Goal: Task Accomplishment & Management: Complete application form

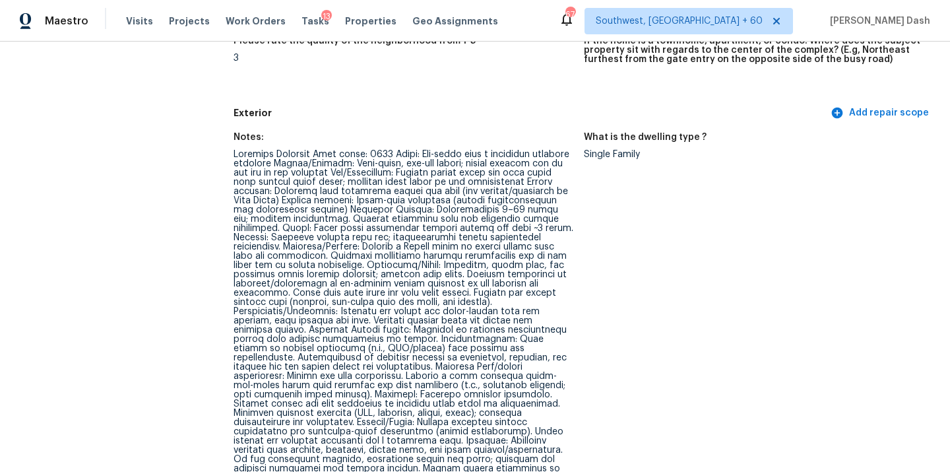
scroll to position [452, 0]
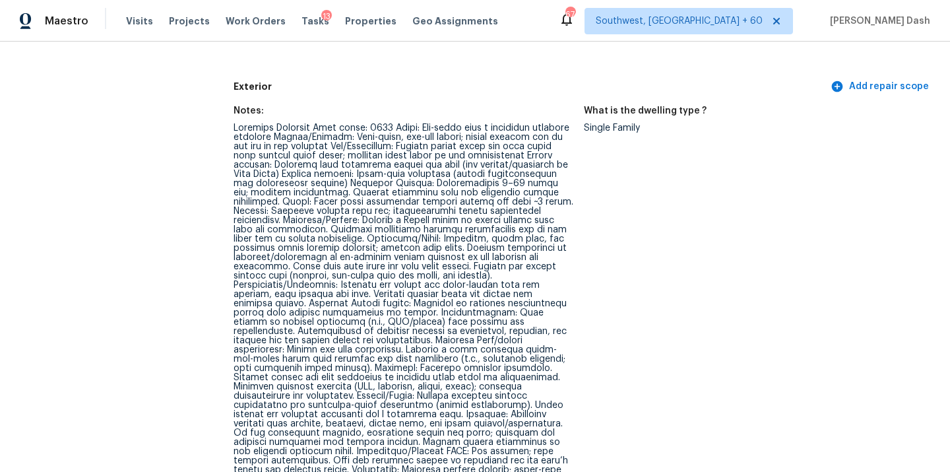
click at [464, 94] on div "Exterior Add repair scope" at bounding box center [584, 87] width 701 height 24
drag, startPoint x: 408, startPoint y: 145, endPoint x: 490, endPoint y: 140, distance: 82.0
click at [491, 140] on div at bounding box center [404, 349] width 340 height 453
click at [437, 146] on div at bounding box center [404, 349] width 340 height 453
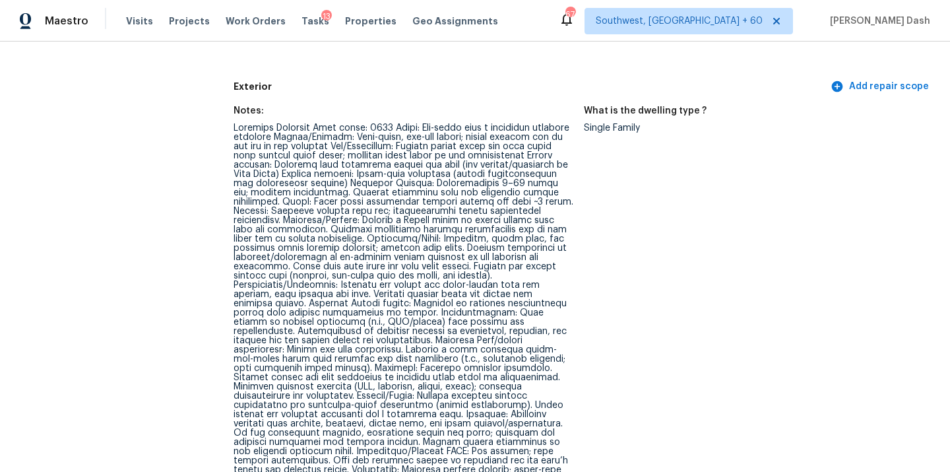
click at [414, 146] on div at bounding box center [404, 349] width 340 height 453
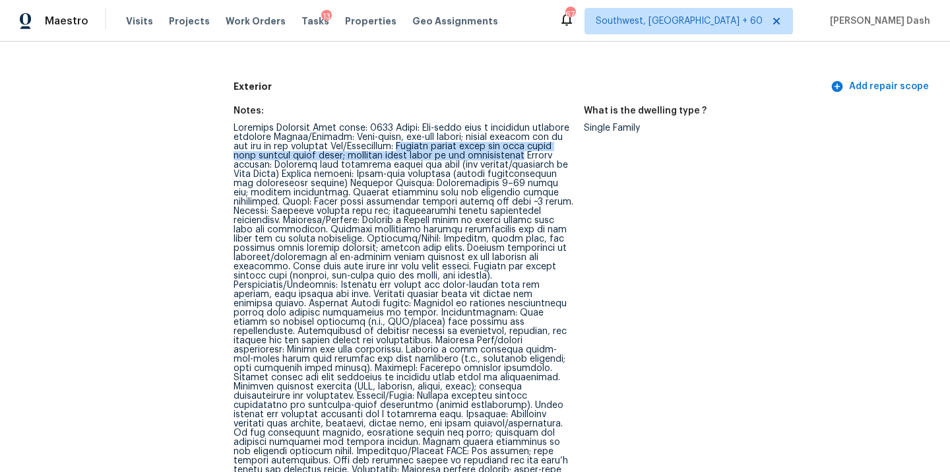
drag, startPoint x: 409, startPoint y: 147, endPoint x: 517, endPoint y: 153, distance: 108.4
click at [517, 153] on div at bounding box center [404, 349] width 340 height 453
copy div "Steeply sloped front and rear yards with limited level areas; overhead power li…"
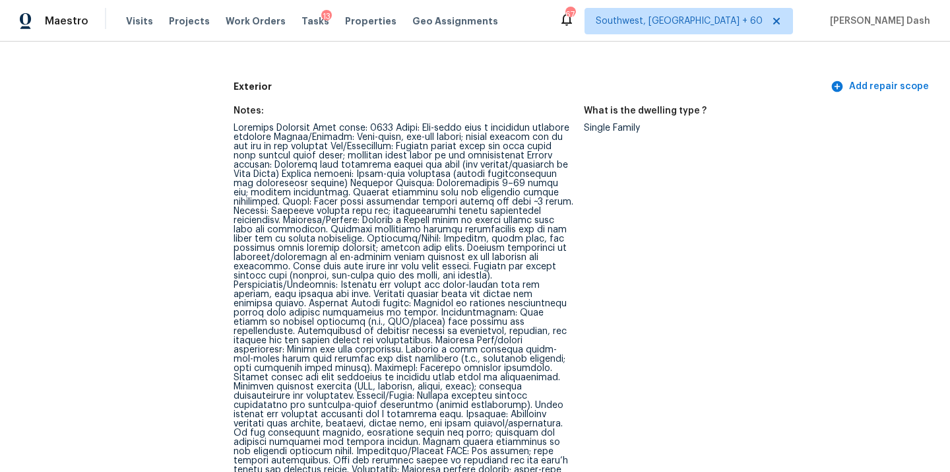
click at [510, 202] on div at bounding box center [404, 349] width 340 height 453
click at [401, 240] on div at bounding box center [404, 349] width 340 height 453
drag, startPoint x: 446, startPoint y: 238, endPoint x: 331, endPoint y: 248, distance: 116.0
click at [331, 248] on div at bounding box center [404, 349] width 340 height 453
copy div "front yard, and backyard slope steeply downhill"
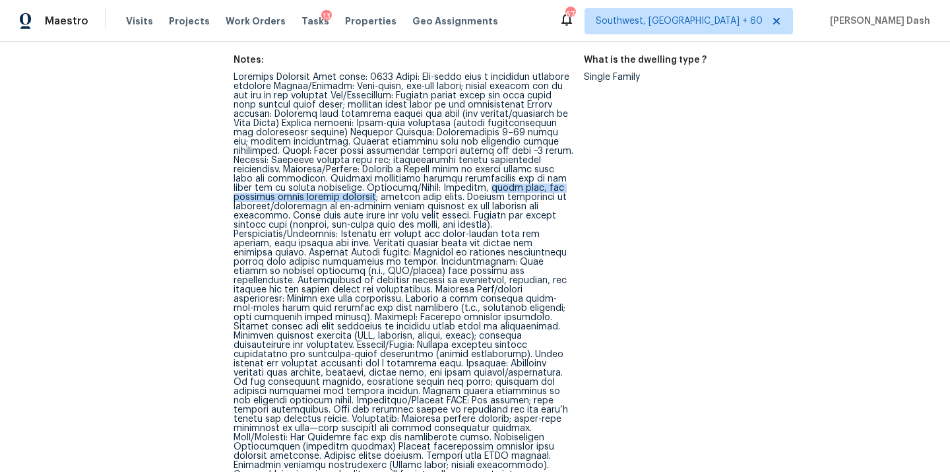
scroll to position [515, 0]
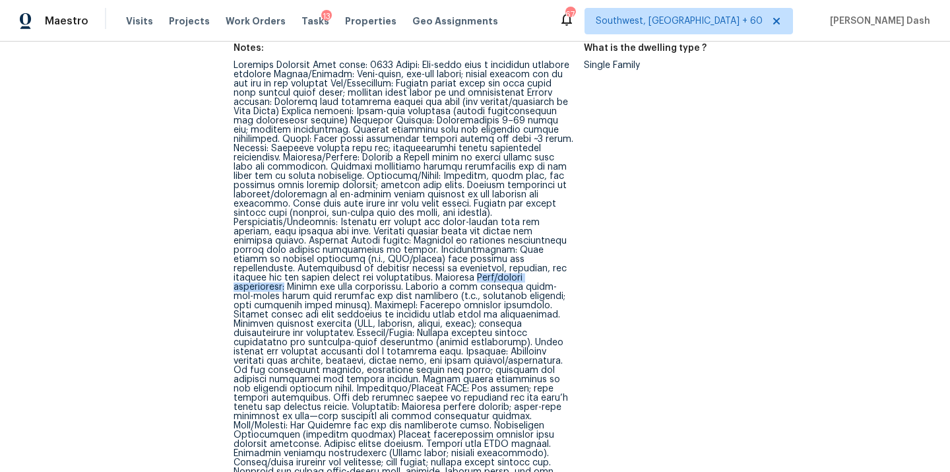
drag, startPoint x: 420, startPoint y: 275, endPoint x: 524, endPoint y: 275, distance: 104.3
click at [524, 275] on div at bounding box center [404, 287] width 340 height 453
drag, startPoint x: 387, startPoint y: 277, endPoint x: 496, endPoint y: 280, distance: 108.9
click at [496, 280] on div at bounding box center [404, 287] width 340 height 453
drag, startPoint x: 386, startPoint y: 290, endPoint x: 469, endPoint y: 290, distance: 83.1
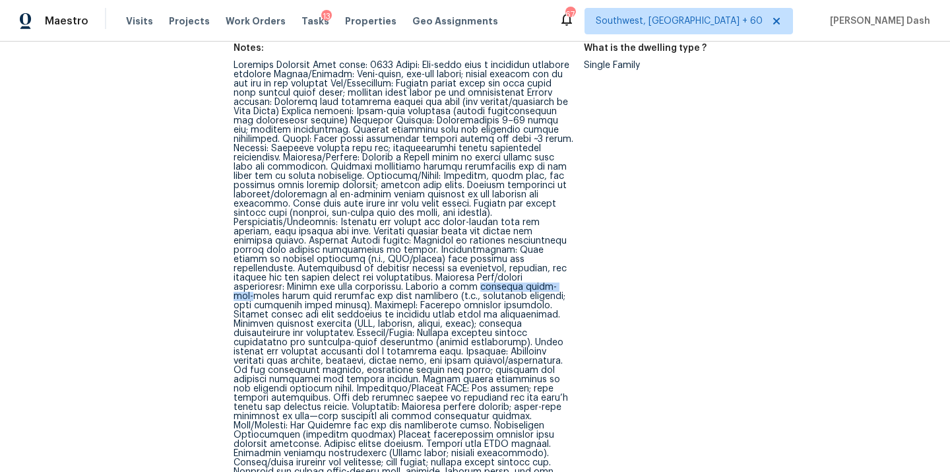
click at [469, 290] on div at bounding box center [404, 287] width 340 height 453
drag, startPoint x: 386, startPoint y: 279, endPoint x: 441, endPoint y: 280, distance: 55.4
click at [441, 280] on div at bounding box center [404, 287] width 340 height 453
drag, startPoint x: 274, startPoint y: 309, endPoint x: 436, endPoint y: 306, distance: 161.7
click at [436, 306] on div at bounding box center [404, 287] width 340 height 453
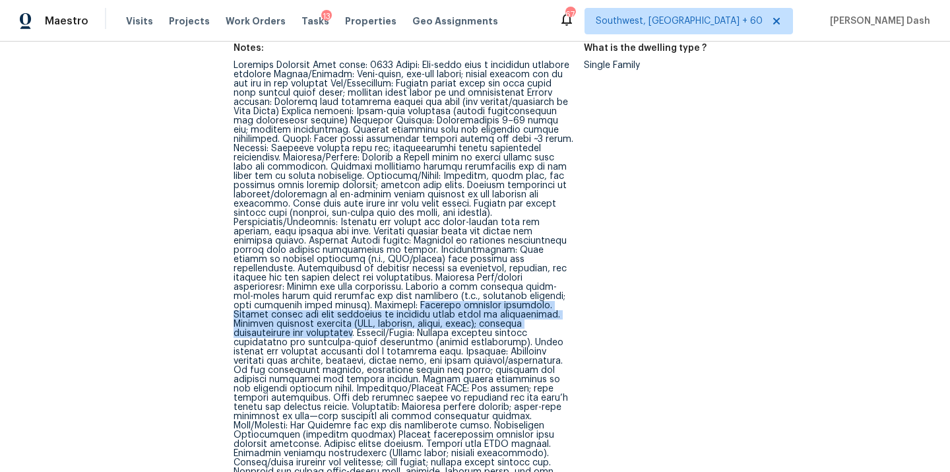
drag, startPoint x: 503, startPoint y: 324, endPoint x: 317, endPoint y: 305, distance: 187.1
click at [317, 305] on div at bounding box center [404, 287] width 340 height 453
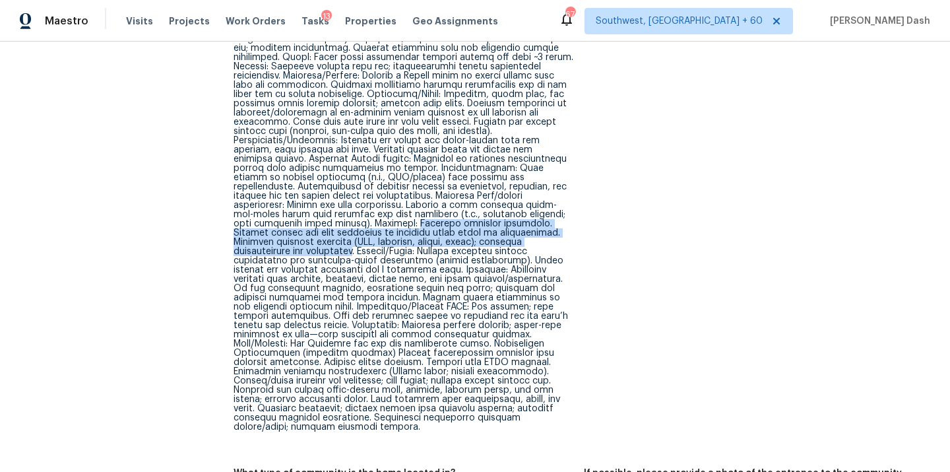
scroll to position [616, 0]
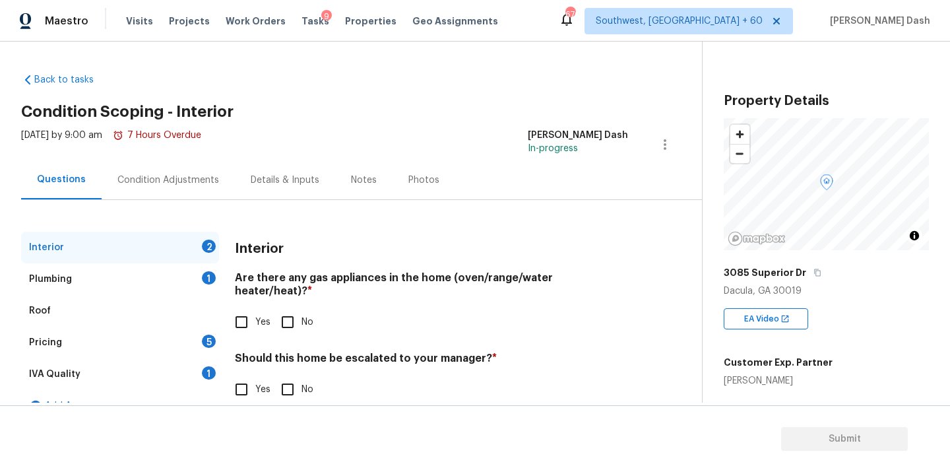
click at [76, 350] on div "Pricing 5" at bounding box center [120, 343] width 198 height 32
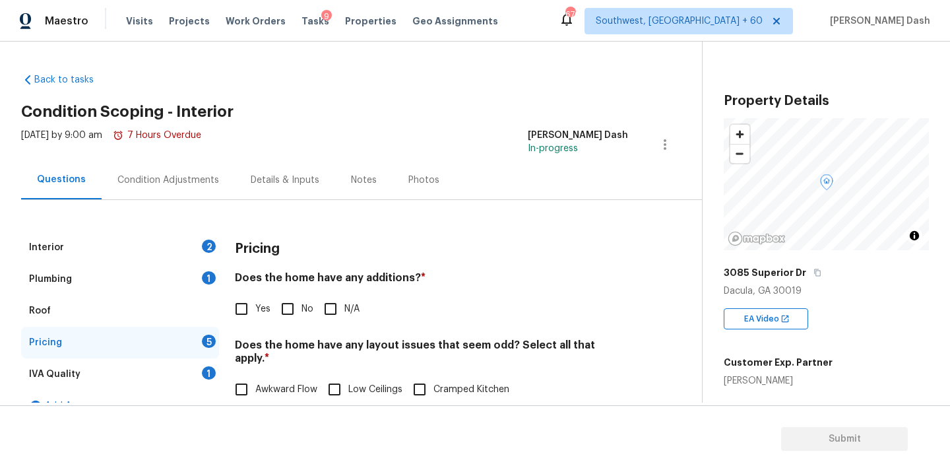
scroll to position [261, 0]
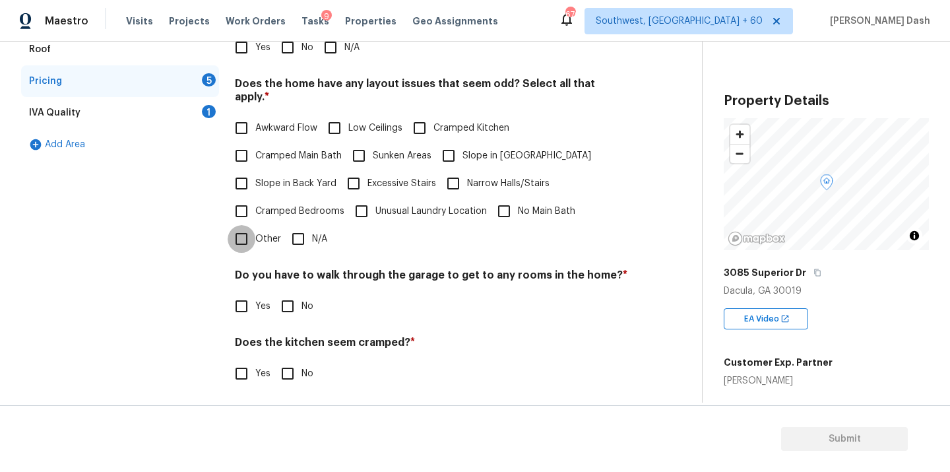
click at [243, 232] on input "Other" at bounding box center [242, 239] width 28 height 28
checkbox input "true"
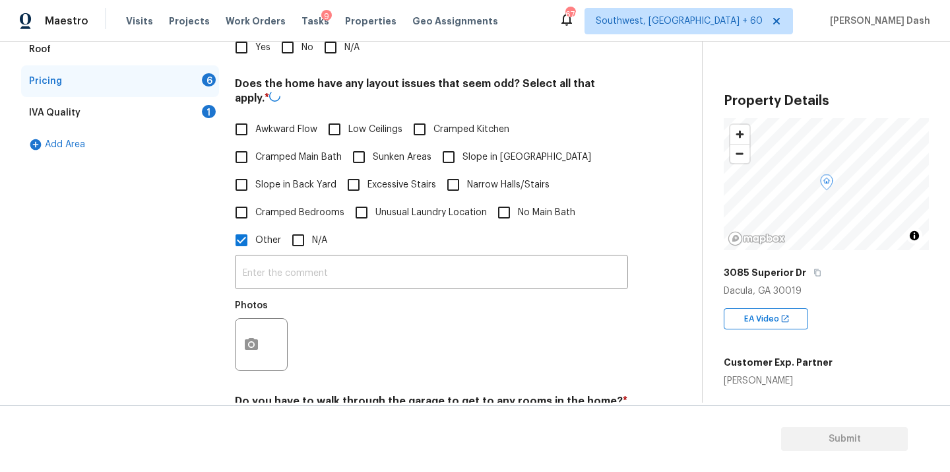
click at [287, 271] on input "text" at bounding box center [431, 273] width 393 height 31
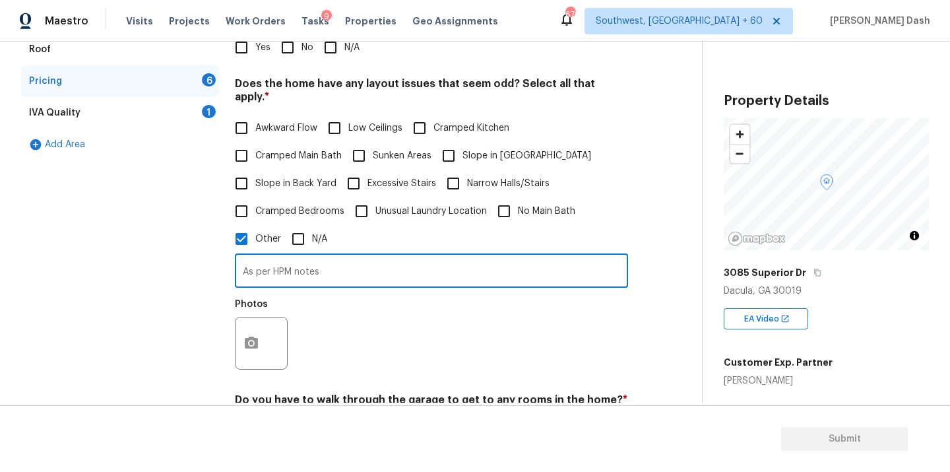
paste input "Steeply sloped front and rear yards with limited level areas; overhead power li…"
click at [608, 257] on input "As per HPM notes Steeply sloped front and rear yards with limited level areas; …" at bounding box center [431, 272] width 393 height 31
click at [619, 259] on input "As per HPM notes Steeply sloped front and rear yards with limited level areas; …" at bounding box center [431, 272] width 393 height 31
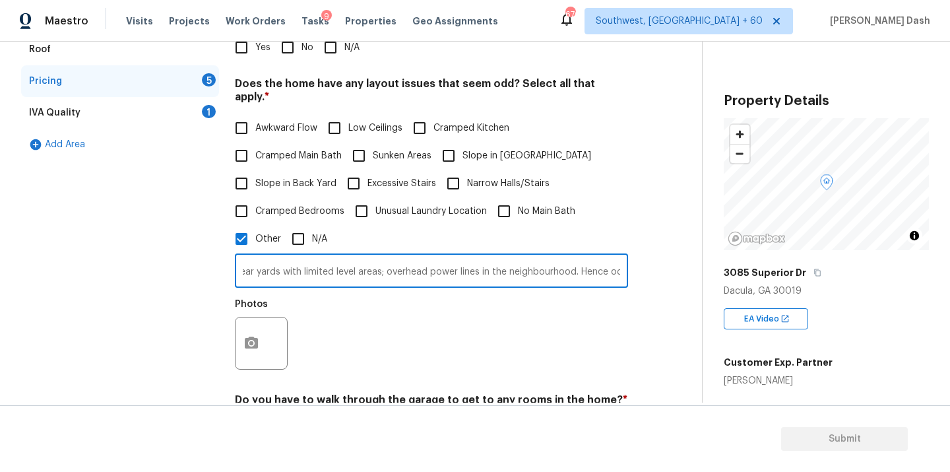
scroll to position [0, 238]
click at [533, 259] on input "As per HPM notes Steeply sloped front and rear yards with limited level areas; …" at bounding box center [431, 272] width 393 height 31
click at [337, 259] on input "As per HPM notes Steeply sloped front and rear yards with limited level areas; …" at bounding box center [431, 272] width 393 height 31
click at [533, 259] on input "As per HPM notes Steeply sloped front and rear yards with limited level areas; …" at bounding box center [431, 272] width 393 height 31
type input "As per HPM notes Steeply sloped front and rear yards with limited level areas; …"
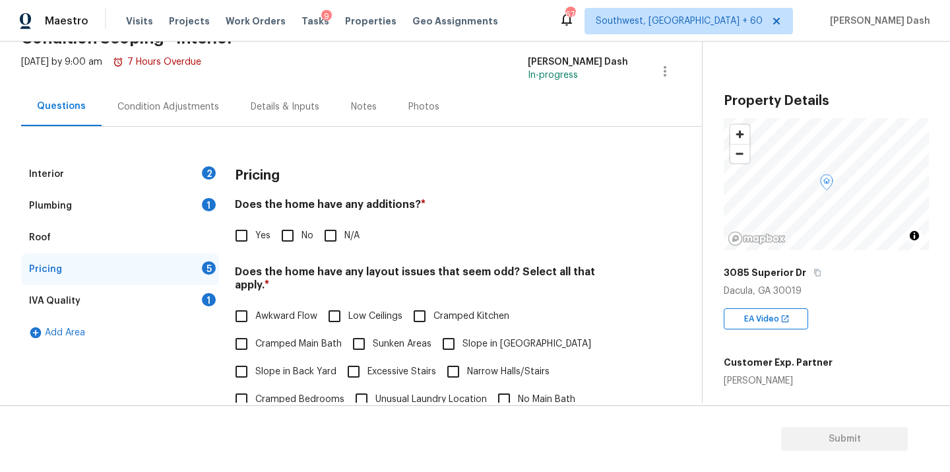
scroll to position [0, 0]
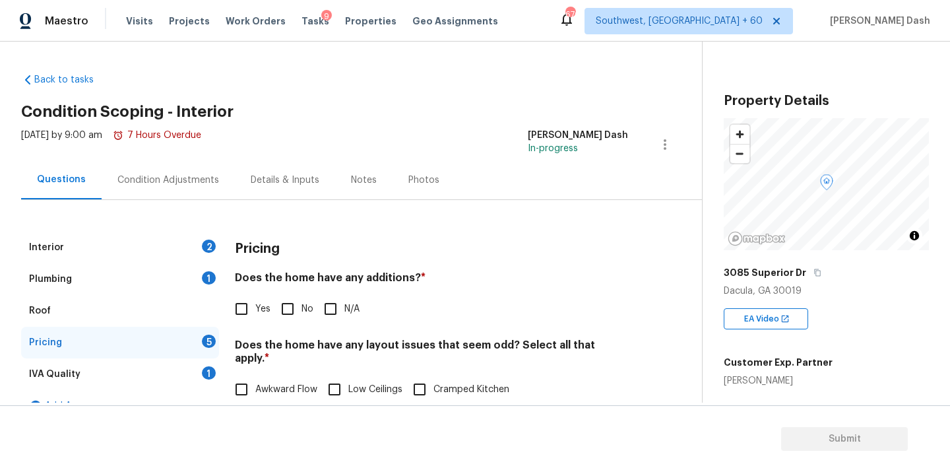
click at [162, 160] on div "Condition Adjustments" at bounding box center [168, 179] width 133 height 39
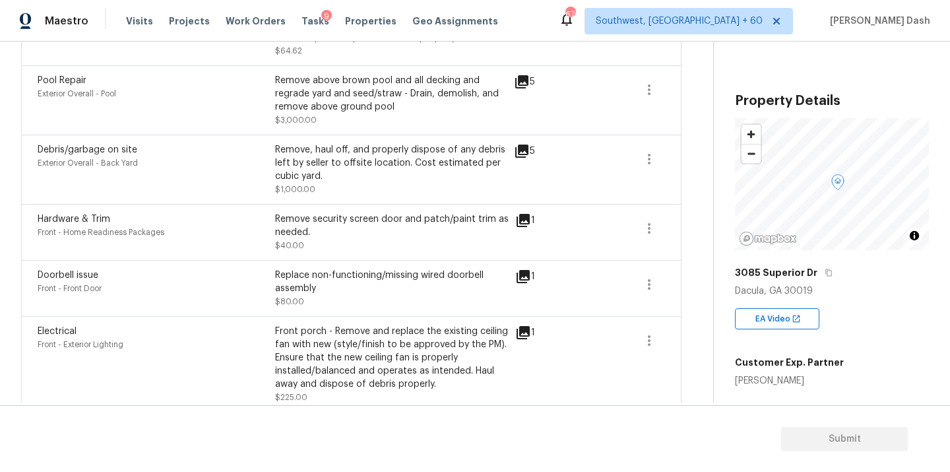
scroll to position [1235, 0]
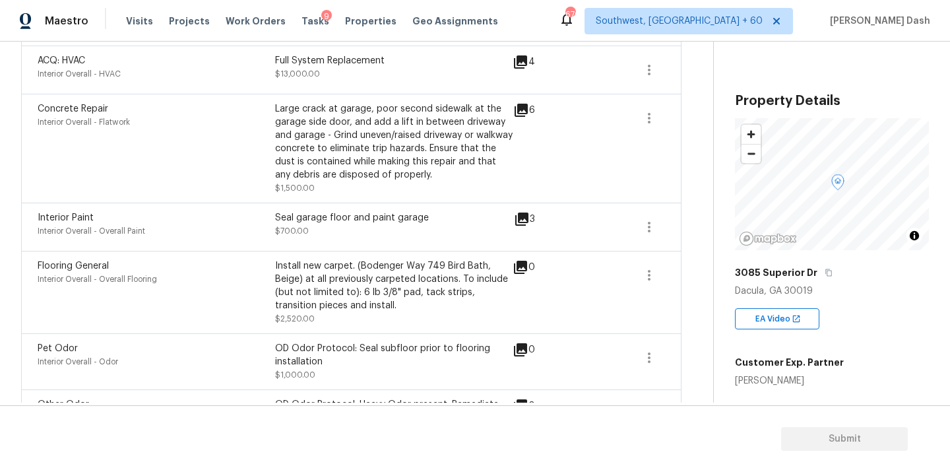
click at [329, 192] on div "Large crack at garage, poor second sidewalk at the garage side door, and add a …" at bounding box center [394, 148] width 238 height 92
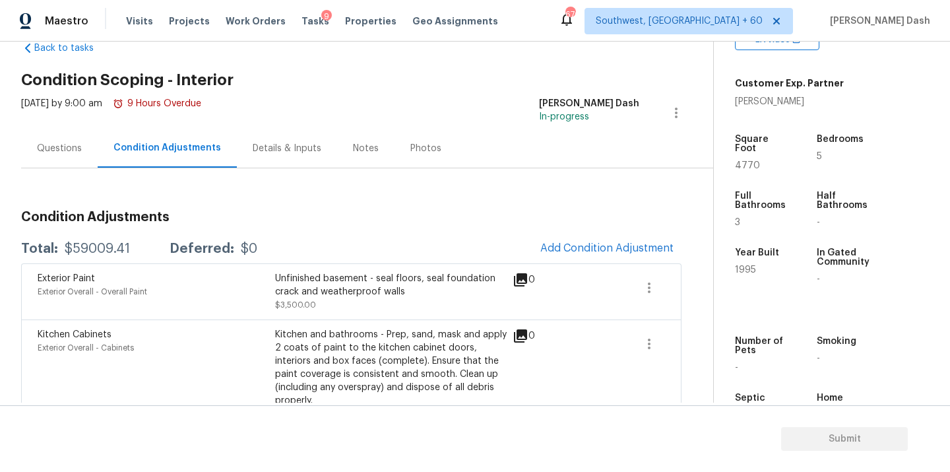
scroll to position [31, 0]
click at [591, 244] on span "Add Condition Adjustment" at bounding box center [606, 249] width 133 height 12
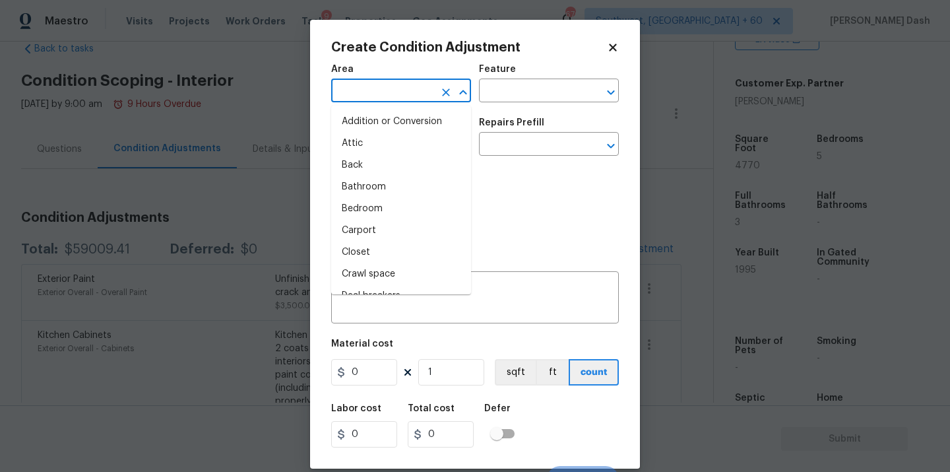
click at [379, 92] on input "text" at bounding box center [382, 92] width 103 height 20
type input "in"
click at [382, 203] on li "Interior Overall" at bounding box center [401, 209] width 140 height 22
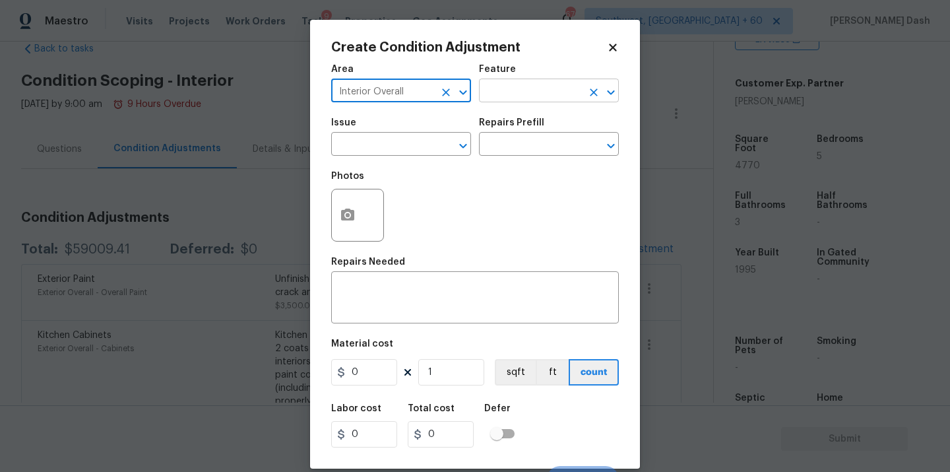
type input "Interior Overall"
click at [535, 88] on input "text" at bounding box center [530, 92] width 103 height 20
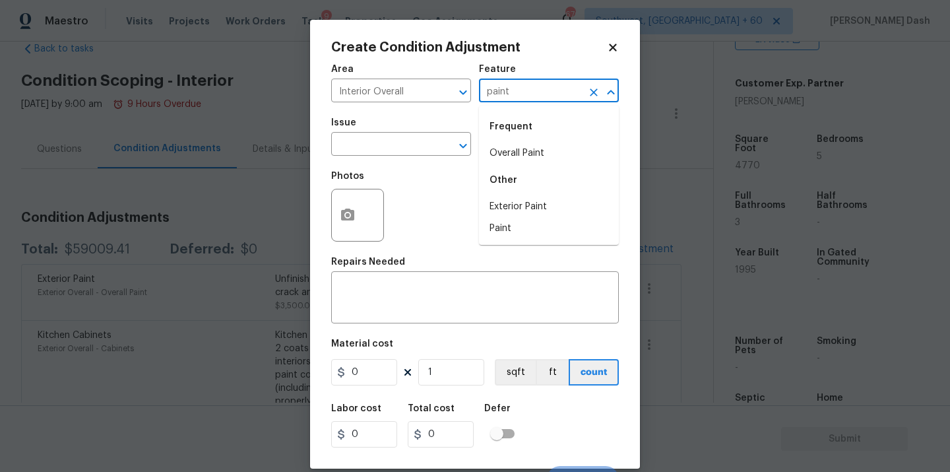
click at [531, 141] on div "Frequent" at bounding box center [549, 127] width 140 height 32
drag, startPoint x: 511, startPoint y: 154, endPoint x: 409, endPoint y: 154, distance: 101.6
click at [507, 154] on li "Overall Paint" at bounding box center [549, 154] width 140 height 22
type input "Overall Paint"
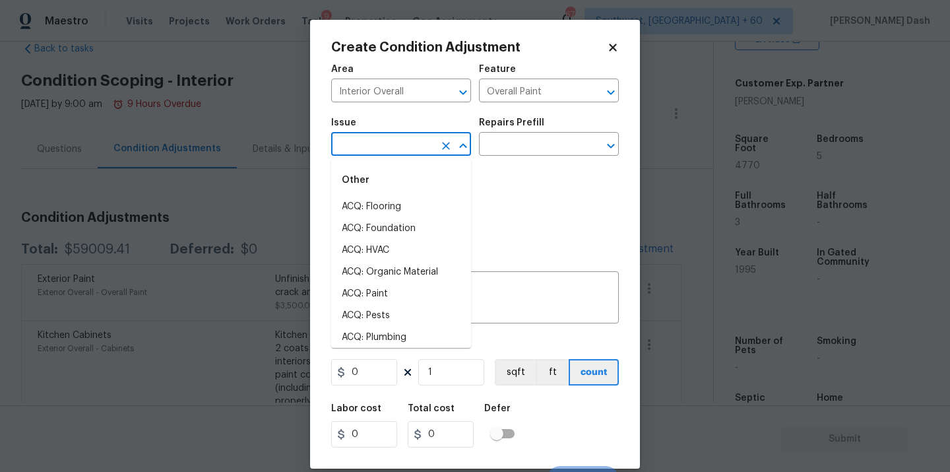
click at [409, 154] on input "text" at bounding box center [382, 145] width 103 height 20
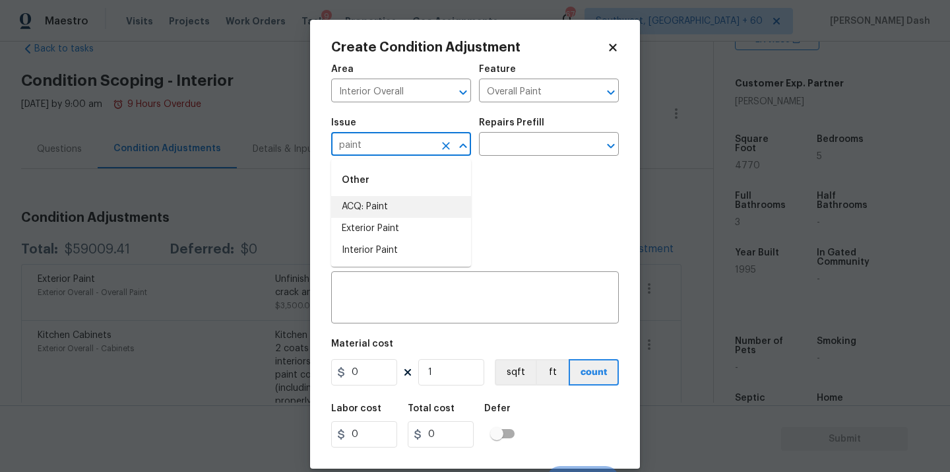
click at [392, 207] on li "ACQ: Paint" at bounding box center [401, 207] width 140 height 22
type input "ACQ: Paint"
click at [511, 149] on input "text" at bounding box center [530, 145] width 103 height 20
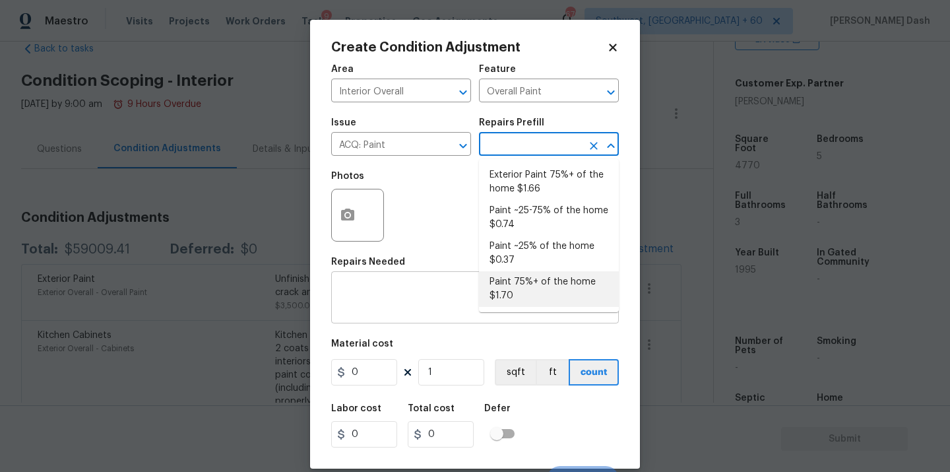
click at [517, 286] on li "Paint 75%+ of the home $1.70" at bounding box center [549, 289] width 140 height 36
type input "Acquisition"
type textarea "Acquisition Scope: 75%+ of the home will likely require interior paint"
type input "1.7"
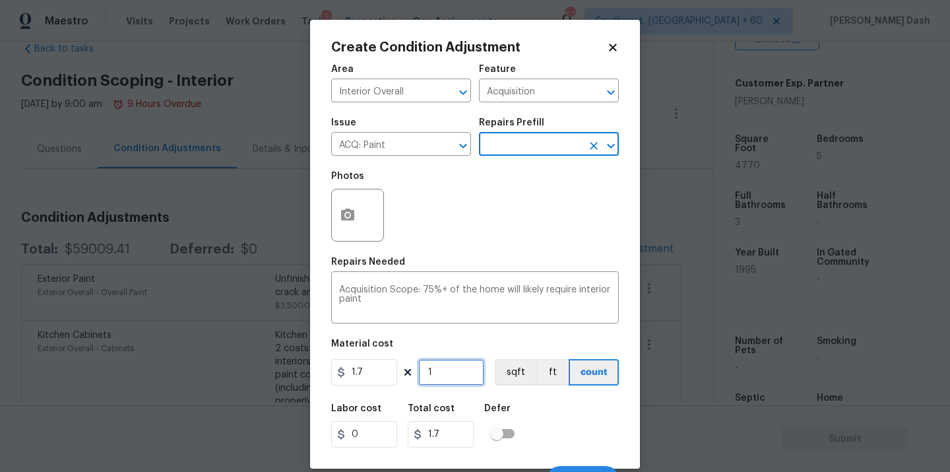
click at [448, 366] on input "1" at bounding box center [451, 372] width 66 height 26
type input "0"
type input "4"
type input "6.8"
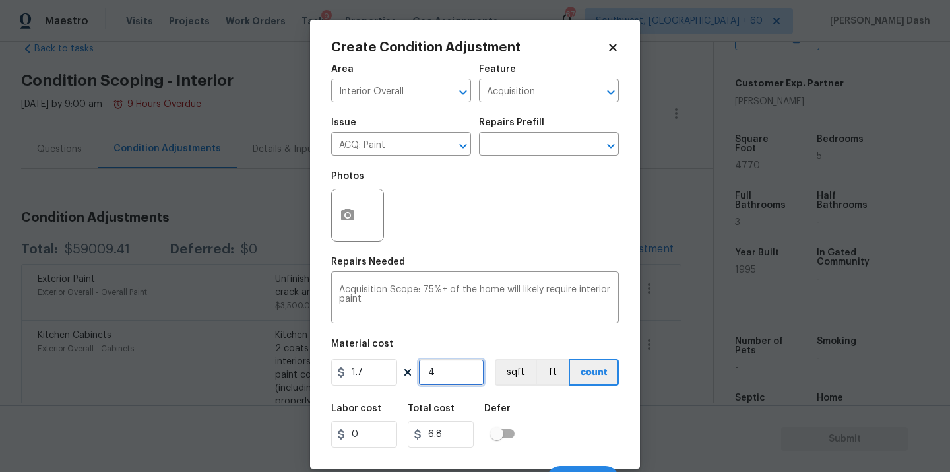
type input "47"
type input "79.9"
type input "477"
type input "810.9"
type input "4770"
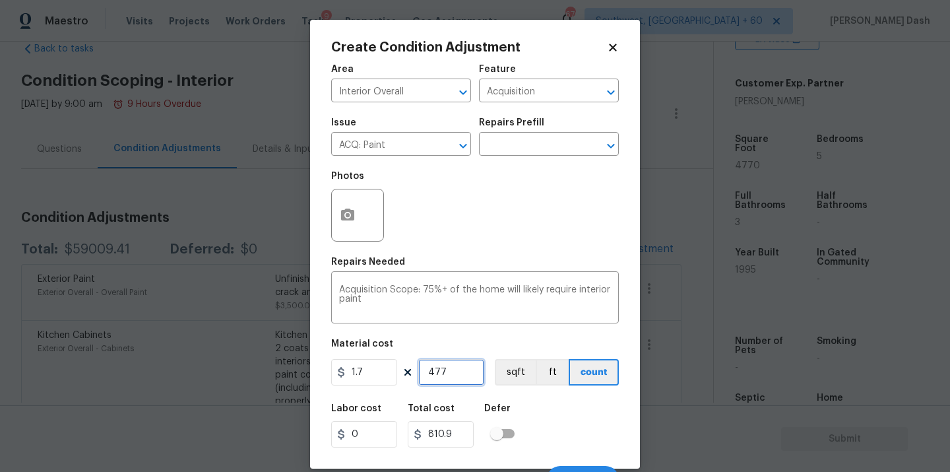
type input "8109"
type input "4770"
click at [525, 370] on button "sqft" at bounding box center [515, 372] width 41 height 26
click at [538, 428] on div "Labor cost 0 Total cost 8109 Defer" at bounding box center [475, 425] width 288 height 59
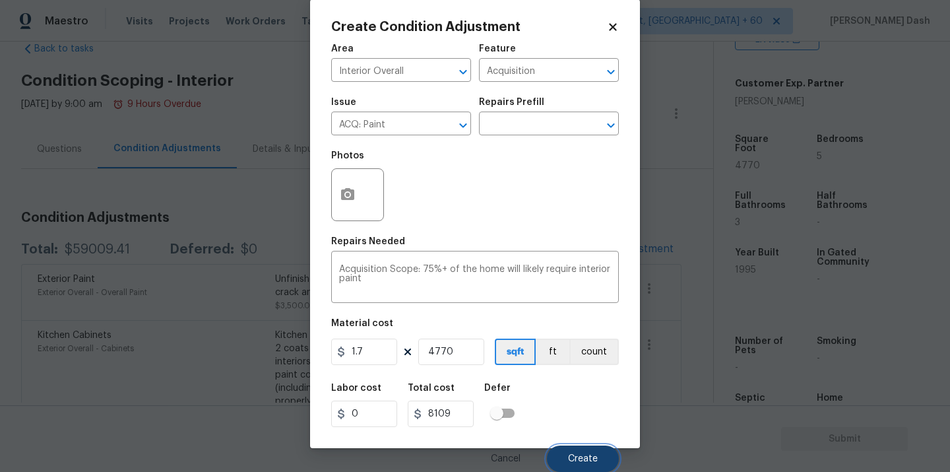
click at [585, 449] on button "Create" at bounding box center [583, 458] width 72 height 26
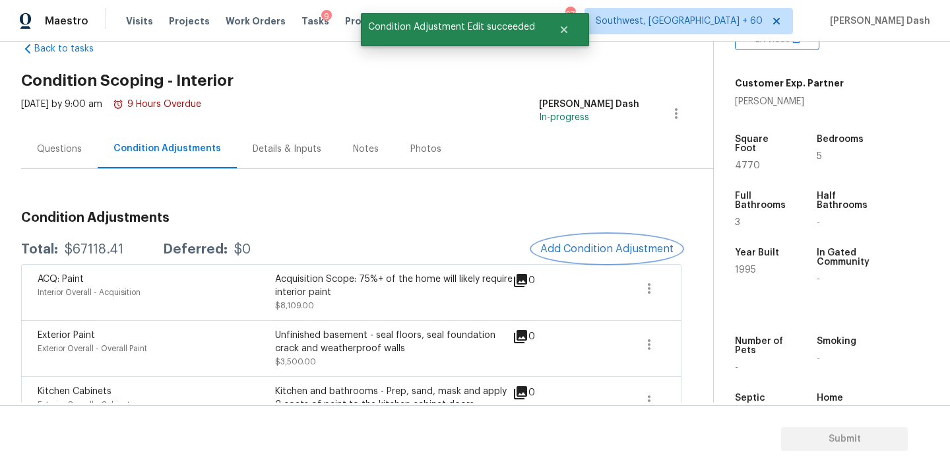
scroll to position [0, 0]
click at [589, 250] on span "Add Condition Adjustment" at bounding box center [606, 249] width 133 height 12
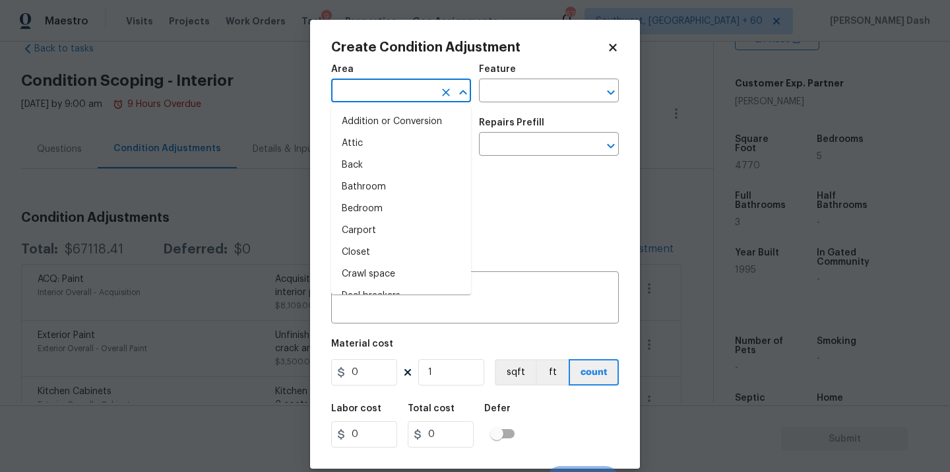
click at [417, 90] on input "text" at bounding box center [382, 92] width 103 height 20
click at [392, 189] on li "Interior Addition" at bounding box center [401, 187] width 140 height 22
type input "Interior Addition"
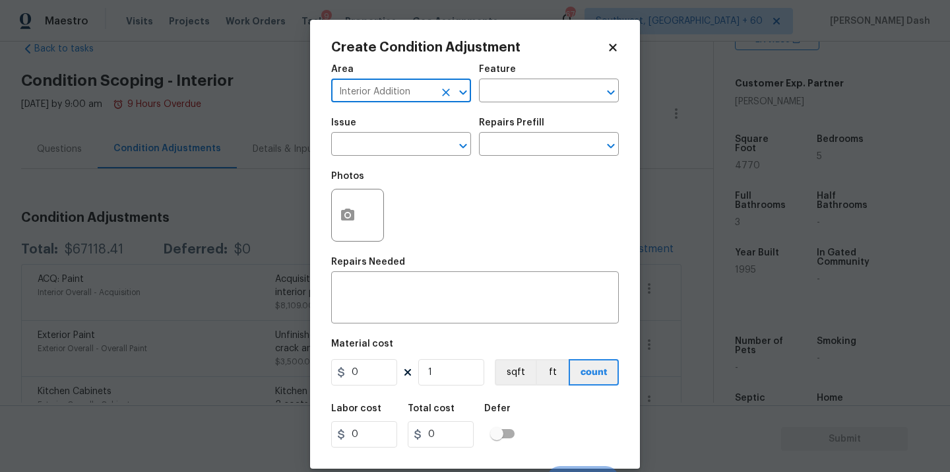
click at [449, 93] on icon "Clear" at bounding box center [445, 92] width 13 height 13
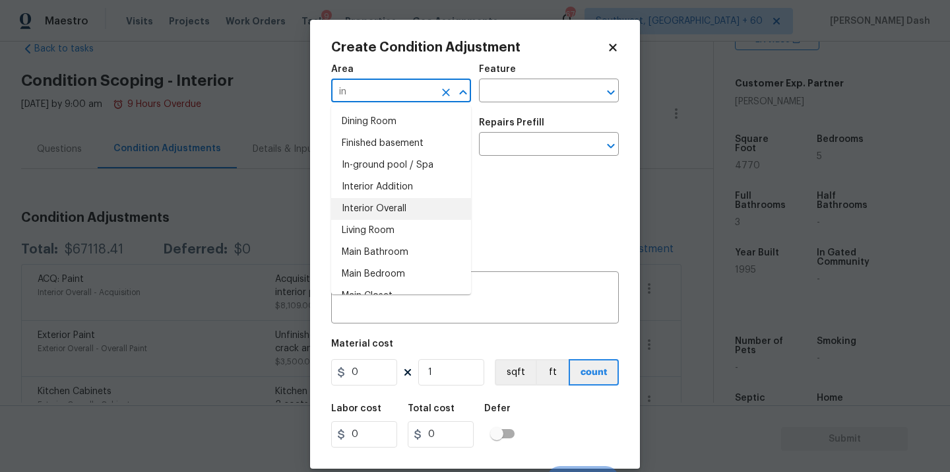
click at [419, 203] on li "Interior Overall" at bounding box center [401, 209] width 140 height 22
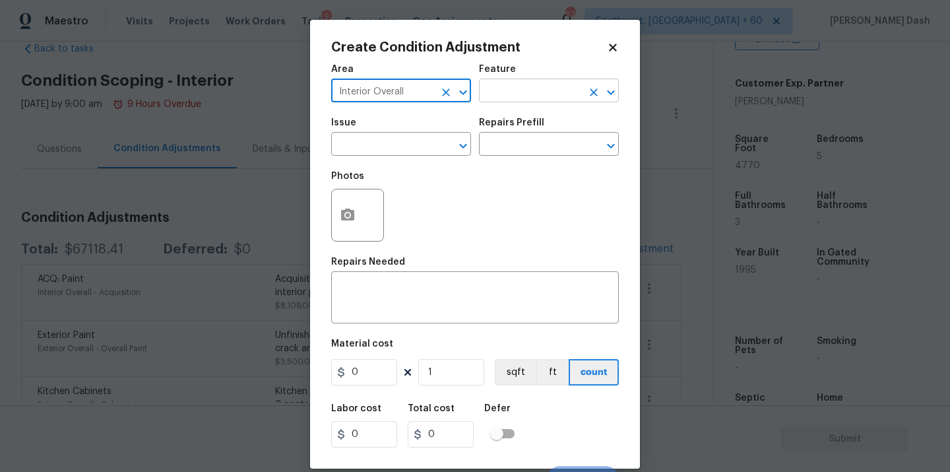
type input "Interior Overall"
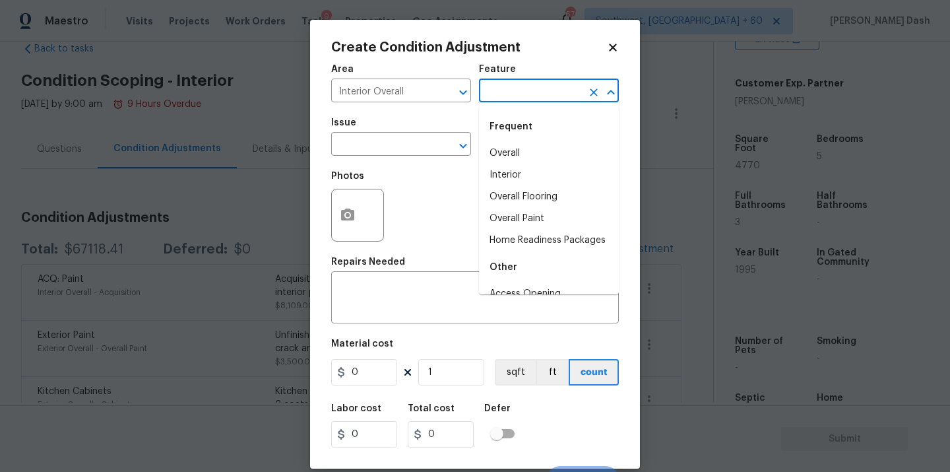
click at [514, 88] on input "text" at bounding box center [530, 92] width 103 height 20
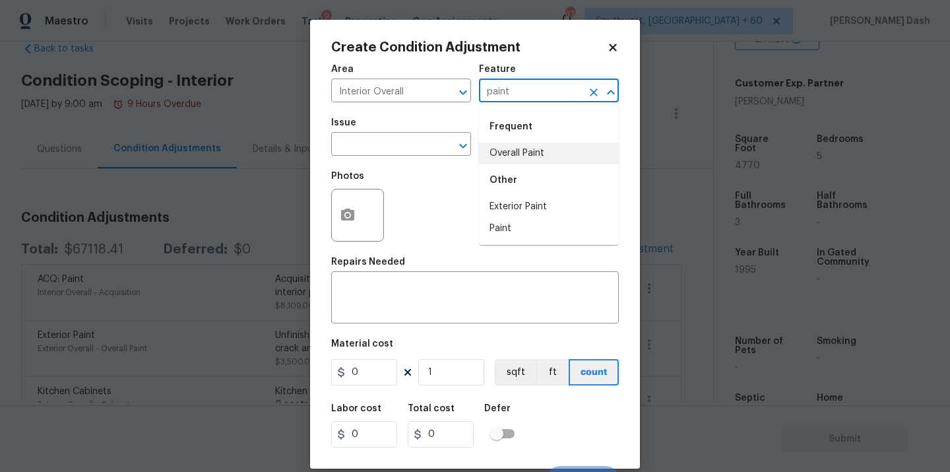
click at [505, 150] on li "Overall Paint" at bounding box center [549, 154] width 140 height 22
type input "Overall Paint"
click at [418, 150] on input "text" at bounding box center [382, 145] width 103 height 20
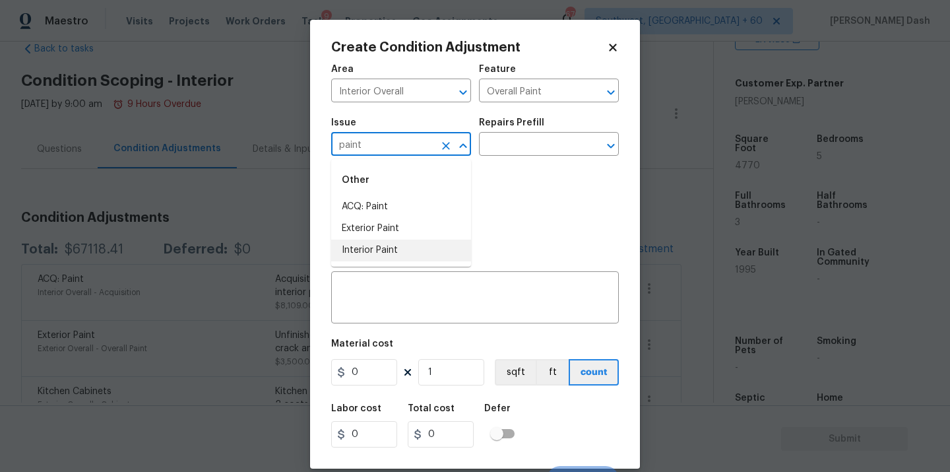
click at [391, 250] on li "Interior Paint" at bounding box center [401, 251] width 140 height 22
type input "Interior Paint"
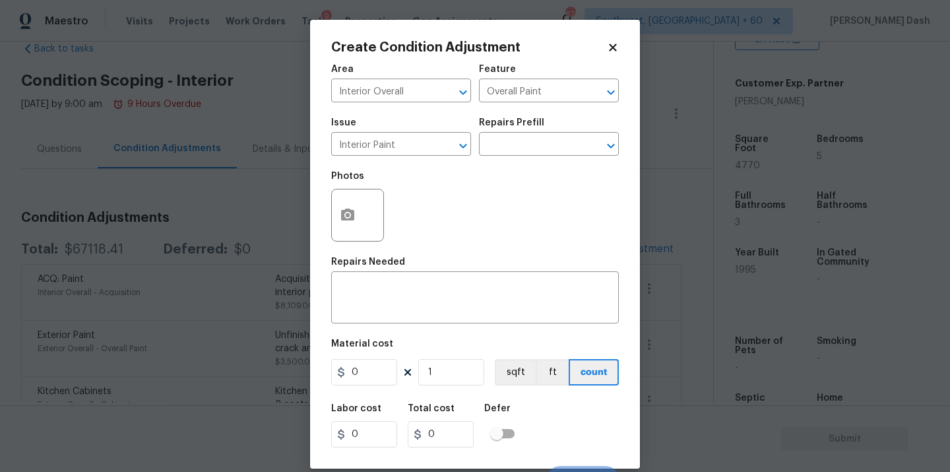
click at [524, 134] on div "Repairs Prefill" at bounding box center [549, 126] width 140 height 17
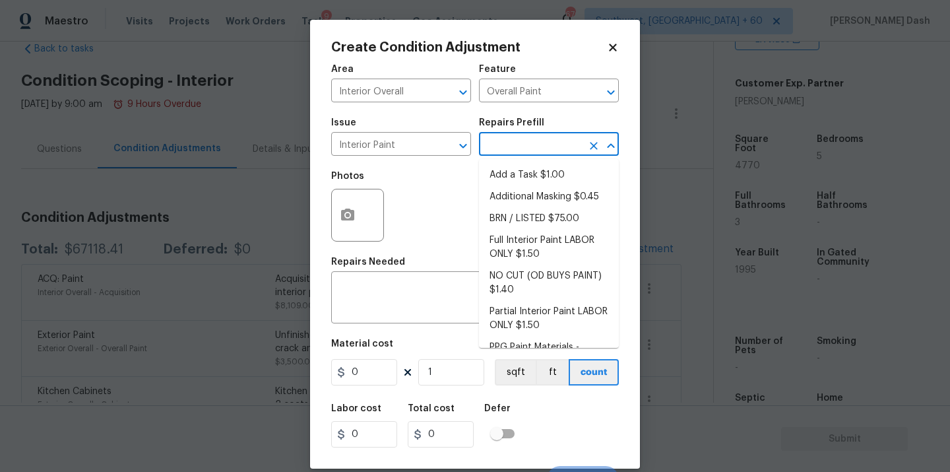
click at [524, 141] on input "text" at bounding box center [530, 145] width 103 height 20
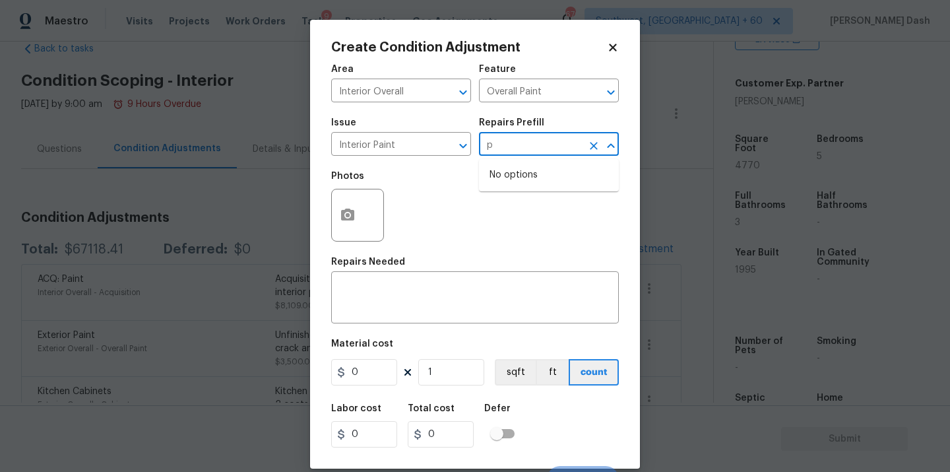
type input "pr"
drag, startPoint x: 550, startPoint y: 183, endPoint x: 528, endPoint y: 201, distance: 28.1
click at [550, 183] on li "Primer - Labor Only $0.40" at bounding box center [549, 175] width 140 height 22
type textarea "Interior primer - PRIMER PROVIDED BY OPENDOOR - All nails, screws, drywall anch…"
type input "0.4"
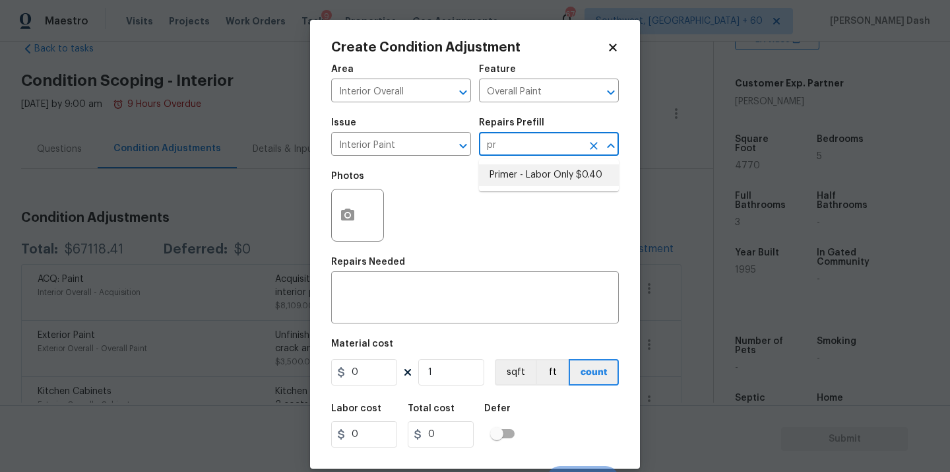
type input "0.4"
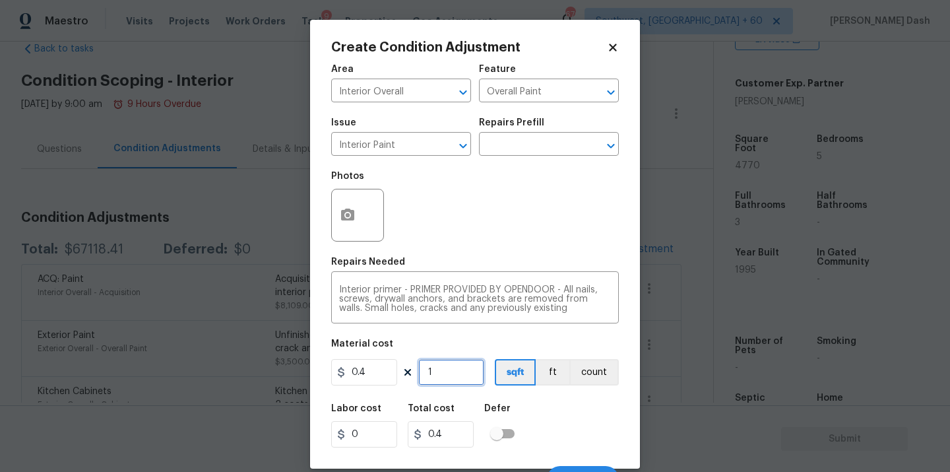
click at [444, 368] on input "1" at bounding box center [451, 372] width 66 height 26
type input "0"
type input "4"
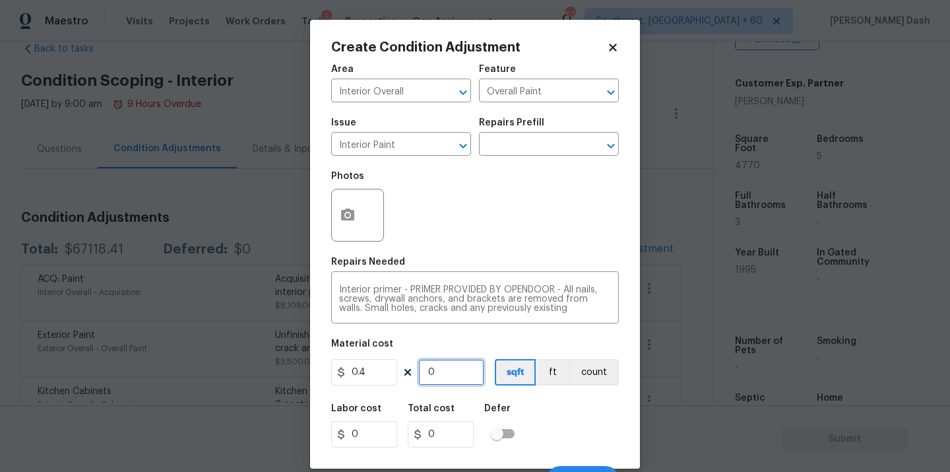
type input "1.6"
type input "47"
type input "18.8"
type input "477"
type input "190.8"
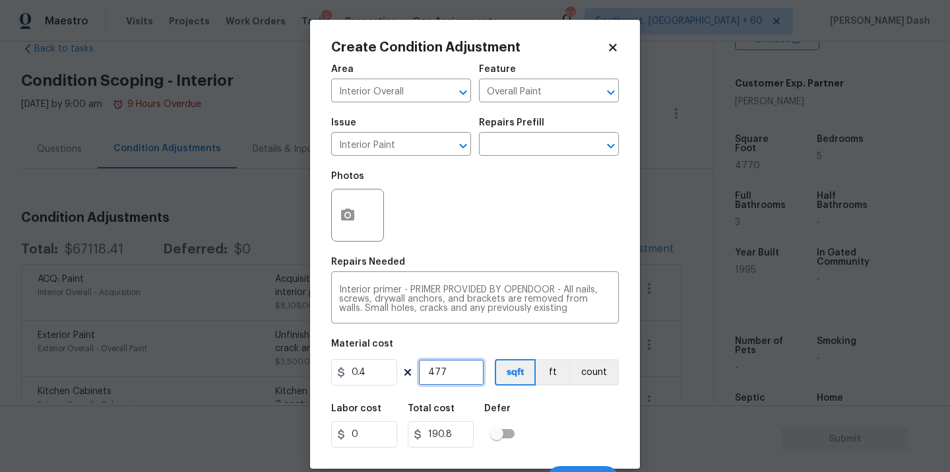
type input "4770"
type input "1908"
type input "4770"
click at [514, 210] on div "Photos" at bounding box center [475, 207] width 288 height 86
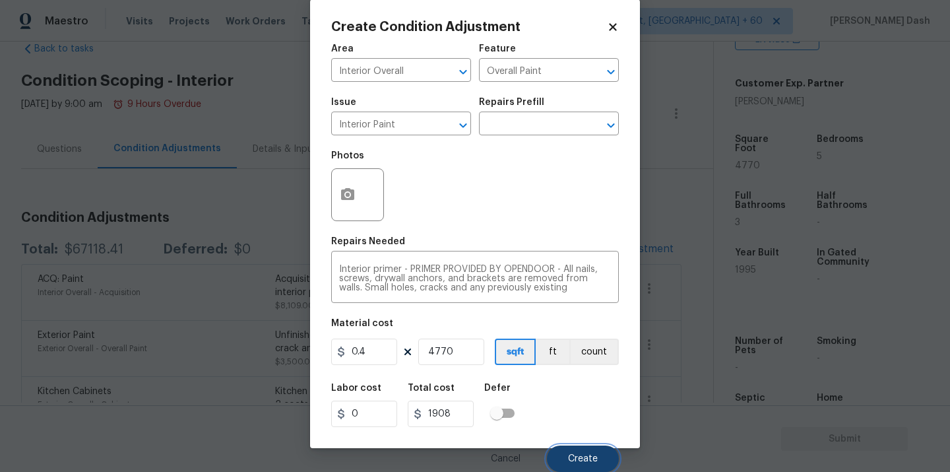
click at [572, 460] on span "Create" at bounding box center [583, 459] width 30 height 10
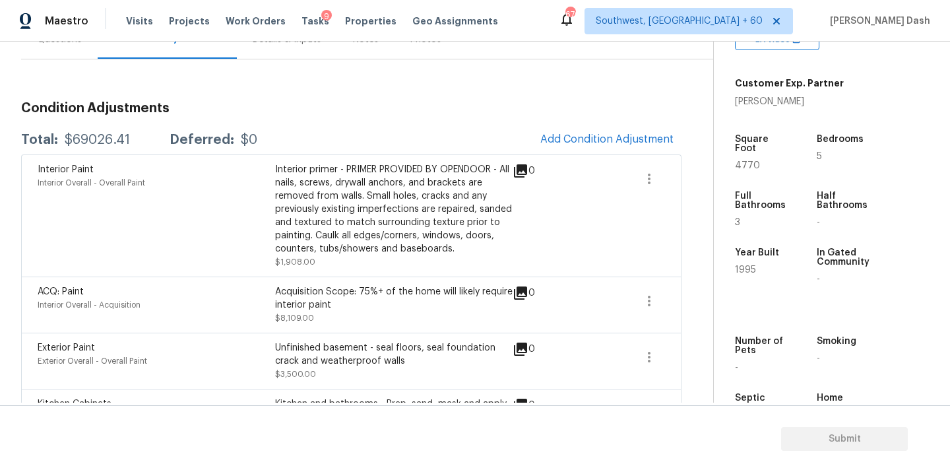
scroll to position [0, 0]
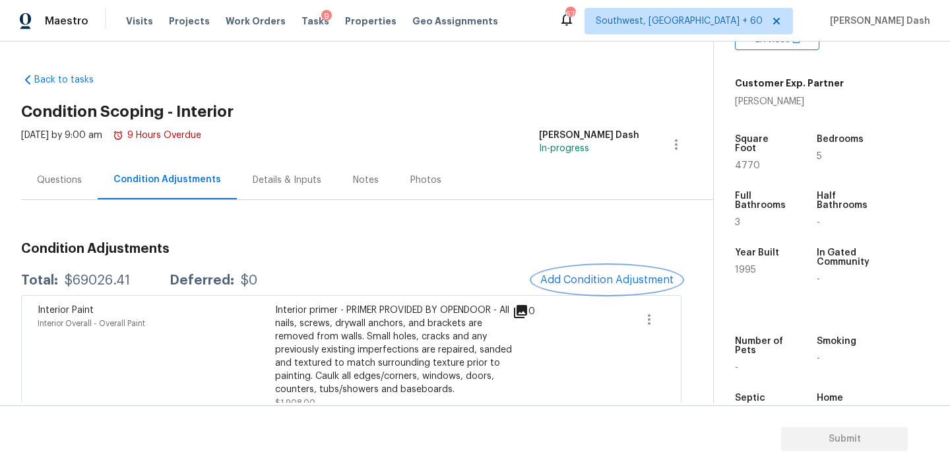
click at [564, 273] on button "Add Condition Adjustment" at bounding box center [607, 280] width 149 height 28
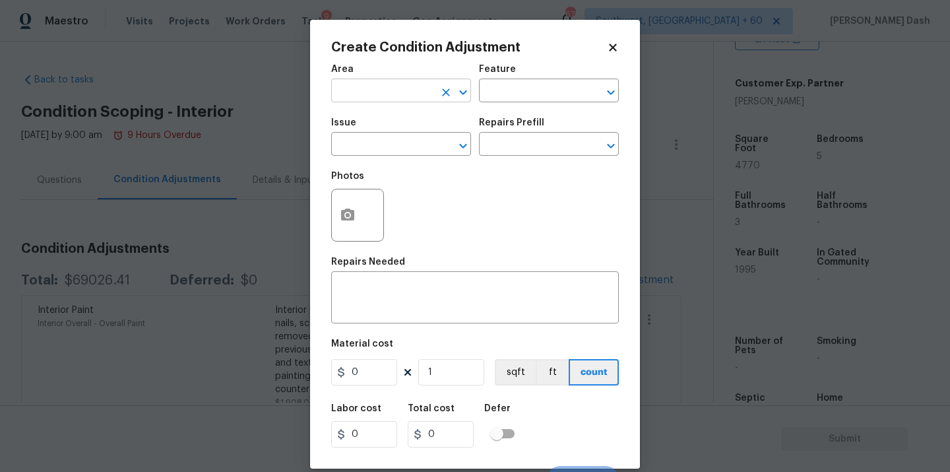
click at [418, 92] on input "text" at bounding box center [382, 92] width 103 height 20
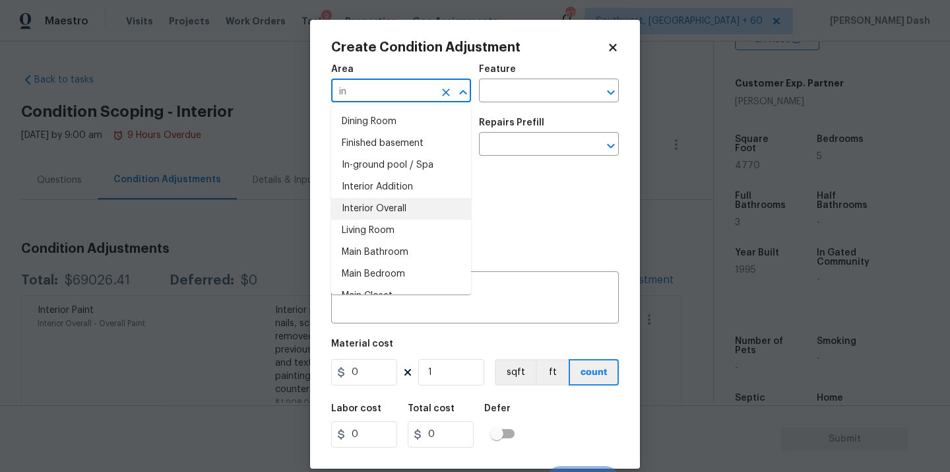
click at [402, 204] on li "Interior Overall" at bounding box center [401, 209] width 140 height 22
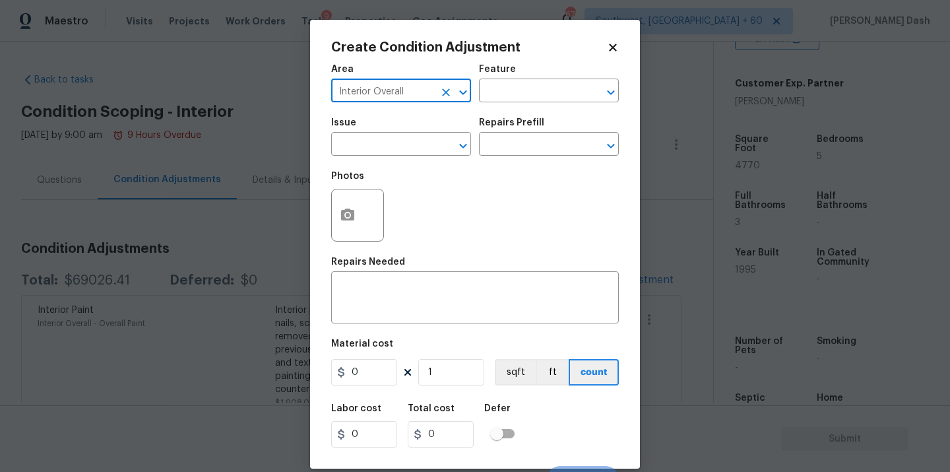
type input "Interior Overall"
click at [500, 104] on div "Area Interior Overall ​ Feature ​" at bounding box center [475, 83] width 288 height 53
click at [500, 90] on input "text" at bounding box center [530, 92] width 103 height 20
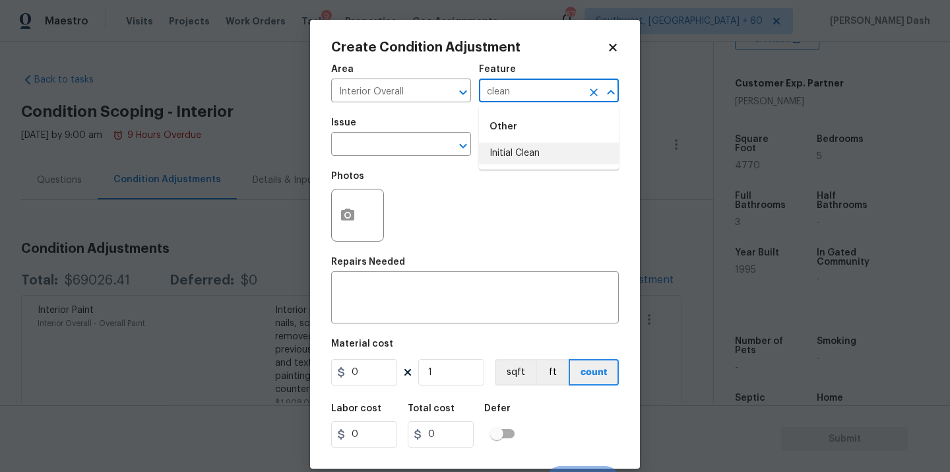
click at [517, 160] on li "Initial Clean" at bounding box center [549, 154] width 140 height 22
type input "Initial Clean"
click at [417, 144] on input "text" at bounding box center [382, 145] width 103 height 20
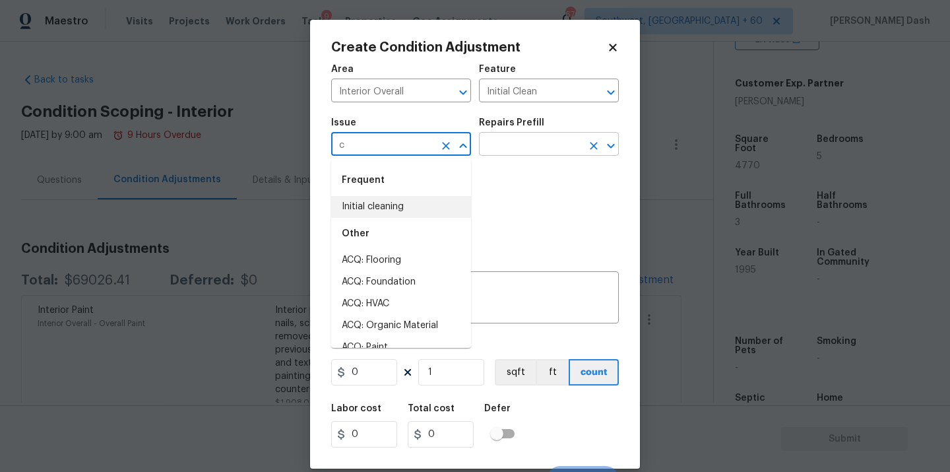
drag, startPoint x: 397, startPoint y: 205, endPoint x: 501, endPoint y: 147, distance: 119.3
click at [397, 205] on li "Initial cleaning" at bounding box center [401, 207] width 140 height 22
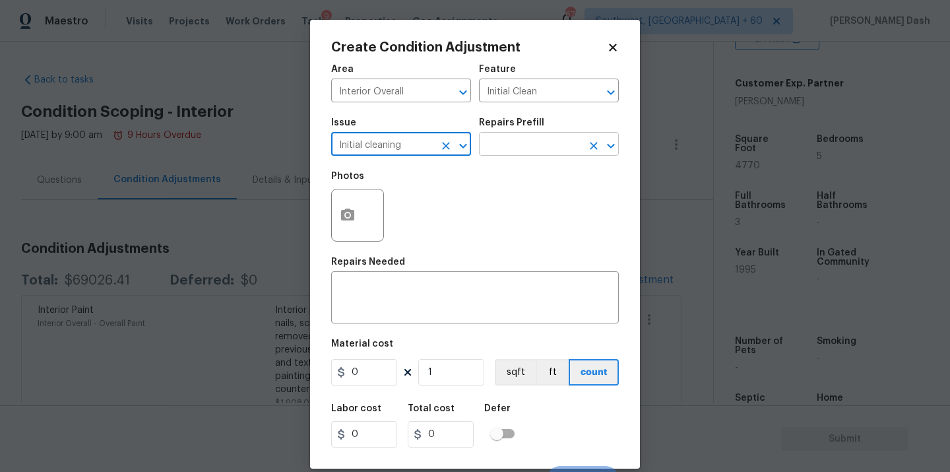
type input "Initial cleaning"
click at [509, 146] on input "text" at bounding box center [530, 145] width 103 height 20
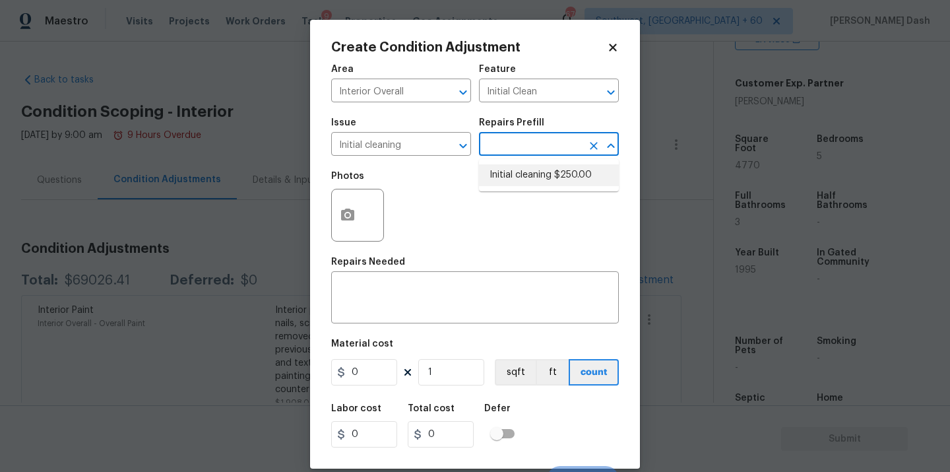
click at [509, 182] on li "Initial cleaning $250.00" at bounding box center [549, 175] width 140 height 22
type input "Home Readiness Packages"
type textarea "1. Wipe down exterior doors and trim. 2. Clean out all exterior light fixtures …"
type input "250"
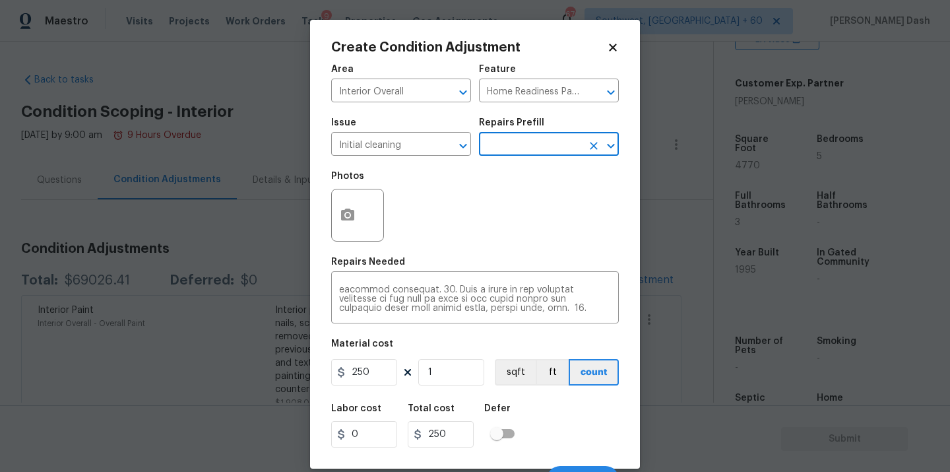
scroll to position [21, 0]
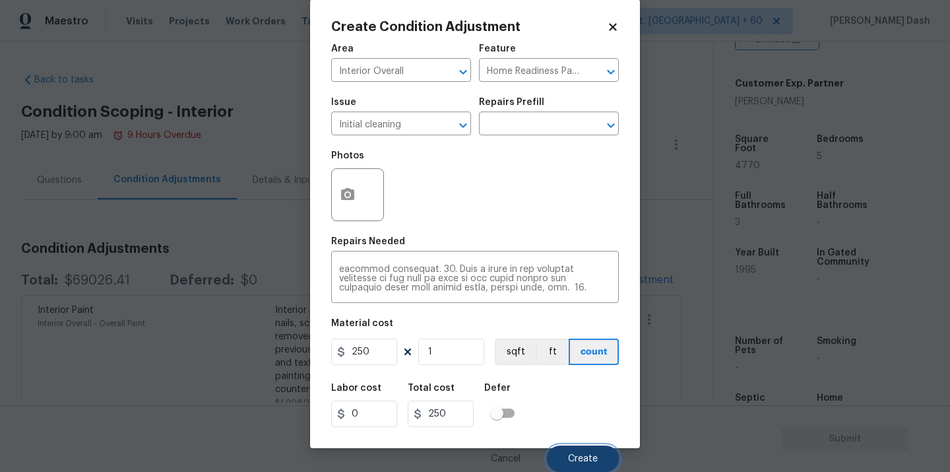
click at [585, 455] on span "Create" at bounding box center [583, 459] width 30 height 10
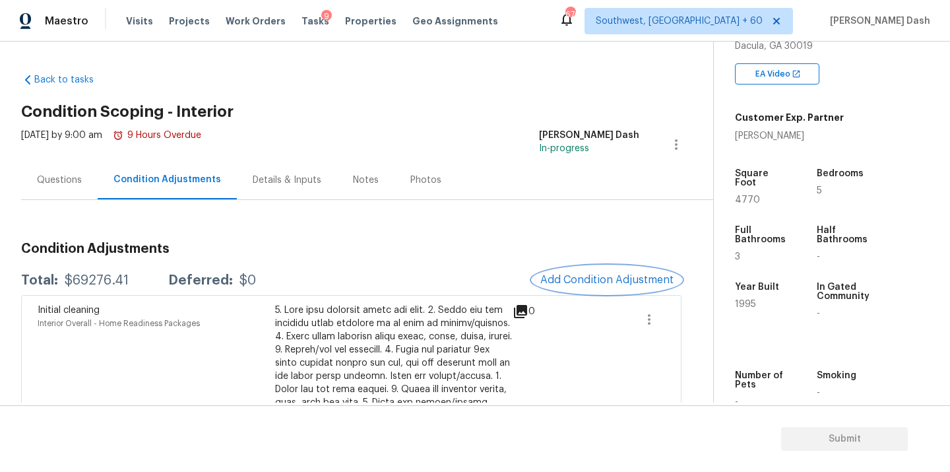
scroll to position [207, 0]
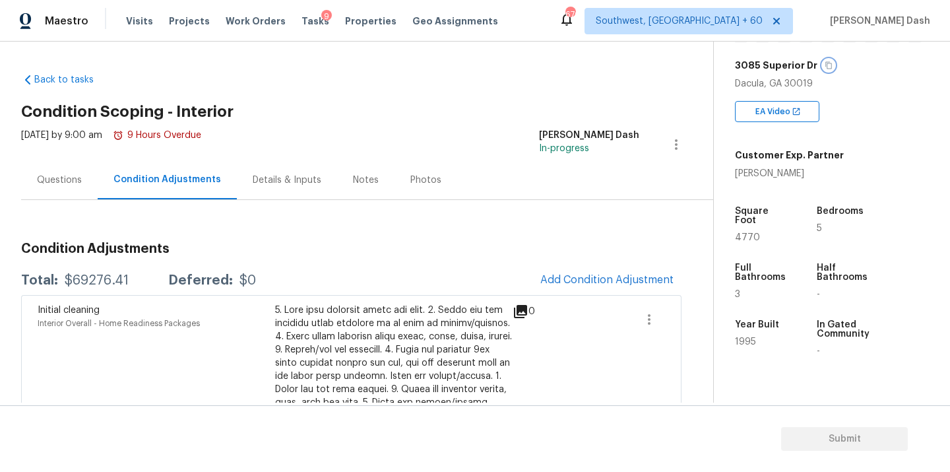
click at [825, 64] on icon "button" at bounding box center [829, 65] width 8 height 8
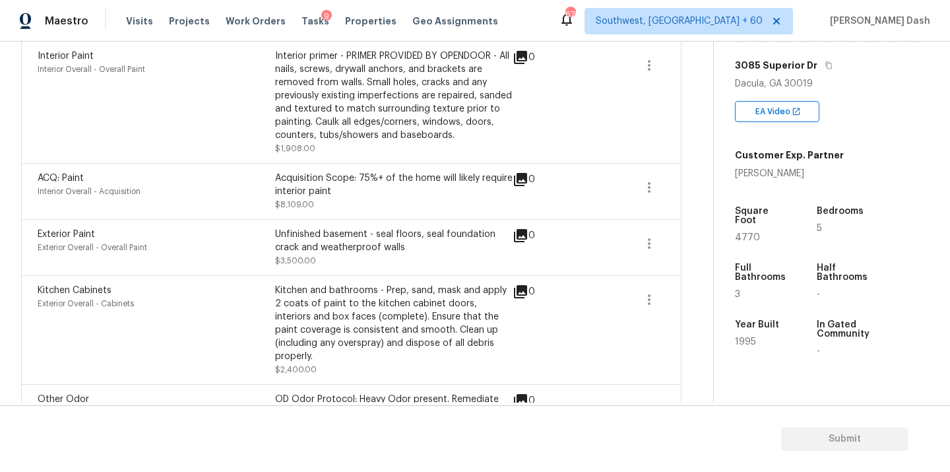
scroll to position [0, 0]
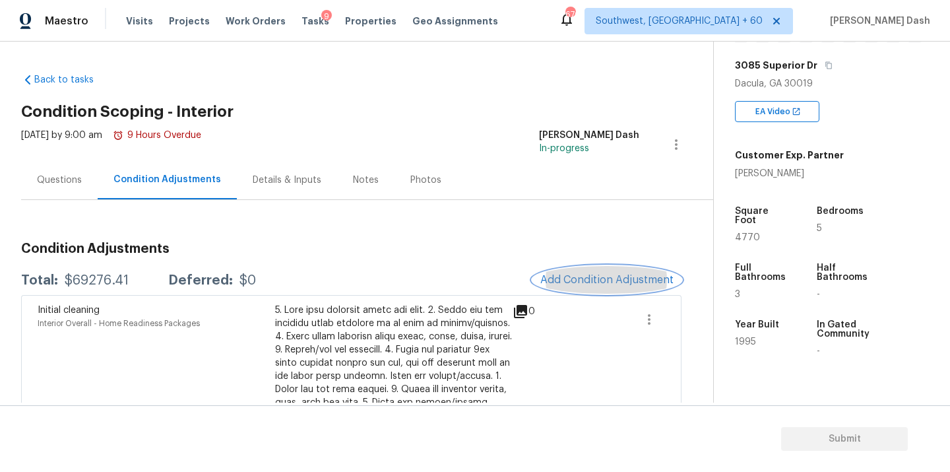
click at [581, 271] on button "Add Condition Adjustment" at bounding box center [607, 280] width 149 height 28
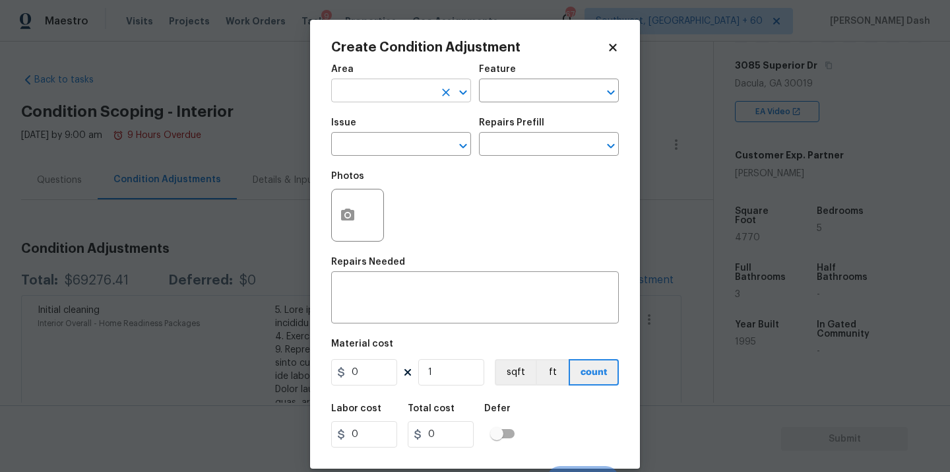
click at [416, 94] on input "text" at bounding box center [382, 92] width 103 height 20
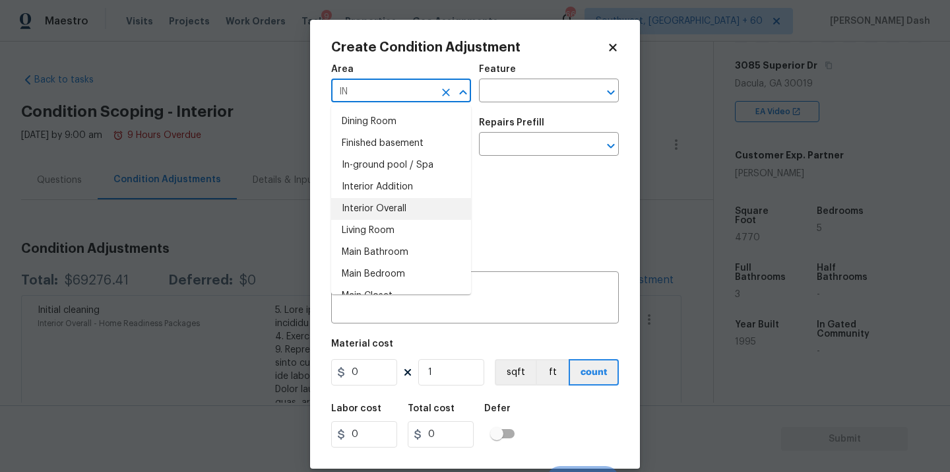
click at [394, 207] on li "Interior Overall" at bounding box center [401, 209] width 140 height 22
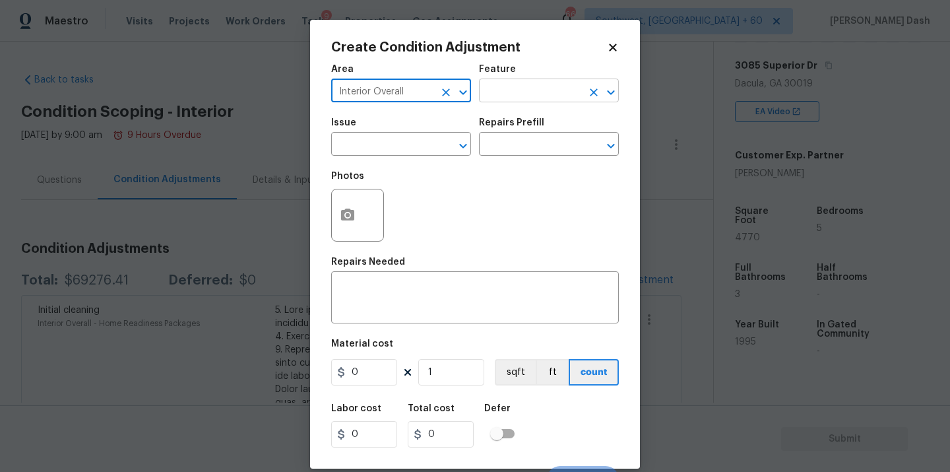
type input "Interior Overall"
click at [503, 99] on input "text" at bounding box center [530, 92] width 103 height 20
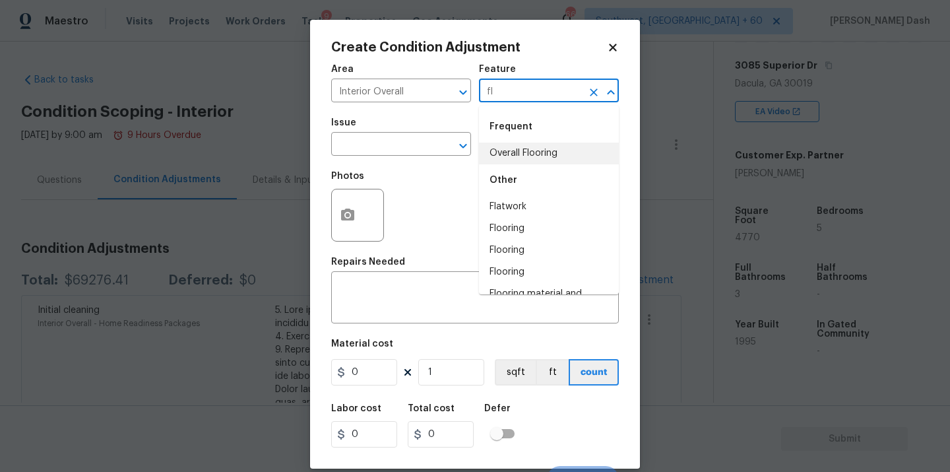
click at [511, 150] on li "Overall Flooring" at bounding box center [549, 154] width 140 height 22
type input "Overall Flooring"
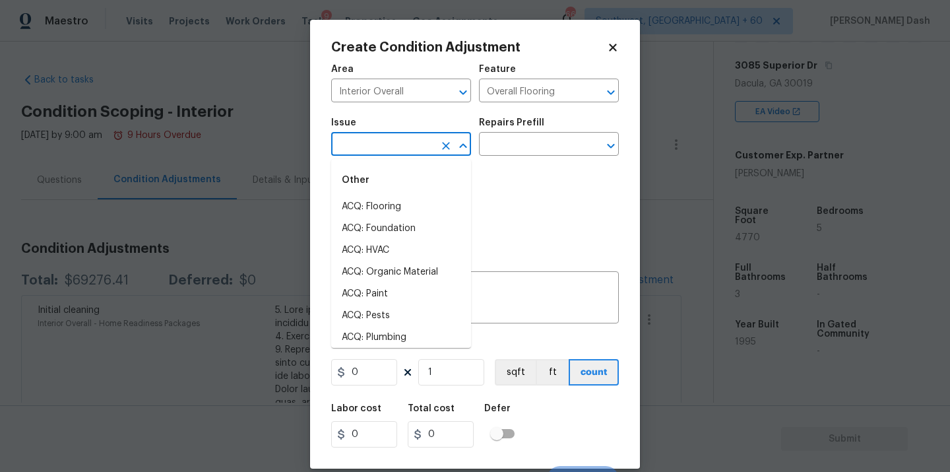
click at [418, 146] on input "text" at bounding box center [382, 145] width 103 height 20
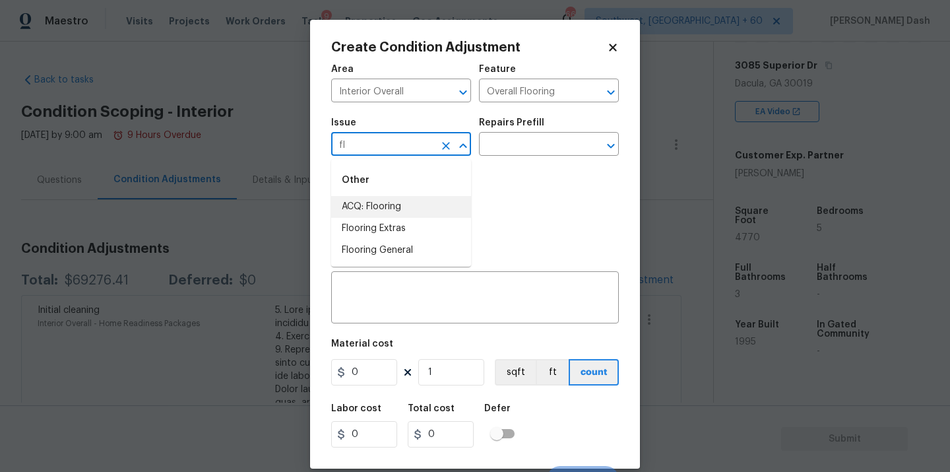
type input "fl"
click at [401, 147] on input "text" at bounding box center [382, 145] width 103 height 20
click at [393, 225] on li "Flooring Extras" at bounding box center [401, 229] width 140 height 22
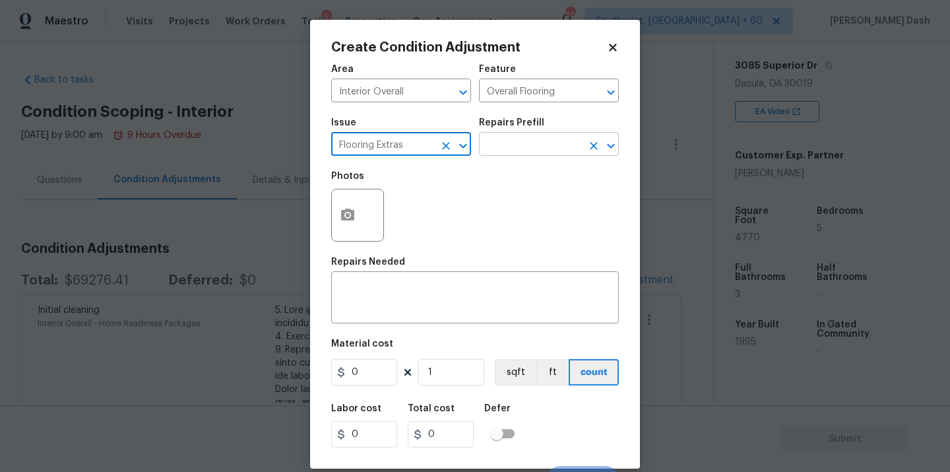
type input "Flooring Extras"
click at [515, 141] on input "text" at bounding box center [530, 145] width 103 height 20
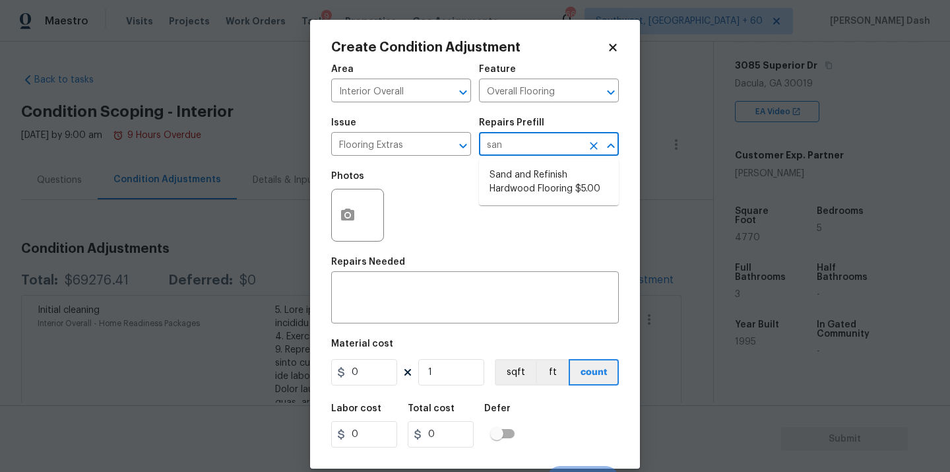
type input "sand"
click at [519, 180] on li "Sand and Refinish Hardwood Flooring $5.00" at bounding box center [549, 182] width 140 height 36
type textarea "Sand and refinish the existing hardwood floors. PM to confirm color/sheen."
type input "5"
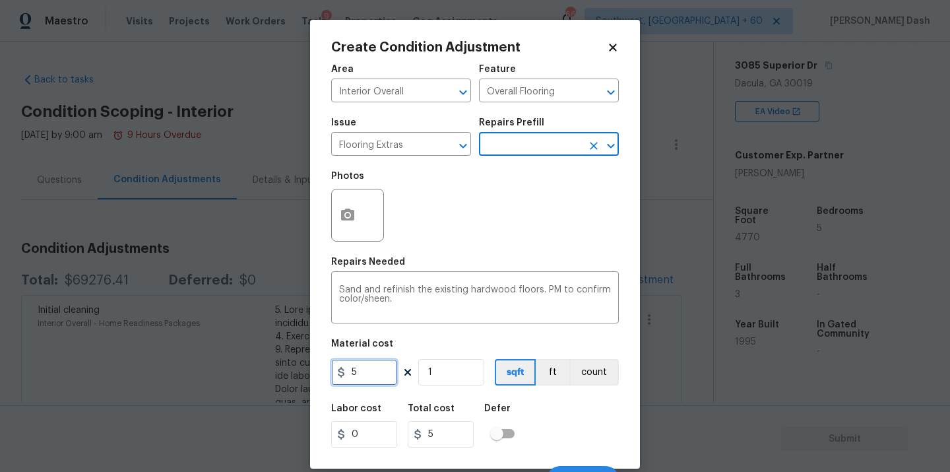
click at [377, 372] on input "5" at bounding box center [364, 372] width 66 height 26
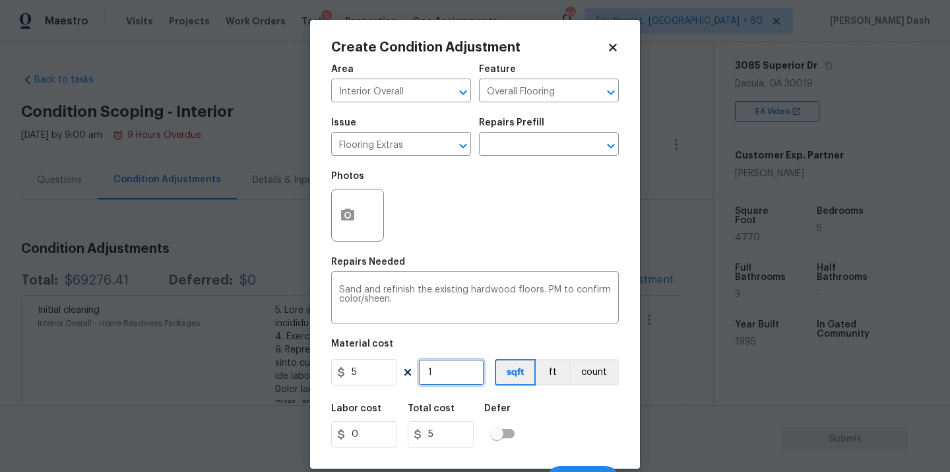
click at [461, 374] on input "1" at bounding box center [451, 372] width 66 height 26
type input "0"
type input "3"
type input "15"
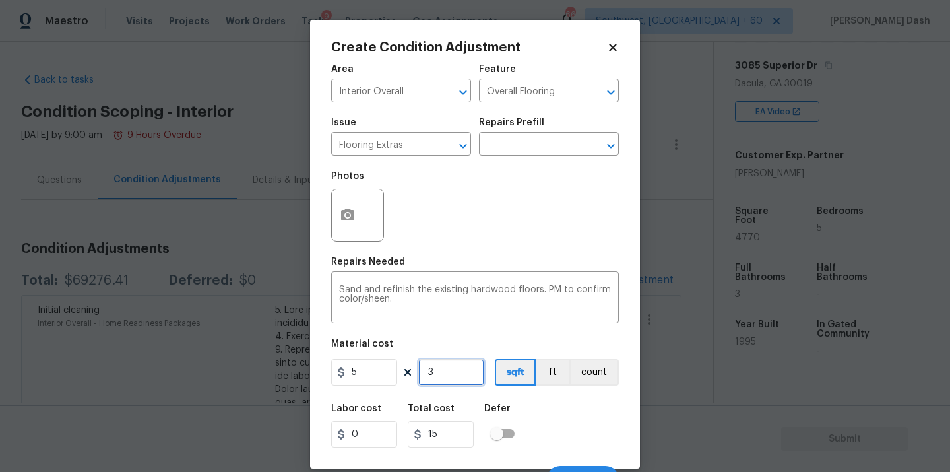
type input "31"
type input "155"
type input "315"
type input "1575"
type input "3156"
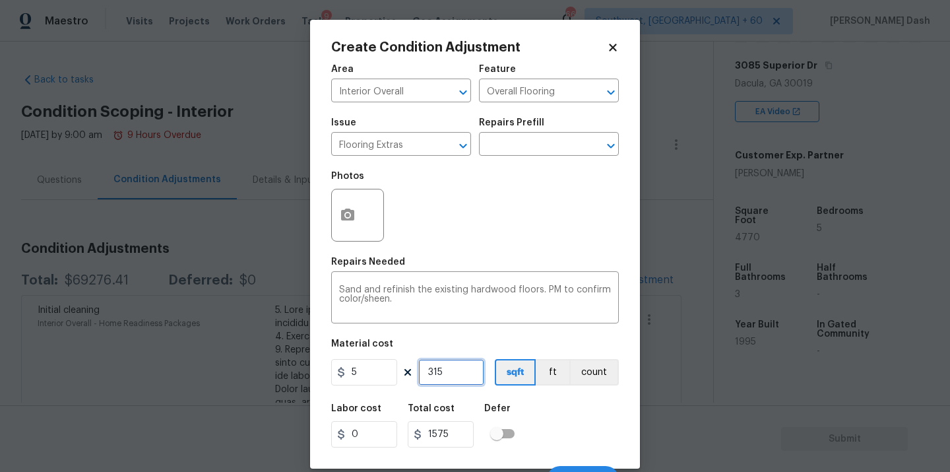
type input "15780"
type input "3156"
click at [577, 429] on div "Labor cost 0 Total cost 15780 Defer" at bounding box center [475, 425] width 288 height 59
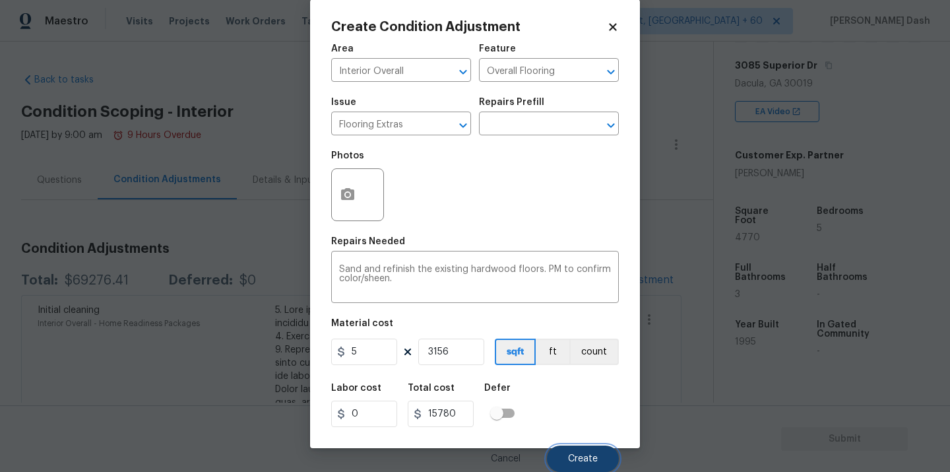
click at [579, 447] on button "Create" at bounding box center [583, 458] width 72 height 26
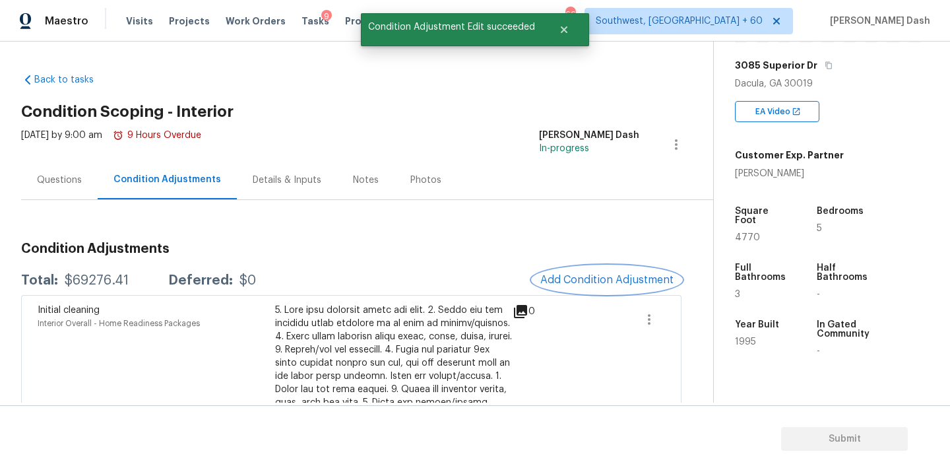
scroll to position [0, 0]
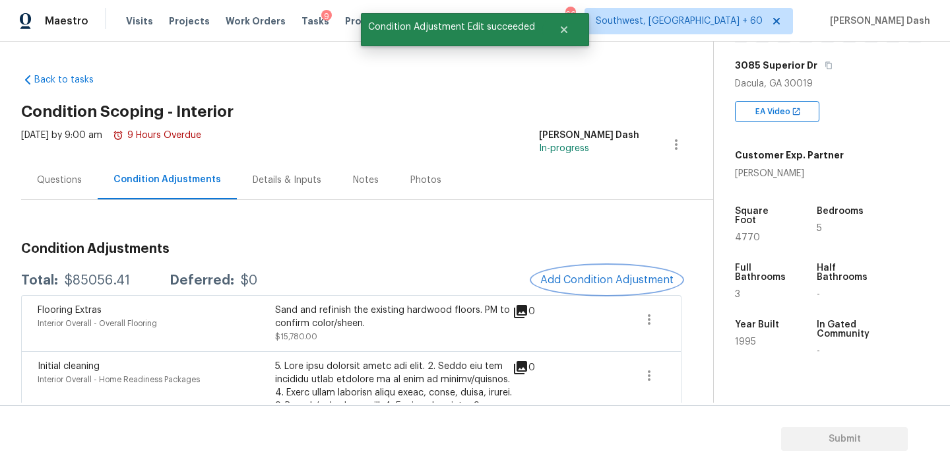
click at [608, 274] on span "Add Condition Adjustment" at bounding box center [606, 280] width 133 height 12
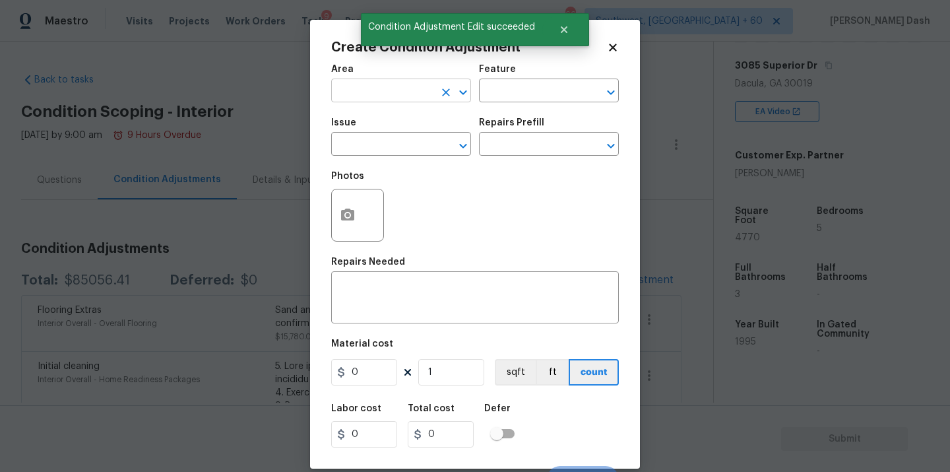
click at [416, 90] on input "text" at bounding box center [382, 92] width 103 height 20
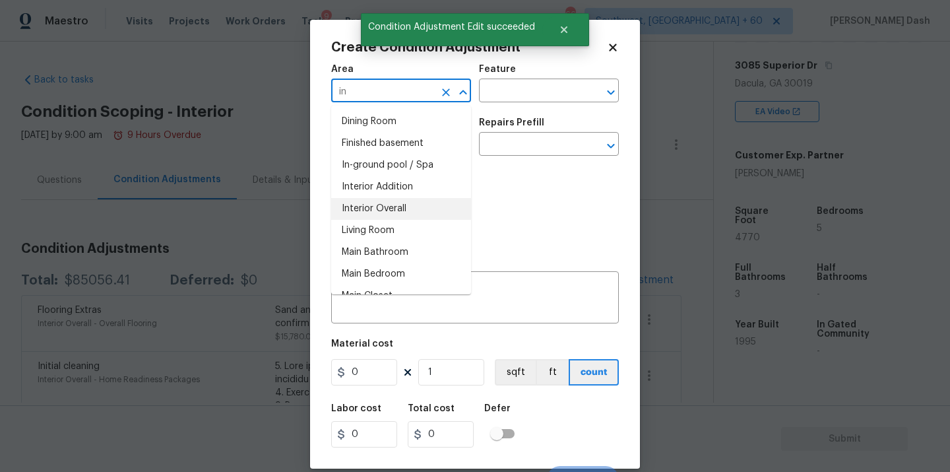
click at [402, 205] on li "Interior Overall" at bounding box center [401, 209] width 140 height 22
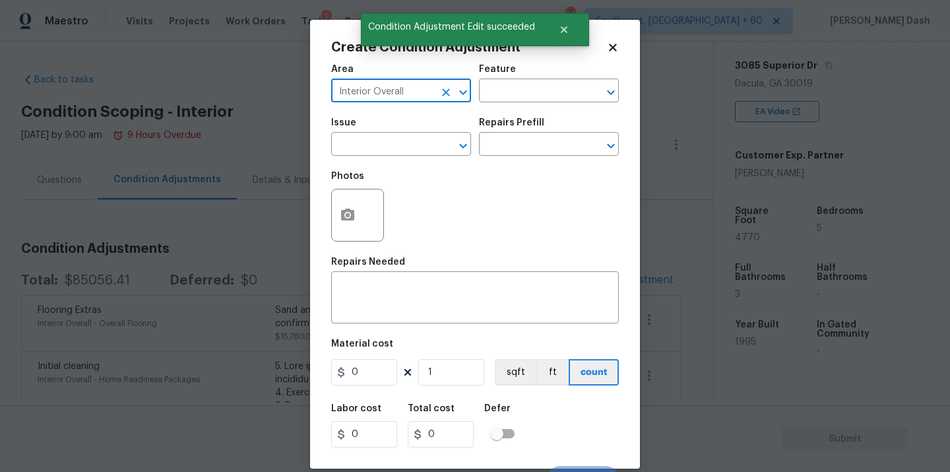
type input "Interior Overall"
click at [498, 110] on div "Area Interior Overall ​ Feature ​" at bounding box center [475, 83] width 288 height 53
click at [498, 88] on input "text" at bounding box center [530, 92] width 103 height 20
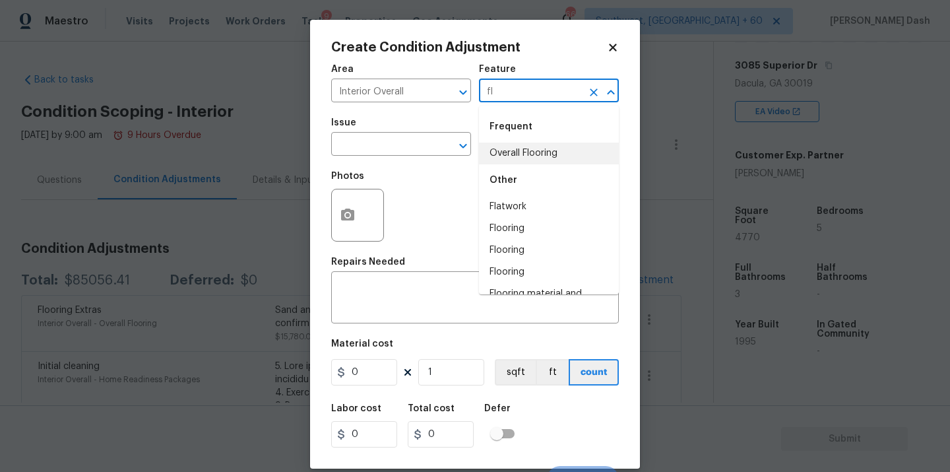
click at [498, 150] on li "Overall Flooring" at bounding box center [549, 154] width 140 height 22
type input "Overall Flooring"
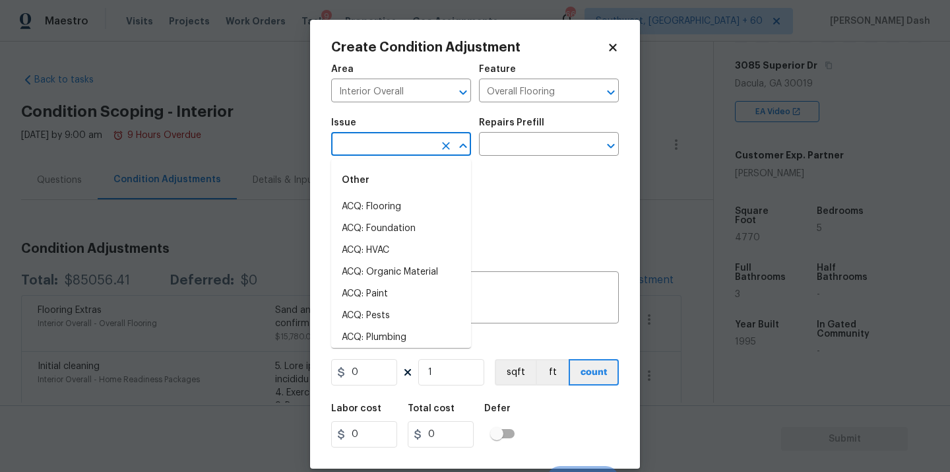
click at [412, 150] on input "text" at bounding box center [382, 145] width 103 height 20
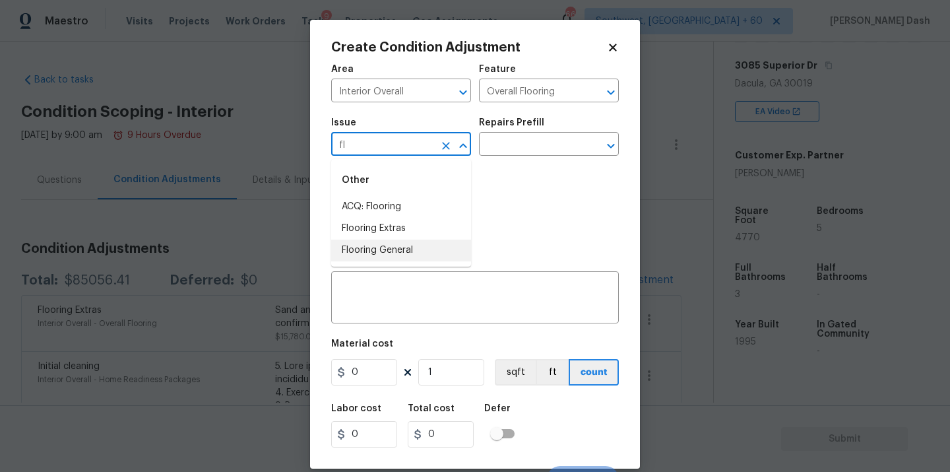
click at [385, 249] on li "Flooring General" at bounding box center [401, 251] width 140 height 22
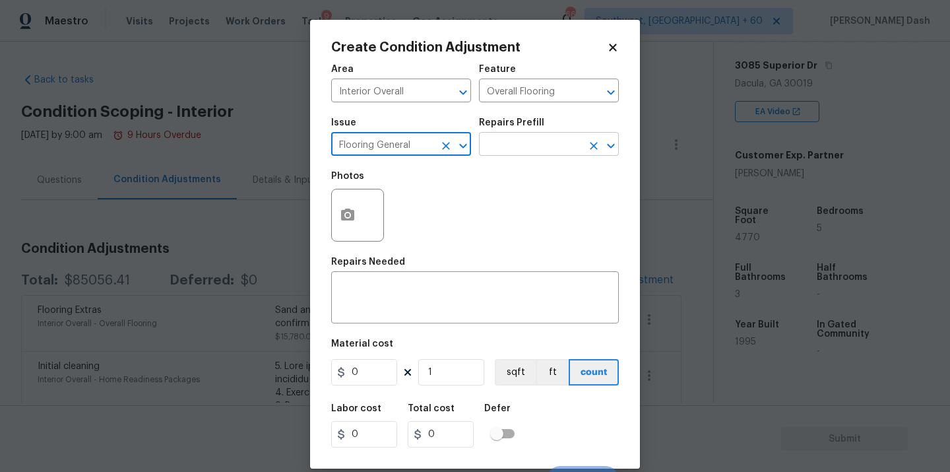
type input "Flooring General"
click at [484, 147] on input "text" at bounding box center [530, 145] width 103 height 20
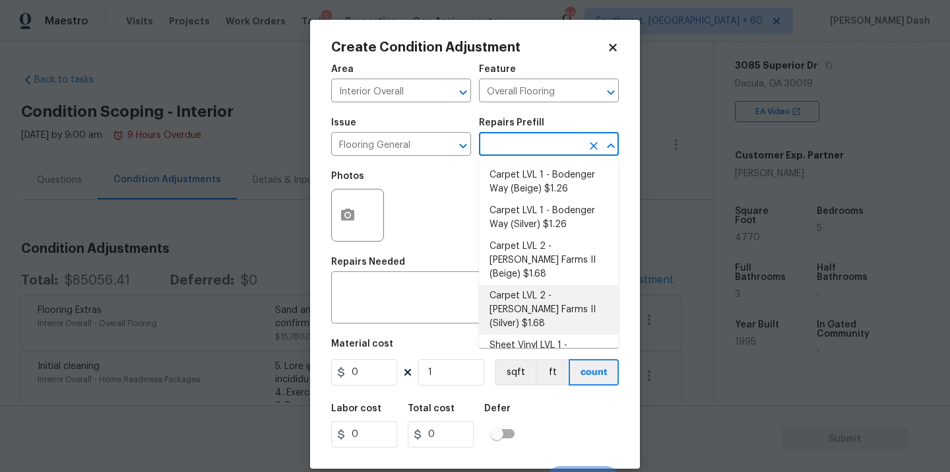
click at [511, 286] on li "Carpet LVL 2 - Abshire Farms II (Silver) $1.68" at bounding box center [549, 309] width 140 height 49
type textarea "Install new carpet (Abshire Farms II - 929 Thin Ice) at all previously carpeted…"
type input "1.68"
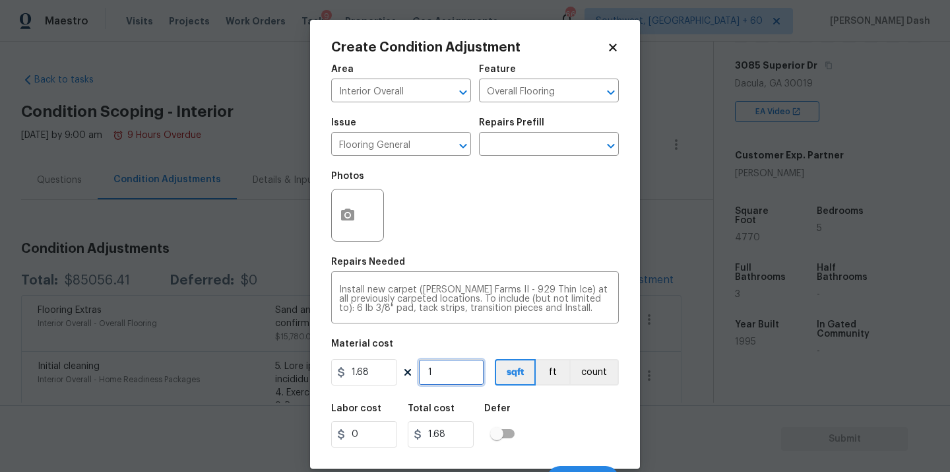
click at [445, 375] on input "1" at bounding box center [451, 372] width 66 height 26
type input "16"
type input "26.88"
type input "164"
type input "275.52"
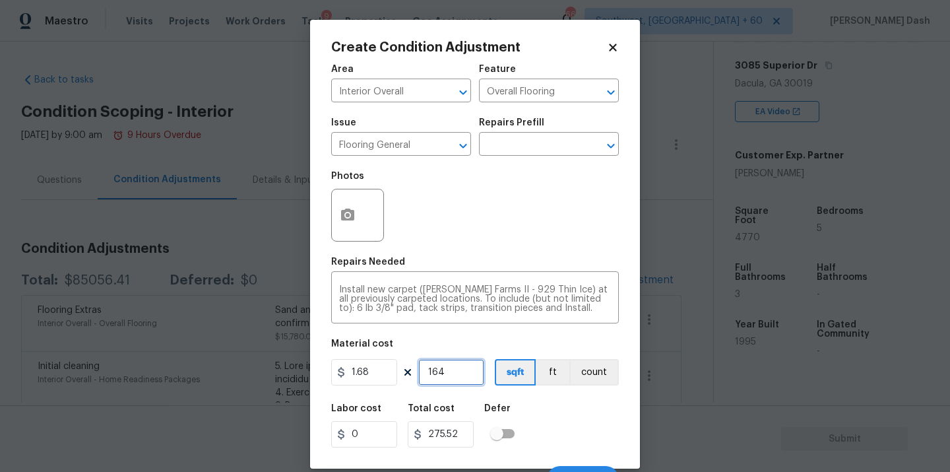
type input "1644"
type input "2761.92"
type input "1644"
click at [564, 401] on div "Labor cost 0 Total cost 2761.92 Defer" at bounding box center [475, 425] width 288 height 59
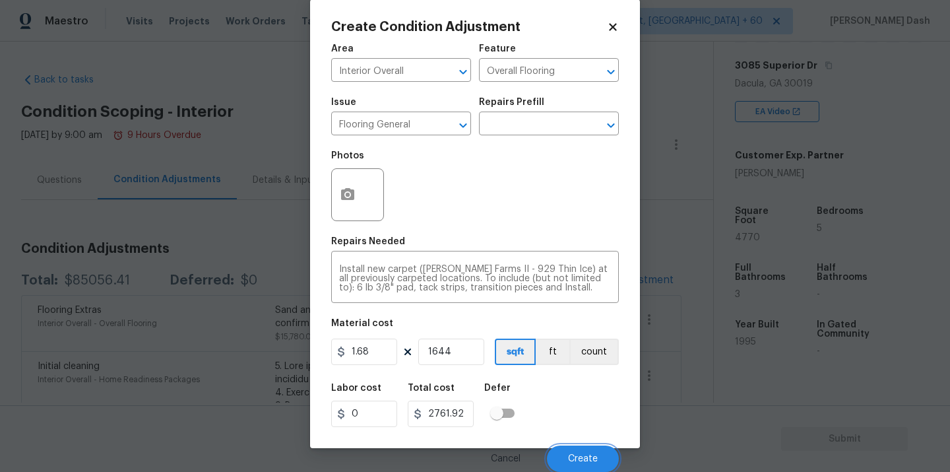
click at [579, 451] on button "Create" at bounding box center [583, 458] width 72 height 26
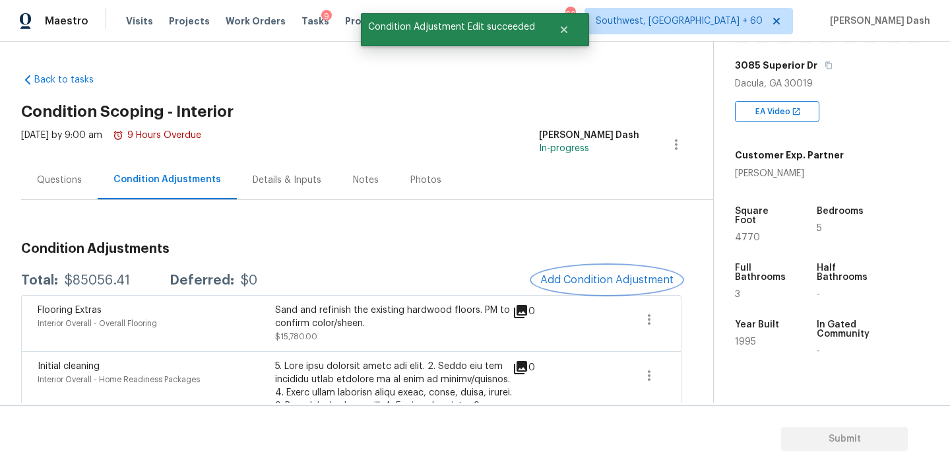
scroll to position [0, 0]
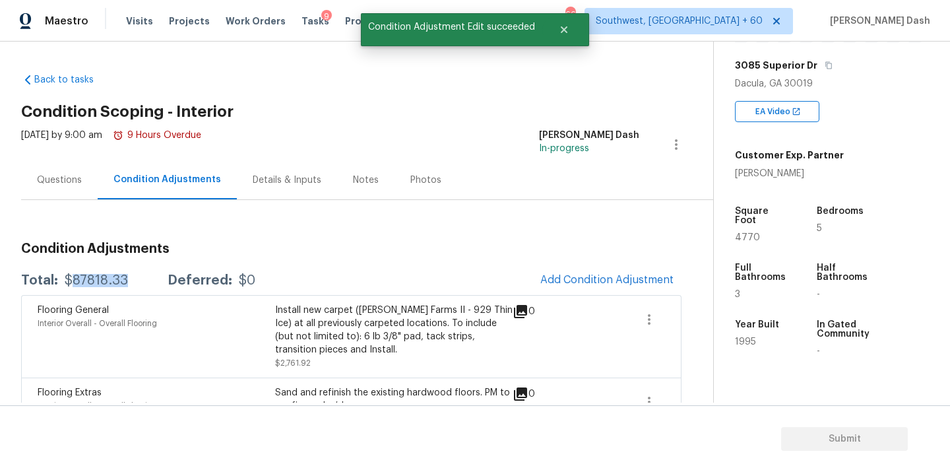
click at [106, 278] on div "$87818.33" at bounding box center [96, 280] width 63 height 13
copy div "$87818.33"
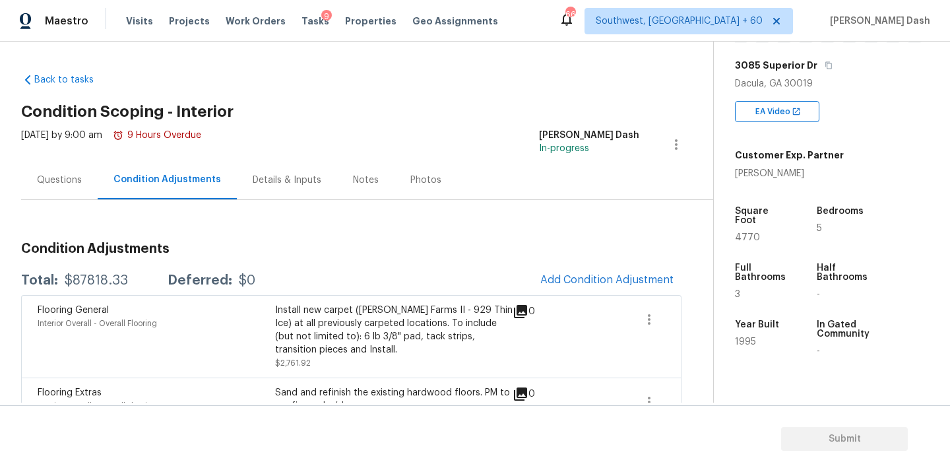
click at [101, 277] on div "$87818.33" at bounding box center [96, 280] width 63 height 13
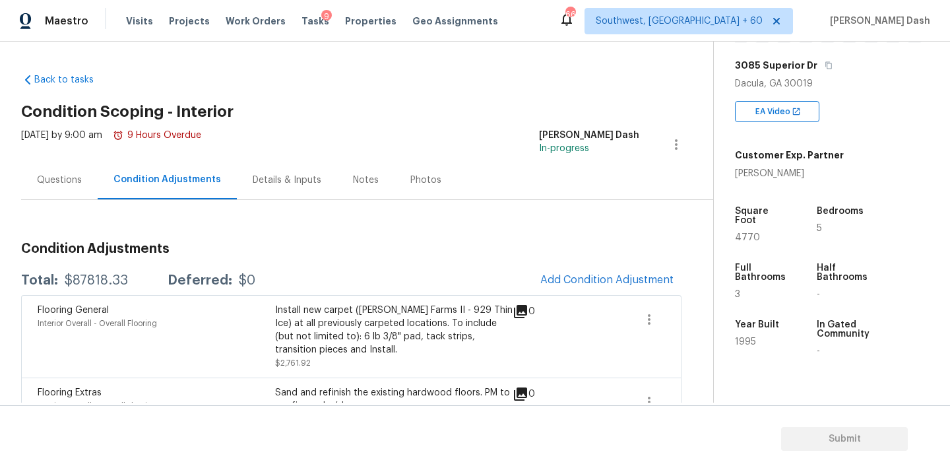
click at [73, 185] on div "Questions" at bounding box center [59, 180] width 45 height 13
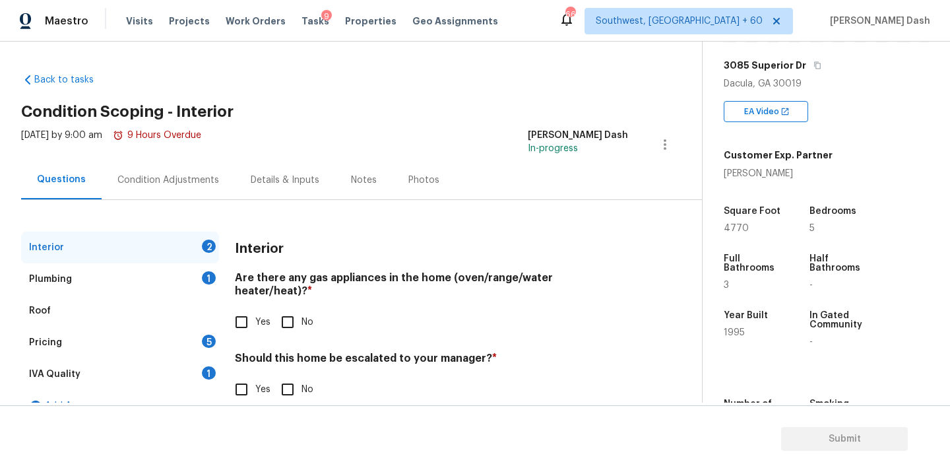
scroll to position [23, 0]
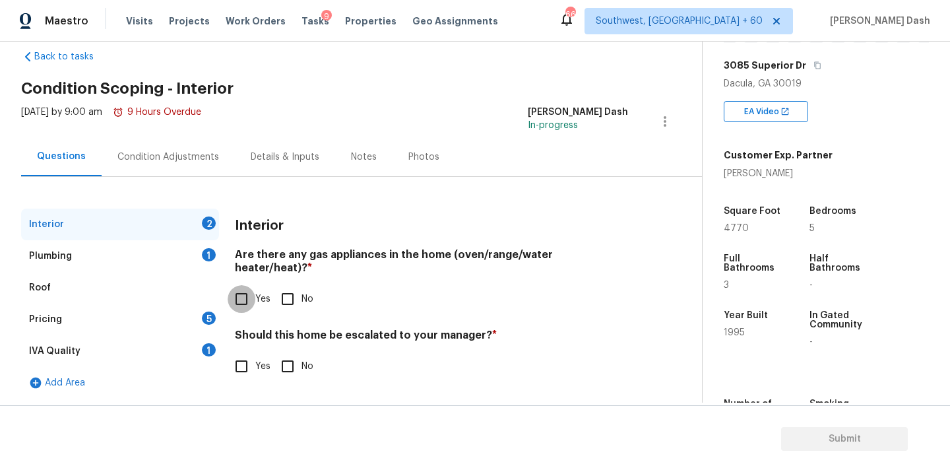
click at [250, 285] on input "Yes" at bounding box center [242, 299] width 28 height 28
checkbox input "true"
click at [285, 370] on div "Interior Are there any gas appliances in the home (oven/range/water heater/heat…" at bounding box center [431, 303] width 393 height 189
click at [209, 225] on div "1" at bounding box center [209, 222] width 14 height 13
click at [282, 353] on input "No" at bounding box center [288, 366] width 28 height 28
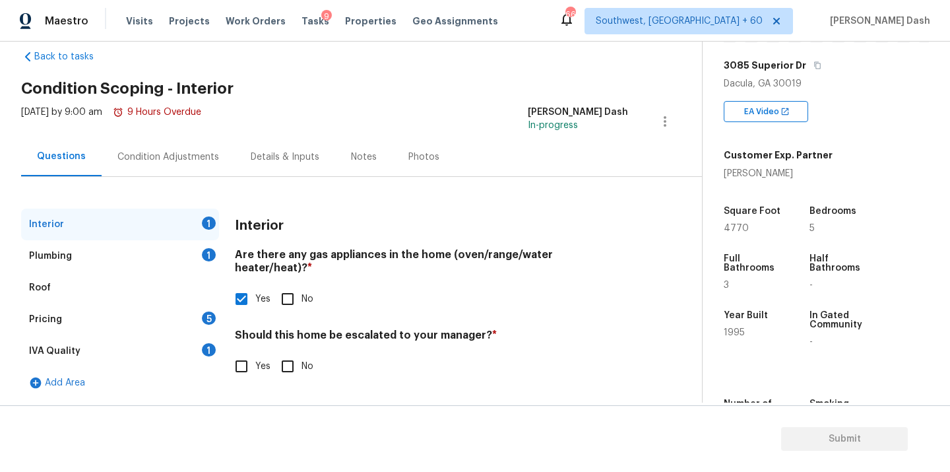
checkbox input "true"
click at [209, 256] on div "1" at bounding box center [209, 254] width 14 height 13
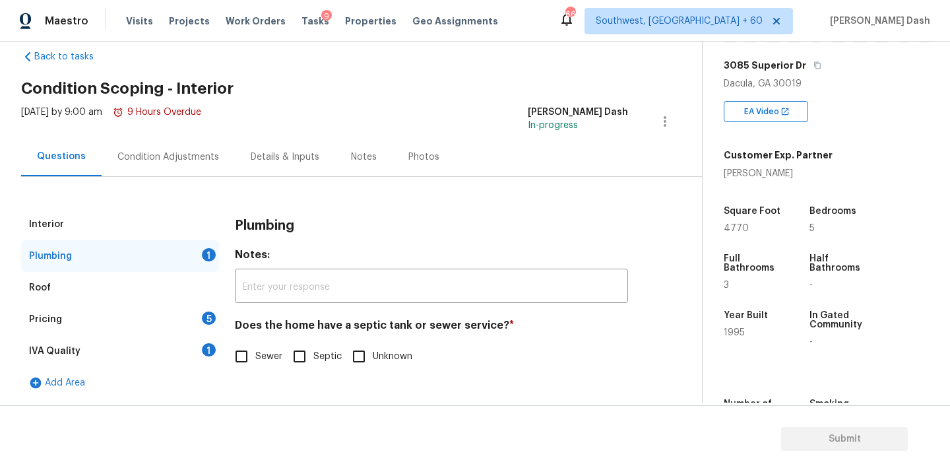
click at [242, 352] on input "Sewer" at bounding box center [242, 356] width 28 height 28
checkbox input "true"
click at [362, 356] on input "Unknown" at bounding box center [359, 356] width 28 height 28
checkbox input "true"
checkbox input "false"
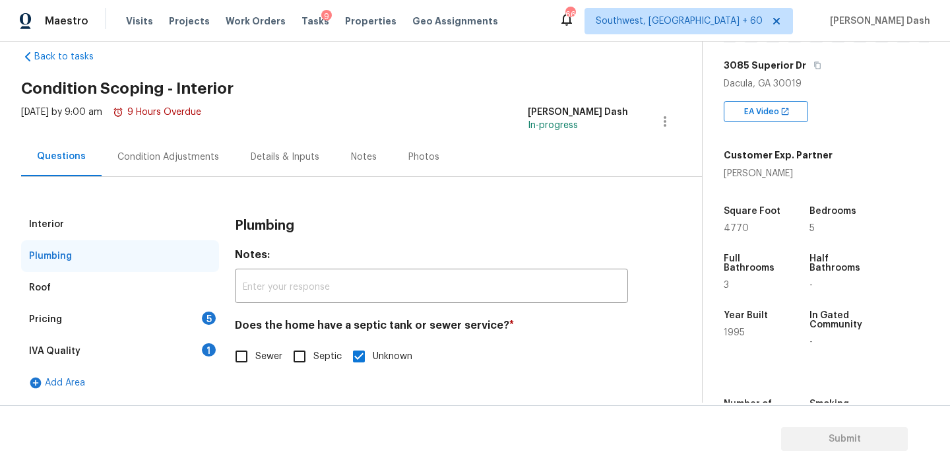
click at [199, 348] on div "IVA Quality 1" at bounding box center [120, 351] width 198 height 32
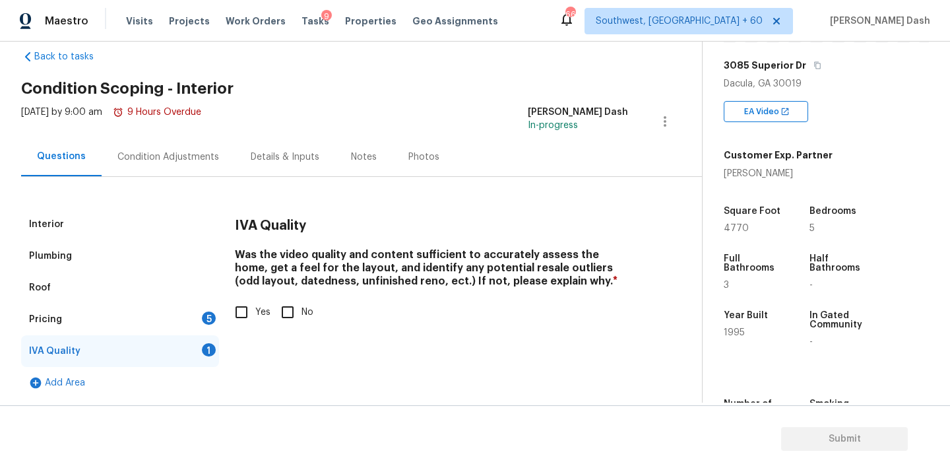
click at [249, 302] on input "Yes" at bounding box center [242, 312] width 28 height 28
checkbox input "true"
click at [200, 315] on div "Pricing 5" at bounding box center [120, 320] width 198 height 32
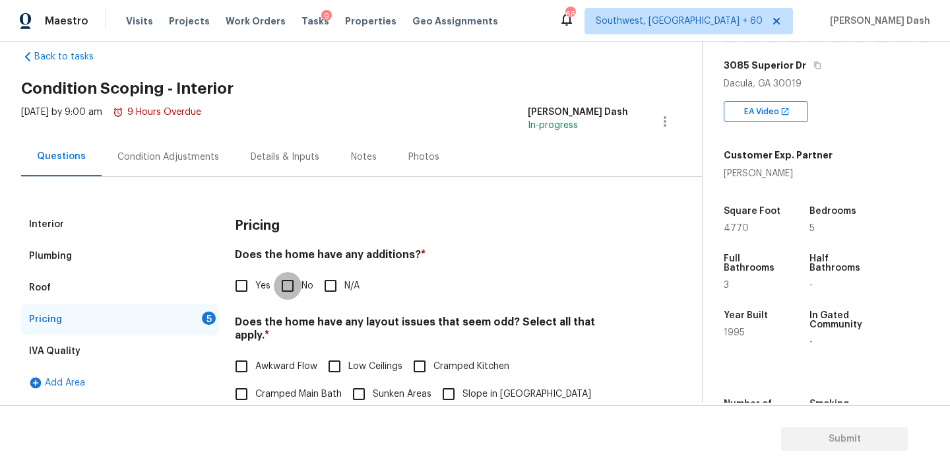
click at [296, 281] on input "No" at bounding box center [288, 286] width 28 height 28
checkbox input "true"
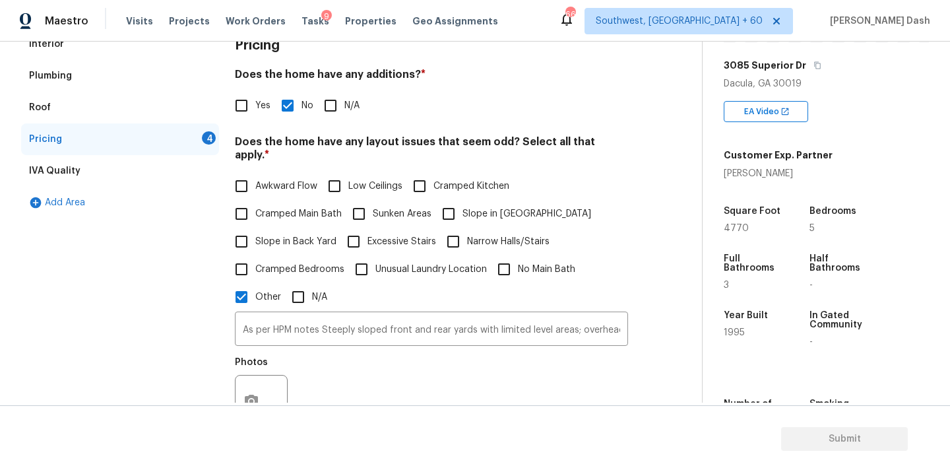
scroll to position [323, 0]
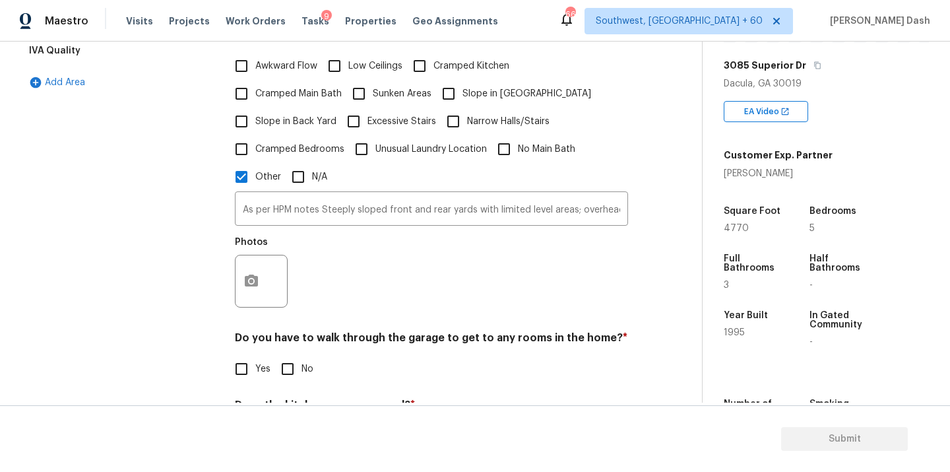
click at [296, 358] on input "No" at bounding box center [288, 369] width 28 height 28
checkbox input "true"
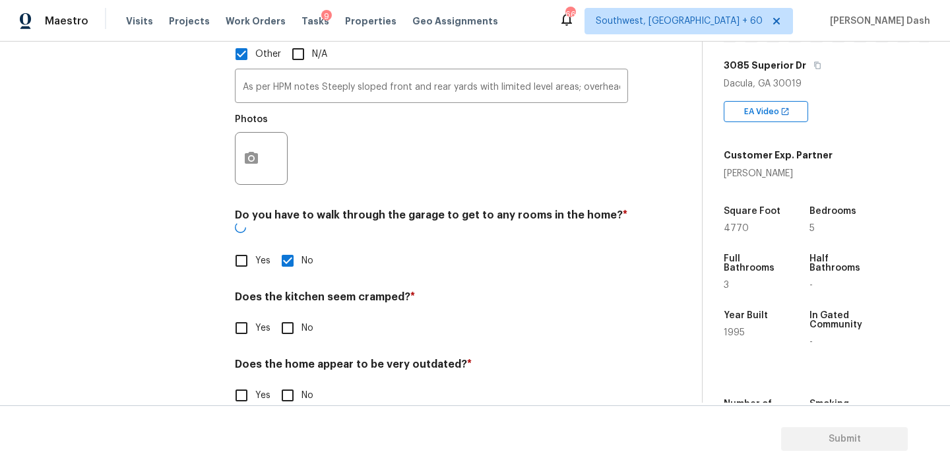
scroll to position [445, 0]
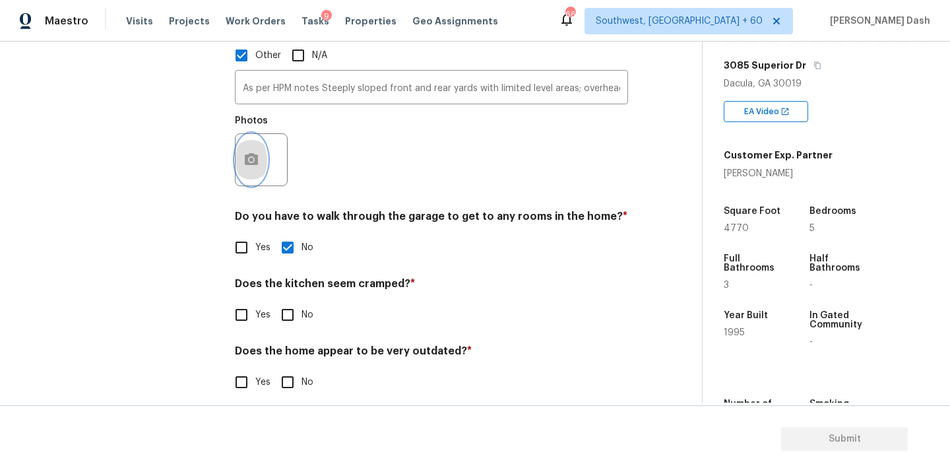
click at [250, 152] on icon "button" at bounding box center [251, 160] width 16 height 16
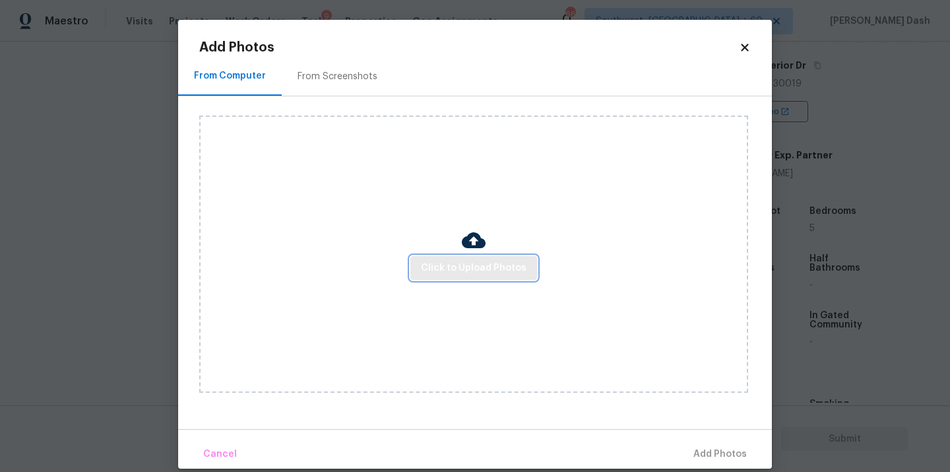
click at [437, 265] on span "Click to Upload Photos" at bounding box center [474, 268] width 106 height 16
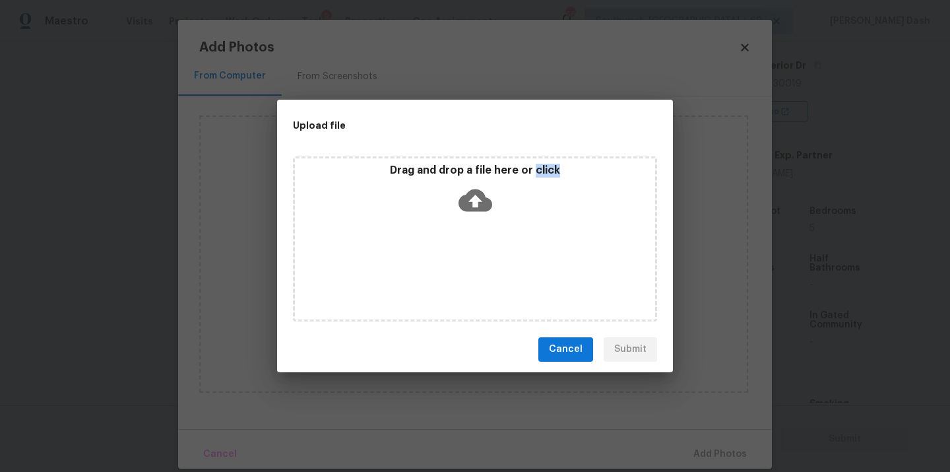
click at [437, 265] on div "Drag and drop a file here or click" at bounding box center [475, 238] width 364 height 165
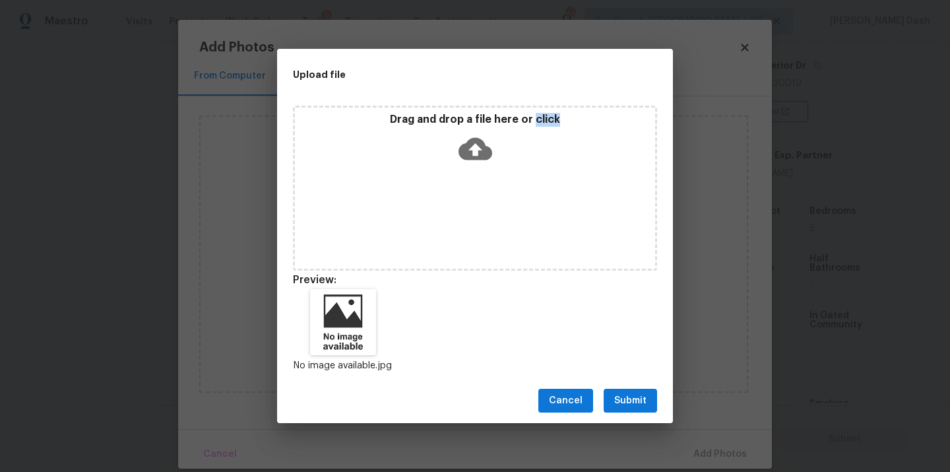
click at [647, 406] on button "Submit" at bounding box center [630, 401] width 53 height 24
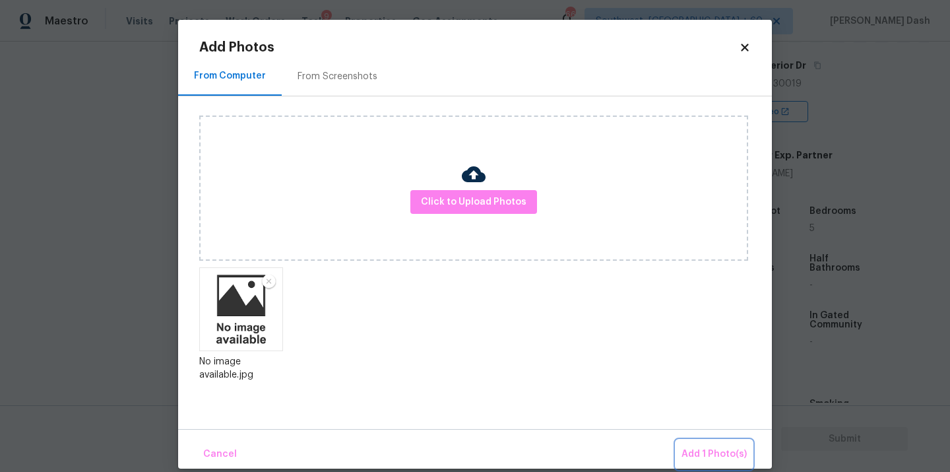
click at [718, 449] on span "Add 1 Photo(s)" at bounding box center [714, 454] width 65 height 16
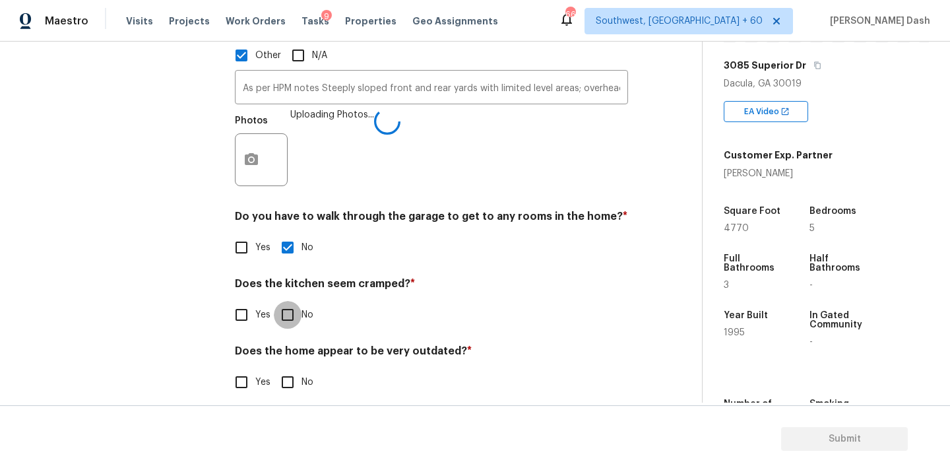
click at [281, 301] on input "No" at bounding box center [288, 315] width 28 height 28
checkbox input "true"
click at [285, 349] on h4 "Does the home appear to be very outdated? *" at bounding box center [431, 355] width 393 height 18
click at [286, 368] on input "No" at bounding box center [288, 382] width 28 height 28
checkbox input "true"
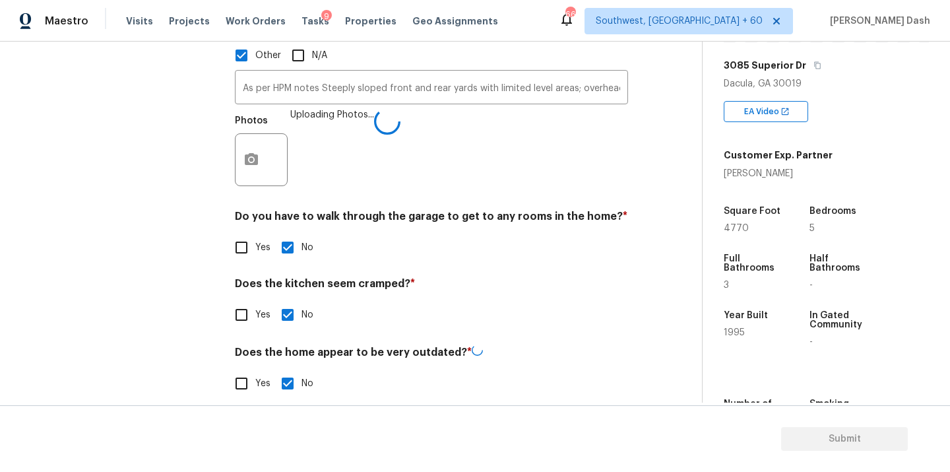
click at [156, 244] on div "Interior Plumbing Roof Pricing 1 IVA Quality Add Area" at bounding box center [120, 100] width 198 height 626
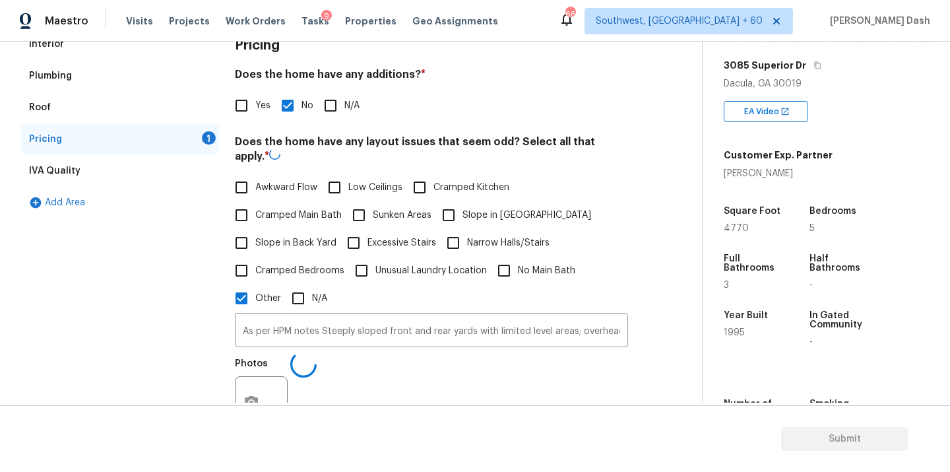
scroll to position [150, 0]
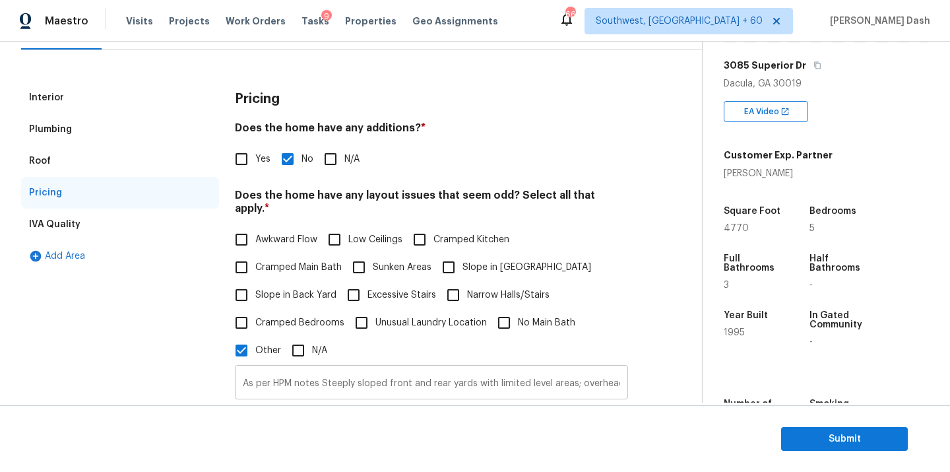
click at [329, 368] on input "As per HPM notes Steeply sloped front and rear yards with limited level areas; …" at bounding box center [431, 383] width 393 height 31
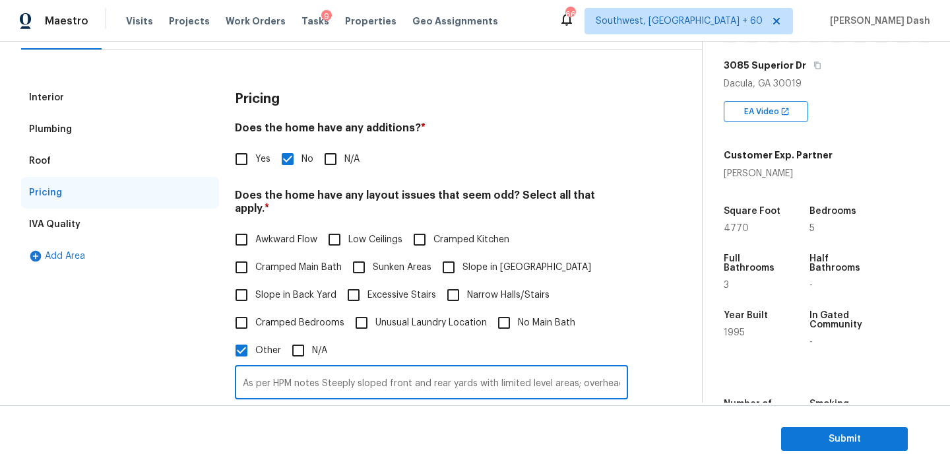
click at [329, 368] on input "As per HPM notes Steeply sloped front and rear yards with limited level areas; …" at bounding box center [431, 383] width 393 height 31
click at [67, 93] on div "Interior" at bounding box center [120, 98] width 198 height 32
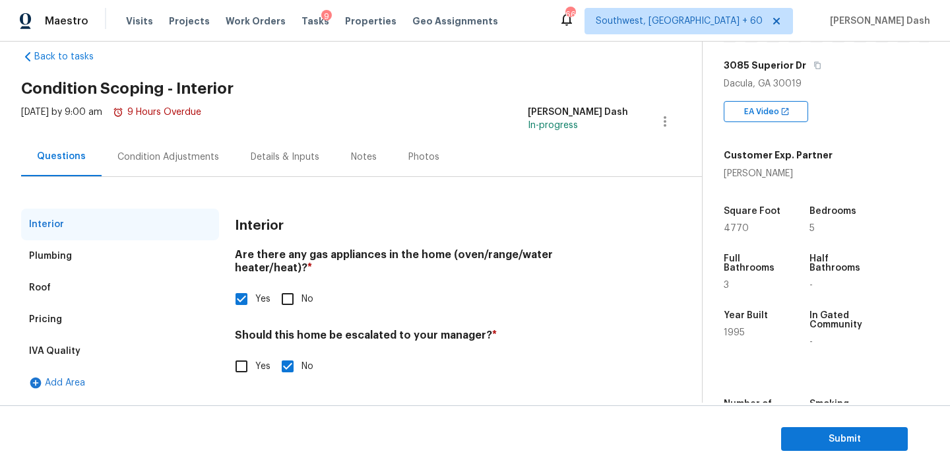
scroll to position [23, 0]
click at [71, 316] on div "Pricing" at bounding box center [120, 320] width 198 height 32
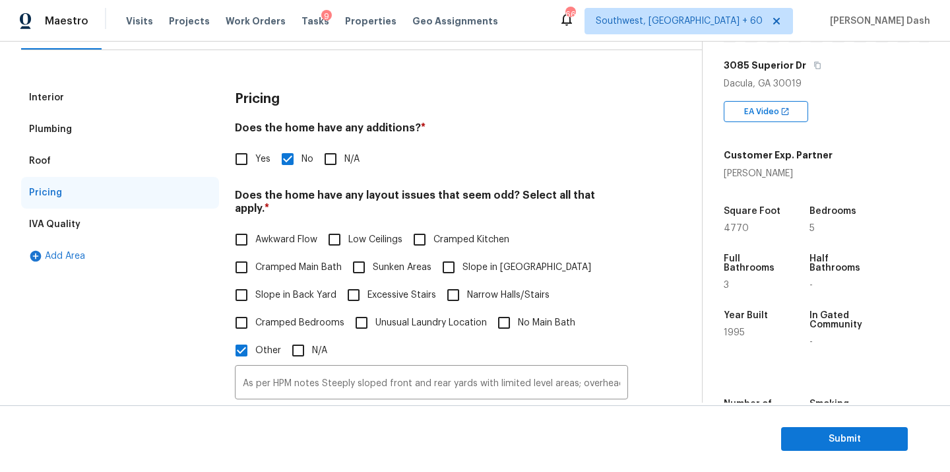
scroll to position [362, 0]
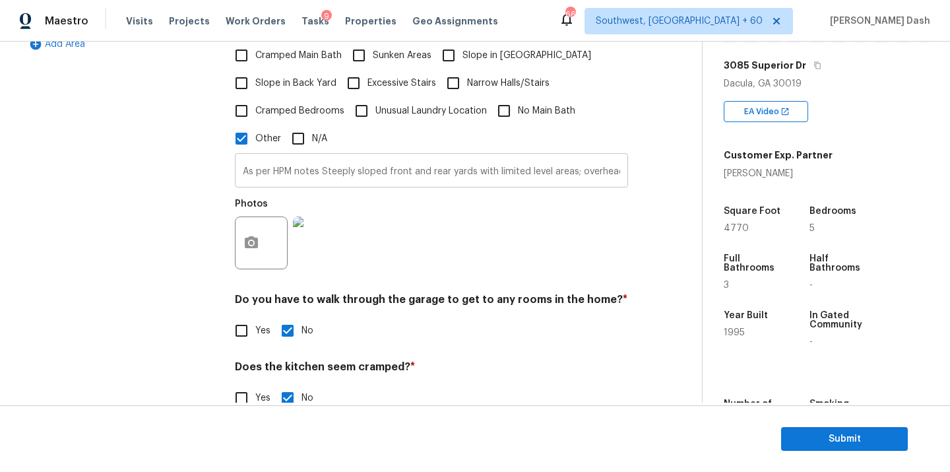
click at [485, 161] on input "As per HPM notes Steeply sloped front and rear yards with limited level areas; …" at bounding box center [431, 171] width 393 height 31
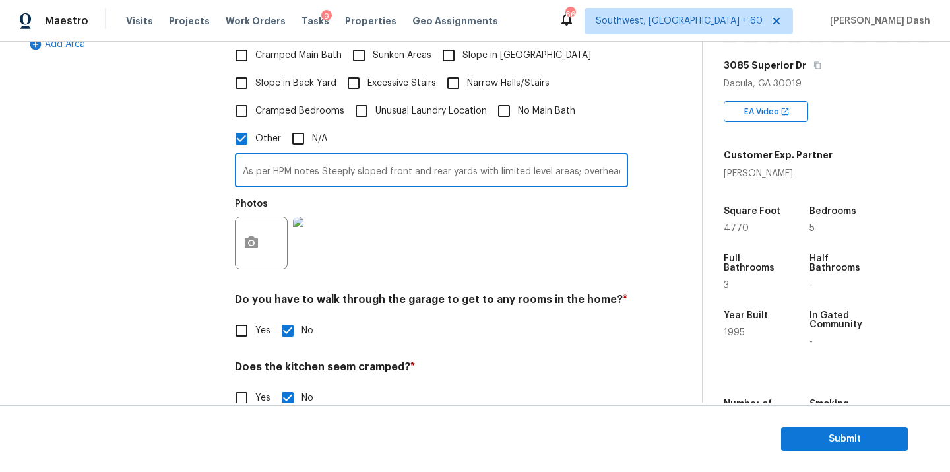
scroll to position [0, 238]
click at [618, 156] on input "As per HPM notes Steeply sloped front and rear yards with limited level areas; …" at bounding box center [431, 171] width 393 height 31
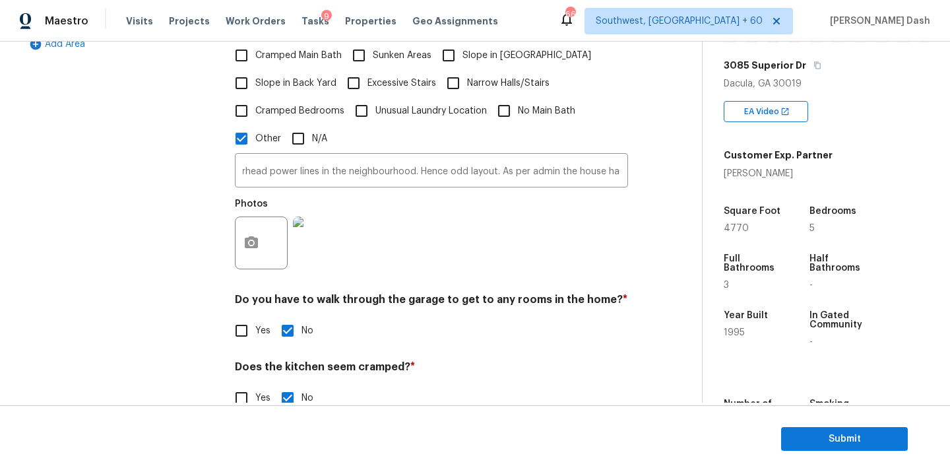
scroll to position [0, 0]
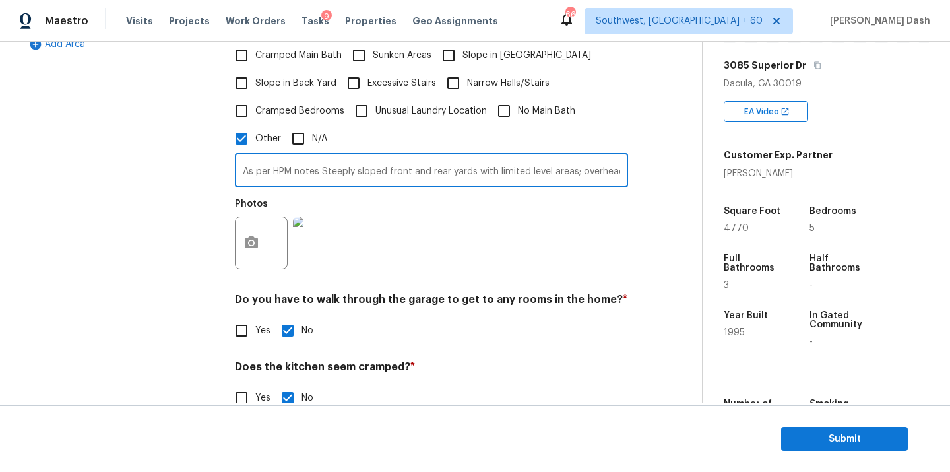
paste input "Basement Unfinished Sq Ft"
click at [283, 160] on input "As per HPM notes Steeply sloped front and rear yards with limited level areas; …" at bounding box center [431, 171] width 393 height 31
drag, startPoint x: 333, startPoint y: 158, endPoint x: 641, endPoint y: 162, distance: 308.2
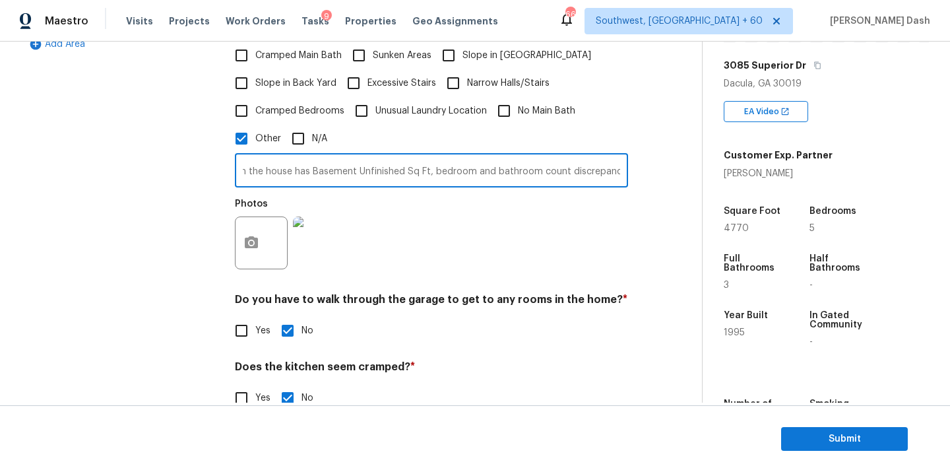
click at [641, 162] on div "Interior Plumbing Roof Pricing IVA Quality Add Area Pricing Does the home have …" at bounding box center [345, 182] width 649 height 625
type input "As per HPM notes Steeply sloped front and rear yards with limited level areas; …"
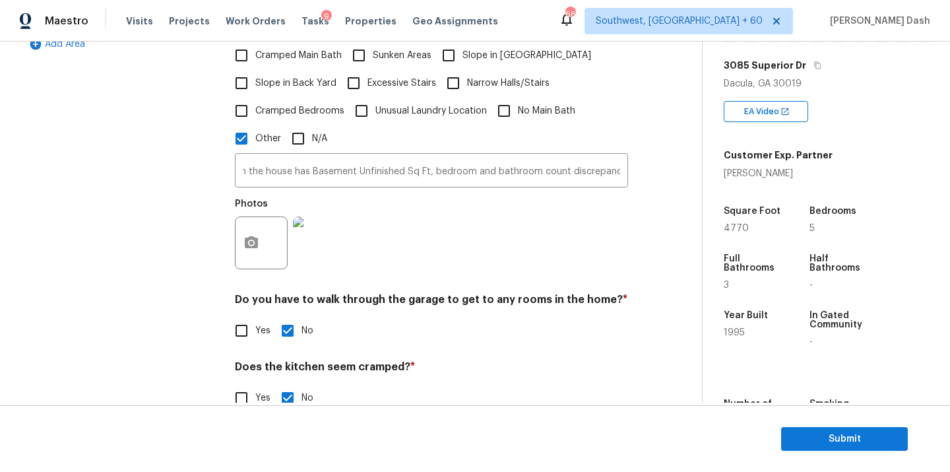
scroll to position [0, 0]
click at [810, 446] on span "Submit" at bounding box center [845, 439] width 106 height 16
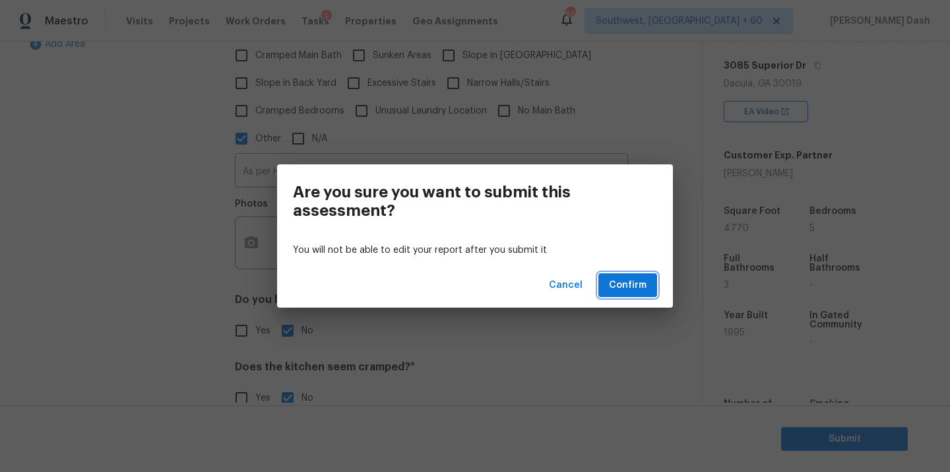
click at [622, 284] on span "Confirm" at bounding box center [628, 285] width 38 height 16
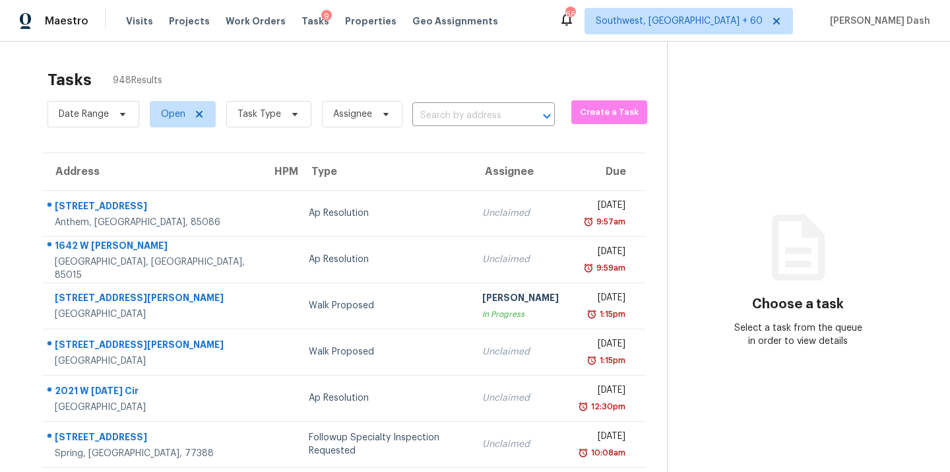
click at [439, 104] on div "Date Range Open Task Type Assignee ​" at bounding box center [301, 114] width 507 height 34
click at [439, 120] on input "text" at bounding box center [465, 116] width 106 height 20
paste input "6829 Bickham Ln, Charlotte, NC 28269"
type input "6829 Bickham Ln, Charlotte, NC 28269"
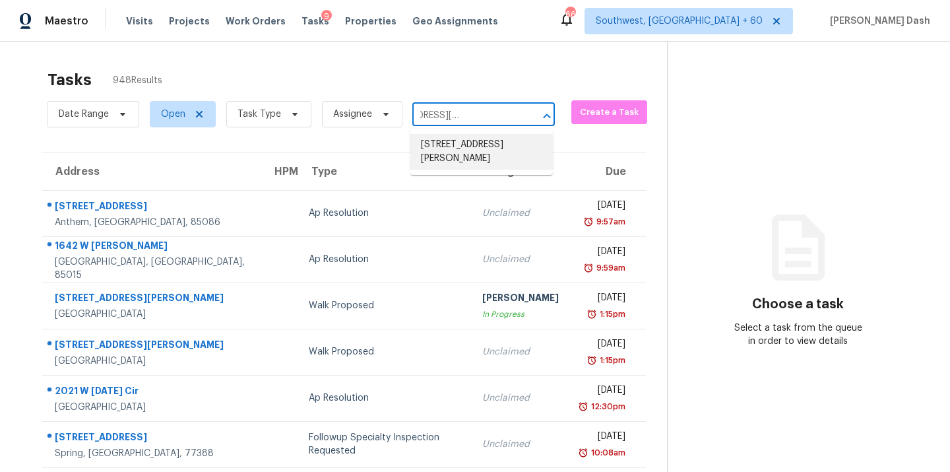
click at [437, 149] on li "6829 Bickham Ln, Charlotte, NC 28269" at bounding box center [481, 152] width 143 height 36
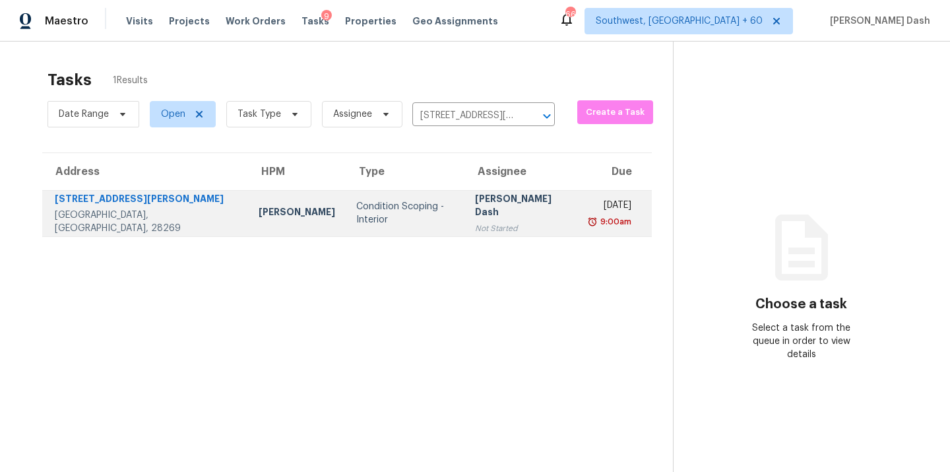
click at [356, 198] on td "Condition Scoping - Interior" at bounding box center [405, 213] width 119 height 46
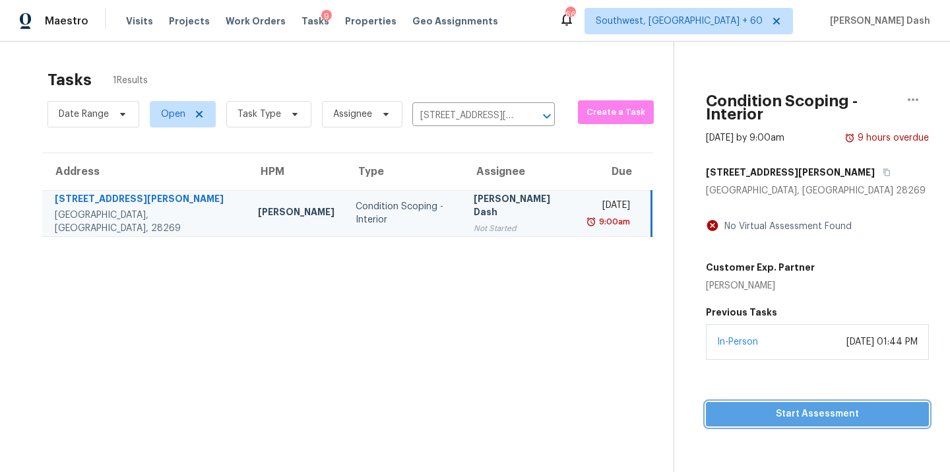
click at [804, 339] on div "Condition Scoping - Interior Sep 30th 2025 by 9:00am 9 hours overdue 6829 Bickh…" at bounding box center [801, 234] width 255 height 385
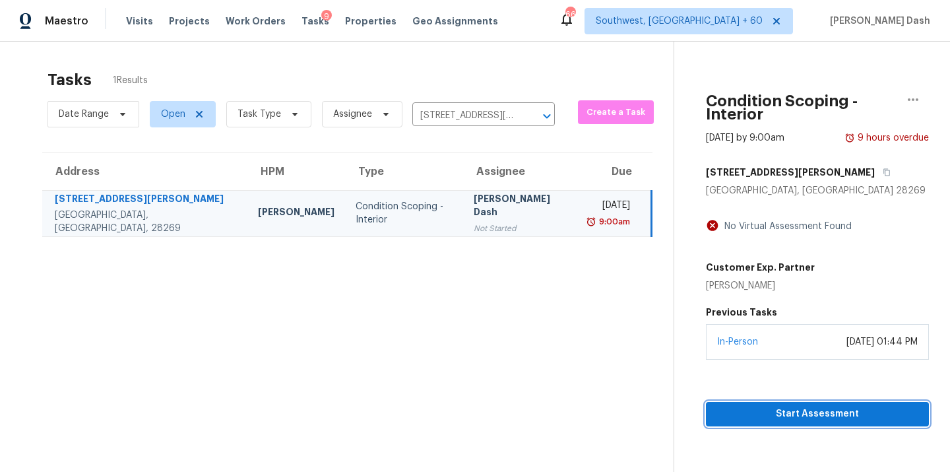
click at [807, 406] on span "Start Assessment" at bounding box center [818, 414] width 202 height 16
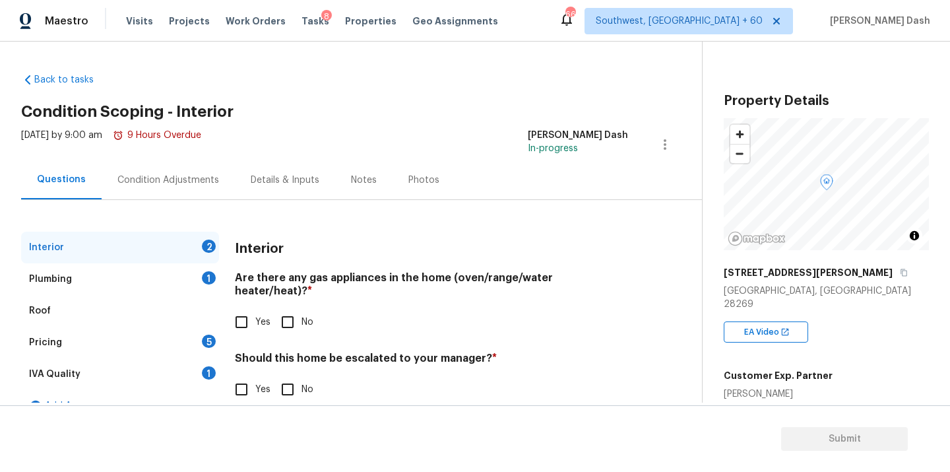
click at [242, 311] on input "Yes" at bounding box center [242, 322] width 28 height 28
checkbox input "true"
click at [288, 389] on input "No" at bounding box center [288, 391] width 28 height 28
checkbox input "true"
click at [209, 270] on div "Plumbing 1" at bounding box center [120, 279] width 198 height 32
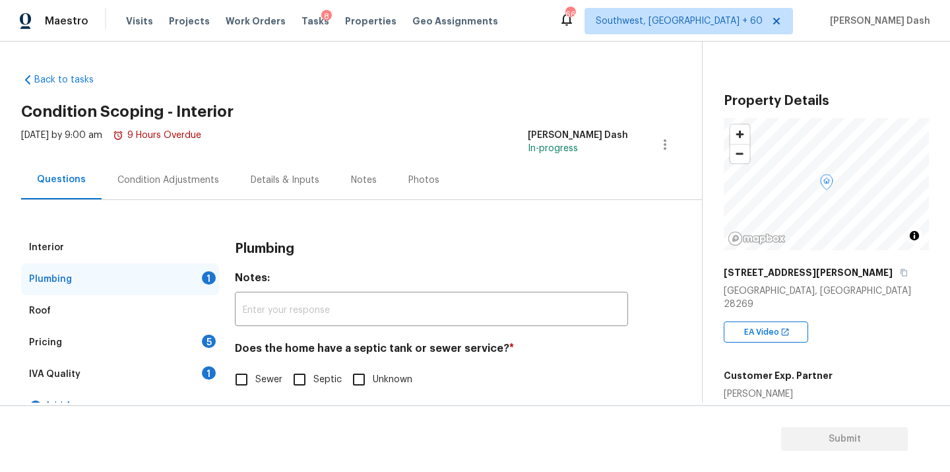
click at [247, 368] on input "Sewer" at bounding box center [242, 380] width 28 height 28
checkbox input "true"
click at [206, 367] on div "1" at bounding box center [209, 372] width 14 height 13
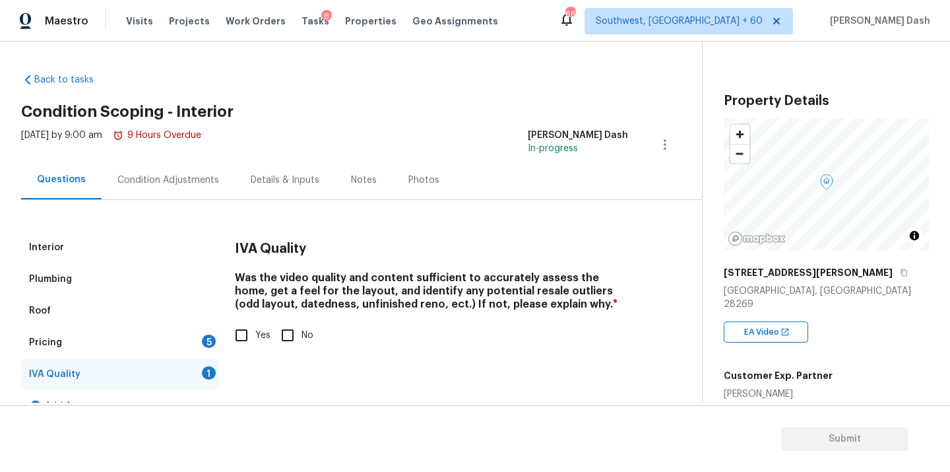
click at [257, 337] on span "Yes" at bounding box center [262, 336] width 15 height 14
click at [255, 337] on input "Yes" at bounding box center [242, 335] width 28 height 28
checkbox input "true"
click at [214, 337] on div "5" at bounding box center [209, 341] width 14 height 13
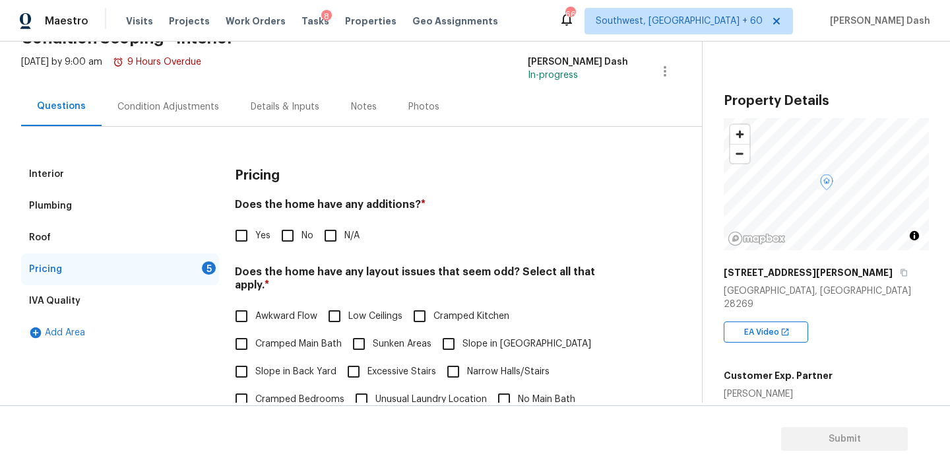
scroll to position [166, 0]
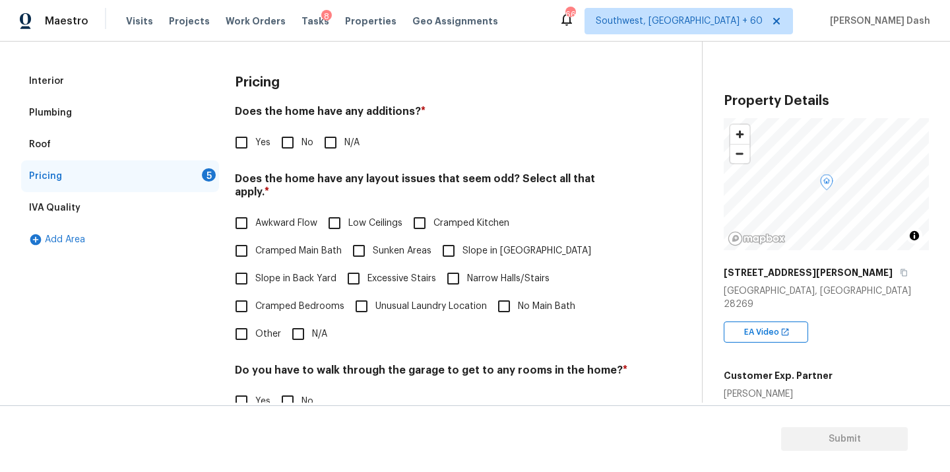
click at [282, 153] on input "No" at bounding box center [288, 143] width 28 height 28
checkbox input "true"
click at [288, 320] on input "N/A" at bounding box center [298, 334] width 28 height 28
checkbox input "true"
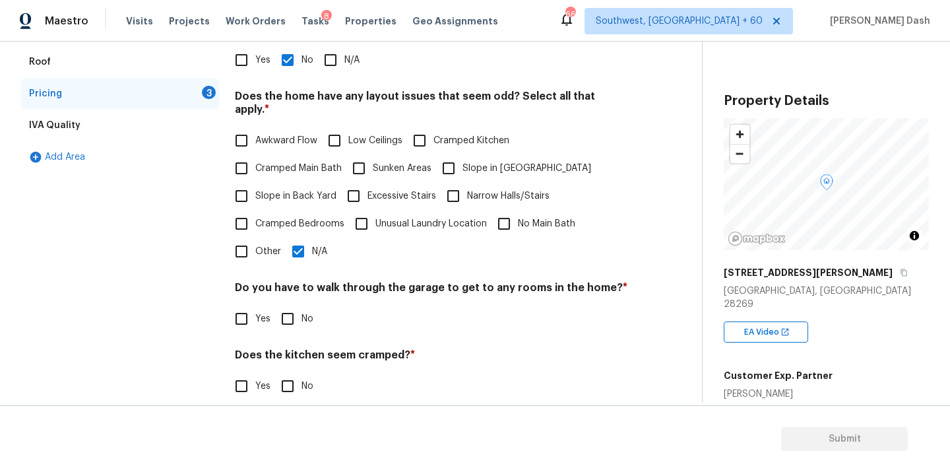
scroll to position [320, 0]
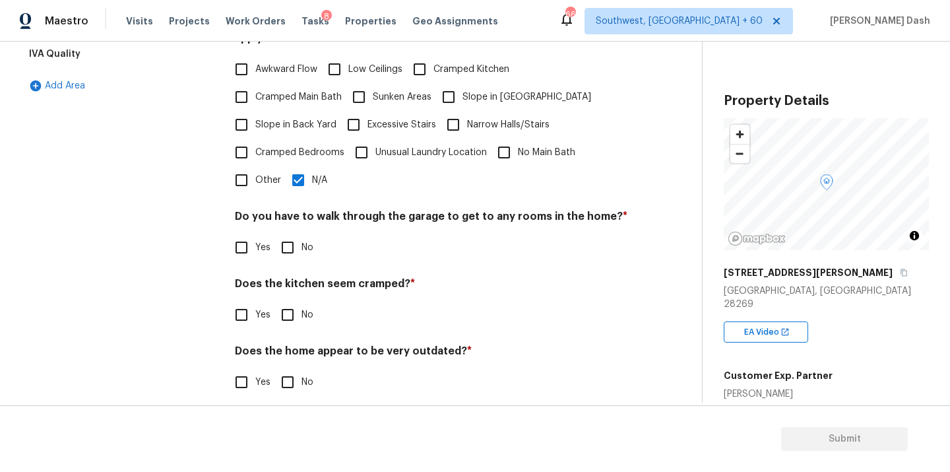
click at [294, 248] on div "Pricing Does the home have any additions? * Yes No N/A Does the home have any l…" at bounding box center [431, 162] width 393 height 500
click at [294, 247] on input "No" at bounding box center [288, 248] width 28 height 28
checkbox input "true"
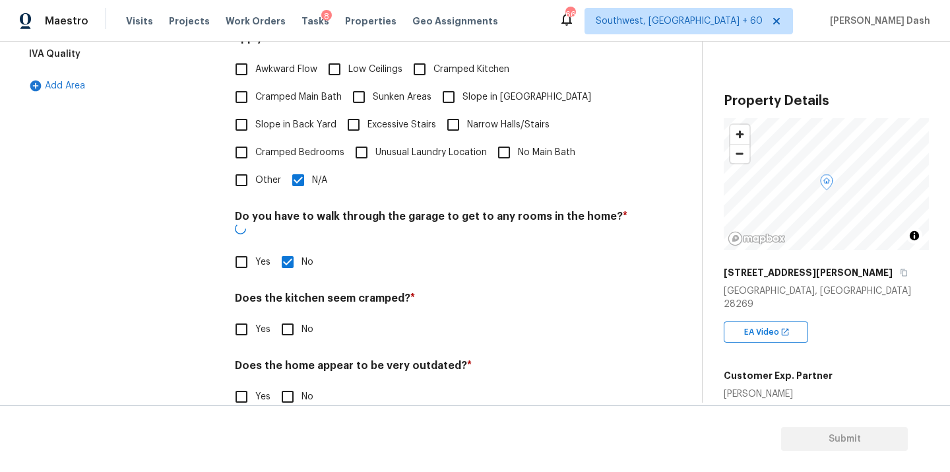
click at [291, 315] on input "No" at bounding box center [288, 329] width 28 height 28
checkbox input "true"
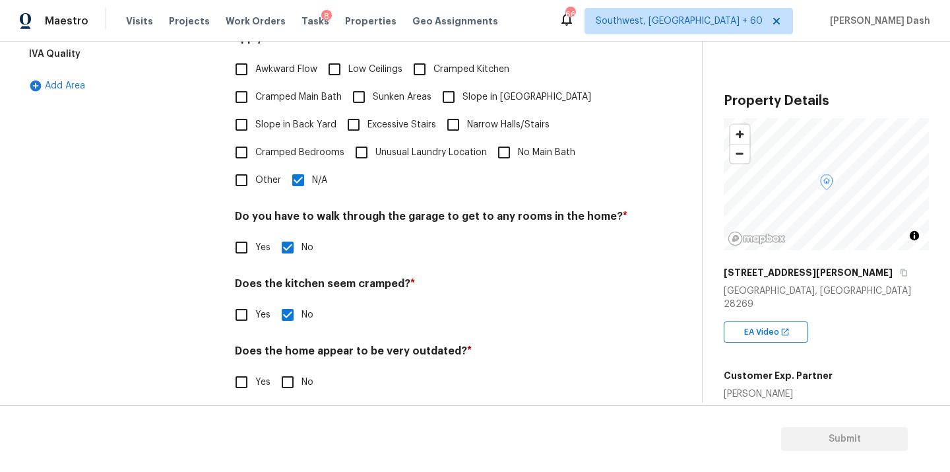
click at [291, 391] on div "Pricing Does the home have any additions? * Yes No N/A Does the home have any l…" at bounding box center [431, 162] width 393 height 500
click at [290, 376] on input "No" at bounding box center [288, 382] width 28 height 28
checkbox input "true"
click at [209, 279] on div "Interior Plumbing Roof Pricing IVA Quality Add Area" at bounding box center [120, 162] width 198 height 501
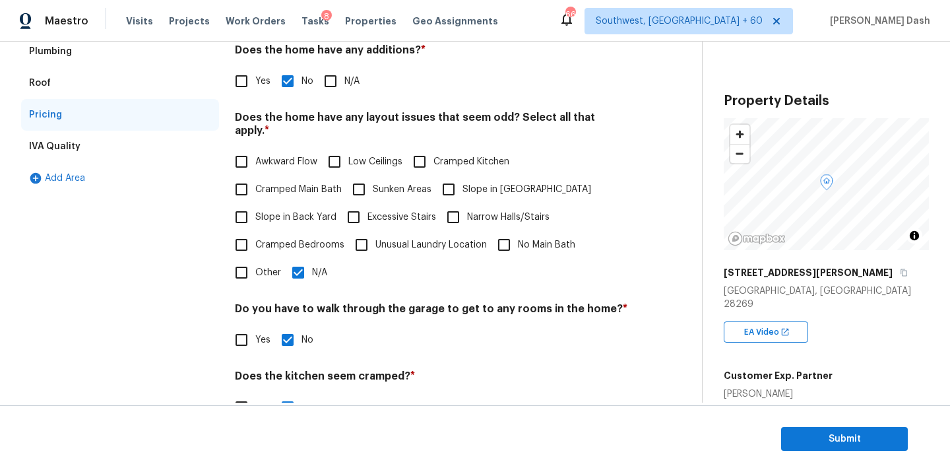
scroll to position [31, 0]
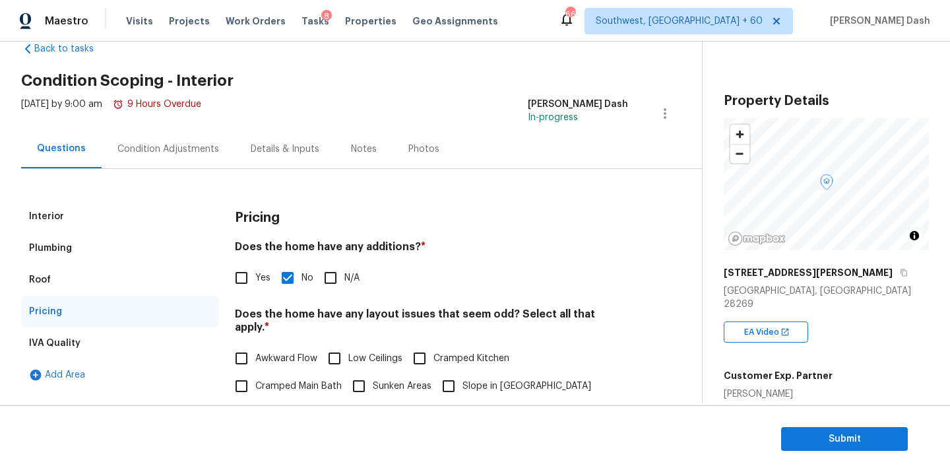
click at [143, 197] on div "Interior Plumbing Roof Pricing IVA Quality Add Area Pricing Does the home have …" at bounding box center [345, 435] width 649 height 532
click at [158, 224] on div "Interior" at bounding box center [120, 217] width 198 height 32
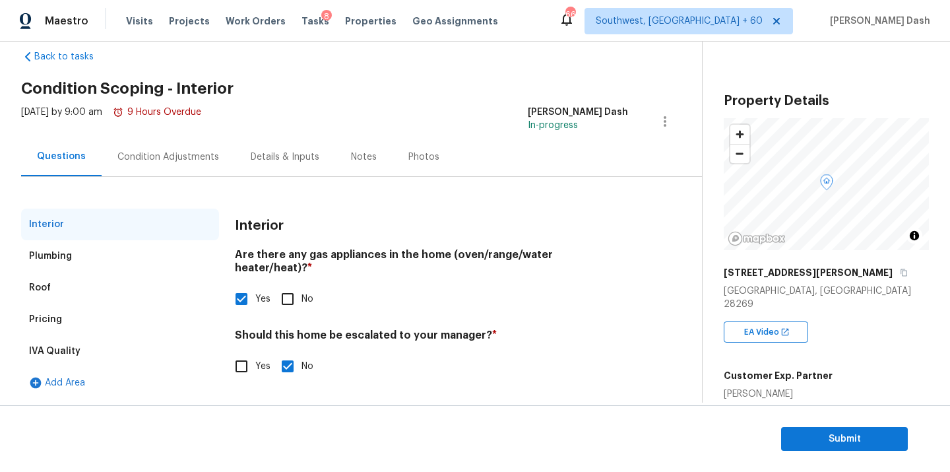
click at [240, 338] on div "Should this home be escalated to your manager? * Yes No" at bounding box center [431, 354] width 393 height 51
click at [248, 353] on input "Yes" at bounding box center [242, 366] width 28 height 28
checkbox input "true"
checkbox input "false"
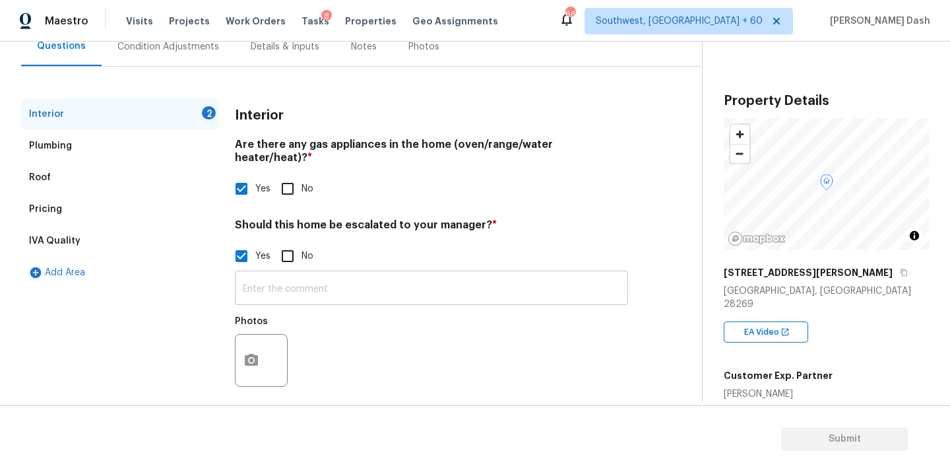
scroll to position [132, 0]
click at [309, 277] on input "text" at bounding box center [431, 290] width 393 height 31
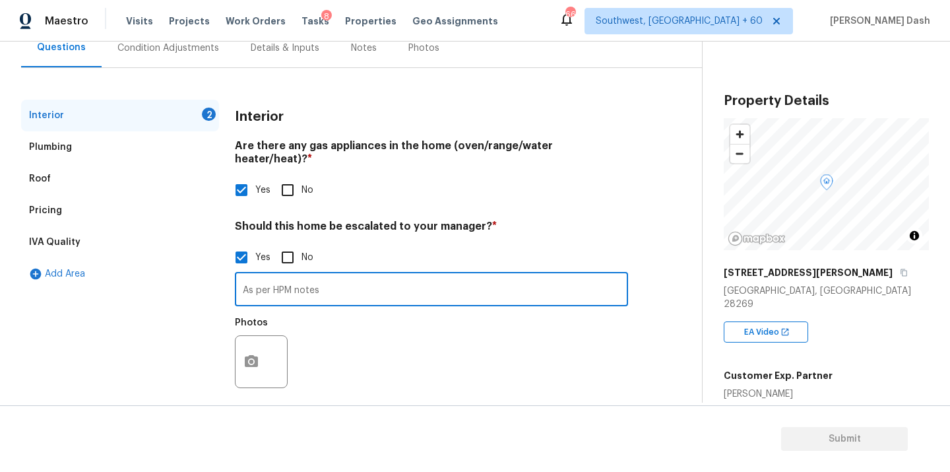
paste input "Home potentially needs to be completely resided due to rot and moisture damage …"
type input "As per HPM notes Home potentially needs to be completely resided due to rot and…"
click at [253, 360] on circle "button" at bounding box center [251, 362] width 4 height 4
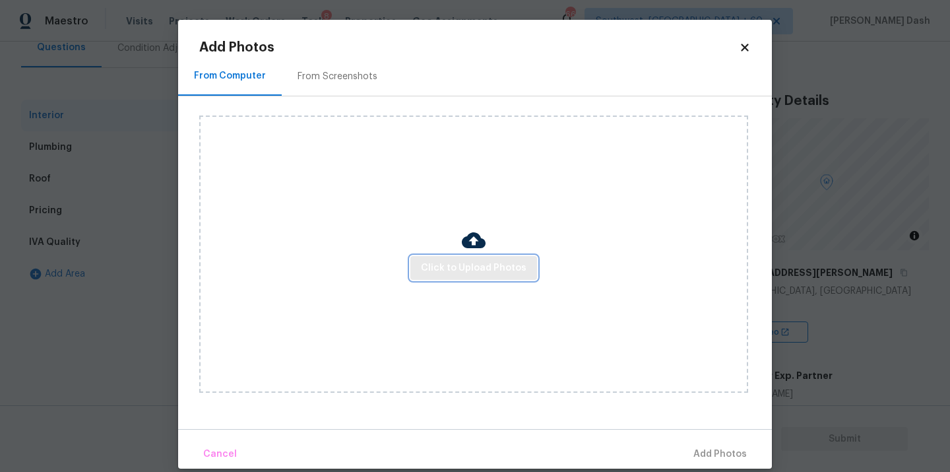
click at [504, 263] on span "Click to Upload Photos" at bounding box center [474, 268] width 106 height 16
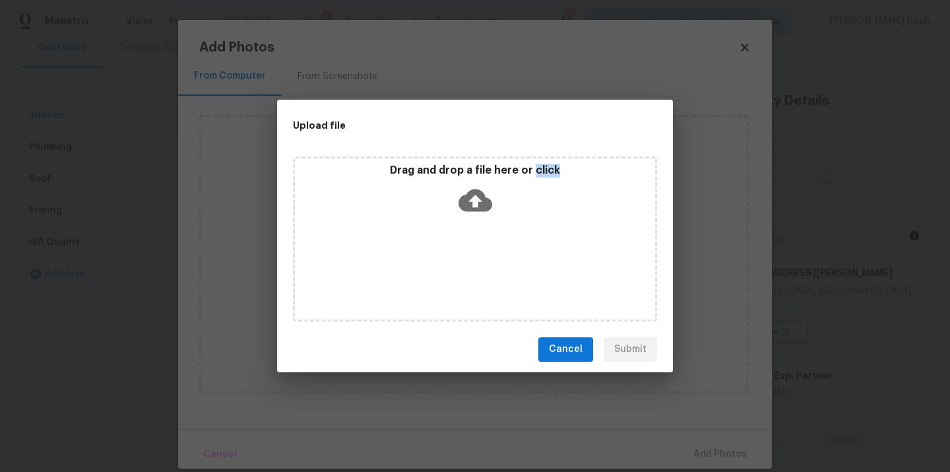
click at [504, 263] on div "Drag and drop a file here or click" at bounding box center [475, 238] width 364 height 165
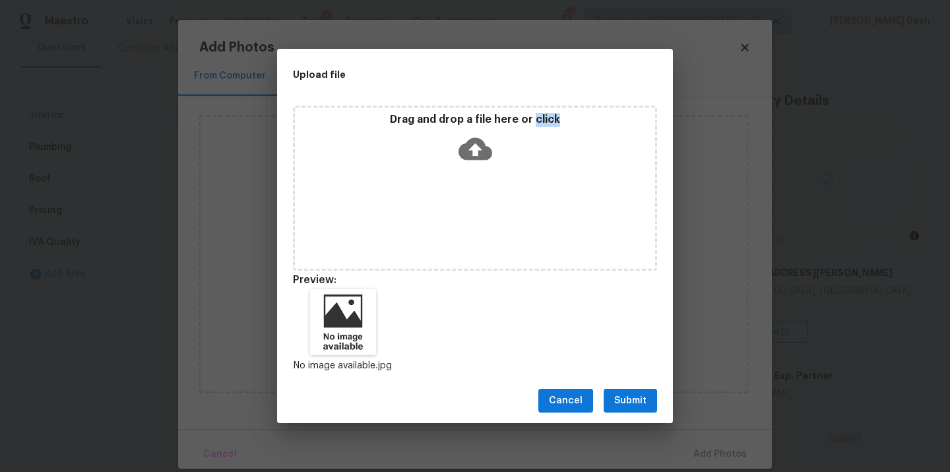
click at [618, 406] on span "Submit" at bounding box center [630, 401] width 32 height 16
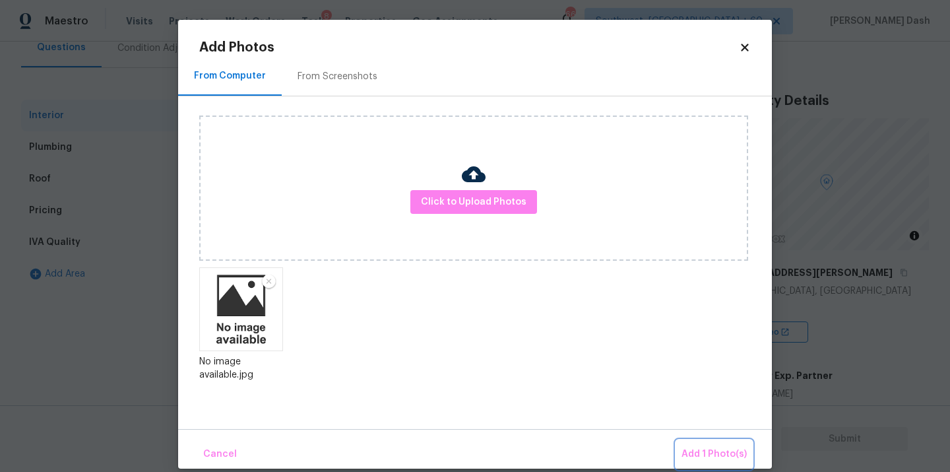
click at [716, 460] on span "Add 1 Photo(s)" at bounding box center [714, 454] width 65 height 16
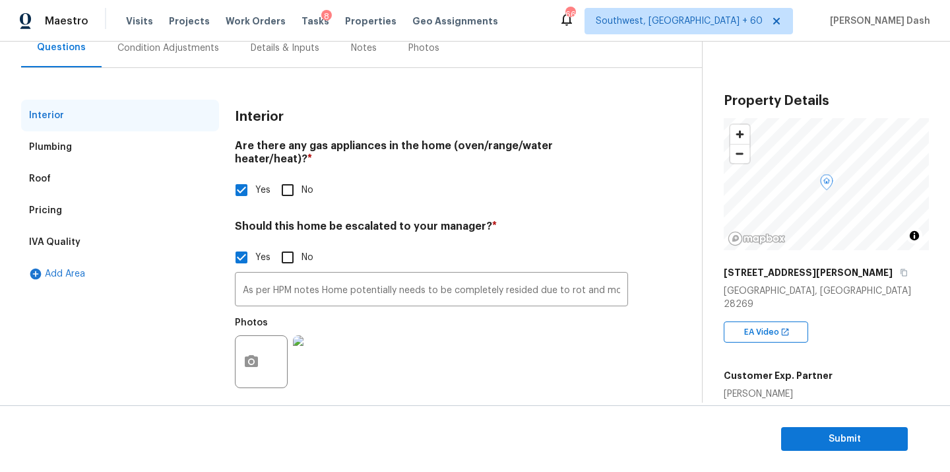
click at [161, 55] on div "Condition Adjustments" at bounding box center [168, 47] width 133 height 39
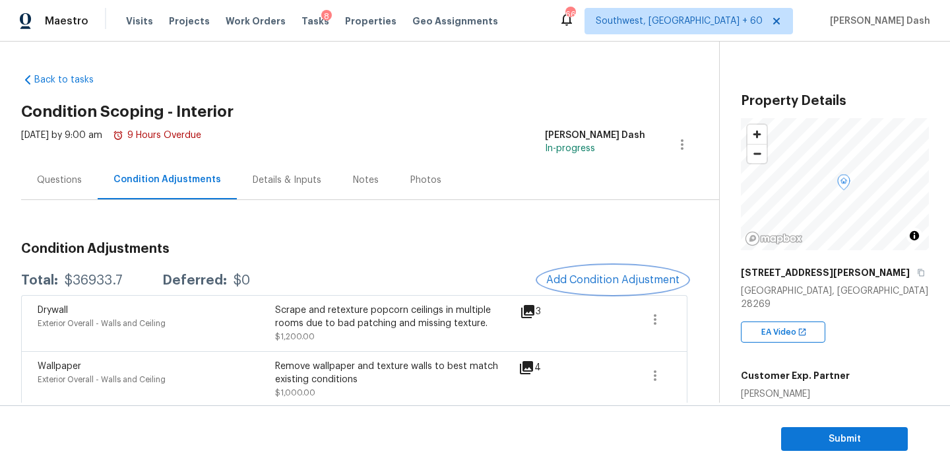
click at [598, 288] on button "Add Condition Adjustment" at bounding box center [612, 280] width 149 height 28
click at [885, 362] on body "Maestro Visits Projects Work Orders Tasks 8 Properties Geo Assignments 664 Sout…" at bounding box center [475, 236] width 950 height 472
click at [885, 364] on div "Customer Exp. Partner Mackenzie Jones" at bounding box center [835, 382] width 188 height 37
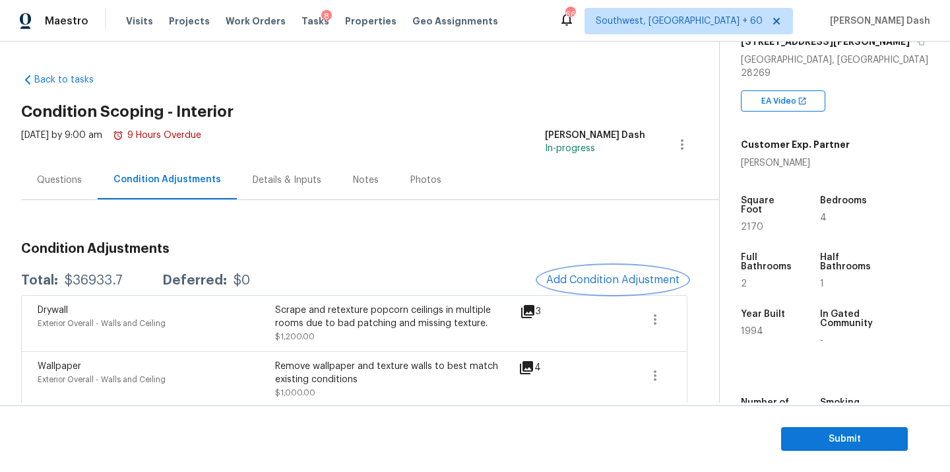
scroll to position [239, 0]
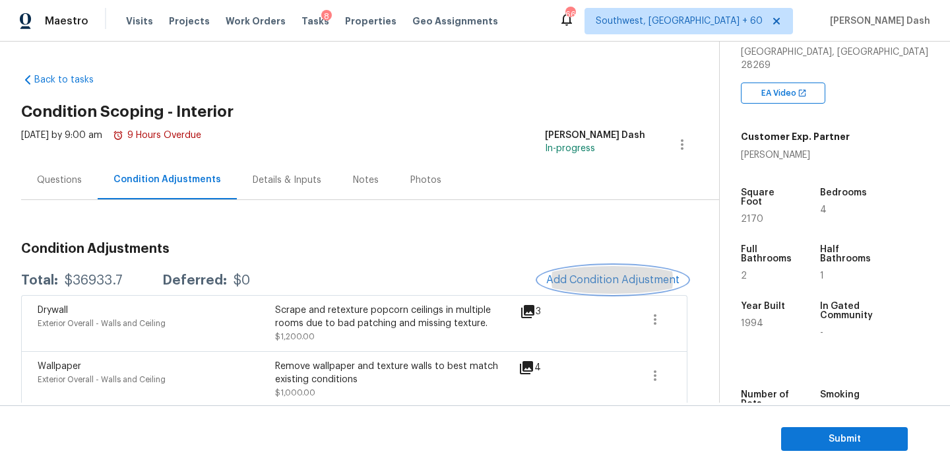
click at [642, 280] on span "Add Condition Adjustment" at bounding box center [612, 280] width 133 height 12
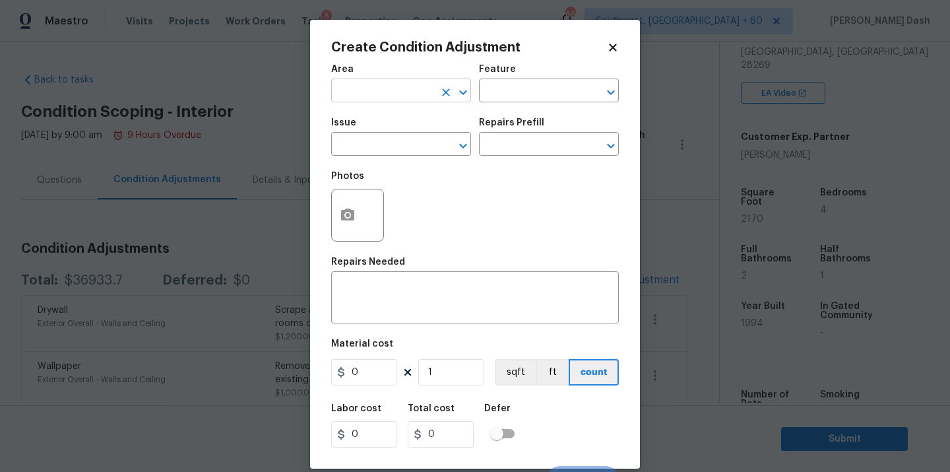
click at [435, 98] on div "​" at bounding box center [401, 92] width 140 height 20
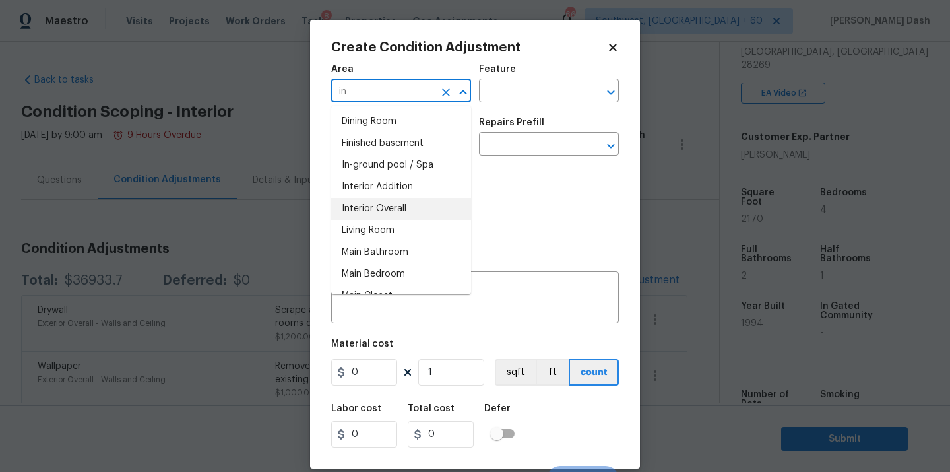
click at [417, 215] on li "Interior Overall" at bounding box center [401, 209] width 140 height 22
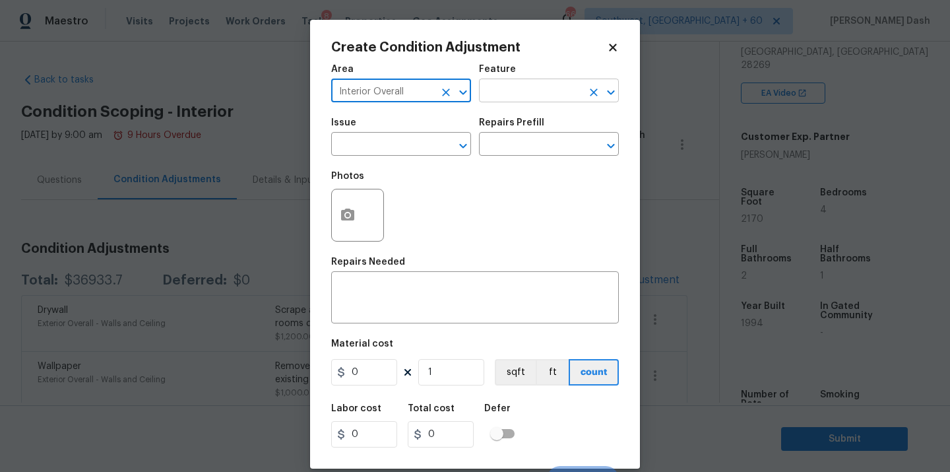
type input "Interior Overall"
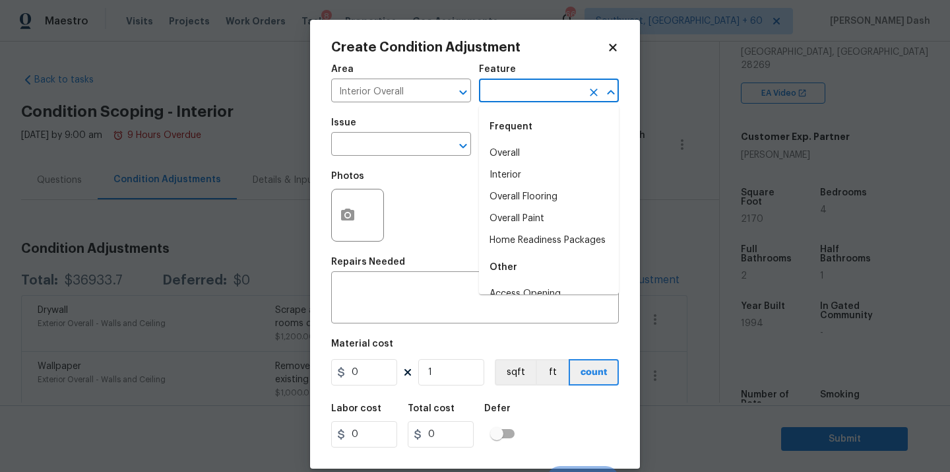
click at [519, 96] on input "text" at bounding box center [530, 92] width 103 height 20
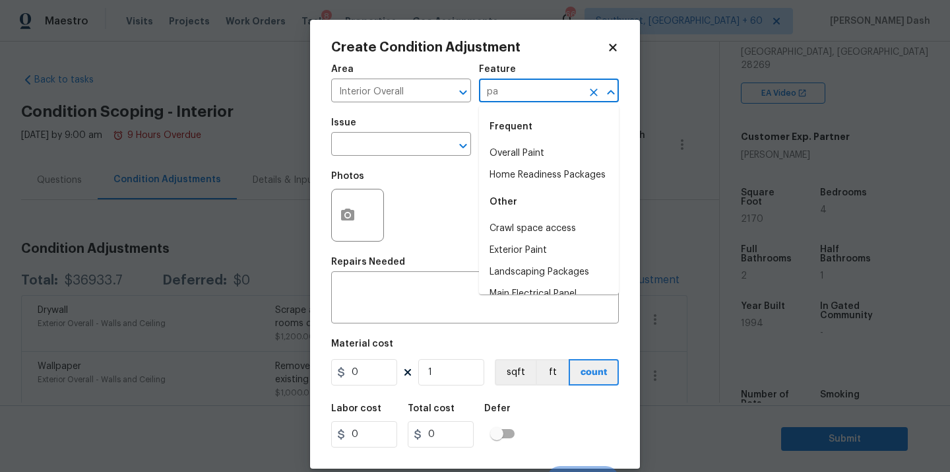
type input "p"
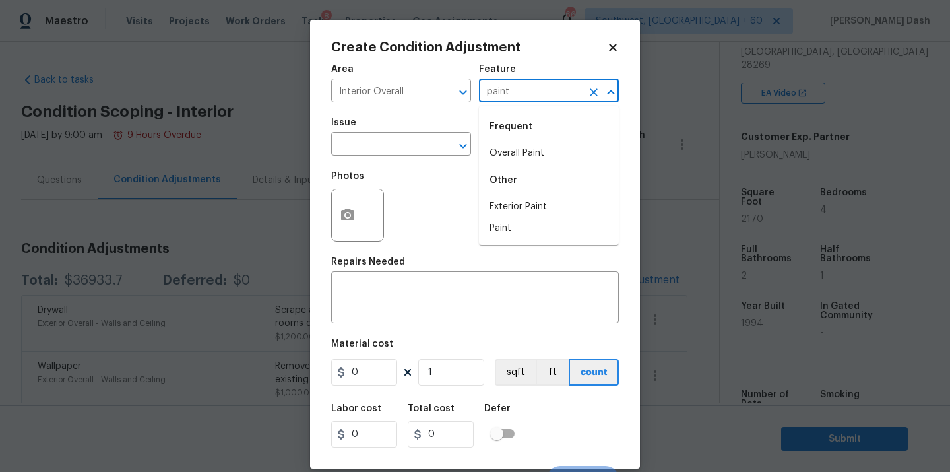
click at [515, 149] on li "Overall Paint" at bounding box center [549, 154] width 140 height 22
type input "Overall Paint"
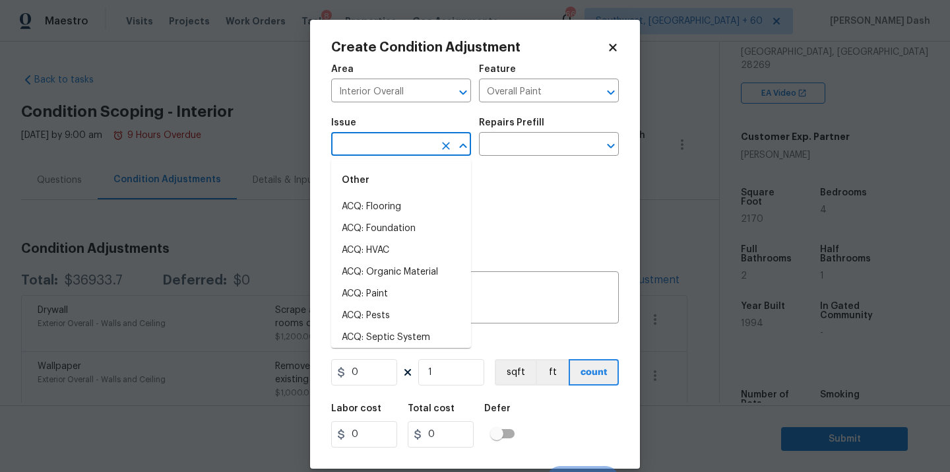
click at [424, 149] on input "text" at bounding box center [382, 145] width 103 height 20
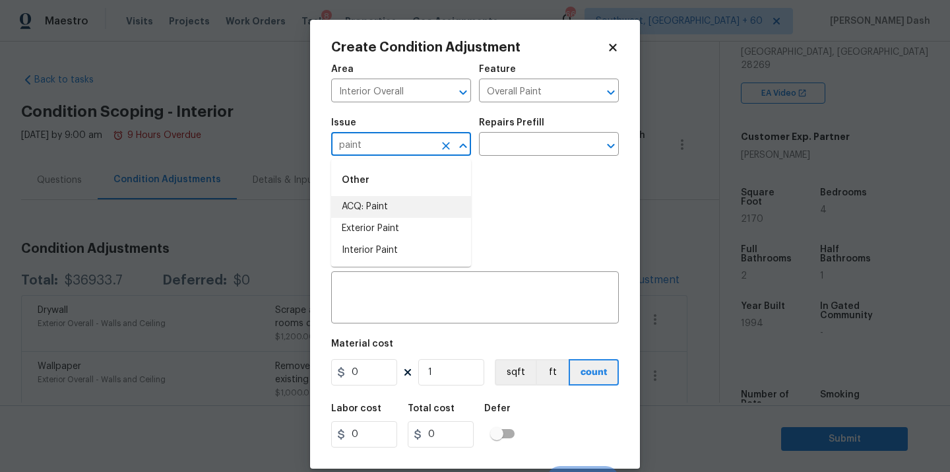
click at [387, 212] on li "ACQ: Paint" at bounding box center [401, 207] width 140 height 22
type input "ACQ: Paint"
click at [518, 150] on input "text" at bounding box center [530, 145] width 103 height 20
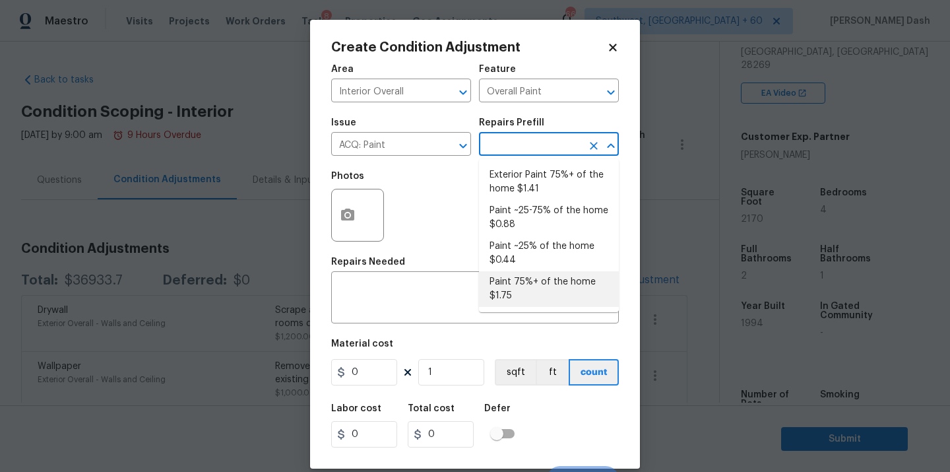
click at [531, 280] on li "Paint 75%+ of the home $1.75" at bounding box center [549, 289] width 140 height 36
type input "Acquisition"
type textarea "Acquisition Scope: 75%+ of the home will likely require interior paint"
type input "1.75"
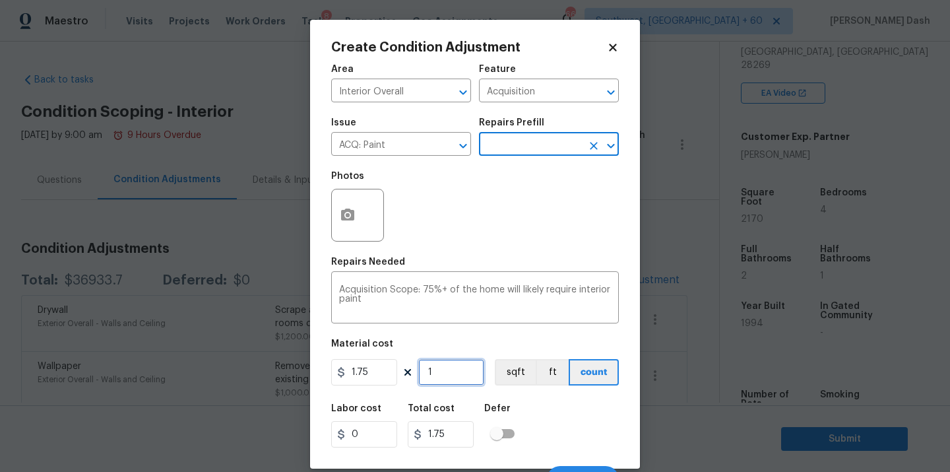
click at [451, 380] on input "1" at bounding box center [451, 372] width 66 height 26
type input "0"
type input "2"
type input "3.5"
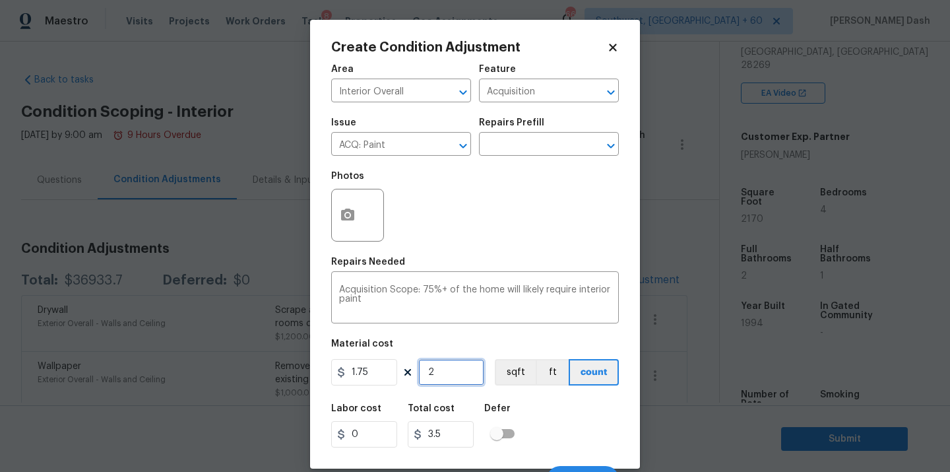
type input "21"
type input "36.75"
type input "217"
type input "379.75"
type input "2170"
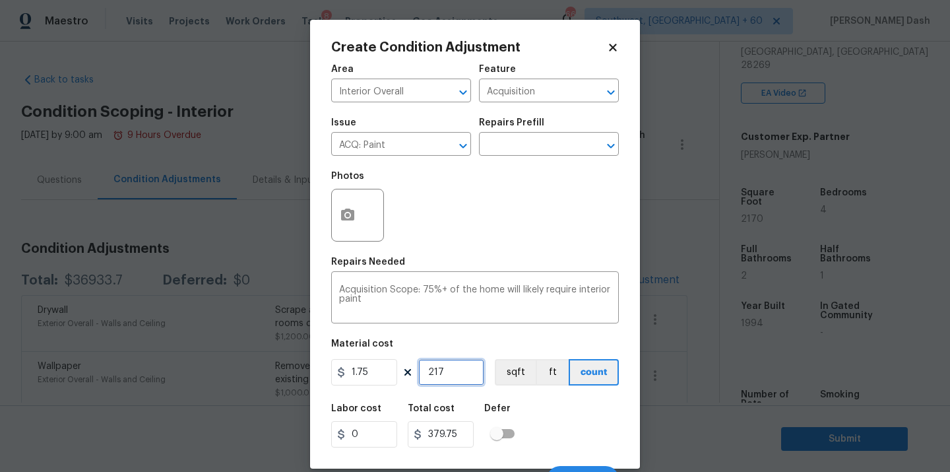
type input "3797.5"
type input "2170"
click at [521, 373] on button "sqft" at bounding box center [515, 372] width 41 height 26
click at [525, 439] on div "Labor cost 0 Total cost 3797.5 Defer" at bounding box center [475, 425] width 288 height 59
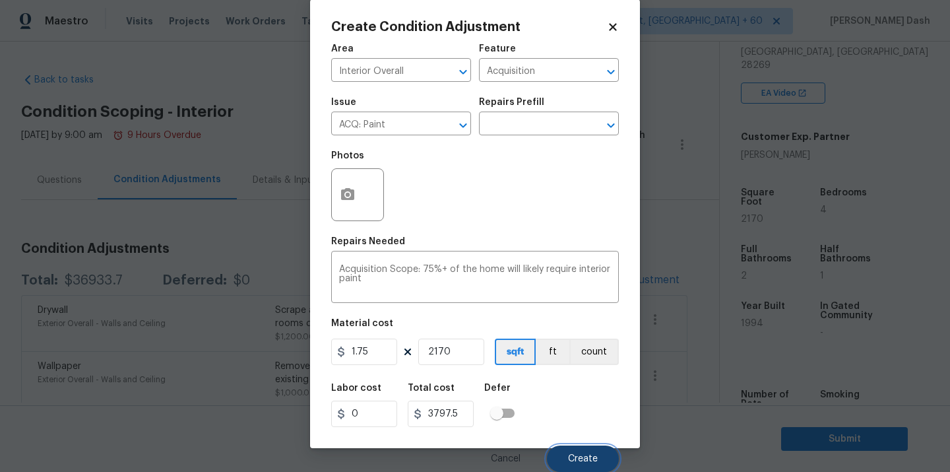
click at [578, 465] on button "Create" at bounding box center [583, 458] width 72 height 26
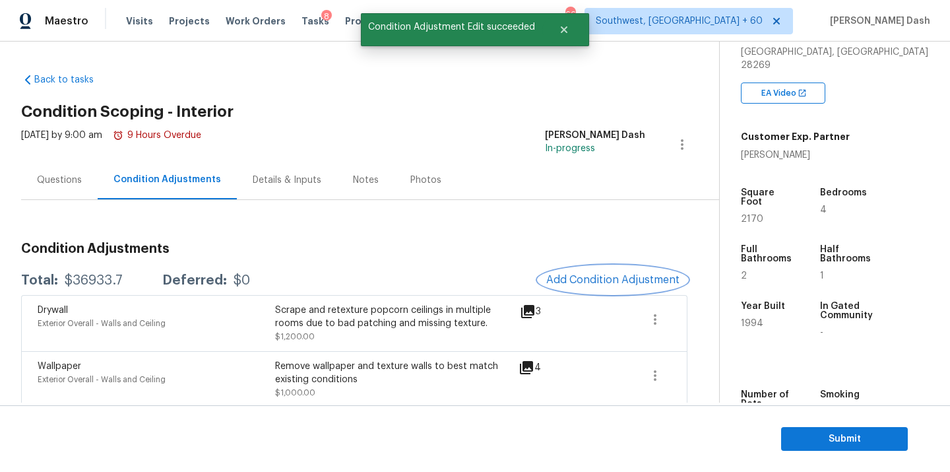
scroll to position [0, 0]
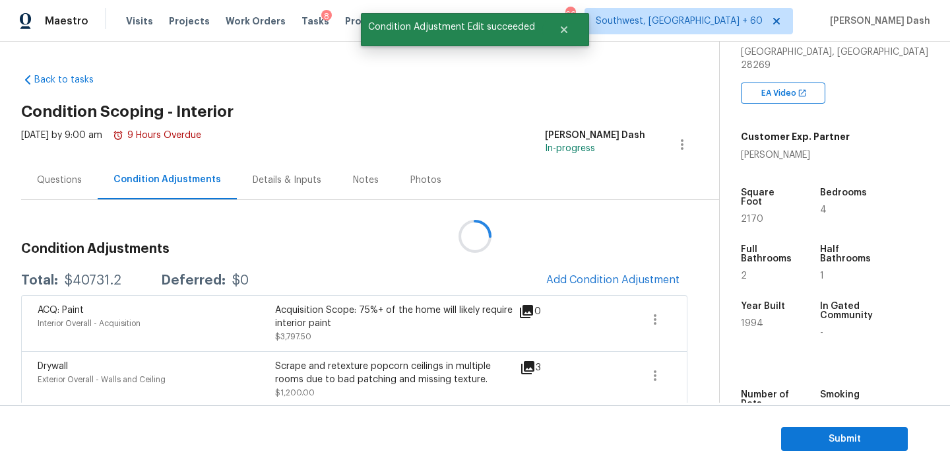
click at [625, 273] on div at bounding box center [475, 236] width 950 height 472
click at [625, 273] on button "Add Condition Adjustment" at bounding box center [612, 280] width 149 height 28
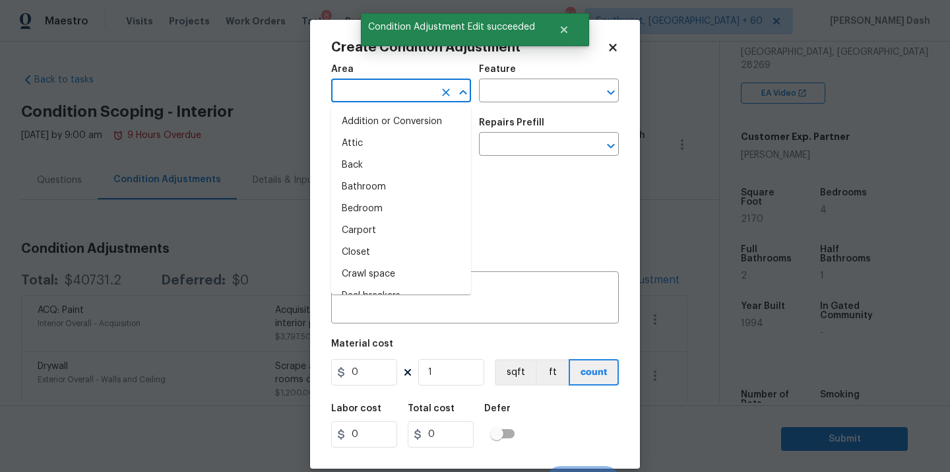
click at [387, 97] on input "text" at bounding box center [382, 92] width 103 height 20
click at [377, 208] on li "Interior Overall" at bounding box center [401, 209] width 140 height 22
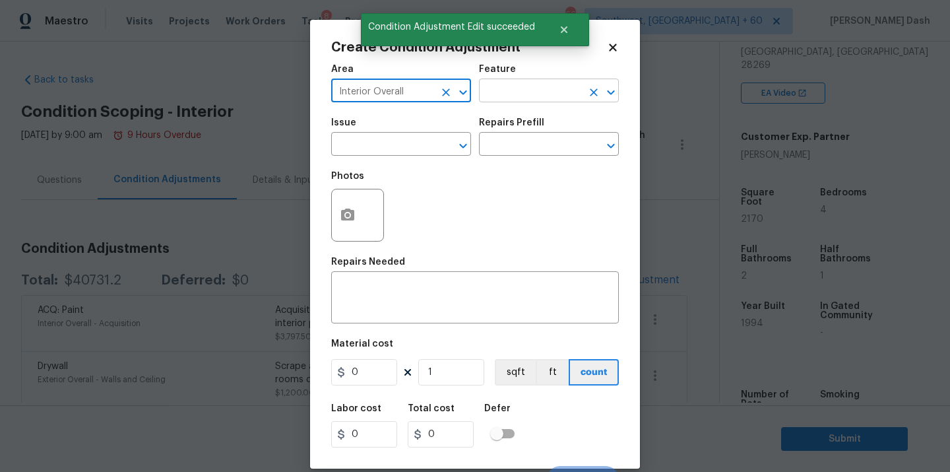
type input "Interior Overall"
click at [503, 93] on input "text" at bounding box center [530, 92] width 103 height 20
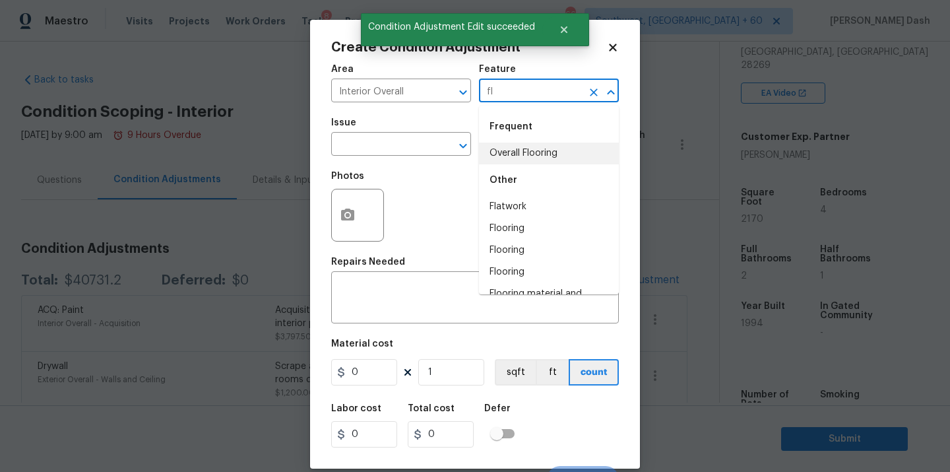
click at [507, 150] on li "Overall Flooring" at bounding box center [549, 154] width 140 height 22
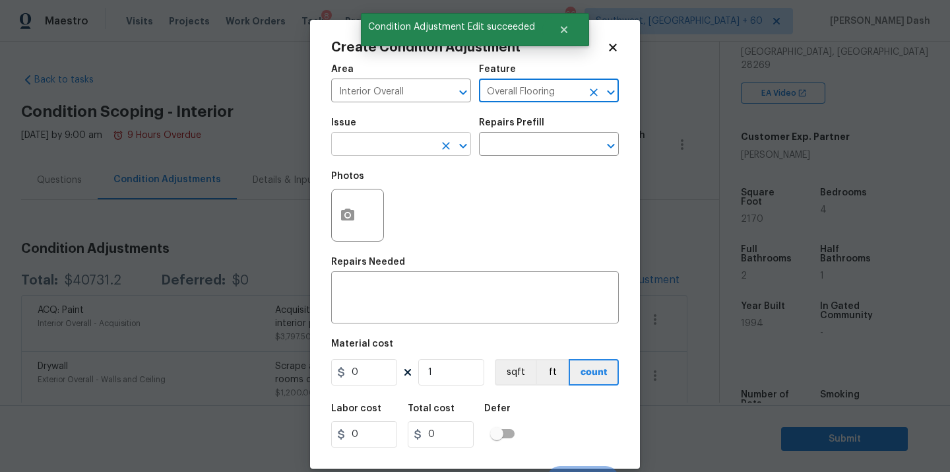
type input "Overall Flooring"
click at [397, 145] on input "text" at bounding box center [382, 145] width 103 height 20
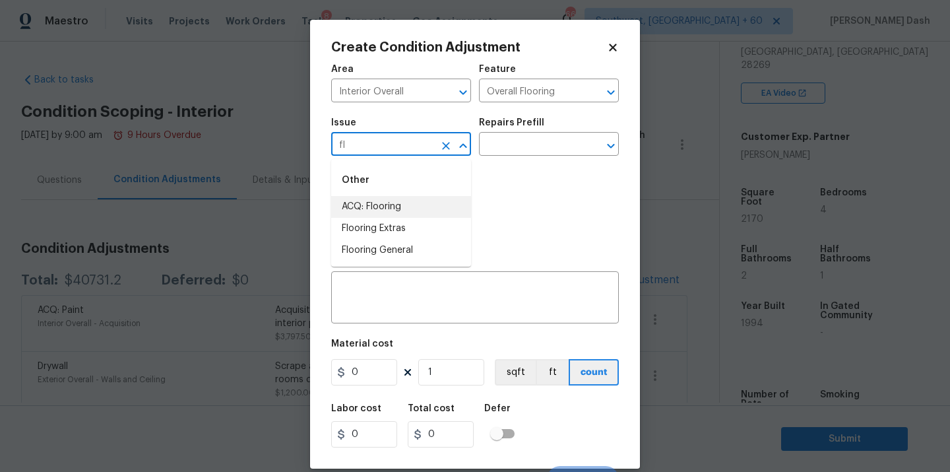
click at [375, 202] on li "ACQ: Flooring" at bounding box center [401, 207] width 140 height 22
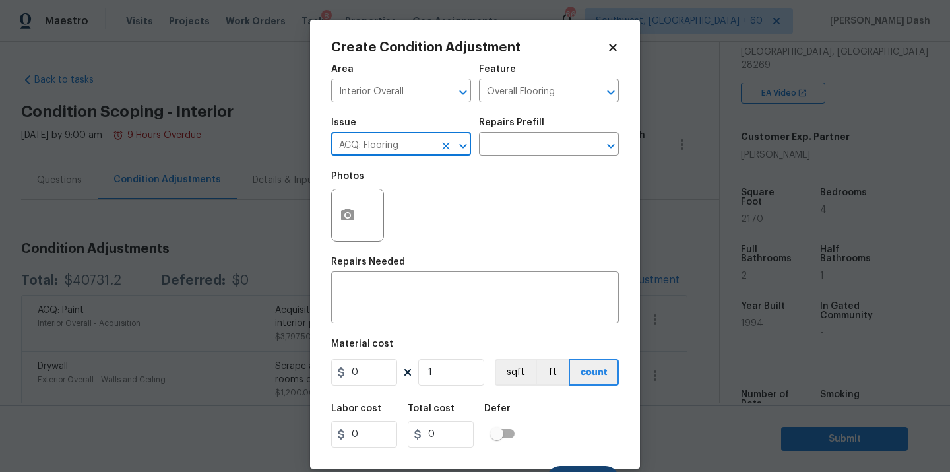
type input "ACQ: Flooring"
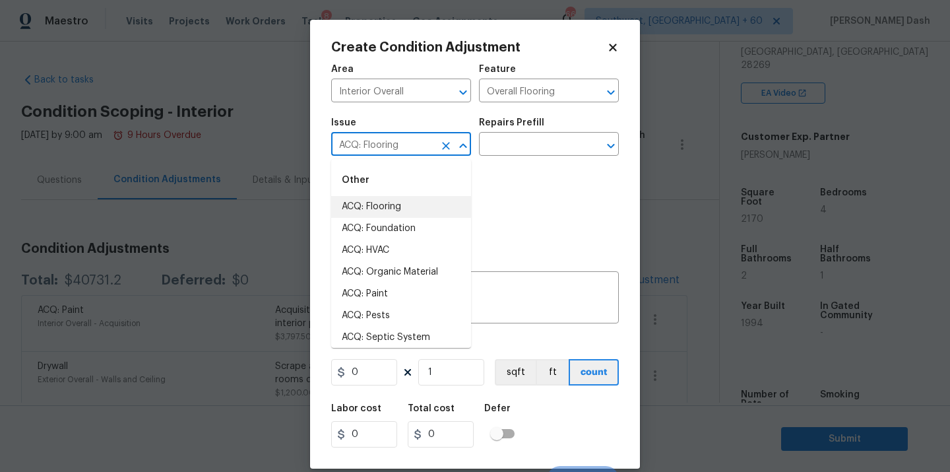
click at [445, 148] on icon "Clear" at bounding box center [445, 145] width 13 height 13
click at [392, 206] on li "ACQ: Flooring" at bounding box center [401, 207] width 140 height 22
type input "ACQ: Flooring"
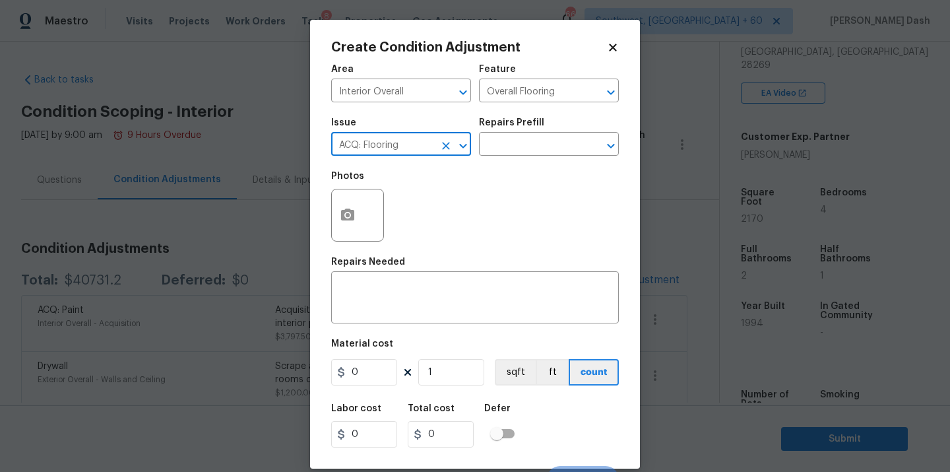
click at [447, 147] on icon "Clear" at bounding box center [446, 146] width 8 height 8
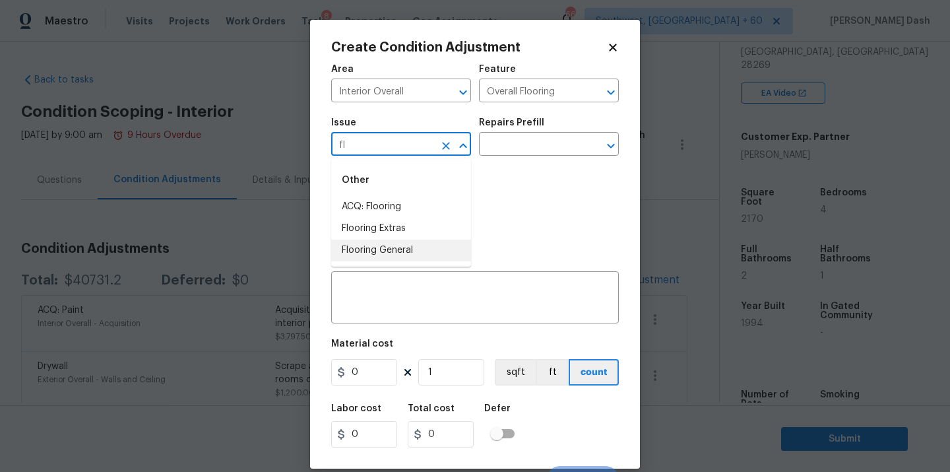
click at [407, 253] on li "Flooring General" at bounding box center [401, 251] width 140 height 22
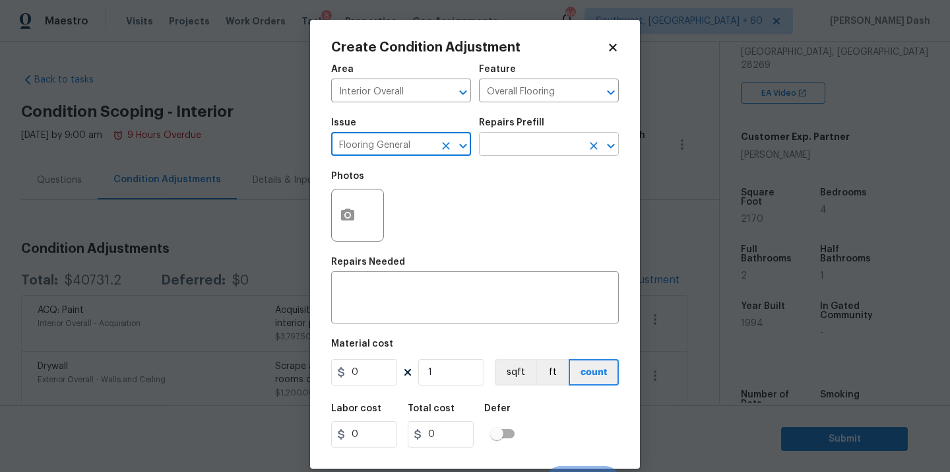
type input "Flooring General"
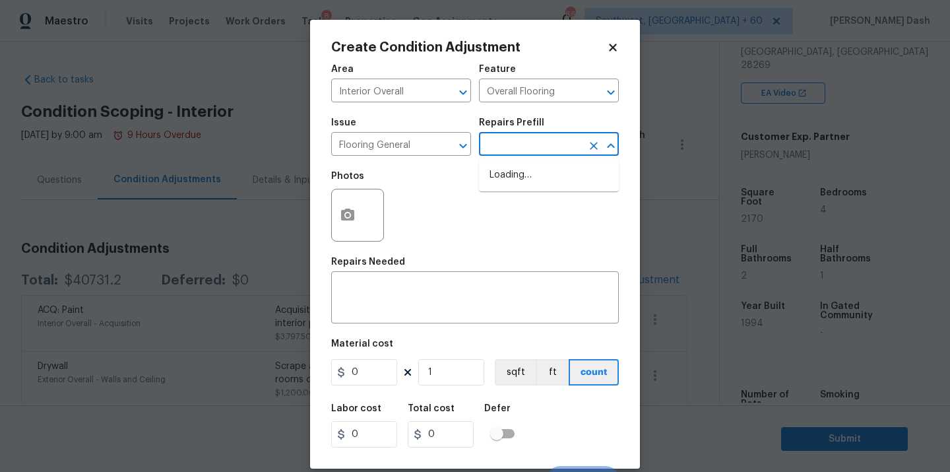
click at [519, 152] on input "text" at bounding box center [530, 145] width 103 height 20
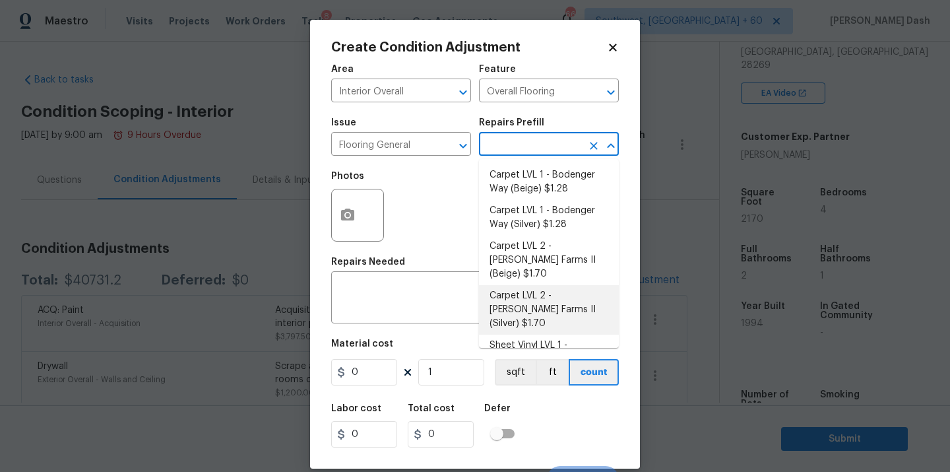
click at [509, 297] on li "Carpet LVL 2 - Abshire Farms II (Silver) $1.70" at bounding box center [549, 309] width 140 height 49
type textarea "Install new carpet (Abshire Farms II - 929 Thin Ice) at all previously carpeted…"
type input "1.7"
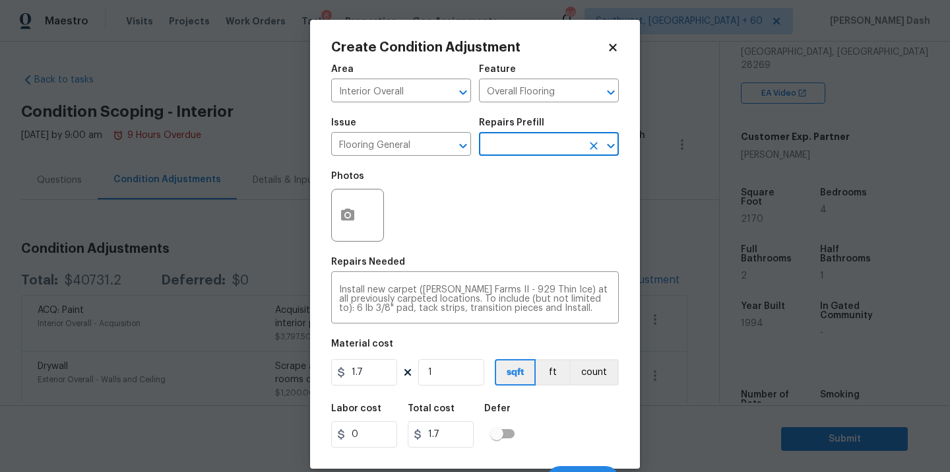
click at [548, 146] on input "text" at bounding box center [530, 145] width 103 height 20
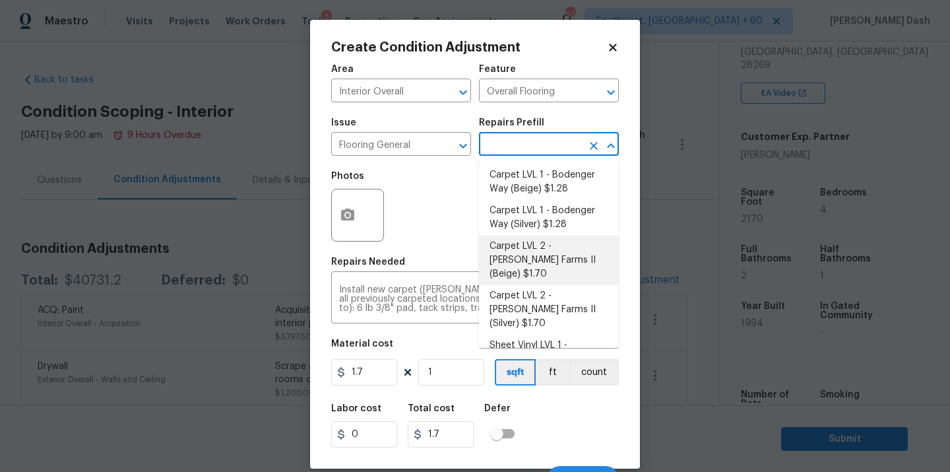
click at [523, 261] on li "Carpet LVL 2 - Abshire Farms II (Beige) $1.70" at bounding box center [549, 260] width 140 height 49
type textarea "Install new carpet (Abshire Farms II - 749 Stony Glade) at all previously carpe…"
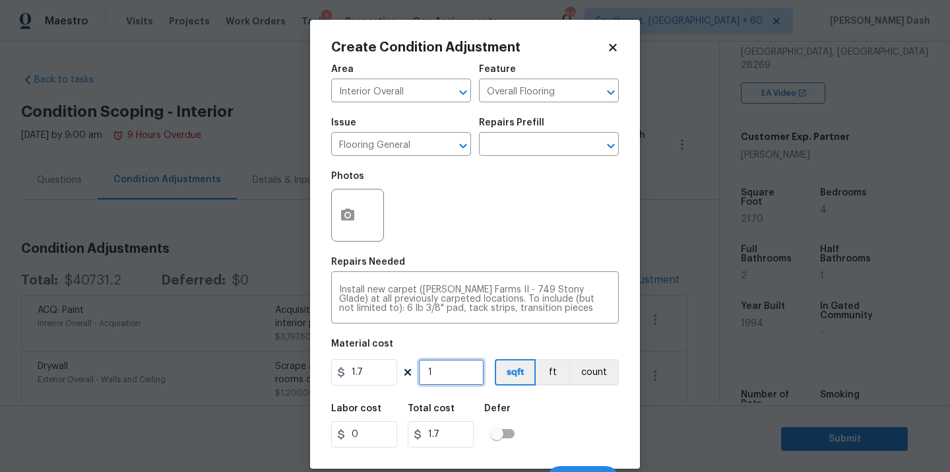
click at [449, 370] on input "1" at bounding box center [451, 372] width 66 height 26
type input "13"
type input "22.1"
type input "138"
type input "234.6"
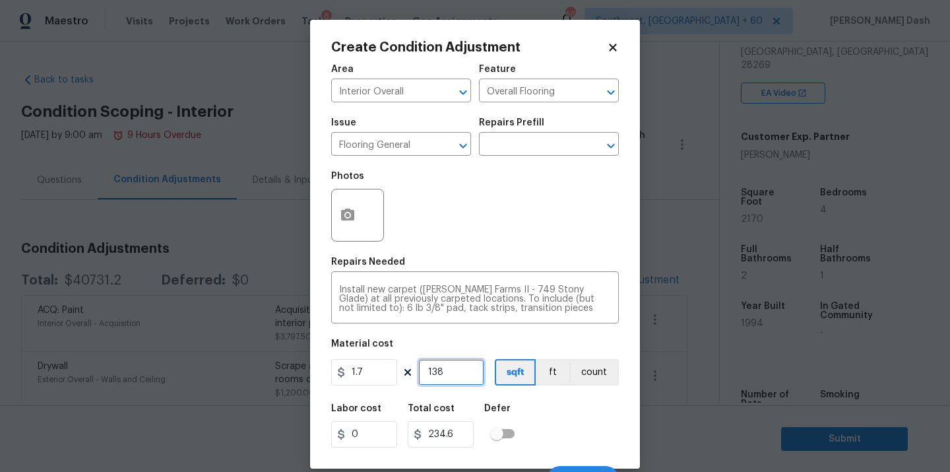
type input "1385"
type input "2354.5"
type input "1385"
click at [569, 401] on div "Labor cost 0 Total cost 2354.5 Defer" at bounding box center [475, 425] width 288 height 59
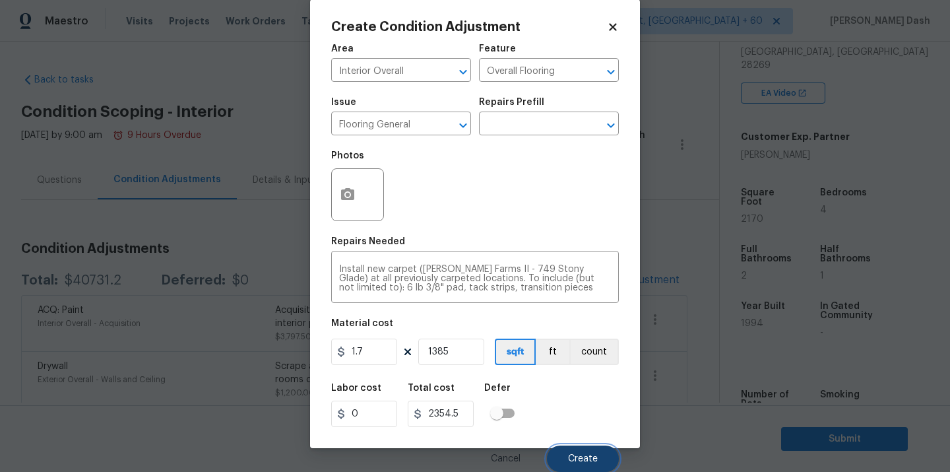
click at [585, 446] on button "Create" at bounding box center [583, 458] width 72 height 26
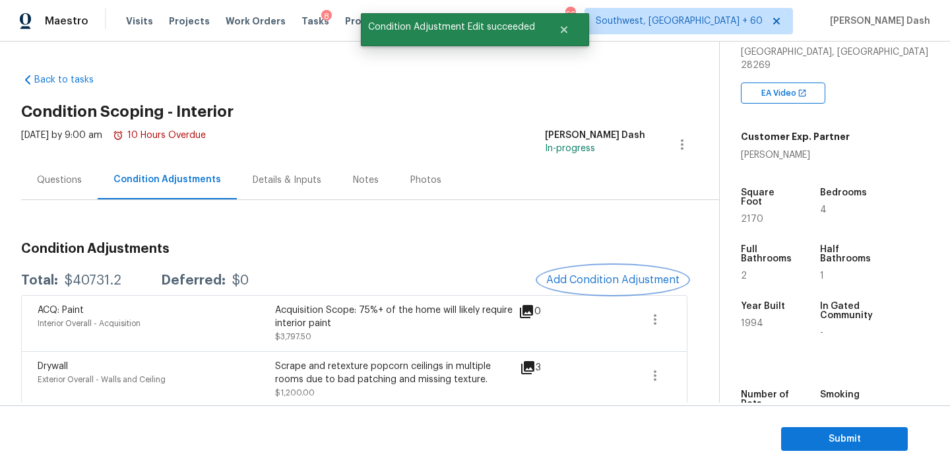
scroll to position [0, 0]
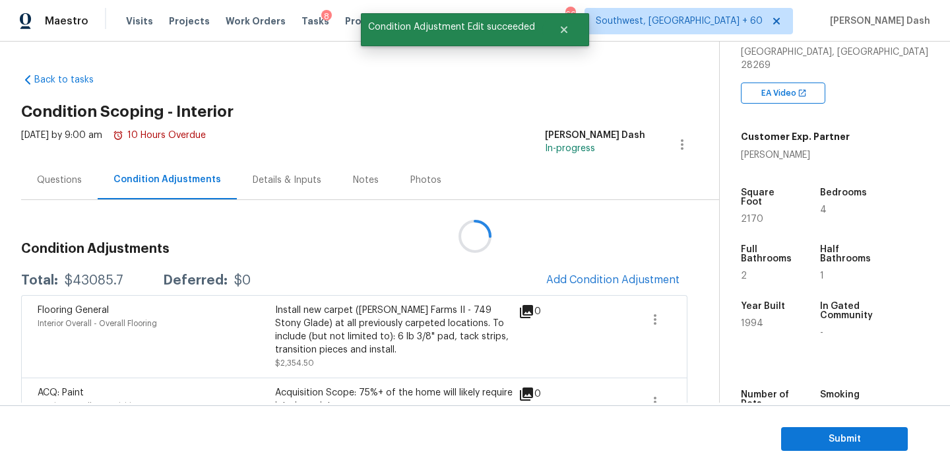
click at [592, 280] on div at bounding box center [475, 236] width 950 height 472
click at [592, 280] on span "Add Condition Adjustment" at bounding box center [612, 280] width 133 height 12
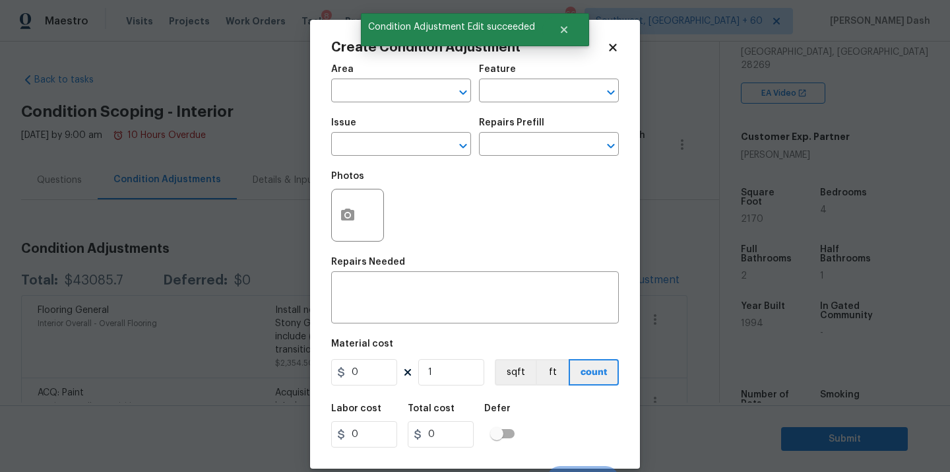
click at [592, 280] on div "x ​" at bounding box center [475, 298] width 288 height 49
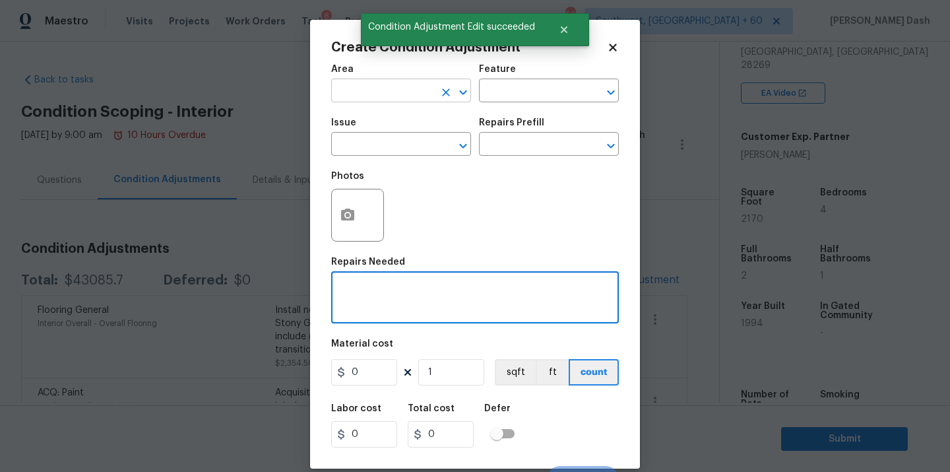
click at [417, 98] on input "text" at bounding box center [382, 92] width 103 height 20
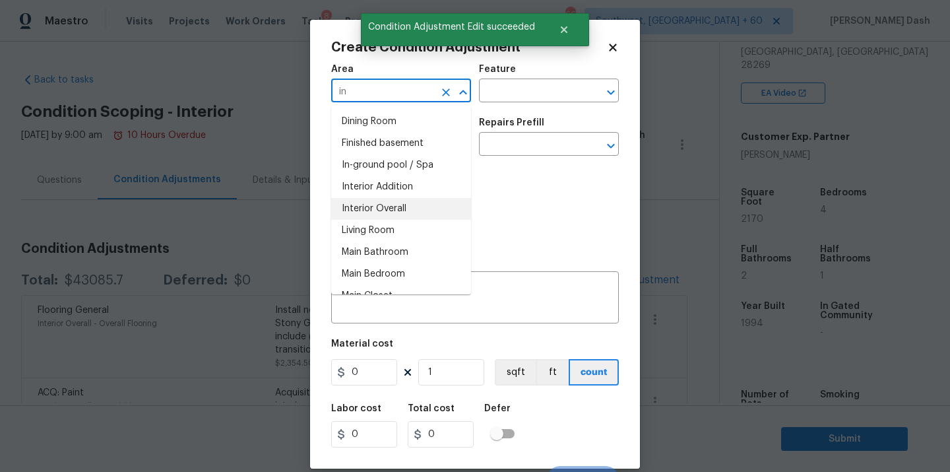
click at [409, 215] on li "Interior Overall" at bounding box center [401, 209] width 140 height 22
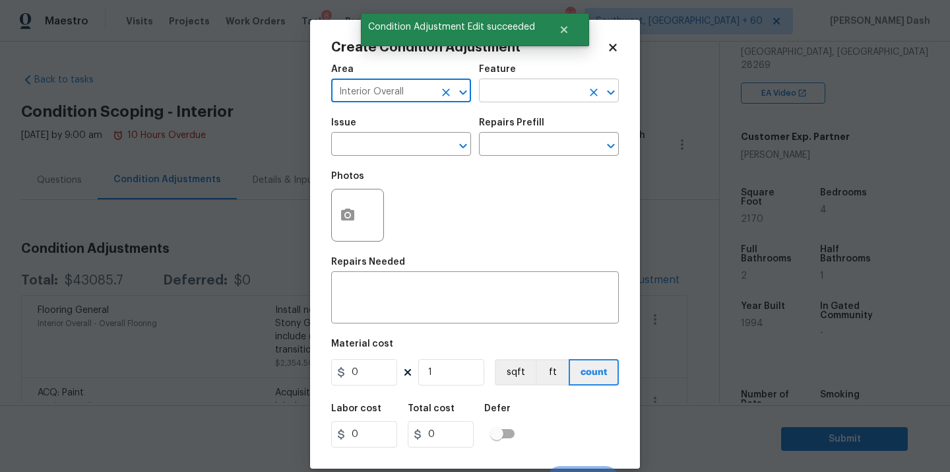
type input "Interior Overall"
click at [511, 98] on input "text" at bounding box center [530, 92] width 103 height 20
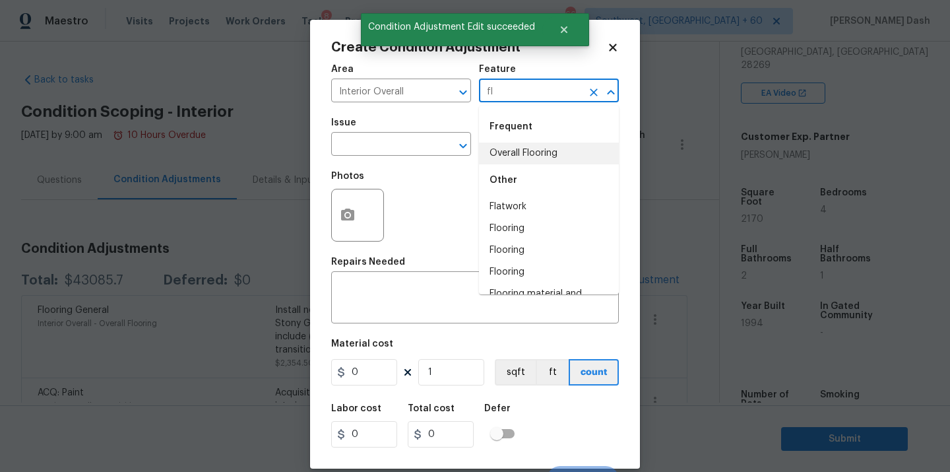
click at [503, 156] on li "Overall Flooring" at bounding box center [549, 154] width 140 height 22
type input "Overall Flooring"
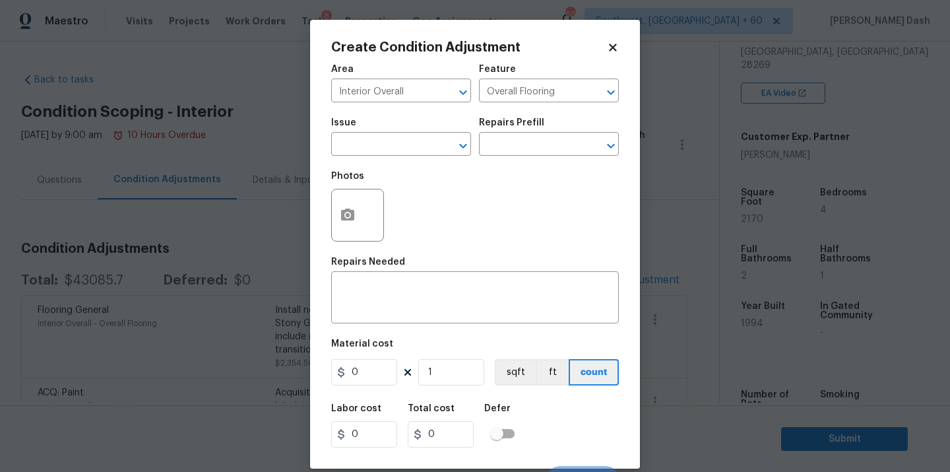
click at [404, 156] on span "Issue ​" at bounding box center [401, 136] width 140 height 53
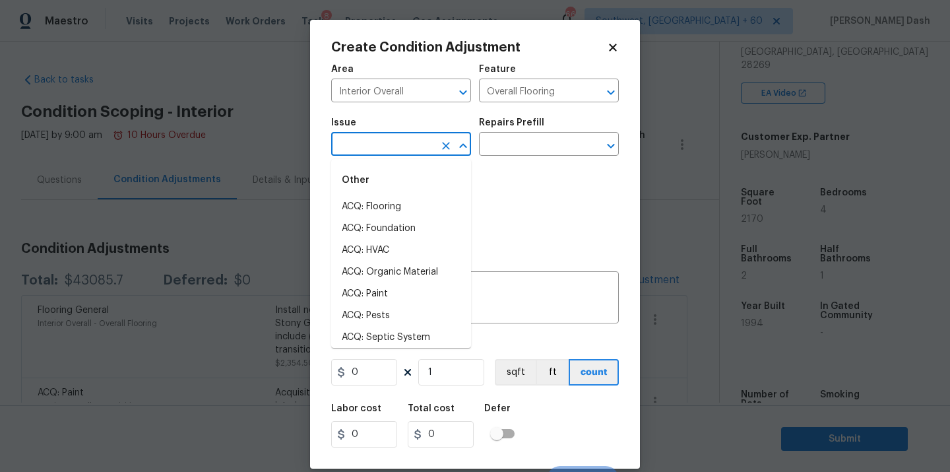
click at [406, 153] on input "text" at bounding box center [382, 145] width 103 height 20
type input "l"
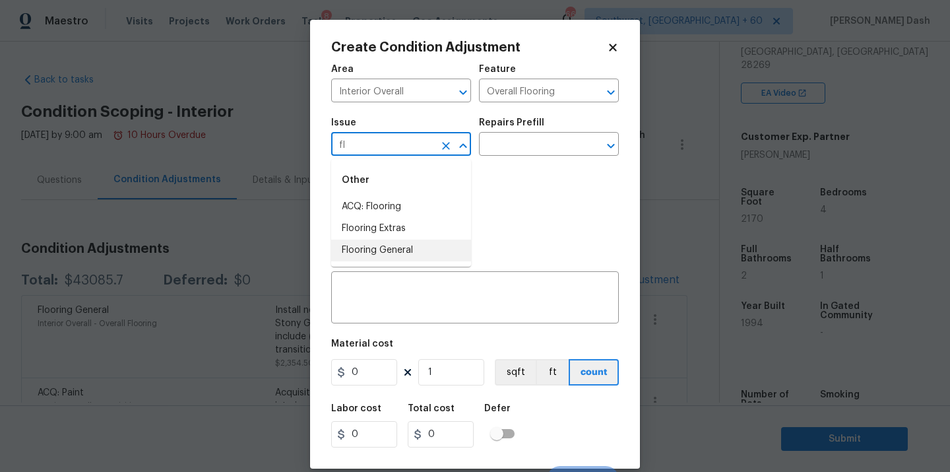
click at [387, 252] on li "Flooring General" at bounding box center [401, 251] width 140 height 22
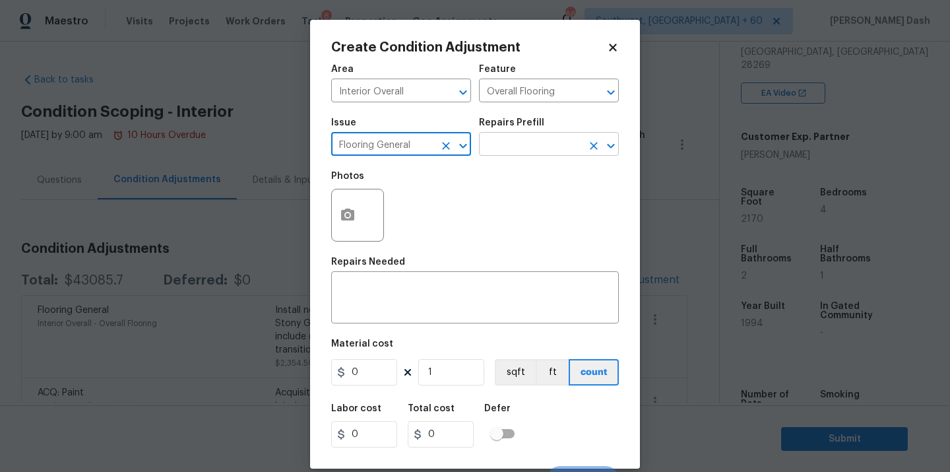
type input "Flooring General"
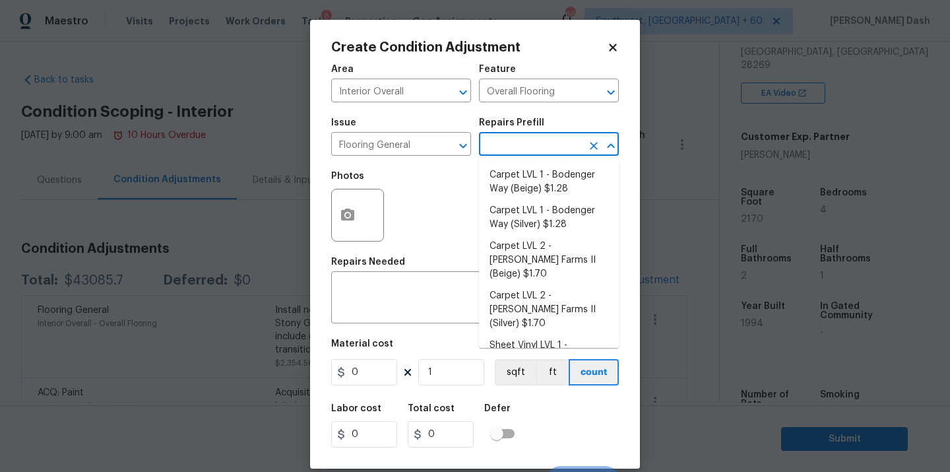
click at [505, 142] on input "text" at bounding box center [530, 145] width 103 height 20
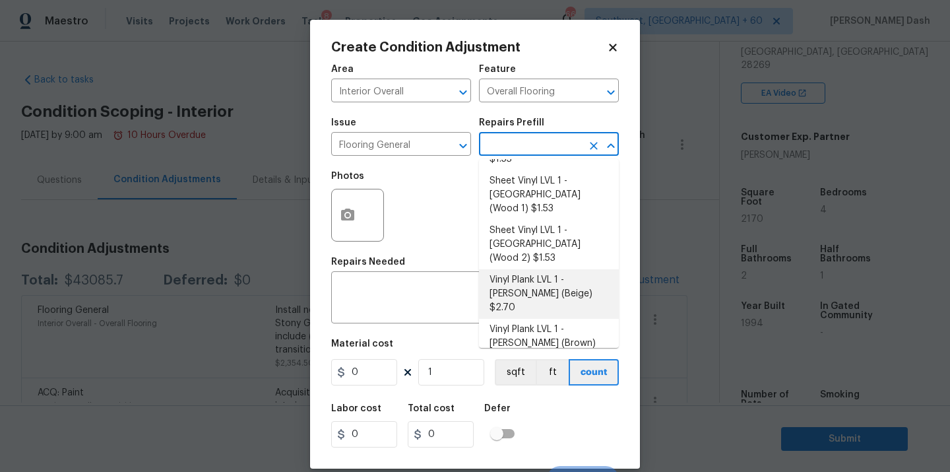
click at [513, 269] on li "Vinyl Plank LVL 1 - Knighton (Beige) $2.70" at bounding box center [549, 293] width 140 height 49
type textarea "Install LVP (Knighton AP835 Prairie Dust) Includes transitions, glue and associ…"
type input "2.7"
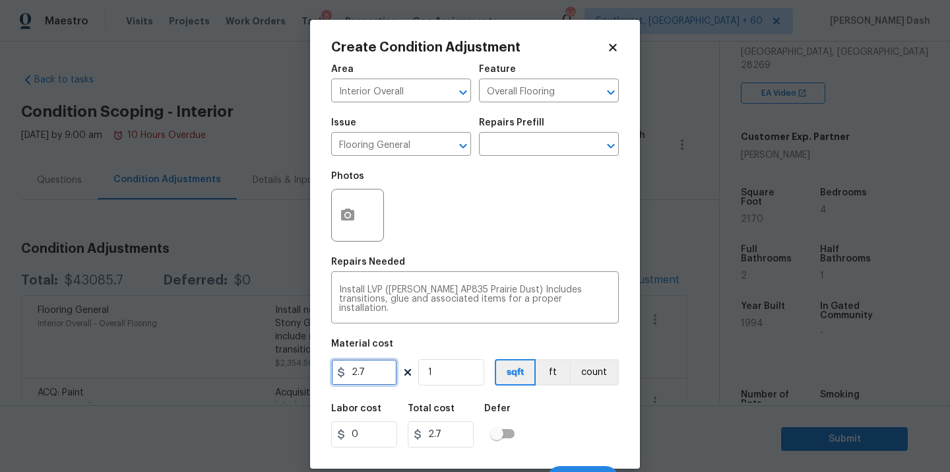
click at [364, 373] on input "2.7" at bounding box center [364, 372] width 66 height 26
type input "4.5"
drag, startPoint x: 480, startPoint y: 357, endPoint x: 466, endPoint y: 368, distance: 17.8
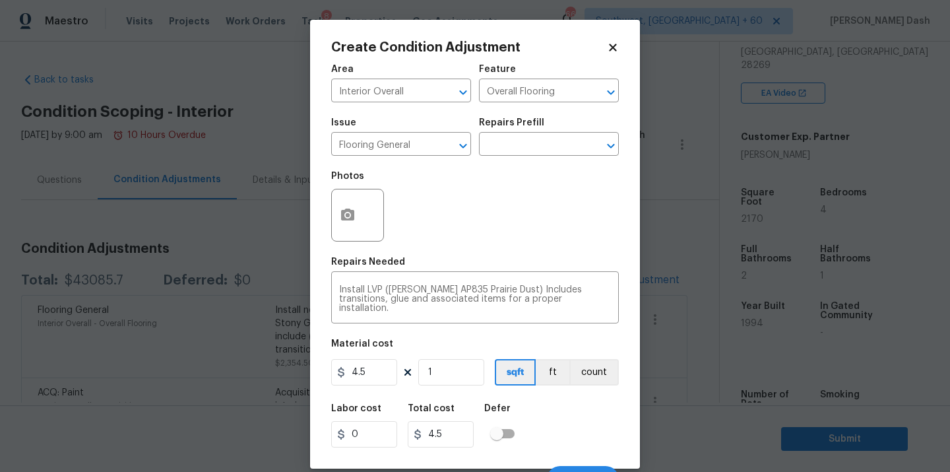
click at [480, 357] on figure "Material cost 4.5 1 sqft ft count" at bounding box center [475, 363] width 288 height 49
click at [463, 369] on input "1" at bounding box center [451, 372] width 66 height 26
type input "0"
click at [463, 373] on input "0" at bounding box center [451, 372] width 66 height 26
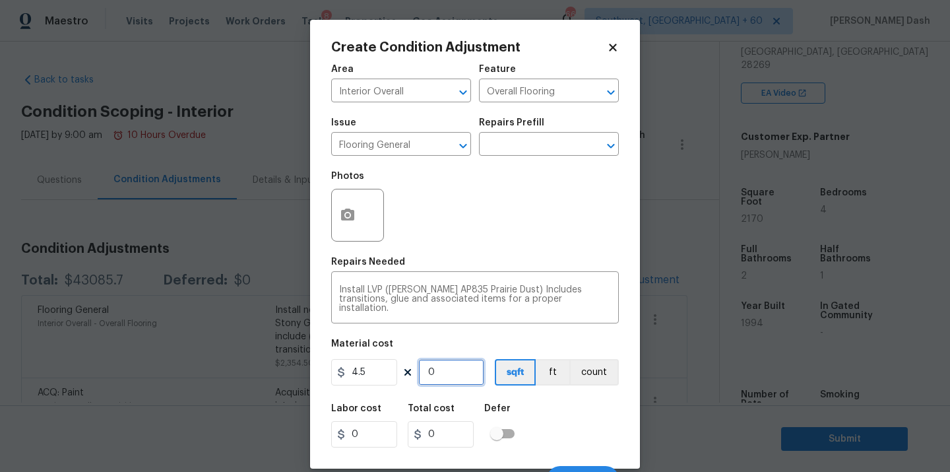
click at [463, 373] on input "0" at bounding box center [451, 372] width 66 height 26
type input "7"
type input "31.5"
type input "78"
type input "351"
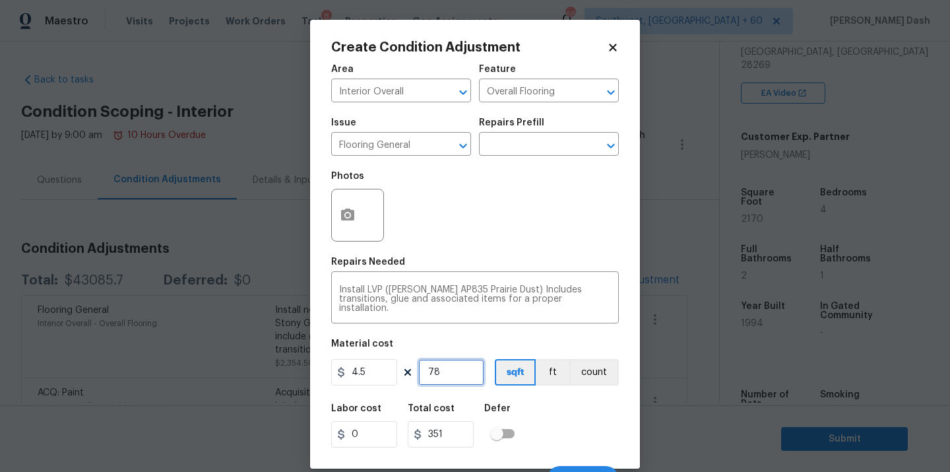
type input "785"
type input "3532.5"
type input "785"
click at [593, 418] on div "Labor cost 0 Total cost 3532.5 Defer" at bounding box center [475, 425] width 288 height 59
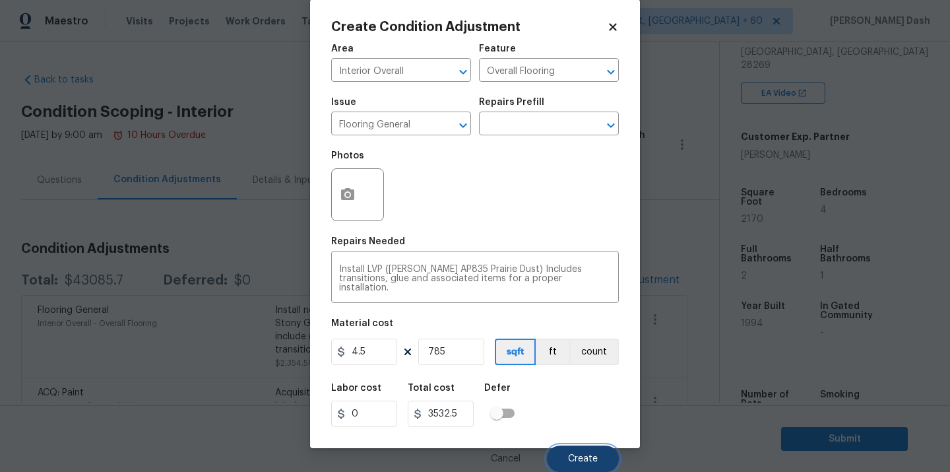
click at [589, 457] on span "Create" at bounding box center [583, 459] width 30 height 10
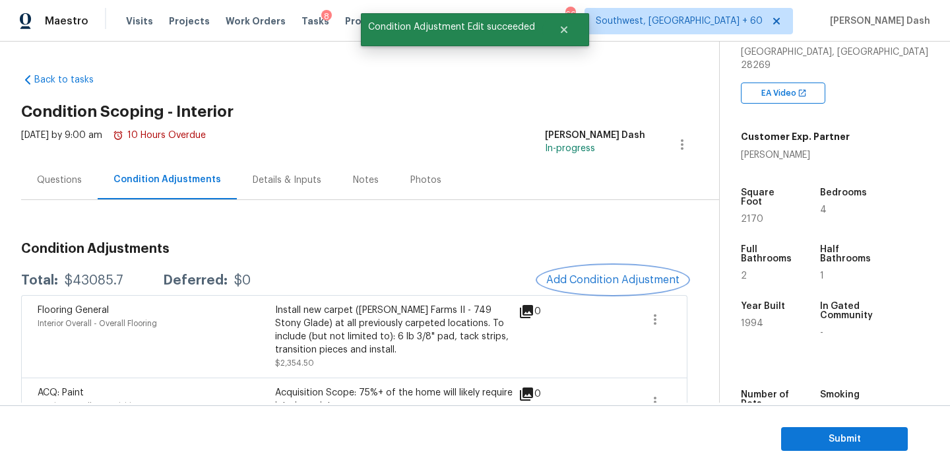
scroll to position [0, 0]
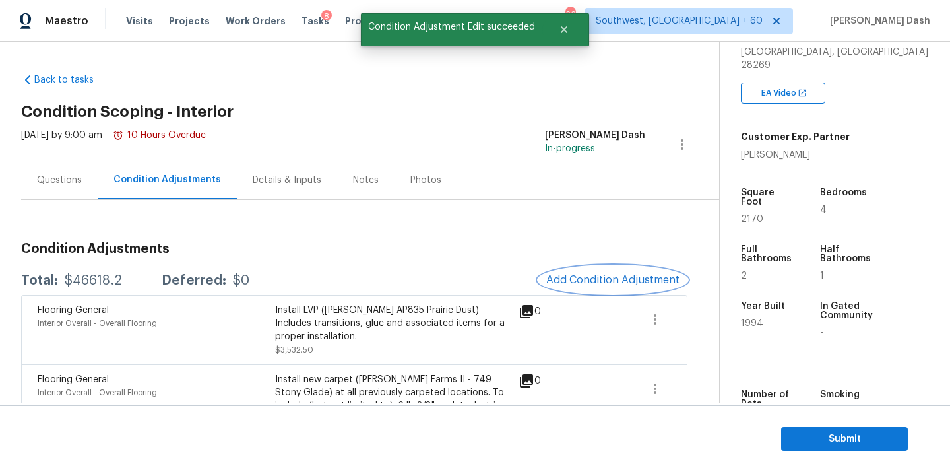
click at [585, 279] on span "Add Condition Adjustment" at bounding box center [612, 280] width 133 height 12
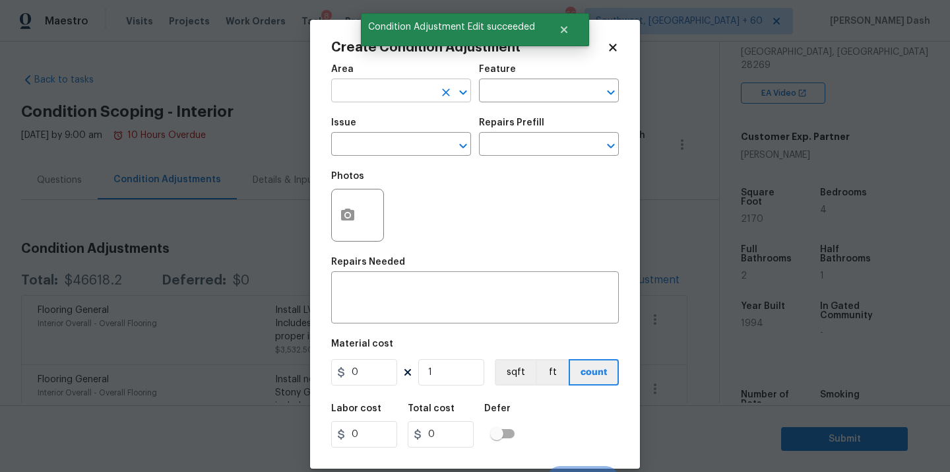
click at [432, 98] on input "text" at bounding box center [382, 92] width 103 height 20
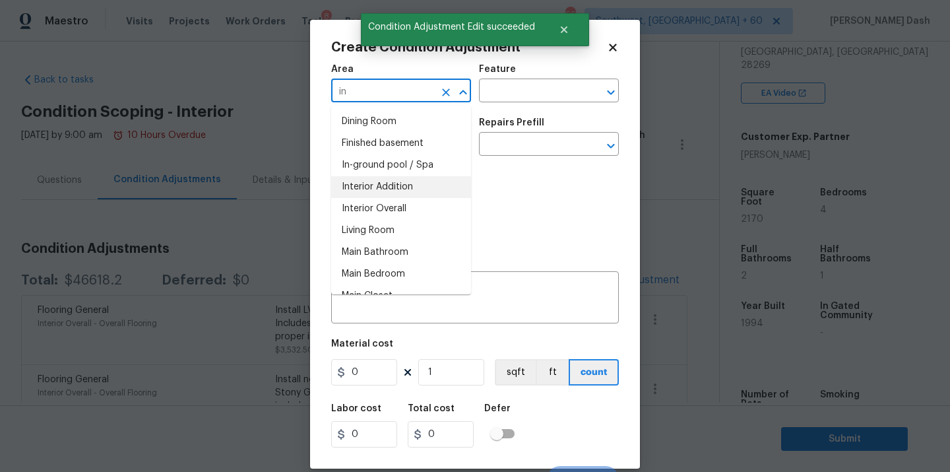
click at [413, 208] on li "Interior Overall" at bounding box center [401, 209] width 140 height 22
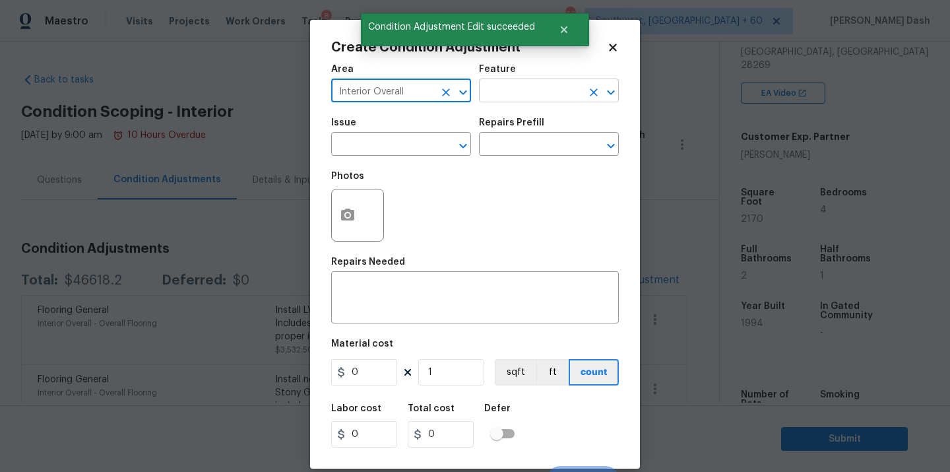
type input "Interior Overall"
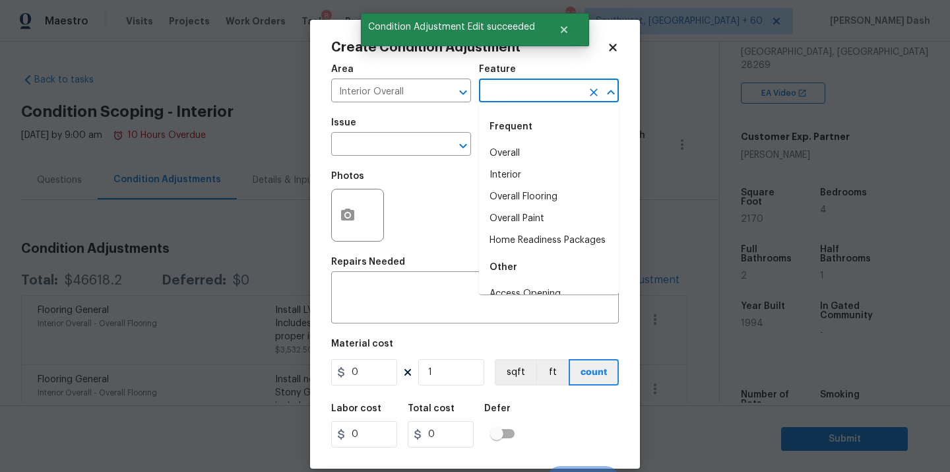
click at [499, 88] on input "text" at bounding box center [530, 92] width 103 height 20
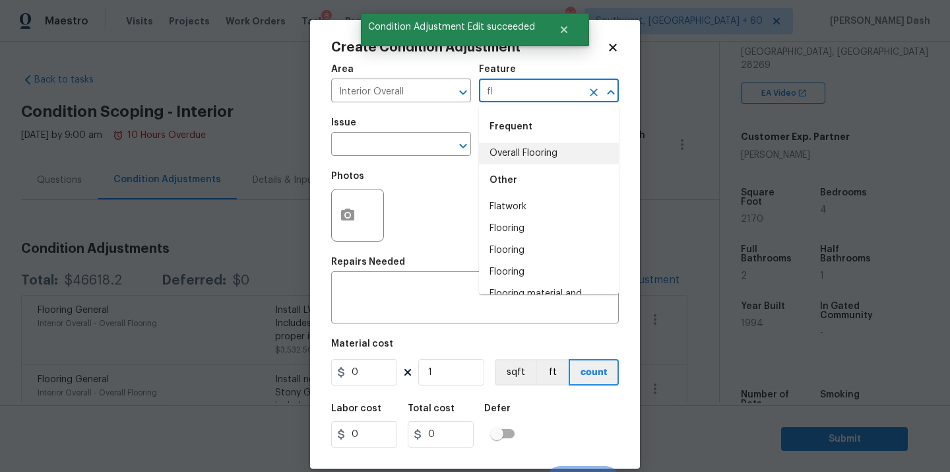
click at [501, 146] on li "Overall Flooring" at bounding box center [549, 154] width 140 height 22
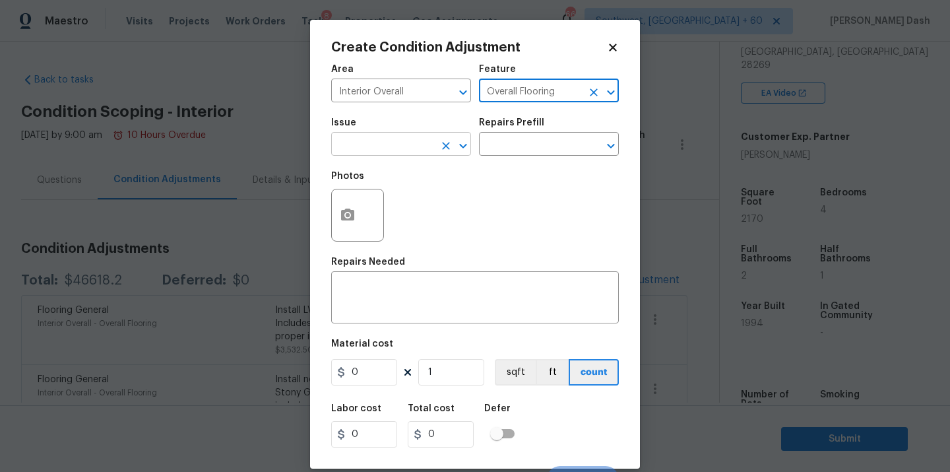
type input "Overall Flooring"
click at [421, 152] on input "text" at bounding box center [382, 145] width 103 height 20
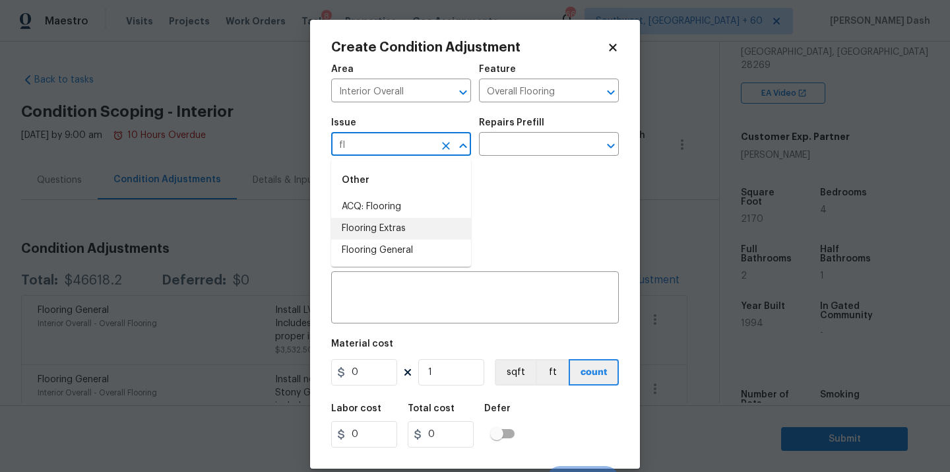
drag, startPoint x: 392, startPoint y: 227, endPoint x: 426, endPoint y: 208, distance: 39.3
click at [392, 228] on li "Flooring Extras" at bounding box center [401, 229] width 140 height 22
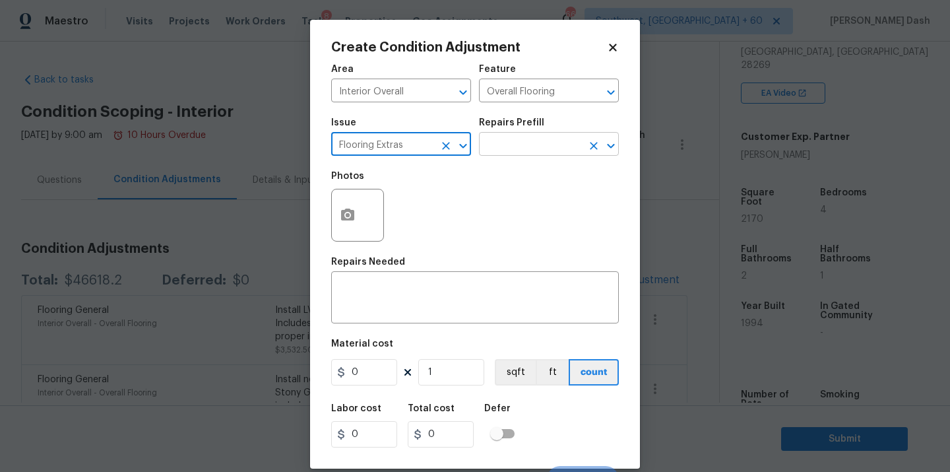
type input "Flooring Extras"
drag, startPoint x: 515, startPoint y: 146, endPoint x: 515, endPoint y: 200, distance: 53.4
click at [515, 146] on input "text" at bounding box center [530, 145] width 103 height 20
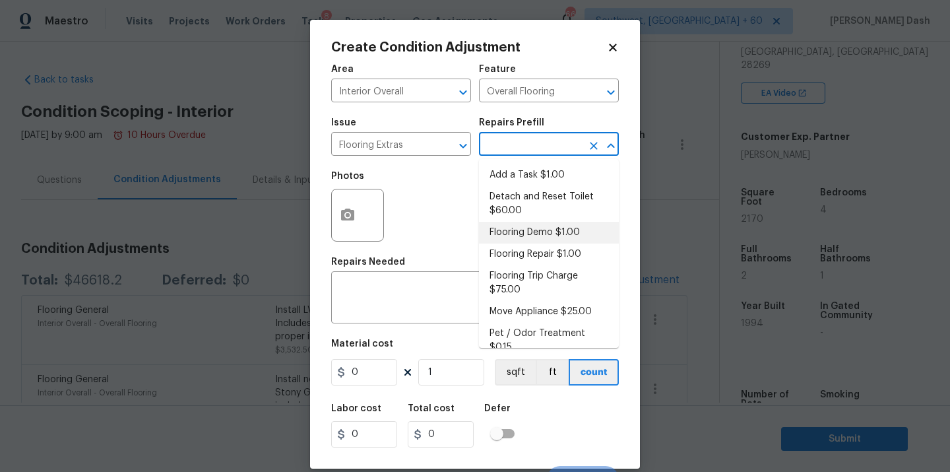
click at [517, 234] on li "Flooring Demo $1.00" at bounding box center [549, 233] width 140 height 22
type textarea "Demo existing flooring."
type input "1"
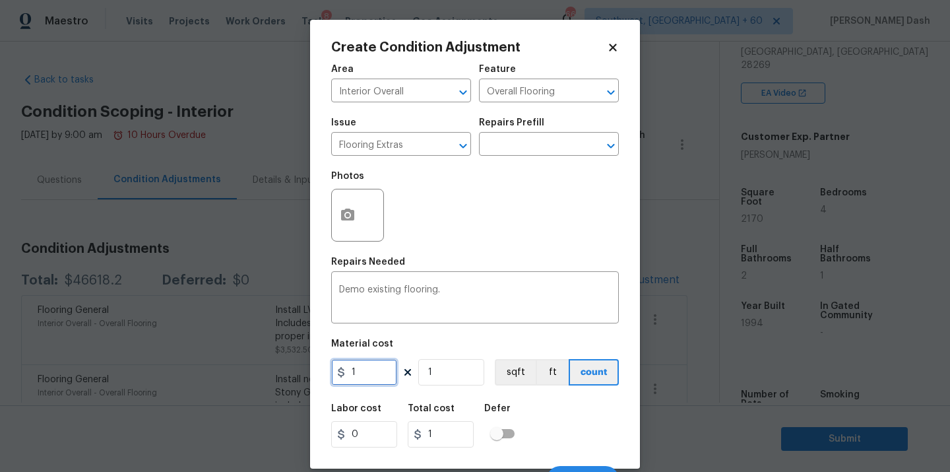
click at [385, 371] on input "1" at bounding box center [364, 372] width 66 height 26
type input "2"
click at [455, 365] on input "1" at bounding box center [451, 372] width 66 height 26
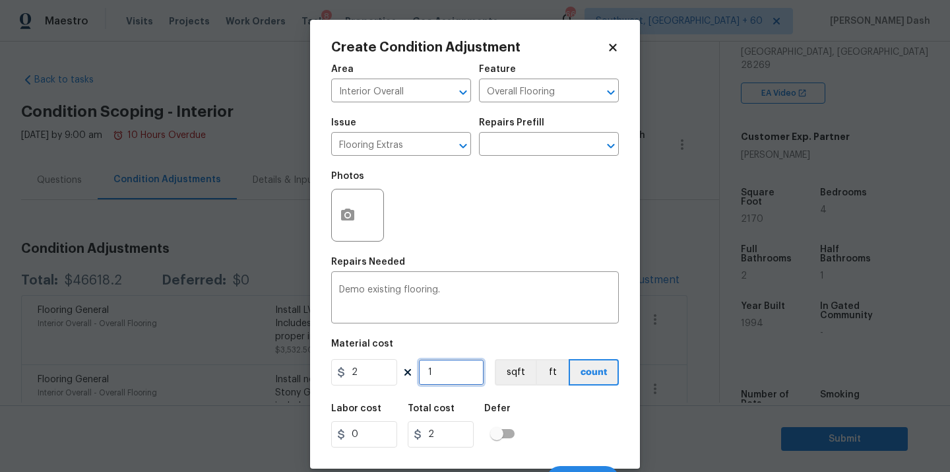
type input "0"
type input "2"
type input "4"
type input "21"
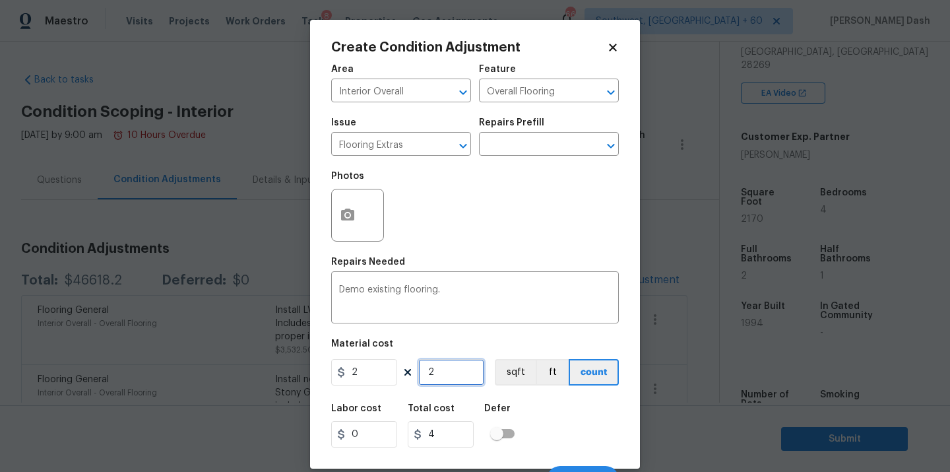
type input "42"
type input "217"
type input "434"
type input "2170"
type input "4340"
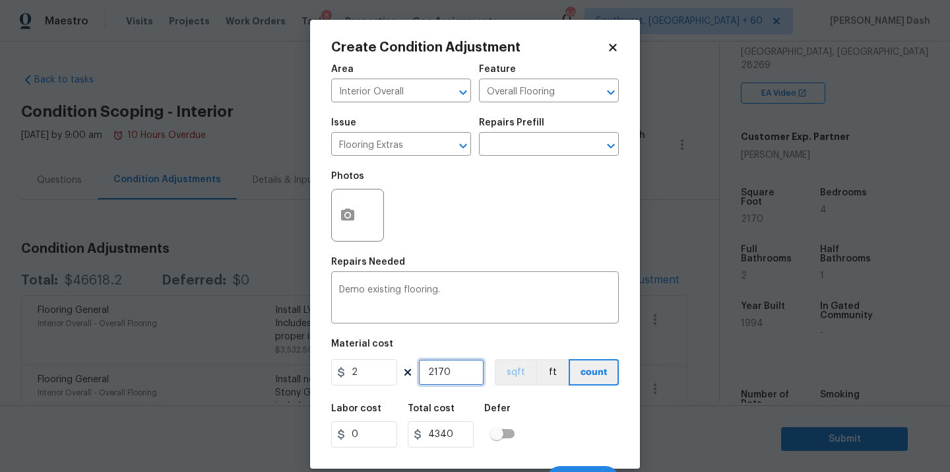
type input "2170"
drag, startPoint x: 520, startPoint y: 378, endPoint x: 539, endPoint y: 430, distance: 54.9
click at [519, 378] on button "sqft" at bounding box center [515, 372] width 41 height 26
click at [544, 441] on div "Labor cost 0 Total cost 4340 Defer" at bounding box center [475, 425] width 288 height 59
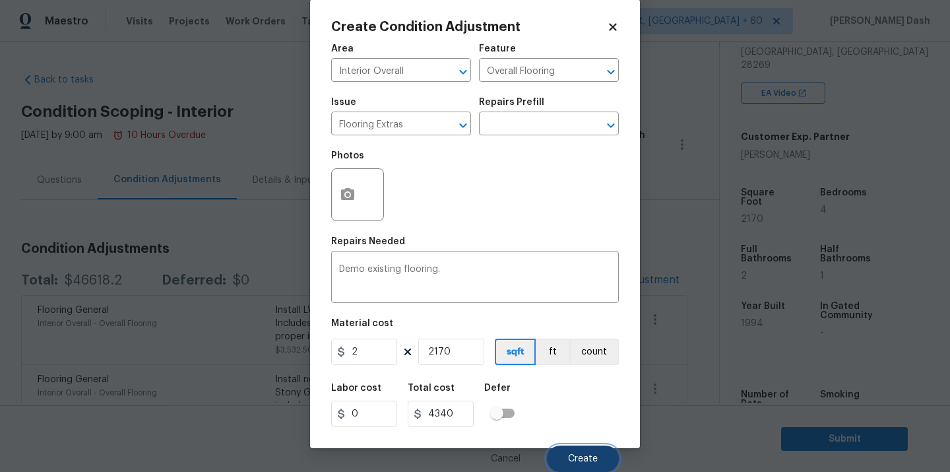
click at [589, 455] on span "Create" at bounding box center [583, 459] width 30 height 10
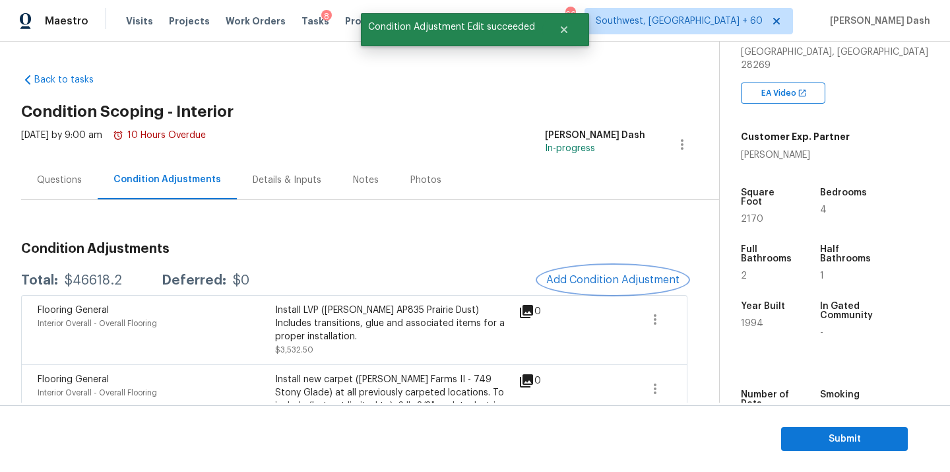
scroll to position [0, 0]
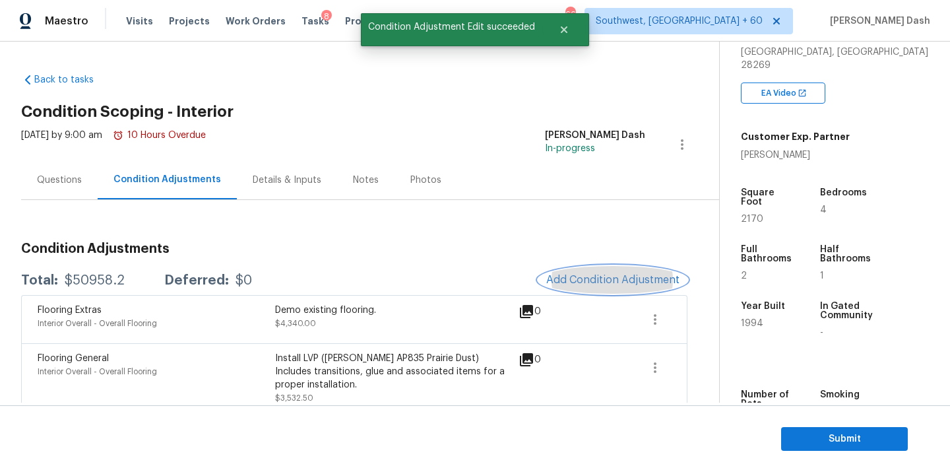
click at [577, 290] on button "Add Condition Adjustment" at bounding box center [612, 280] width 149 height 28
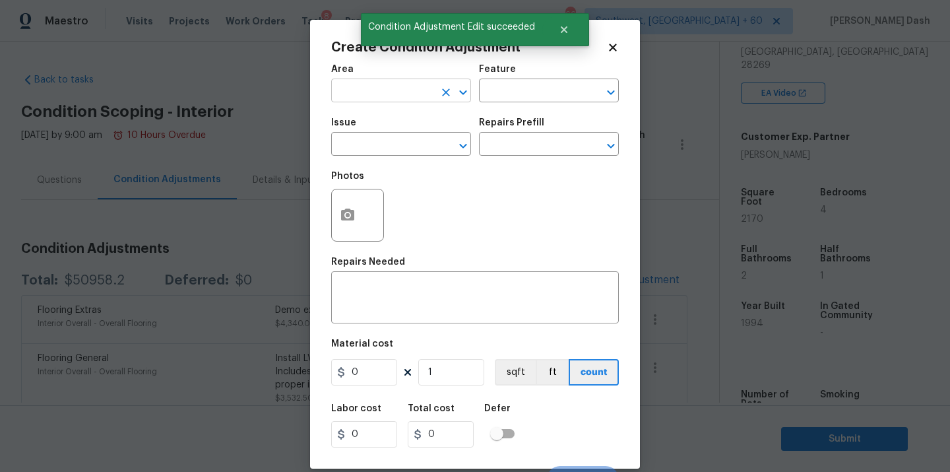
click at [393, 95] on input "text" at bounding box center [382, 92] width 103 height 20
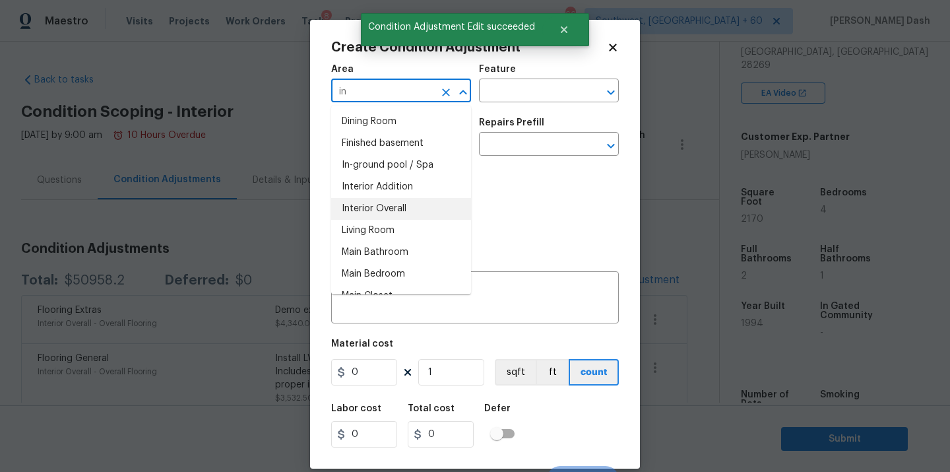
click at [371, 214] on li "Interior Overall" at bounding box center [401, 209] width 140 height 22
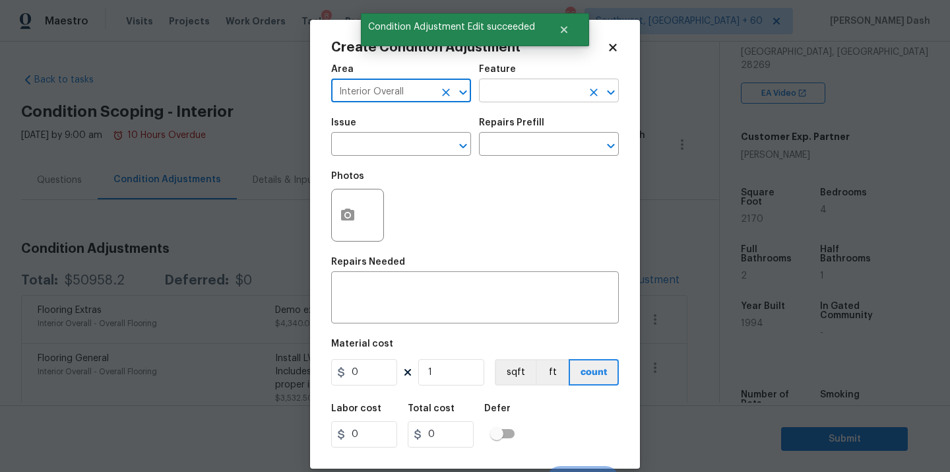
type input "Interior Overall"
click at [525, 92] on input "text" at bounding box center [530, 92] width 103 height 20
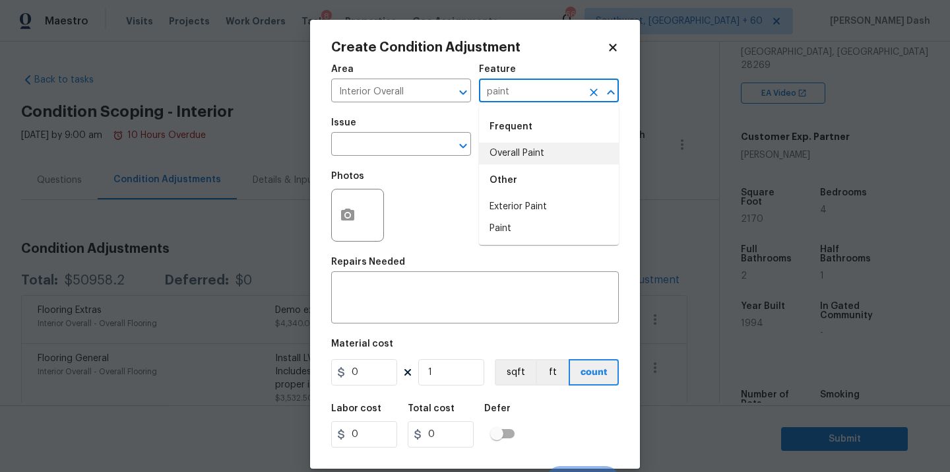
click at [523, 155] on li "Overall Paint" at bounding box center [549, 154] width 140 height 22
type input "Overall Paint"
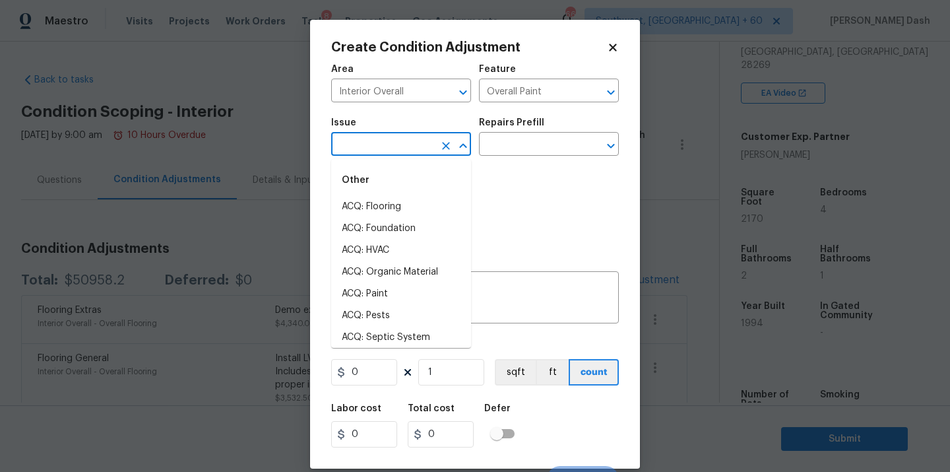
click at [407, 148] on input "text" at bounding box center [382, 145] width 103 height 20
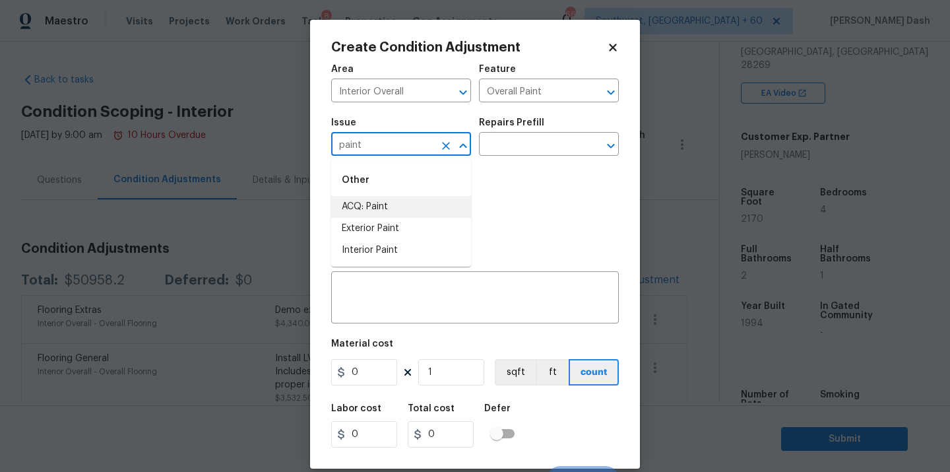
click at [408, 210] on li "ACQ: Paint" at bounding box center [401, 207] width 140 height 22
type input "ACQ: Paint"
click at [449, 152] on button "Clear" at bounding box center [446, 146] width 18 height 18
click at [425, 251] on li "Interior Paint" at bounding box center [401, 251] width 140 height 22
type input "Interior Paint"
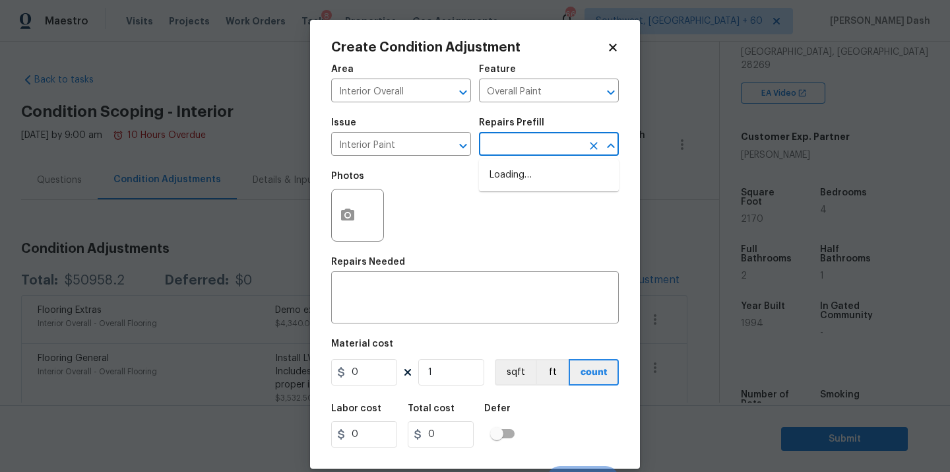
click at [545, 149] on input "text" at bounding box center [530, 145] width 103 height 20
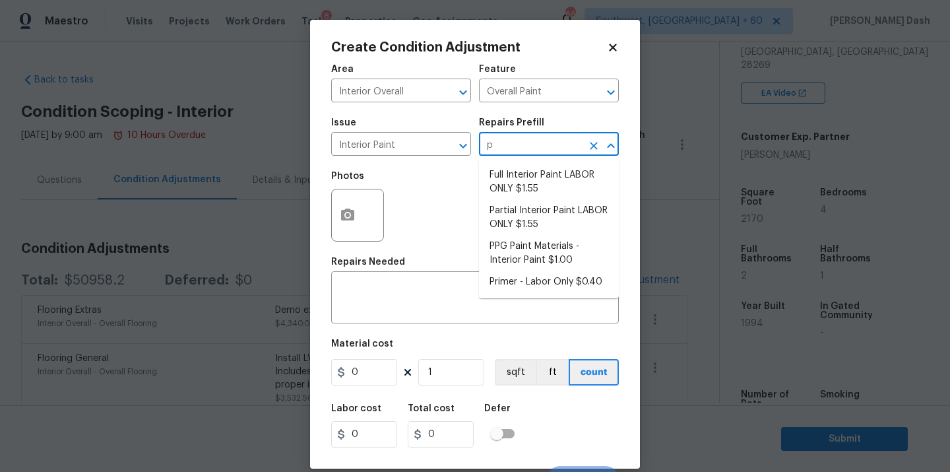
type input "pr"
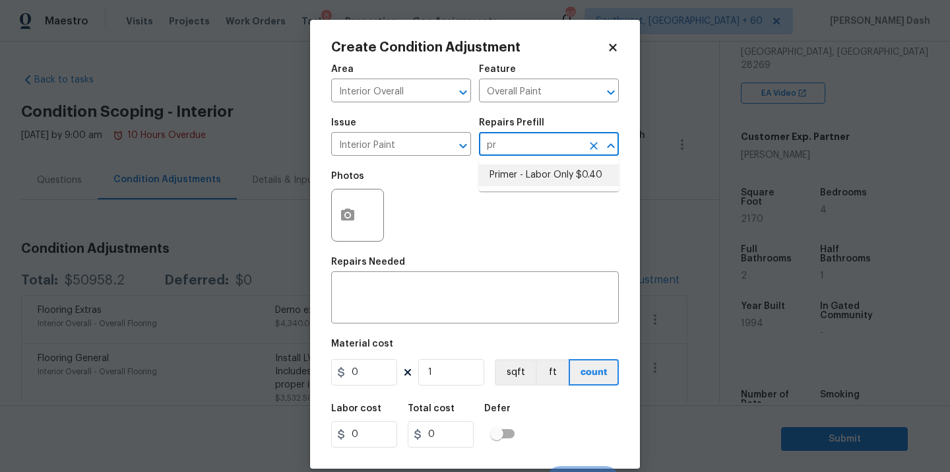
click at [552, 174] on li "Primer - Labor Only $0.40" at bounding box center [549, 175] width 140 height 22
type textarea "Interior primer - PRIMER PROVIDED BY OPENDOOR - All nails, screws, drywall anch…"
type input "0.4"
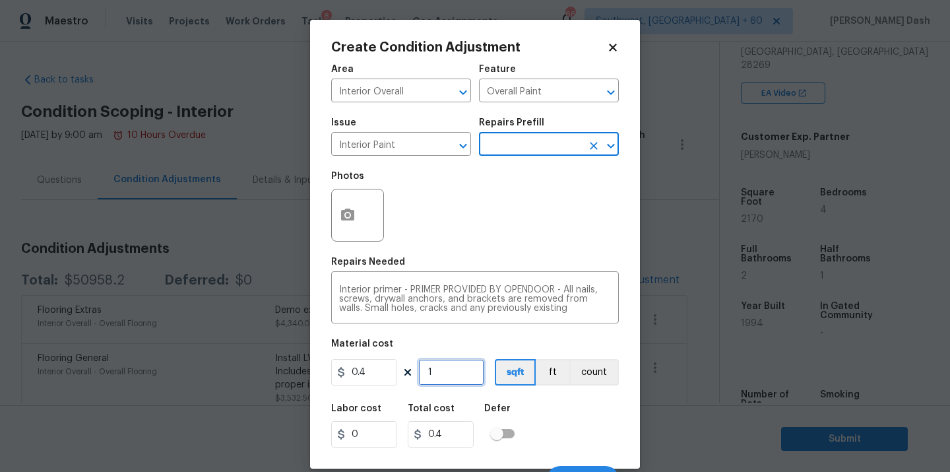
click at [456, 377] on input "1" at bounding box center [451, 372] width 66 height 26
type input "2"
type input "0.8"
type input "21"
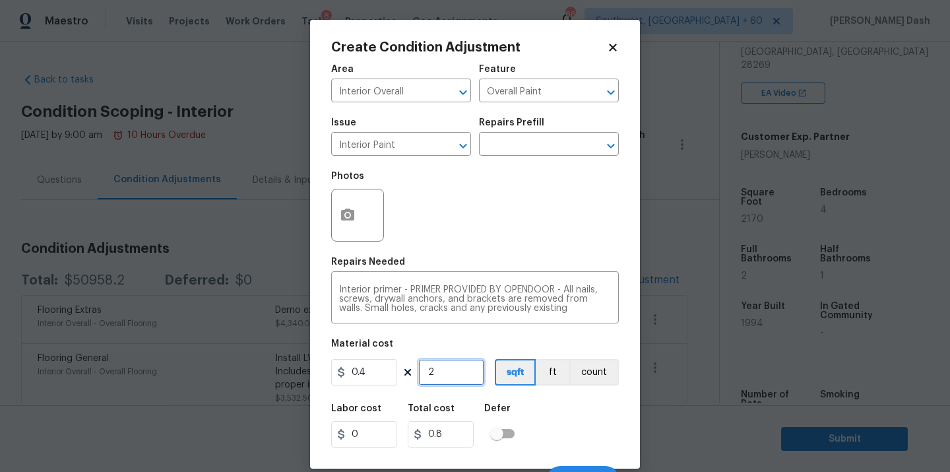
type input "8.4"
click at [533, 412] on div "Labor cost 0 Total cost 868 Defer" at bounding box center [475, 425] width 288 height 59
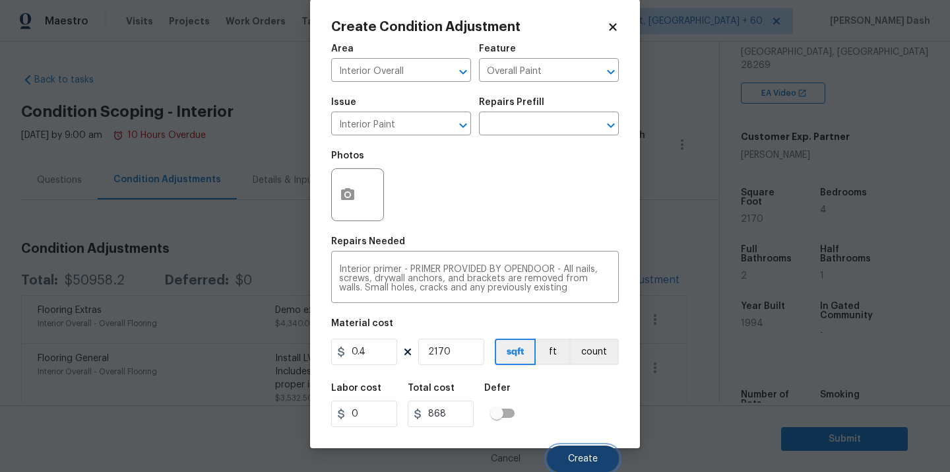
click at [579, 455] on span "Create" at bounding box center [583, 459] width 30 height 10
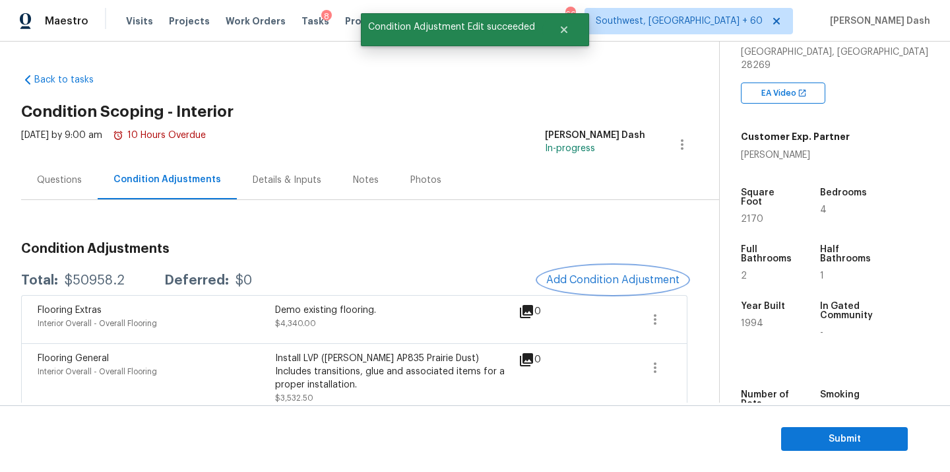
scroll to position [0, 0]
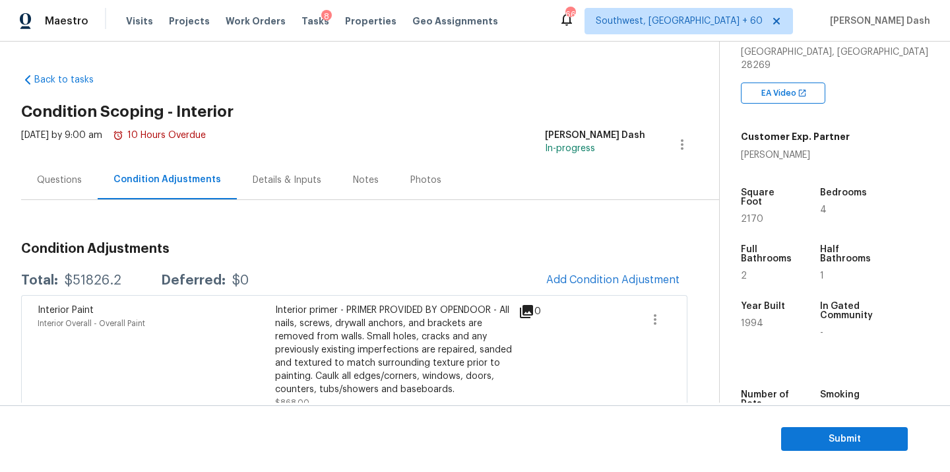
click at [89, 280] on div "$51826.2" at bounding box center [93, 280] width 57 height 13
copy div "$51826.2"
click at [68, 180] on div "Questions" at bounding box center [59, 180] width 45 height 13
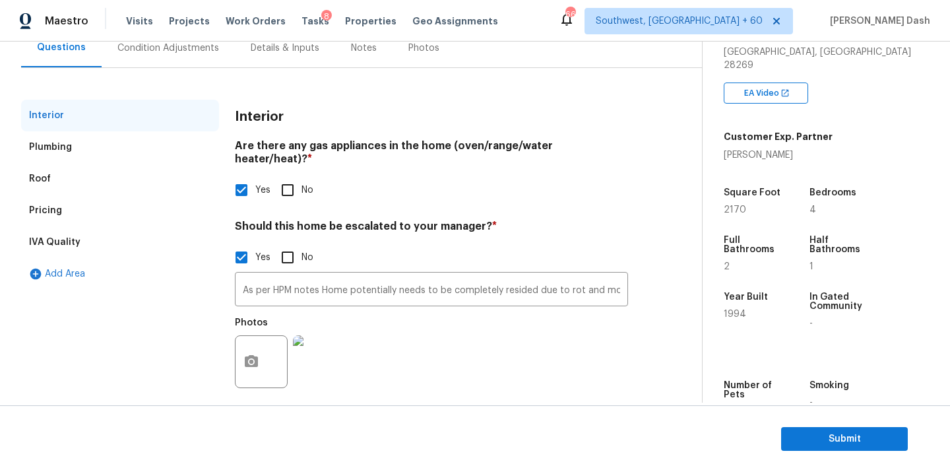
click at [96, 244] on div "IVA Quality" at bounding box center [120, 242] width 198 height 32
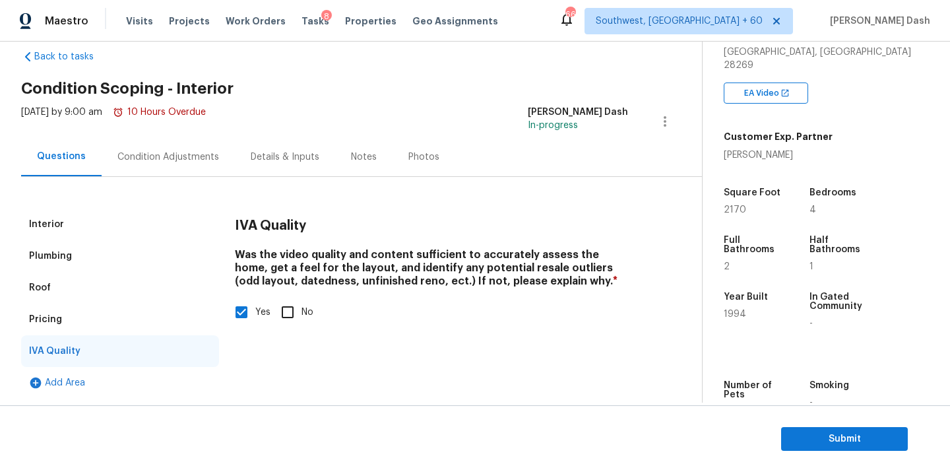
click at [73, 223] on div "Interior" at bounding box center [120, 225] width 198 height 32
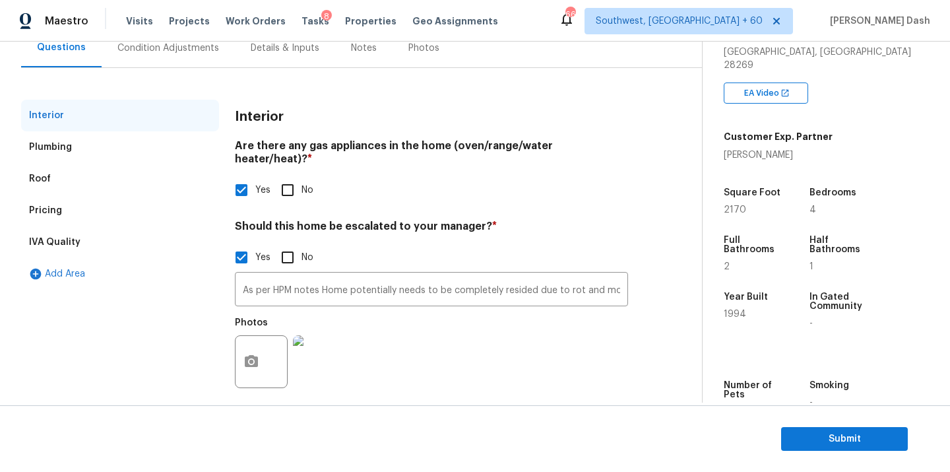
click at [77, 212] on div "Pricing" at bounding box center [120, 211] width 198 height 32
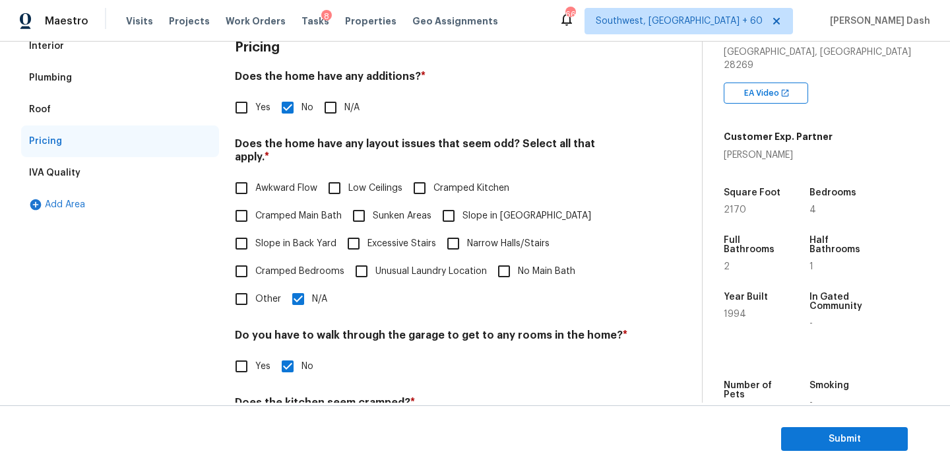
scroll to position [74, 0]
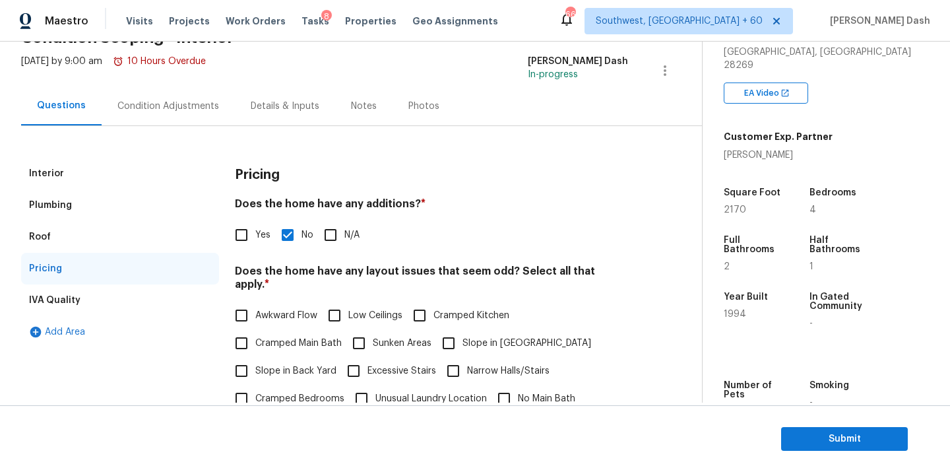
click at [74, 176] on div "Interior" at bounding box center [120, 174] width 198 height 32
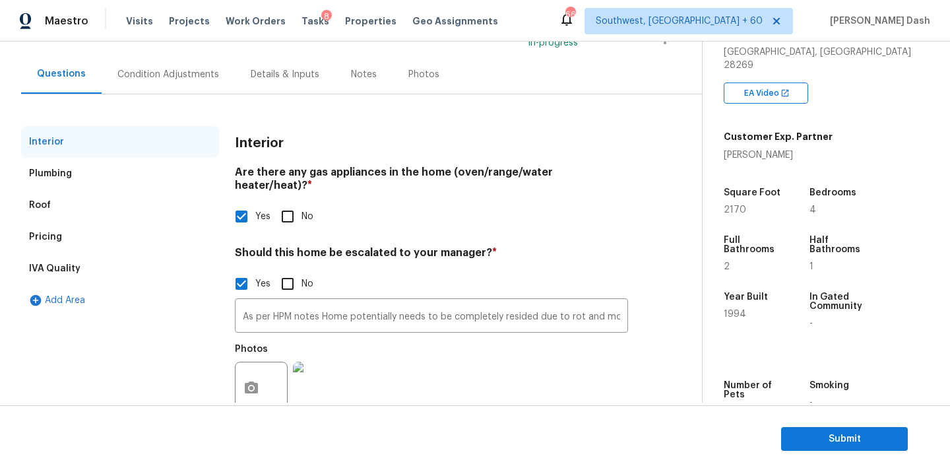
scroll to position [112, 0]
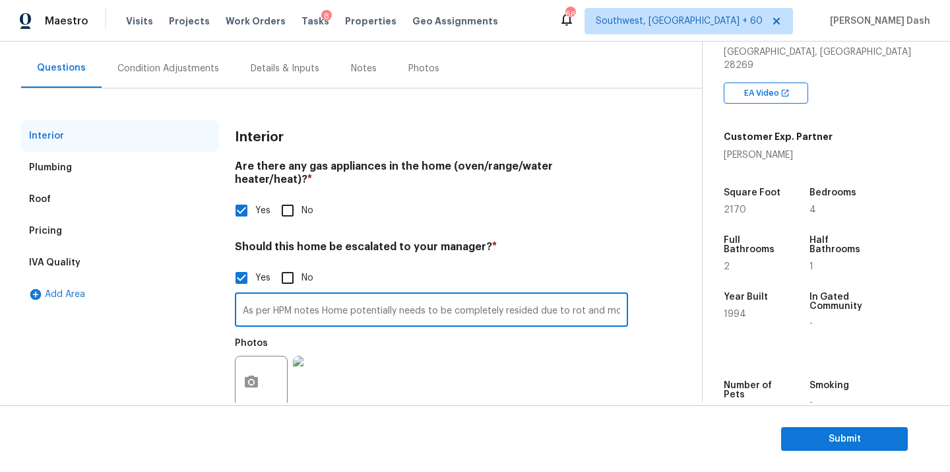
click at [334, 298] on input "As per HPM notes Home potentially needs to be completely resided due to rot and…" at bounding box center [431, 311] width 393 height 31
click at [600, 378] on div "Photos" at bounding box center [431, 374] width 393 height 86
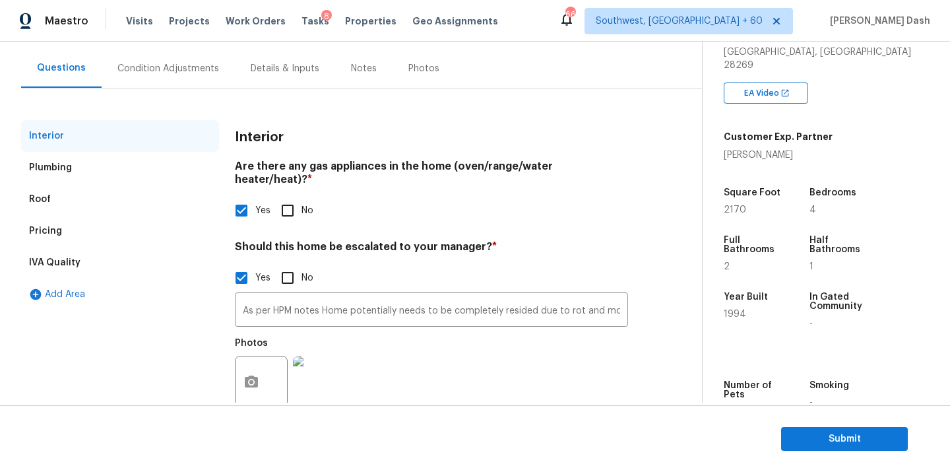
scroll to position [0, 0]
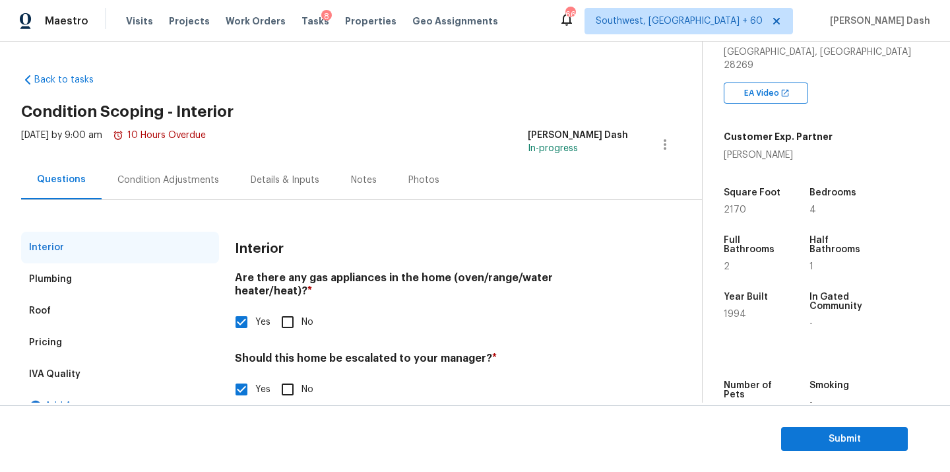
click at [174, 186] on div "Condition Adjustments" at bounding box center [168, 179] width 133 height 39
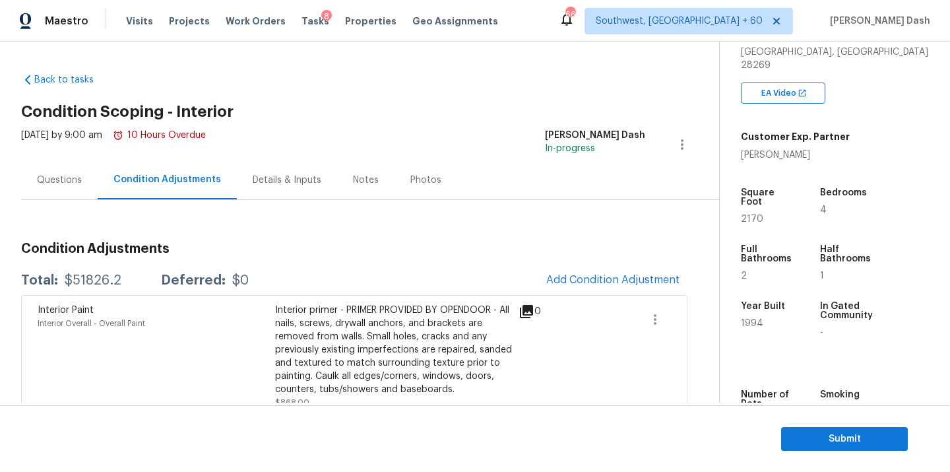
click at [91, 278] on div "$51826.2" at bounding box center [93, 280] width 57 height 13
copy div "$51826.2"
click at [835, 441] on span "Submit" at bounding box center [845, 439] width 106 height 16
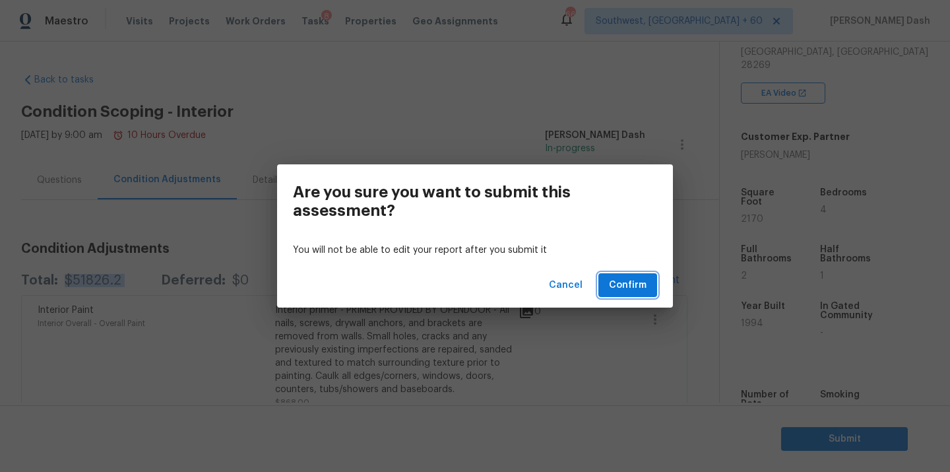
click at [645, 292] on span "Confirm" at bounding box center [628, 285] width 38 height 16
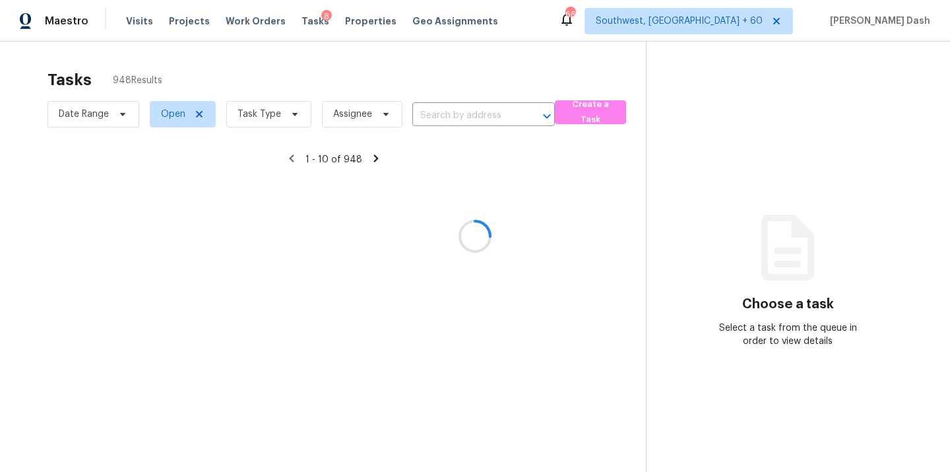
click at [410, 116] on div at bounding box center [475, 236] width 950 height 472
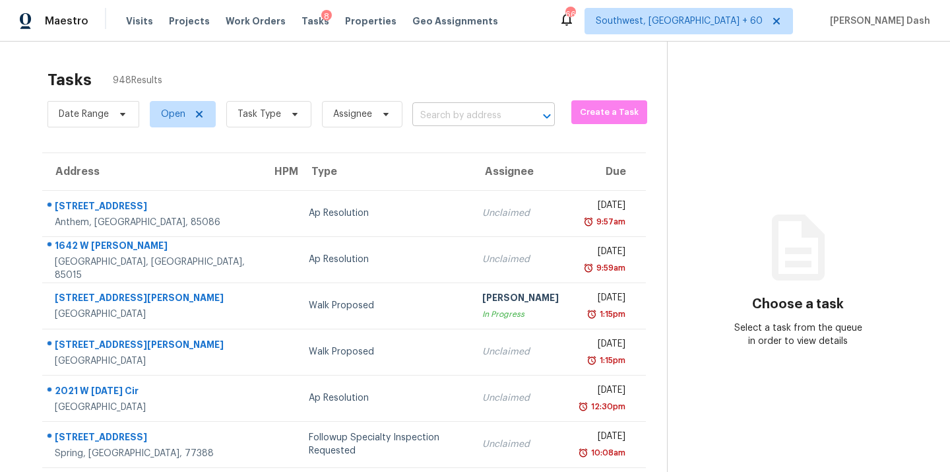
click at [432, 121] on input "text" at bounding box center [465, 116] width 106 height 20
paste input "3733 Rock Mill Dm, San Antonio, TX 78245"
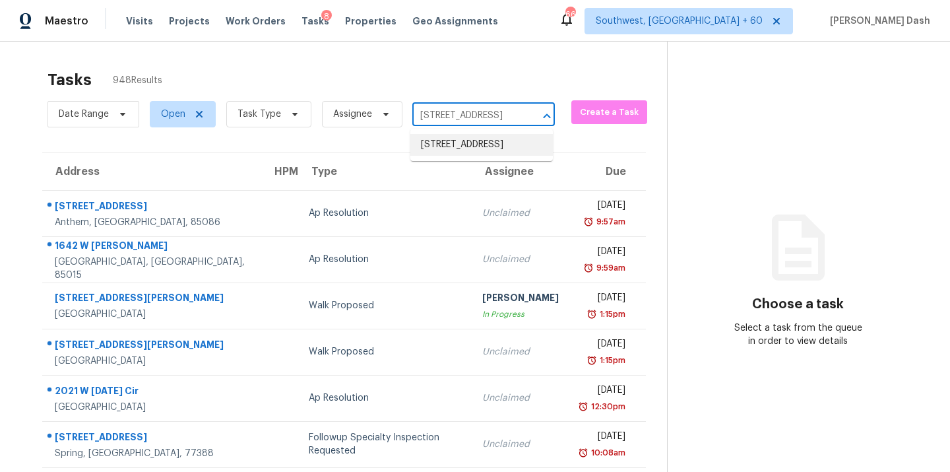
click at [436, 146] on li "3733 Rock Mill Dm, San Antonio, TX 78245" at bounding box center [481, 145] width 143 height 22
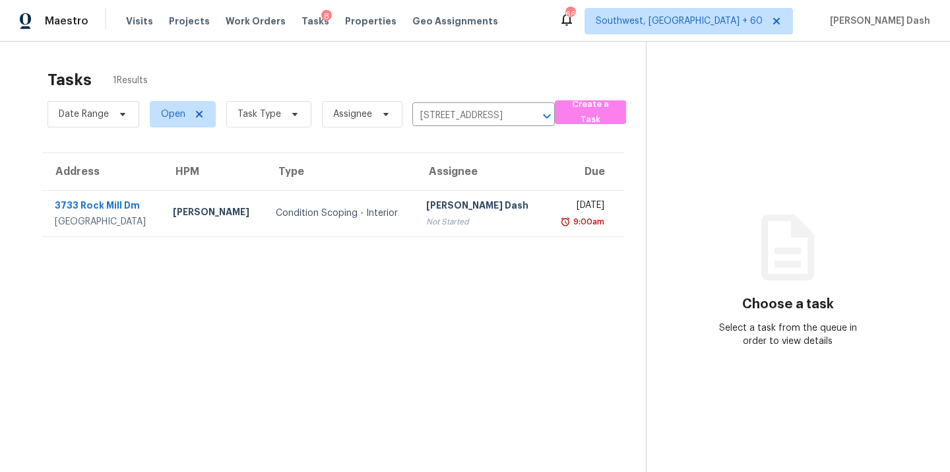
click at [331, 201] on td "Condition Scoping - Interior" at bounding box center [340, 213] width 150 height 46
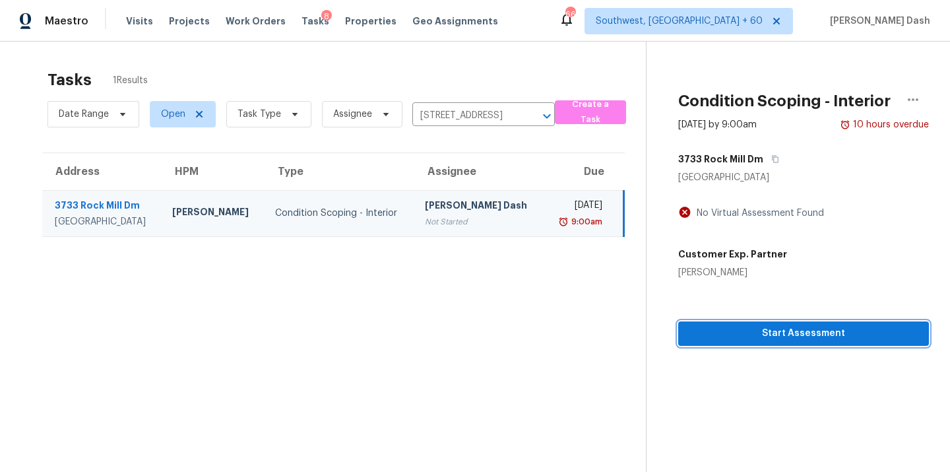
click at [784, 342] on button "Start Assessment" at bounding box center [803, 333] width 251 height 24
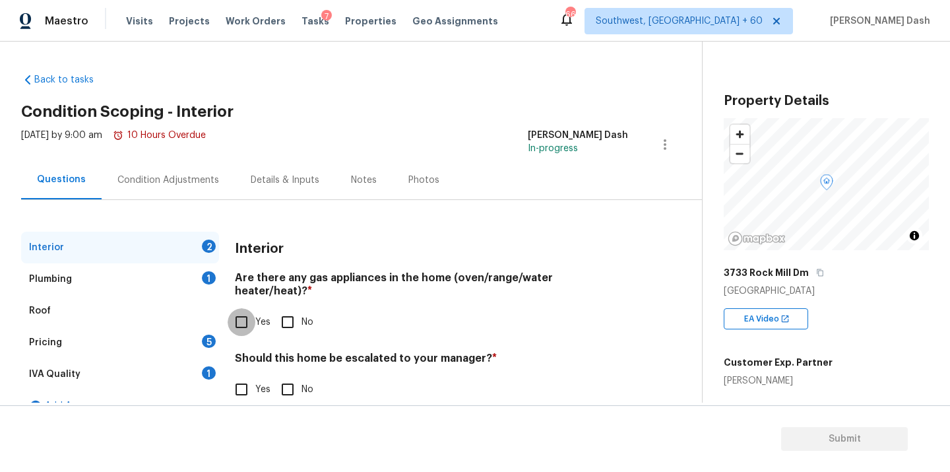
click at [238, 313] on input "Yes" at bounding box center [242, 322] width 28 height 28
click at [299, 384] on input "No" at bounding box center [288, 391] width 28 height 28
click at [209, 286] on div "Plumbing 1" at bounding box center [120, 279] width 198 height 32
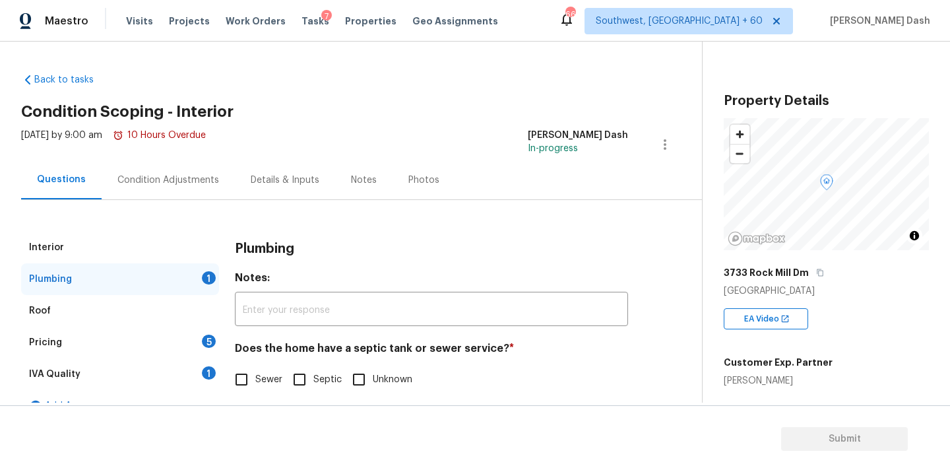
click at [245, 394] on div "Plumbing Notes: ​ Does the home have a septic tank or sewer service? * Sewer Se…" at bounding box center [431, 321] width 393 height 178
click at [215, 371] on div "1" at bounding box center [209, 372] width 14 height 13
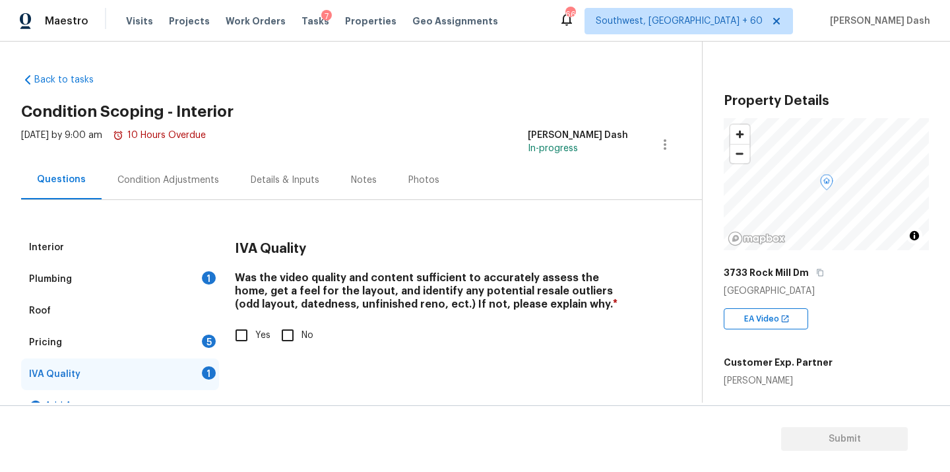
click at [204, 274] on div "1" at bounding box center [209, 277] width 14 height 13
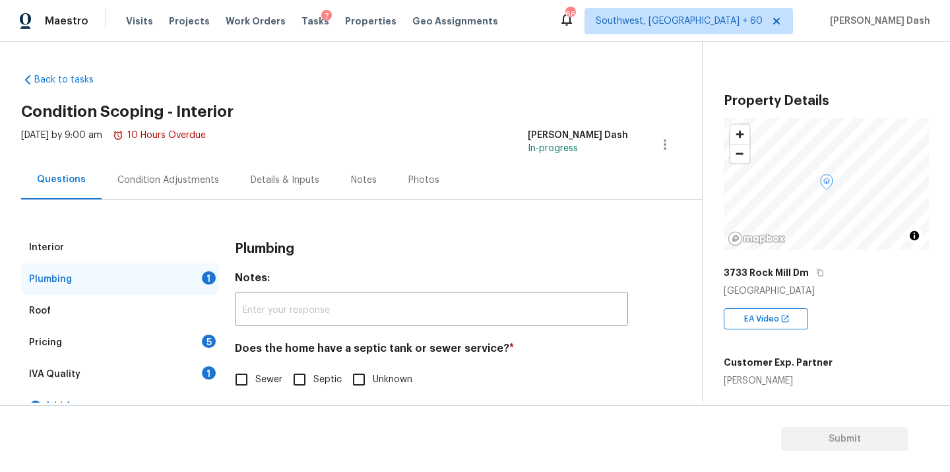
click at [244, 368] on input "Sewer" at bounding box center [242, 380] width 28 height 28
click at [210, 368] on div "1" at bounding box center [209, 372] width 14 height 13
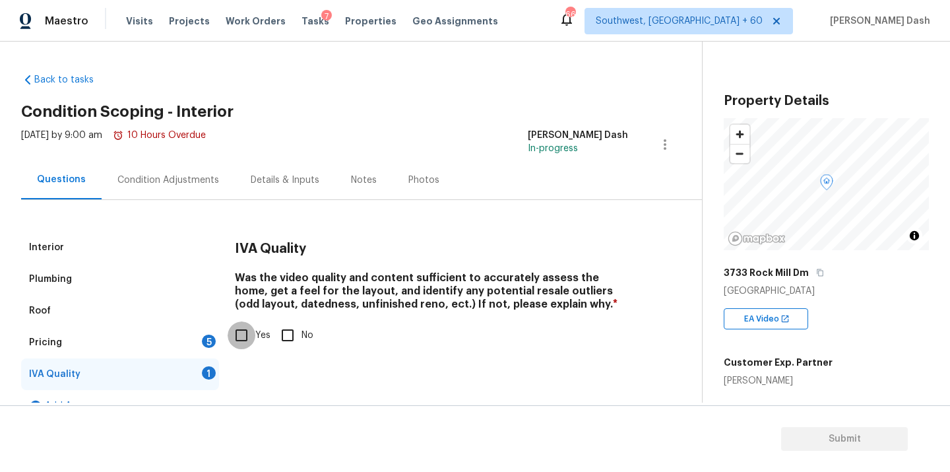
click at [243, 331] on input "Yes" at bounding box center [242, 335] width 28 height 28
click at [207, 337] on div "5" at bounding box center [209, 341] width 14 height 13
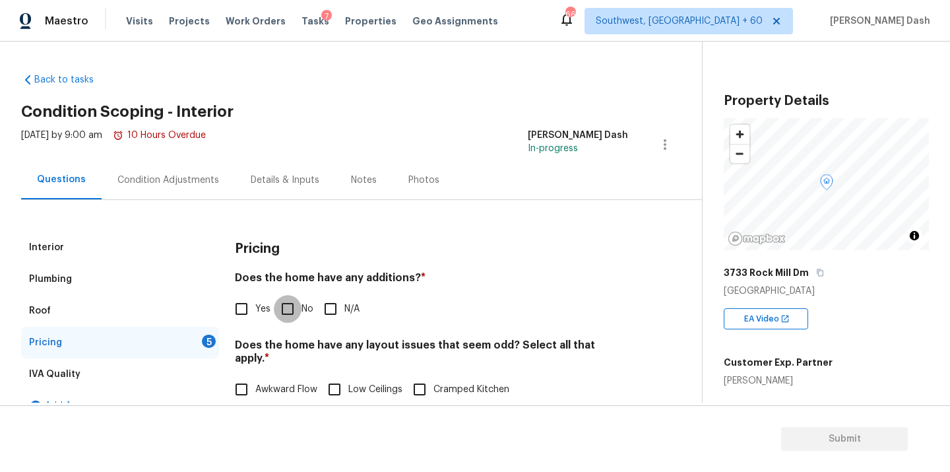
click at [294, 304] on input "No" at bounding box center [288, 309] width 28 height 28
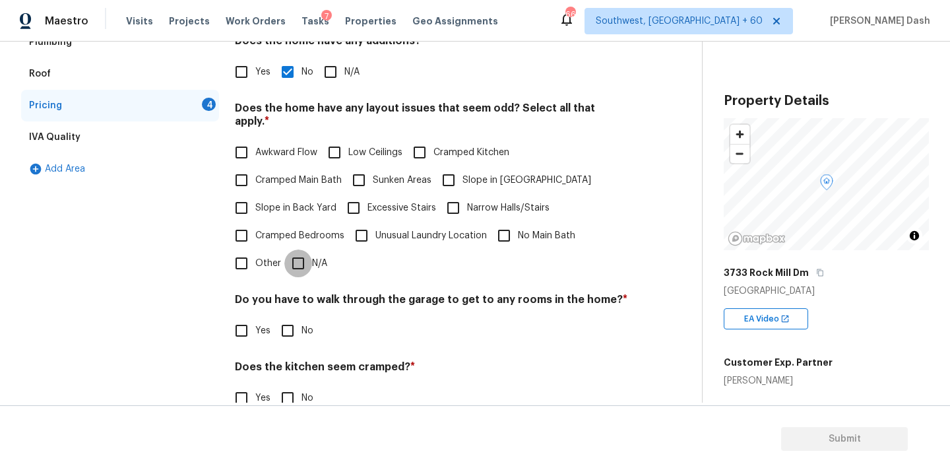
click at [297, 249] on input "N/A" at bounding box center [298, 263] width 28 height 28
click at [296, 332] on input "No" at bounding box center [288, 332] width 28 height 28
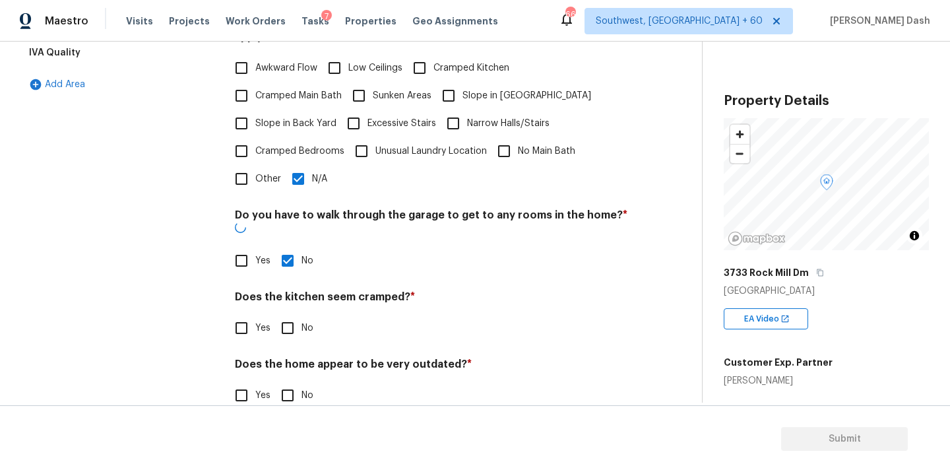
scroll to position [320, 0]
click at [292, 315] on input "No" at bounding box center [288, 329] width 28 height 28
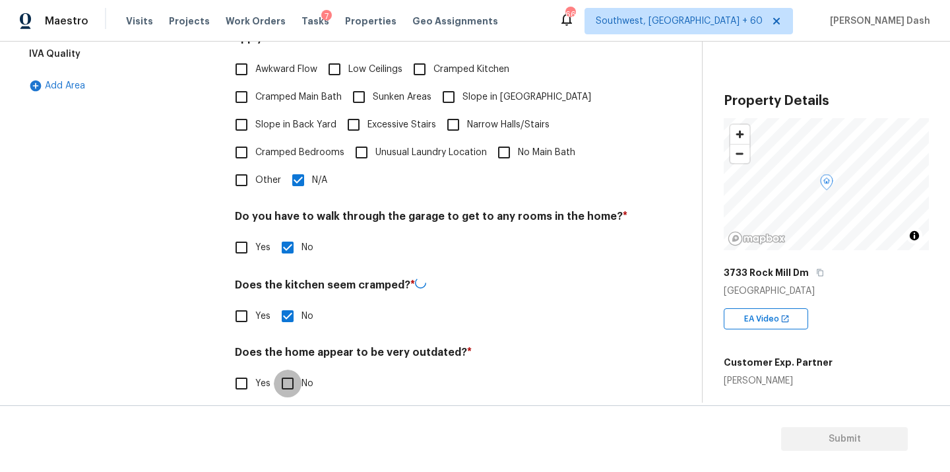
click at [292, 370] on input "No" at bounding box center [288, 384] width 28 height 28
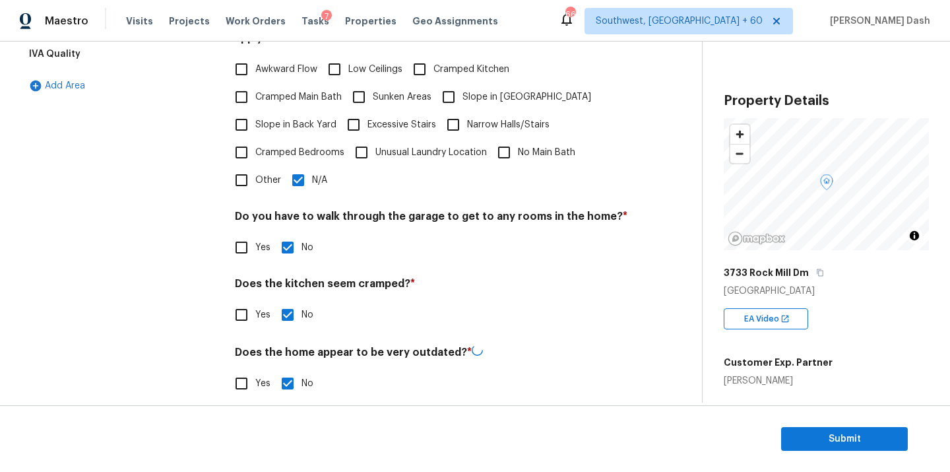
click at [195, 273] on div "Interior Plumbing Roof Pricing IVA Quality Add Area" at bounding box center [120, 162] width 198 height 501
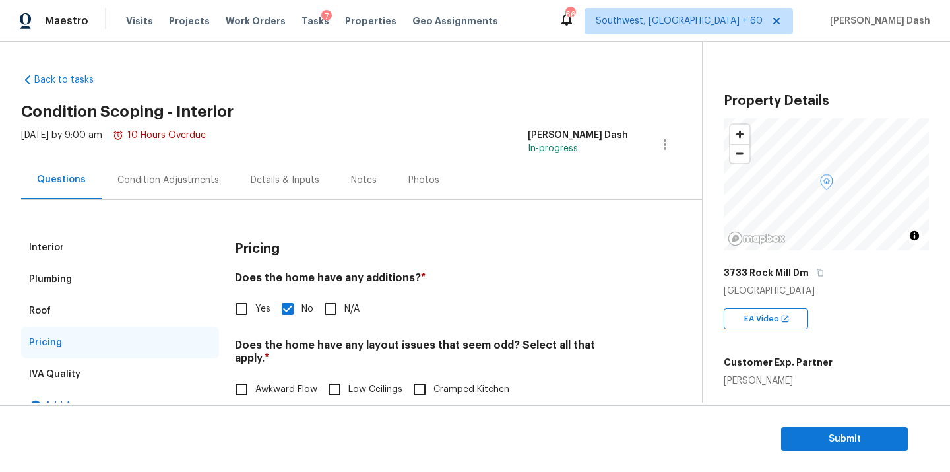
click at [199, 166] on div "Condition Adjustments" at bounding box center [168, 179] width 133 height 39
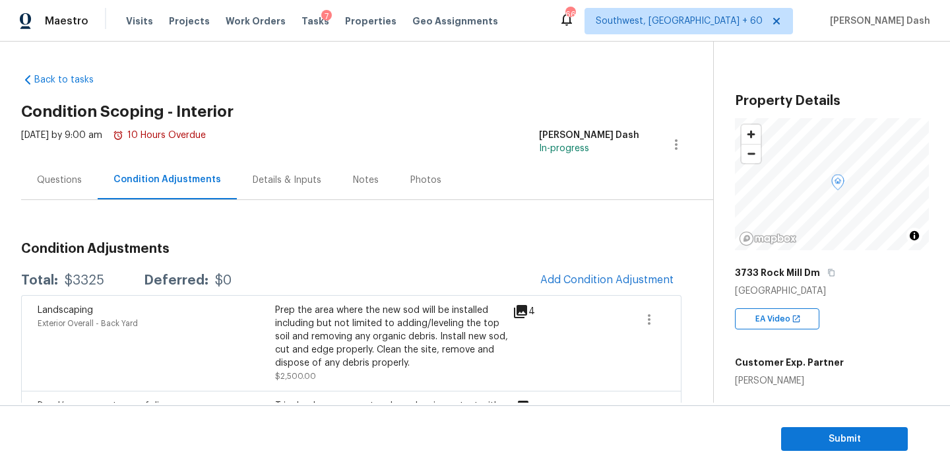
click at [548, 266] on span "Add Condition Adjustment" at bounding box center [607, 280] width 149 height 29
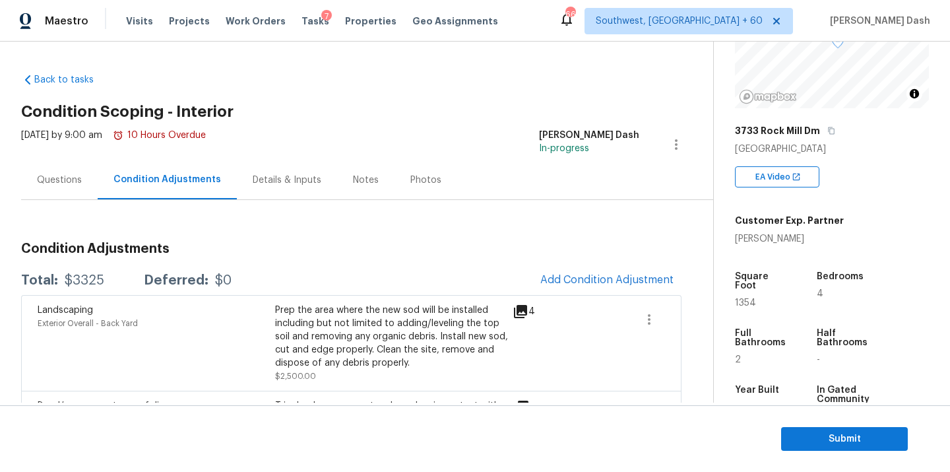
scroll to position [156, 0]
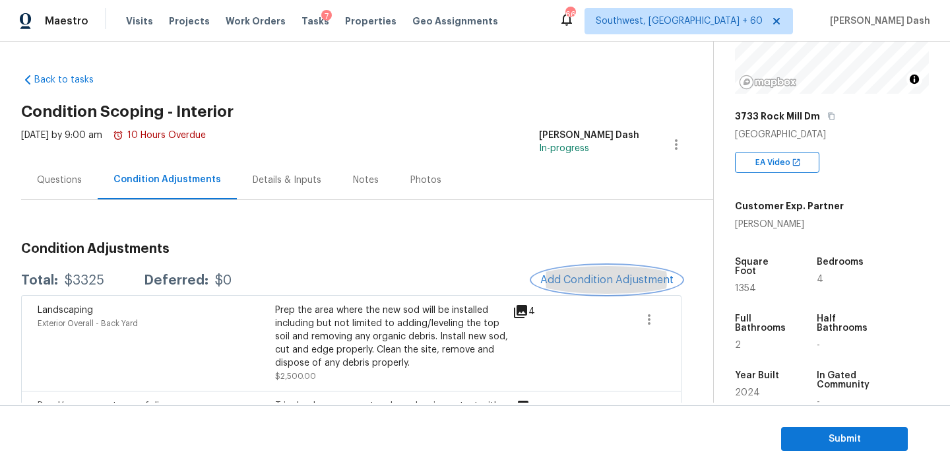
click at [636, 282] on span "Add Condition Adjustment" at bounding box center [606, 280] width 133 height 12
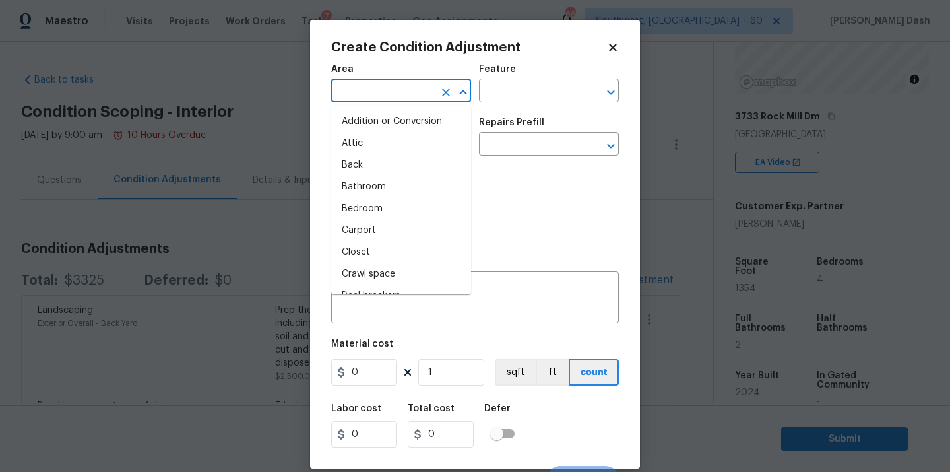
click at [389, 87] on input "text" at bounding box center [382, 92] width 103 height 20
click at [369, 218] on li "Interior Overall" at bounding box center [401, 209] width 140 height 22
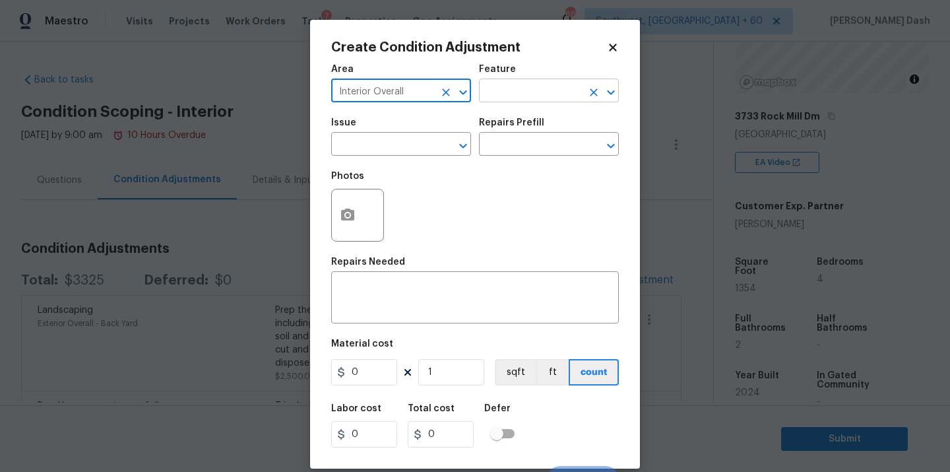
click at [527, 96] on input "text" at bounding box center [530, 92] width 103 height 20
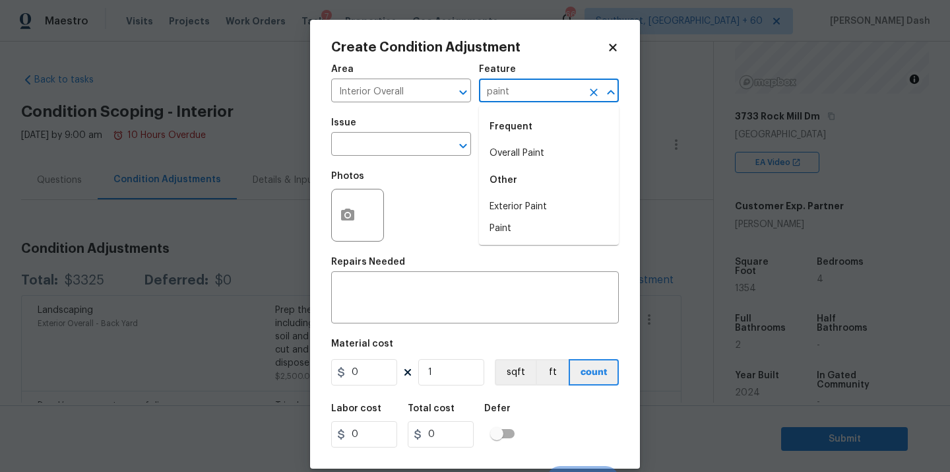
click at [522, 143] on li "Overall Paint" at bounding box center [549, 154] width 140 height 22
click at [452, 146] on icon "Clear" at bounding box center [445, 145] width 13 height 13
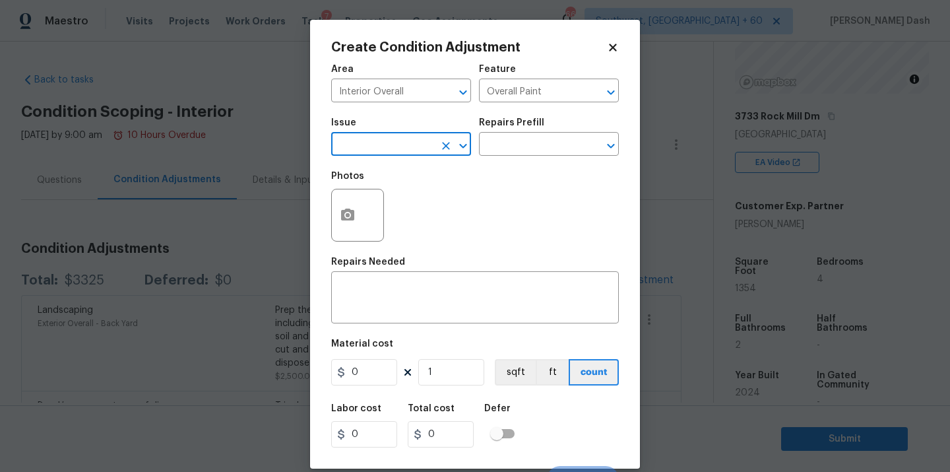
click at [420, 146] on input "text" at bounding box center [382, 145] width 103 height 20
click at [379, 210] on li "ACQ: Paint" at bounding box center [401, 207] width 140 height 22
click at [524, 133] on div "Repairs Prefill" at bounding box center [549, 126] width 140 height 17
click at [524, 149] on input "text" at bounding box center [530, 145] width 103 height 20
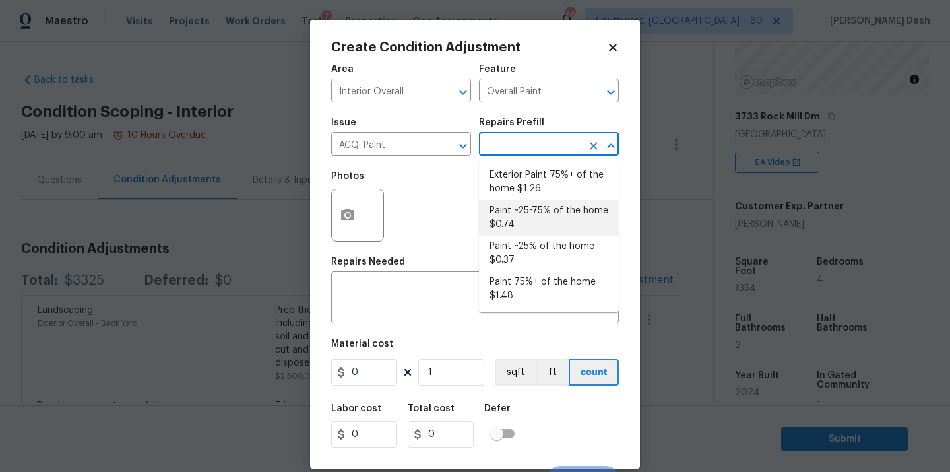
click at [521, 228] on li "Paint ~25-75% of the home $0.74" at bounding box center [549, 218] width 140 height 36
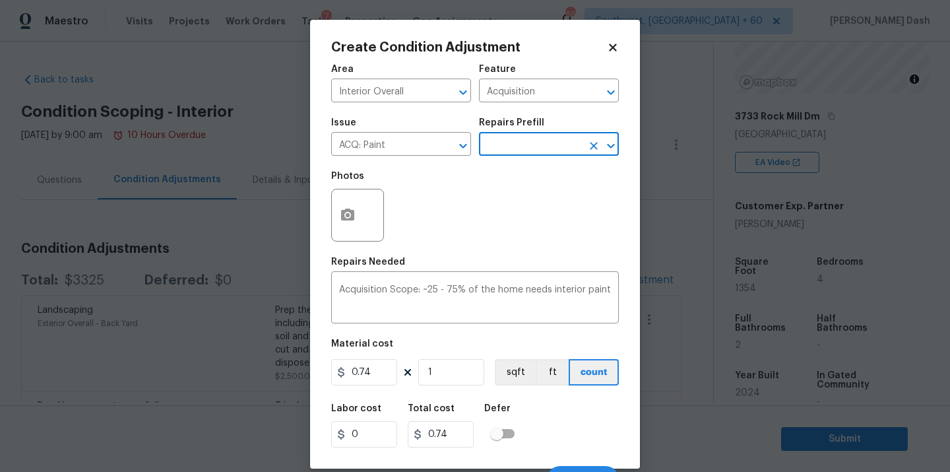
click at [523, 156] on div "Issue ACQ: Paint ​ Repairs Prefill ​" at bounding box center [475, 136] width 288 height 53
click at [527, 151] on input "text" at bounding box center [530, 145] width 103 height 20
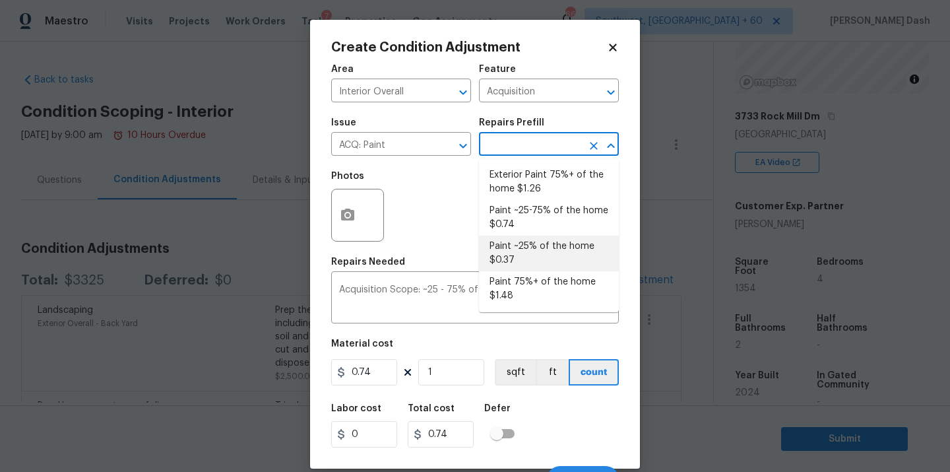
click at [524, 252] on li "Paint ~25% of the home $0.37" at bounding box center [549, 254] width 140 height 36
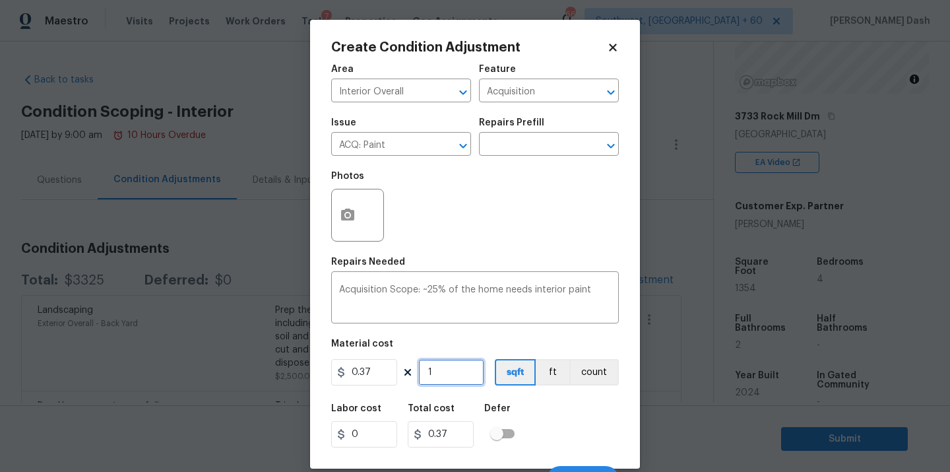
click at [449, 376] on input "1" at bounding box center [451, 372] width 66 height 26
click at [519, 412] on div "Defer" at bounding box center [503, 412] width 38 height 17
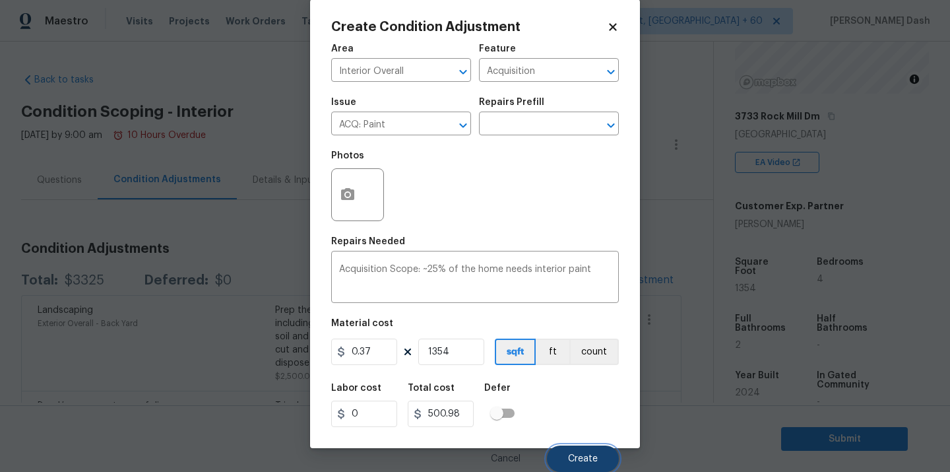
click at [577, 459] on span "Create" at bounding box center [583, 459] width 30 height 10
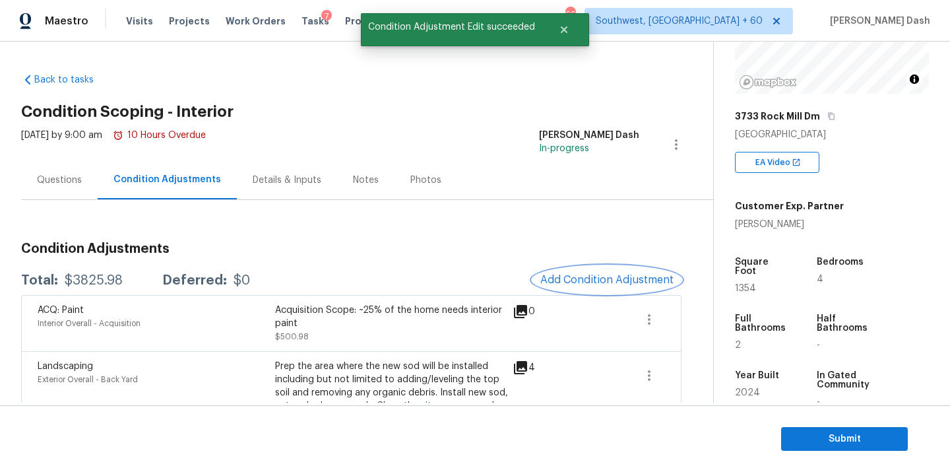
scroll to position [0, 0]
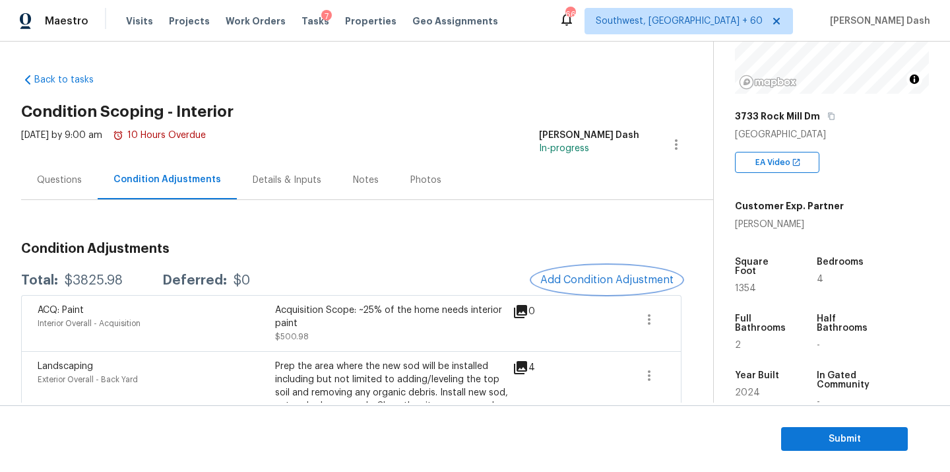
click at [593, 273] on button "Add Condition Adjustment" at bounding box center [607, 280] width 149 height 28
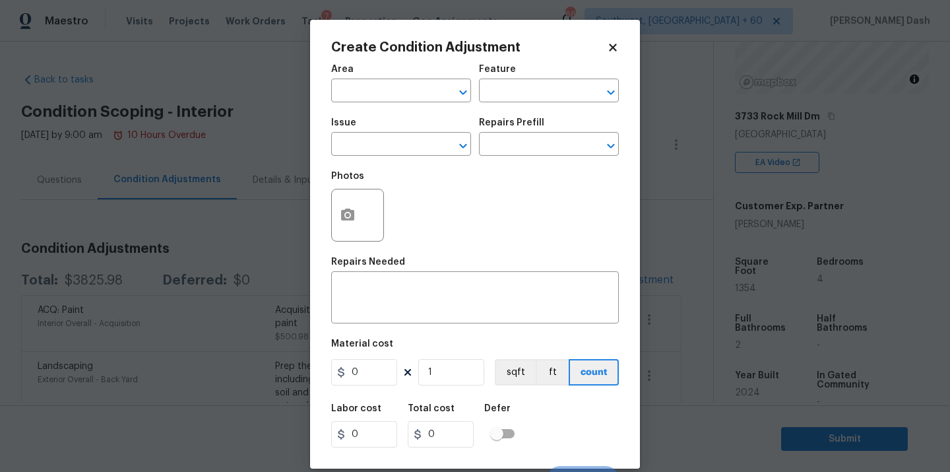
click at [401, 104] on span "Area ​" at bounding box center [401, 83] width 140 height 53
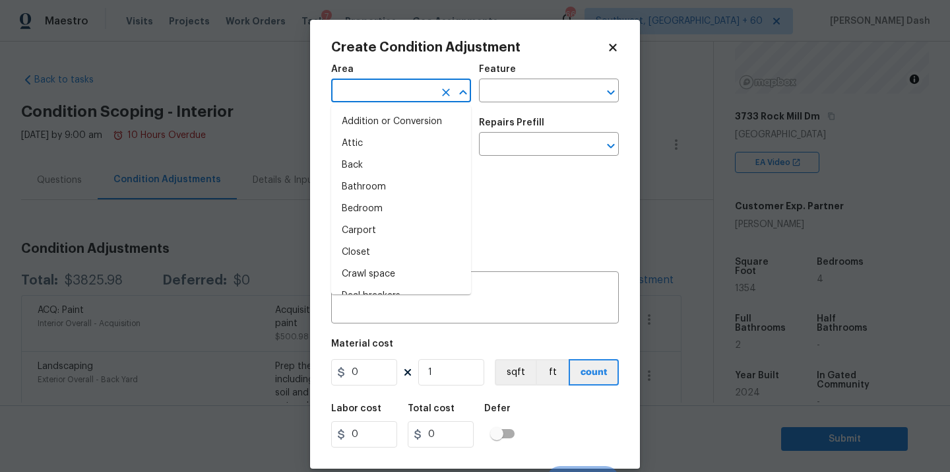
click at [399, 93] on input "text" at bounding box center [382, 92] width 103 height 20
click at [402, 203] on li "Interior Overall" at bounding box center [401, 209] width 140 height 22
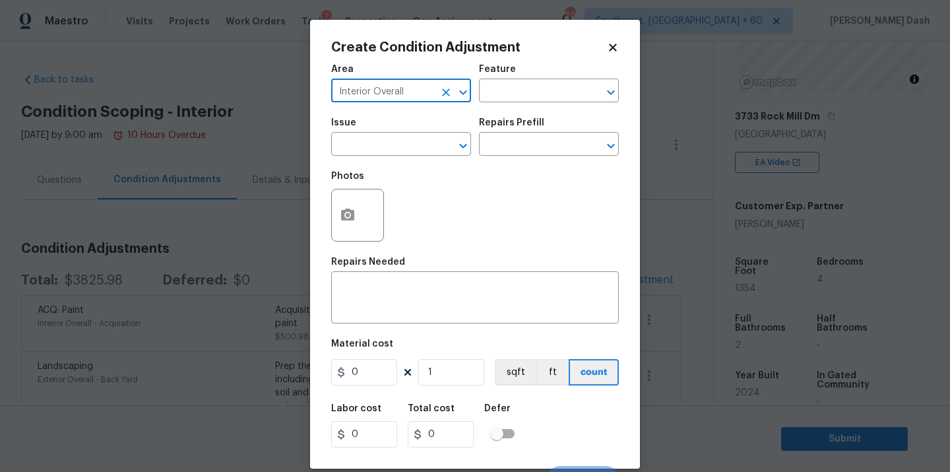
click at [517, 73] on div "Feature" at bounding box center [549, 73] width 140 height 17
click at [517, 90] on input "text" at bounding box center [530, 92] width 103 height 20
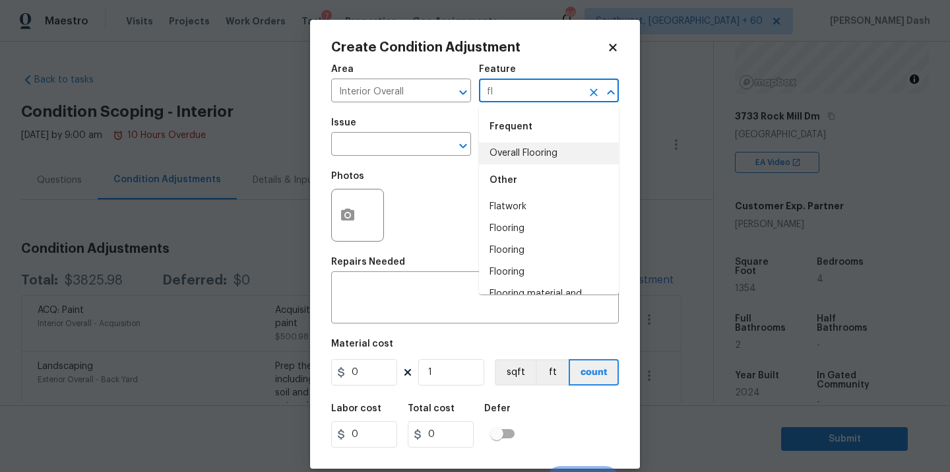
click at [527, 156] on li "Overall Flooring" at bounding box center [549, 154] width 140 height 22
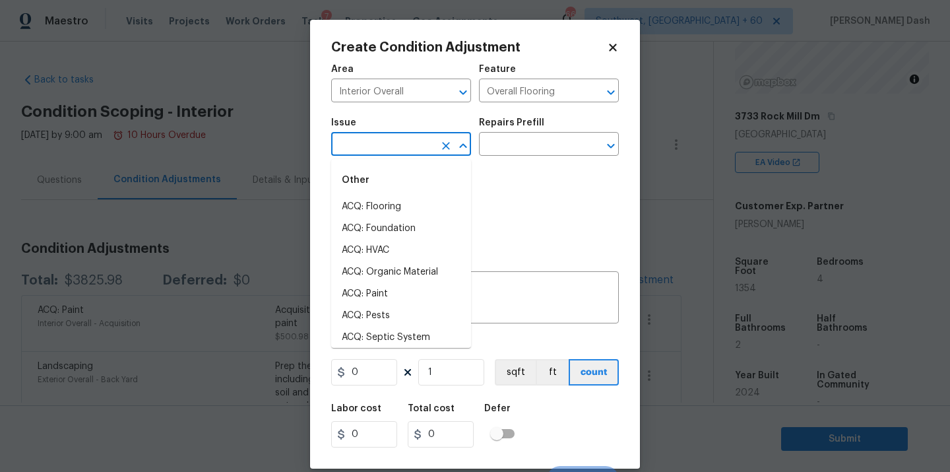
click at [392, 146] on input "text" at bounding box center [382, 145] width 103 height 20
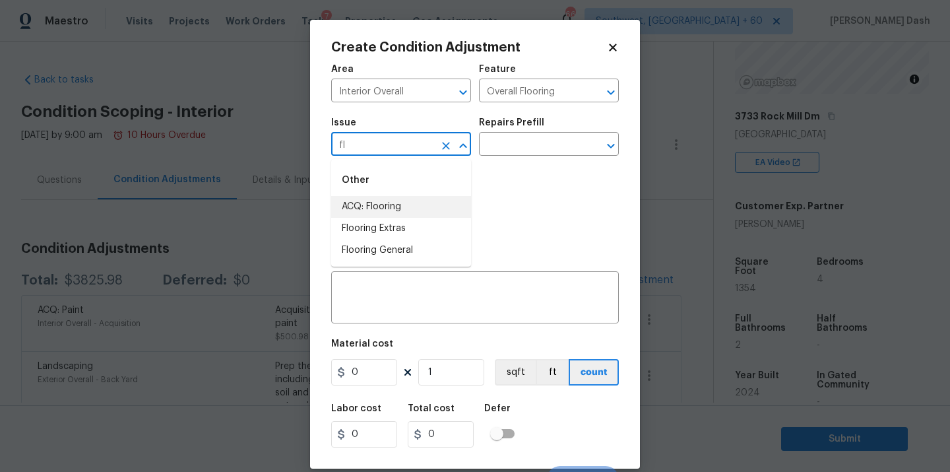
click at [378, 203] on li "ACQ: Flooring" at bounding box center [401, 207] width 140 height 22
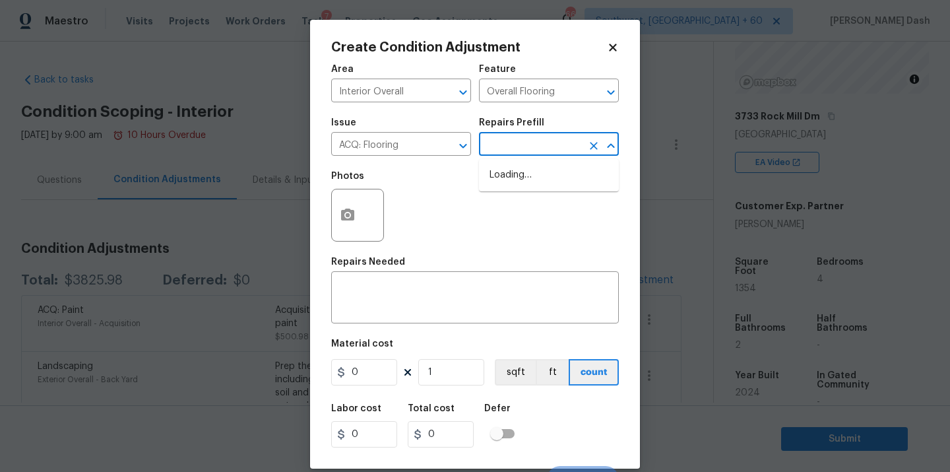
click at [515, 146] on input "text" at bounding box center [530, 145] width 103 height 20
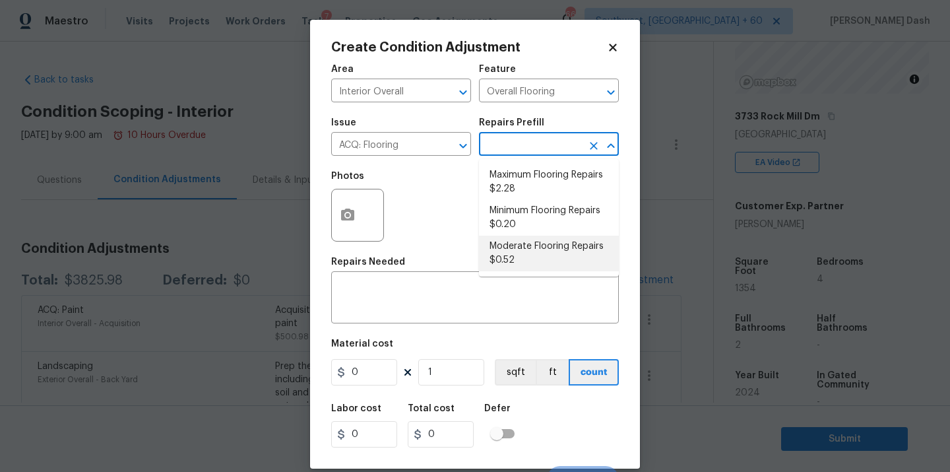
click at [520, 257] on li "Moderate Flooring Repairs $0.52" at bounding box center [549, 254] width 140 height 36
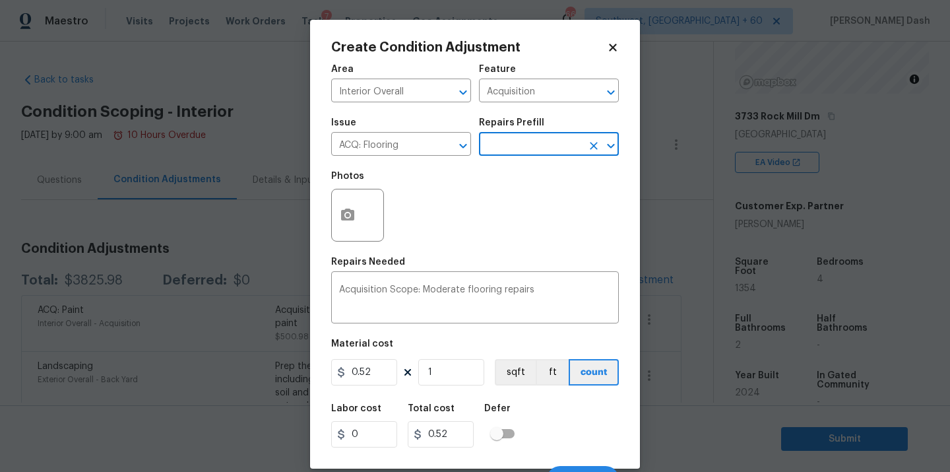
click at [381, 356] on div "Material cost" at bounding box center [475, 347] width 288 height 17
click at [381, 368] on input "0.52" at bounding box center [364, 372] width 66 height 26
click at [371, 371] on input "10.85" at bounding box center [364, 372] width 66 height 26
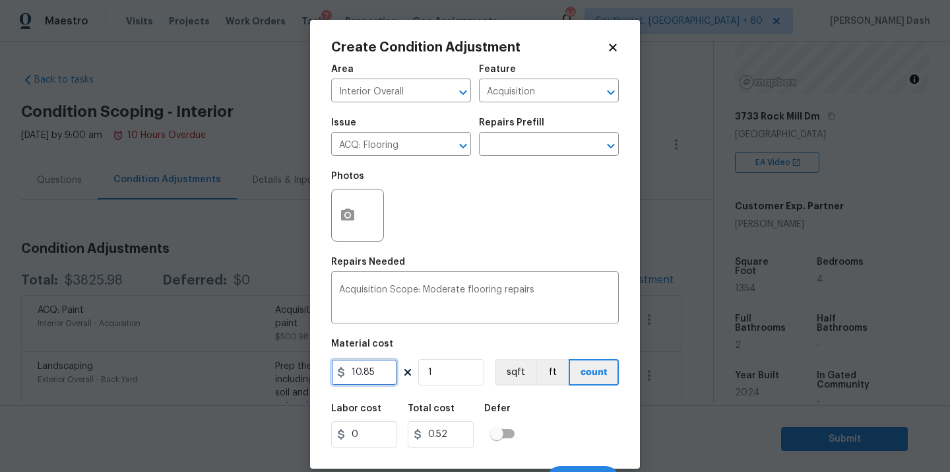
click at [371, 371] on input "10.85" at bounding box center [364, 372] width 66 height 26
click at [459, 372] on input "1" at bounding box center [451, 372] width 66 height 26
click at [529, 375] on button "sqft" at bounding box center [515, 372] width 41 height 26
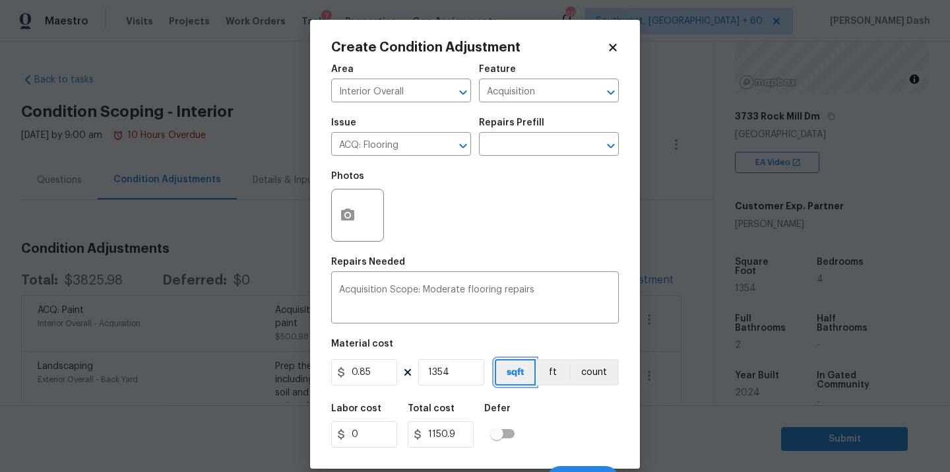
scroll to position [21, 0]
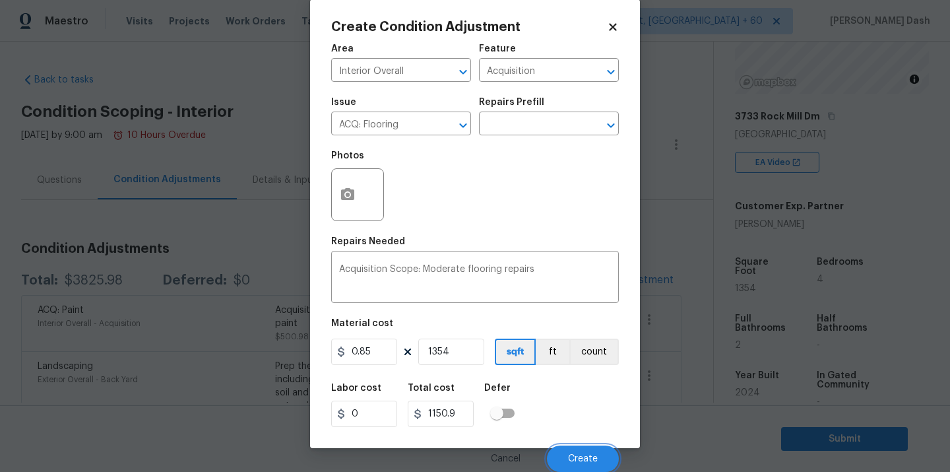
click at [558, 451] on button "Create" at bounding box center [583, 458] width 72 height 26
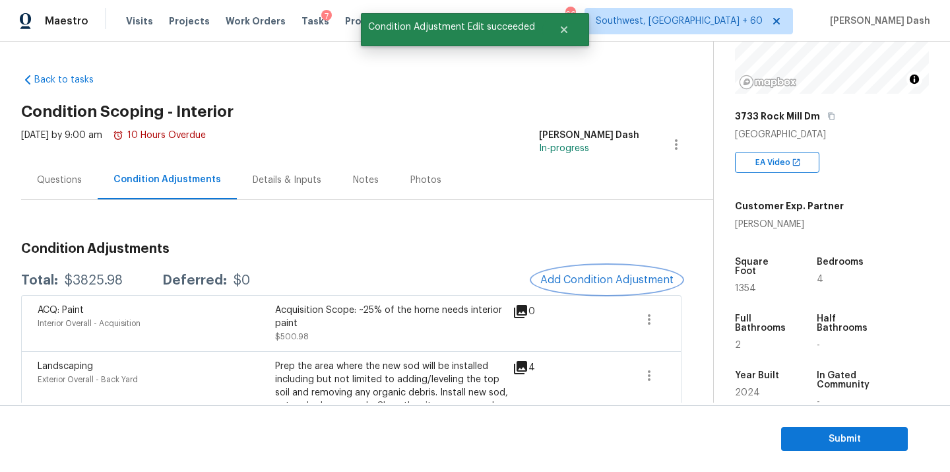
scroll to position [0, 0]
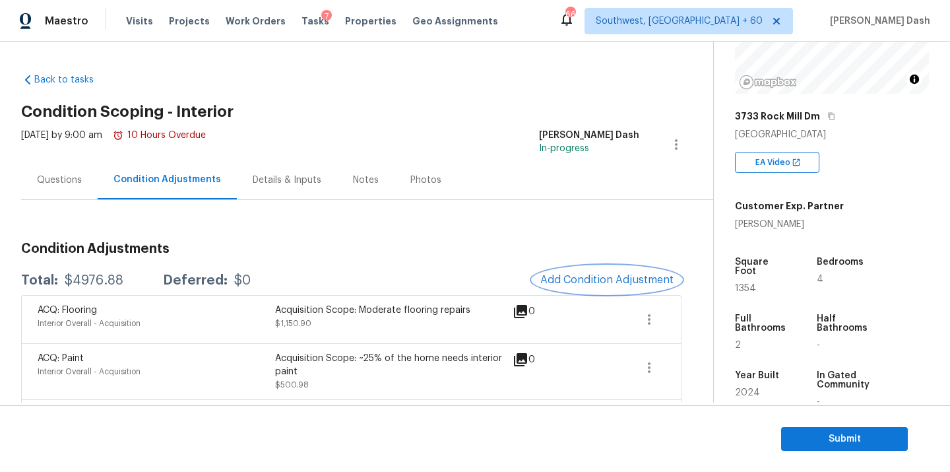
click at [580, 282] on span "Add Condition Adjustment" at bounding box center [606, 280] width 133 height 12
click at [580, 282] on body "Maestro Visits Projects Work Orders Tasks 7 Properties Geo Assignments 660 Sout…" at bounding box center [475, 236] width 950 height 472
click at [571, 269] on button "Add Condition Adjustment" at bounding box center [607, 280] width 149 height 28
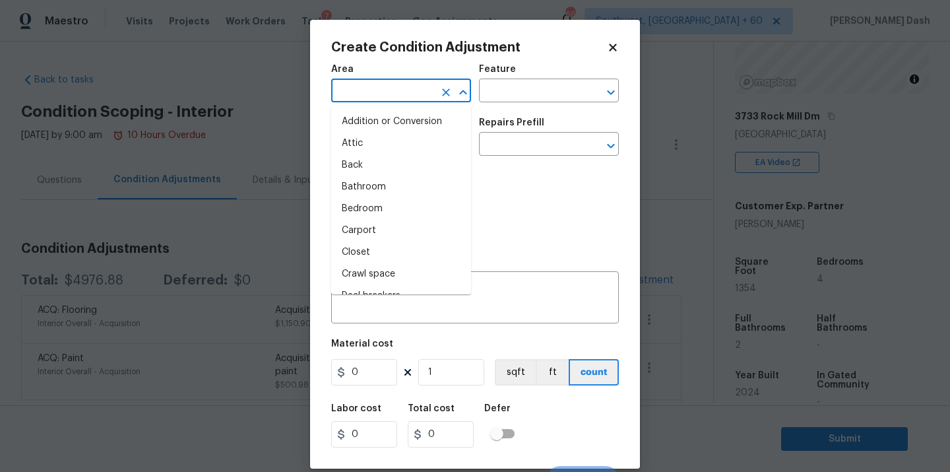
click at [410, 86] on input "text" at bounding box center [382, 92] width 103 height 20
click at [401, 201] on li "Interior Overall" at bounding box center [401, 209] width 140 height 22
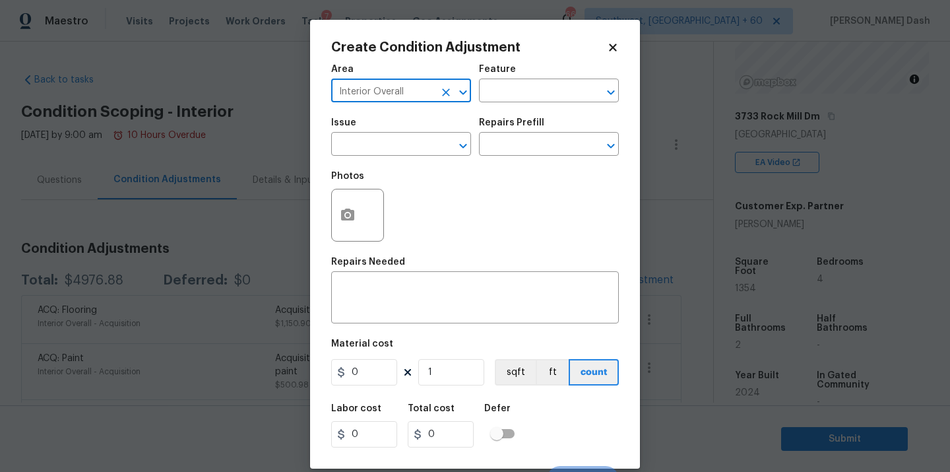
click at [503, 111] on div "Issue ​ Repairs Prefill ​" at bounding box center [475, 136] width 288 height 53
click at [503, 98] on input "text" at bounding box center [530, 92] width 103 height 20
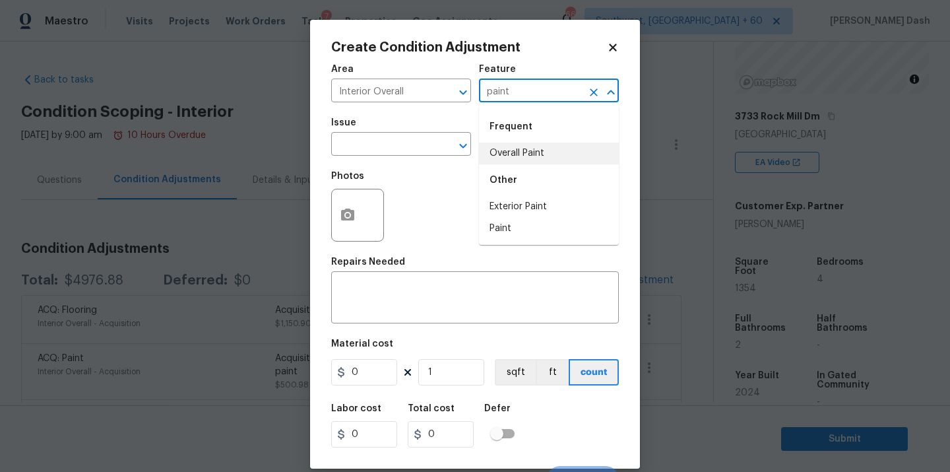
click at [511, 149] on li "Overall Paint" at bounding box center [549, 154] width 140 height 22
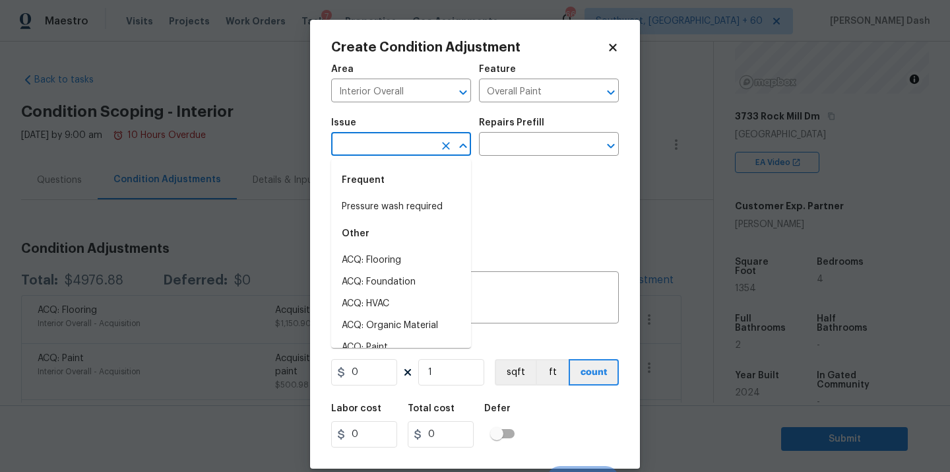
click at [399, 149] on input "text" at bounding box center [382, 145] width 103 height 20
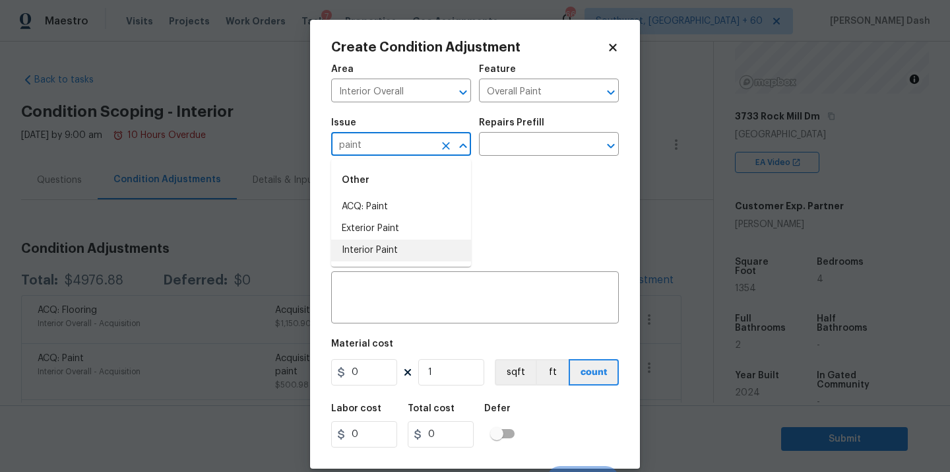
click at [373, 249] on li "Interior Paint" at bounding box center [401, 251] width 140 height 22
click at [496, 158] on div "Issue Interior Paint ​ Repairs Prefill ​" at bounding box center [475, 136] width 288 height 53
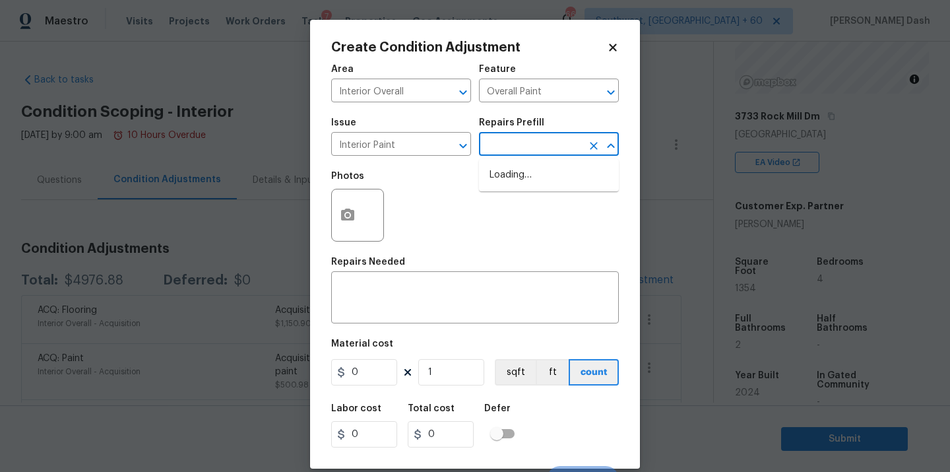
click at [496, 155] on input "text" at bounding box center [530, 145] width 103 height 20
click at [514, 143] on input "pr" at bounding box center [530, 145] width 103 height 20
click at [536, 145] on input "pr" at bounding box center [530, 145] width 103 height 20
click at [458, 172] on div "Photos" at bounding box center [475, 207] width 288 height 86
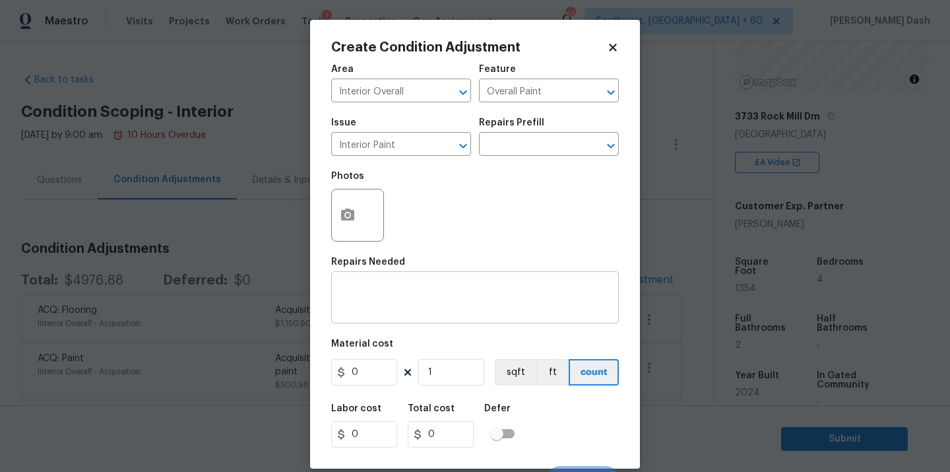
click at [427, 279] on div "x ​" at bounding box center [475, 298] width 288 height 49
click at [366, 383] on input "0" at bounding box center [364, 372] width 66 height 26
click at [641, 412] on body "Maestro Visits Projects Work Orders Tasks 7 Properties Geo Assignments 656 Sout…" at bounding box center [475, 236] width 950 height 472
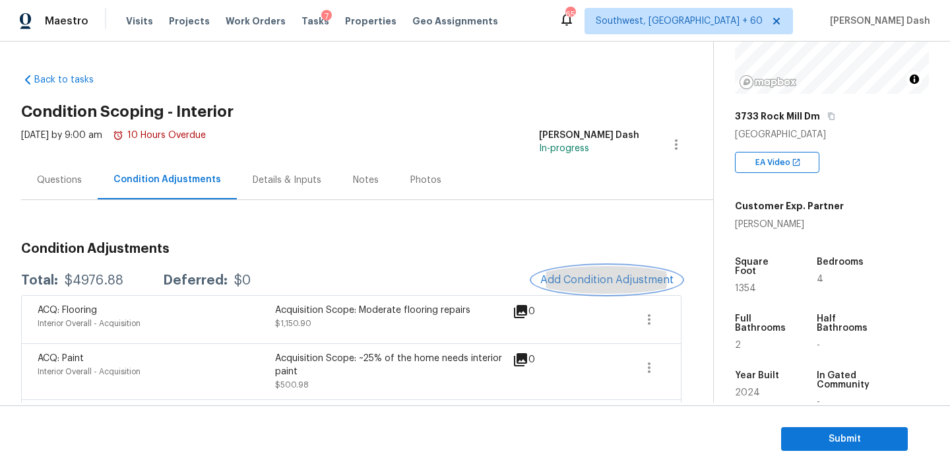
click at [597, 290] on button "Add Condition Adjustment" at bounding box center [607, 280] width 149 height 28
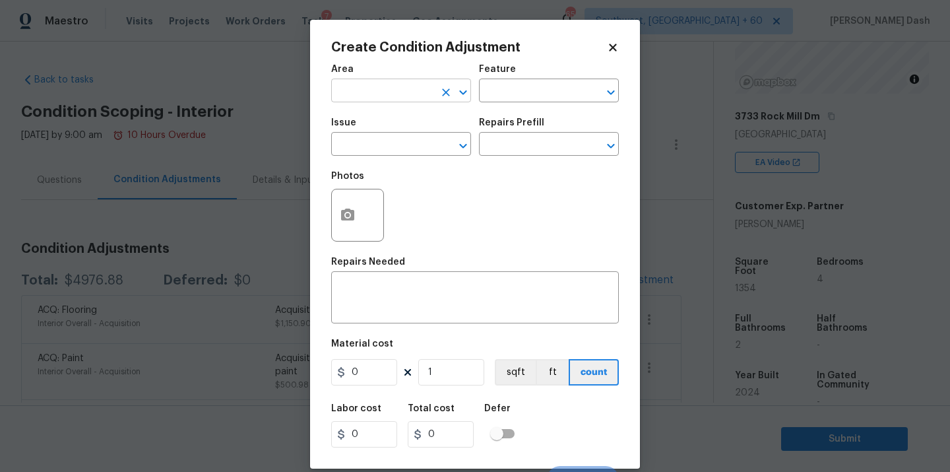
click at [413, 102] on input "text" at bounding box center [382, 92] width 103 height 20
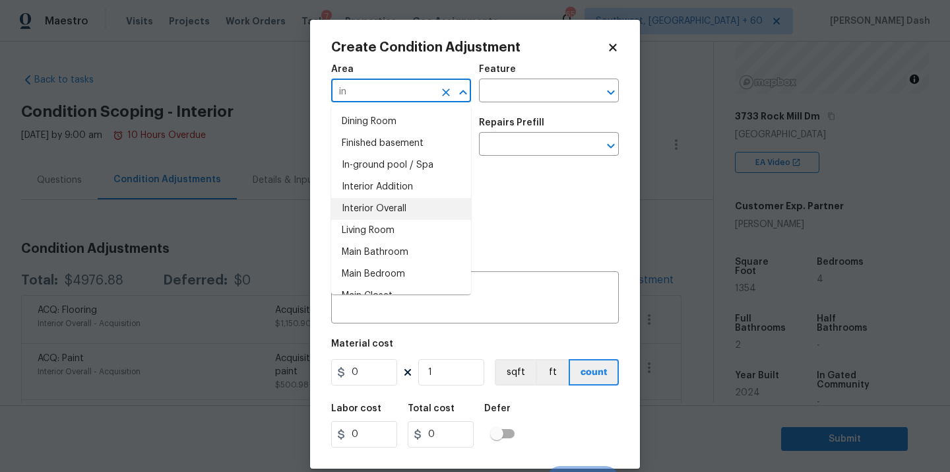
click at [393, 214] on li "Interior Overall" at bounding box center [401, 209] width 140 height 22
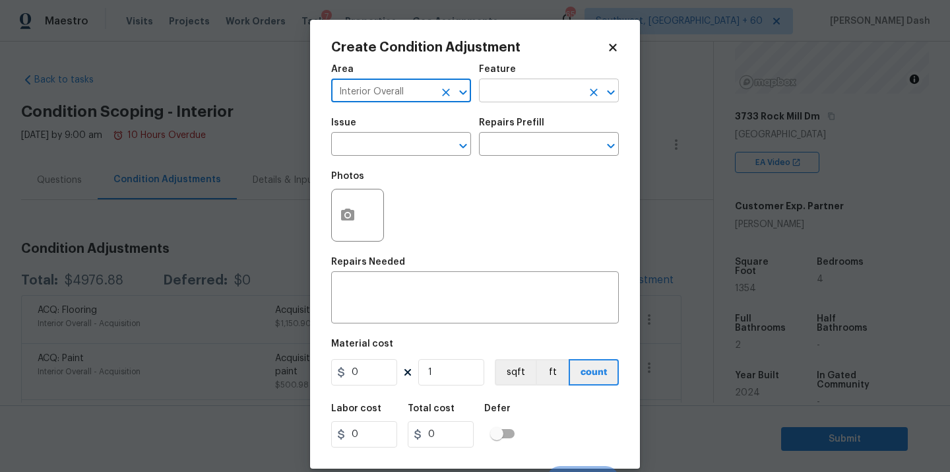
click at [514, 98] on input "text" at bounding box center [530, 92] width 103 height 20
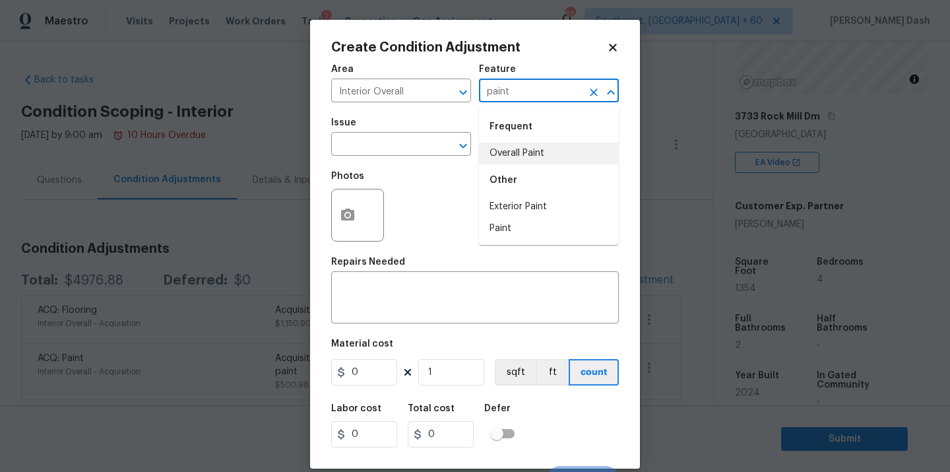
click at [505, 151] on li "Overall Paint" at bounding box center [549, 154] width 140 height 22
click at [403, 152] on input "text" at bounding box center [382, 145] width 103 height 20
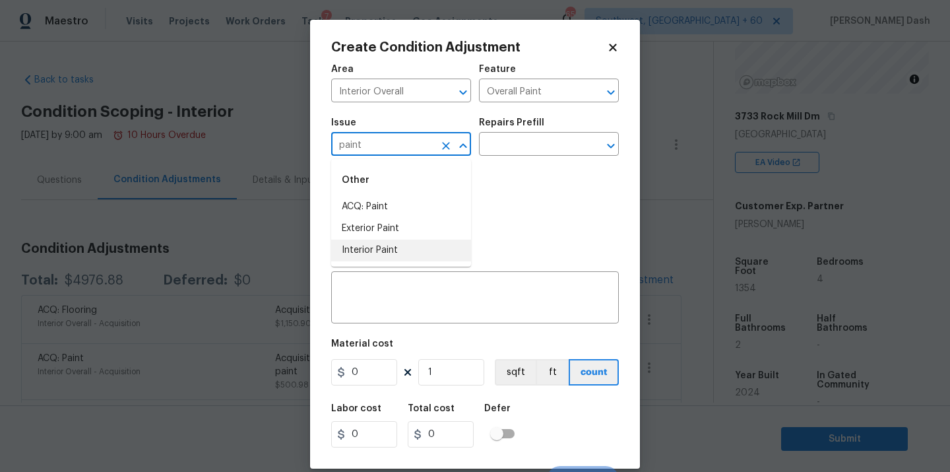
click at [389, 263] on ul "Other ACQ: Paint Exterior Paint Interior Paint" at bounding box center [401, 213] width 140 height 108
click at [389, 250] on li "Interior Paint" at bounding box center [401, 251] width 140 height 22
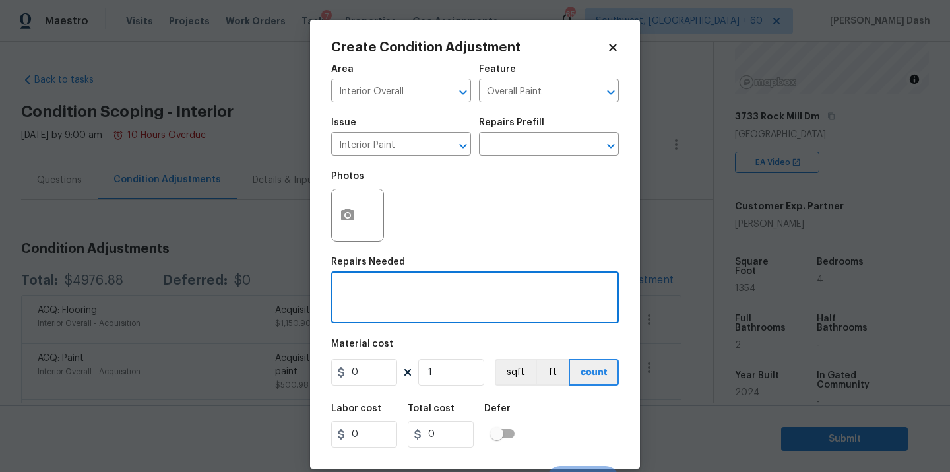
click at [389, 301] on textarea at bounding box center [475, 299] width 272 height 28
click at [373, 373] on input "0" at bounding box center [364, 372] width 66 height 26
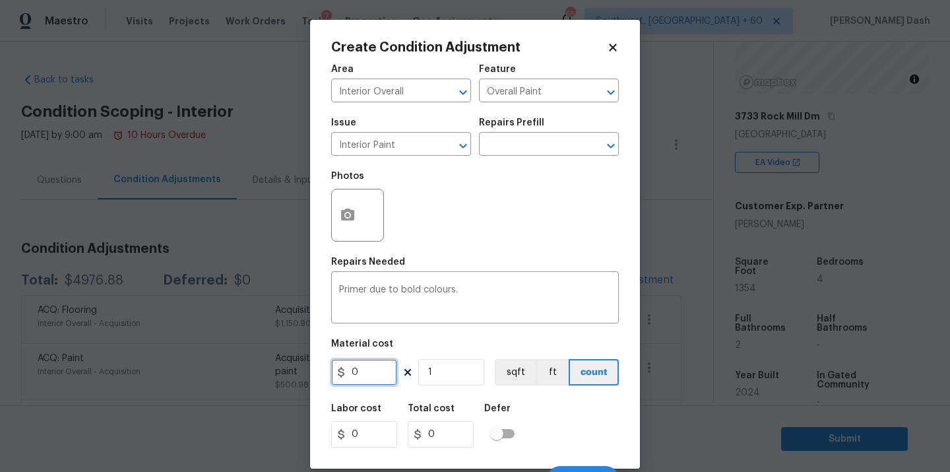
click at [373, 373] on input "0" at bounding box center [364, 372] width 66 height 26
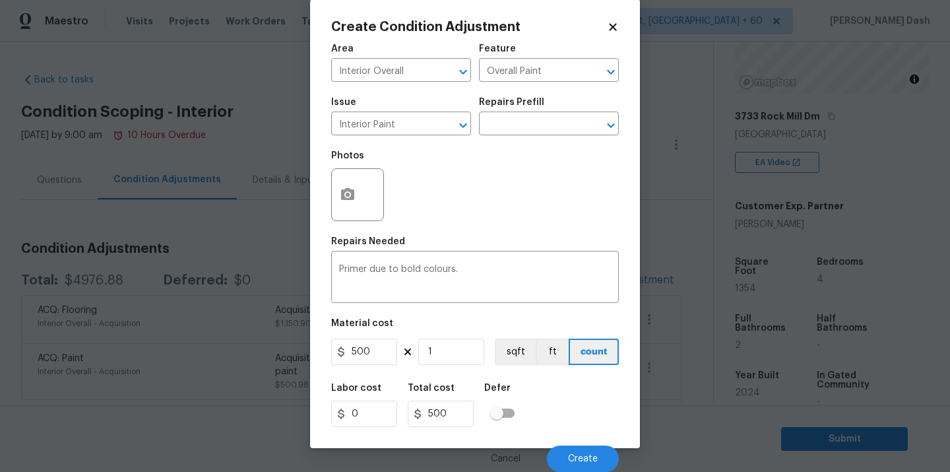
click at [579, 441] on div "Cancel Create" at bounding box center [475, 453] width 288 height 37
click at [579, 454] on span "Create" at bounding box center [583, 459] width 30 height 10
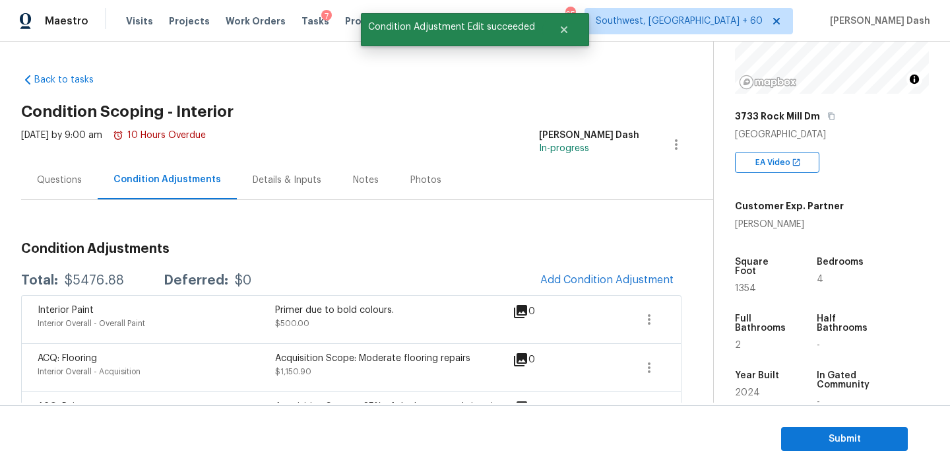
scroll to position [121, 0]
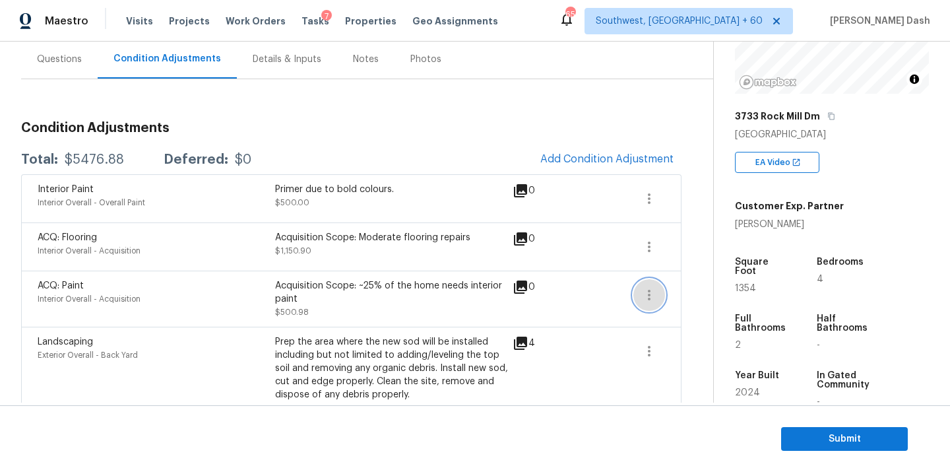
click at [649, 289] on icon "button" at bounding box center [649, 295] width 16 height 16
click at [688, 288] on div "Edit" at bounding box center [724, 292] width 103 height 13
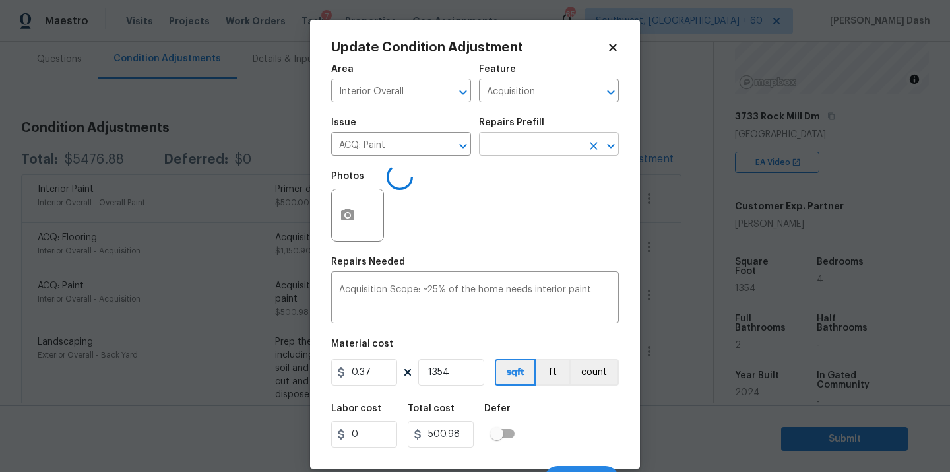
click at [503, 152] on input "text" at bounding box center [530, 145] width 103 height 20
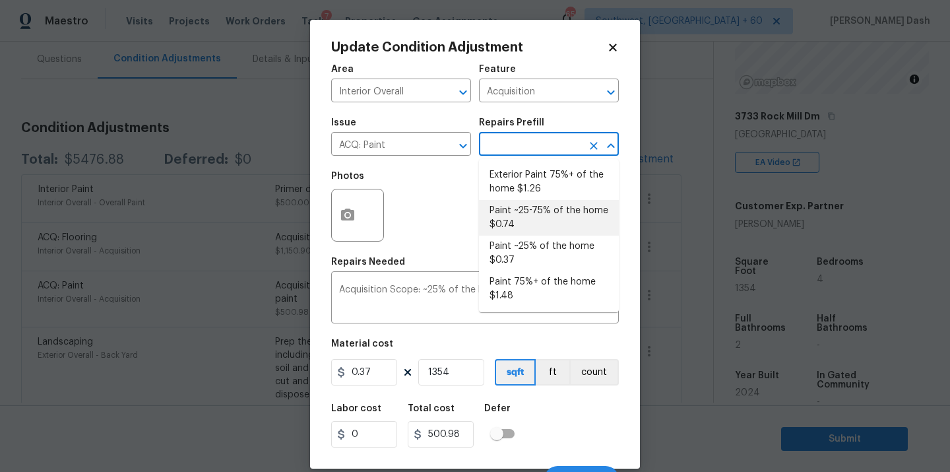
click at [518, 214] on li "Paint ~25-75% of the home $0.74" at bounding box center [549, 218] width 140 height 36
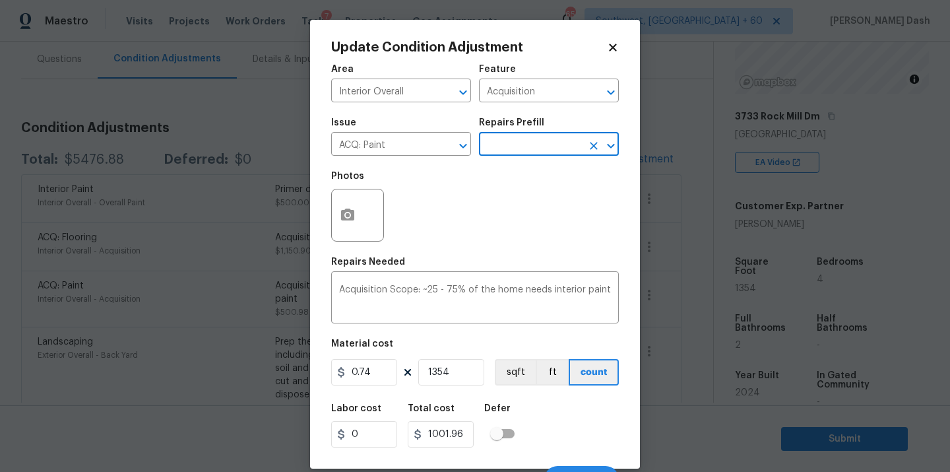
scroll to position [21, 0]
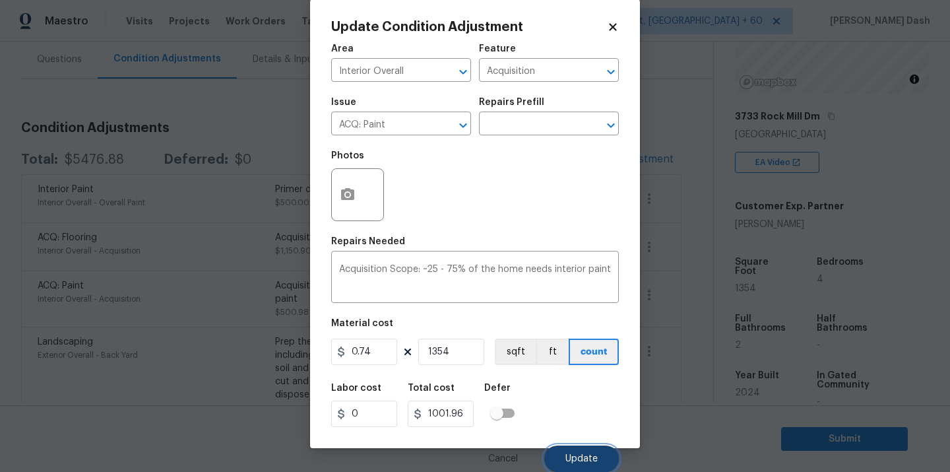
click at [564, 457] on button "Update" at bounding box center [581, 458] width 75 height 26
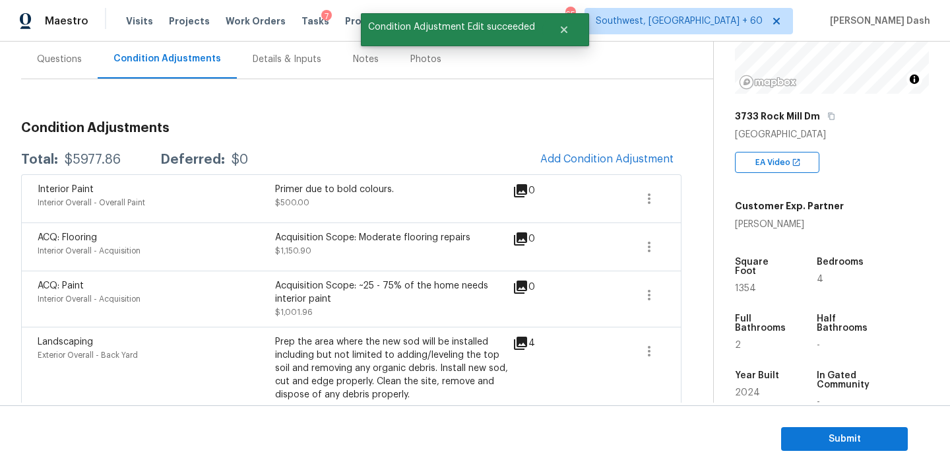
scroll to position [0, 0]
click at [645, 293] on icon "button" at bounding box center [649, 295] width 16 height 16
click at [665, 298] on ul "Edit" at bounding box center [724, 292] width 119 height 26
click at [675, 294] on div "Edit" at bounding box center [724, 292] width 103 height 13
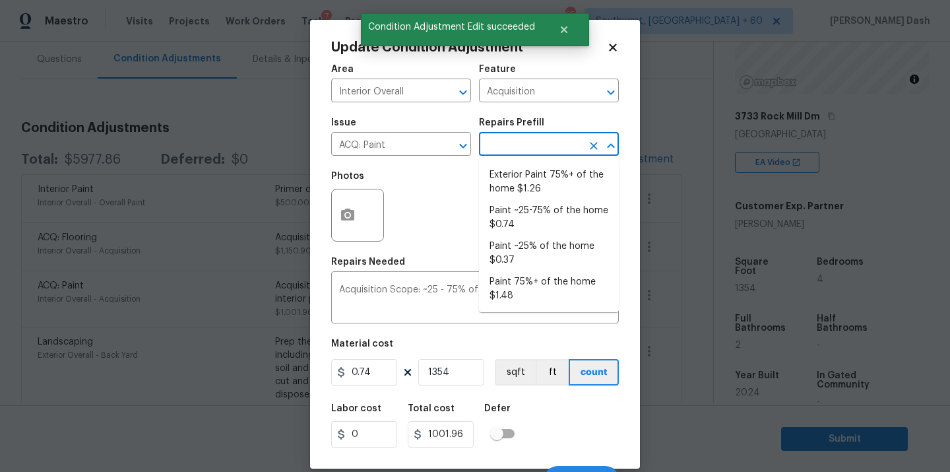
click at [525, 148] on input "text" at bounding box center [530, 145] width 103 height 20
click at [523, 251] on li "Paint ~25% of the home $0.37" at bounding box center [549, 254] width 140 height 36
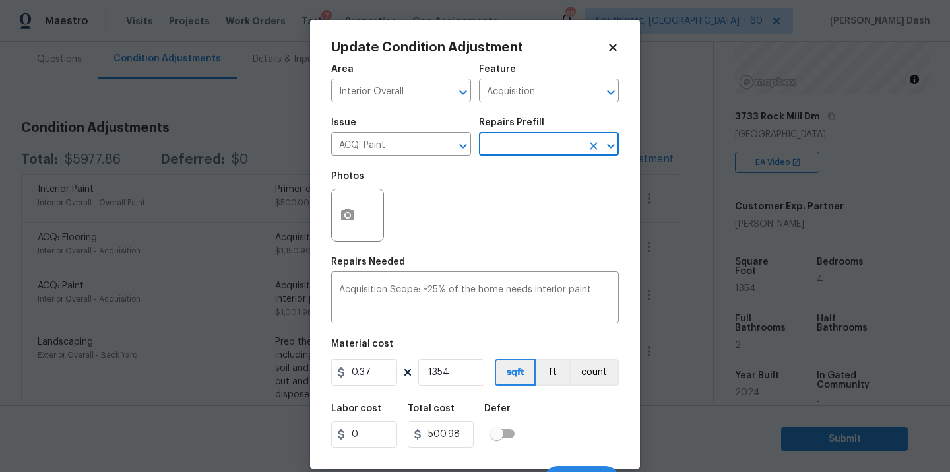
scroll to position [21, 0]
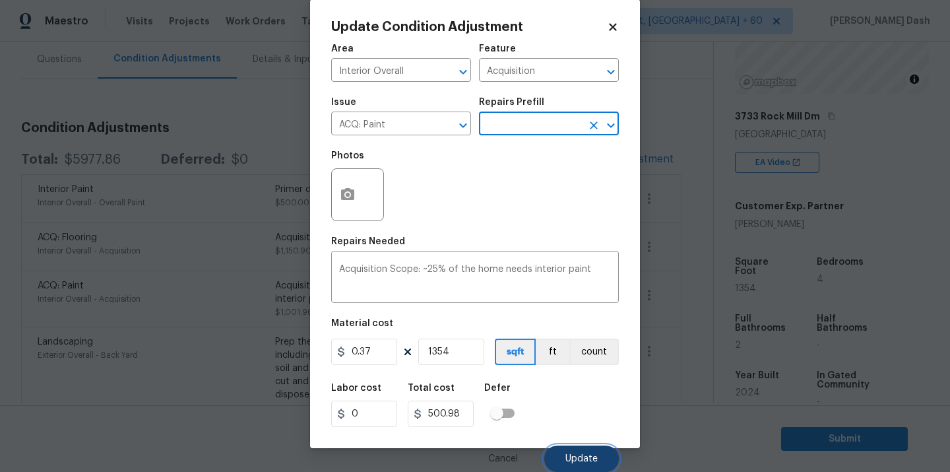
click at [572, 449] on button "Update" at bounding box center [581, 458] width 75 height 26
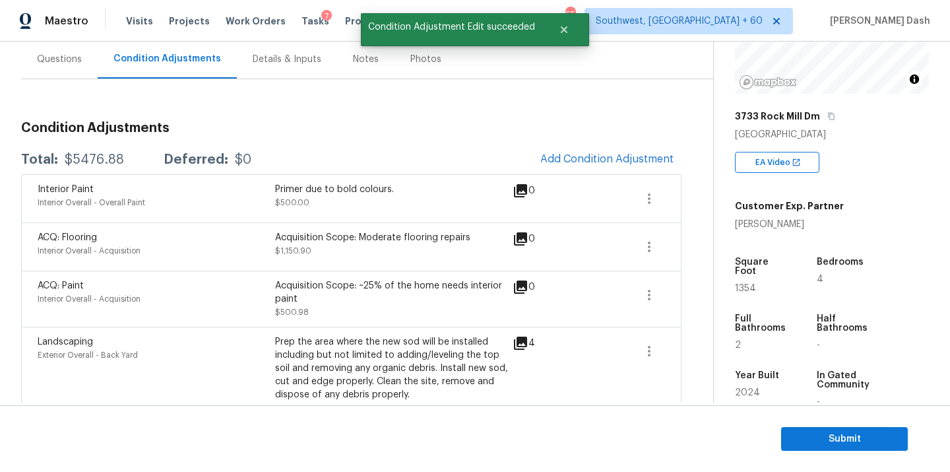
scroll to position [0, 0]
click at [87, 158] on div "$5476.88" at bounding box center [94, 159] width 59 height 13
copy div "$5476.88"
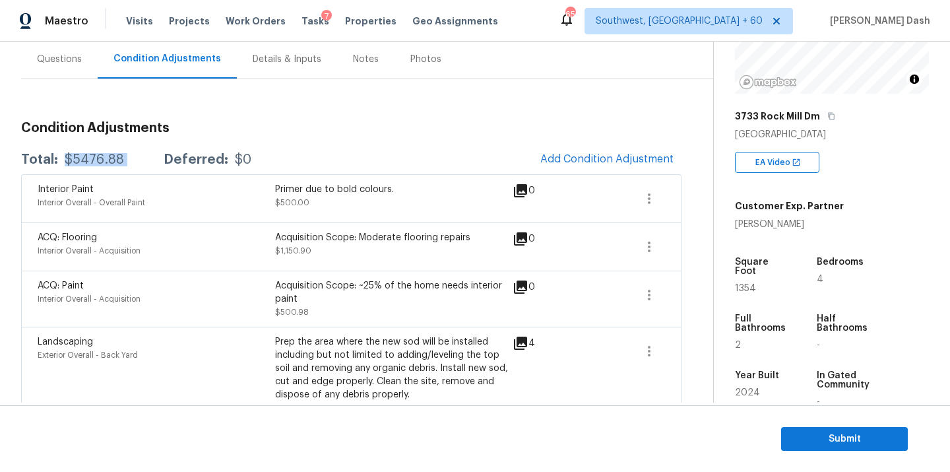
click at [96, 160] on div "$5476.88" at bounding box center [94, 159] width 59 height 13
click at [819, 449] on button "Submit" at bounding box center [844, 439] width 127 height 24
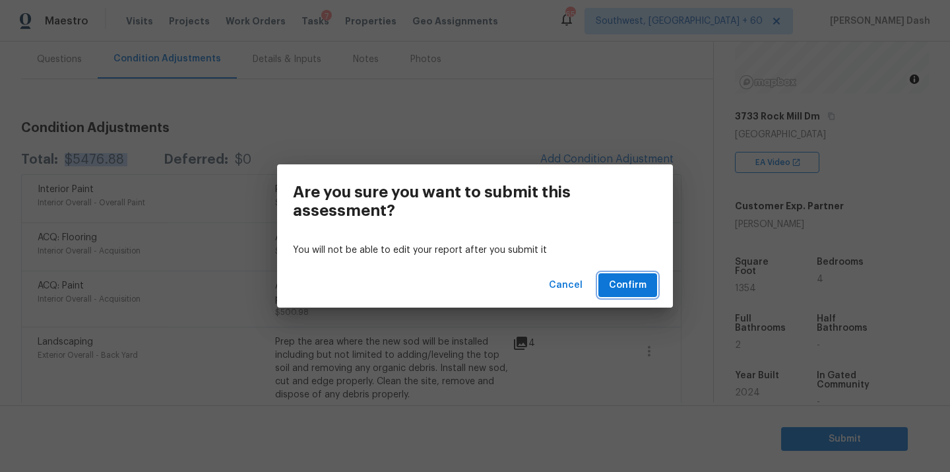
click at [614, 276] on button "Confirm" at bounding box center [627, 285] width 59 height 24
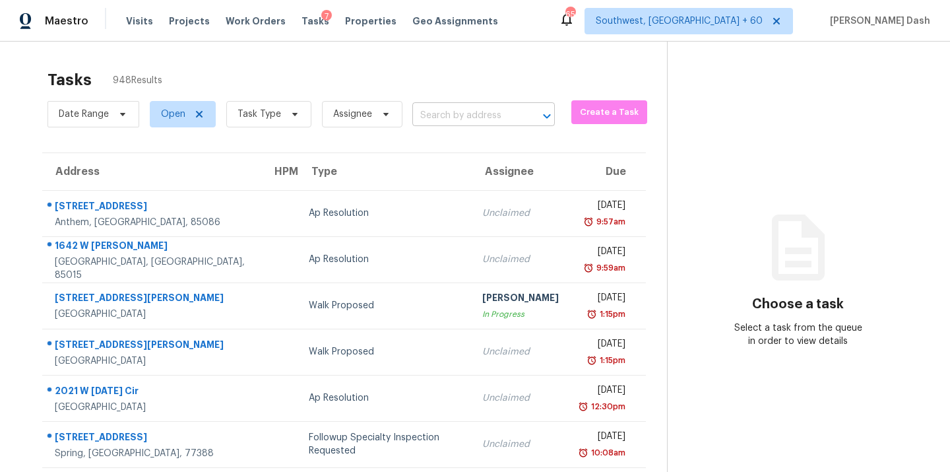
click at [428, 119] on input "text" at bounding box center [465, 116] width 106 height 20
paste input "7604 Hillock Ter, Austin, TX 78744"
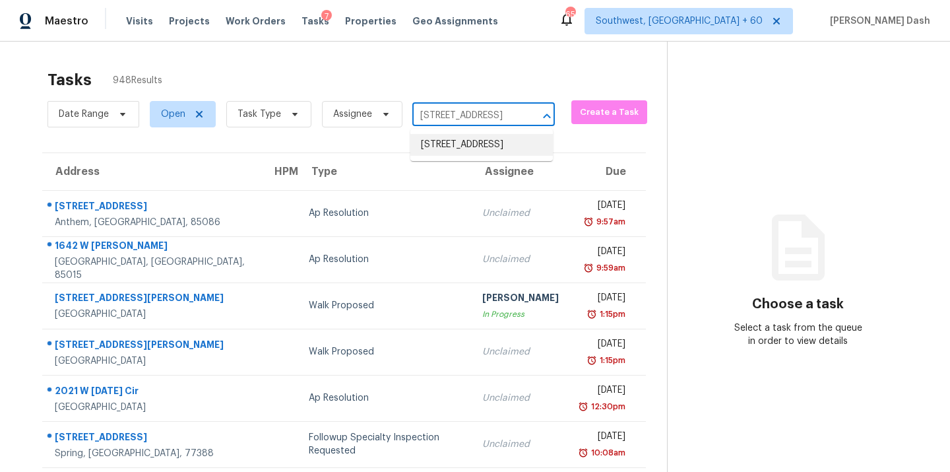
click at [439, 139] on li "7604 Hillock Ter, Austin, TX 78744" at bounding box center [481, 145] width 143 height 22
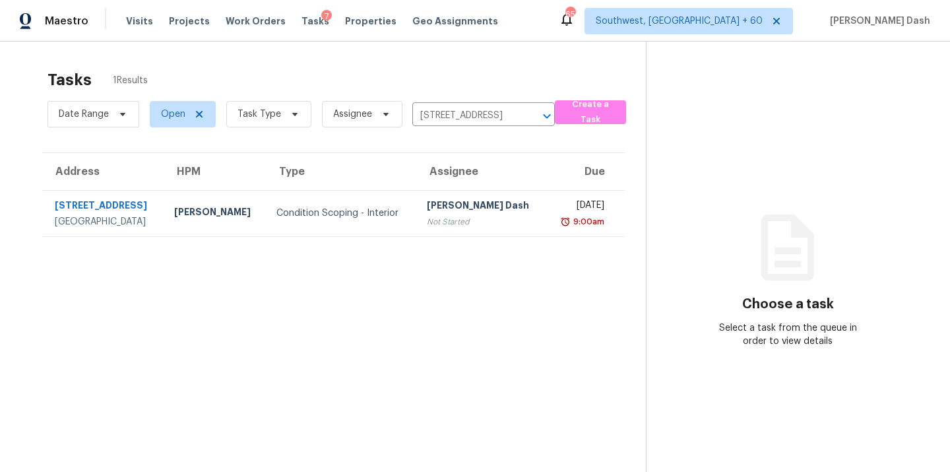
click at [337, 199] on td "Condition Scoping - Interior" at bounding box center [341, 213] width 150 height 46
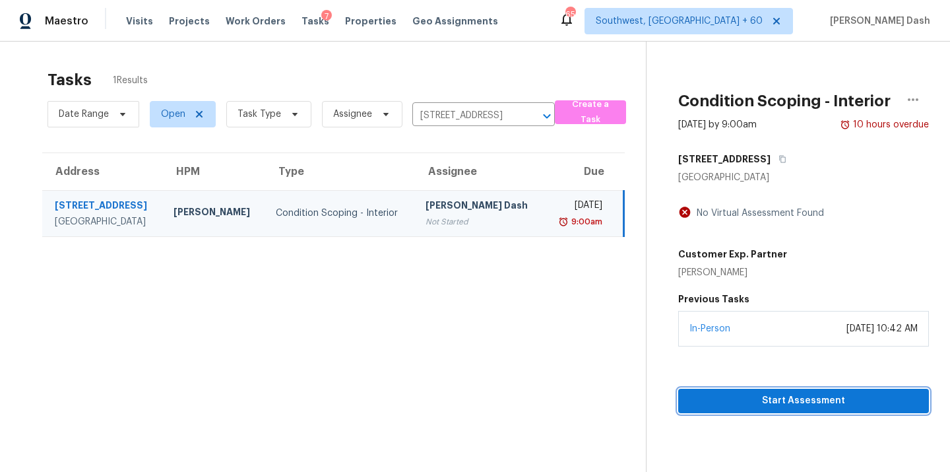
click at [781, 391] on button "Start Assessment" at bounding box center [803, 401] width 251 height 24
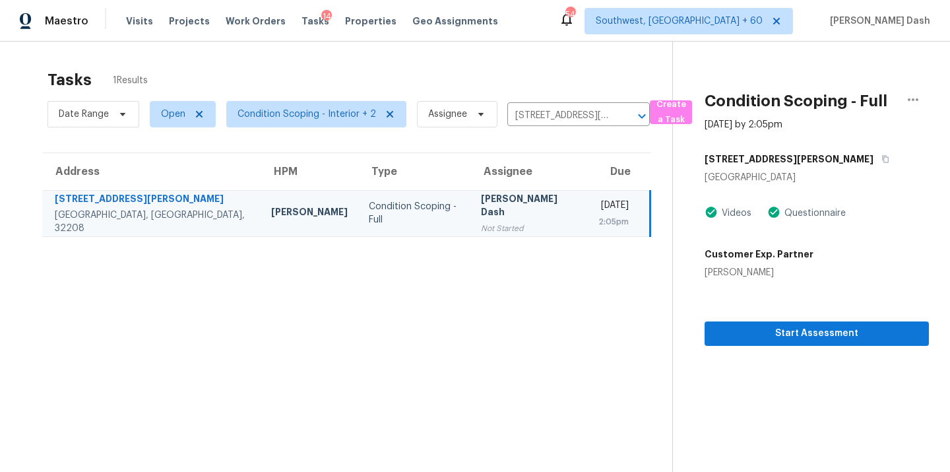
scroll to position [42, 0]
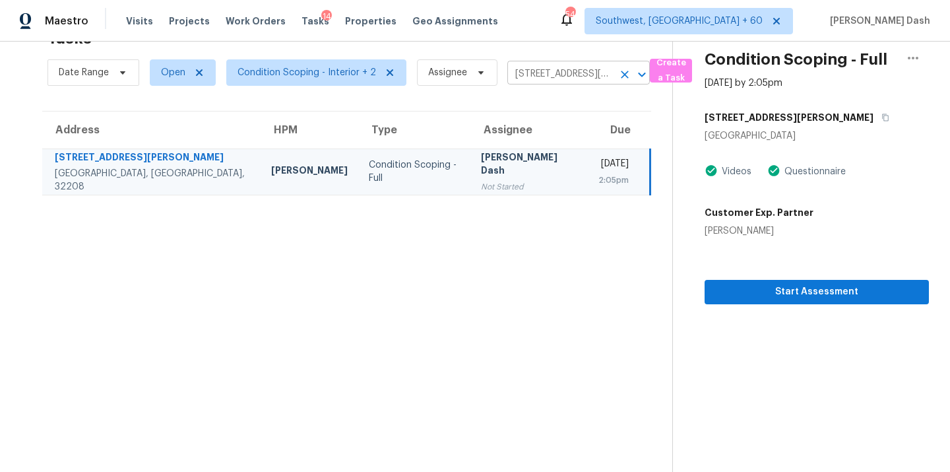
click at [616, 74] on button "Clear" at bounding box center [625, 74] width 18 height 18
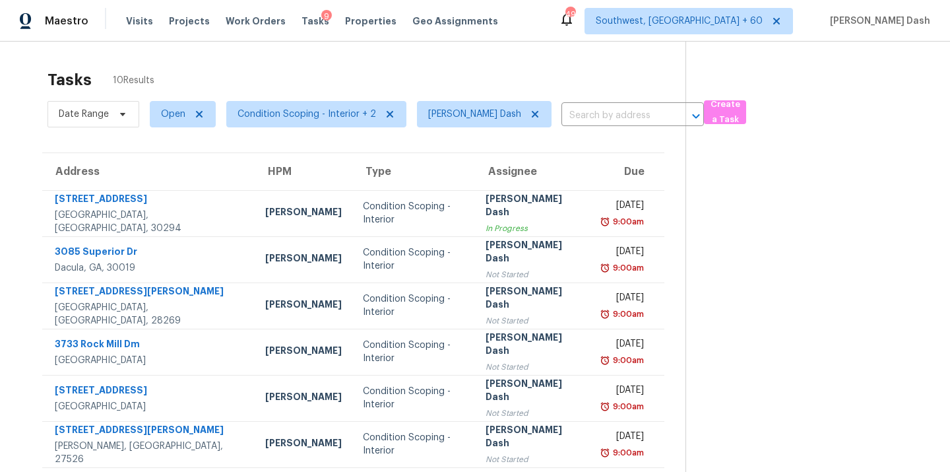
scroll to position [42, 0]
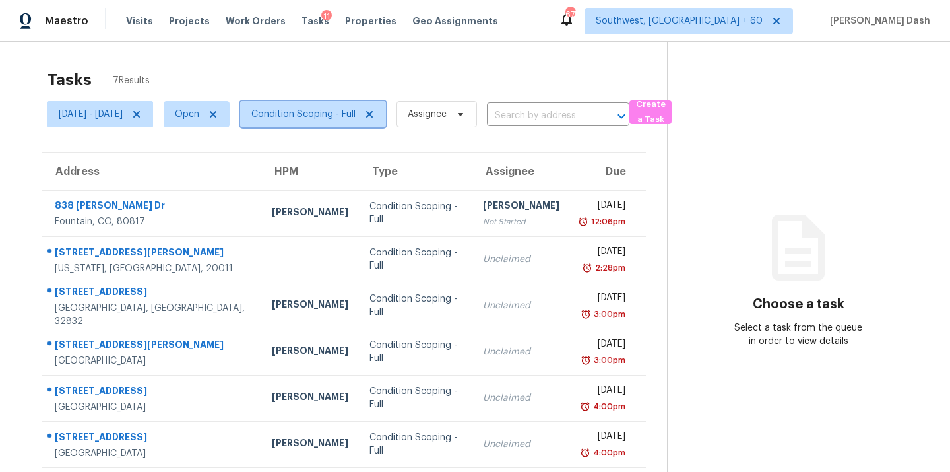
click at [356, 114] on span "Condition Scoping - Full" at bounding box center [303, 114] width 104 height 13
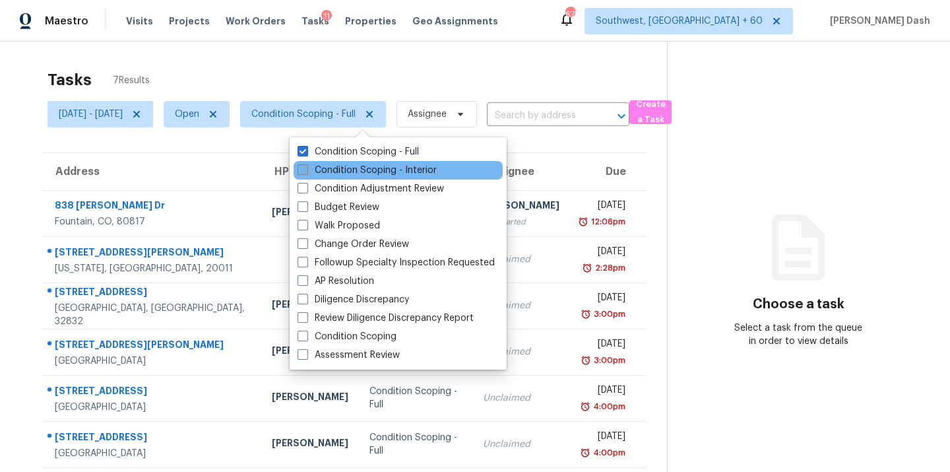
click at [352, 172] on label "Condition Scoping - Interior" at bounding box center [367, 170] width 139 height 13
click at [306, 172] on input "Condition Scoping - Interior" at bounding box center [302, 168] width 9 height 9
checkbox input "true"
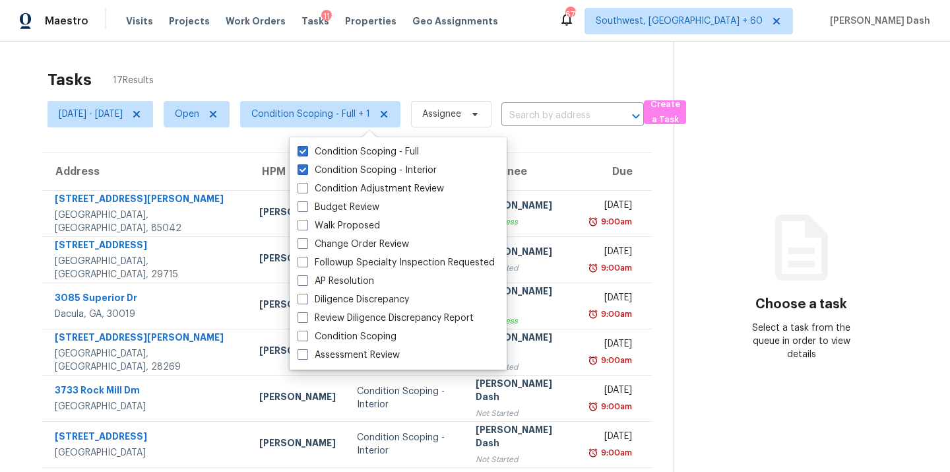
click at [373, 54] on div "Tasks 17 Results [DATE] - [DATE] Open Condition Scoping - Full + 1 Assignee ​ C…" at bounding box center [475, 365] width 950 height 646
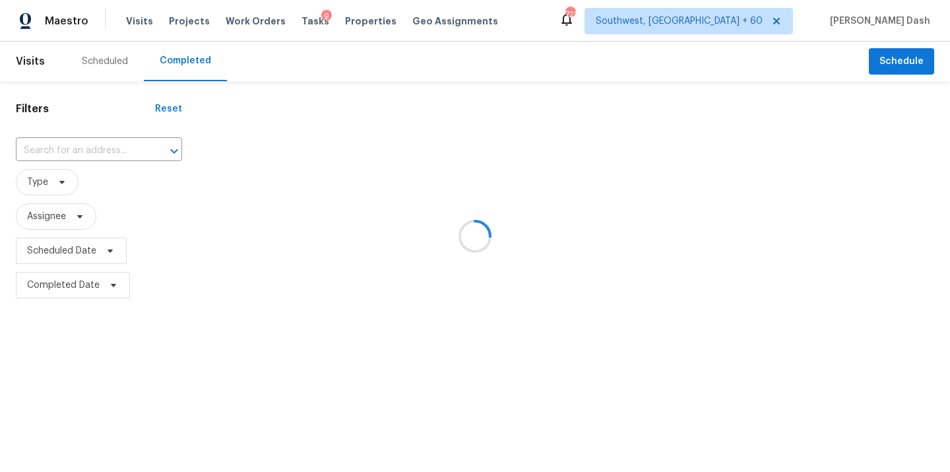
click at [73, 143] on div at bounding box center [475, 236] width 950 height 472
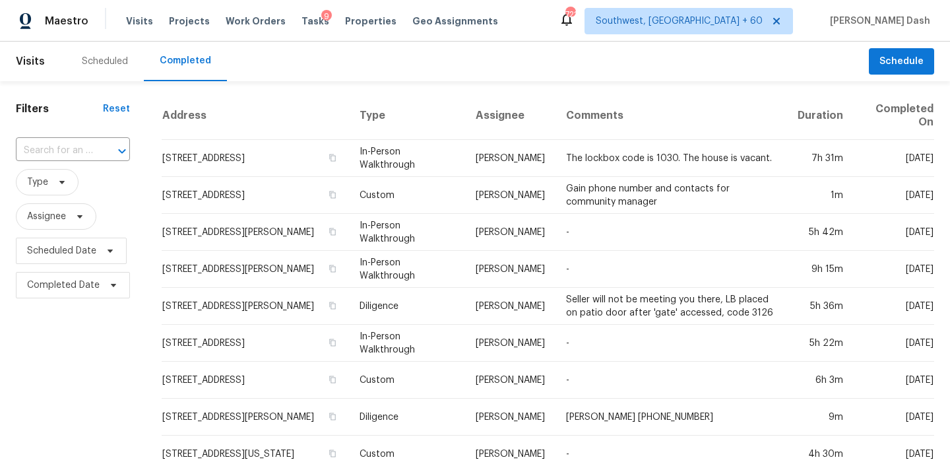
click at [73, 143] on input "text" at bounding box center [54, 151] width 77 height 20
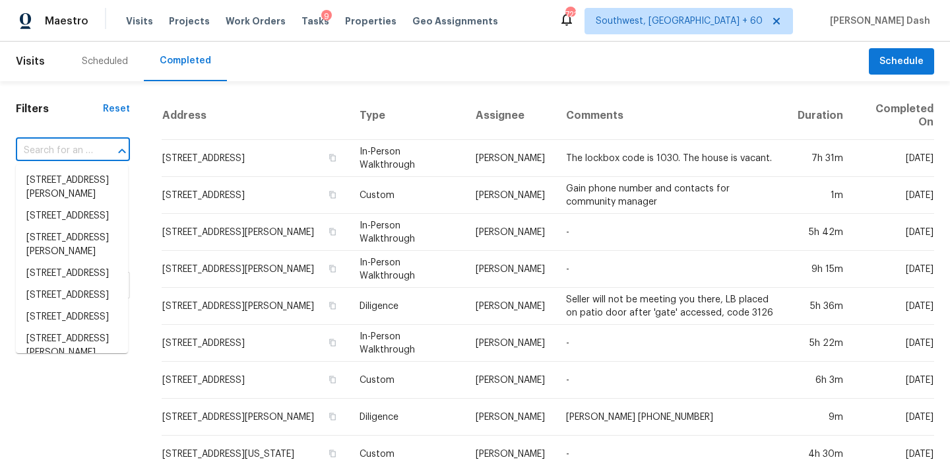
paste input "3085 Superior Dr, Dacula, GA 30019"
type input "3085 Superior Dr, Dacula, GA 30019"
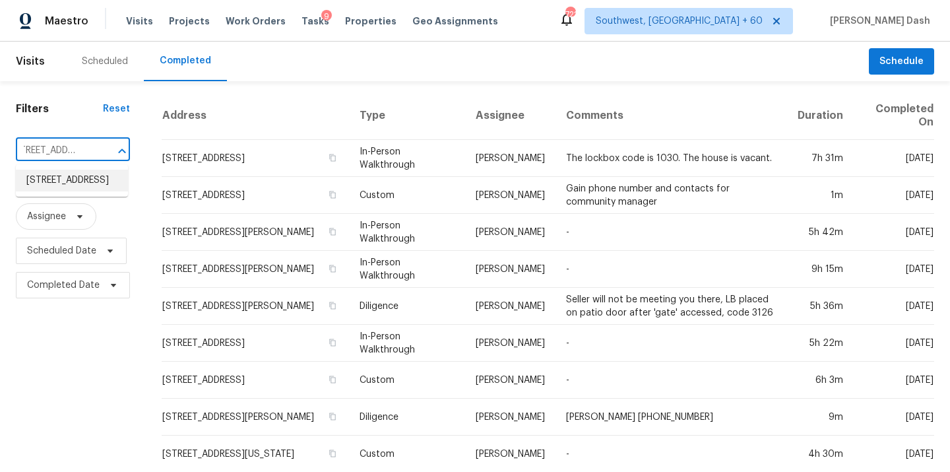
click at [69, 182] on li "3085 Superior Dr, Dacula, GA 30019" at bounding box center [72, 181] width 112 height 22
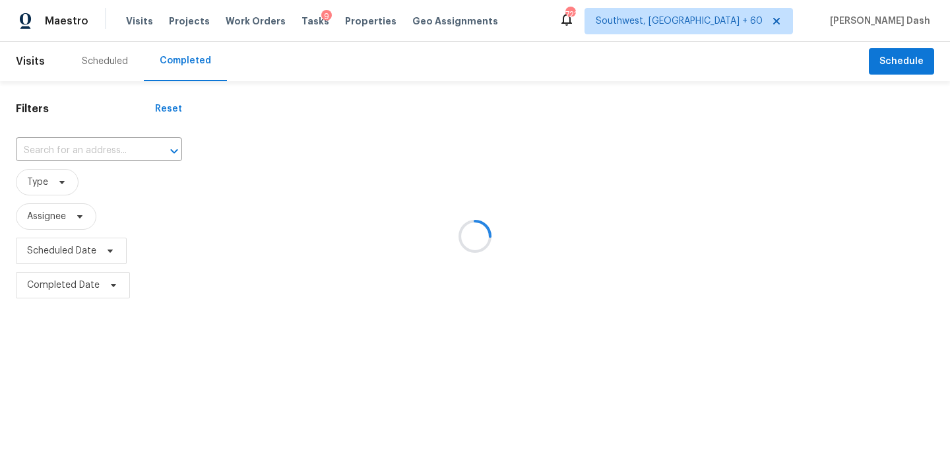
click at [413, 151] on div at bounding box center [475, 236] width 950 height 472
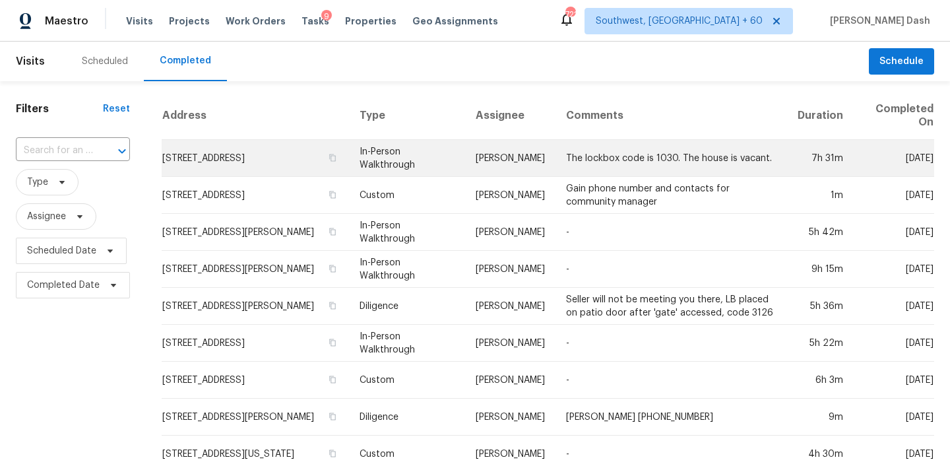
click at [465, 158] on td "[PERSON_NAME]" at bounding box center [510, 158] width 90 height 37
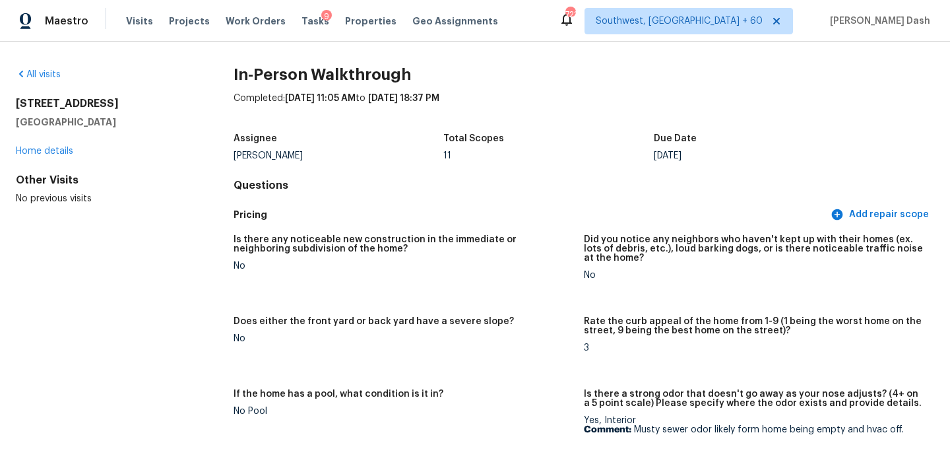
click at [45, 68] on div "All visits" at bounding box center [104, 74] width 176 height 13
click at [59, 75] on link "All visits" at bounding box center [38, 74] width 45 height 9
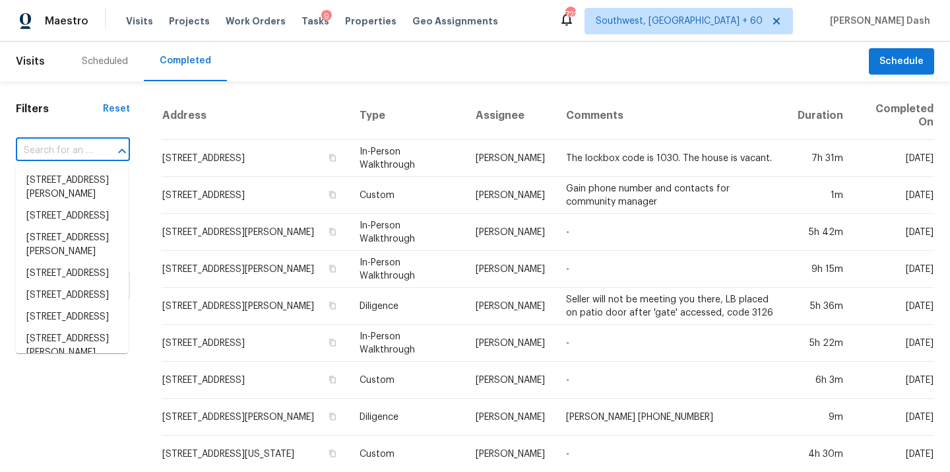
click at [73, 152] on input "text" at bounding box center [54, 151] width 77 height 20
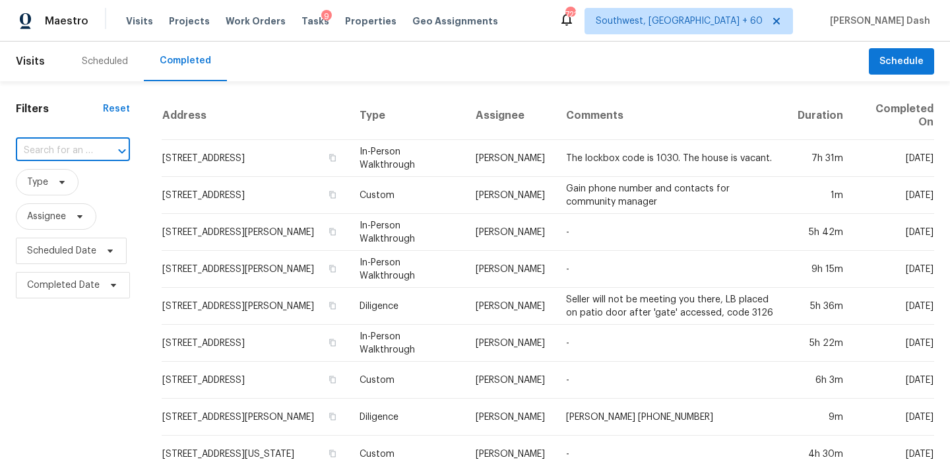
click at [73, 152] on input "text" at bounding box center [54, 151] width 77 height 20
paste input "3085 Superior Dr, Dacula, GA 30019"
type input "3085 Superior Dr, Dacula, GA 30019"
click at [74, 187] on li "3085 Superior Dr, Dacula, GA 30019" at bounding box center [72, 181] width 112 height 22
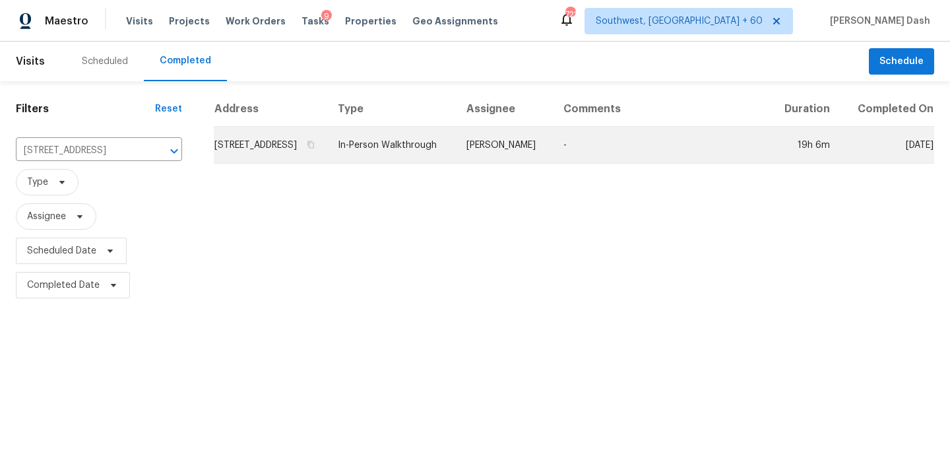
click at [430, 152] on td "In-Person Walkthrough" at bounding box center [391, 145] width 129 height 37
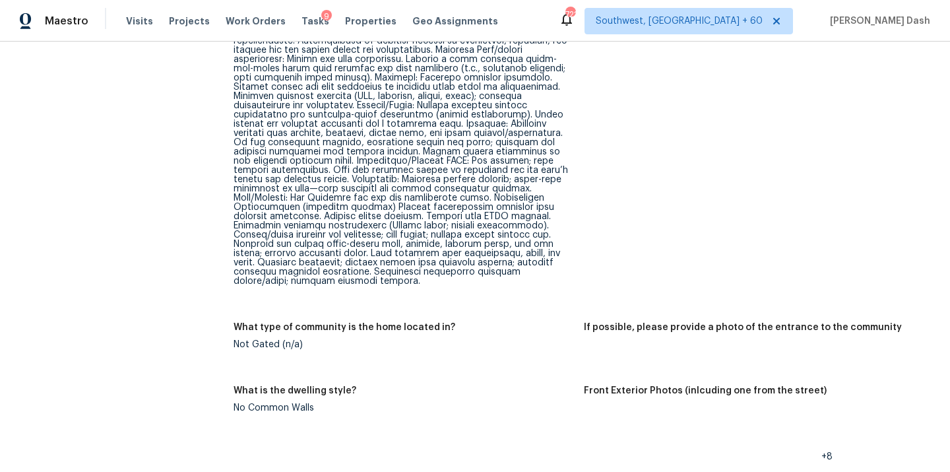
scroll to position [740, 0]
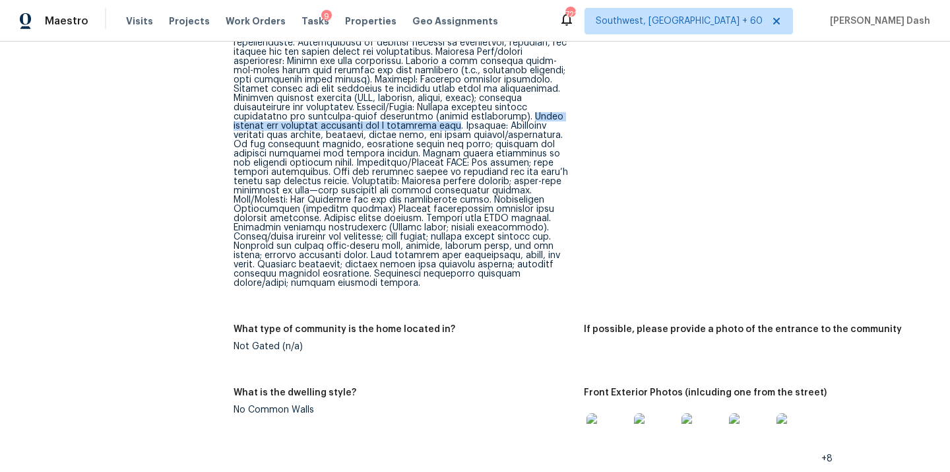
drag, startPoint x: 292, startPoint y: 116, endPoint x: 539, endPoint y: 119, distance: 247.5
click at [539, 119] on div at bounding box center [404, 61] width 340 height 453
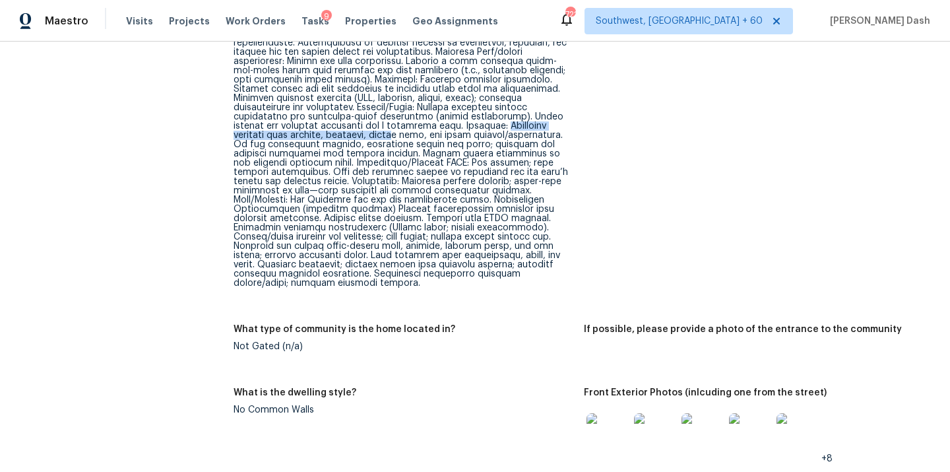
drag, startPoint x: 280, startPoint y: 126, endPoint x: 486, endPoint y: 124, distance: 205.9
click at [486, 124] on div at bounding box center [404, 61] width 340 height 453
drag, startPoint x: 387, startPoint y: 174, endPoint x: 426, endPoint y: 168, distance: 39.3
click at [426, 168] on div at bounding box center [404, 61] width 340 height 453
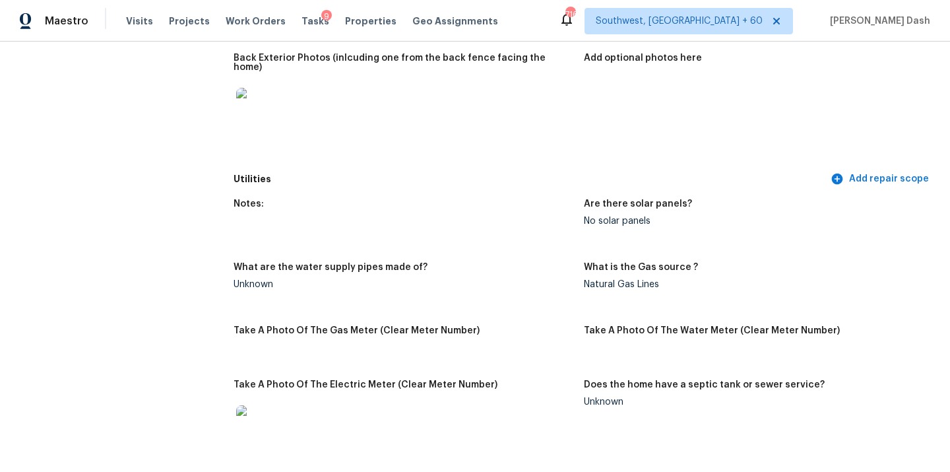
scroll to position [0, 0]
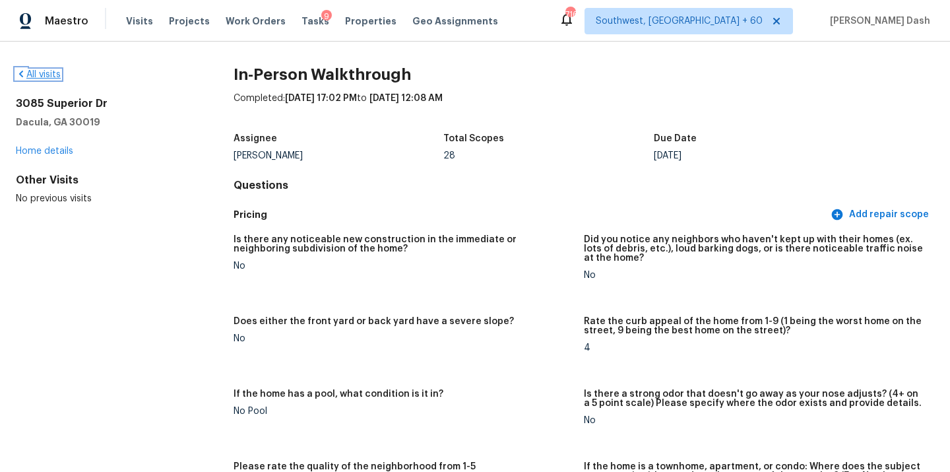
click at [50, 73] on link "All visits" at bounding box center [38, 74] width 45 height 9
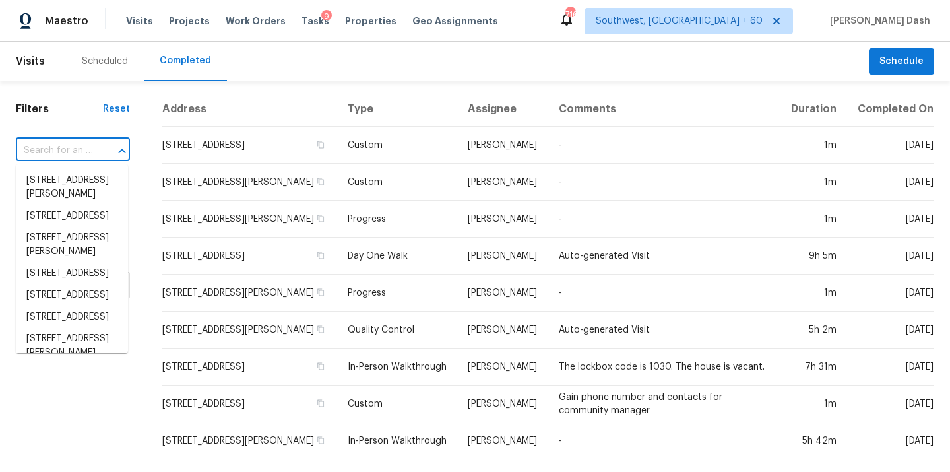
click at [68, 149] on input "text" at bounding box center [54, 151] width 77 height 20
paste input "6829 Bickham Ln, Charlotte, NC 28269"
type input "6829 Bickham Ln, Charlotte, NC 28269"
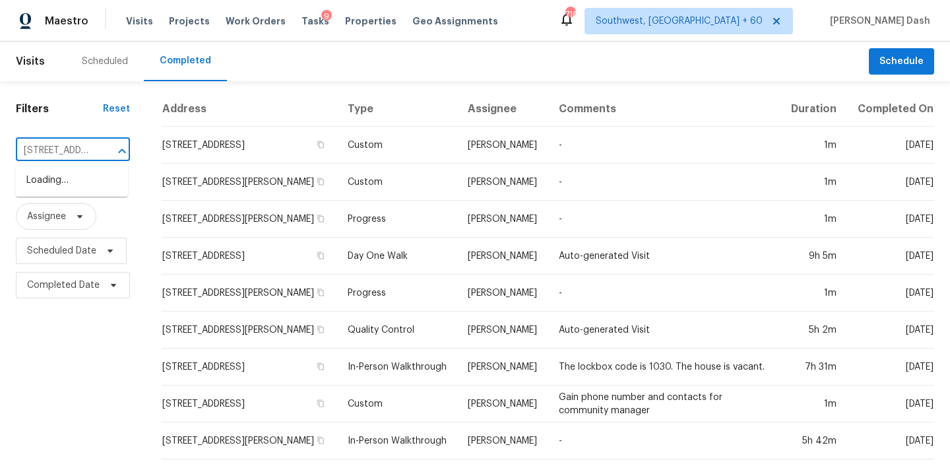
scroll to position [0, 100]
click at [77, 184] on li "6829 Bickham Ln, Charlotte, NC 28269" at bounding box center [72, 188] width 112 height 36
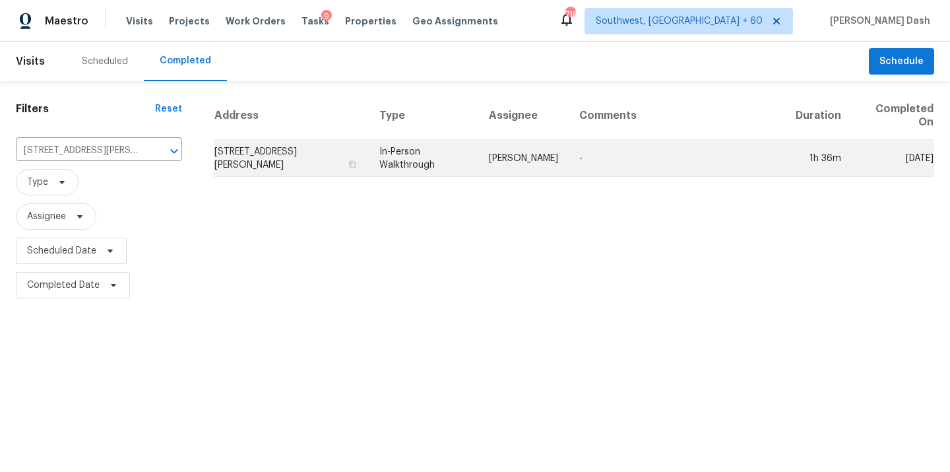
click at [445, 166] on td "In-Person Walkthrough" at bounding box center [424, 158] width 110 height 37
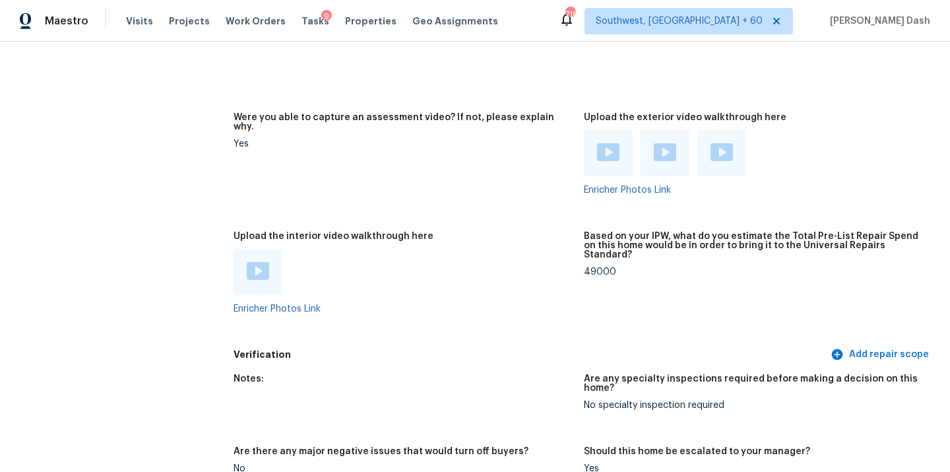
scroll to position [2400, 0]
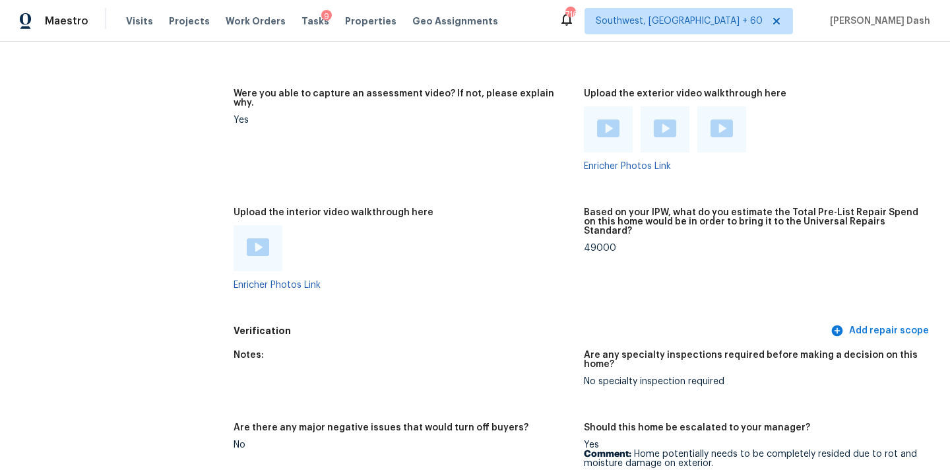
click at [245, 233] on div at bounding box center [258, 248] width 49 height 46
click at [253, 238] on img at bounding box center [258, 247] width 22 height 18
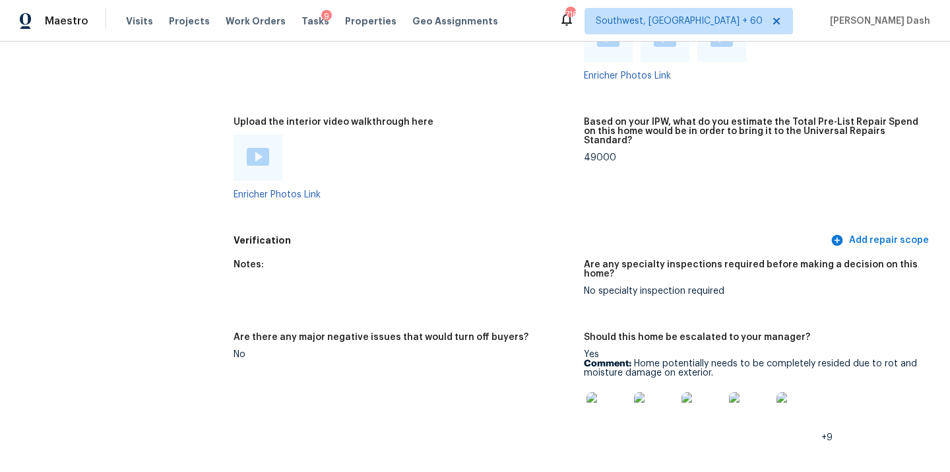
scroll to position [2548, 0]
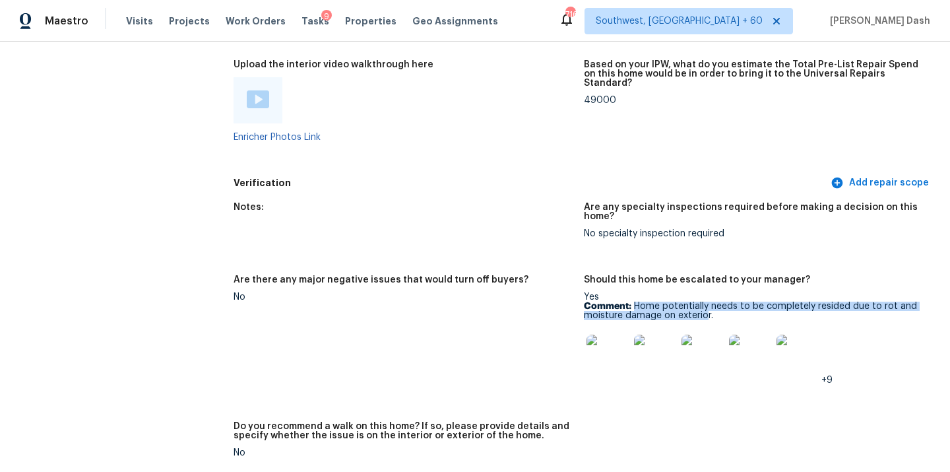
drag, startPoint x: 633, startPoint y: 287, endPoint x: 706, endPoint y: 300, distance: 74.4
click at [706, 302] on p "Comment: Home potentially needs to be completely resided due to rot and moistur…" at bounding box center [754, 311] width 340 height 18
copy p "Home potentially needs to be completely resided due to rot and moisture damage …"
click at [637, 302] on p "Comment: Home potentially needs to be completely resided due to rot and moistur…" at bounding box center [754, 311] width 340 height 18
drag, startPoint x: 633, startPoint y: 286, endPoint x: 713, endPoint y: 298, distance: 80.7
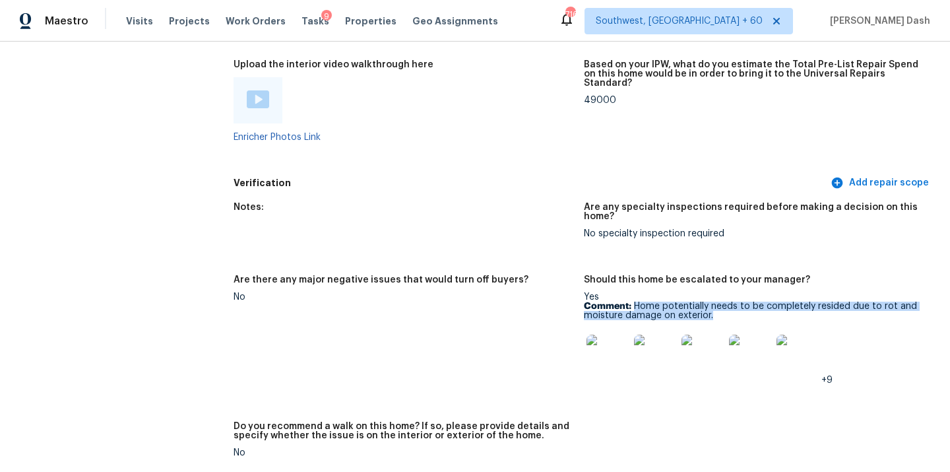
click at [713, 302] on p "Comment: Home potentially needs to be completely resided due to rot and moistur…" at bounding box center [754, 311] width 340 height 18
copy p "Home potentially needs to be completely resided due to rot and moisture damage …"
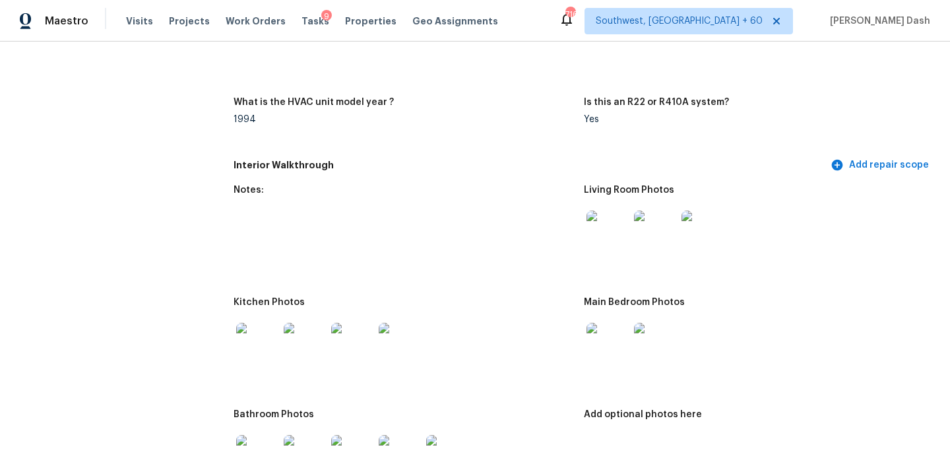
scroll to position [1402, 0]
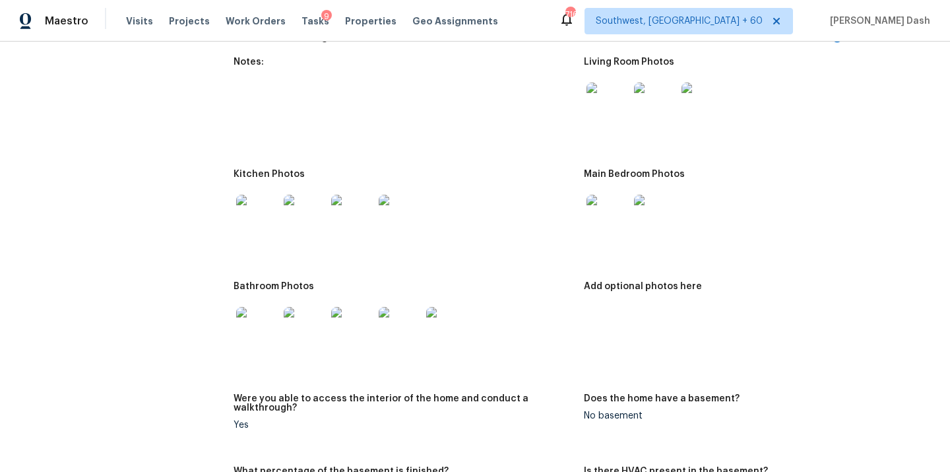
click at [271, 323] on img at bounding box center [257, 328] width 42 height 42
click at [609, 103] on img at bounding box center [608, 103] width 42 height 42
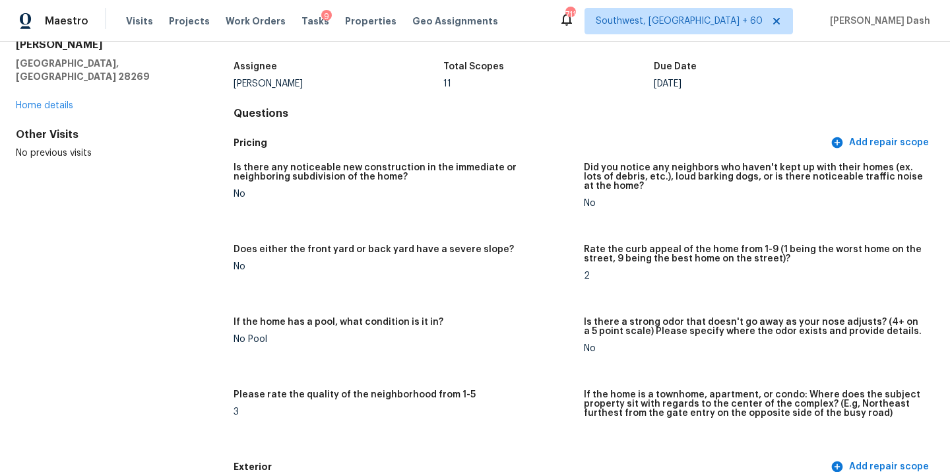
scroll to position [0, 0]
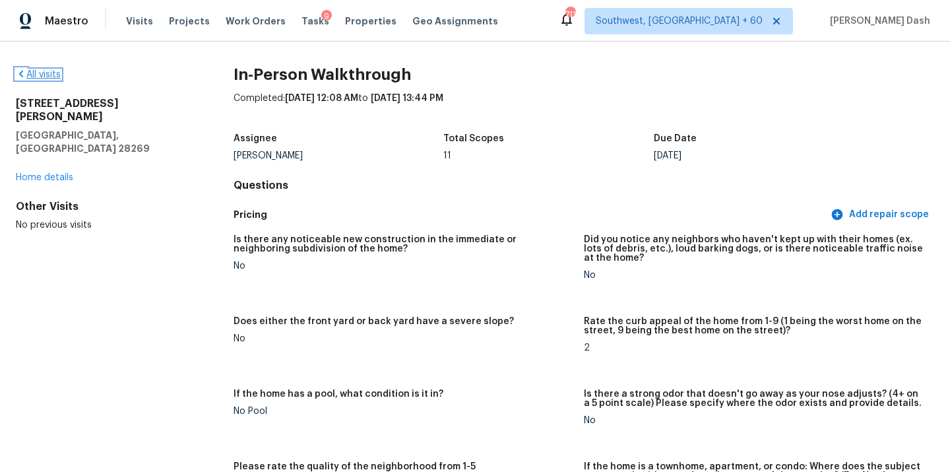
click at [54, 77] on link "All visits" at bounding box center [38, 74] width 45 height 9
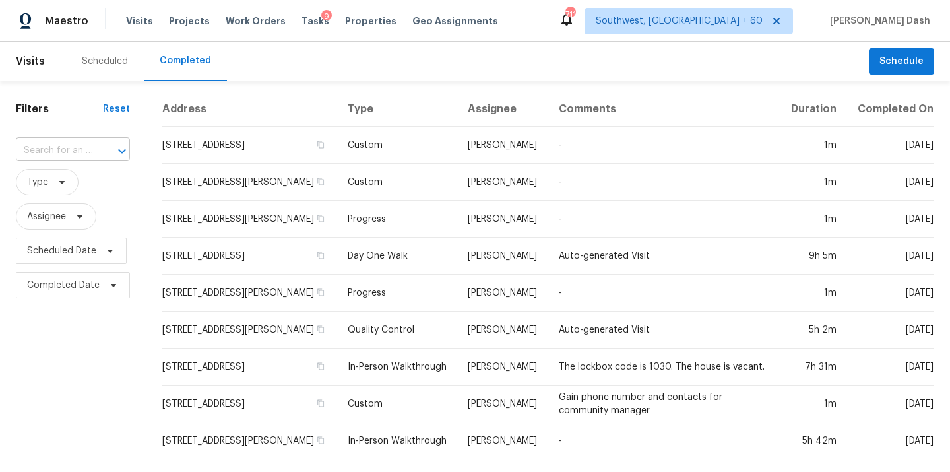
click at [82, 145] on input "text" at bounding box center [54, 151] width 77 height 20
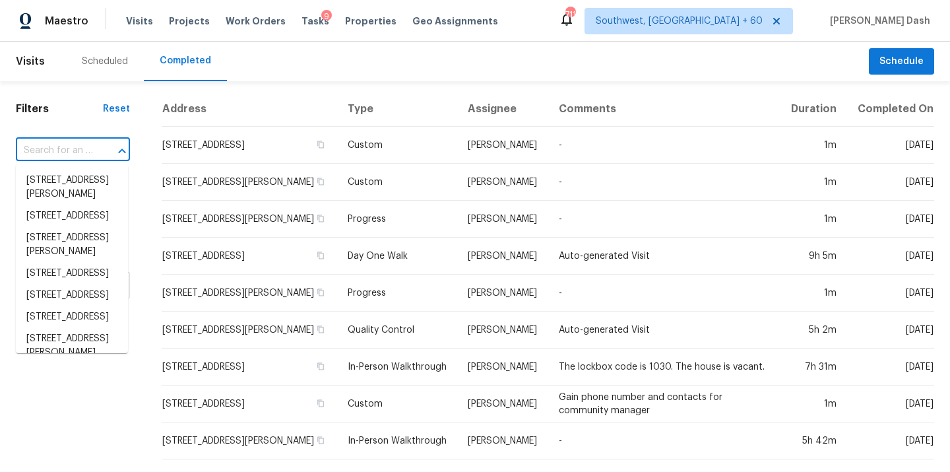
paste input "3733 Rock Mill Dm, San Antonio, TX 78245"
type input "3733 Rock Mill Dm, San Antonio, TX 78245"
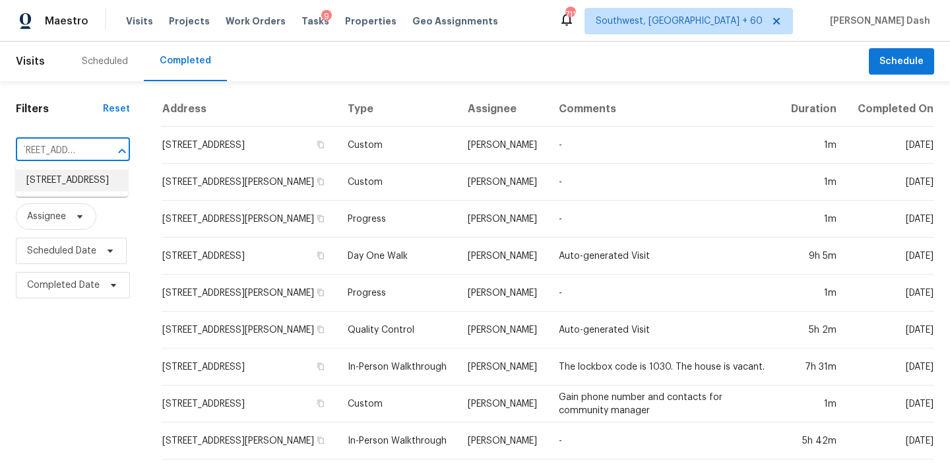
click at [80, 182] on li "3733 Rock Mill Dm, San Antonio, TX 78245" at bounding box center [72, 181] width 112 height 22
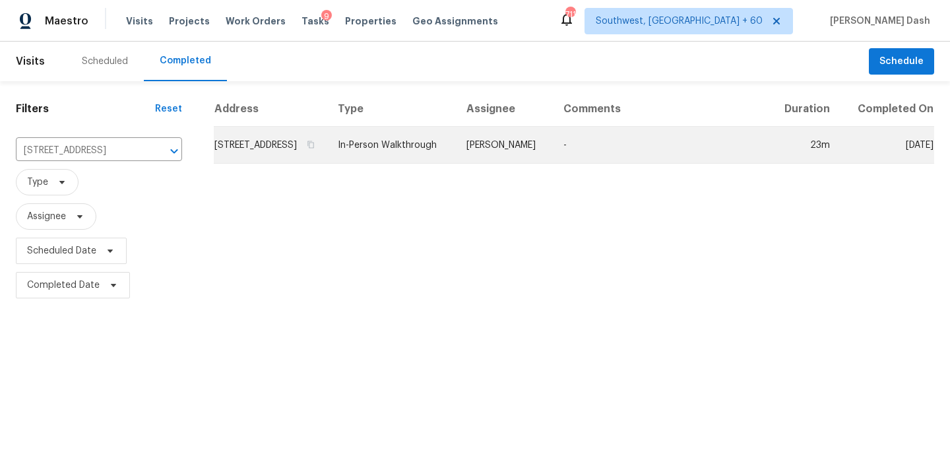
click at [456, 164] on td "In-Person Walkthrough" at bounding box center [391, 145] width 129 height 37
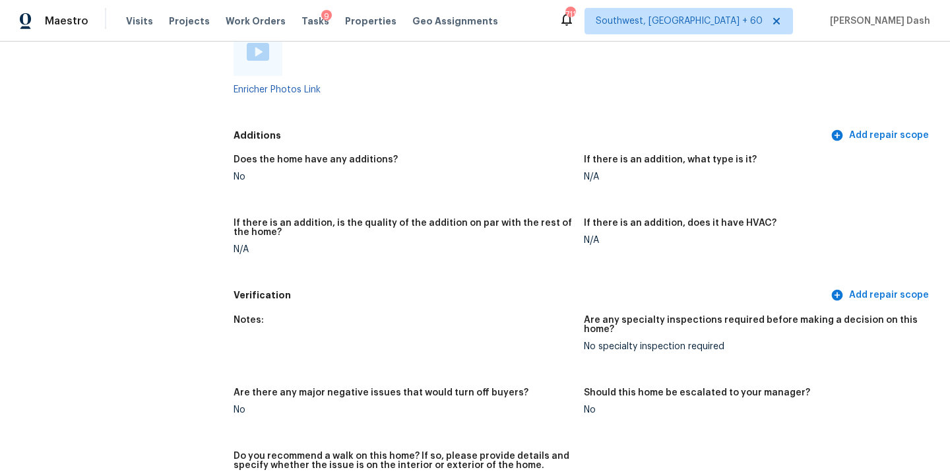
scroll to position [2537, 0]
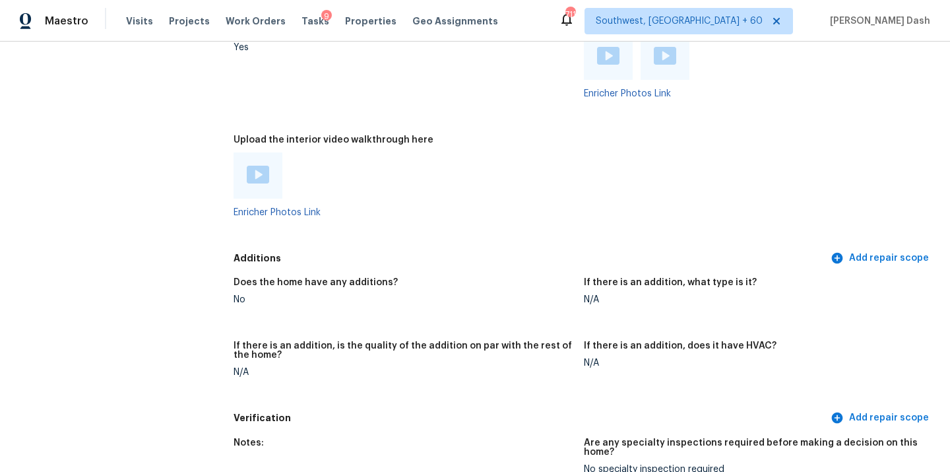
click at [254, 166] on img at bounding box center [258, 175] width 22 height 18
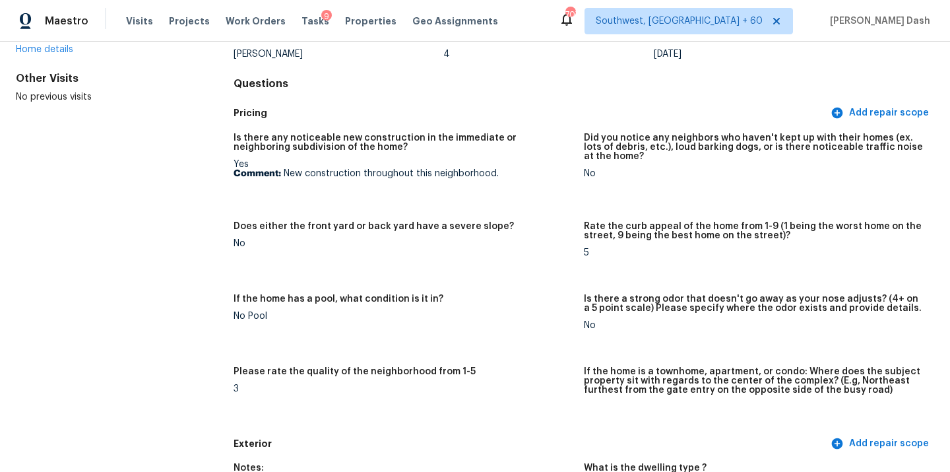
scroll to position [0, 0]
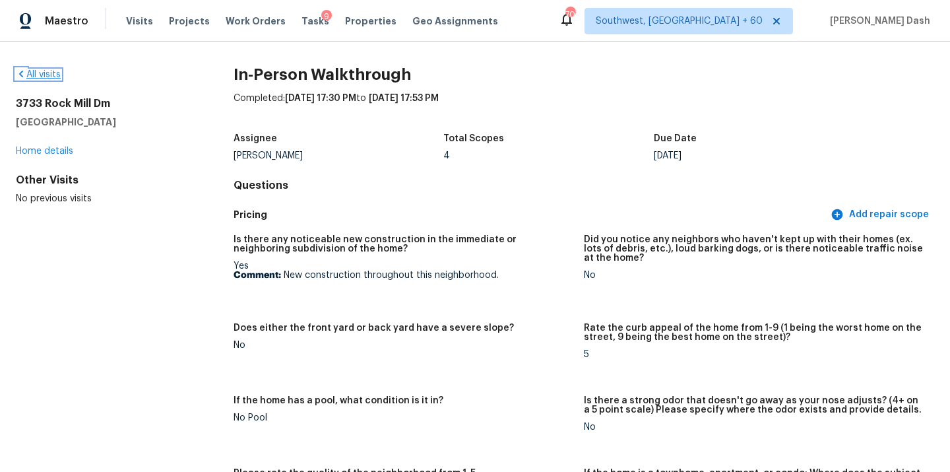
click at [48, 77] on link "All visits" at bounding box center [38, 74] width 45 height 9
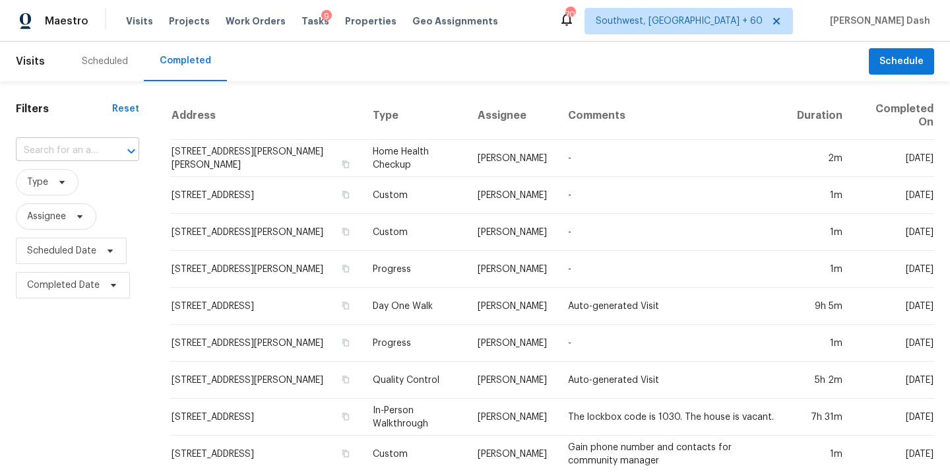
click at [84, 151] on input "text" at bounding box center [59, 151] width 86 height 20
paste input "7604 Hillock Ter, Austin, TX 78744"
type input "7604 Hillock Ter, Austin, TX 78744"
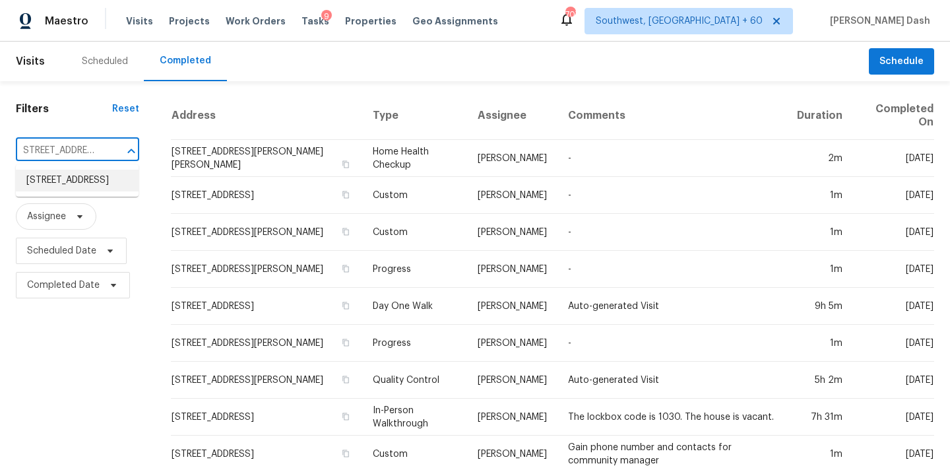
click at [90, 189] on li "7604 Hillock Ter, Austin, TX 78744" at bounding box center [77, 181] width 123 height 22
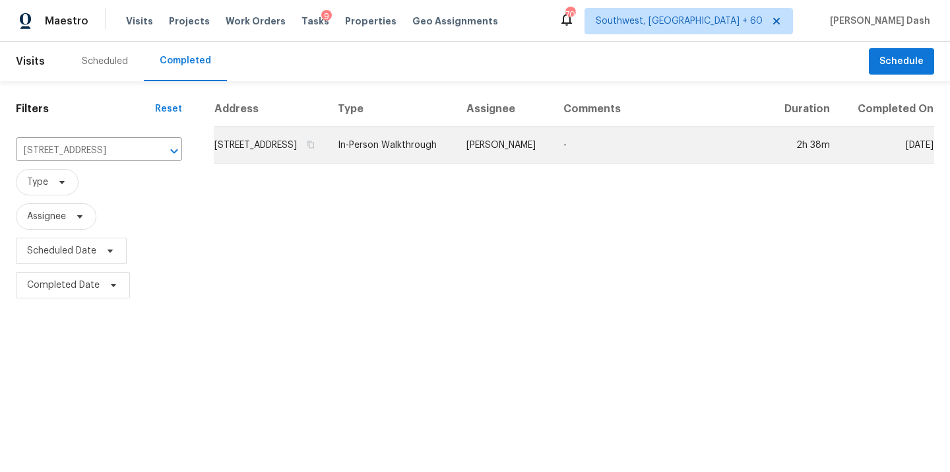
click at [387, 164] on td "In-Person Walkthrough" at bounding box center [391, 145] width 129 height 37
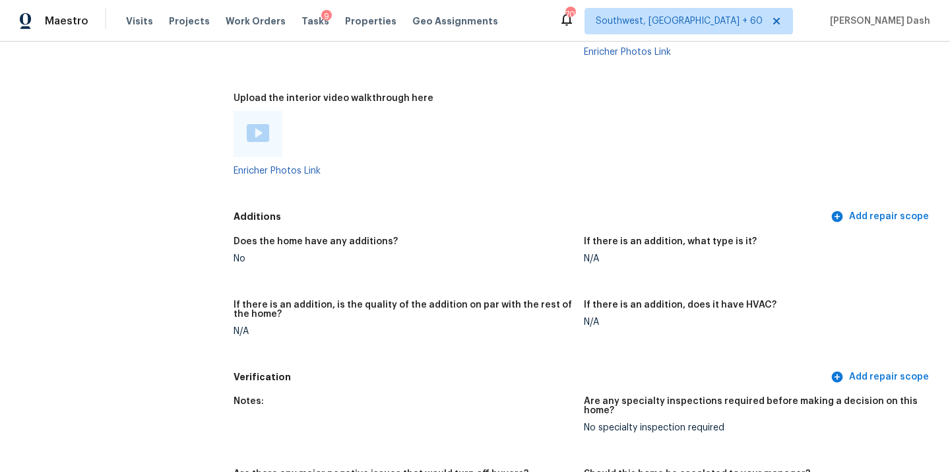
scroll to position [2827, 0]
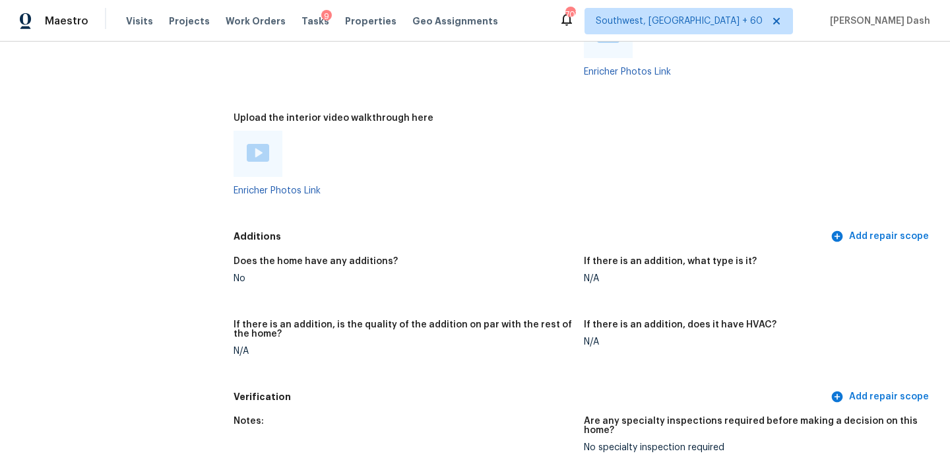
click at [260, 144] on img at bounding box center [258, 153] width 22 height 18
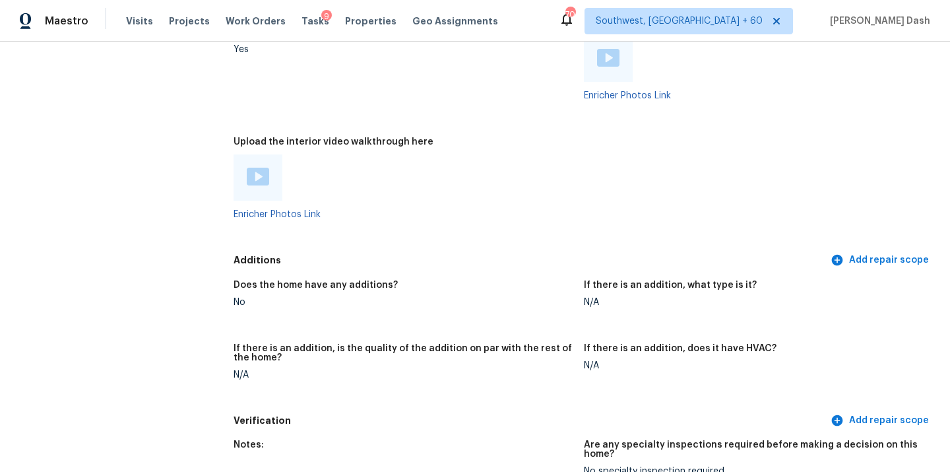
scroll to position [2869, 0]
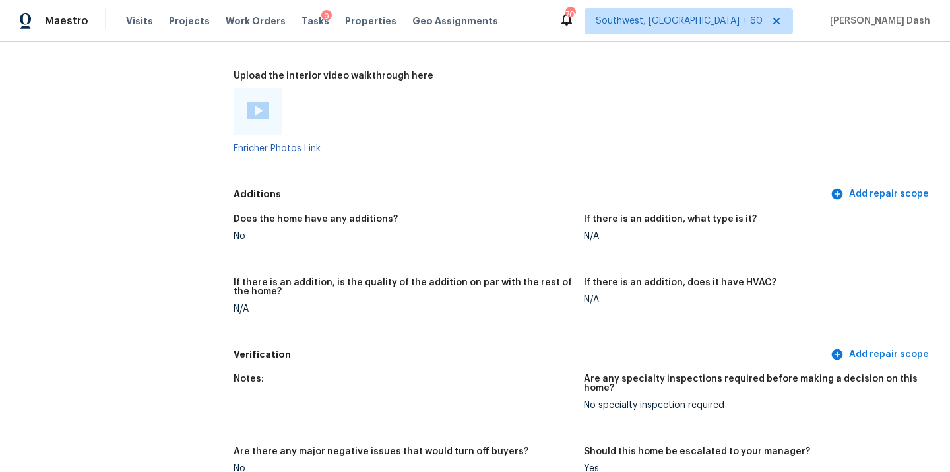
click at [252, 102] on img at bounding box center [258, 111] width 22 height 18
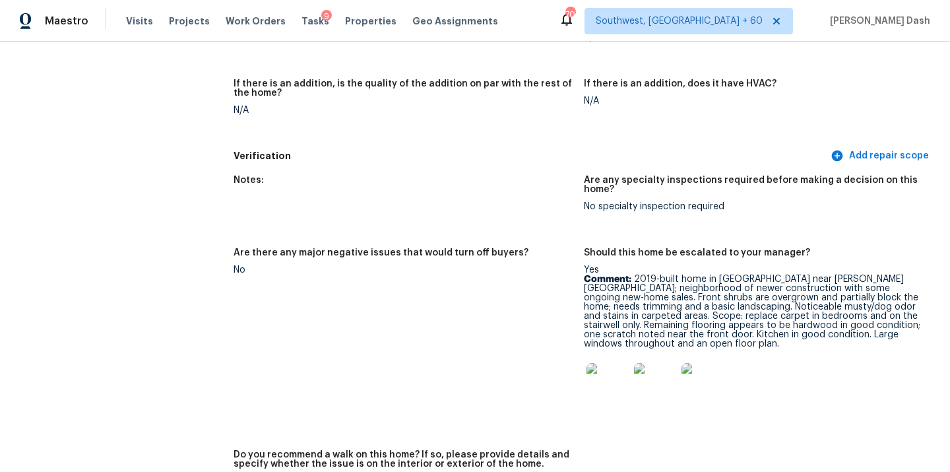
scroll to position [3069, 0]
drag, startPoint x: 636, startPoint y: 258, endPoint x: 735, endPoint y: 322, distance: 117.9
click at [735, 322] on p "Comment: 2019-built home in Easton Park near Austin-Bergstrom International Air…" at bounding box center [754, 310] width 340 height 74
copy p "2019-built home in Easton Park near Austin-Bergstrom International Airport; nei…"
click at [721, 298] on p "Comment: 2019-built home in Easton Park near Austin-Bergstrom International Air…" at bounding box center [754, 310] width 340 height 74
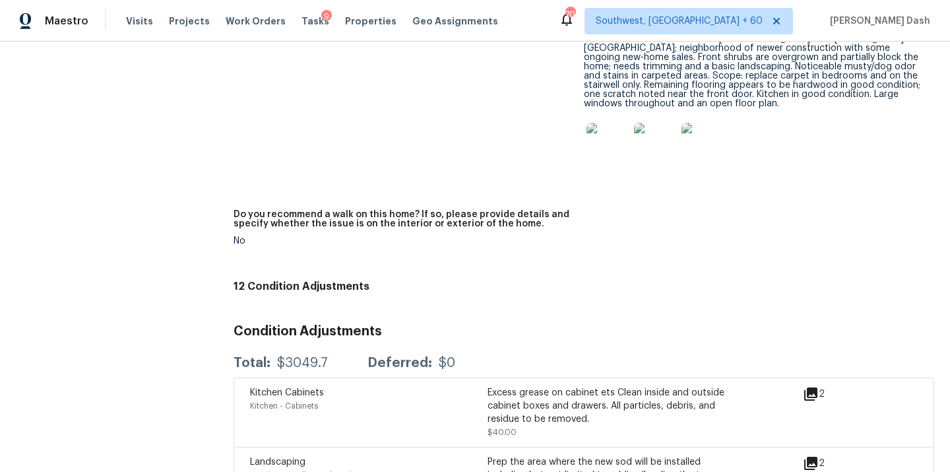
scroll to position [3332, 0]
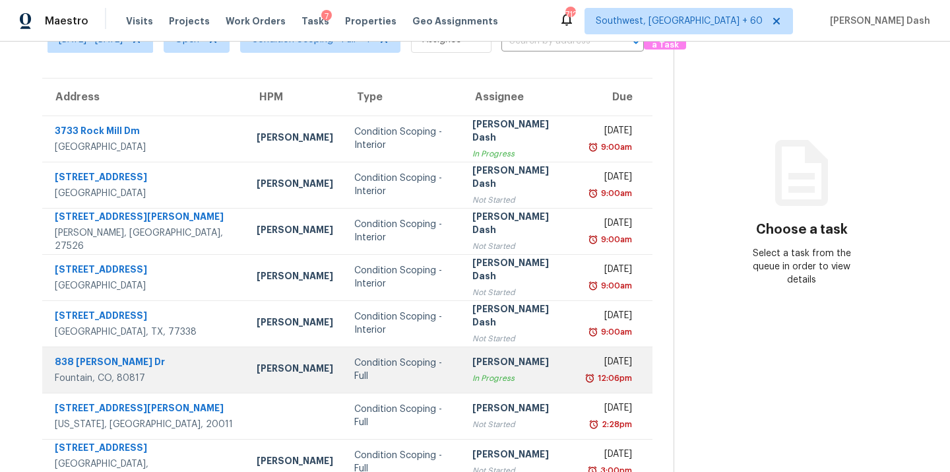
scroll to position [59, 0]
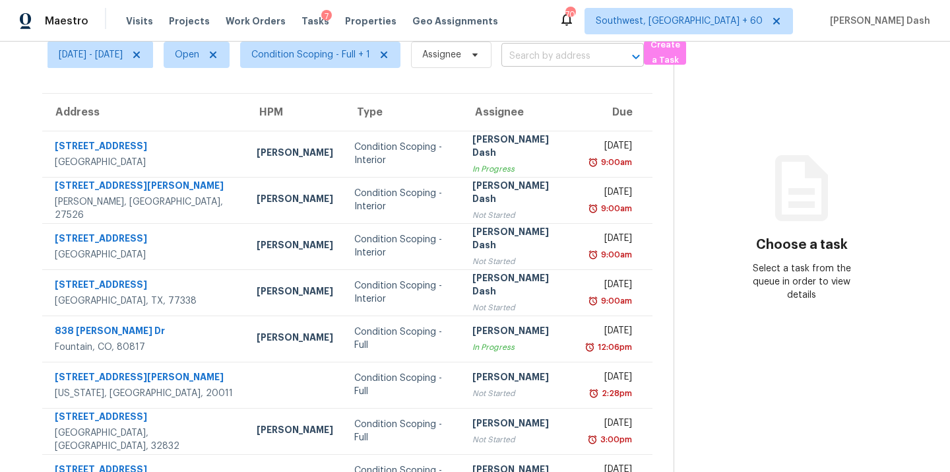
click at [572, 56] on input "text" at bounding box center [554, 56] width 106 height 20
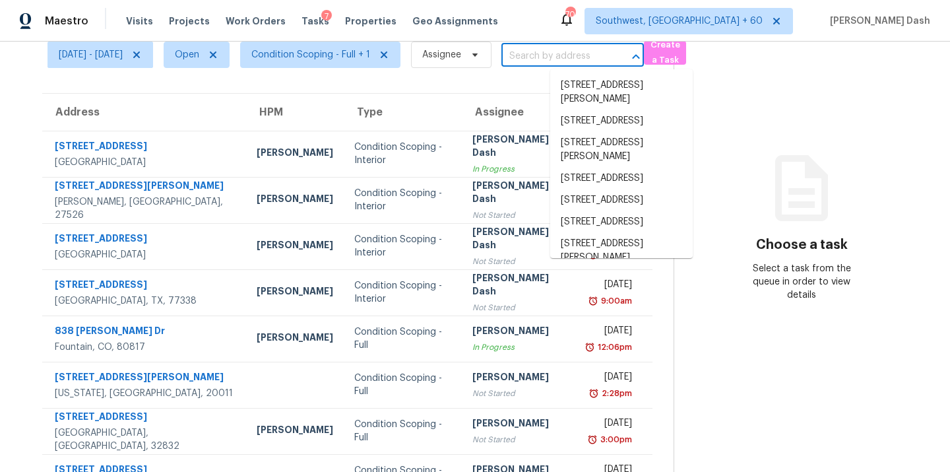
click at [490, 5] on div "Maestro Visits Projects Work Orders Tasks 7 Properties Geo Assignments 709 Sout…" at bounding box center [475, 21] width 950 height 42
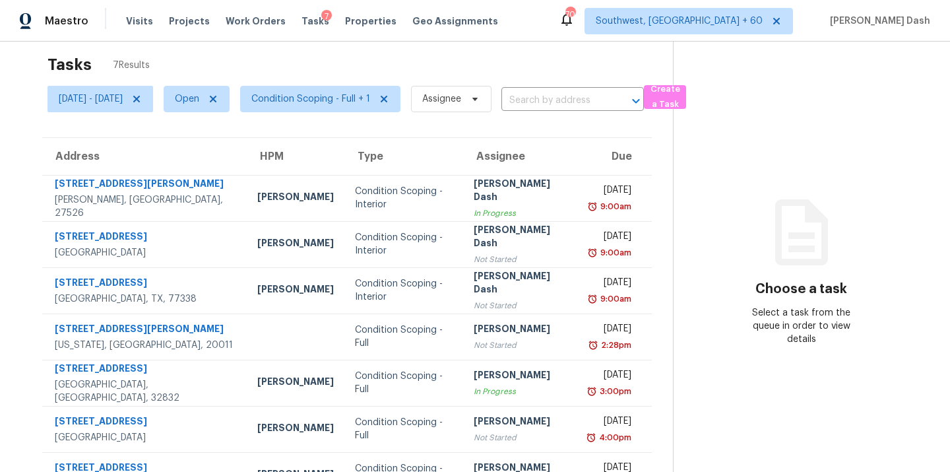
scroll to position [0, 0]
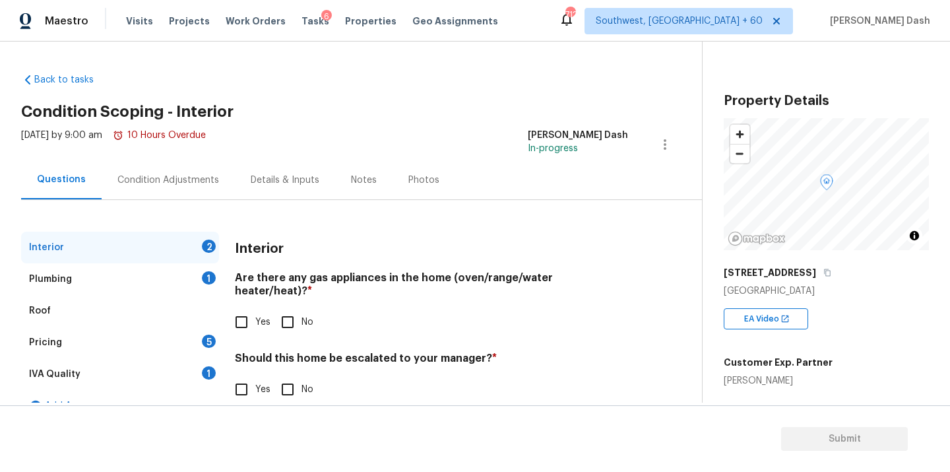
scroll to position [23, 0]
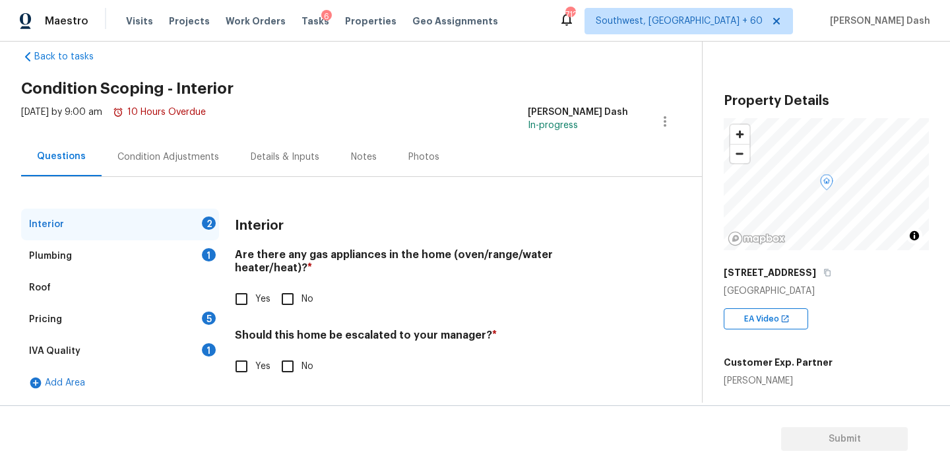
click at [248, 361] on input "Yes" at bounding box center [242, 366] width 28 height 28
checkbox input "true"
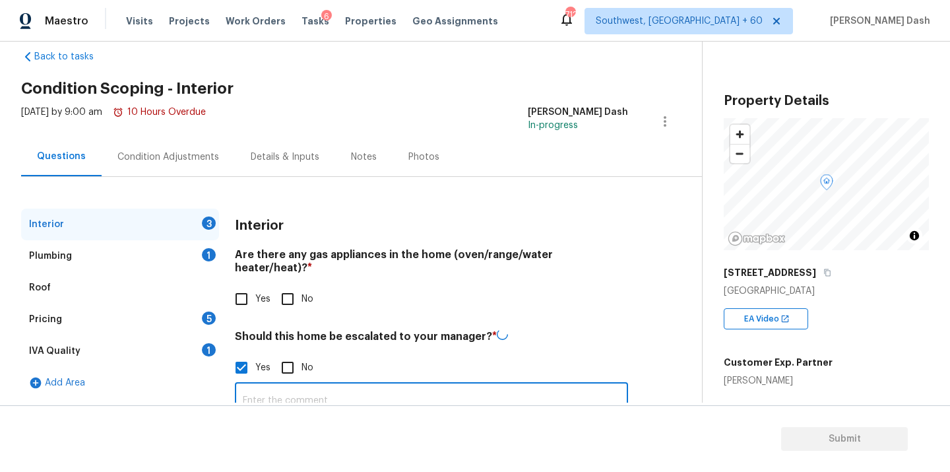
click at [311, 385] on input "text" at bounding box center [431, 400] width 393 height 31
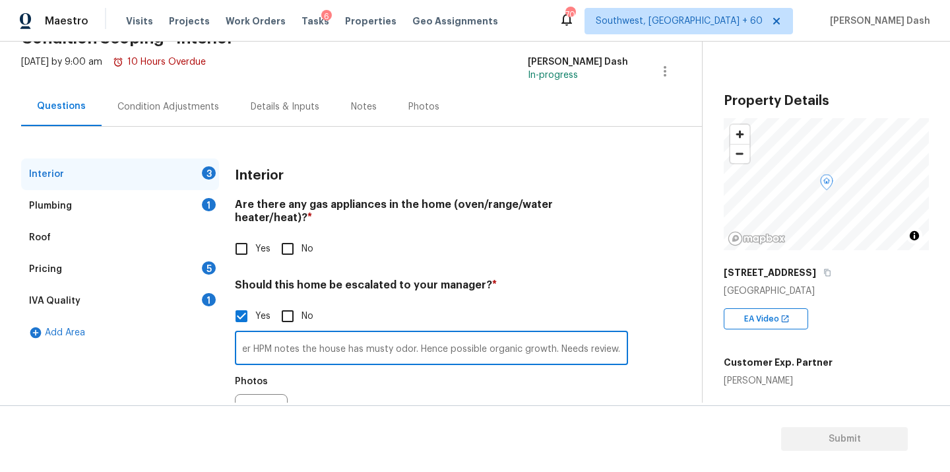
scroll to position [118, 0]
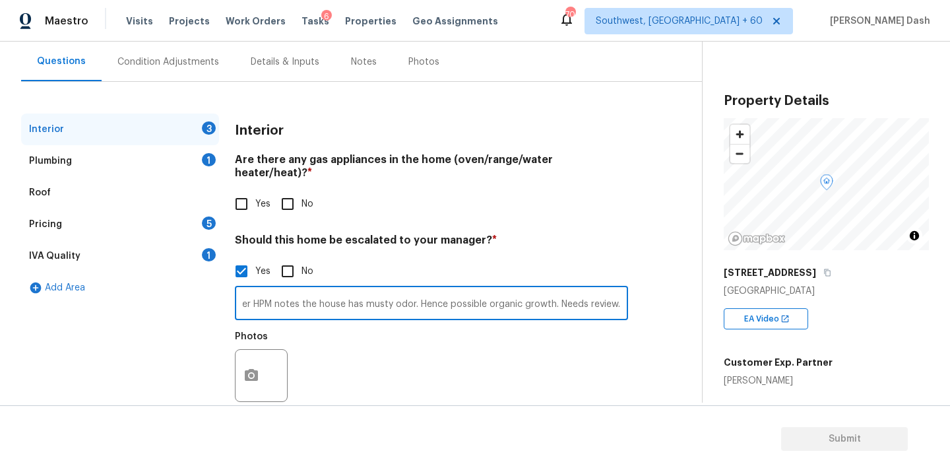
type input "As per HPM notes the house has musty odor. Hence possible organic growth. Needs…"
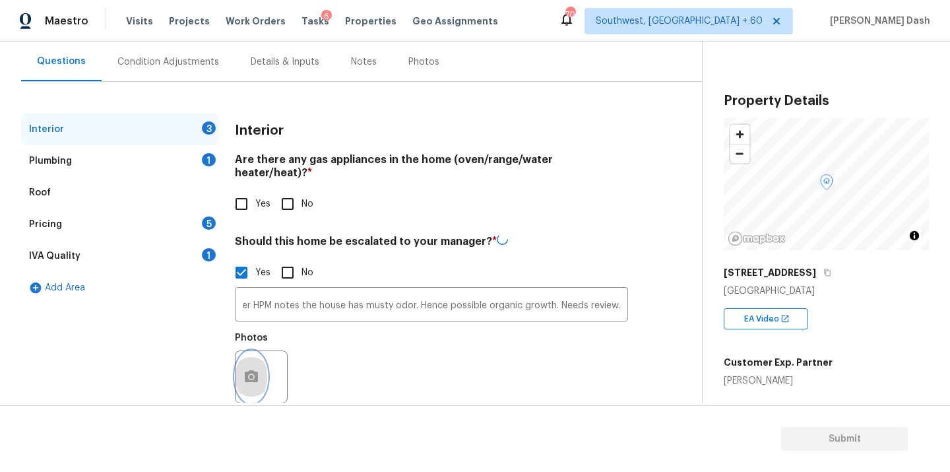
click at [248, 370] on icon "button" at bounding box center [251, 376] width 13 height 12
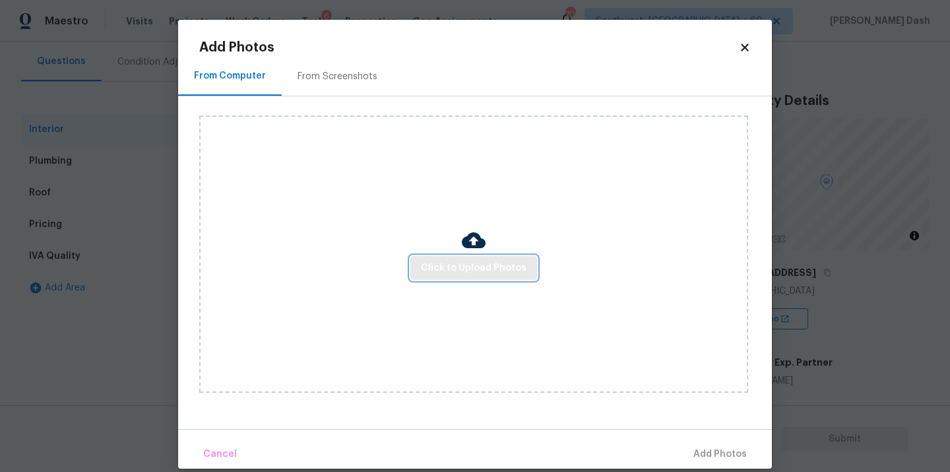
click at [448, 273] on span "Click to Upload Photos" at bounding box center [474, 268] width 106 height 16
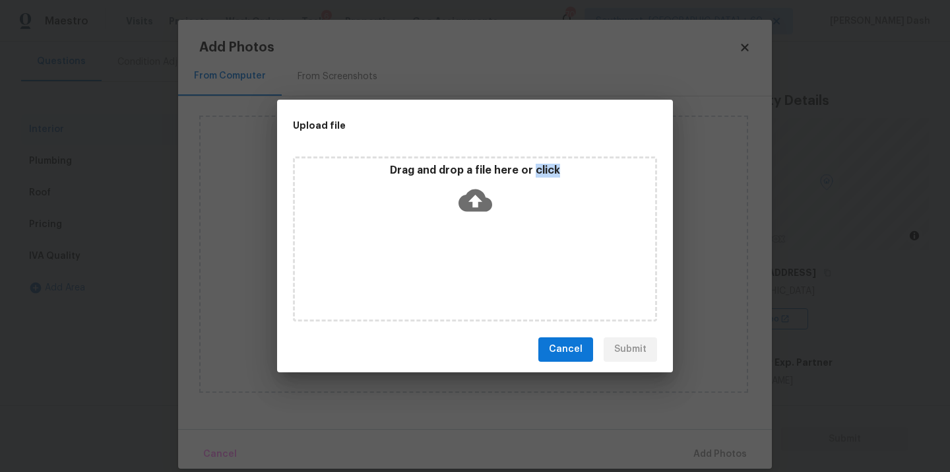
click at [448, 273] on div "Drag and drop a file here or click" at bounding box center [475, 238] width 364 height 165
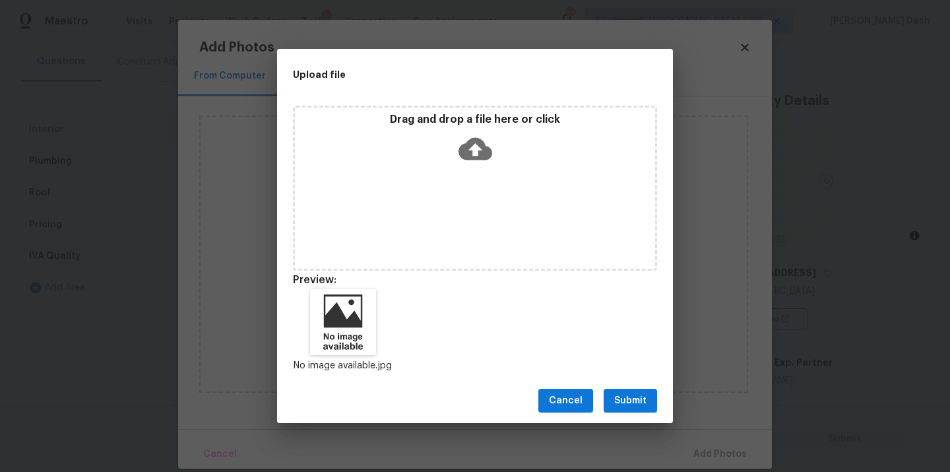
click at [632, 416] on div "Cancel Submit" at bounding box center [475, 401] width 396 height 46
click at [632, 408] on span "Submit" at bounding box center [630, 401] width 32 height 16
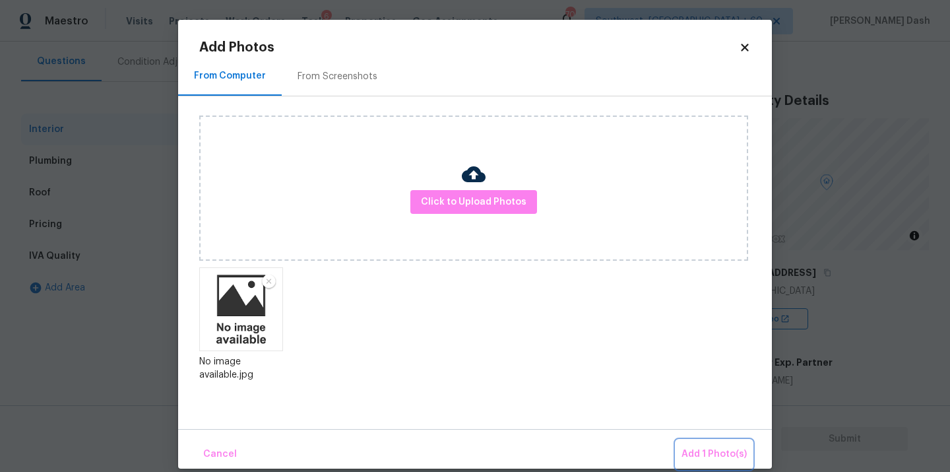
click at [709, 449] on span "Add 1 Photo(s)" at bounding box center [714, 454] width 65 height 16
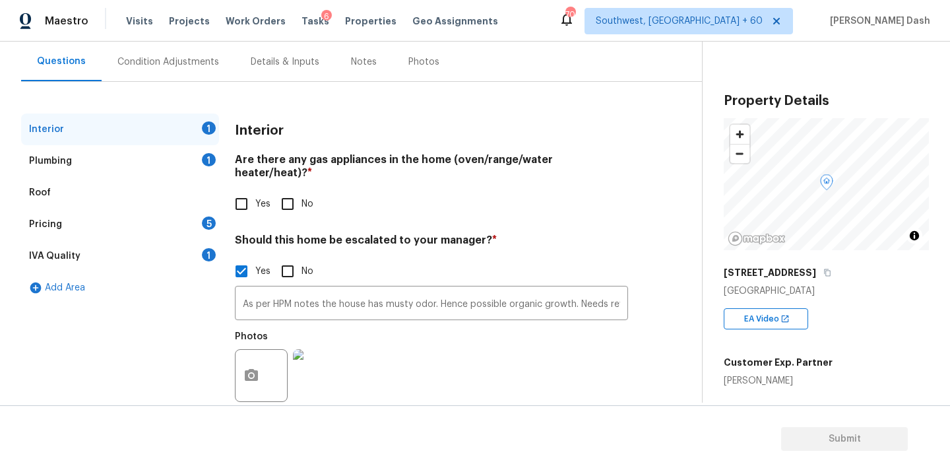
click at [176, 63] on div "Condition Adjustments" at bounding box center [168, 61] width 102 height 13
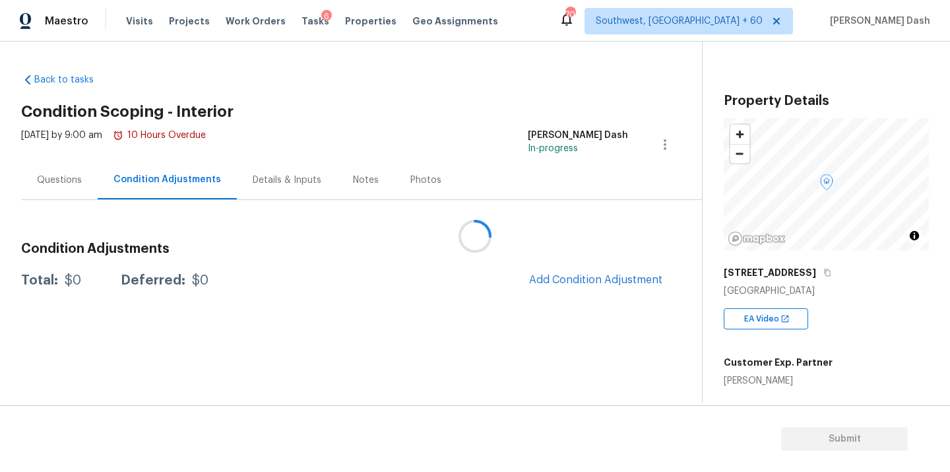
click at [561, 286] on div at bounding box center [475, 236] width 950 height 472
click at [561, 276] on div at bounding box center [475, 236] width 950 height 472
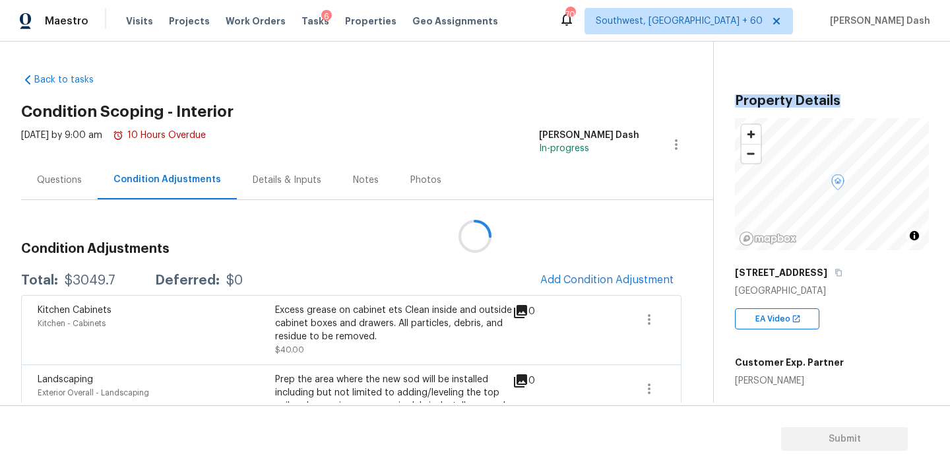
click at [561, 276] on div at bounding box center [475, 236] width 950 height 472
click at [561, 276] on span "Add Condition Adjustment" at bounding box center [606, 280] width 133 height 12
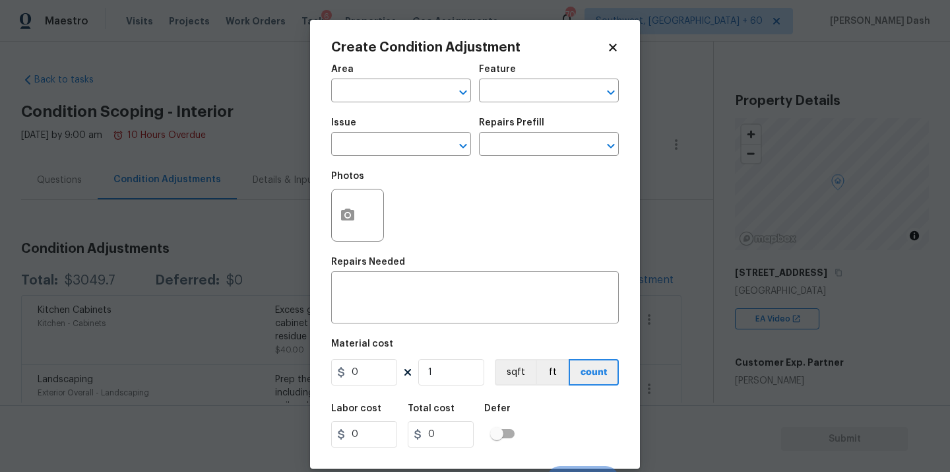
click at [413, 80] on div "Area" at bounding box center [401, 73] width 140 height 17
click at [414, 91] on input "text" at bounding box center [382, 92] width 103 height 20
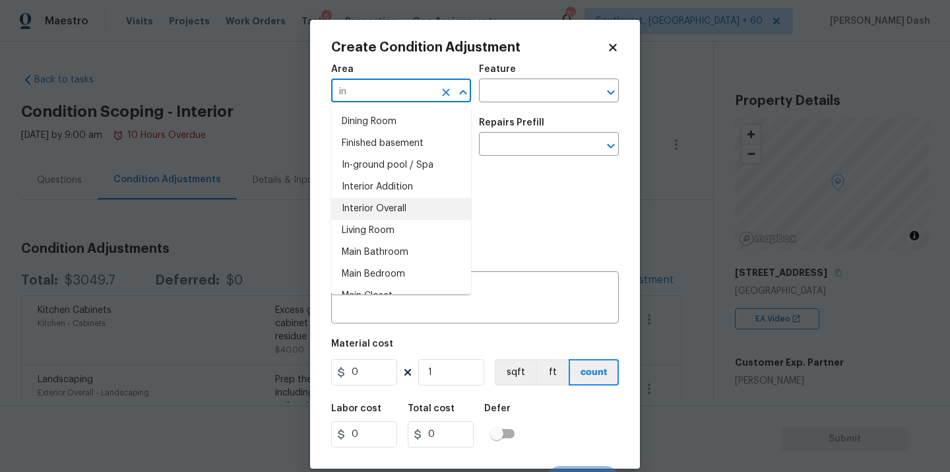
click at [404, 200] on li "Interior Overall" at bounding box center [401, 209] width 140 height 22
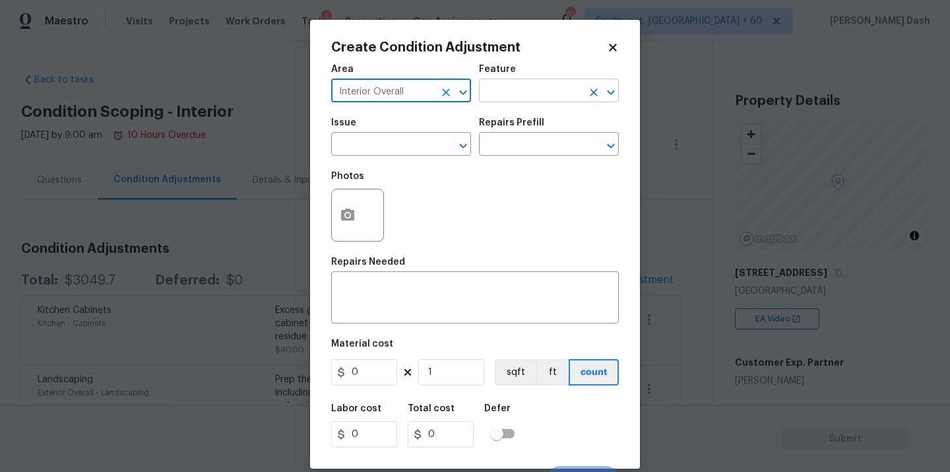
type input "Interior Overall"
click at [494, 94] on input "text" at bounding box center [530, 92] width 103 height 20
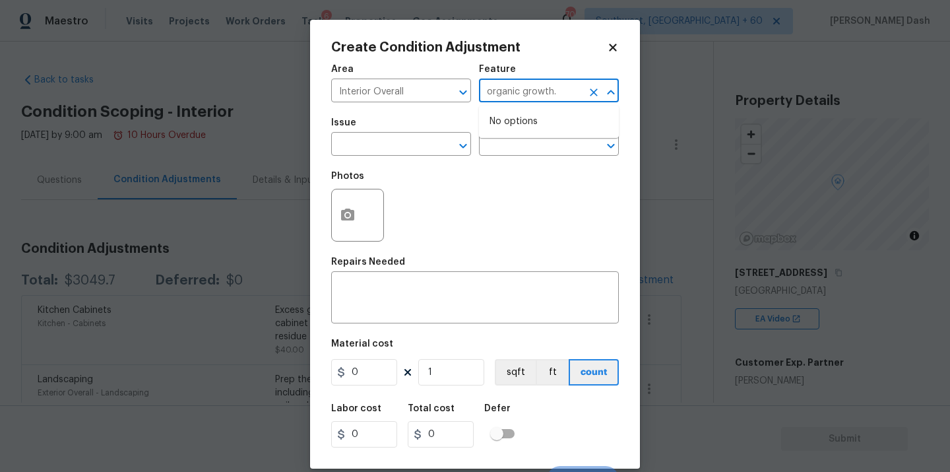
type input "organic growth."
click at [597, 92] on icon "Clear" at bounding box center [593, 92] width 13 height 13
click at [553, 149] on li "Acquisition" at bounding box center [549, 154] width 140 height 22
type input "Acquisition"
click at [416, 149] on input "text" at bounding box center [382, 145] width 103 height 20
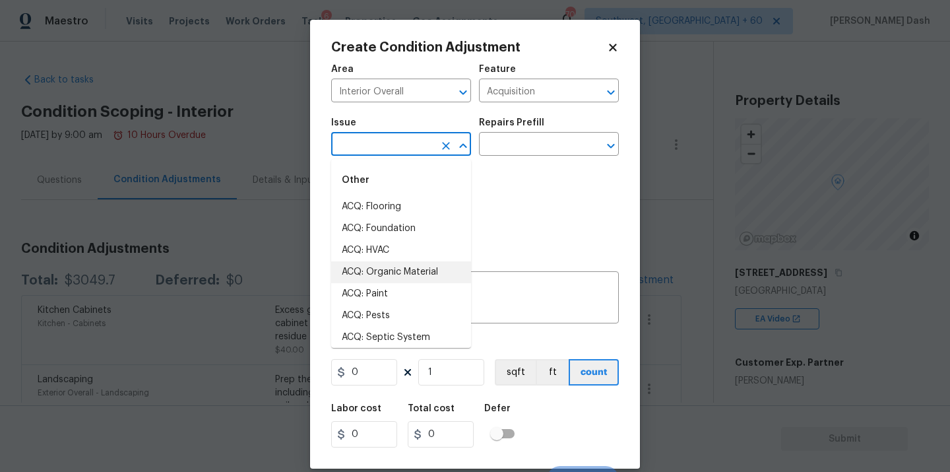
click at [410, 271] on li "ACQ: Organic Material" at bounding box center [401, 272] width 140 height 22
type input "ACQ: Organic Material"
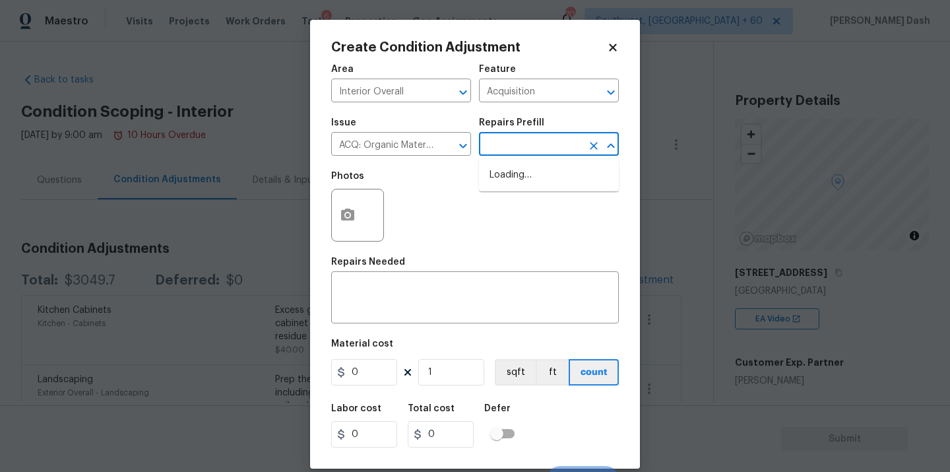
click at [538, 140] on input "text" at bounding box center [530, 145] width 103 height 20
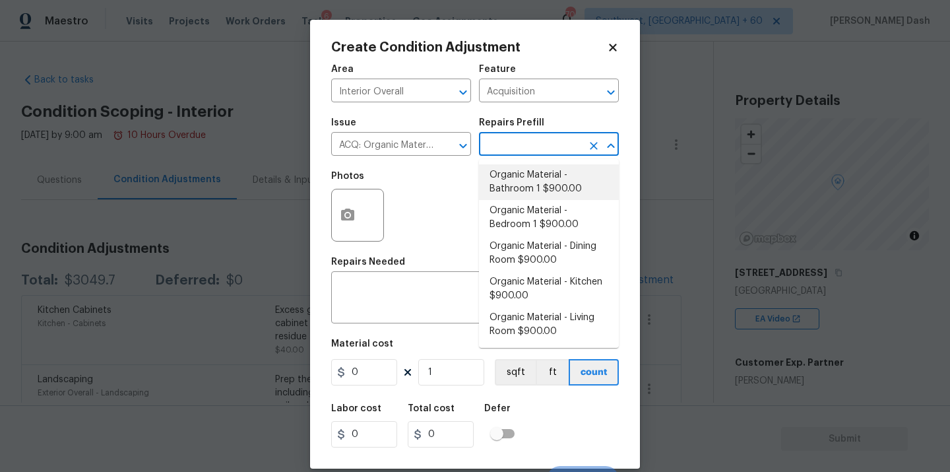
click at [520, 170] on li "Organic Material - Bathroom 1 $900.00" at bounding box center [549, 182] width 140 height 36
type textarea "Acquisition Scope: Conditions Conducive to Organic Material - Bathroom 1 Discla…"
type input "900"
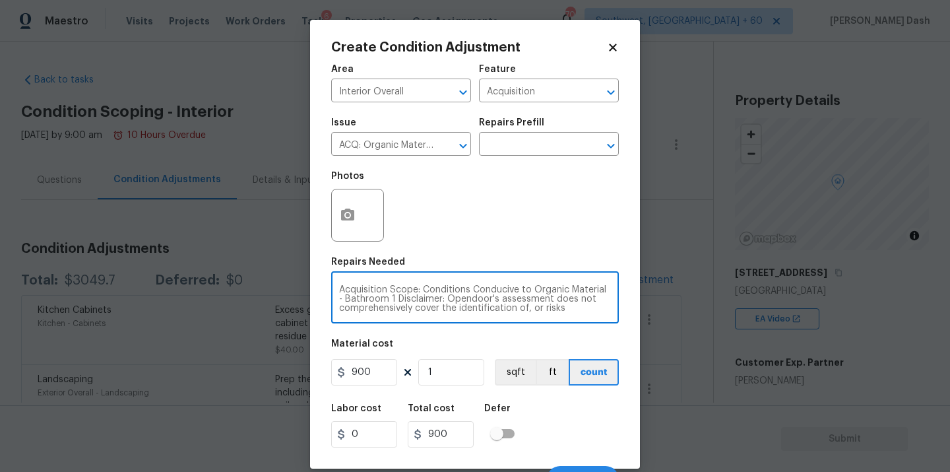
drag, startPoint x: 388, startPoint y: 299, endPoint x: 333, endPoint y: 299, distance: 54.8
click at [333, 299] on div "Acquisition Scope: Conditions Conducive to Organic Material - Bathroom 1 Discla…" at bounding box center [475, 298] width 288 height 49
type textarea "Acquisition Scope: Conditions Conducive to Organic Material - Disclaimer: Opend…"
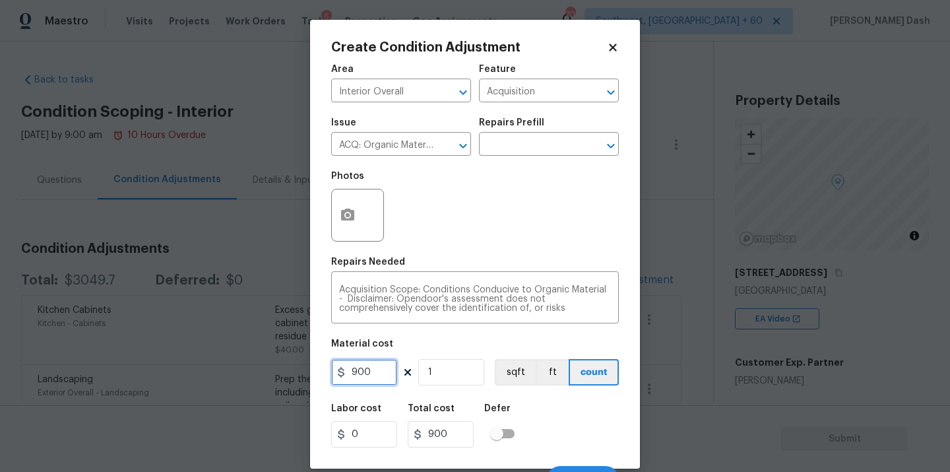
click at [376, 375] on input "900" at bounding box center [364, 372] width 66 height 26
type input "2500"
click at [539, 431] on div "Labor cost 0 Total cost 2500 Defer" at bounding box center [475, 425] width 288 height 59
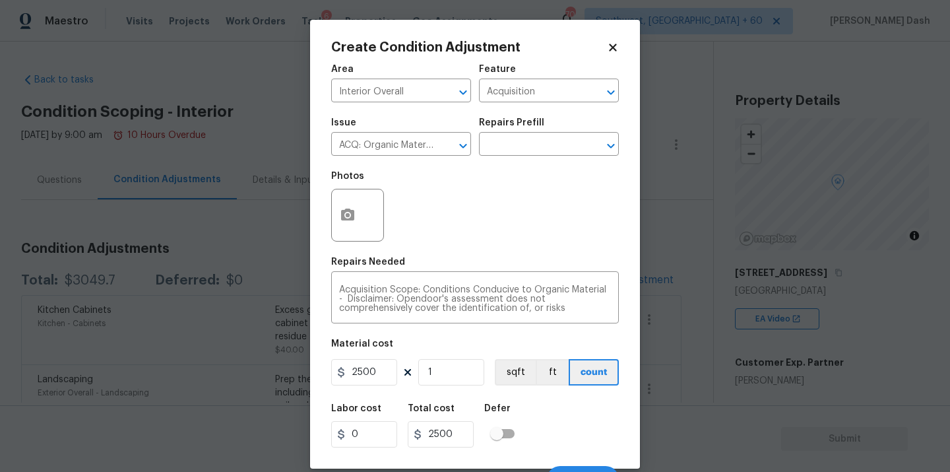
scroll to position [21, 0]
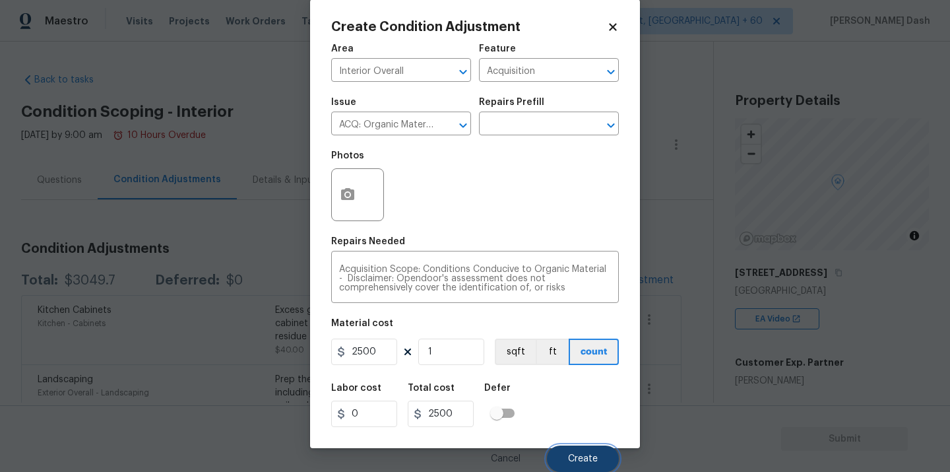
click at [580, 457] on span "Create" at bounding box center [583, 459] width 30 height 10
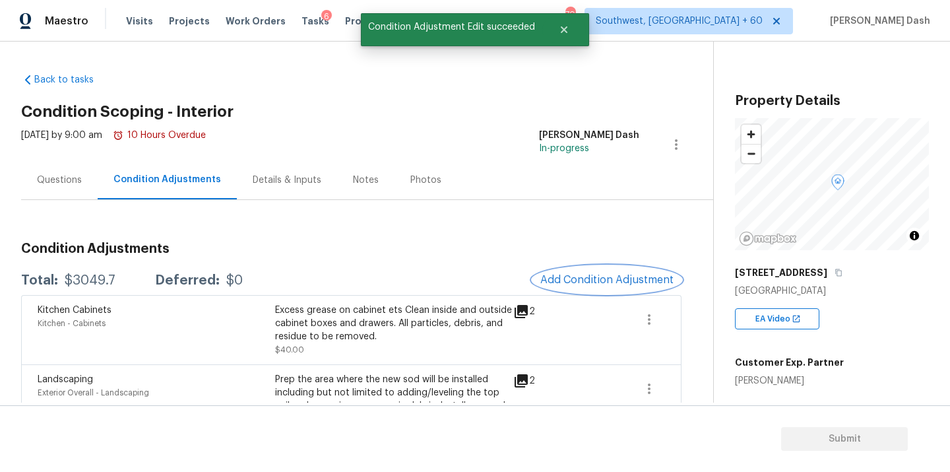
scroll to position [0, 0]
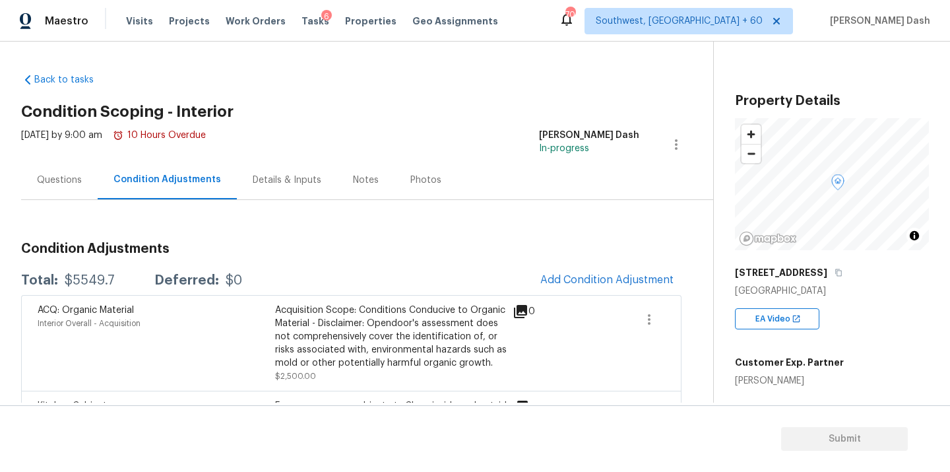
click at [81, 180] on div "Questions" at bounding box center [59, 179] width 77 height 39
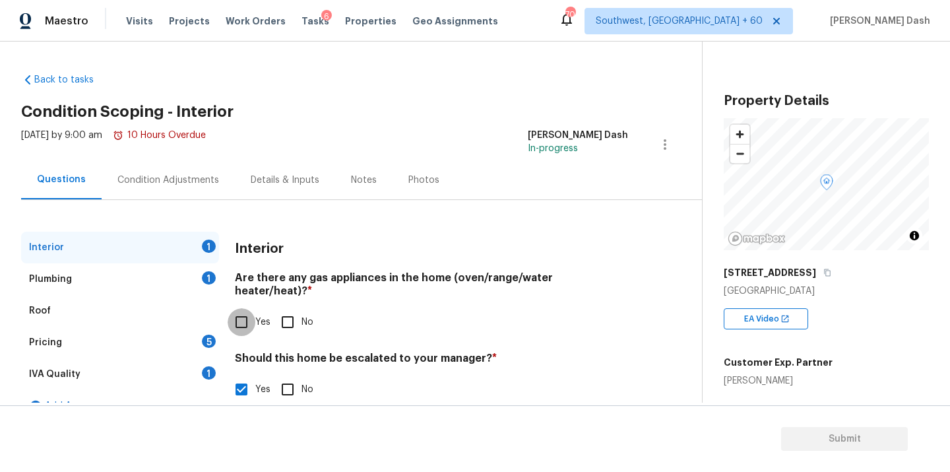
click at [249, 309] on input "Yes" at bounding box center [242, 322] width 28 height 28
checkbox input "true"
drag, startPoint x: 208, startPoint y: 271, endPoint x: 216, endPoint y: 290, distance: 21.0
click at [208, 271] on div "1" at bounding box center [209, 277] width 14 height 13
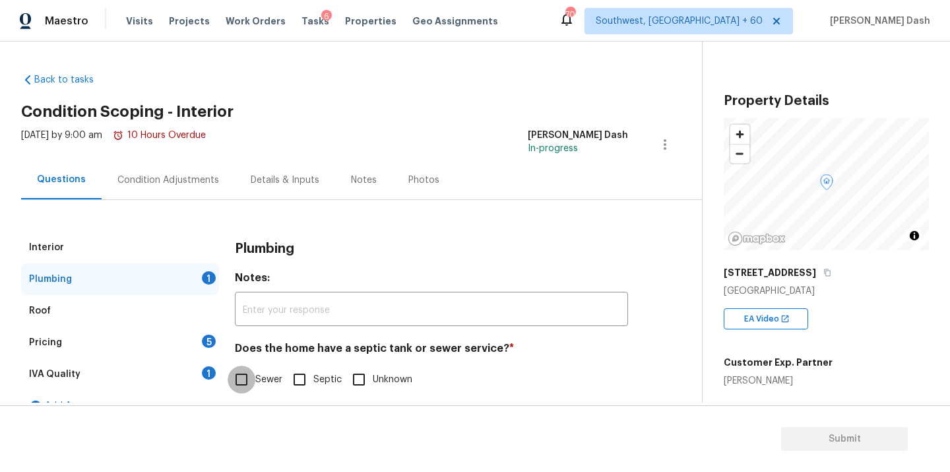
click at [241, 374] on input "Sewer" at bounding box center [242, 380] width 28 height 28
checkbox input "true"
click at [188, 366] on div "IVA Quality 1" at bounding box center [120, 374] width 198 height 32
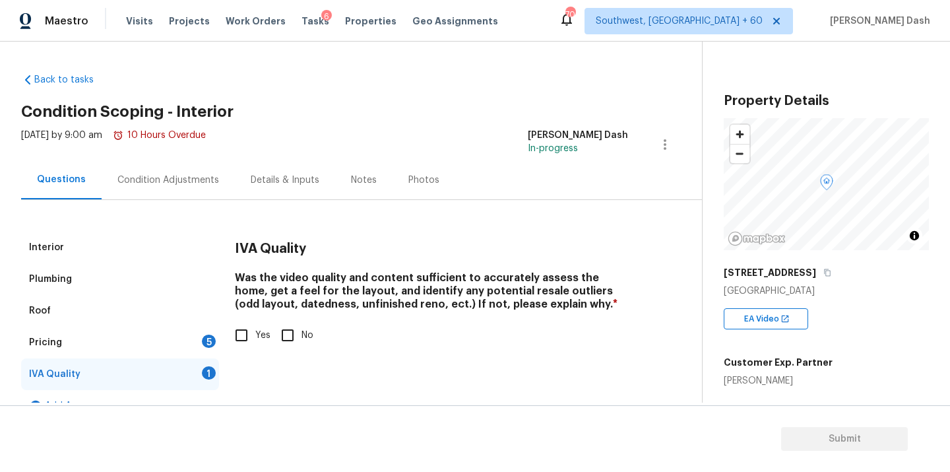
click at [247, 329] on input "Yes" at bounding box center [242, 335] width 28 height 28
checkbox input "true"
drag, startPoint x: 210, startPoint y: 335, endPoint x: 237, endPoint y: 323, distance: 29.5
click at [210, 335] on div "5" at bounding box center [209, 341] width 14 height 13
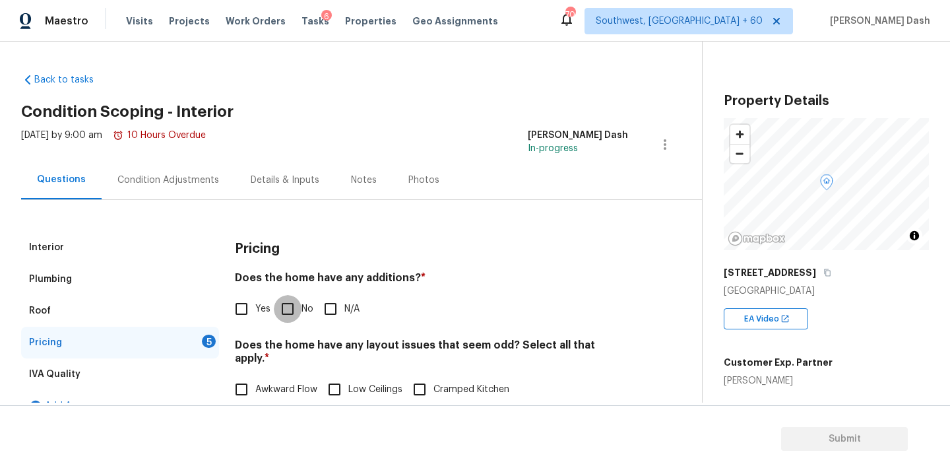
click at [278, 313] on input "No" at bounding box center [288, 309] width 28 height 28
checkbox input "true"
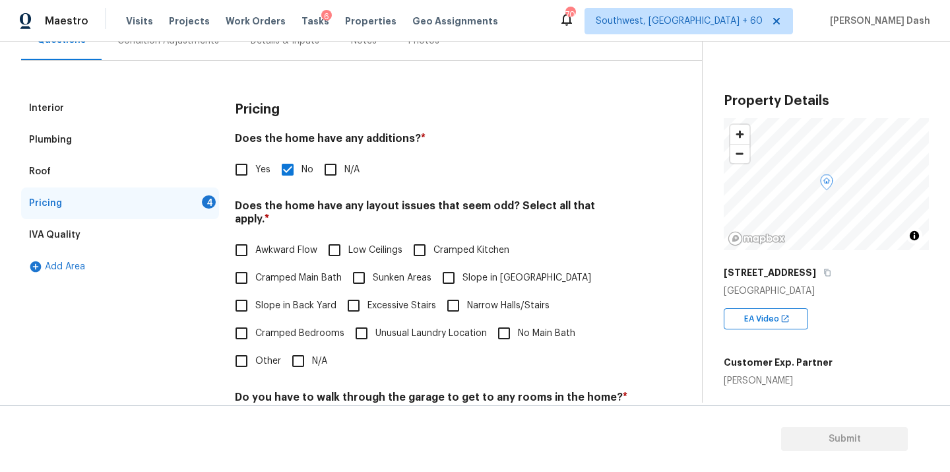
scroll to position [186, 0]
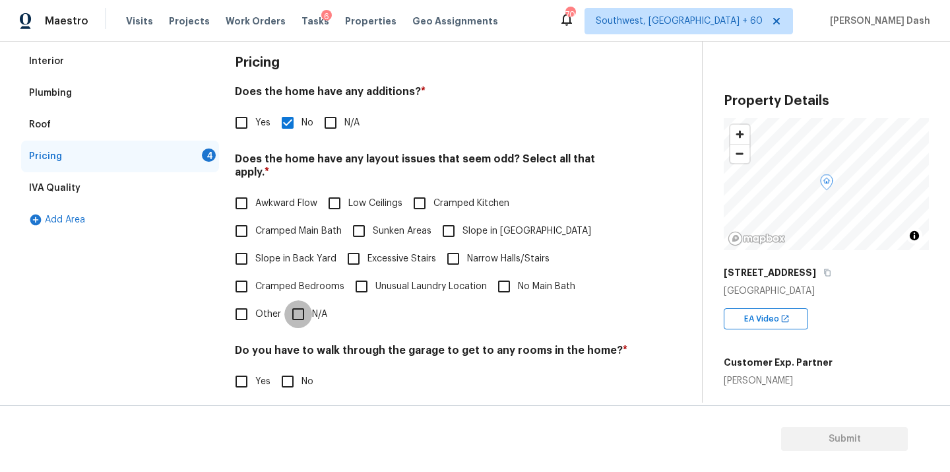
click at [296, 300] on input "N/A" at bounding box center [298, 314] width 28 height 28
checkbox input "true"
click at [294, 368] on div "Do you have to walk through the garage to get to any rooms in the home? * Yes No" at bounding box center [431, 370] width 393 height 51
click at [294, 368] on input "No" at bounding box center [288, 382] width 28 height 28
checkbox input "true"
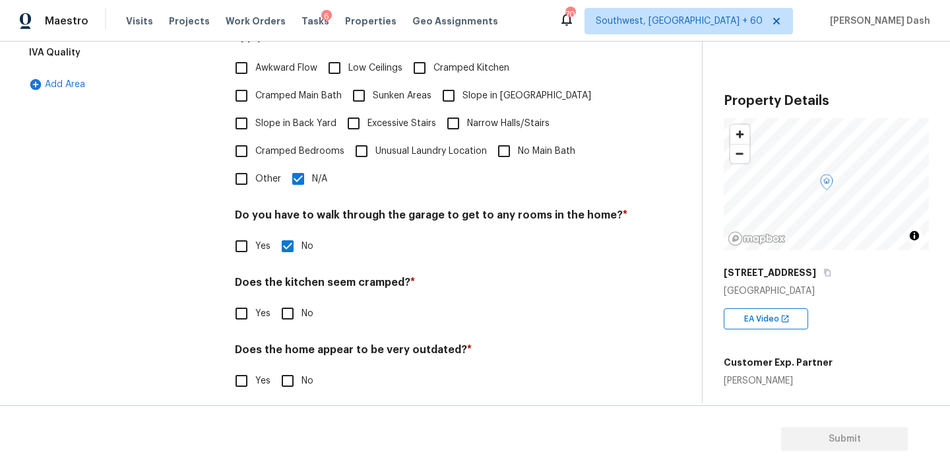
scroll to position [320, 0]
click at [290, 301] on input "No" at bounding box center [288, 315] width 28 height 28
checkbox input "true"
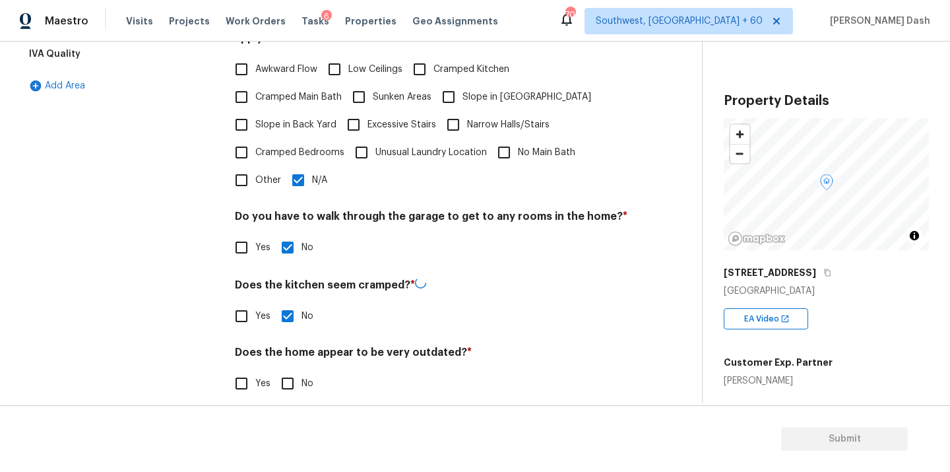
click at [290, 370] on input "No" at bounding box center [288, 384] width 28 height 28
checkbox input "true"
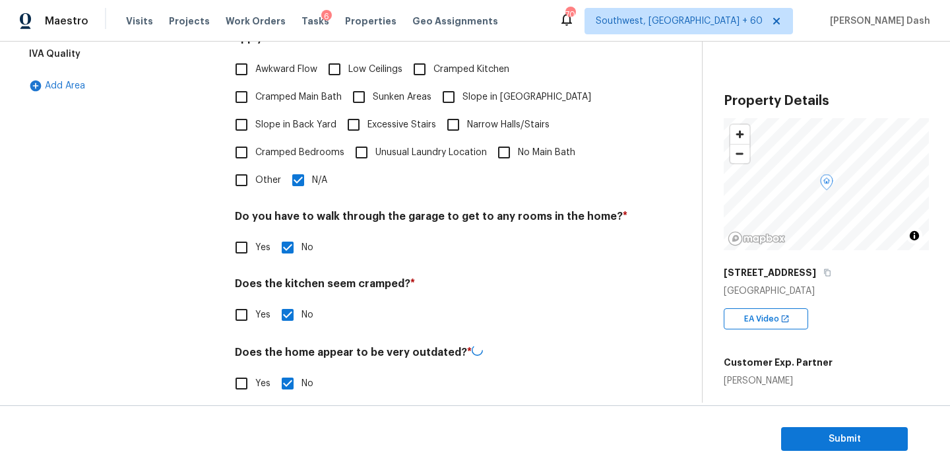
click at [202, 282] on div "Interior Plumbing Roof Pricing IVA Quality Add Area" at bounding box center [120, 162] width 198 height 501
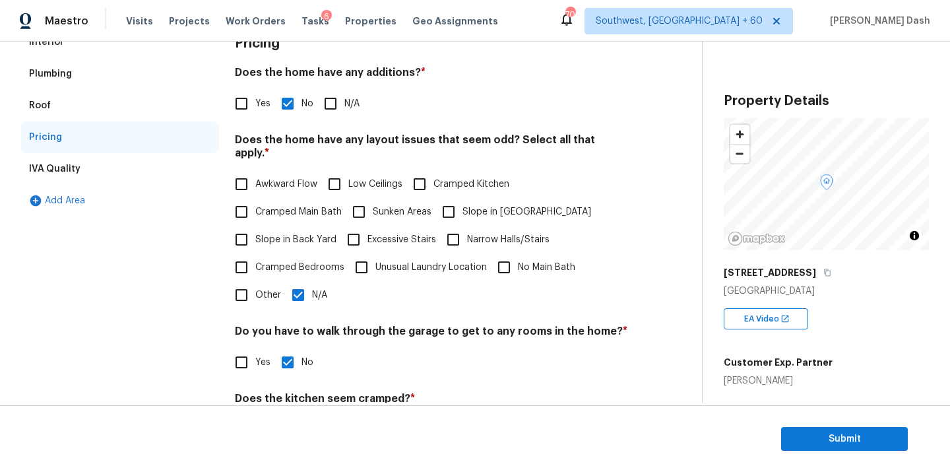
scroll to position [0, 0]
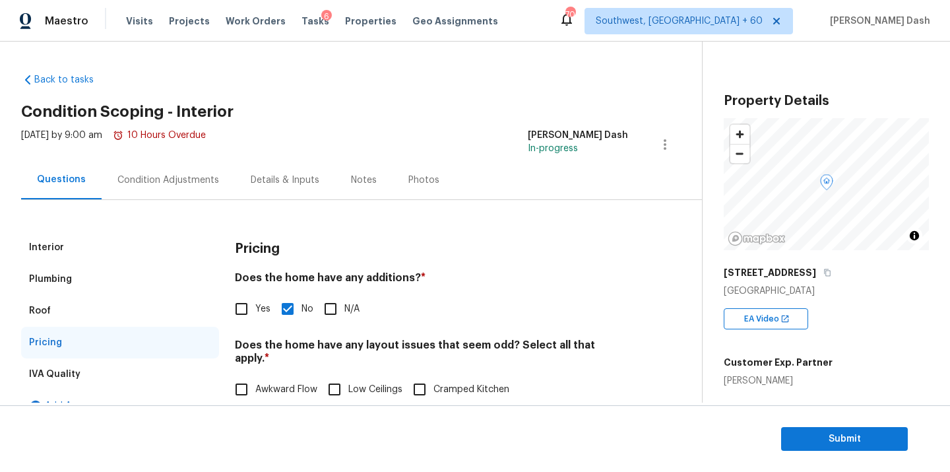
click at [201, 178] on div "Condition Adjustments" at bounding box center [168, 180] width 102 height 13
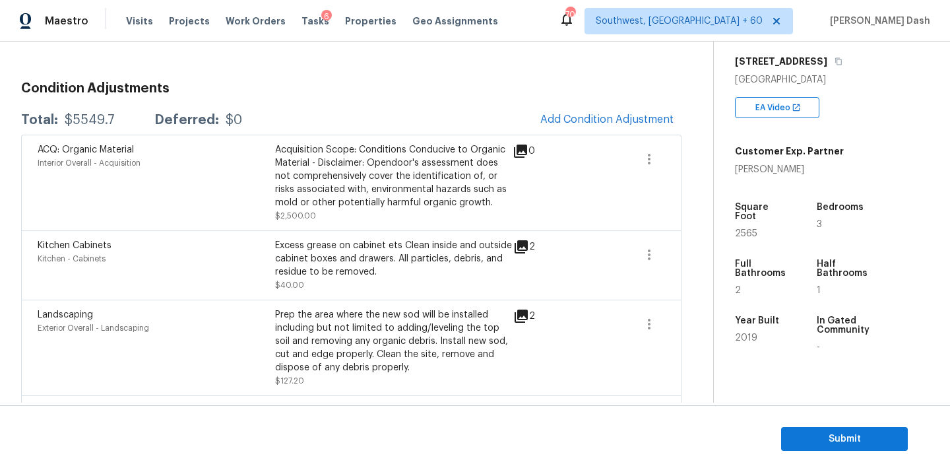
scroll to position [214, 0]
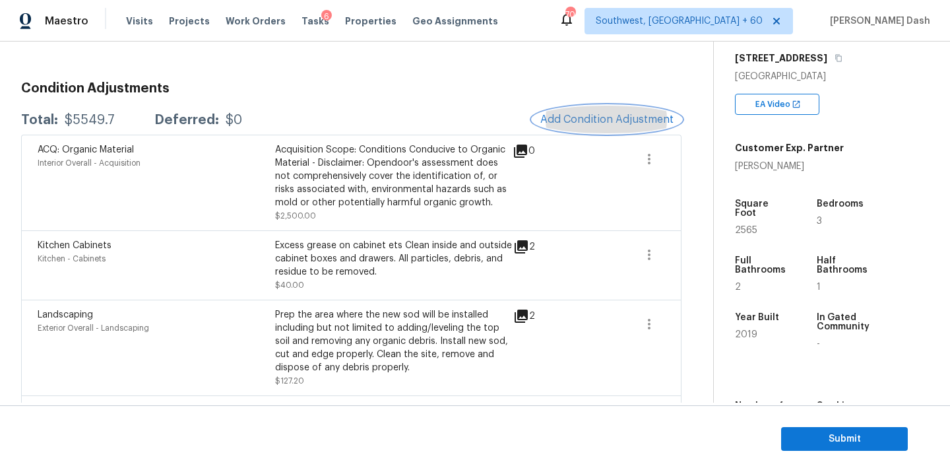
click at [586, 123] on span "Add Condition Adjustment" at bounding box center [606, 119] width 133 height 12
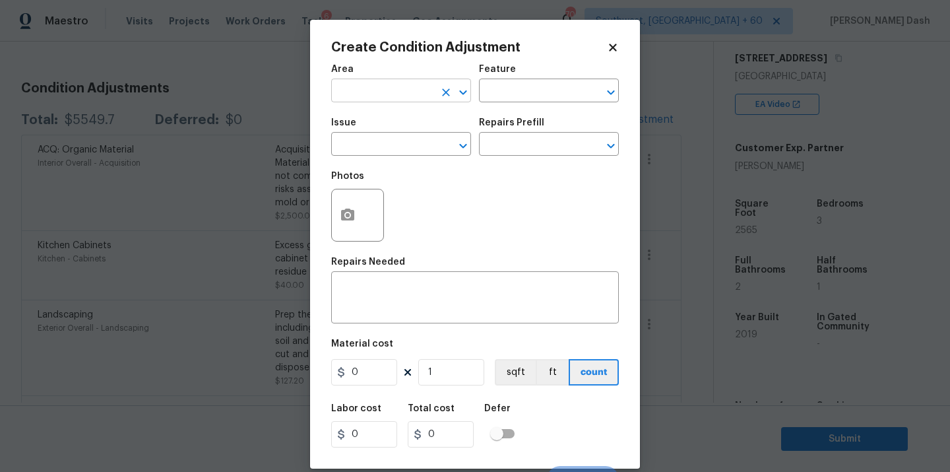
click at [416, 100] on input "text" at bounding box center [382, 92] width 103 height 20
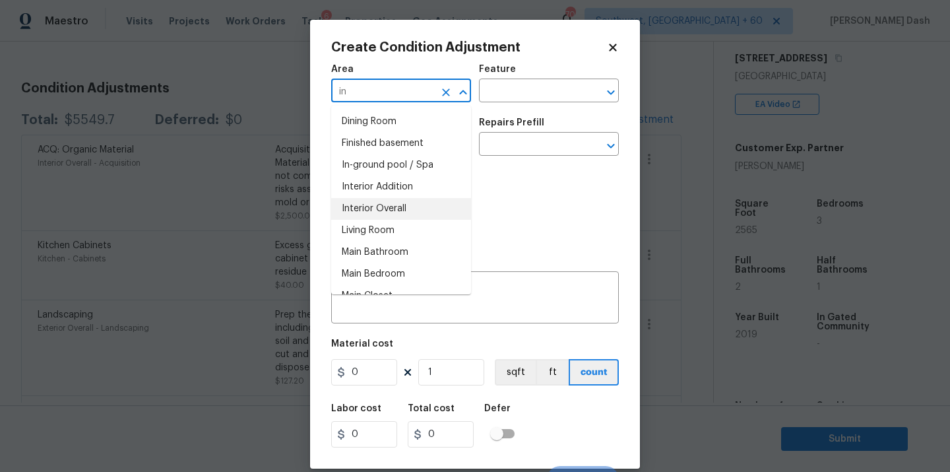
click at [395, 206] on li "Interior Overall" at bounding box center [401, 209] width 140 height 22
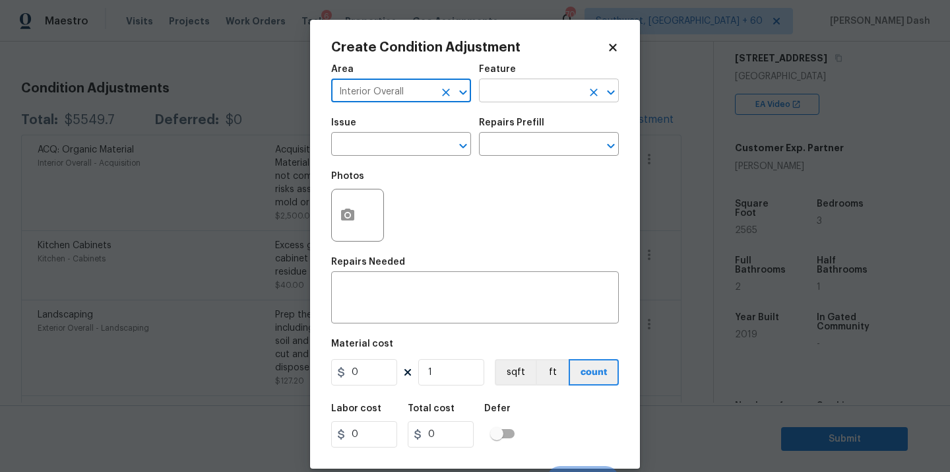
type input "Interior Overall"
click at [507, 94] on input "text" at bounding box center [530, 92] width 103 height 20
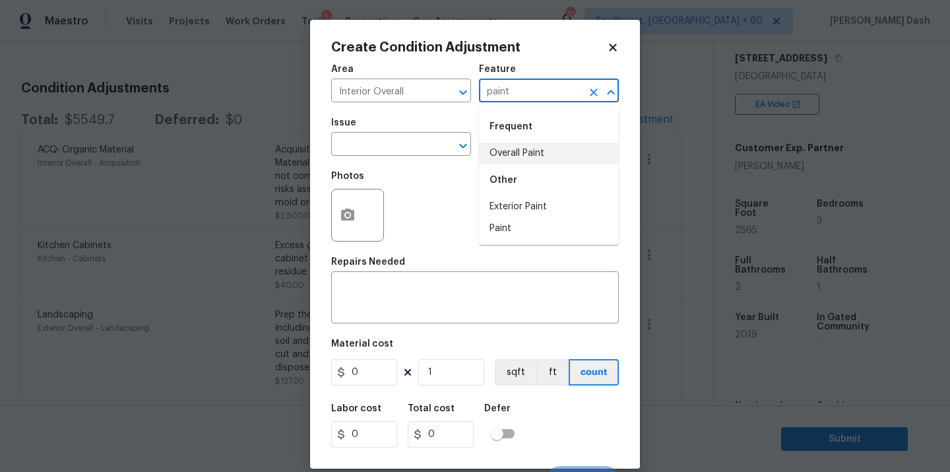
click at [513, 143] on li "Overall Paint" at bounding box center [549, 154] width 140 height 22
drag, startPoint x: 440, startPoint y: 154, endPoint x: 433, endPoint y: 154, distance: 7.3
click at [440, 154] on div at bounding box center [454, 146] width 34 height 18
type input "Overall Paint"
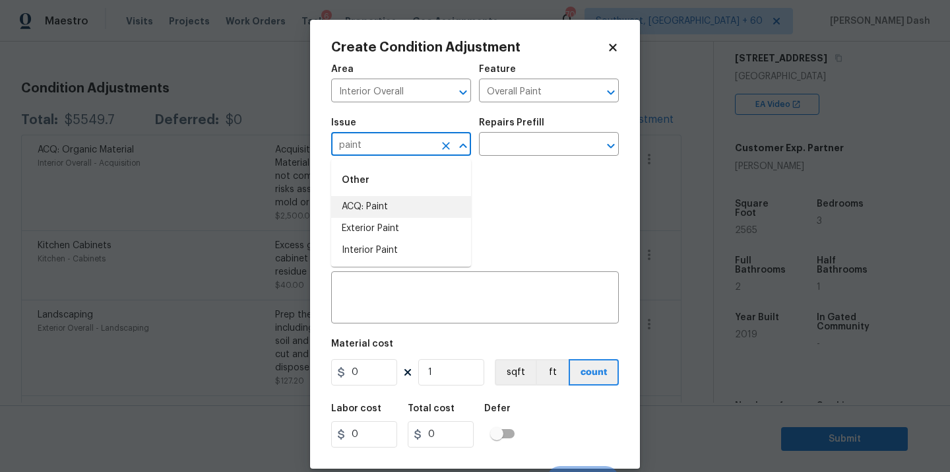
click at [392, 212] on li "ACQ: Paint" at bounding box center [401, 207] width 140 height 22
type input "ACQ: Paint"
click at [509, 140] on input "text" at bounding box center [530, 145] width 103 height 20
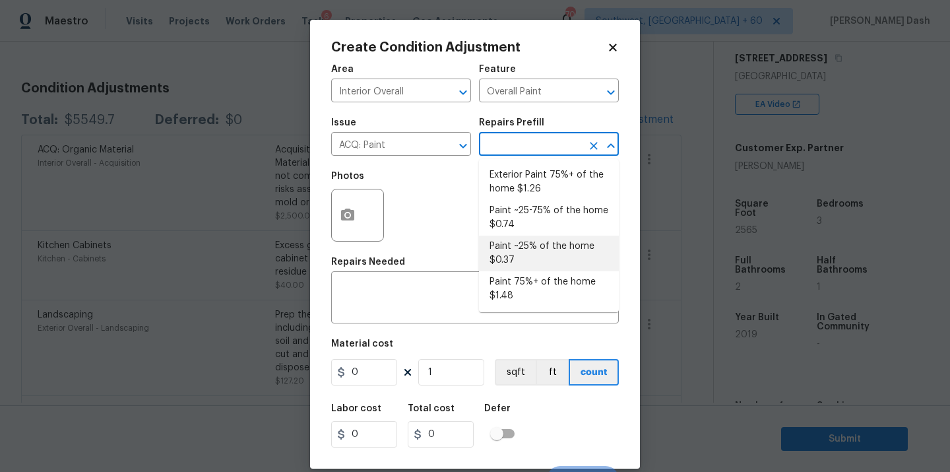
click at [513, 253] on li "Paint ~25% of the home $0.37" at bounding box center [549, 254] width 140 height 36
type input "Acquisition"
type textarea "Acquisition Scope: ~25% of the home needs interior paint"
type input "0.37"
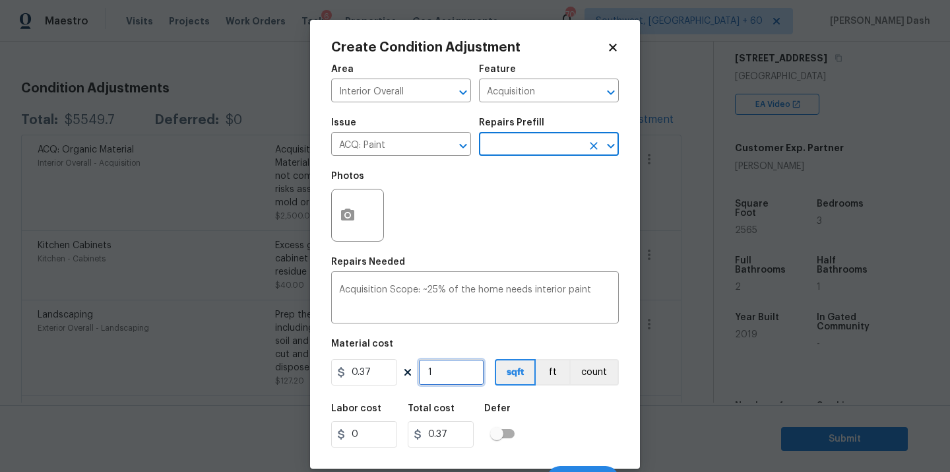
click at [431, 379] on input "1" at bounding box center [451, 372] width 66 height 26
click at [438, 373] on input "1" at bounding box center [451, 372] width 66 height 26
type input "0"
type input "2"
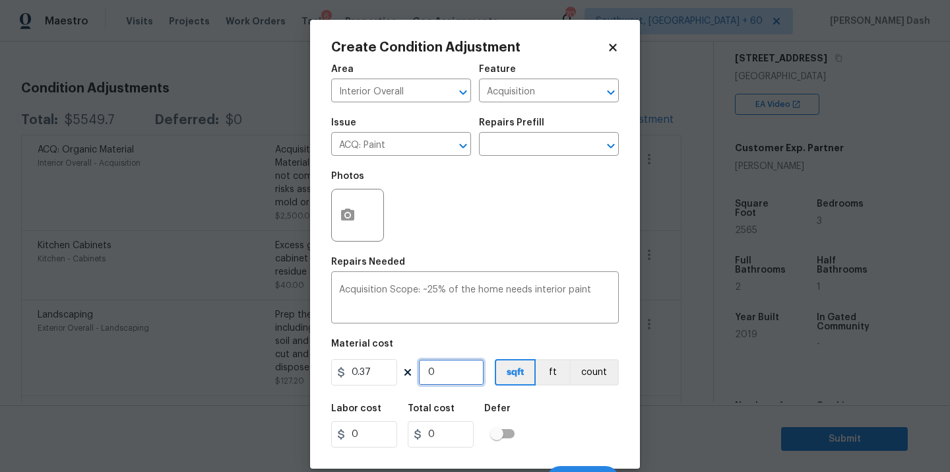
type input "0.74"
type input "25"
type input "9.25"
type input "256"
type input "94.72"
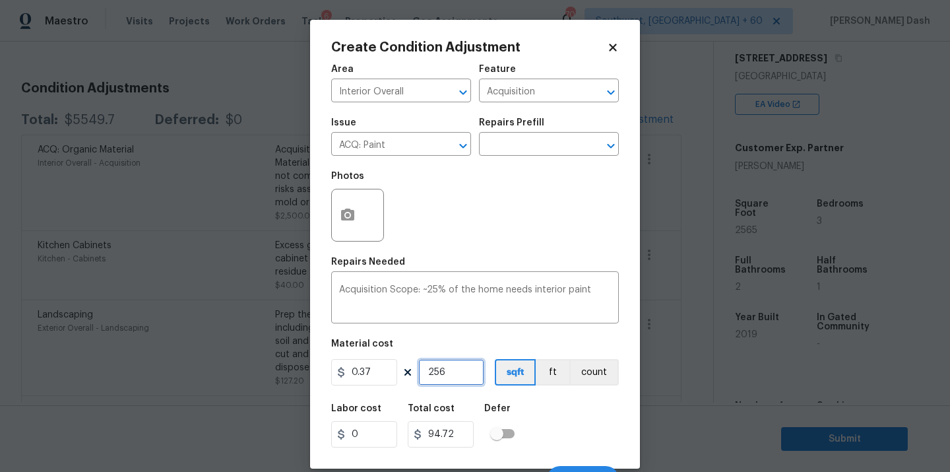
type input "2565"
type input "949.05"
type input "2565"
click at [552, 424] on div "Labor cost 0 Total cost 949.05 Defer" at bounding box center [475, 425] width 288 height 59
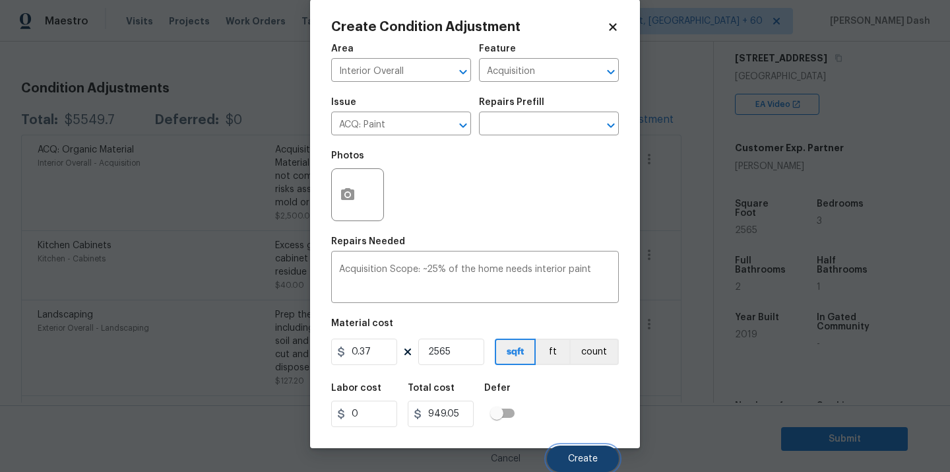
click at [575, 445] on button "Create" at bounding box center [583, 458] width 72 height 26
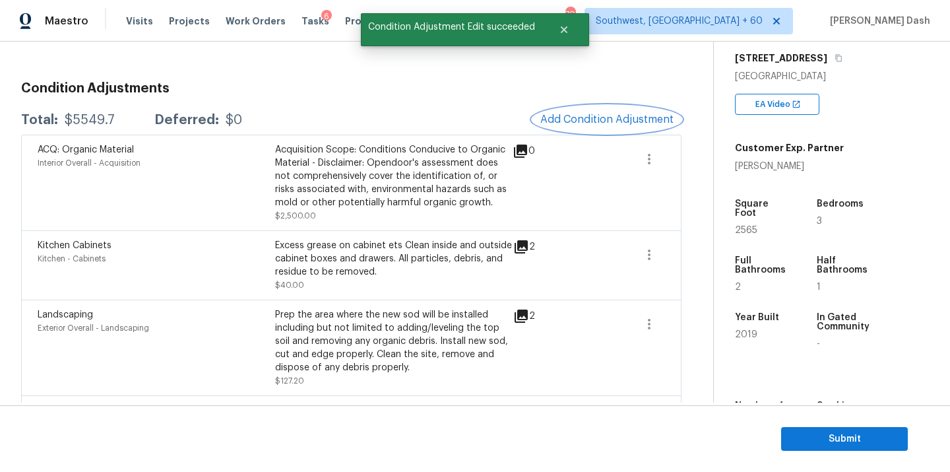
scroll to position [0, 0]
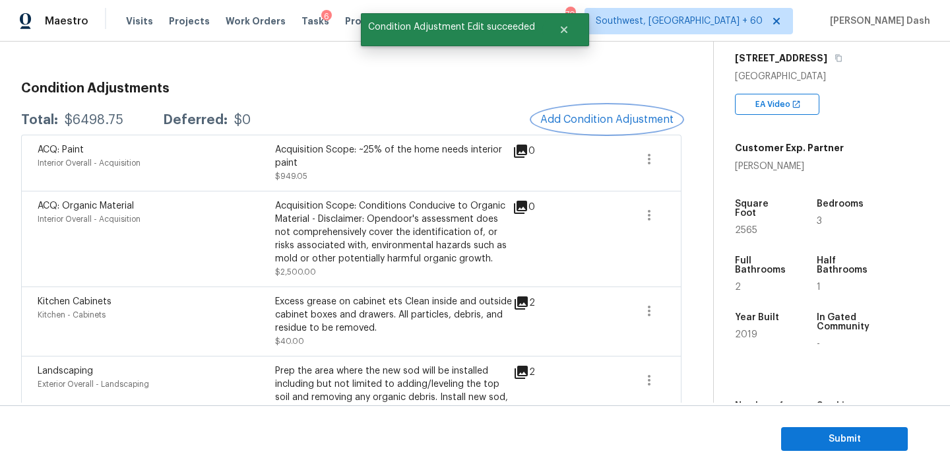
click at [616, 120] on span "Add Condition Adjustment" at bounding box center [606, 119] width 133 height 12
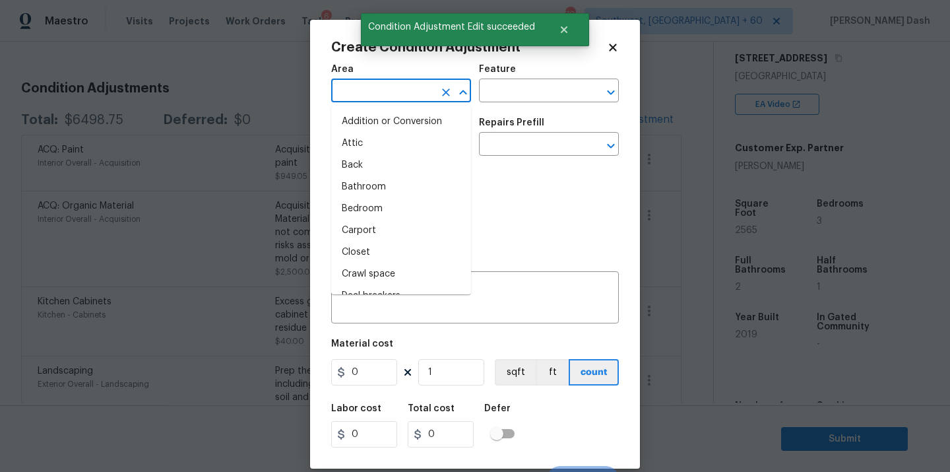
click at [361, 98] on input "text" at bounding box center [382, 92] width 103 height 20
click at [354, 211] on li "Interior Overall" at bounding box center [401, 209] width 140 height 22
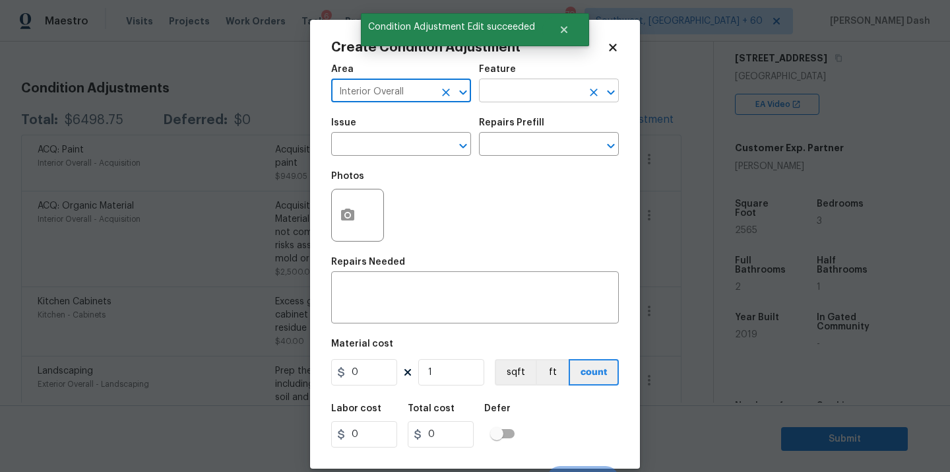
type input "Interior Overall"
click at [501, 98] on input "text" at bounding box center [530, 92] width 103 height 20
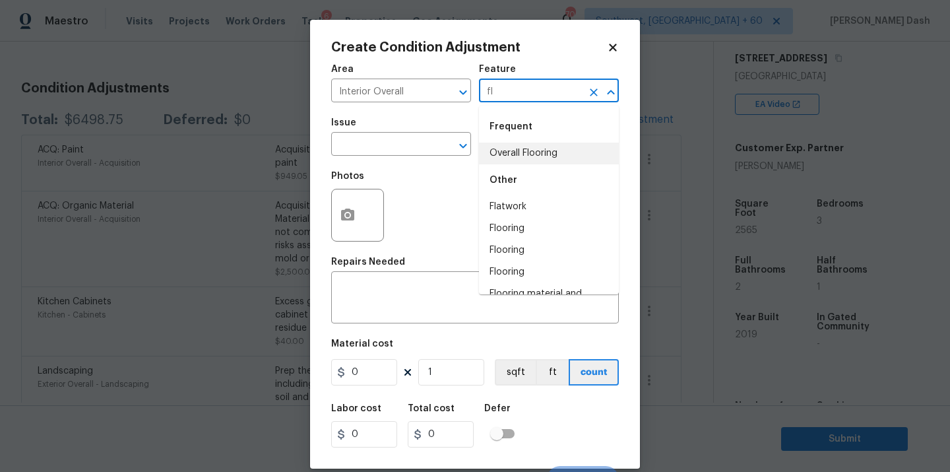
drag, startPoint x: 518, startPoint y: 148, endPoint x: 507, endPoint y: 152, distance: 11.1
click at [518, 148] on li "Overall Flooring" at bounding box center [549, 154] width 140 height 22
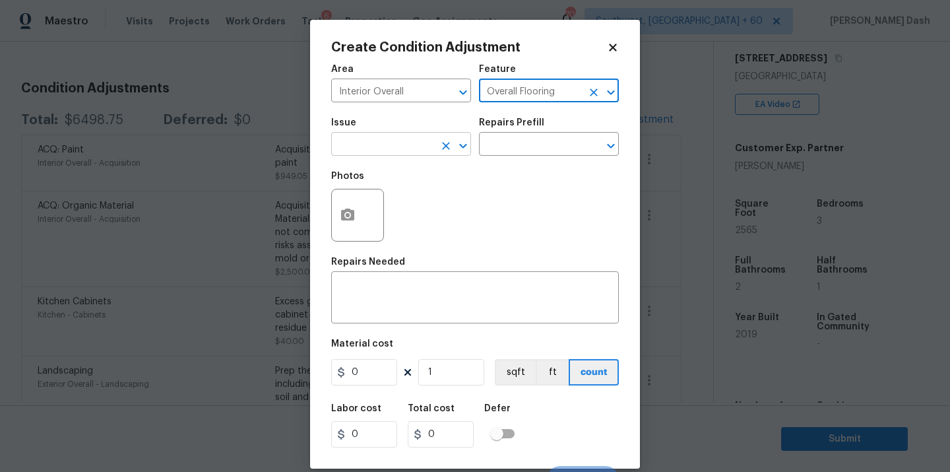
type input "Overall Flooring"
click at [402, 145] on input "text" at bounding box center [382, 145] width 103 height 20
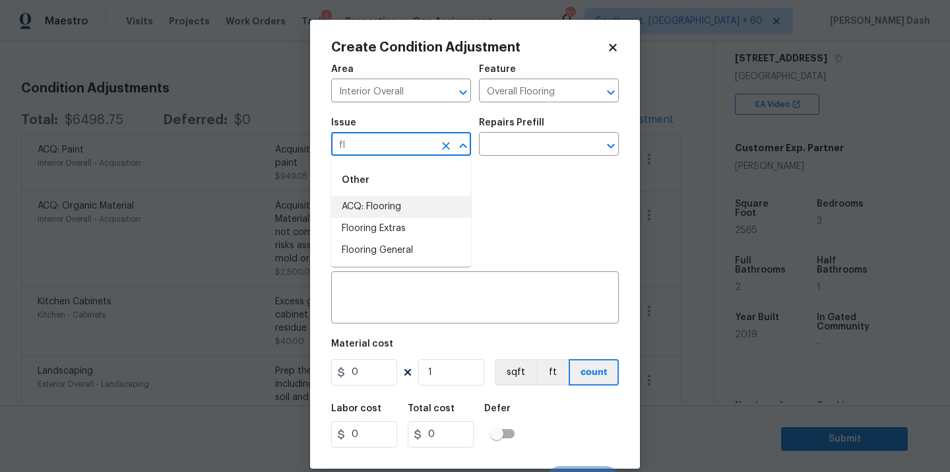
click at [399, 209] on li "ACQ: Flooring" at bounding box center [401, 207] width 140 height 22
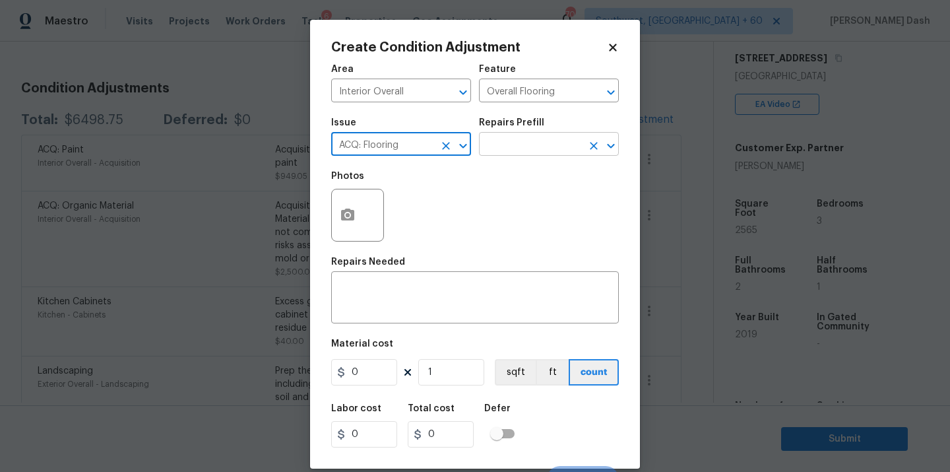
type input "ACQ: Flooring"
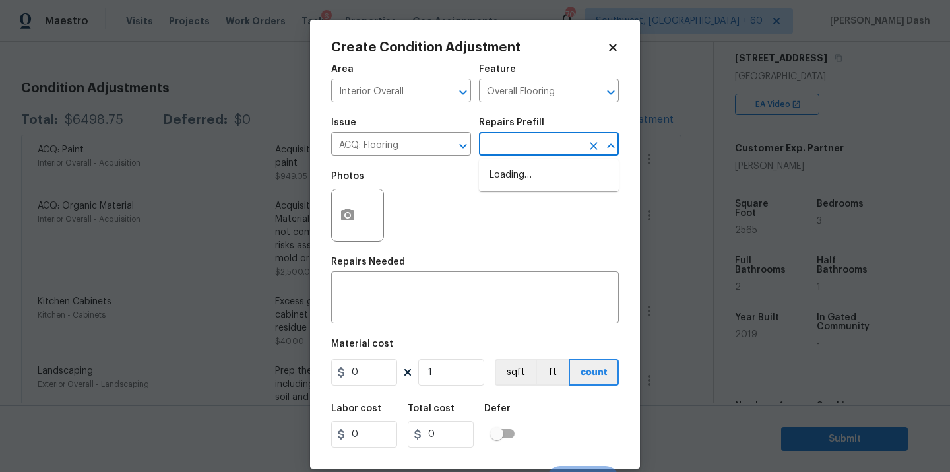
drag, startPoint x: 525, startPoint y: 144, endPoint x: 525, endPoint y: 242, distance: 97.7
click at [525, 145] on input "text" at bounding box center [530, 145] width 103 height 20
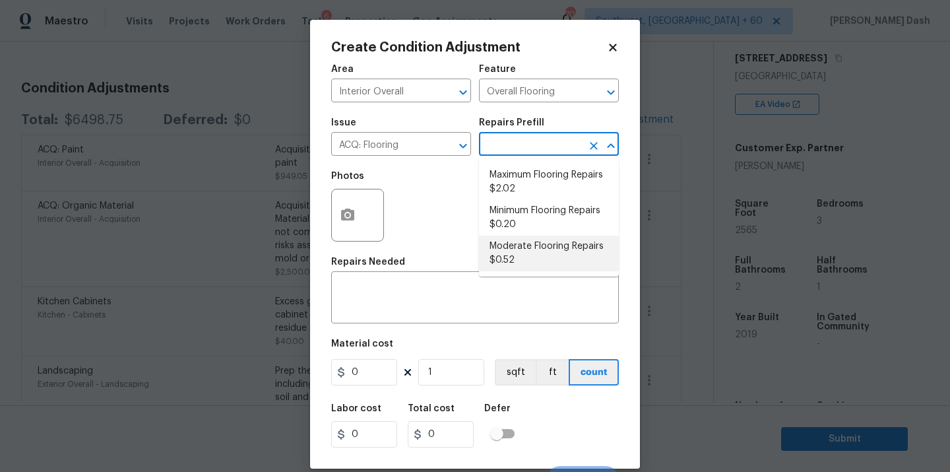
click at [525, 263] on li "Moderate Flooring Repairs $0.52" at bounding box center [549, 254] width 140 height 36
type input "Acquisition"
type textarea "Acquisition Scope: Moderate flooring repairs"
type input "0.52"
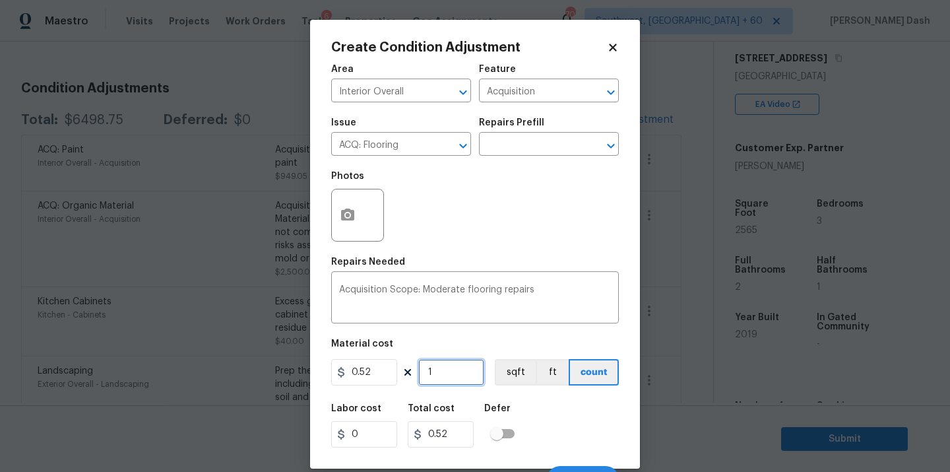
click at [473, 369] on input "1" at bounding box center [451, 372] width 66 height 26
type input "0"
type input "2"
type input "1.04"
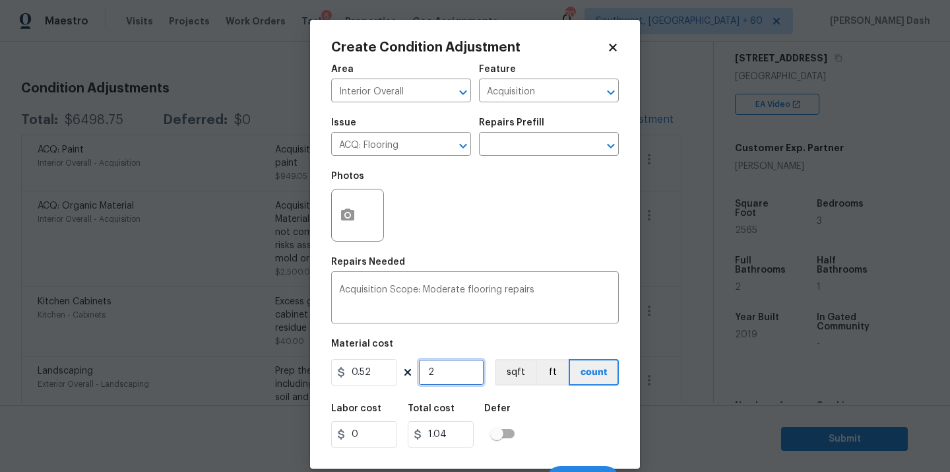
type input "25"
type input "13"
type input "256"
type input "133.12"
type input "2565"
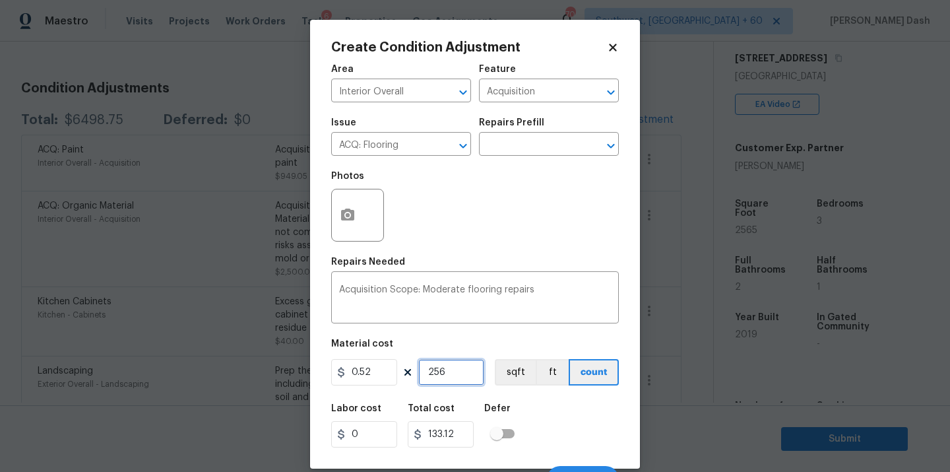
type input "1333.8"
type input "2565"
click at [523, 381] on button "sqft" at bounding box center [515, 372] width 41 height 26
click at [563, 446] on div "Labor cost 0 Total cost 1333.8 Defer" at bounding box center [475, 425] width 288 height 59
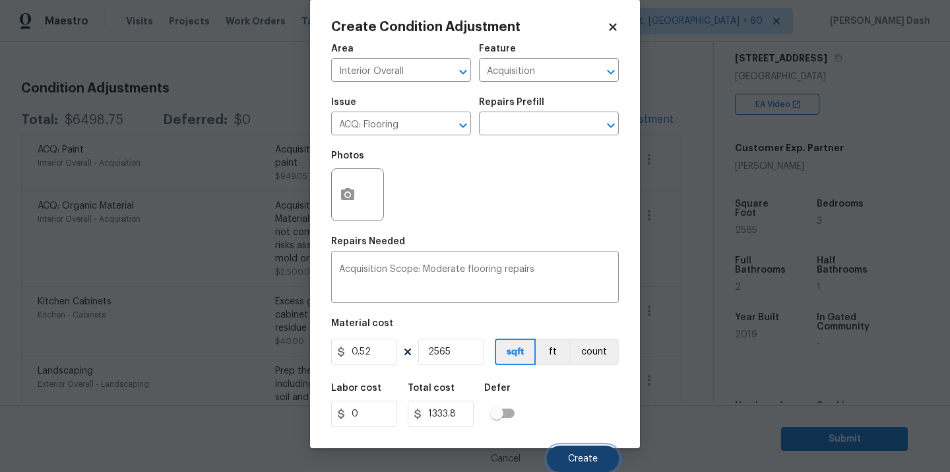
click at [579, 459] on span "Create" at bounding box center [583, 459] width 30 height 10
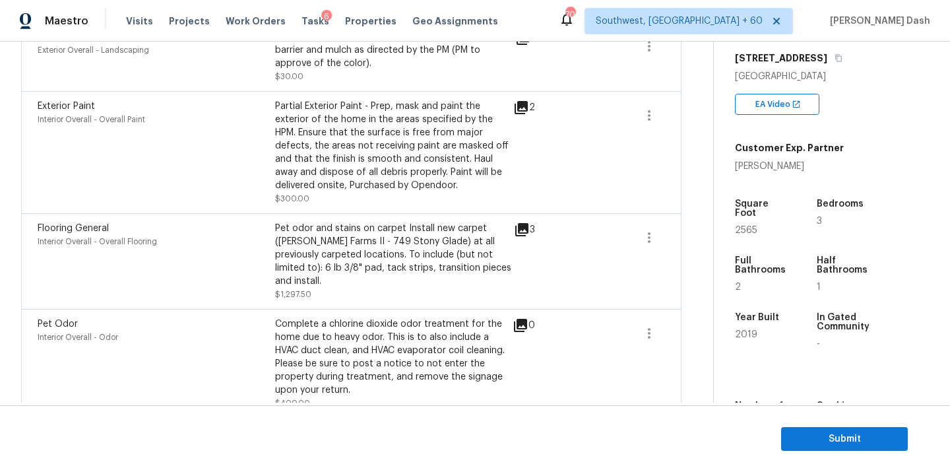
scroll to position [661, 0]
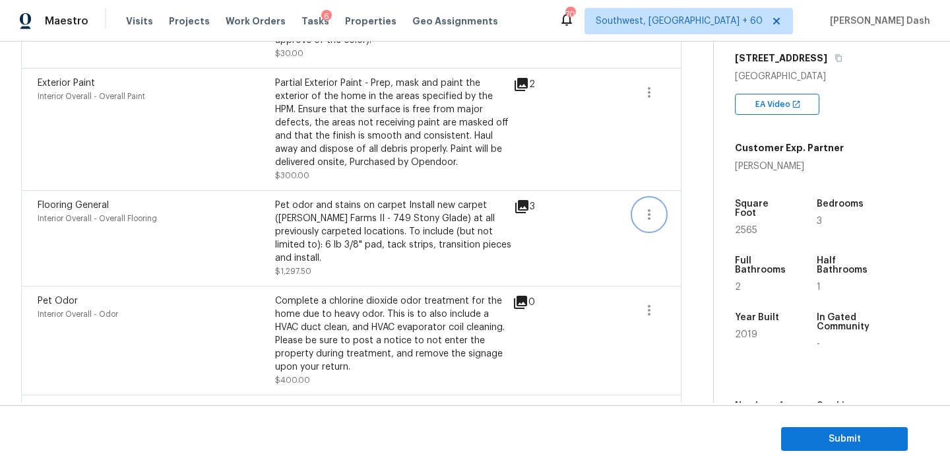
click at [649, 215] on icon "button" at bounding box center [649, 214] width 3 height 11
click at [680, 215] on div "Edit" at bounding box center [724, 213] width 103 height 13
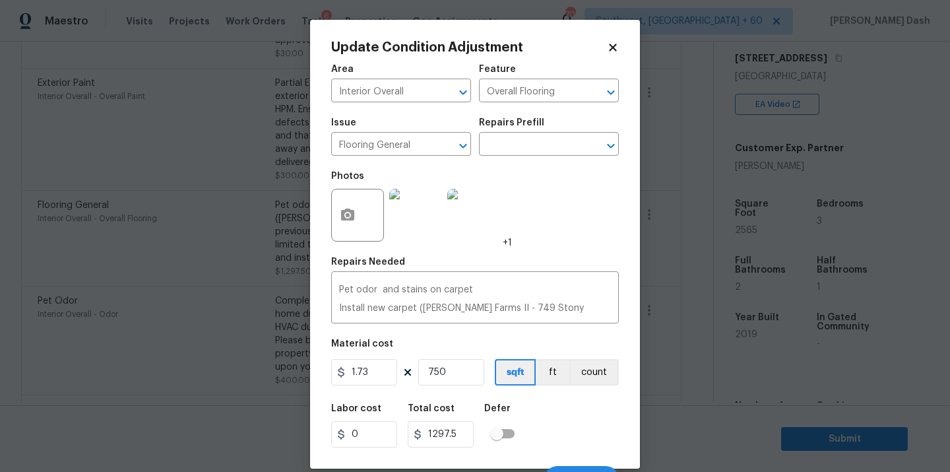
click at [612, 42] on icon at bounding box center [613, 48] width 12 height 12
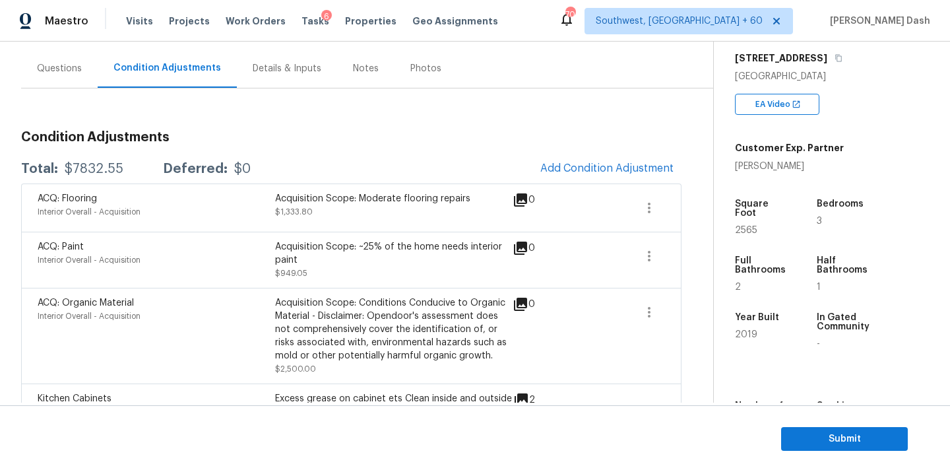
scroll to position [165, 0]
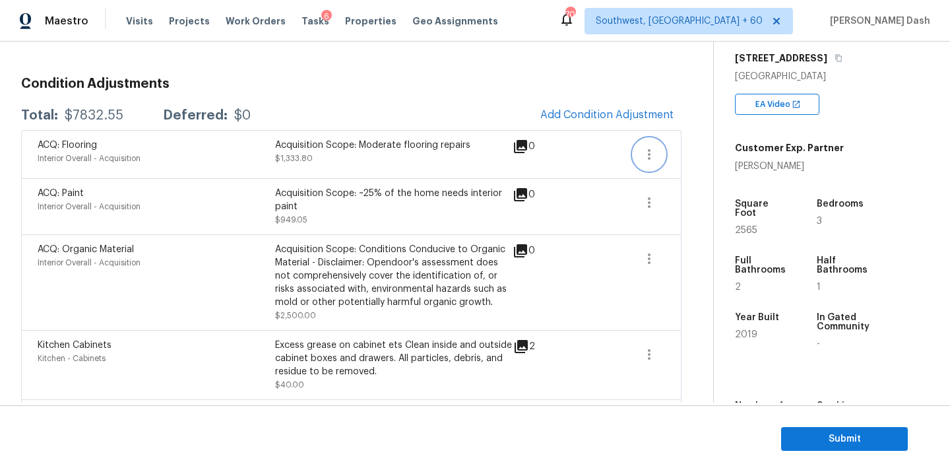
click at [646, 156] on icon "button" at bounding box center [649, 154] width 16 height 16
click at [684, 159] on link "Edit" at bounding box center [724, 152] width 112 height 20
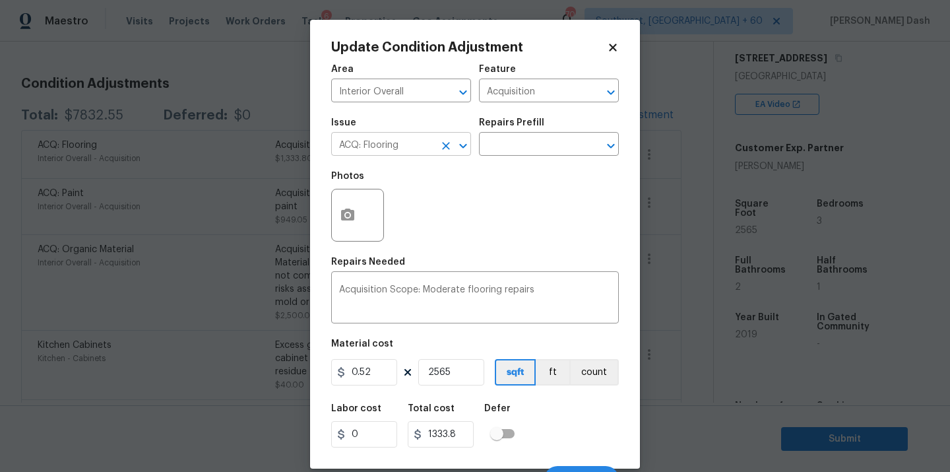
click at [416, 147] on input "ACQ: Flooring" at bounding box center [382, 145] width 103 height 20
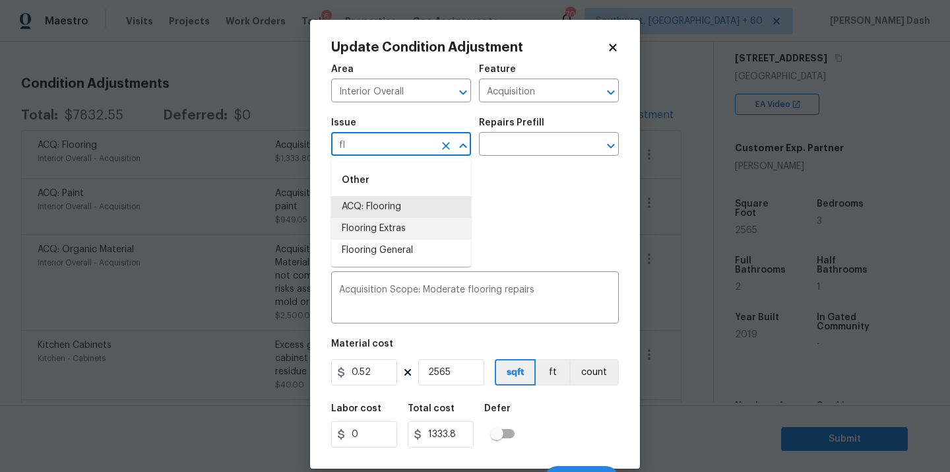
click at [401, 226] on li "Flooring Extras" at bounding box center [401, 229] width 140 height 22
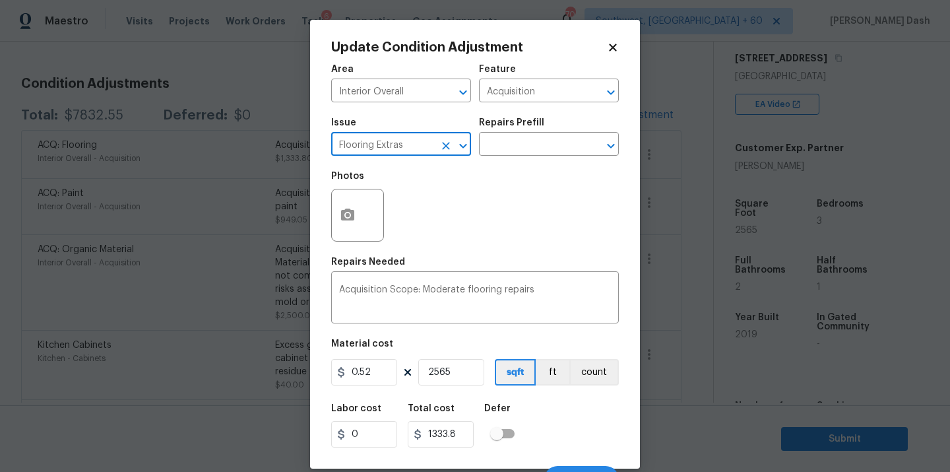
type input "Flooring Extras"
click at [515, 130] on div "Repairs Prefill" at bounding box center [549, 126] width 140 height 17
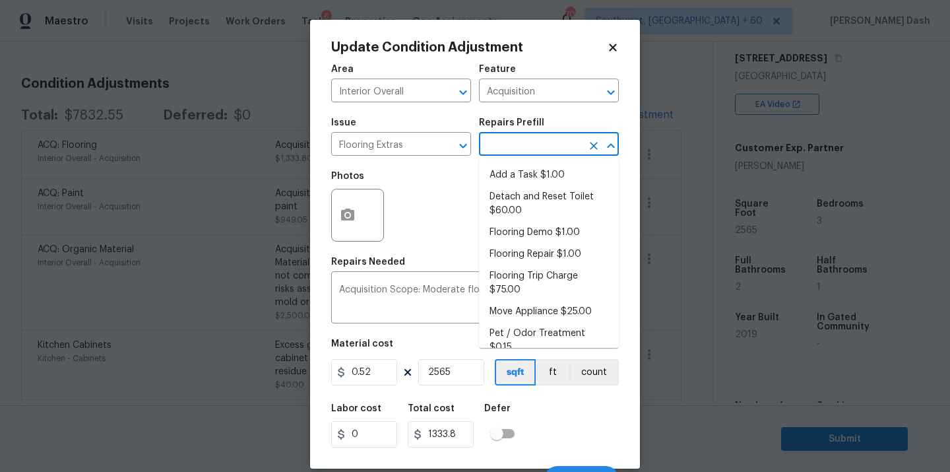
click at [515, 145] on input "text" at bounding box center [530, 145] width 103 height 20
click at [519, 231] on li "Flooring Demo $1.00" at bounding box center [549, 233] width 140 height 22
type input "Overall Flooring"
type textarea "Demo existing flooring."
type input "1"
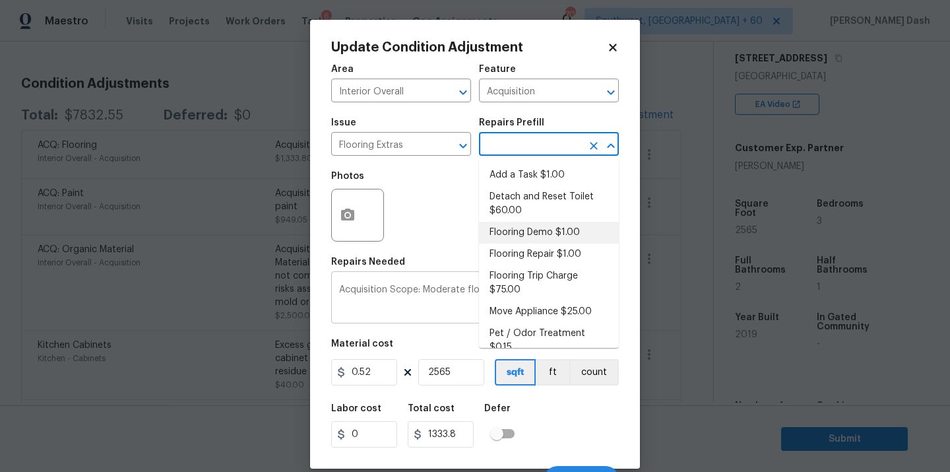
type input "2565"
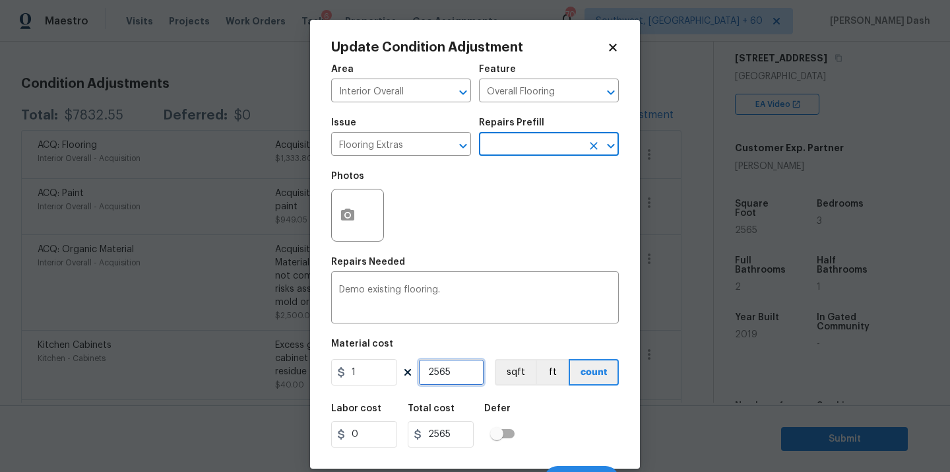
click at [451, 364] on input "2565" at bounding box center [451, 372] width 66 height 26
type input "6"
type input "0"
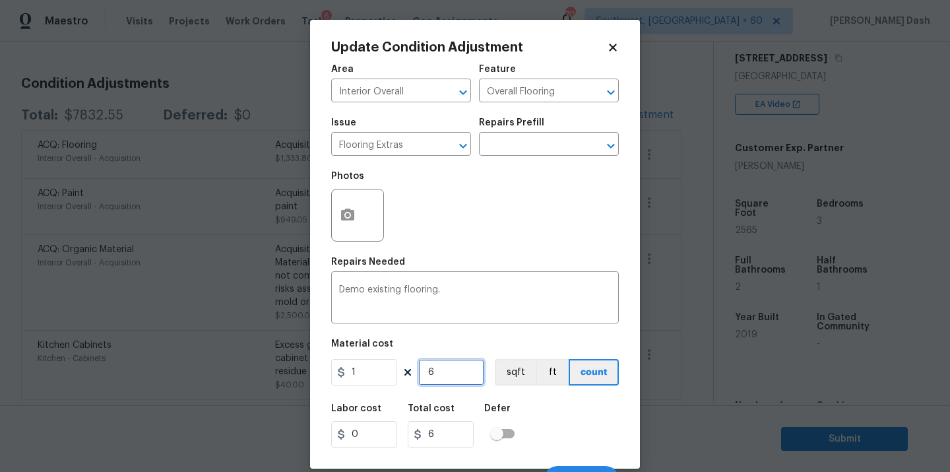
type input "0"
type input "7"
type input "75"
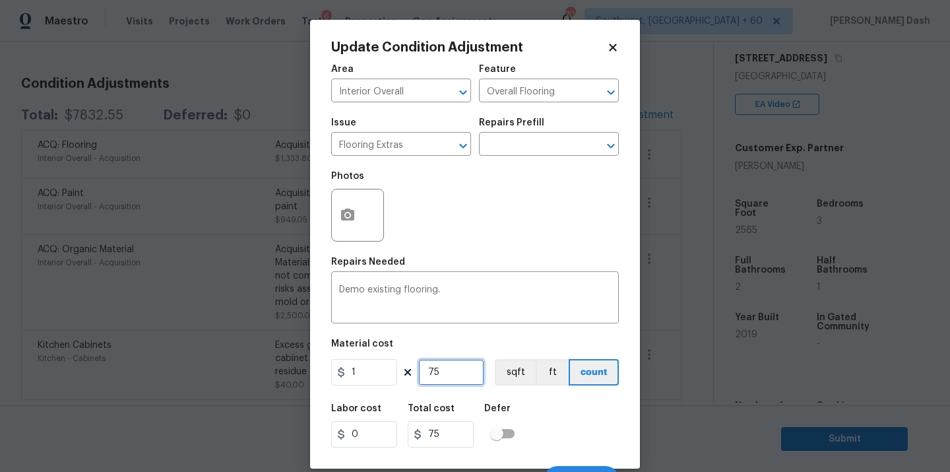
type input "750"
click at [389, 375] on input "1" at bounding box center [364, 372] width 66 height 26
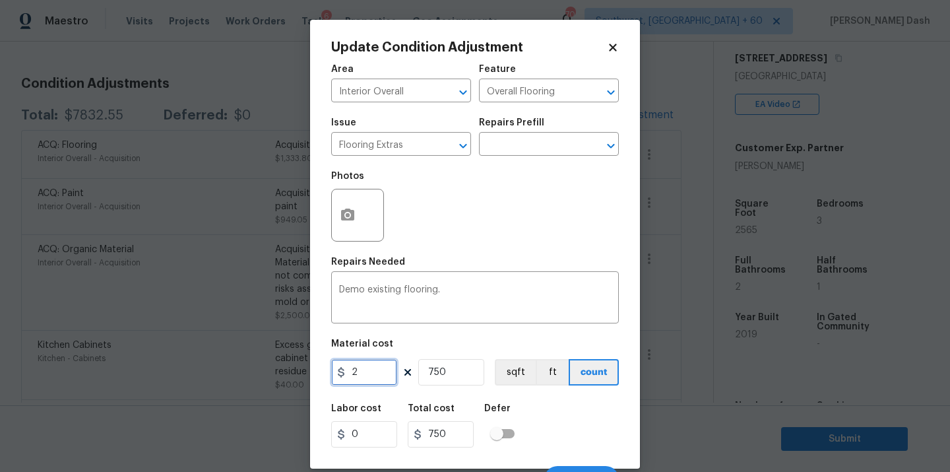
type input "2"
type input "1500"
click at [531, 418] on div "Labor cost 0 Total cost 1500 Defer" at bounding box center [475, 425] width 288 height 59
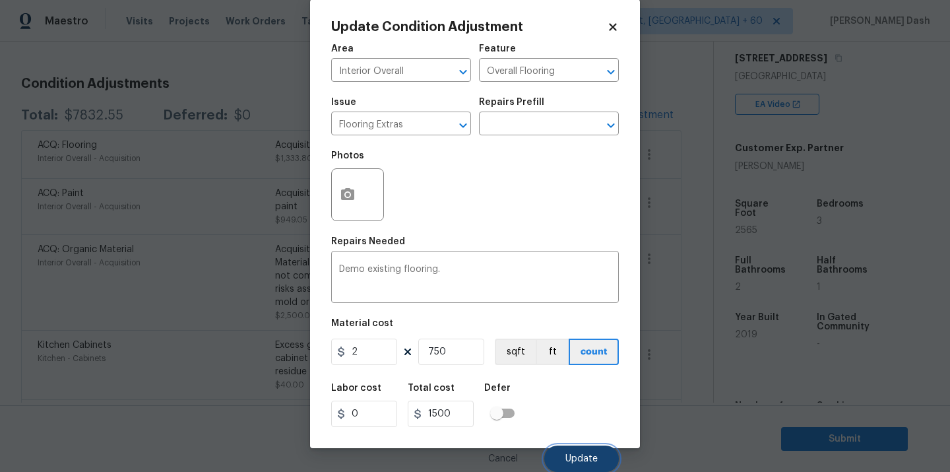
click at [588, 462] on span "Update" at bounding box center [581, 459] width 32 height 10
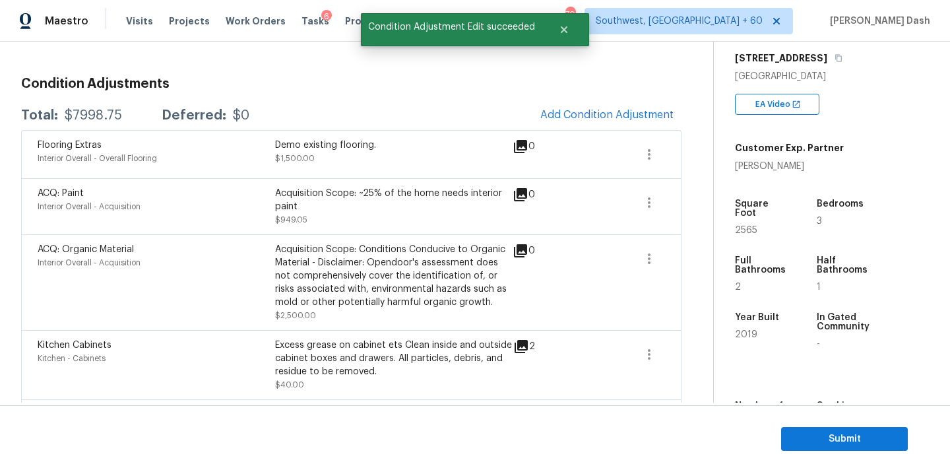
scroll to position [0, 0]
click at [659, 152] on button "button" at bounding box center [649, 155] width 32 height 32
click at [674, 152] on div "Edit" at bounding box center [724, 151] width 103 height 13
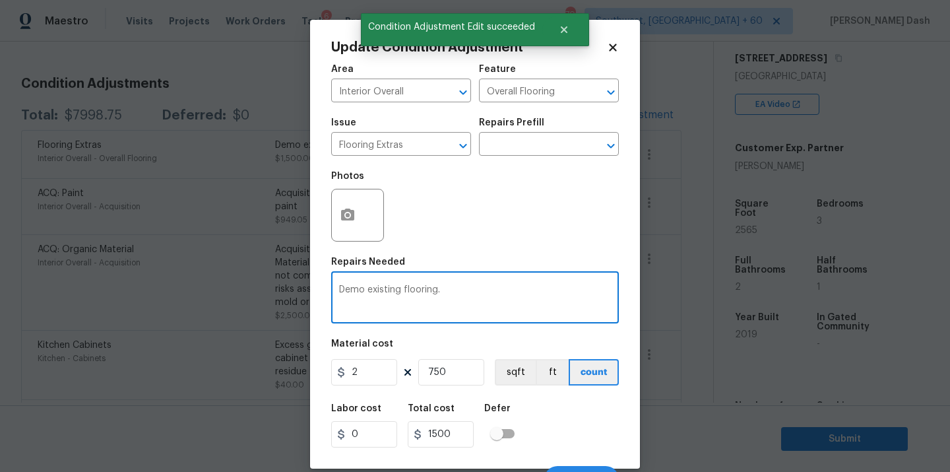
click at [401, 292] on textarea "Demo existing flooring." at bounding box center [475, 299] width 272 height 28
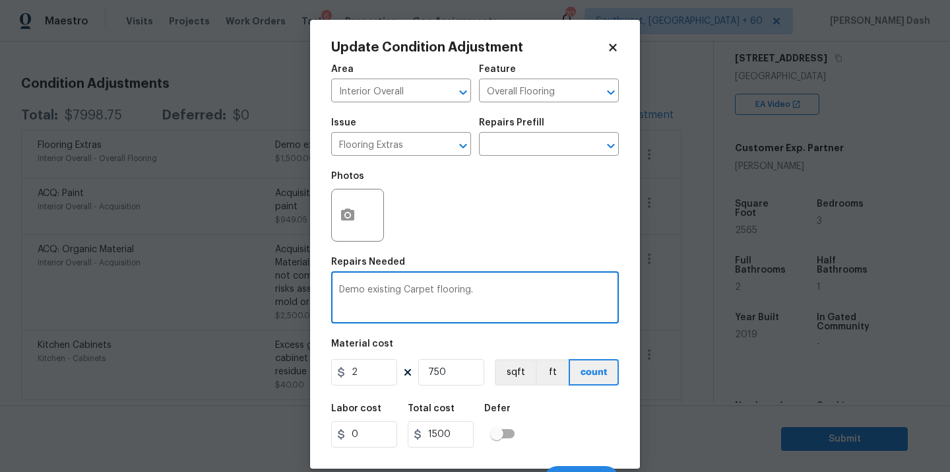
type textarea "Demo existing Carpet flooring."
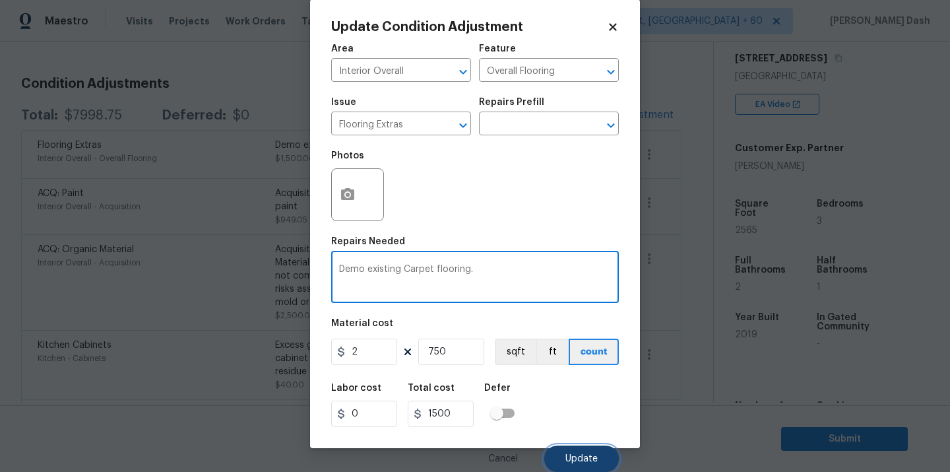
click at [592, 459] on span "Update" at bounding box center [581, 459] width 32 height 10
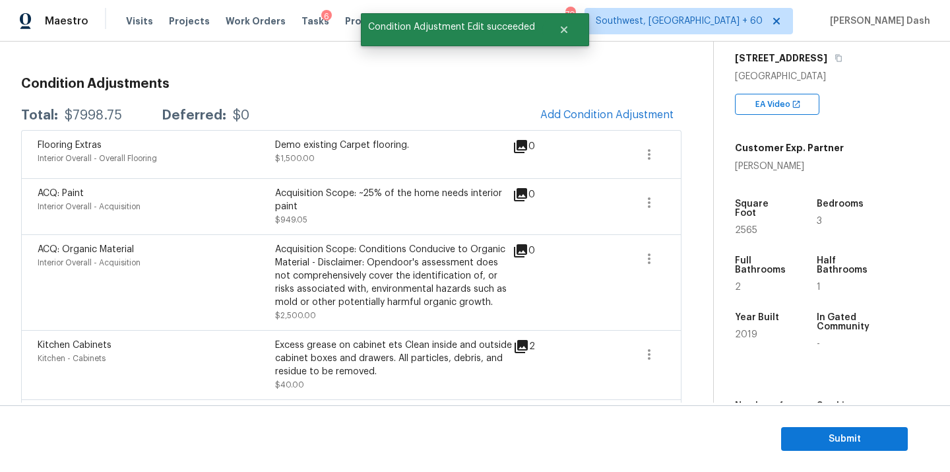
scroll to position [0, 0]
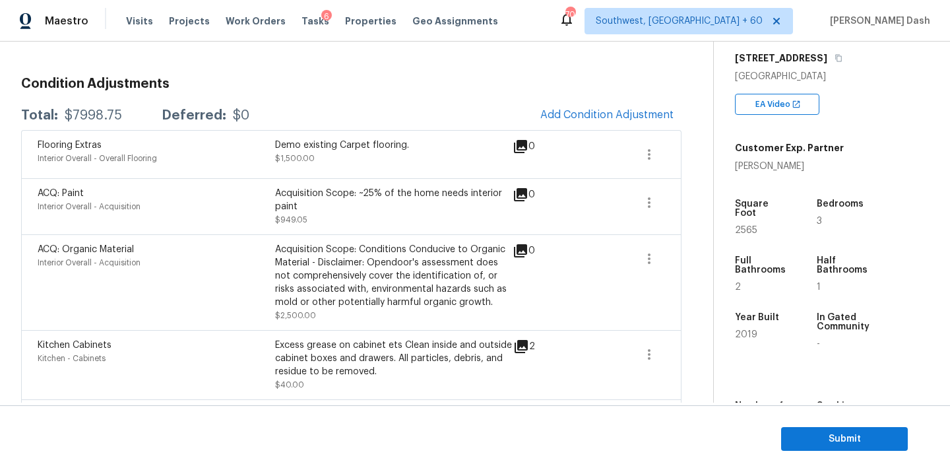
click at [92, 117] on div "$7998.75" at bounding box center [93, 115] width 57 height 13
copy div "$7998.75"
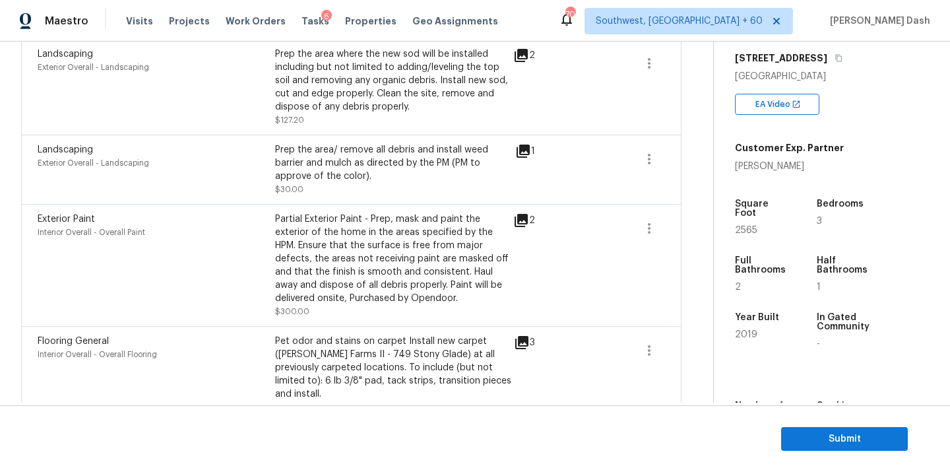
scroll to position [606, 0]
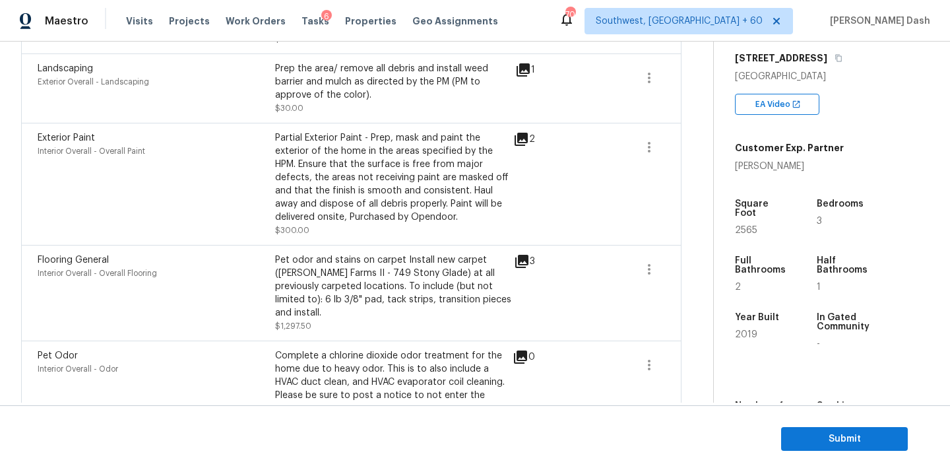
click at [523, 262] on icon at bounding box center [521, 261] width 13 height 13
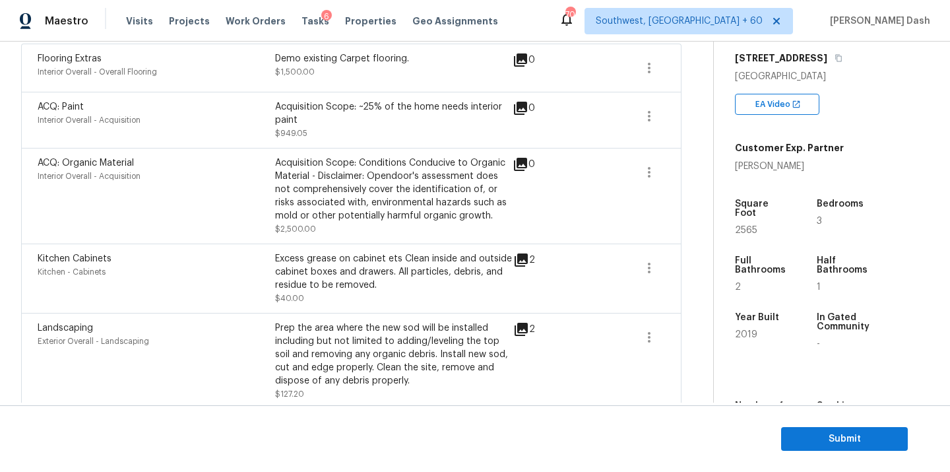
scroll to position [0, 0]
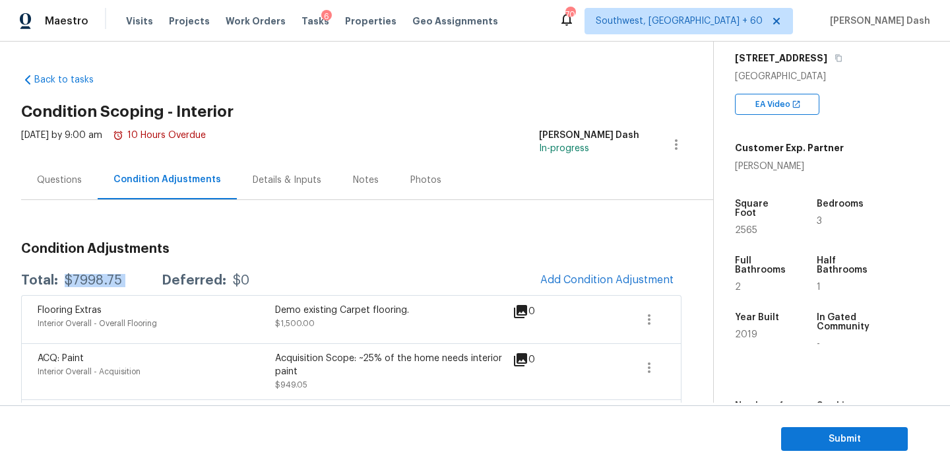
click at [81, 274] on div "$7998.75" at bounding box center [93, 280] width 57 height 13
click at [829, 430] on button "Submit" at bounding box center [844, 439] width 127 height 24
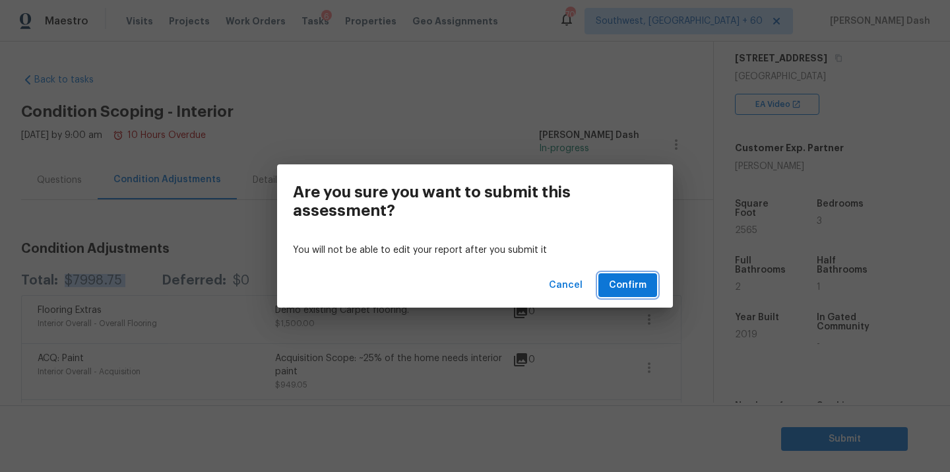
click at [635, 290] on span "Confirm" at bounding box center [628, 285] width 38 height 16
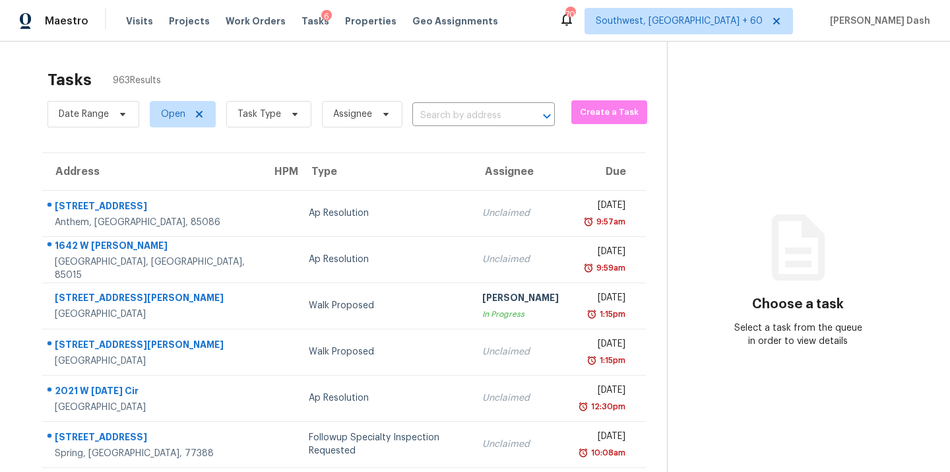
click at [417, 103] on div "Date Range Open Task Type Assignee ​" at bounding box center [301, 114] width 507 height 34
click at [428, 115] on input "text" at bounding box center [465, 116] width 106 height 20
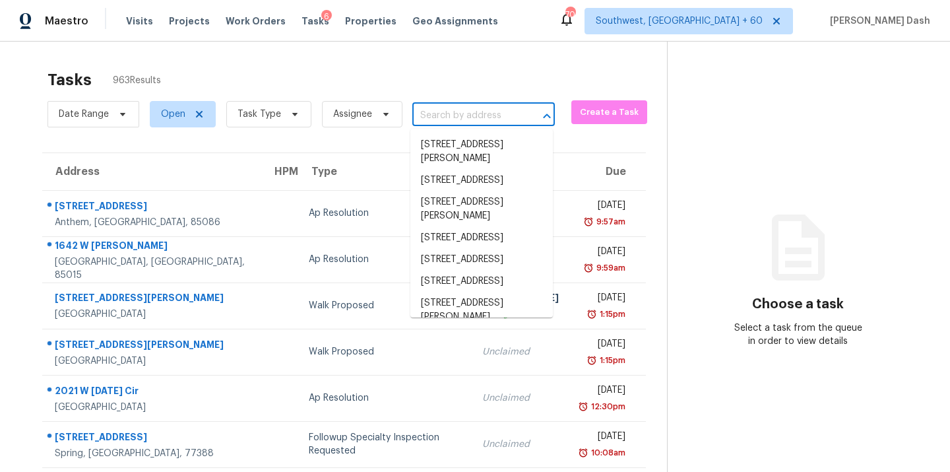
paste input "2552 Harriet Chapel Pl, Fuquay Varina, NC 27526"
type input "2552 Harriet Chapel Pl, Fuquay Varina, NC 27526"
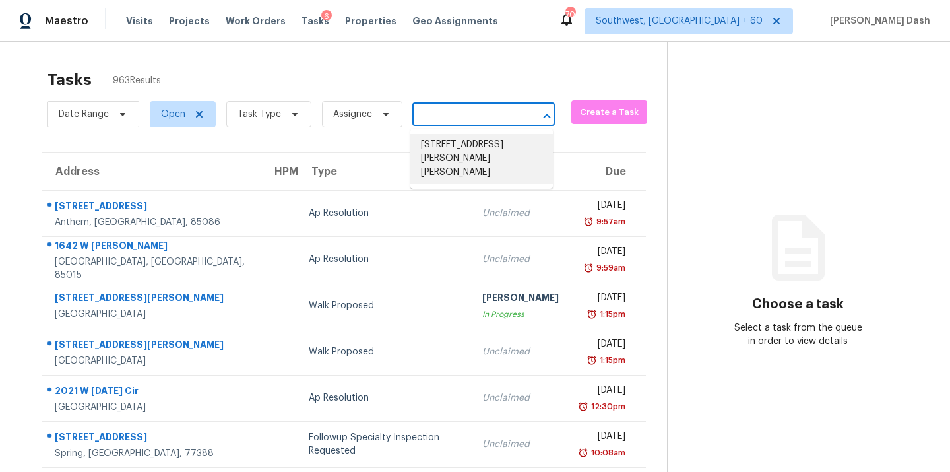
click at [427, 145] on li "2552 Harriet Chapel Pl, Fuquay Varina, NC 27526" at bounding box center [481, 158] width 143 height 49
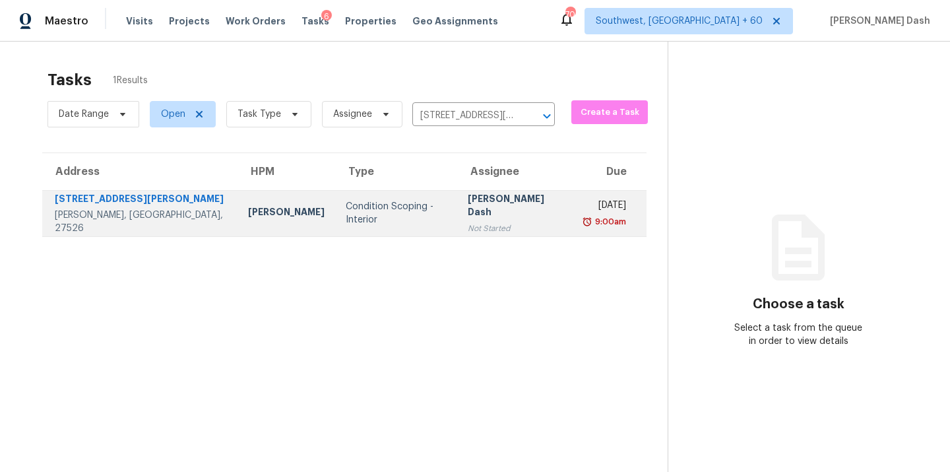
click at [346, 202] on div "Condition Scoping - Interior" at bounding box center [396, 213] width 101 height 26
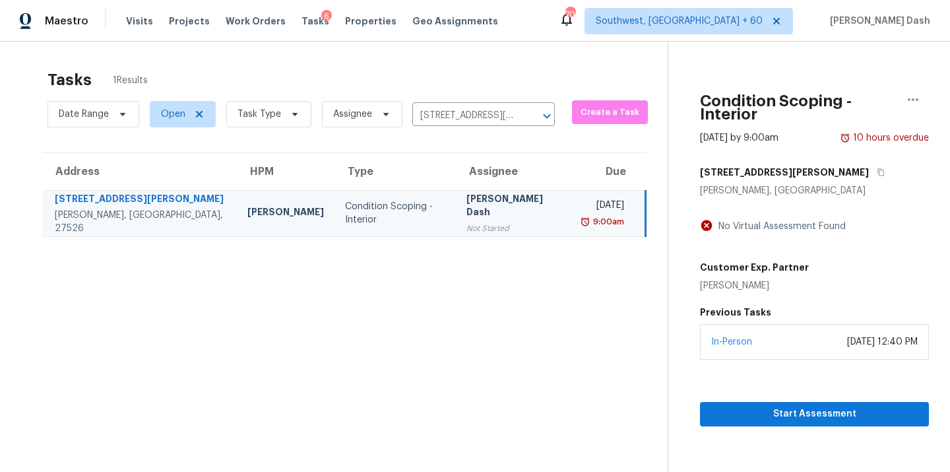
click at [781, 425] on section "Condition Scoping - Interior Sep 30th 2025 by 9:00am 10 hours overdue 2552 Harr…" at bounding box center [798, 278] width 261 height 472
click at [777, 406] on span "Start Assessment" at bounding box center [815, 414] width 208 height 16
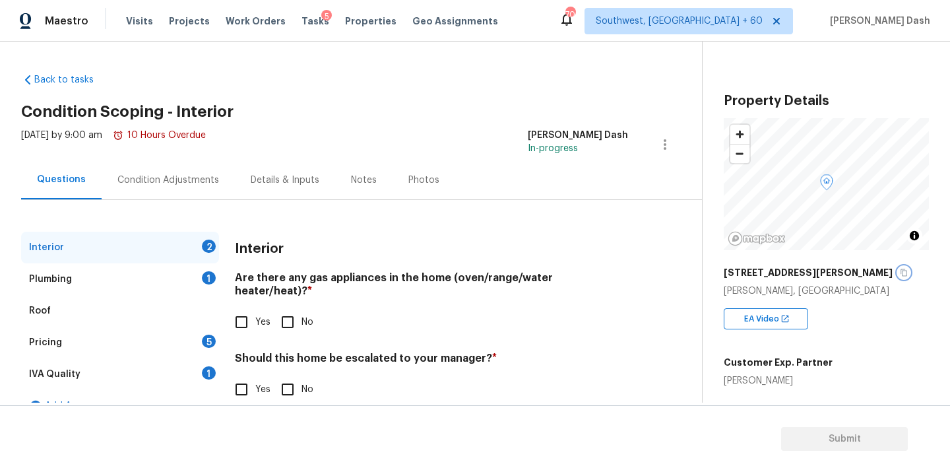
click at [900, 269] on icon "button" at bounding box center [904, 273] width 8 height 8
click at [243, 308] on input "Yes" at bounding box center [242, 322] width 28 height 28
checkbox input "true"
click at [291, 383] on input "No" at bounding box center [288, 391] width 28 height 28
checkbox input "true"
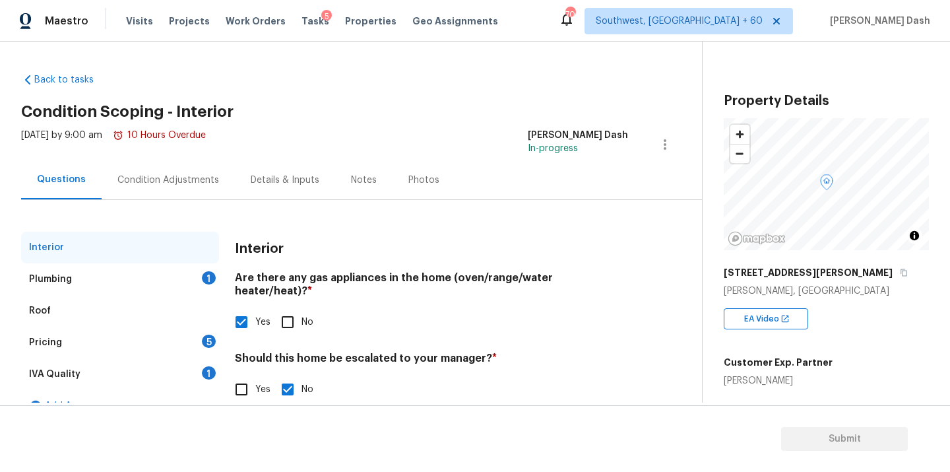
click at [211, 285] on div "Plumbing 1" at bounding box center [120, 279] width 198 height 32
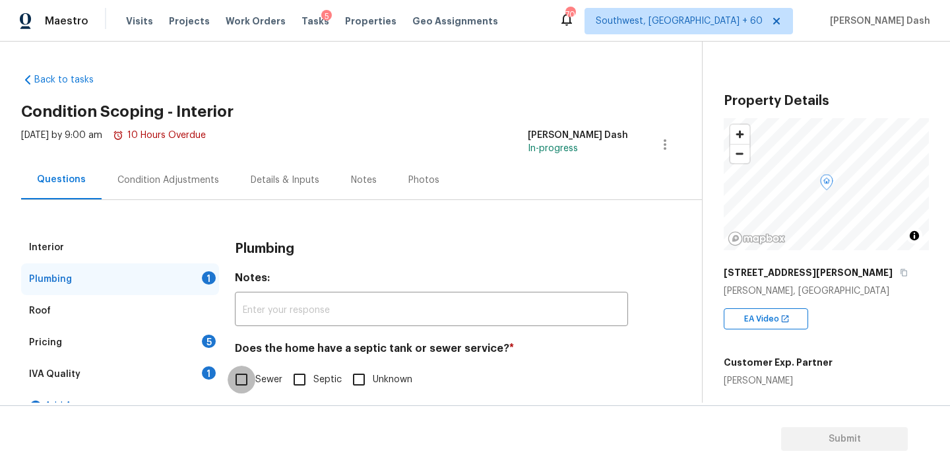
click at [233, 375] on input "Sewer" at bounding box center [242, 380] width 28 height 28
checkbox input "true"
click at [214, 375] on div "1" at bounding box center [209, 372] width 14 height 13
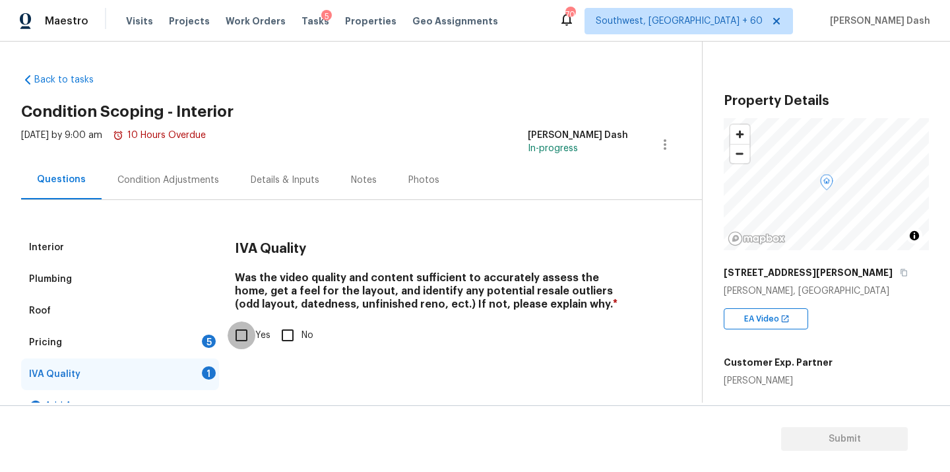
click at [254, 326] on input "Yes" at bounding box center [242, 335] width 28 height 28
checkbox input "true"
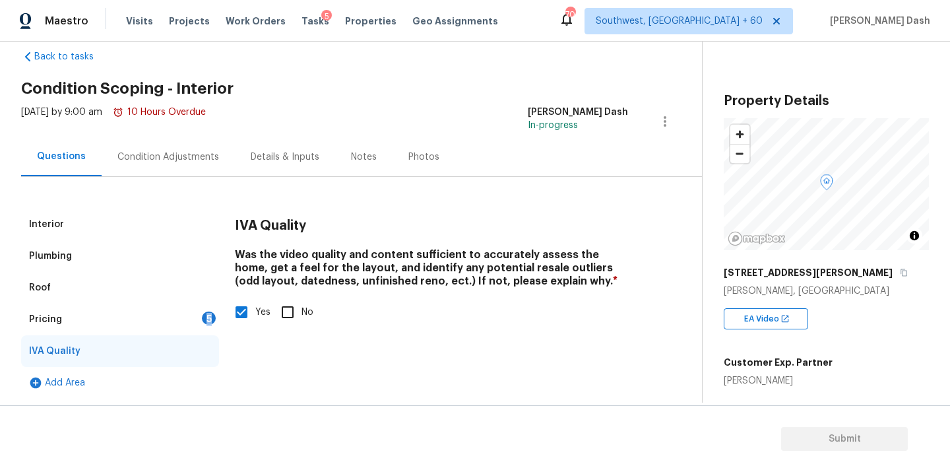
click at [183, 325] on div "Pricing 5" at bounding box center [120, 320] width 198 height 32
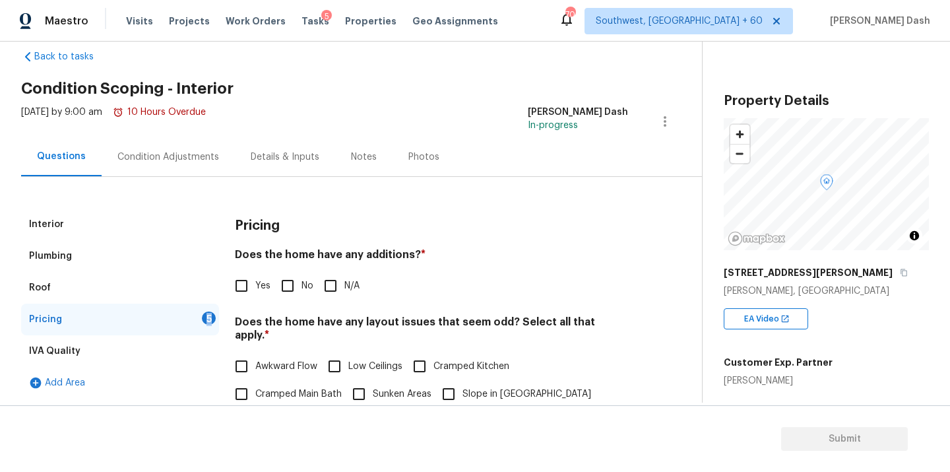
click at [291, 285] on input "No" at bounding box center [288, 286] width 28 height 28
checkbox input "true"
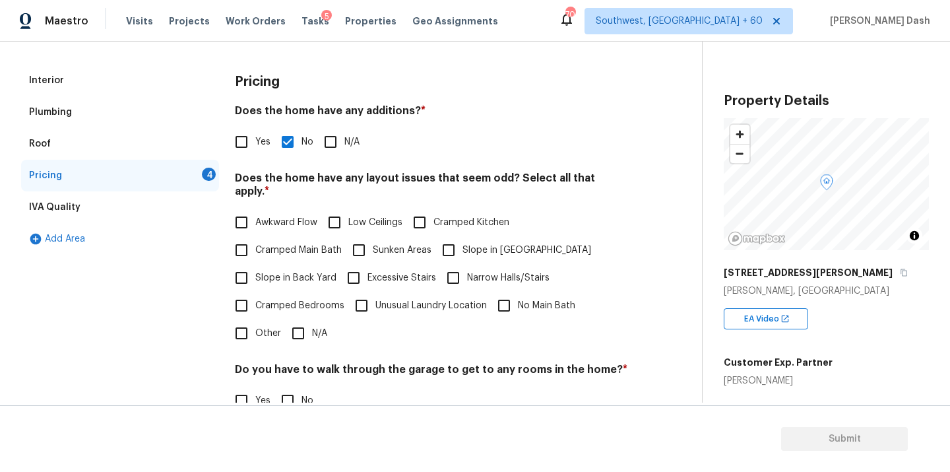
click at [296, 321] on input "N/A" at bounding box center [298, 333] width 28 height 28
checkbox input "true"
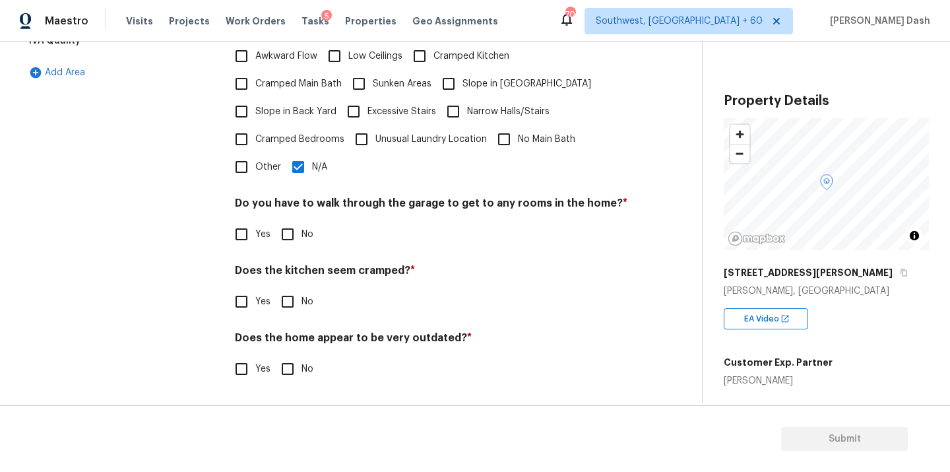
scroll to position [320, 0]
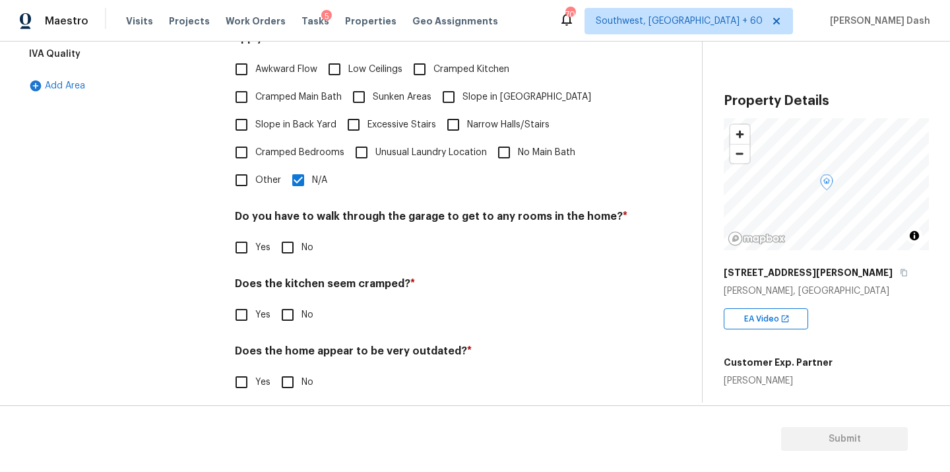
drag, startPoint x: 289, startPoint y: 230, endPoint x: 289, endPoint y: 306, distance: 76.5
click at [289, 234] on input "No" at bounding box center [288, 248] width 28 height 28
checkbox input "true"
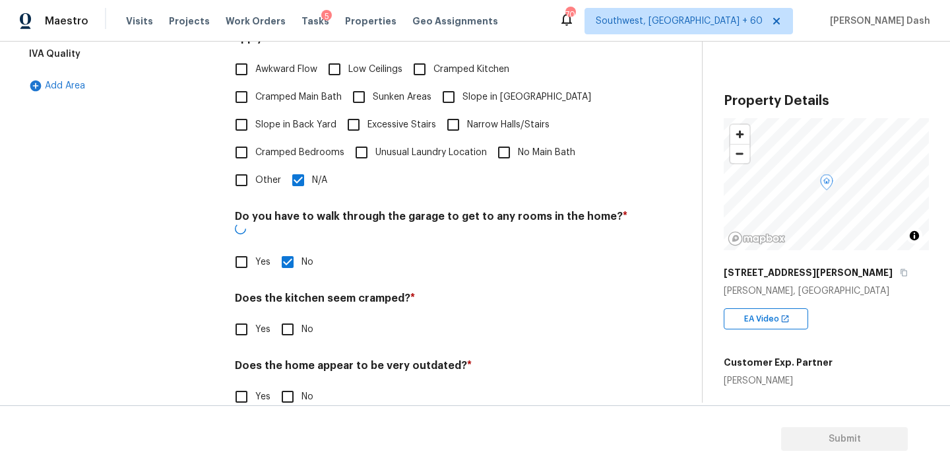
click at [289, 315] on input "No" at bounding box center [288, 329] width 28 height 28
checkbox input "true"
click at [289, 384] on input "No" at bounding box center [288, 398] width 28 height 28
checkbox input "true"
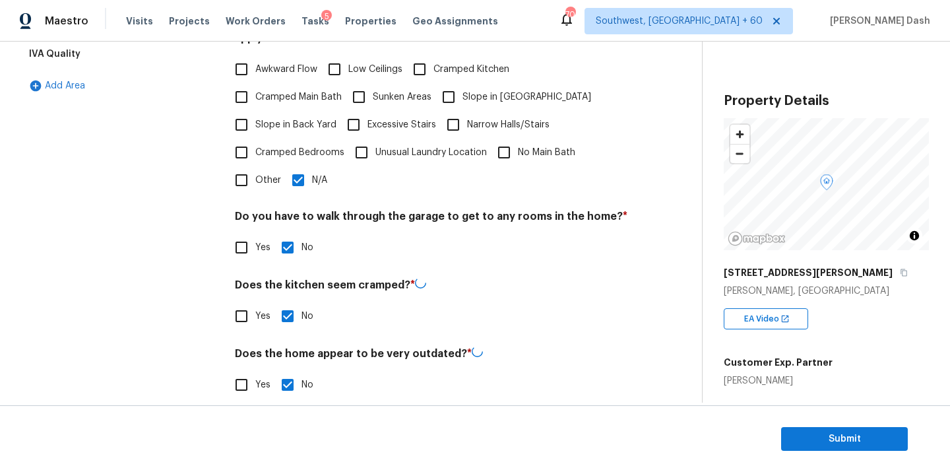
click at [175, 242] on div "Interior Plumbing Roof Pricing IVA Quality Add Area" at bounding box center [120, 163] width 198 height 503
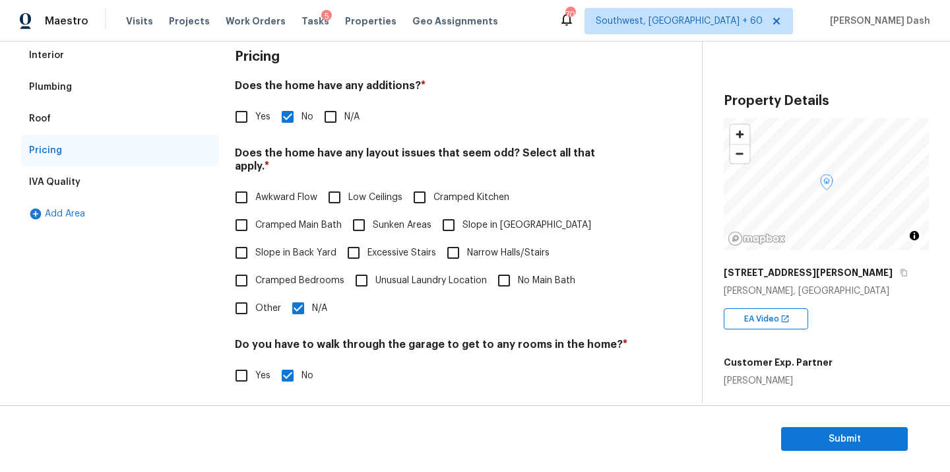
scroll to position [0, 0]
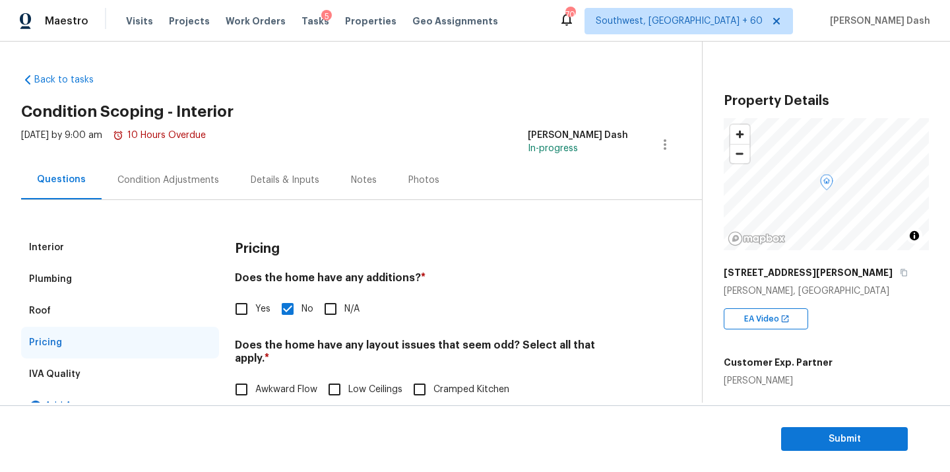
click at [164, 180] on div "Condition Adjustments" at bounding box center [168, 180] width 102 height 13
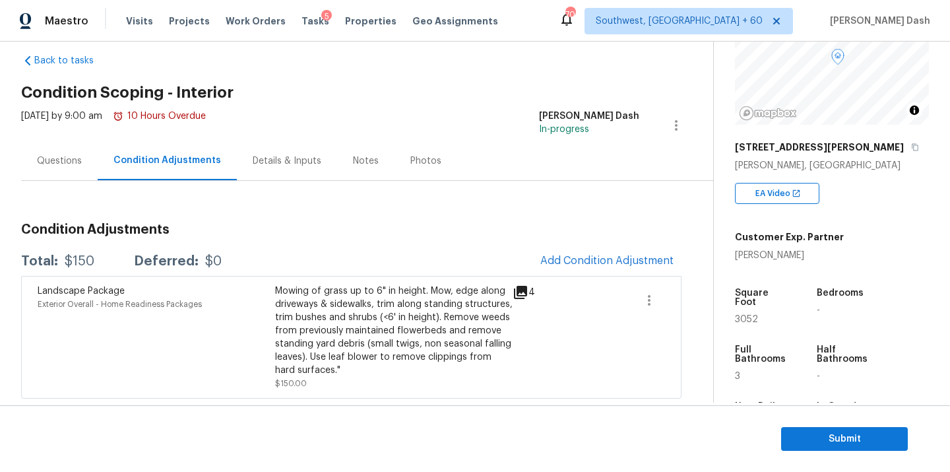
scroll to position [151, 0]
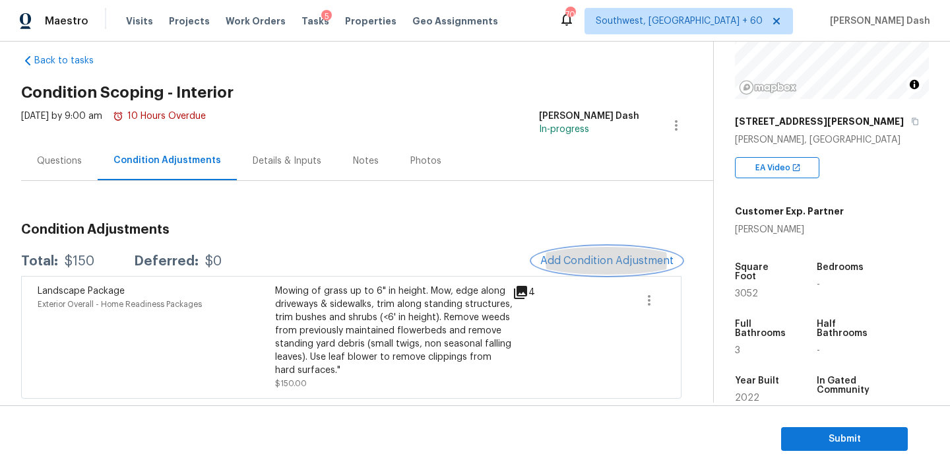
click at [622, 258] on span "Add Condition Adjustment" at bounding box center [606, 261] width 133 height 12
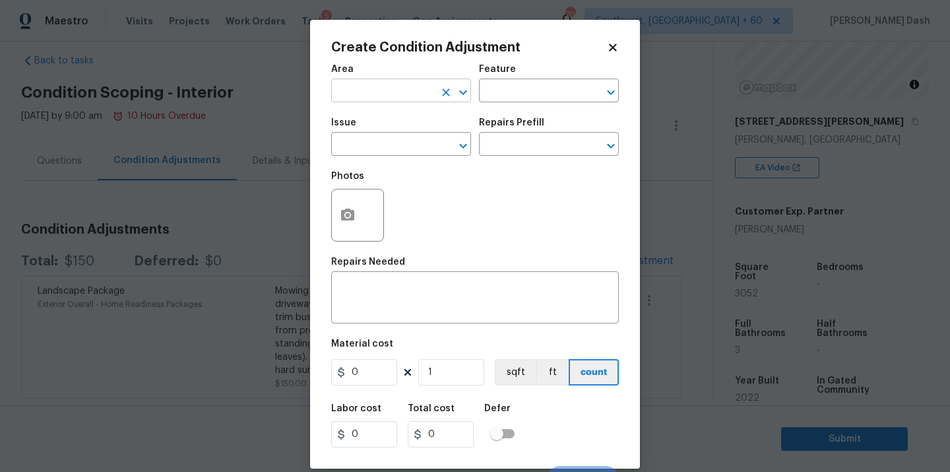
click at [384, 90] on input "text" at bounding box center [382, 92] width 103 height 20
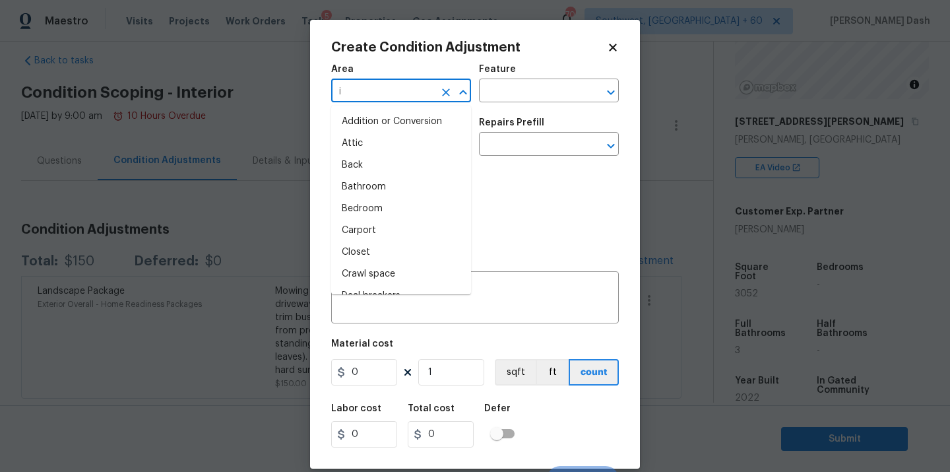
type input "in"
click at [375, 199] on li "Interior Overall" at bounding box center [401, 209] width 140 height 22
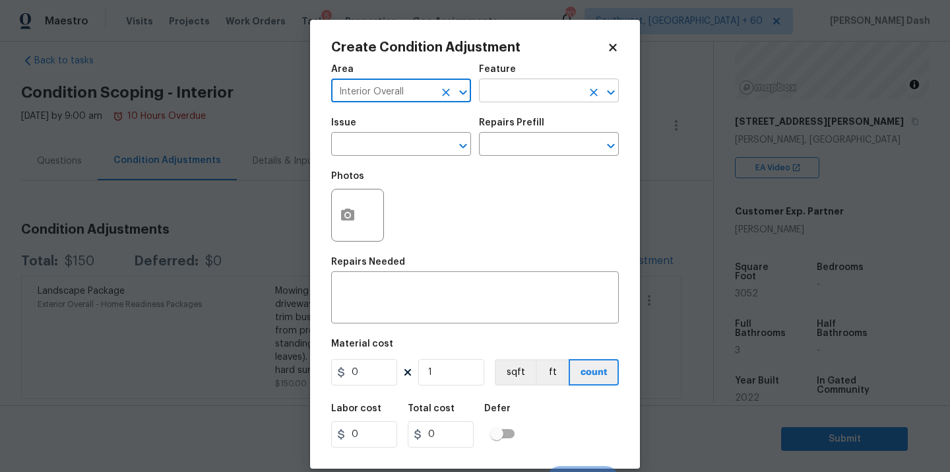
type input "Interior Overall"
click at [519, 91] on input "text" at bounding box center [530, 92] width 103 height 20
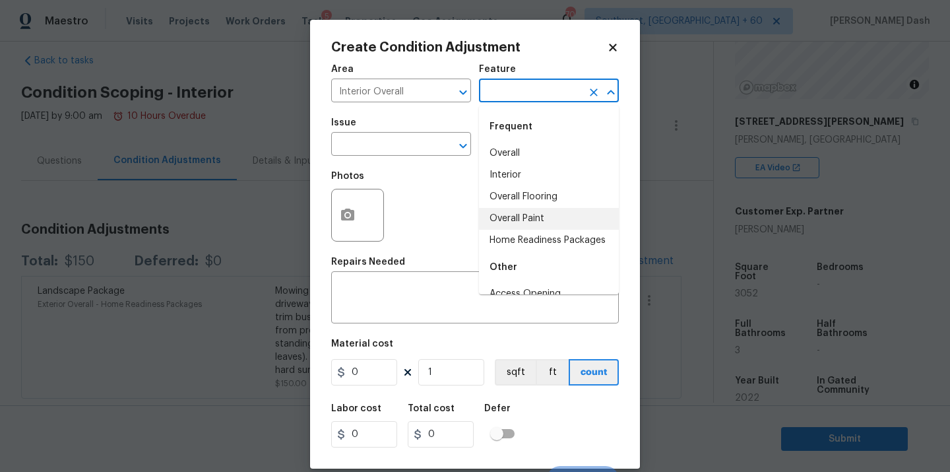
click at [519, 226] on li "Overall Paint" at bounding box center [549, 219] width 140 height 22
type input "Overall Paint"
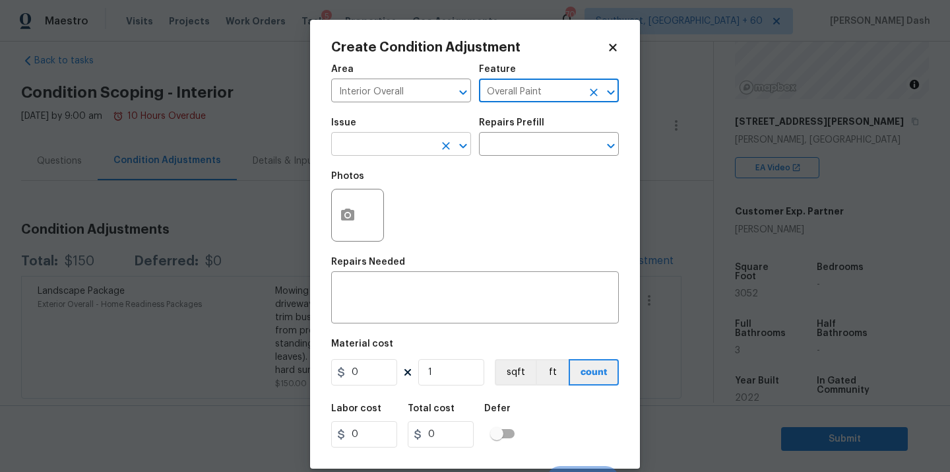
click at [412, 150] on input "text" at bounding box center [382, 145] width 103 height 20
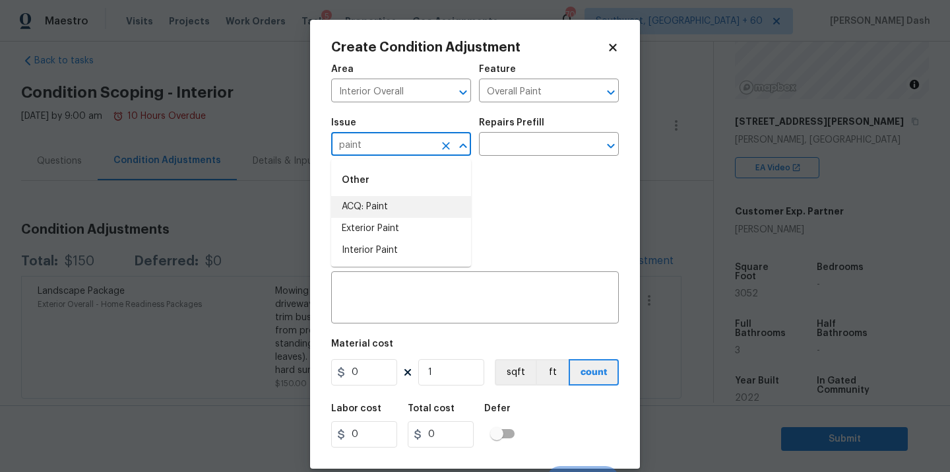
click at [394, 209] on li "ACQ: Paint" at bounding box center [401, 207] width 140 height 22
type input "ACQ: Paint"
click at [508, 148] on input "text" at bounding box center [530, 145] width 103 height 20
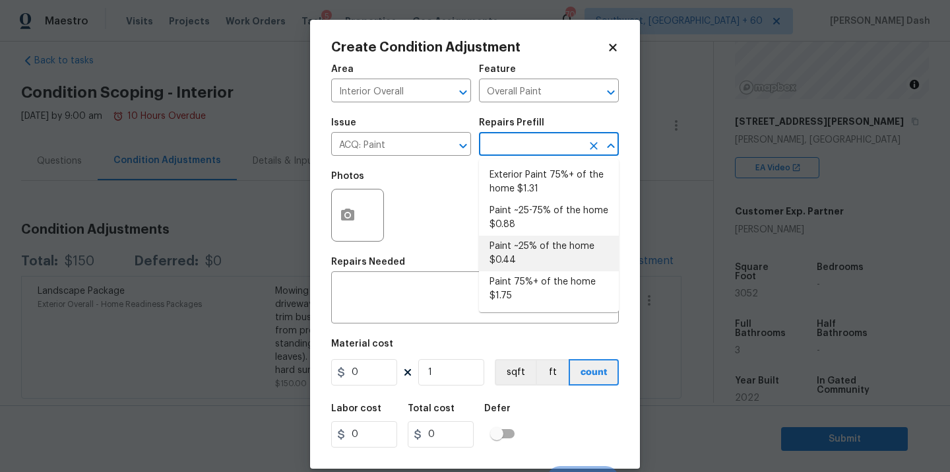
click at [508, 237] on li "Paint ~25% of the home $0.44" at bounding box center [549, 254] width 140 height 36
type input "Acquisition"
type textarea "Acquisition Scope: ~25% of the home needs interior paint"
type input "0.44"
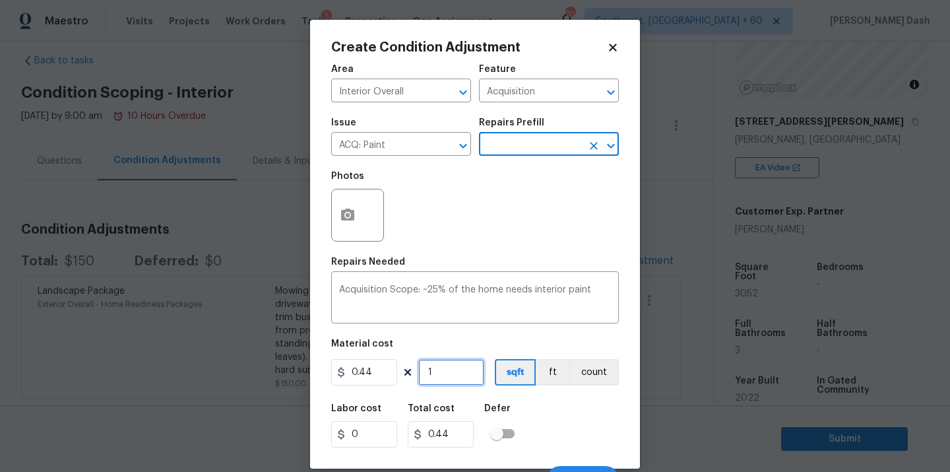
click at [441, 373] on input "1" at bounding box center [451, 372] width 66 height 26
type input "0"
type input "3"
type input "1.32"
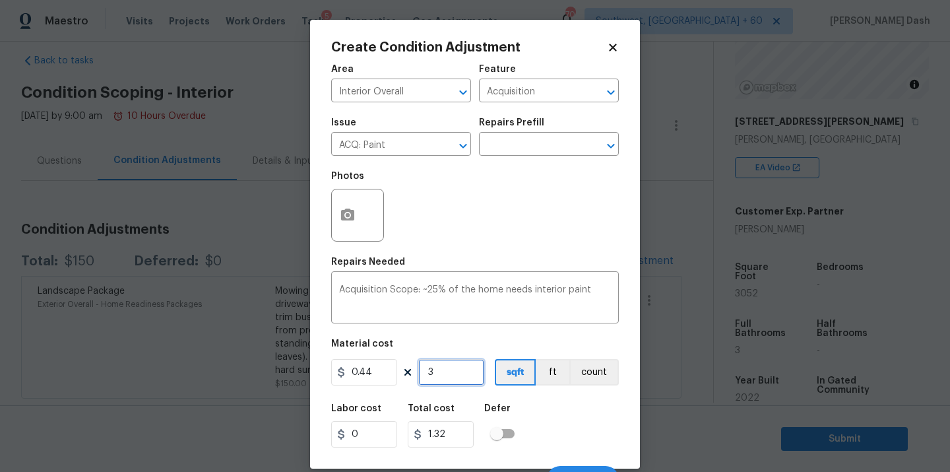
type input "30"
type input "13.2"
type input "305"
type input "134.2"
type input "3052"
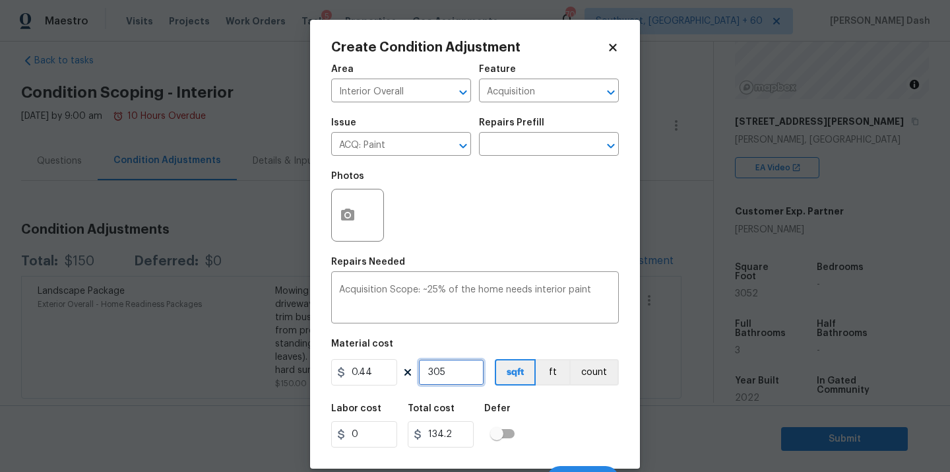
type input "1342.88"
type input "3052"
click at [561, 431] on div "Labor cost 0 Total cost 1342.88 Defer" at bounding box center [475, 425] width 288 height 59
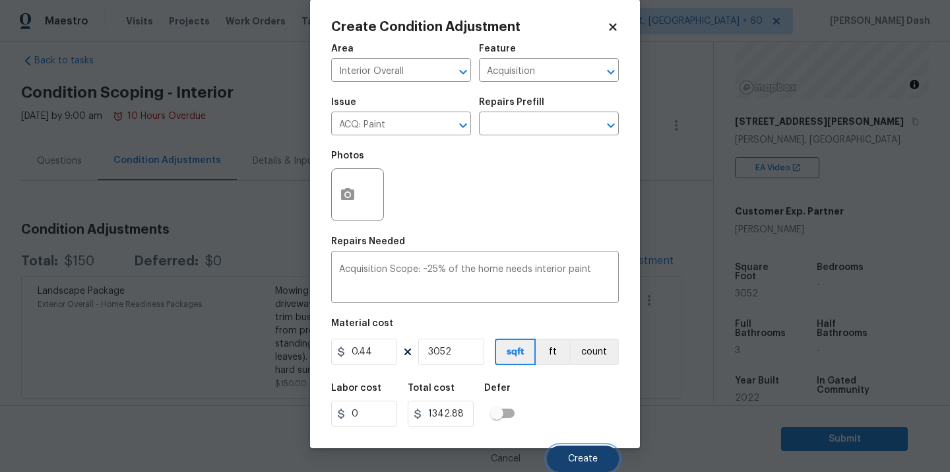
click at [579, 454] on span "Create" at bounding box center [583, 459] width 30 height 10
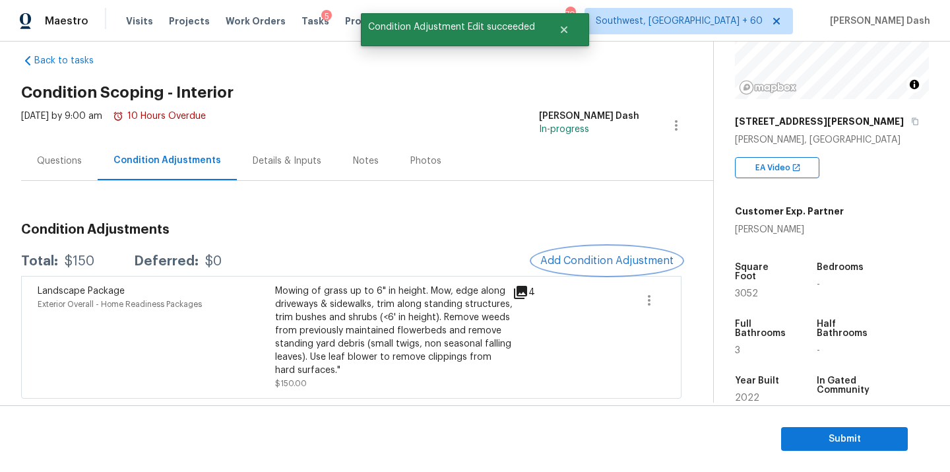
scroll to position [0, 0]
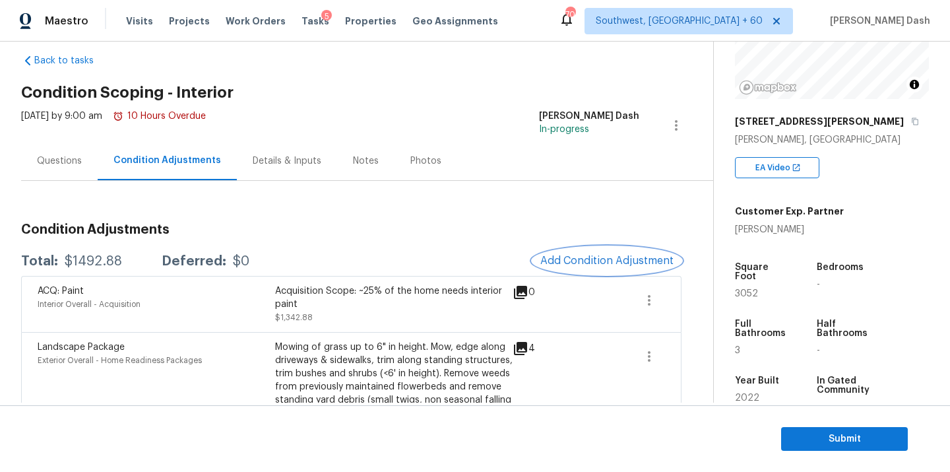
click at [581, 273] on button "Add Condition Adjustment" at bounding box center [607, 261] width 149 height 28
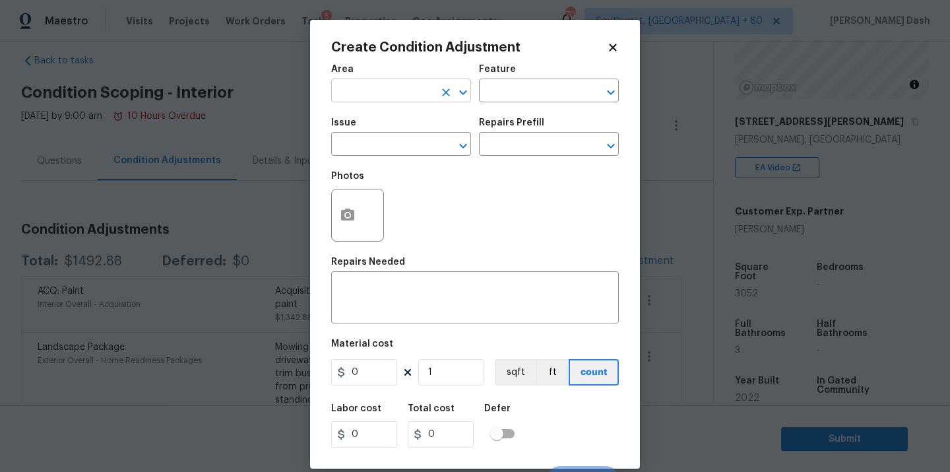
click at [388, 98] on input "text" at bounding box center [382, 92] width 103 height 20
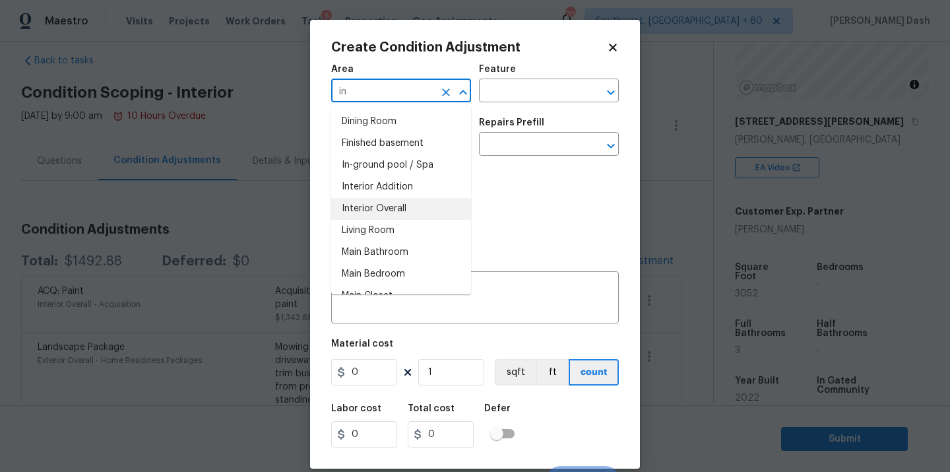
click at [383, 201] on li "Interior Overall" at bounding box center [401, 209] width 140 height 22
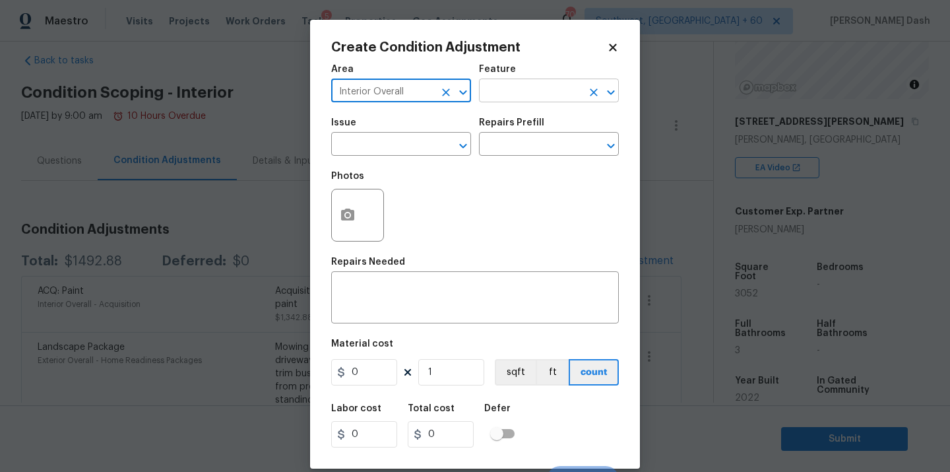
type input "Interior Overall"
click at [519, 92] on input "text" at bounding box center [530, 92] width 103 height 20
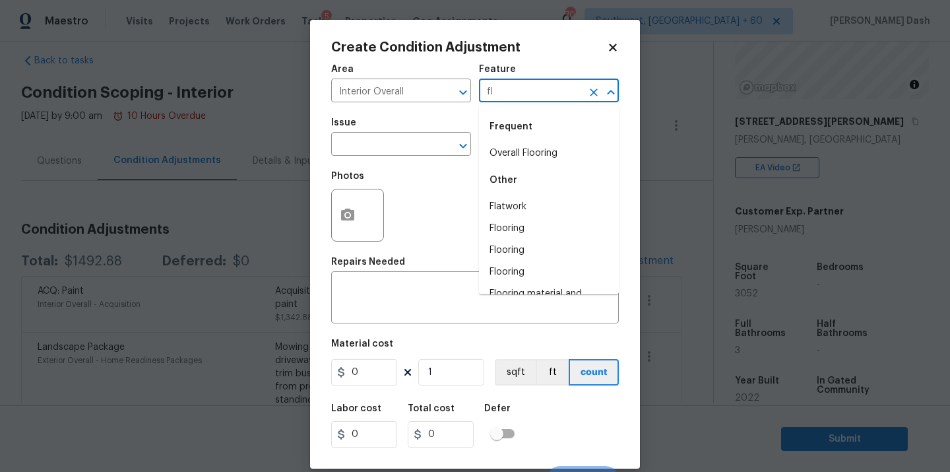
click at [527, 154] on li "Overall Flooring" at bounding box center [549, 154] width 140 height 22
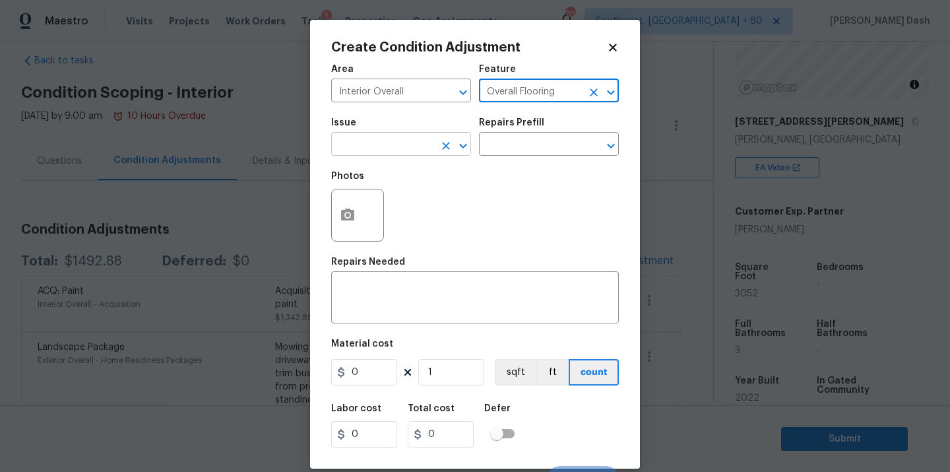
type input "Overall Flooring"
click at [391, 146] on input "text" at bounding box center [382, 145] width 103 height 20
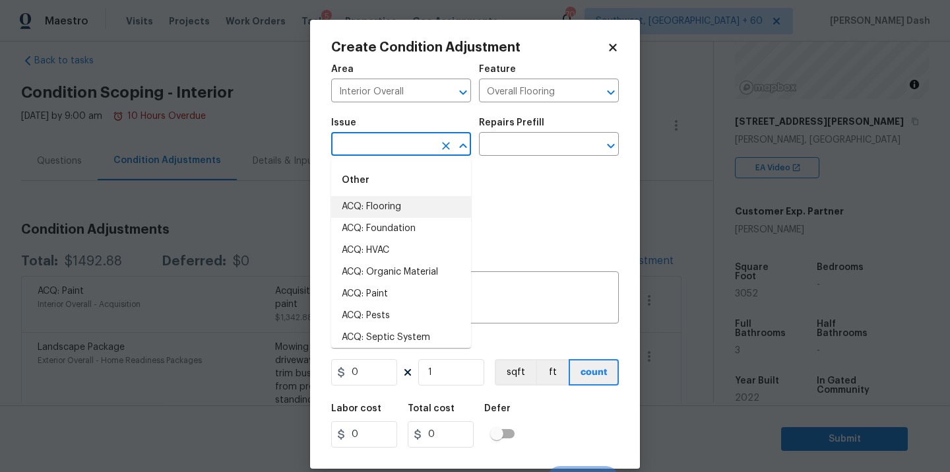
click at [386, 207] on li "ACQ: Flooring" at bounding box center [401, 207] width 140 height 22
type input "ACQ: Flooring"
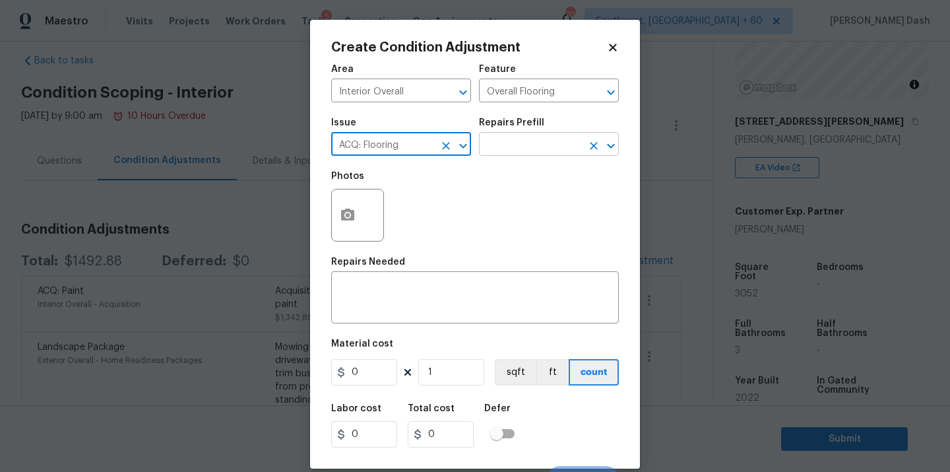
click at [514, 152] on input "text" at bounding box center [530, 145] width 103 height 20
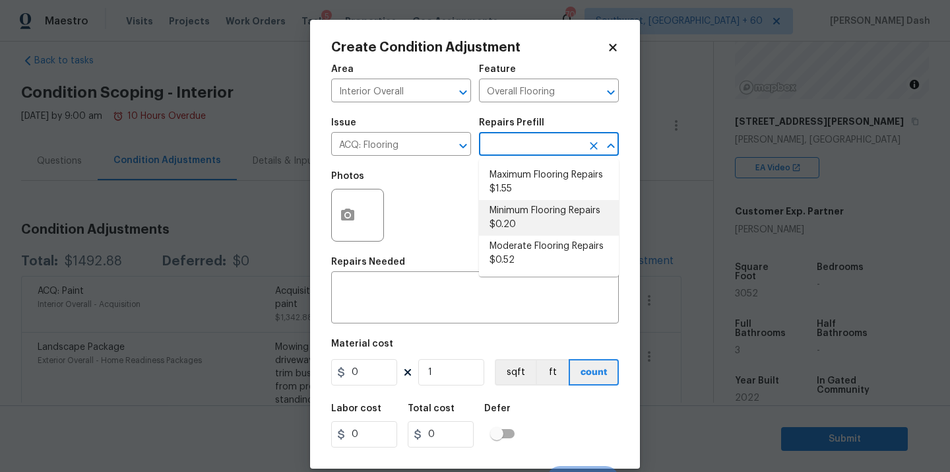
click at [513, 210] on li "Minimum Flooring Repairs $0.20" at bounding box center [549, 218] width 140 height 36
type input "Acquisition"
type textarea "Acquisition Scope: Minimum flooring repairs"
type input "0.2"
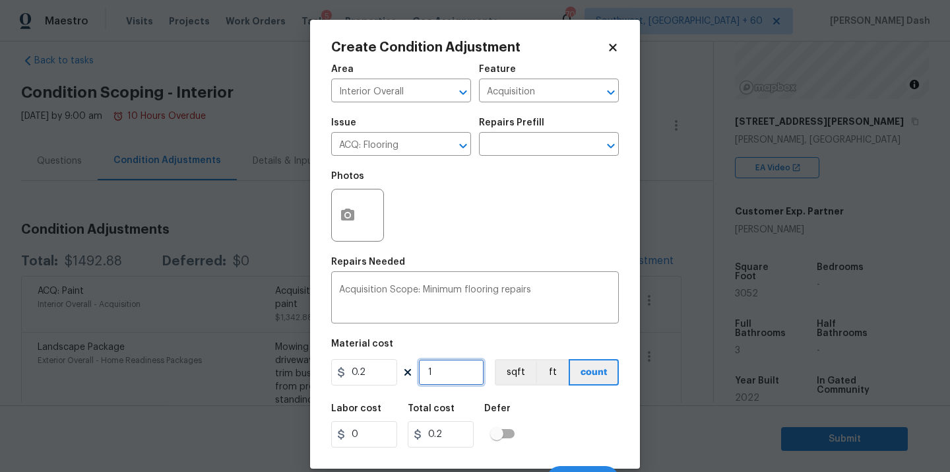
click at [446, 371] on input "1" at bounding box center [451, 372] width 66 height 26
type input "0"
type input "3"
type input "0.6"
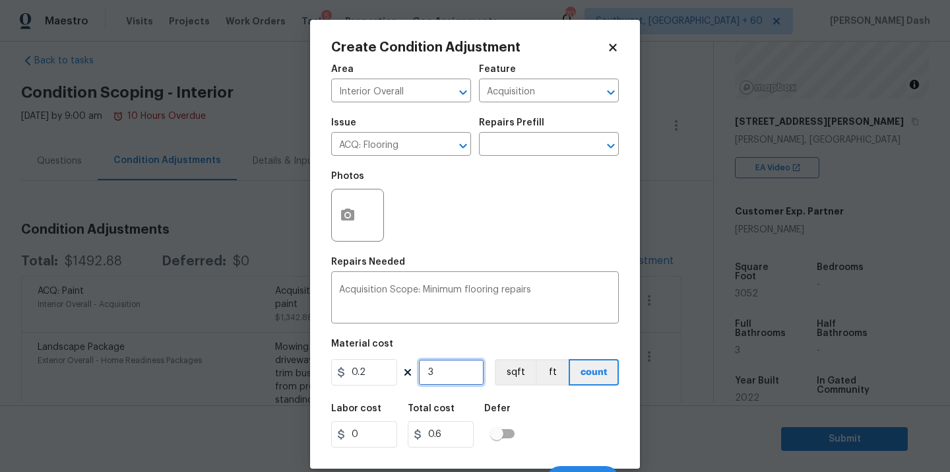
type input "30"
type input "6"
type input "305"
type input "61"
type input "3052"
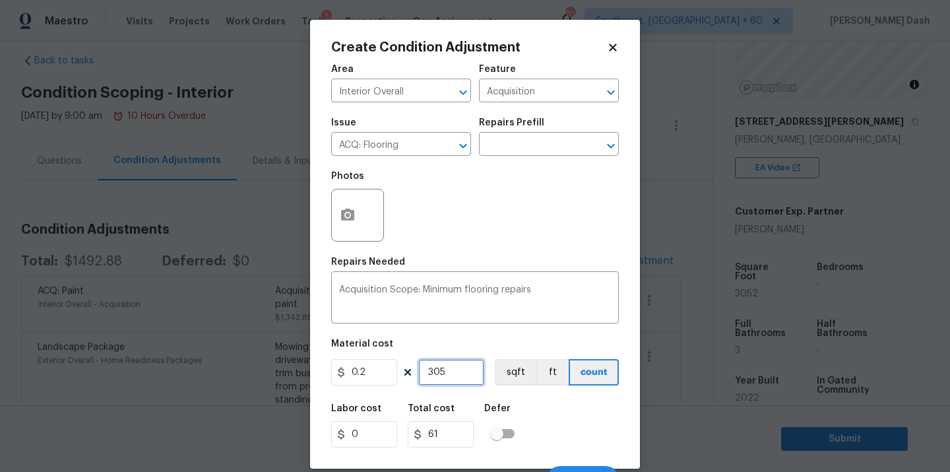
type input "610.4"
type input "3052"
click at [507, 366] on button "sqft" at bounding box center [515, 372] width 41 height 26
click at [534, 414] on div "Labor cost 0 Total cost 610.4 Defer" at bounding box center [475, 425] width 288 height 59
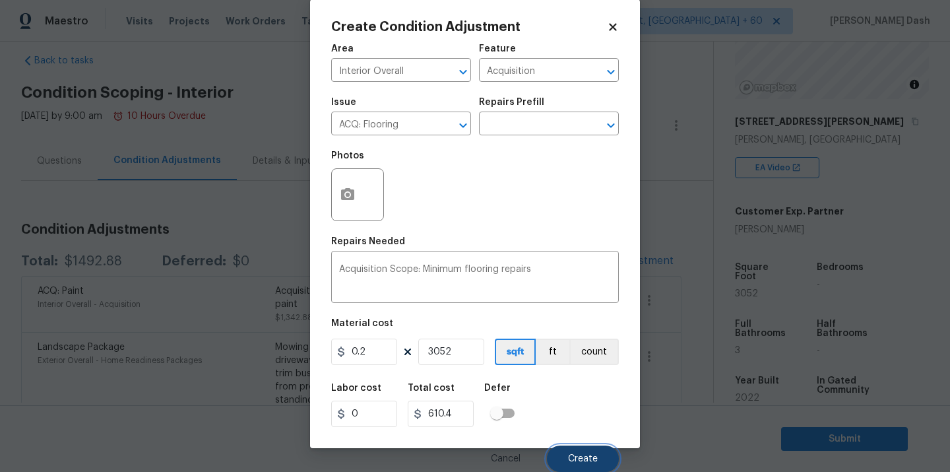
click at [593, 446] on button "Create" at bounding box center [583, 458] width 72 height 26
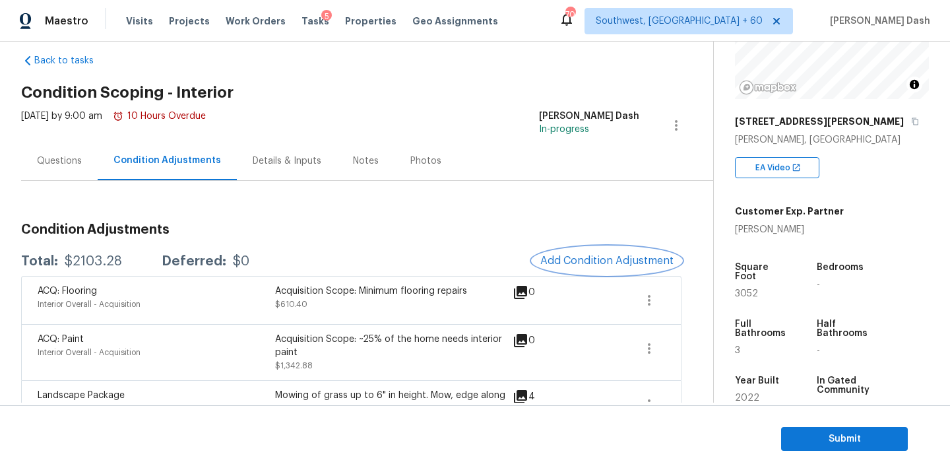
click at [598, 260] on span "Add Condition Adjustment" at bounding box center [606, 261] width 133 height 12
click at [598, 260] on body "Maestro Visits Projects Work Orders Tasks 5 Properties Geo Assignments 709 Sout…" at bounding box center [475, 236] width 950 height 472
click at [622, 282] on div "ACQ: Flooring Interior Overall - Acquisition Acquisition Scope: Minimum floorin…" at bounding box center [351, 300] width 661 height 48
click at [621, 272] on button "Add Condition Adjustment" at bounding box center [607, 261] width 149 height 28
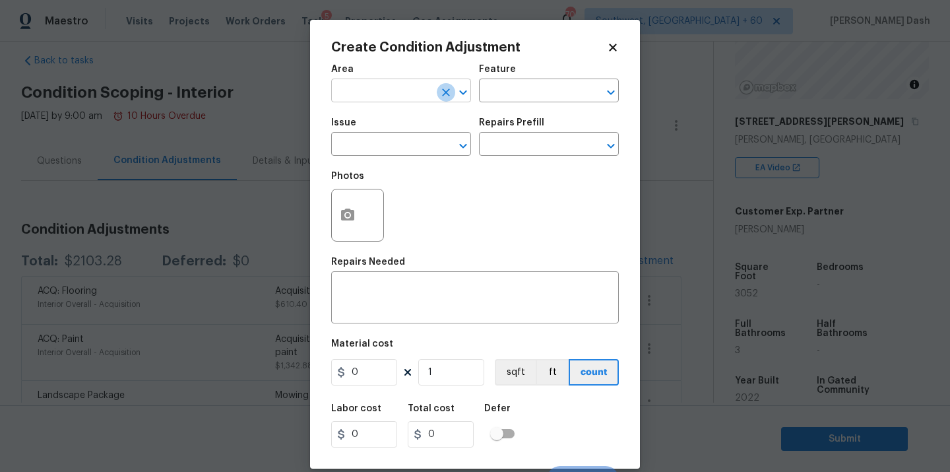
click at [437, 93] on button "Clear" at bounding box center [446, 92] width 18 height 18
type input "i"
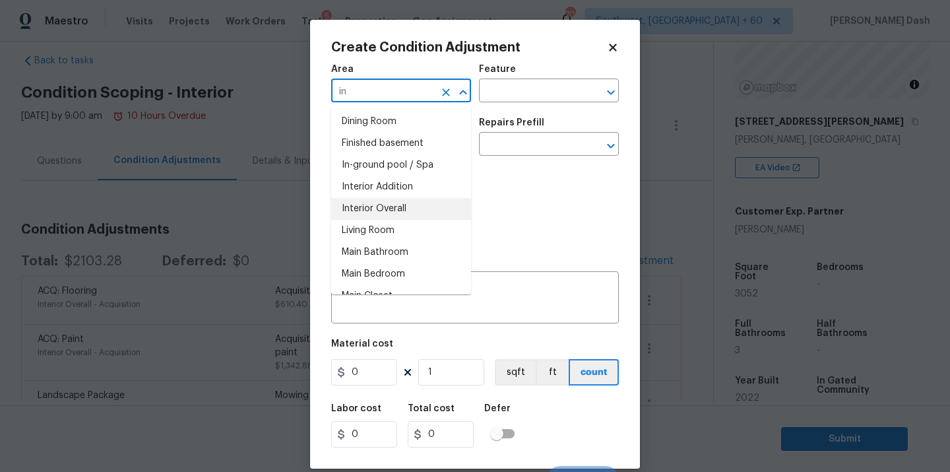
click at [414, 212] on li "Interior Overall" at bounding box center [401, 209] width 140 height 22
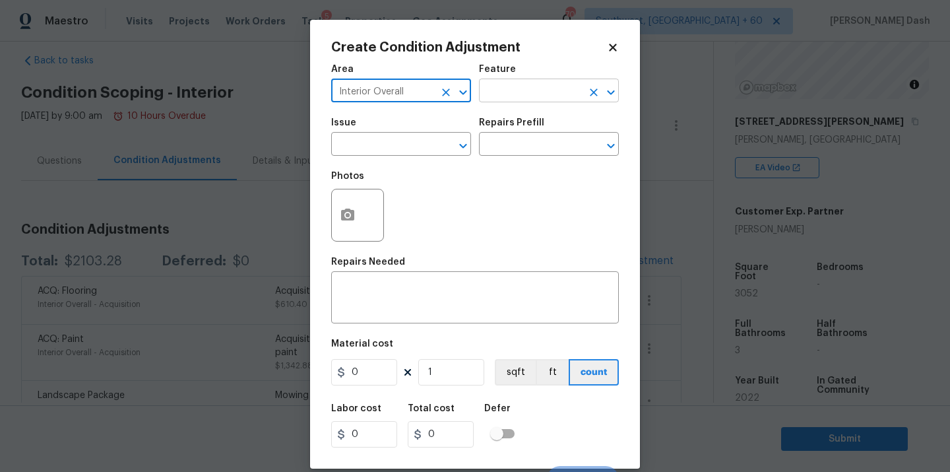
type input "Interior Overall"
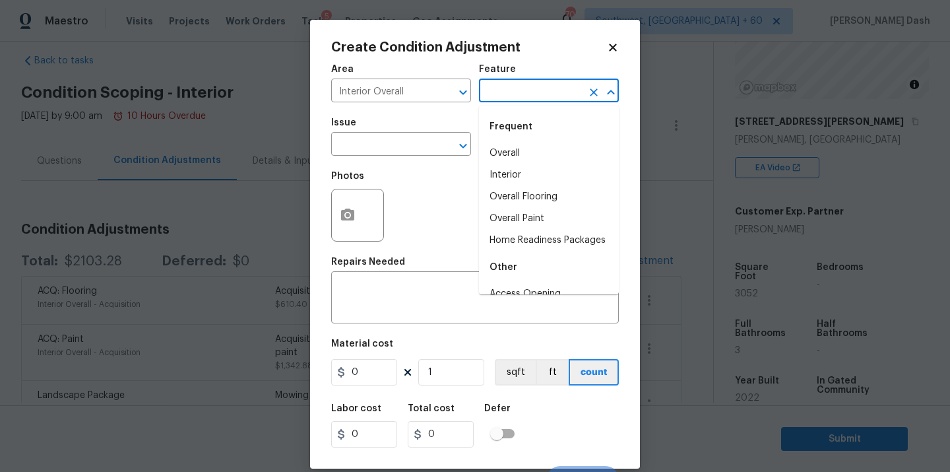
click at [521, 98] on input "text" at bounding box center [530, 92] width 103 height 20
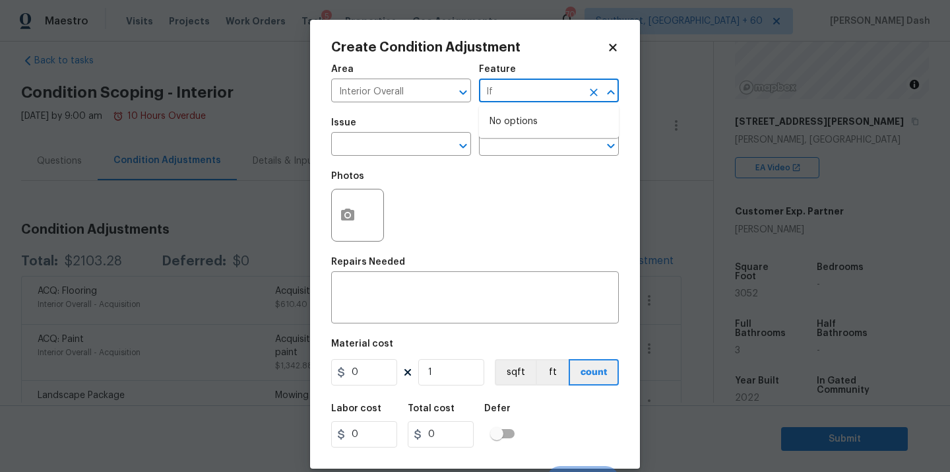
type input "l"
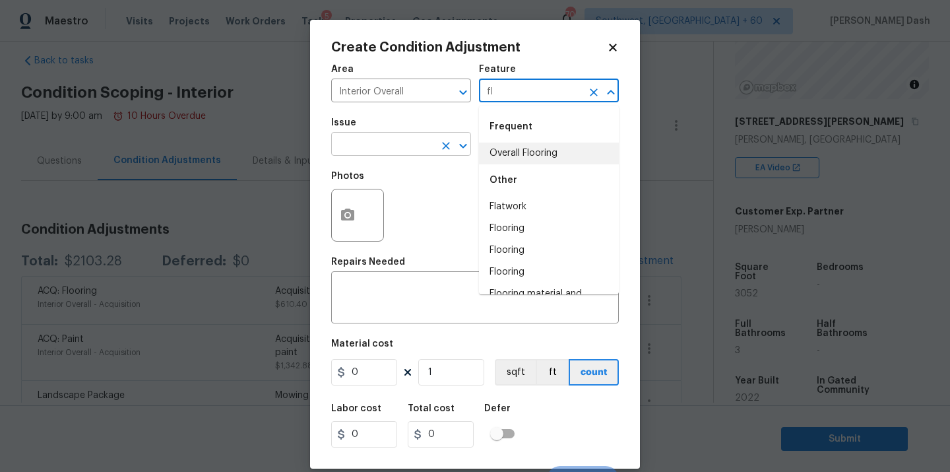
click at [444, 154] on button "Clear" at bounding box center [446, 146] width 18 height 18
type input "fl"
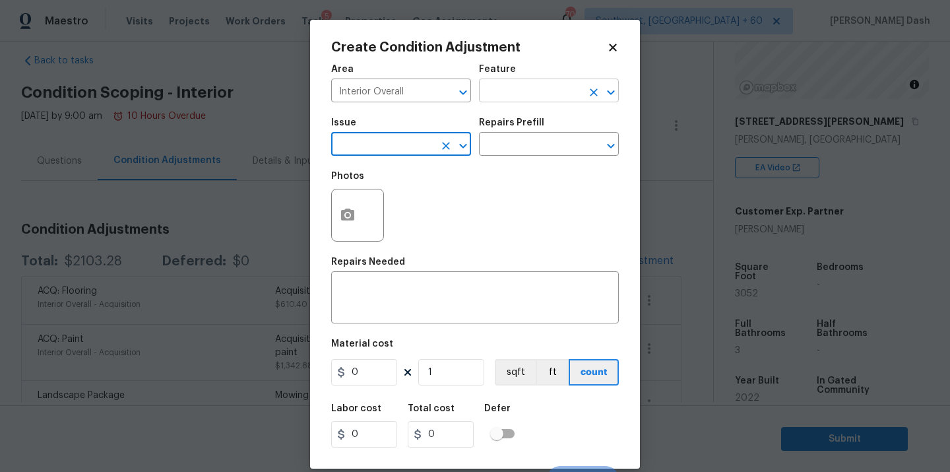
click at [523, 98] on input "text" at bounding box center [530, 92] width 103 height 20
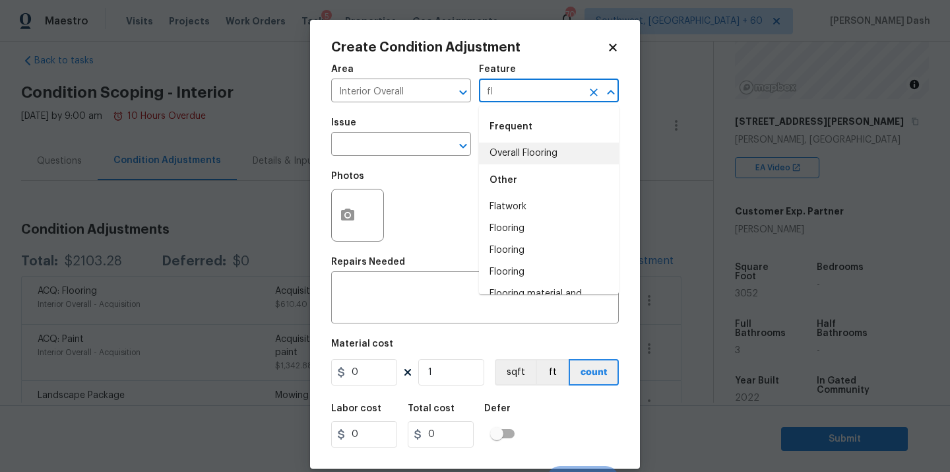
click at [512, 164] on div "Other" at bounding box center [549, 180] width 140 height 32
click at [512, 156] on li "Overall Flooring" at bounding box center [549, 154] width 140 height 22
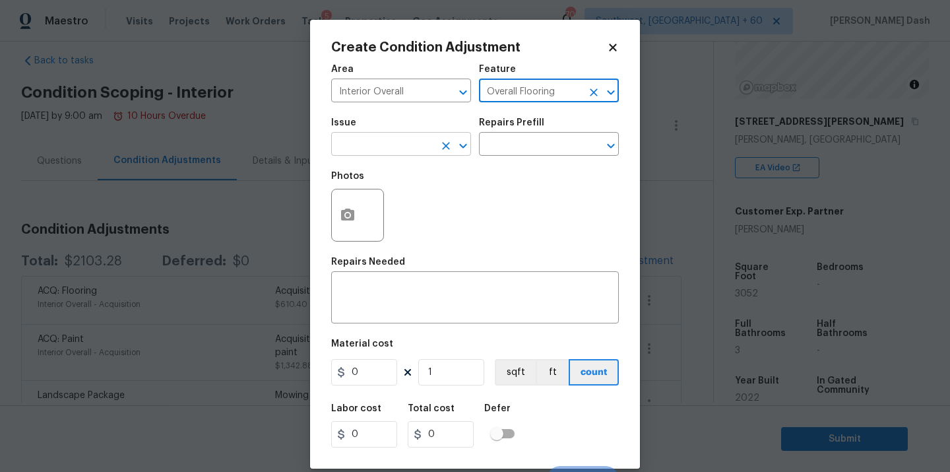
type input "Overall Flooring"
click at [427, 154] on input "text" at bounding box center [382, 145] width 103 height 20
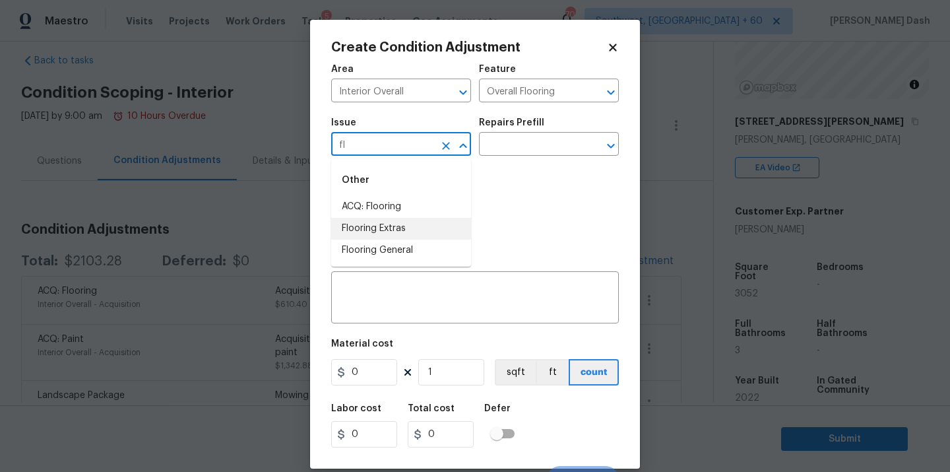
click at [385, 230] on li "Flooring Extras" at bounding box center [401, 229] width 140 height 22
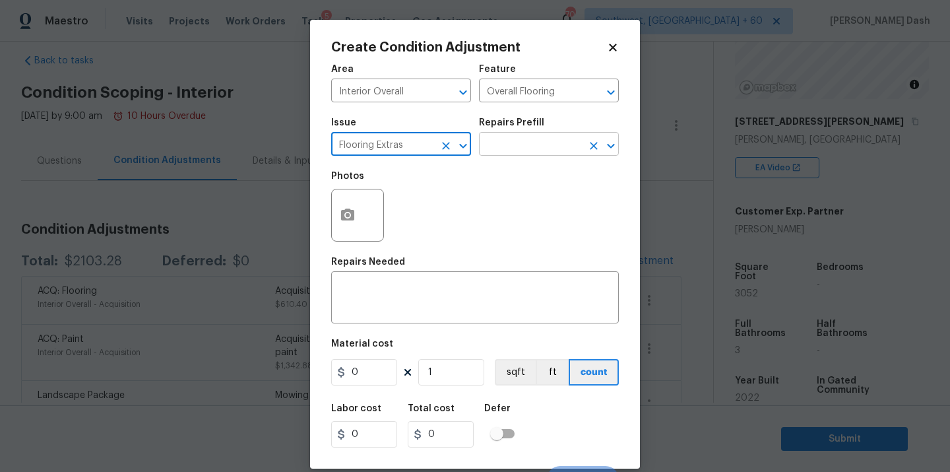
type input "Flooring Extras"
click at [518, 149] on input "text" at bounding box center [530, 145] width 103 height 20
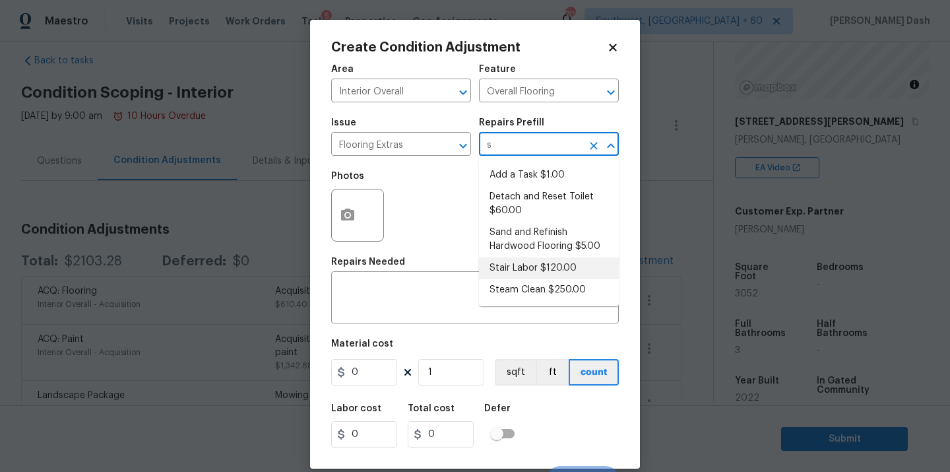
type input "st"
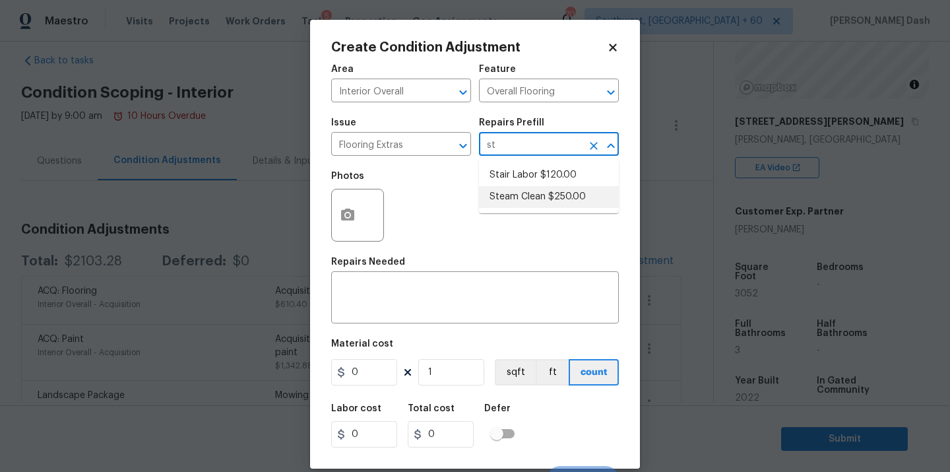
click at [534, 193] on li "Steam Clean $250.00" at bounding box center [549, 197] width 140 height 22
type textarea "Steam clean floors"
type input "250"
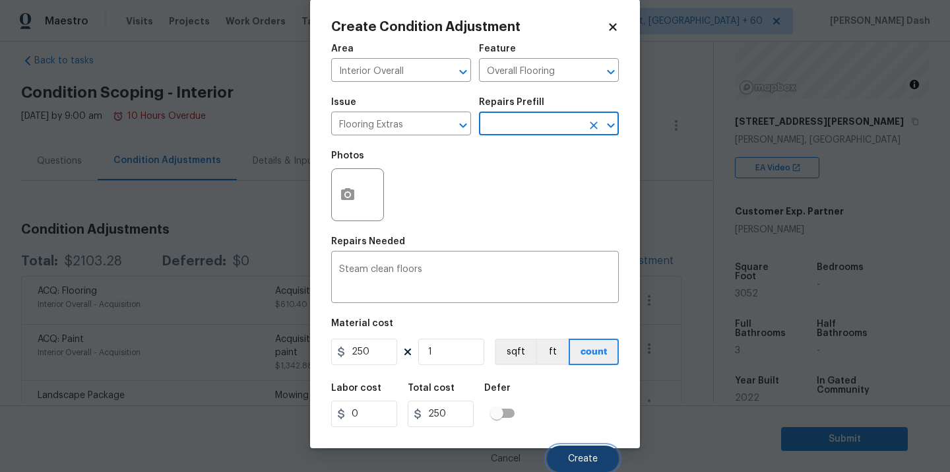
click at [589, 456] on span "Create" at bounding box center [583, 459] width 30 height 10
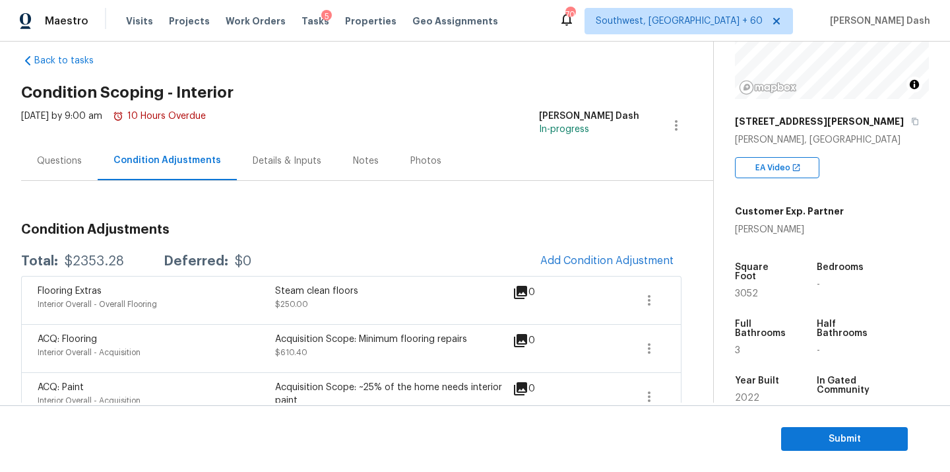
click at [86, 160] on div "Questions" at bounding box center [59, 160] width 77 height 39
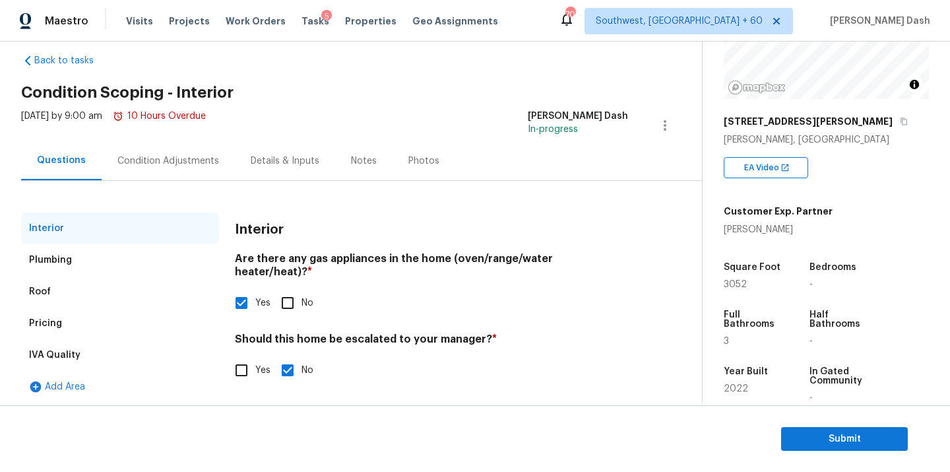
click at [242, 356] on input "Yes" at bounding box center [242, 370] width 28 height 28
checkbox input "true"
checkbox input "false"
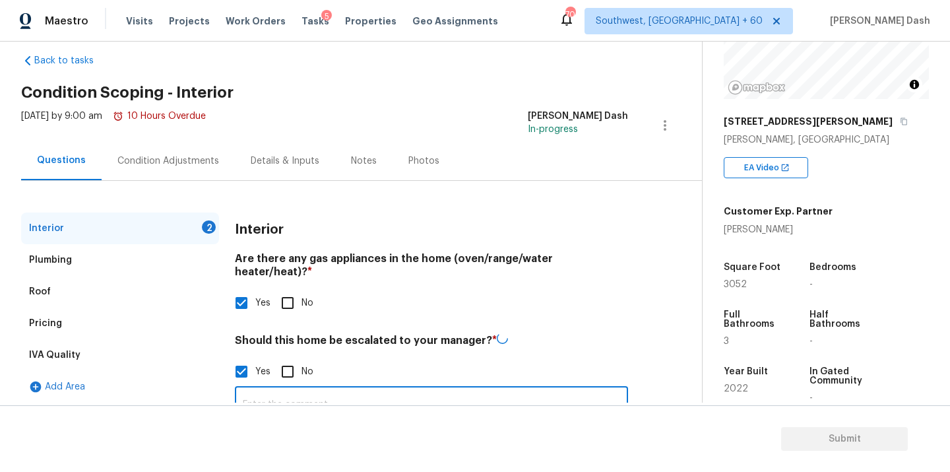
click at [334, 389] on input "text" at bounding box center [431, 404] width 393 height 31
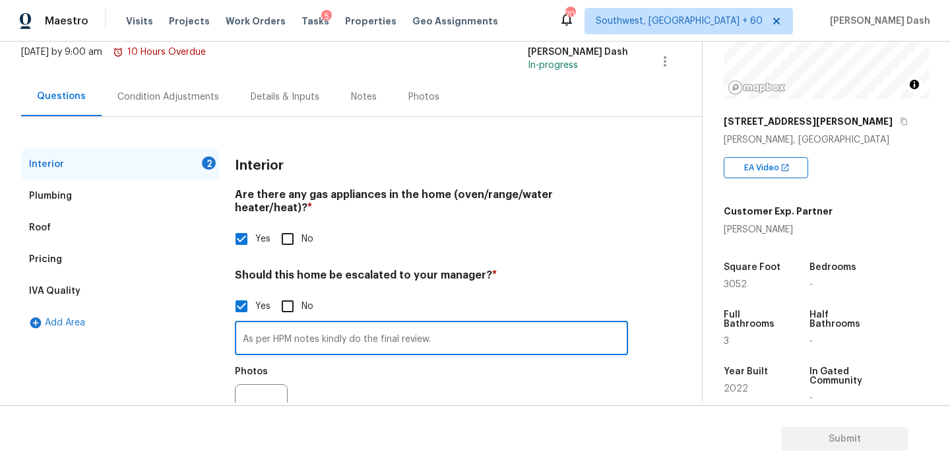
scroll to position [132, 0]
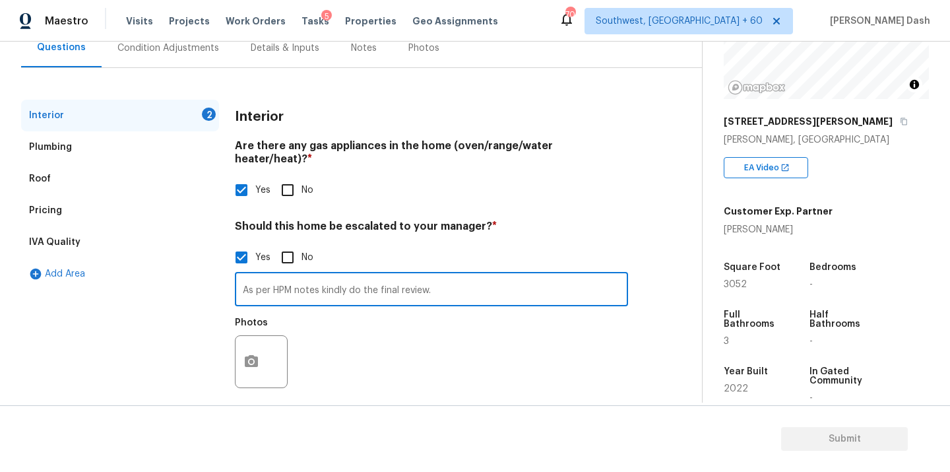
type input "As per HPM notes kindly do the final review."
click at [268, 340] on div at bounding box center [261, 361] width 53 height 53
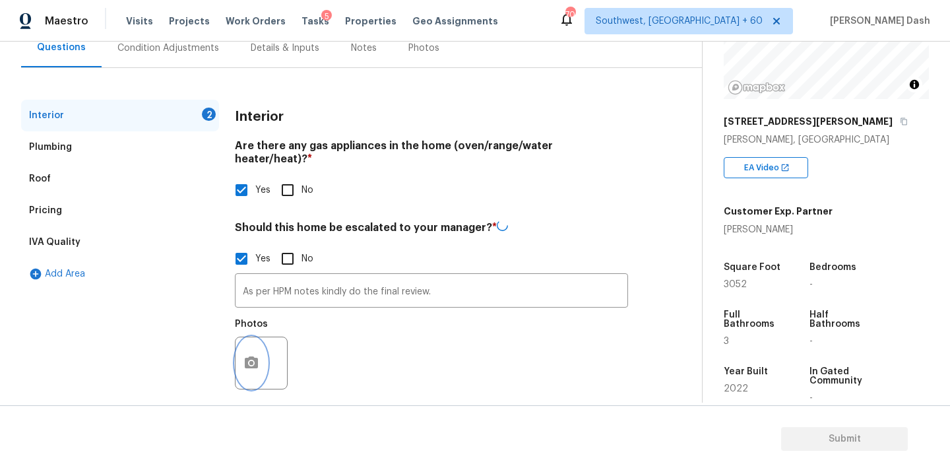
click at [249, 356] on icon "button" at bounding box center [251, 362] width 13 height 12
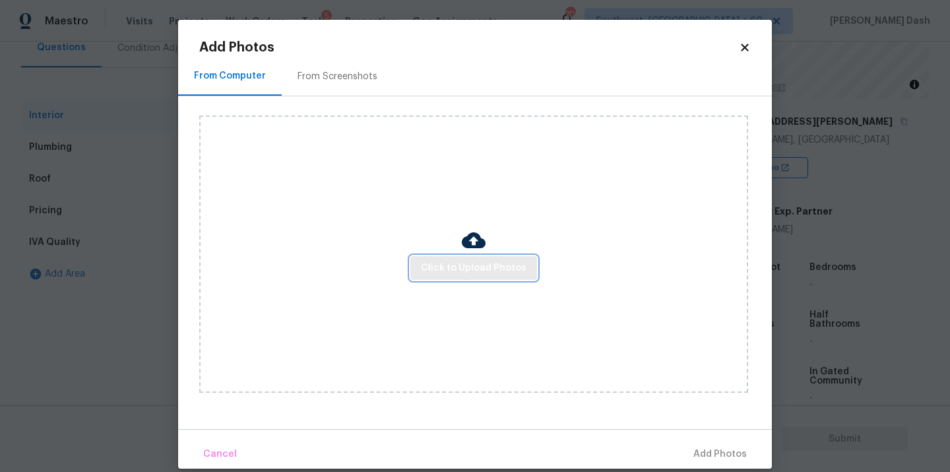
click at [501, 269] on span "Click to Upload Photos" at bounding box center [474, 268] width 106 height 16
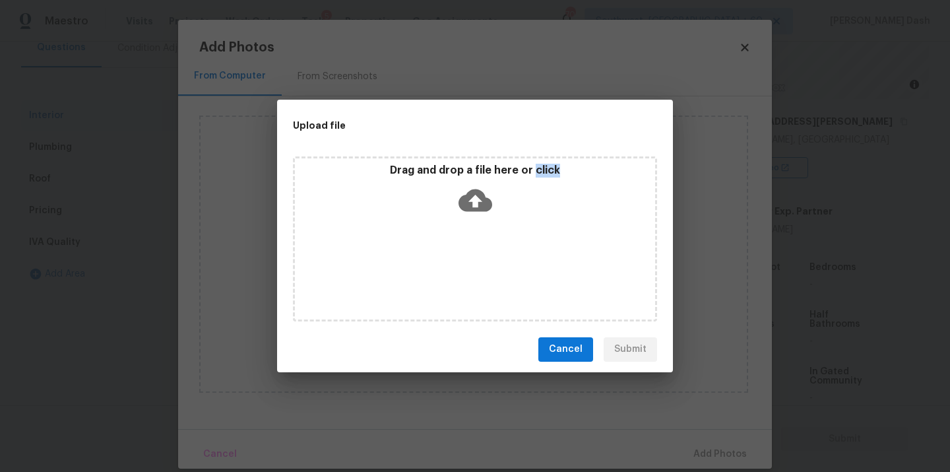
click at [501, 269] on div "Drag and drop a file here or click" at bounding box center [475, 238] width 364 height 165
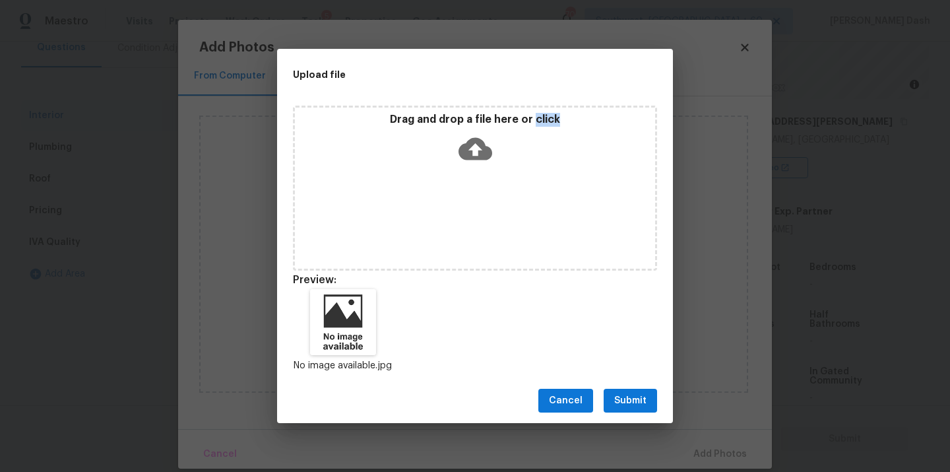
click at [626, 398] on span "Submit" at bounding box center [630, 401] width 32 height 16
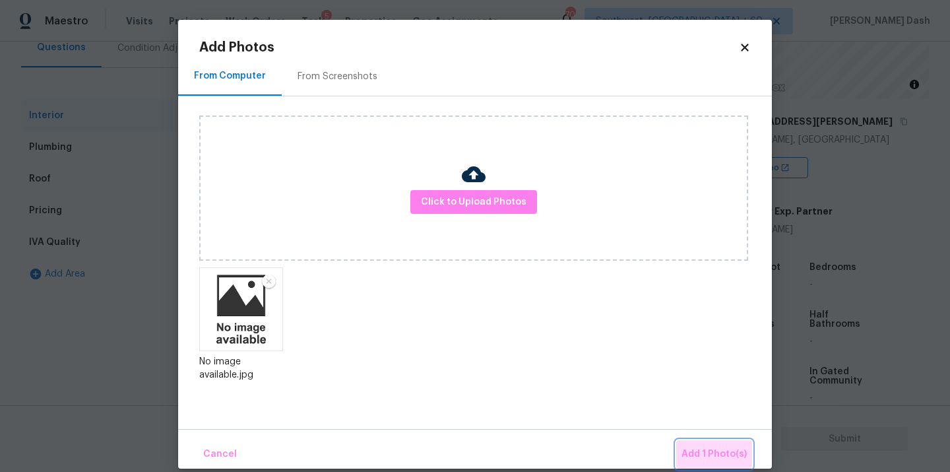
click at [699, 443] on button "Add 1 Photo(s)" at bounding box center [714, 454] width 76 height 28
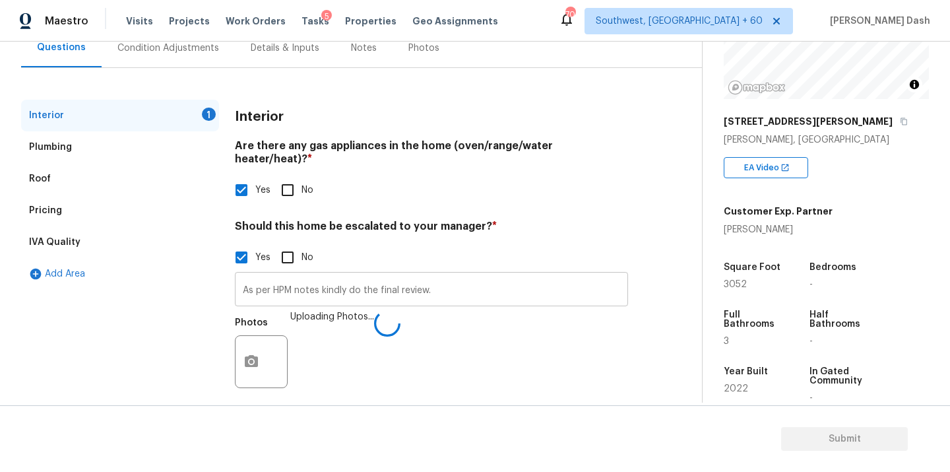
click at [311, 284] on input "As per HPM notes kindly do the final review." at bounding box center [431, 290] width 393 height 31
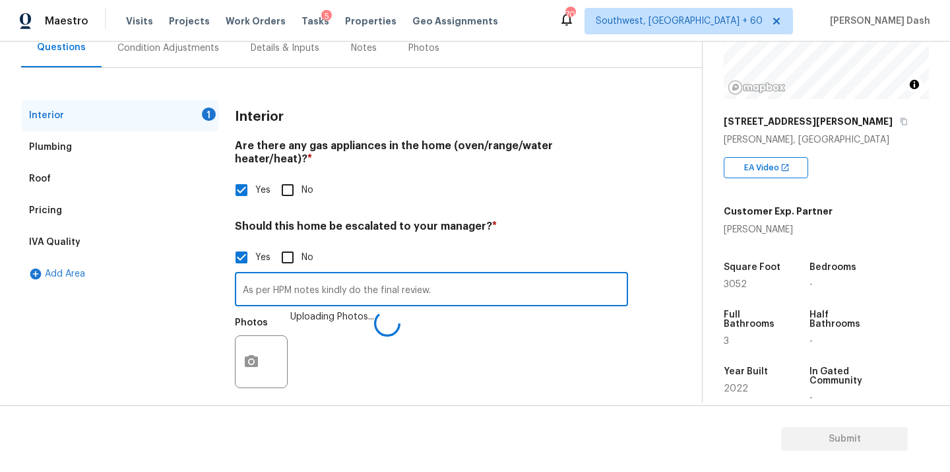
click at [311, 284] on input "As per HPM notes kindly do the final review." at bounding box center [431, 290] width 393 height 31
click at [311, 284] on input "As per HPM notes kindly do the final review." at bounding box center [431, 291] width 393 height 31
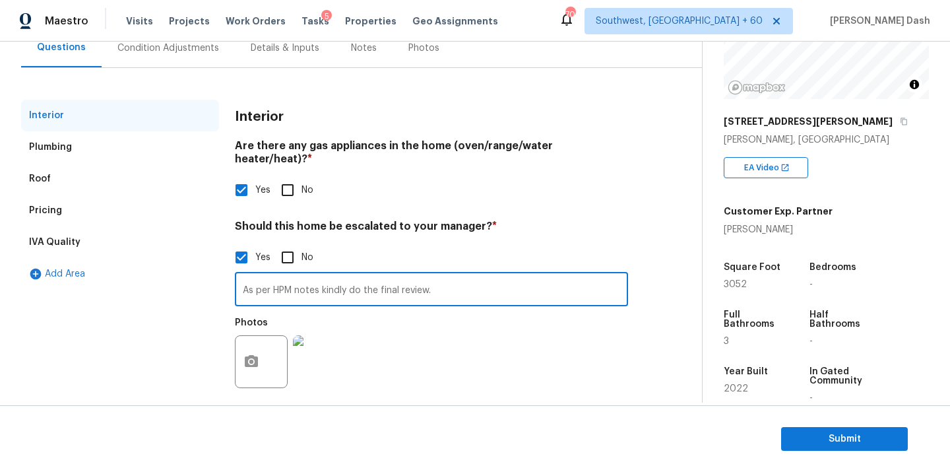
scroll to position [33, 0]
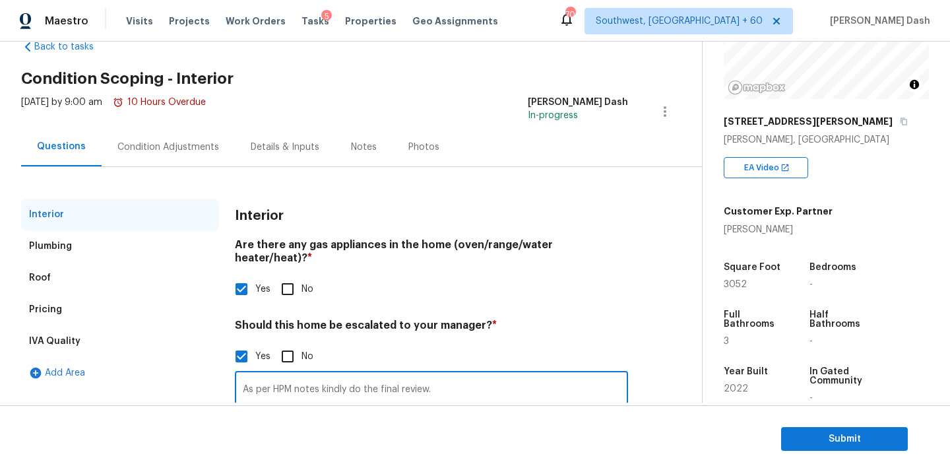
click at [150, 142] on div "Condition Adjustments" at bounding box center [168, 147] width 102 height 13
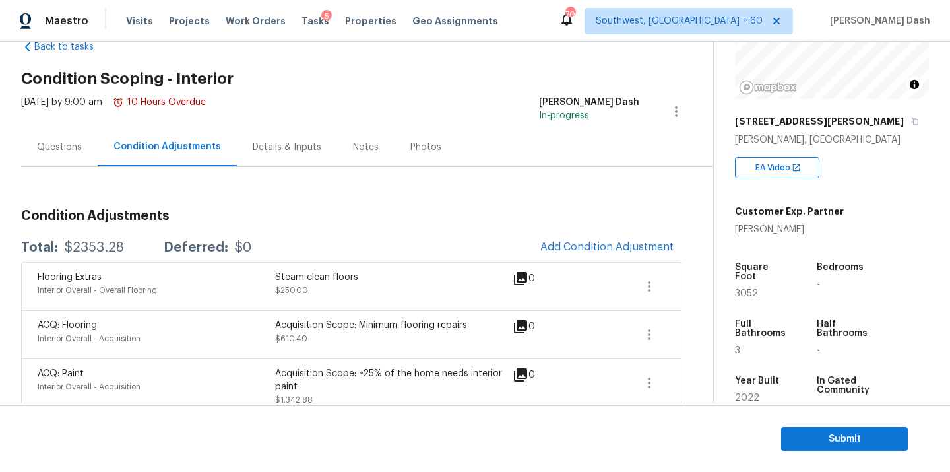
click at [91, 245] on div "$2353.28" at bounding box center [94, 247] width 59 height 13
click at [92, 245] on div "$2353.28" at bounding box center [94, 247] width 59 height 13
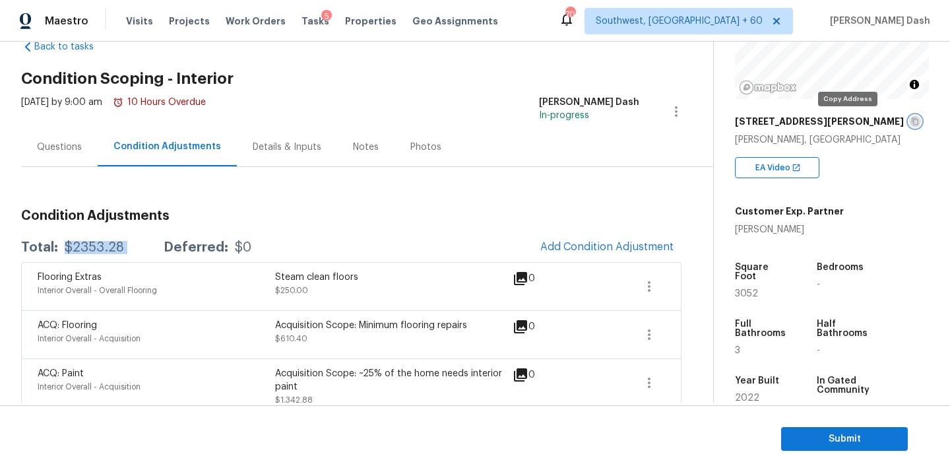
click at [911, 119] on icon "button" at bounding box center [915, 121] width 8 height 8
click at [648, 333] on icon "button" at bounding box center [649, 334] width 3 height 11
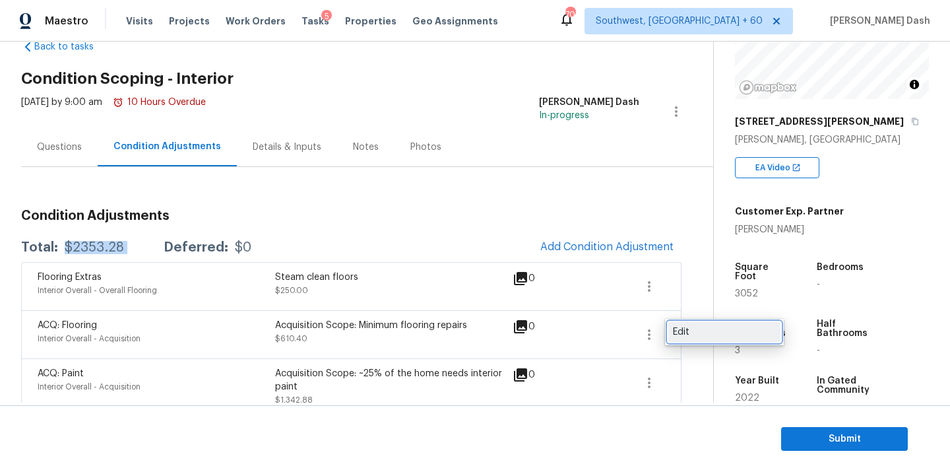
click at [695, 329] on div "Edit" at bounding box center [724, 331] width 103 height 13
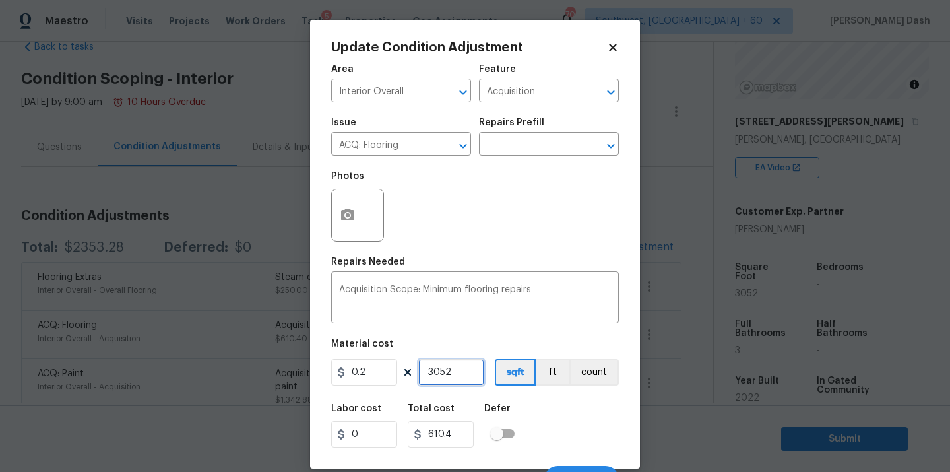
click at [467, 373] on input "3052" at bounding box center [451, 372] width 66 height 26
type input "305"
type input "61"
type input "30"
type input "6"
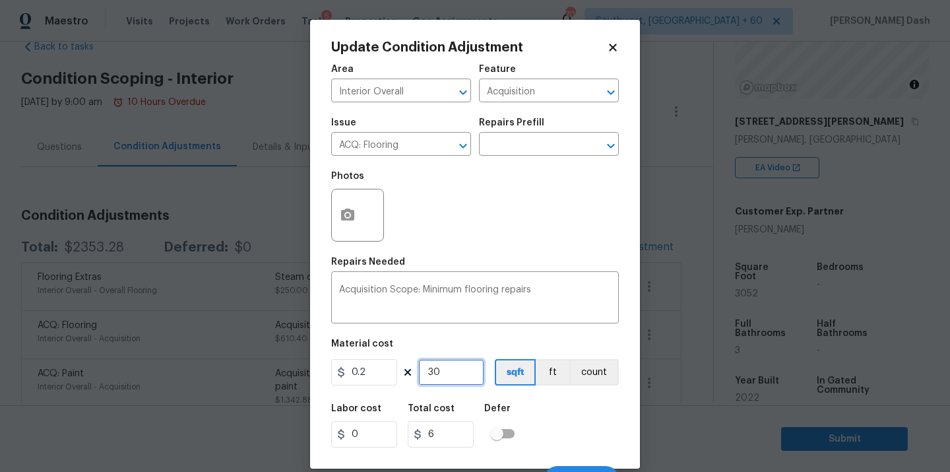
type input "301"
type input "60.2"
type input "3016"
type input "603.2"
type input "3016"
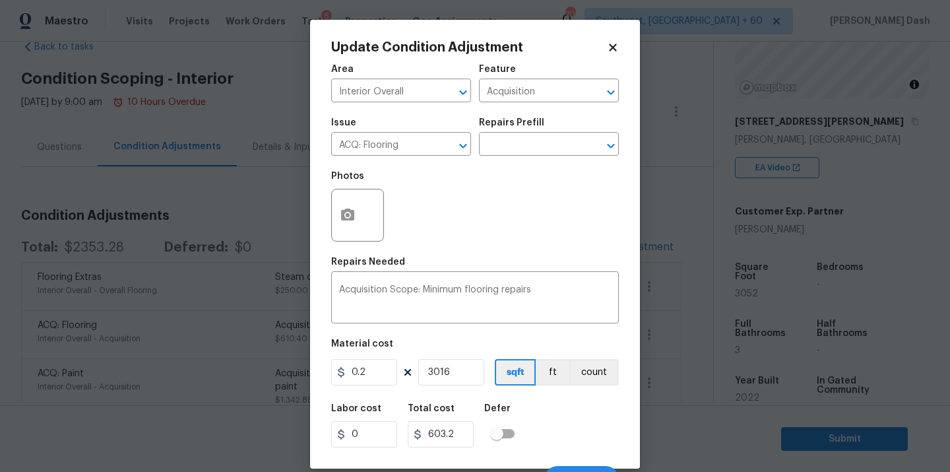
click at [574, 420] on div "Labor cost 0 Total cost 603.2 Defer" at bounding box center [475, 425] width 288 height 59
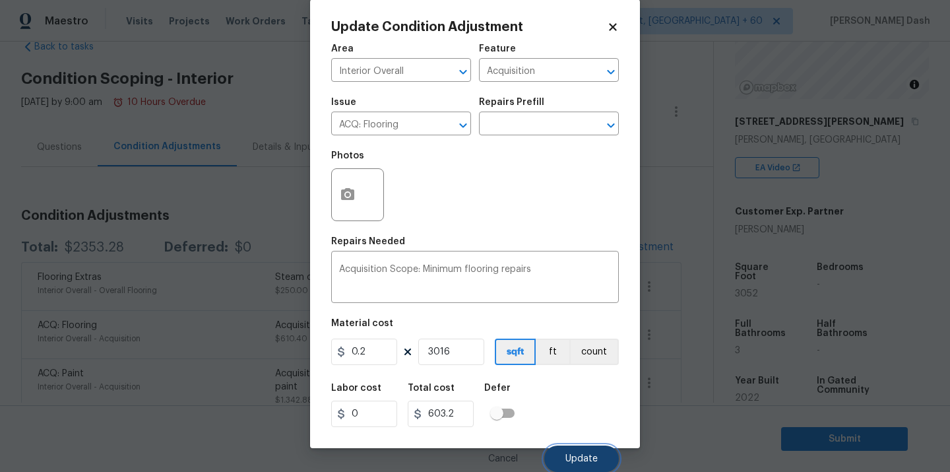
click at [581, 457] on span "Update" at bounding box center [581, 459] width 32 height 10
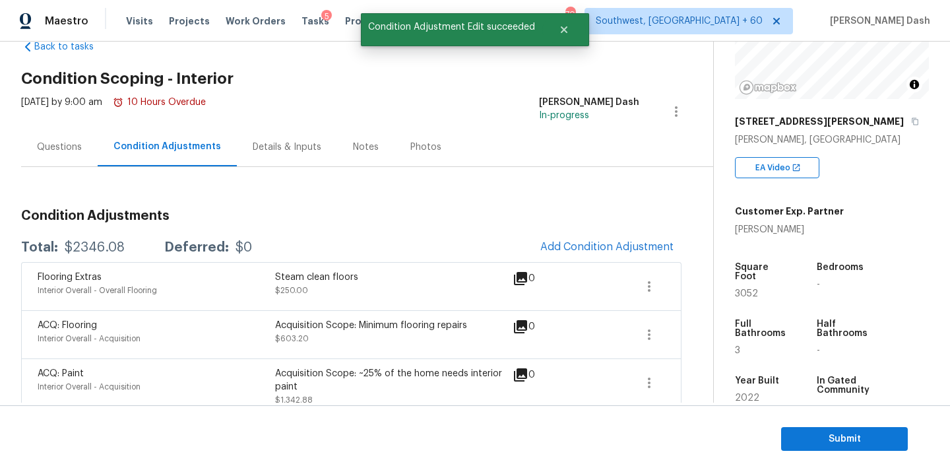
scroll to position [0, 0]
click at [653, 380] on icon "button" at bounding box center [649, 383] width 16 height 16
click at [688, 376] on div "Edit" at bounding box center [724, 379] width 103 height 13
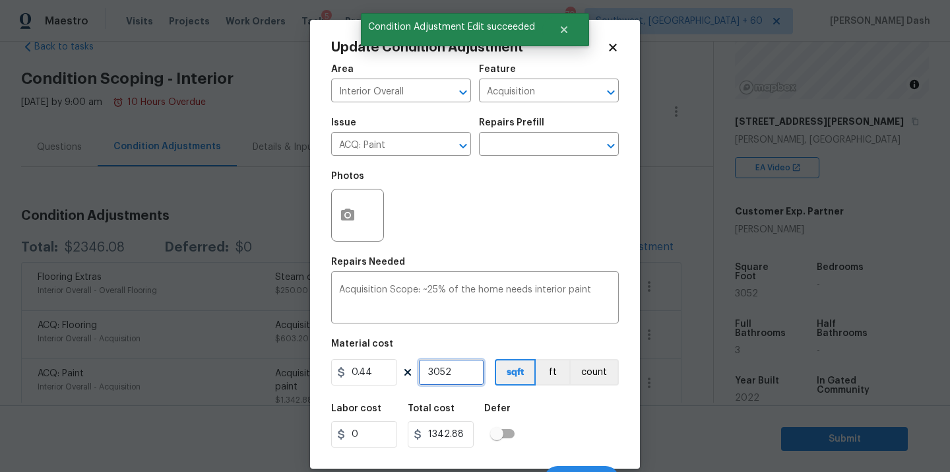
click at [446, 373] on input "3052" at bounding box center [451, 372] width 66 height 26
click at [447, 373] on input "3052" at bounding box center [451, 372] width 66 height 26
click at [458, 372] on input "3052" at bounding box center [451, 372] width 66 height 26
type input "305"
type input "134.2"
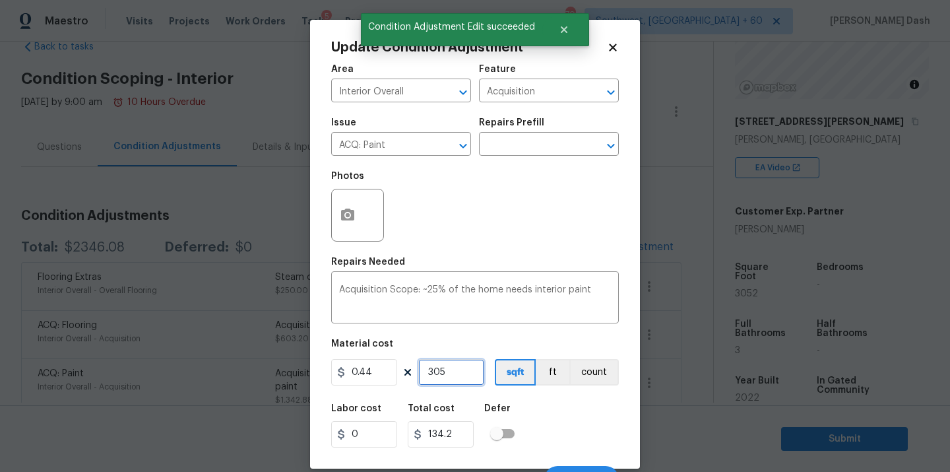
type input "30"
type input "13.2"
type input "301"
type input "132.44"
type input "3016"
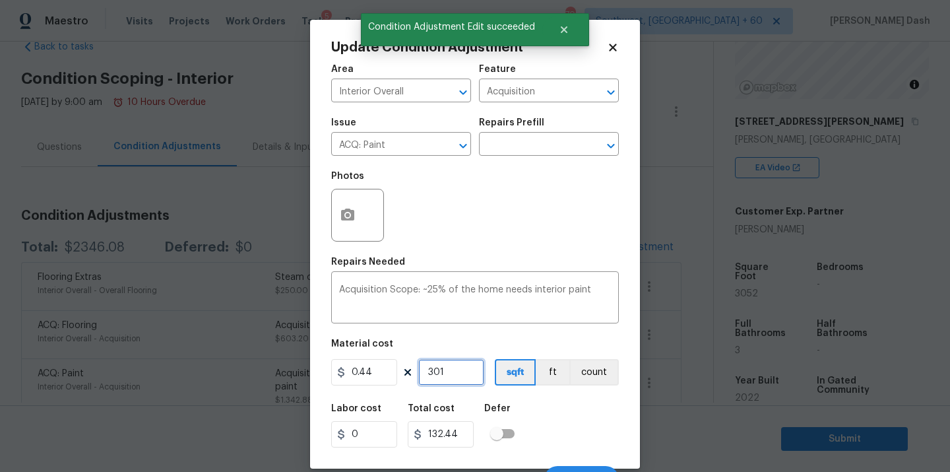
type input "1327.04"
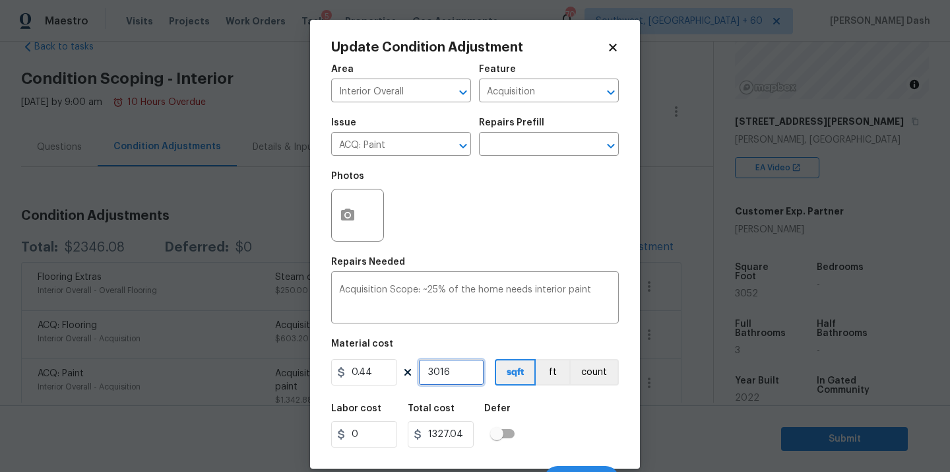
type input "3016"
click at [553, 444] on div "Labor cost 0 Total cost 1327.04 Defer" at bounding box center [475, 425] width 288 height 59
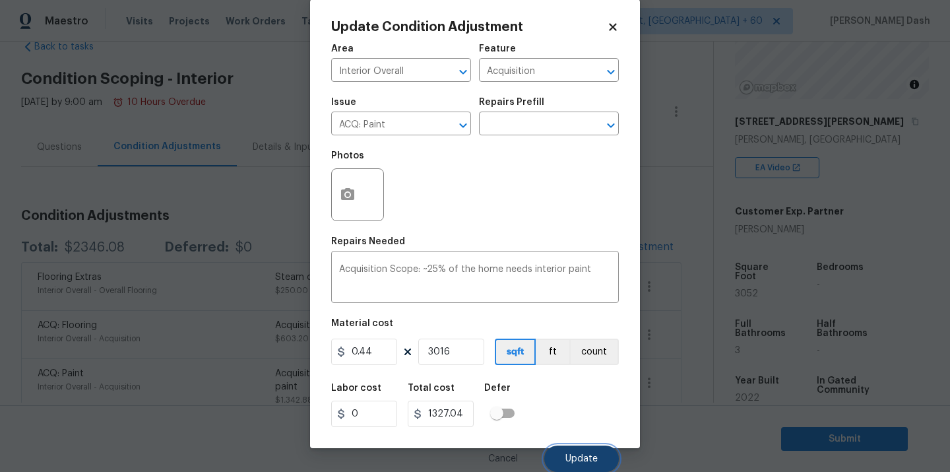
click at [566, 448] on button "Update" at bounding box center [581, 458] width 75 height 26
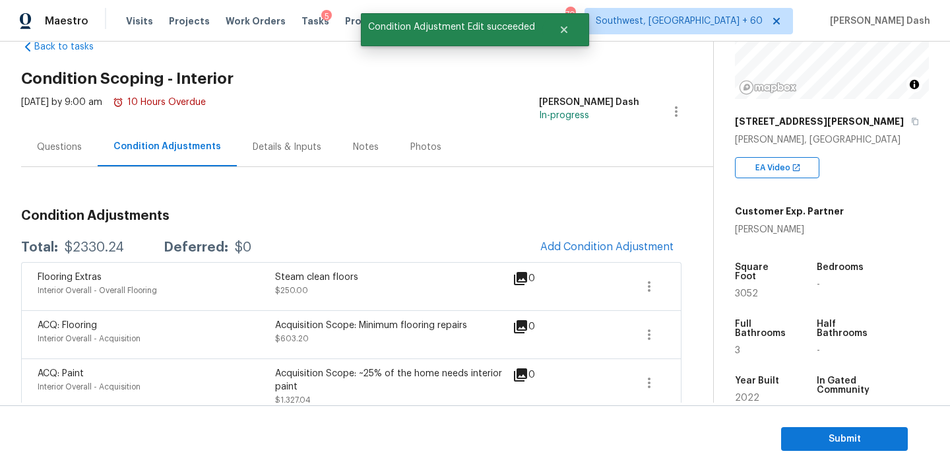
click at [72, 144] on div "Questions" at bounding box center [59, 147] width 45 height 13
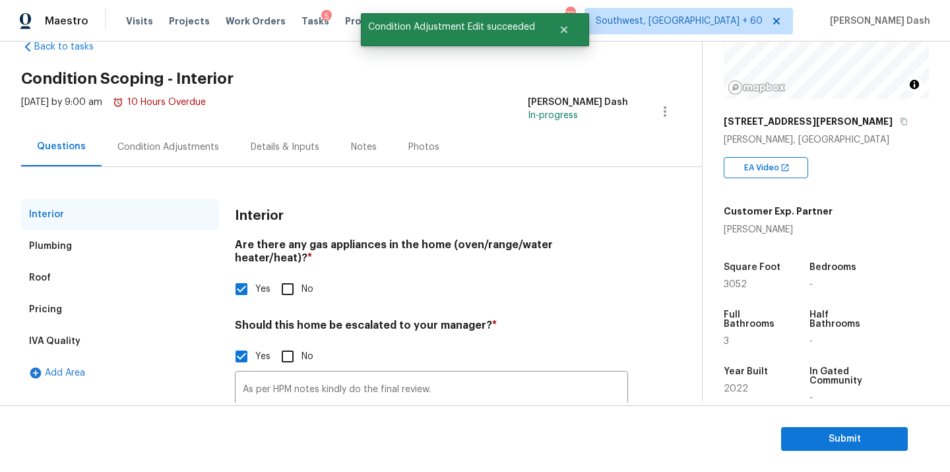
click at [59, 307] on div "Pricing" at bounding box center [45, 309] width 33 height 13
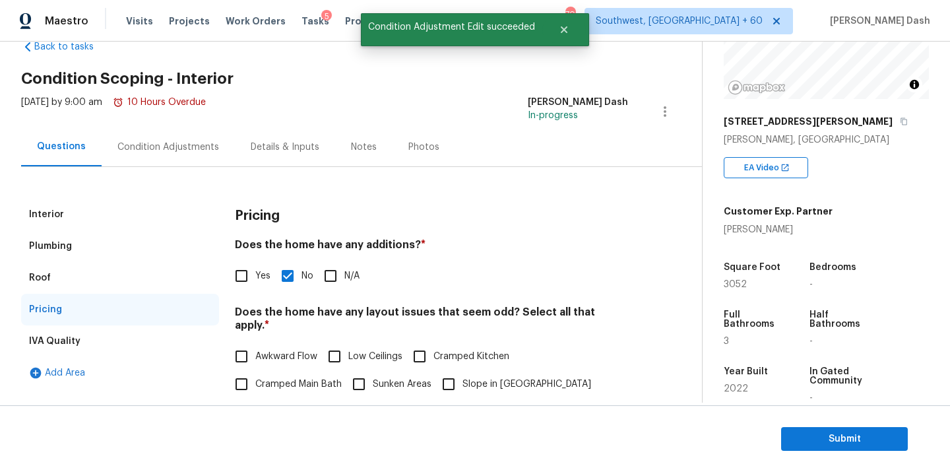
scroll to position [173, 0]
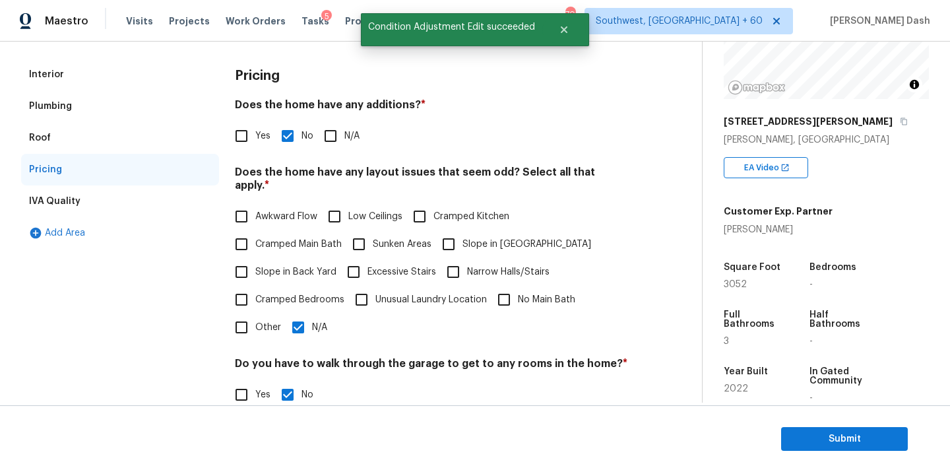
click at [241, 318] on input "Other" at bounding box center [242, 327] width 28 height 28
checkbox input "true"
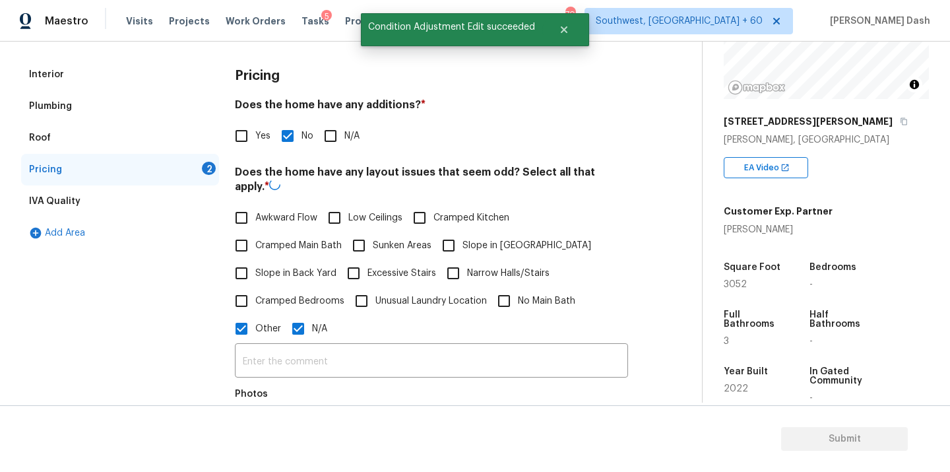
click at [297, 342] on div "​ Photos" at bounding box center [431, 404] width 393 height 125
click at [301, 318] on input "N/A" at bounding box center [298, 327] width 28 height 28
checkbox input "false"
click at [301, 344] on div "​ Photos" at bounding box center [431, 404] width 393 height 125
click at [301, 345] on input "text" at bounding box center [431, 360] width 393 height 31
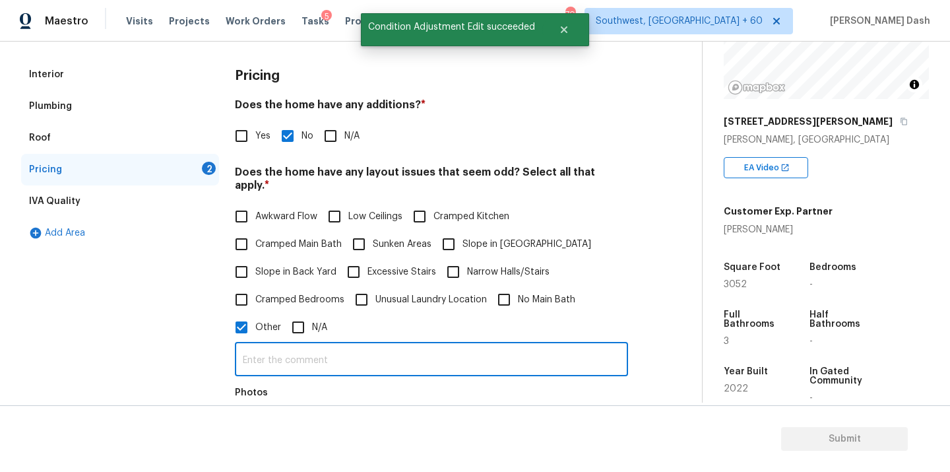
click at [301, 345] on input "text" at bounding box center [431, 360] width 393 height 31
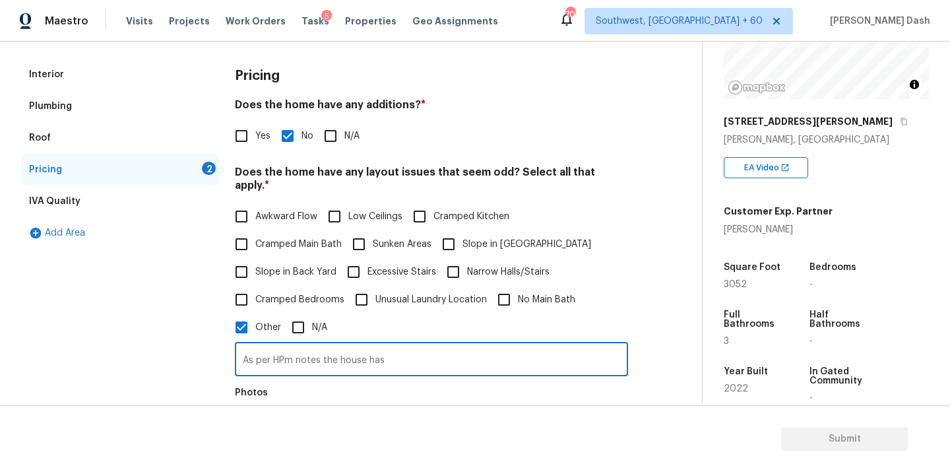
paste input "Above Grade Sq Ft"
click at [293, 348] on input "As per HPm notes the house has Above Grade Sq Ft discrepancy." at bounding box center [431, 360] width 393 height 31
click at [541, 354] on input "As per HPM notes the house has Above Grade Sq Ft discrepancy." at bounding box center [431, 360] width 393 height 31
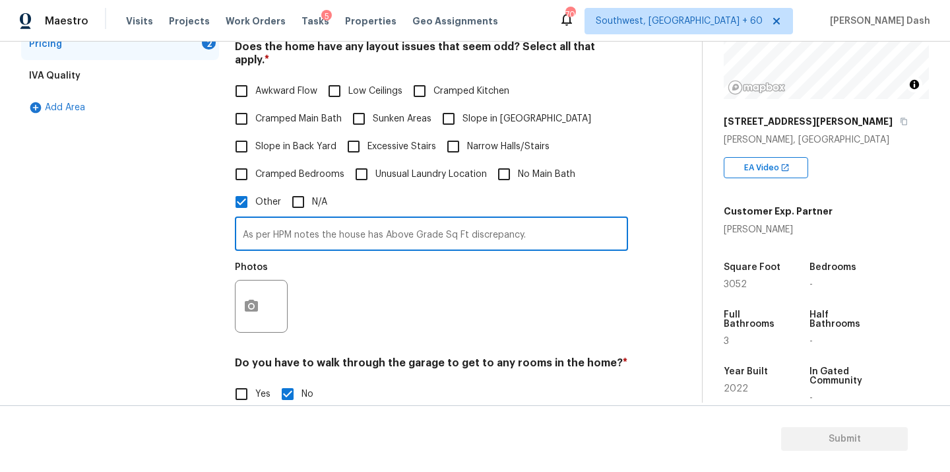
scroll to position [331, 0]
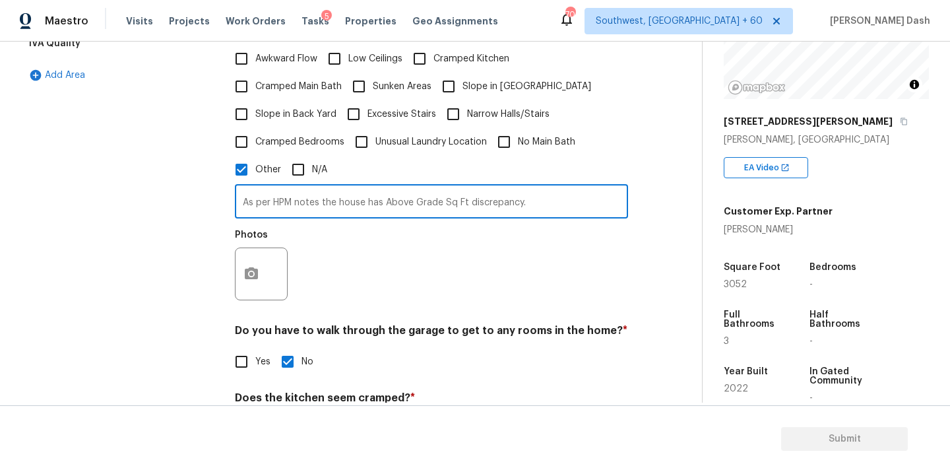
type input "As per HPM notes the house has Above Grade Sq Ft discrepancy."
click at [261, 257] on button "button" at bounding box center [252, 273] width 32 height 51
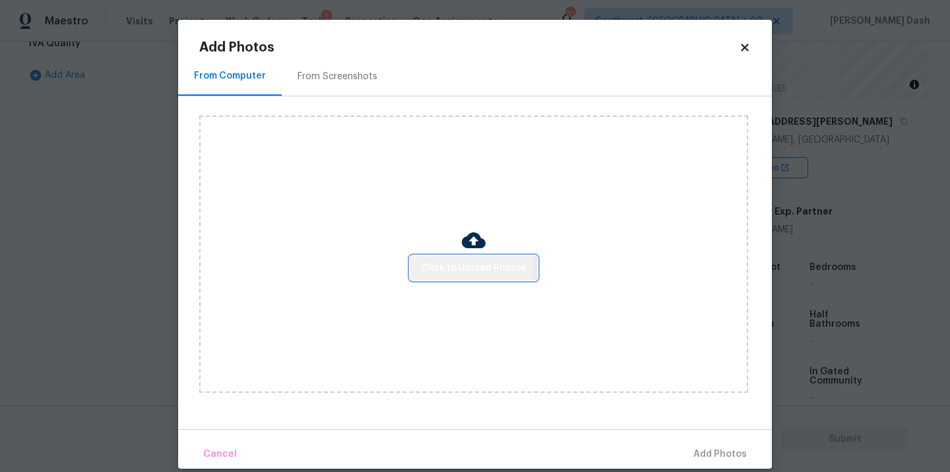
click at [455, 265] on span "Click to Upload Photos" at bounding box center [474, 268] width 106 height 16
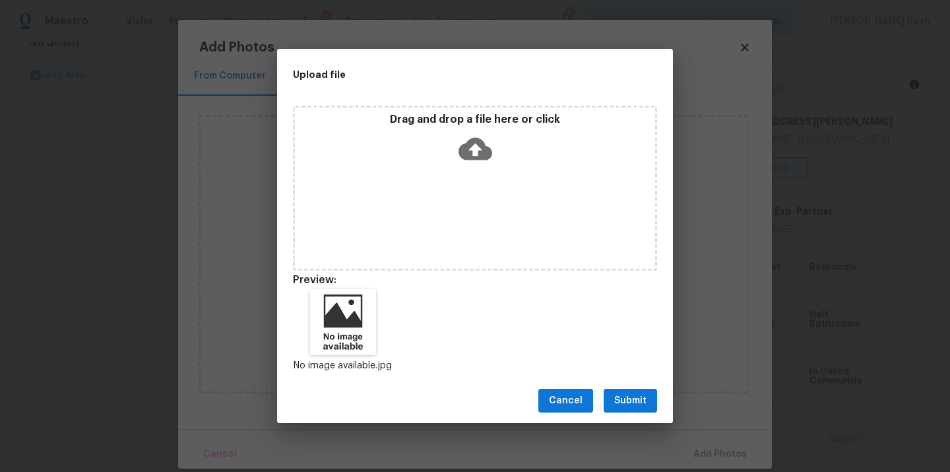
click at [631, 389] on button "Submit" at bounding box center [630, 401] width 53 height 24
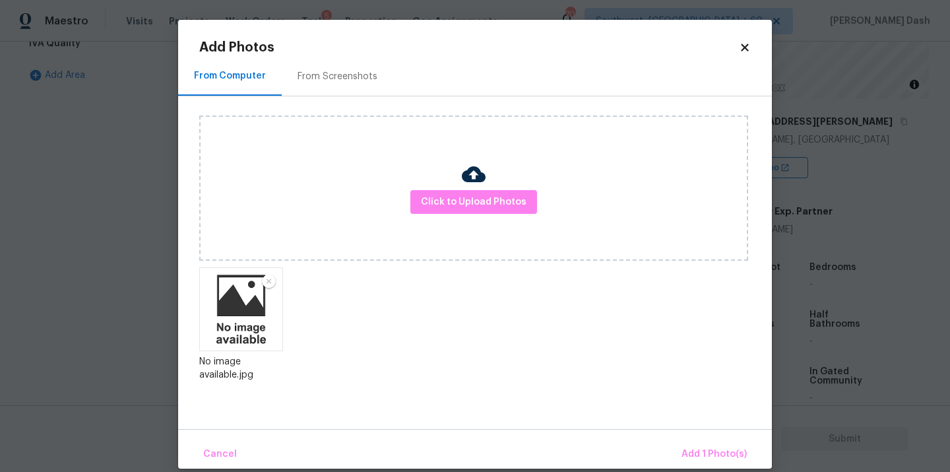
click at [688, 429] on div "Cancel Add 1 Photo(s)" at bounding box center [475, 449] width 594 height 40
click at [705, 452] on span "Add 1 Photo(s)" at bounding box center [714, 454] width 65 height 16
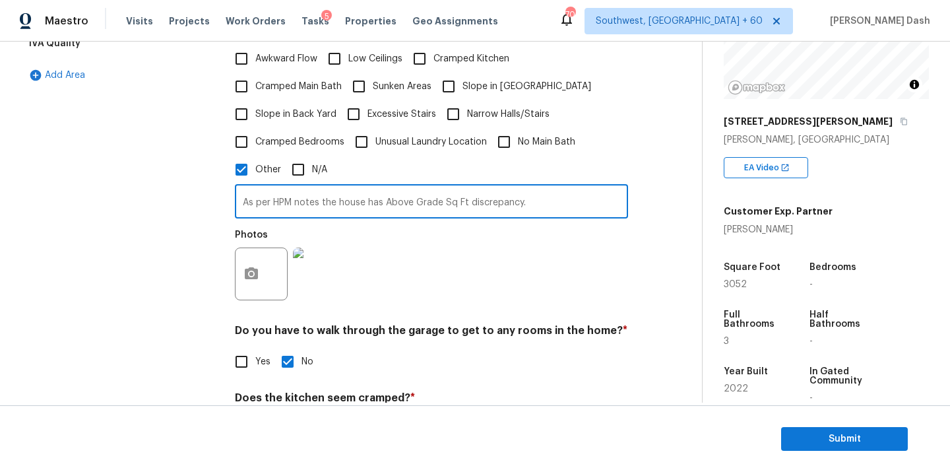
click at [342, 199] on input "As per HPM notes the house has Above Grade Sq Ft discrepancy." at bounding box center [431, 202] width 393 height 31
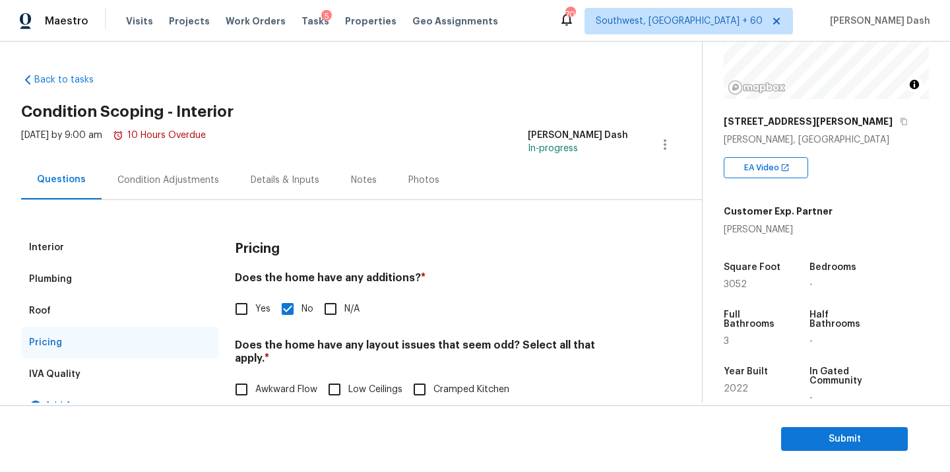
click at [164, 176] on div "Condition Adjustments" at bounding box center [168, 180] width 102 height 13
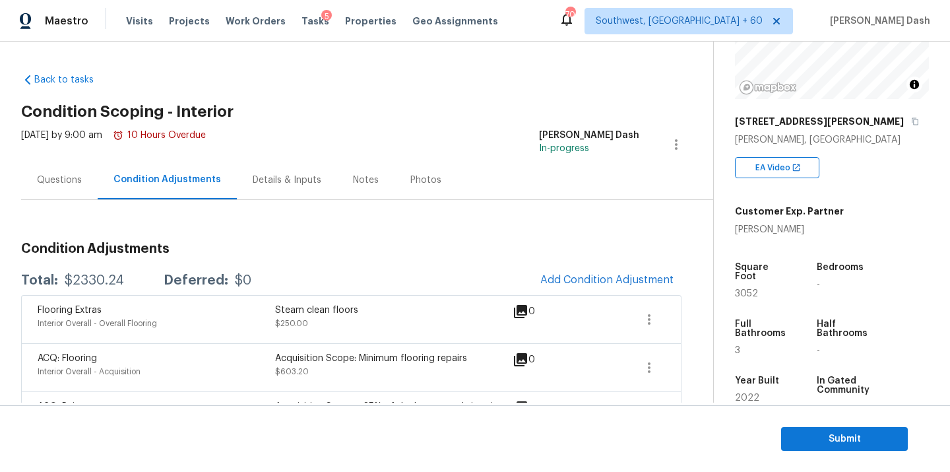
click at [92, 283] on div "$2330.24" at bounding box center [94, 280] width 59 height 13
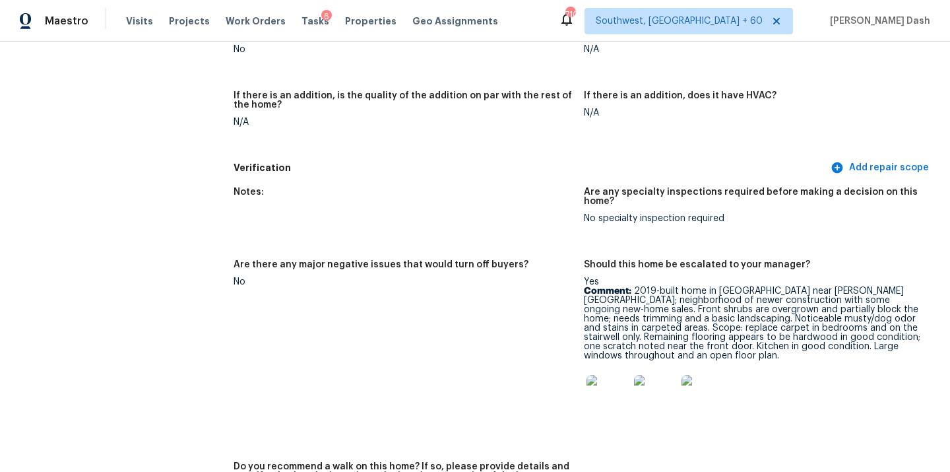
scroll to position [3058, 0]
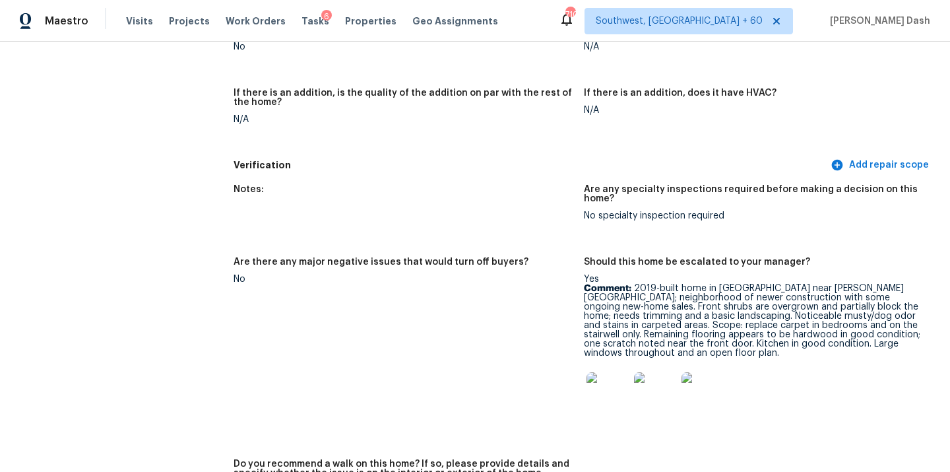
click at [688, 309] on p "Comment: 2019-built home in [GEOGRAPHIC_DATA] near [PERSON_NAME][GEOGRAPHIC_DAT…" at bounding box center [754, 321] width 340 height 74
drag, startPoint x: 761, startPoint y: 311, endPoint x: 891, endPoint y: 303, distance: 130.9
click at [891, 303] on p "Comment: 2019-built home in [GEOGRAPHIC_DATA] near [PERSON_NAME][GEOGRAPHIC_DAT…" at bounding box center [754, 321] width 340 height 74
copy p "bedrooms and on the stairwel"
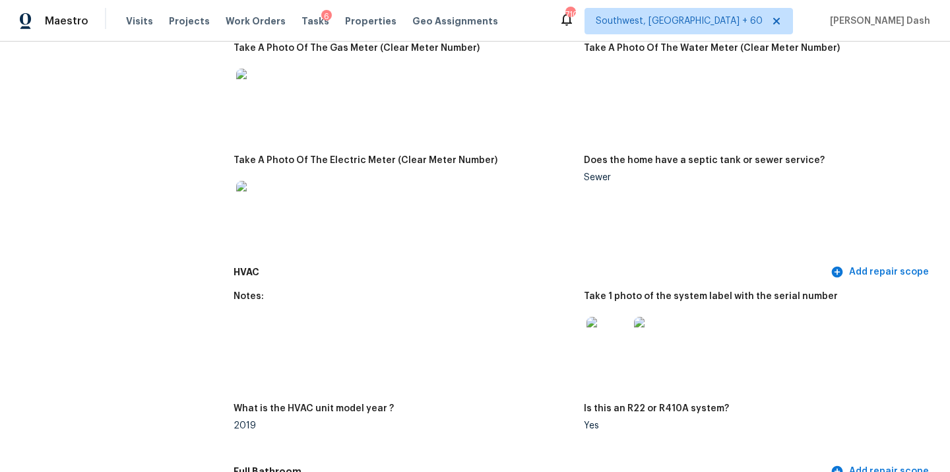
scroll to position [0, 0]
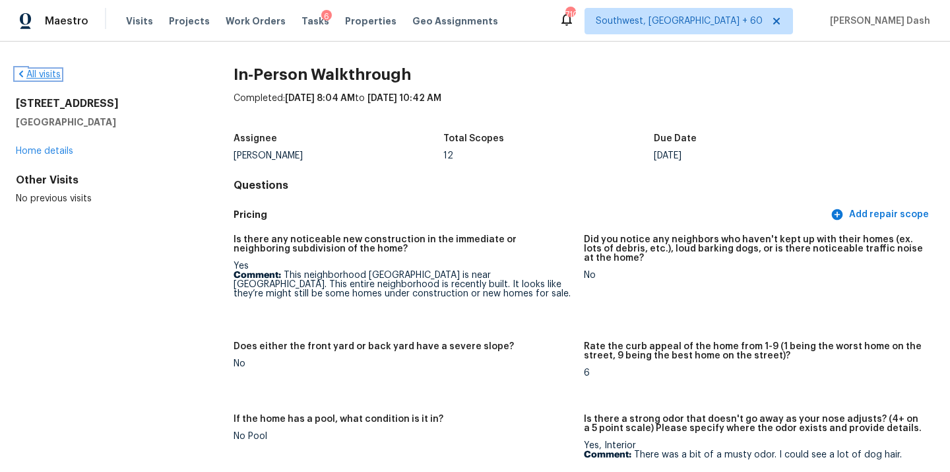
click at [52, 75] on link "All visits" at bounding box center [38, 74] width 45 height 9
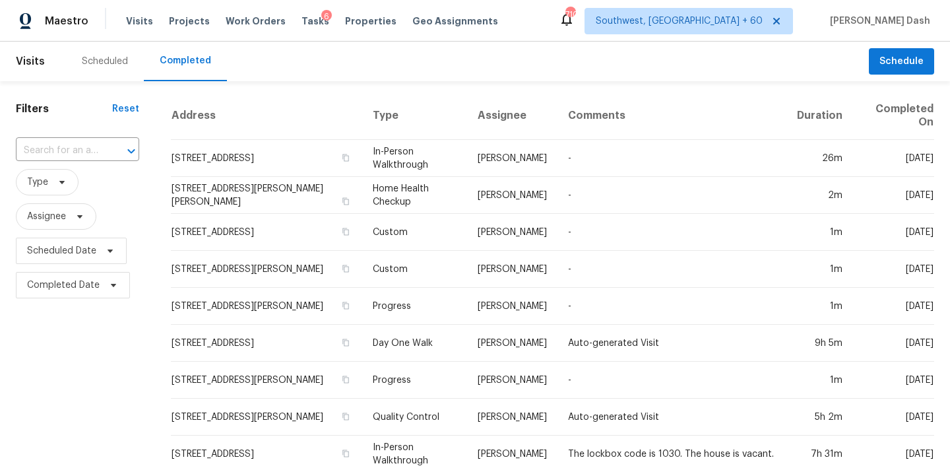
click at [79, 172] on span "Type" at bounding box center [77, 182] width 123 height 26
click at [79, 161] on div "​" at bounding box center [77, 151] width 123 height 28
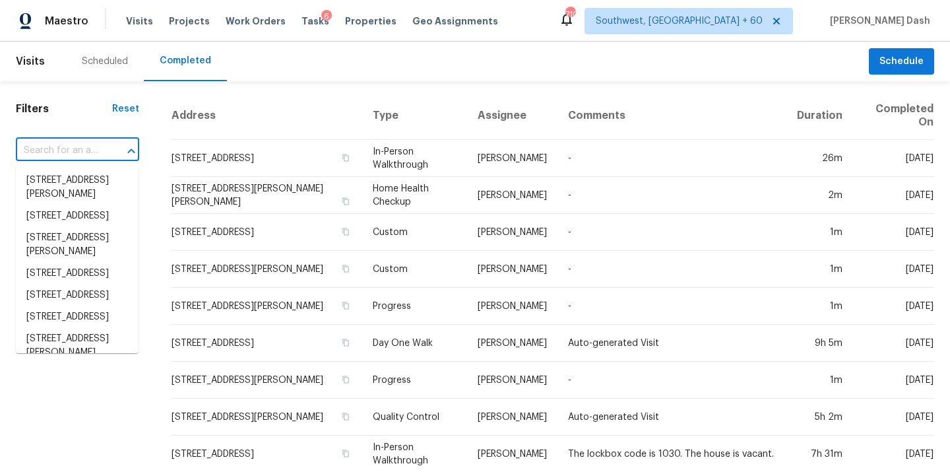
paste input "[STREET_ADDRESS][PERSON_NAME][PERSON_NAME]"
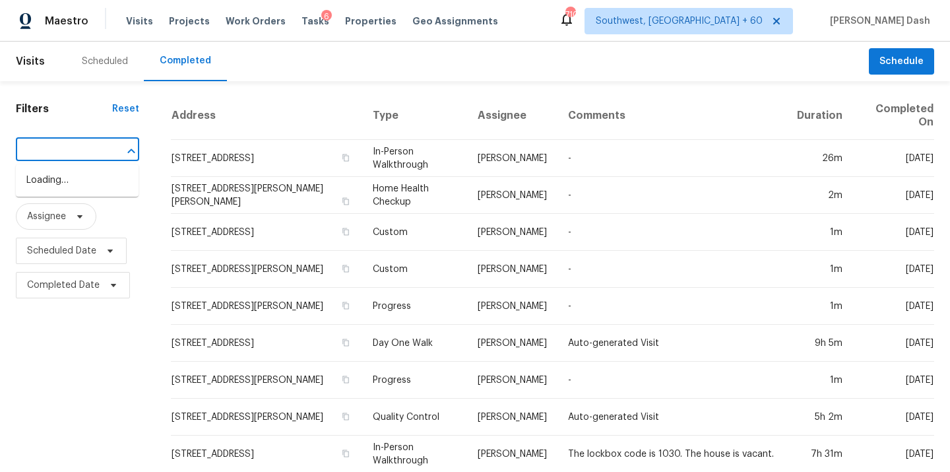
type input "[STREET_ADDRESS][PERSON_NAME][PERSON_NAME]"
click at [98, 164] on div "​" at bounding box center [77, 151] width 123 height 28
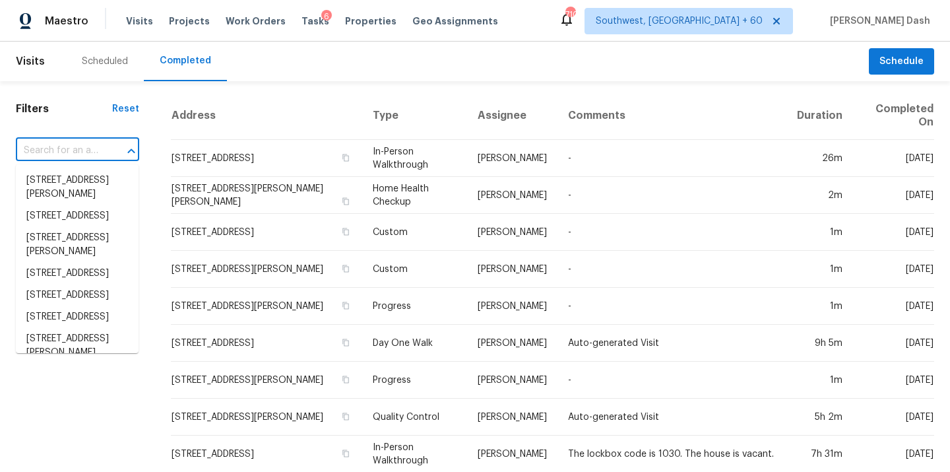
paste input "[STREET_ADDRESS][PERSON_NAME][PERSON_NAME]"
type input "[STREET_ADDRESS][PERSON_NAME][PERSON_NAME]"
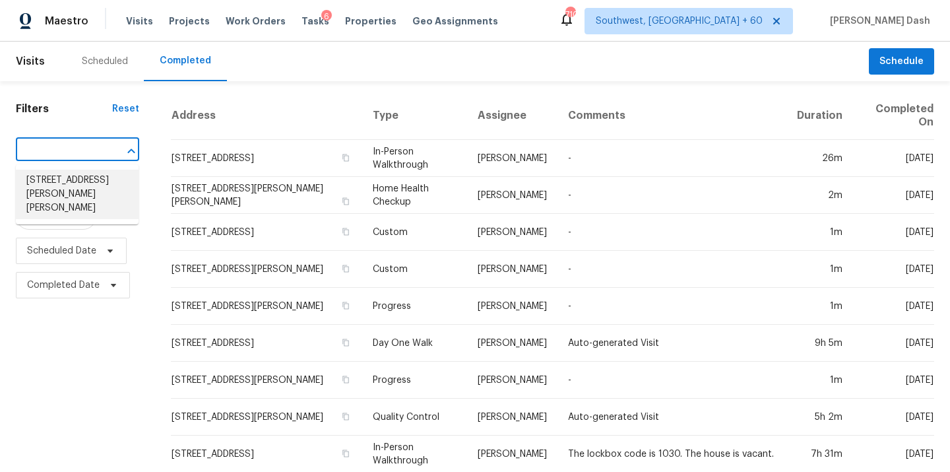
click at [97, 194] on li "[STREET_ADDRESS][PERSON_NAME][PERSON_NAME]" at bounding box center [77, 194] width 123 height 49
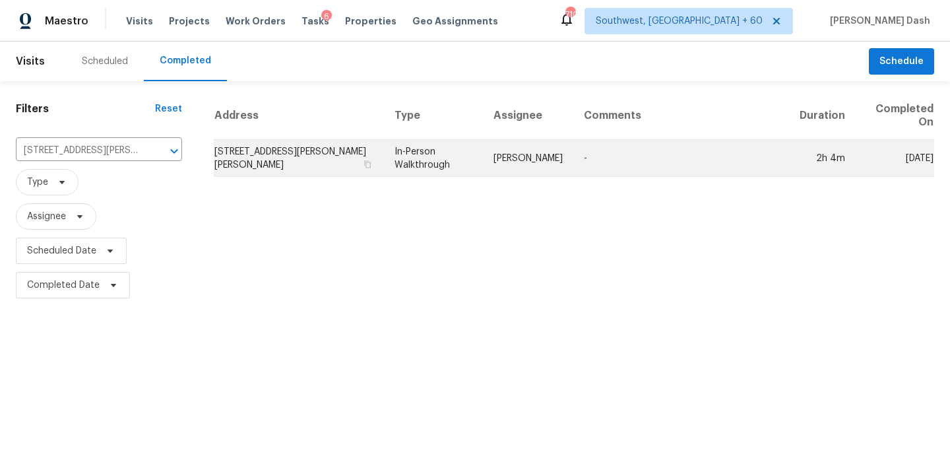
click at [492, 166] on td "[PERSON_NAME]" at bounding box center [528, 158] width 90 height 37
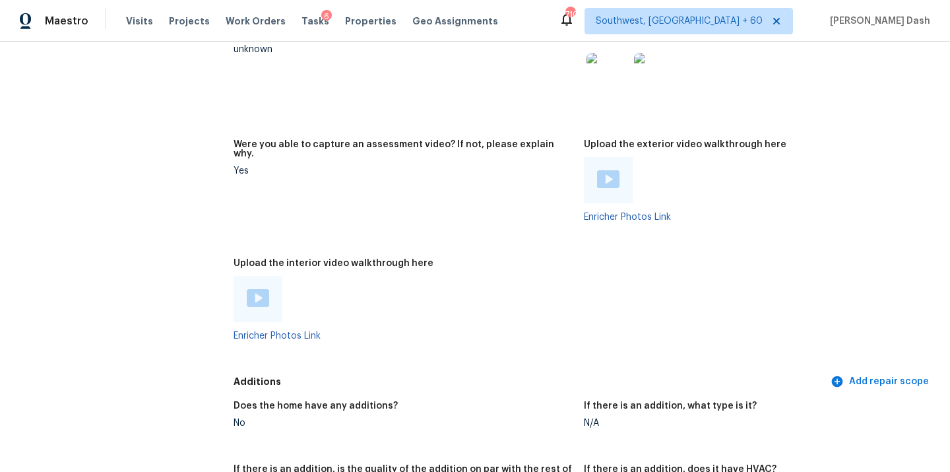
scroll to position [2434, 0]
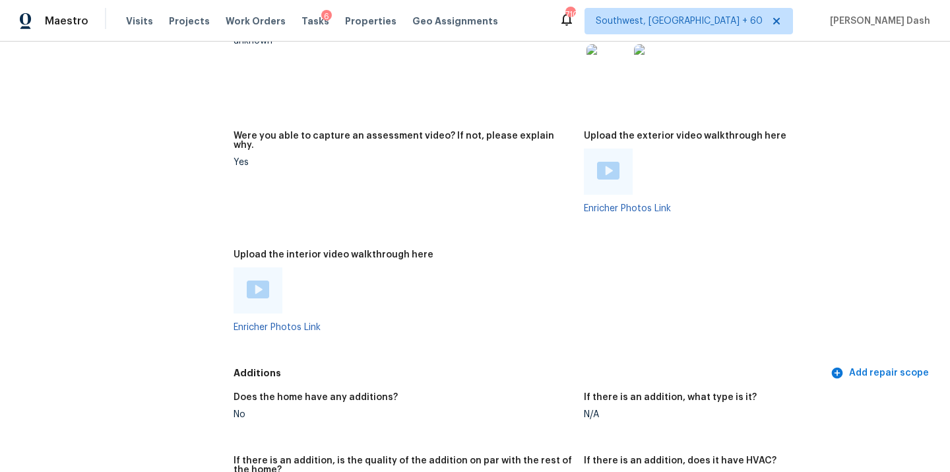
click at [267, 280] on img at bounding box center [258, 289] width 22 height 18
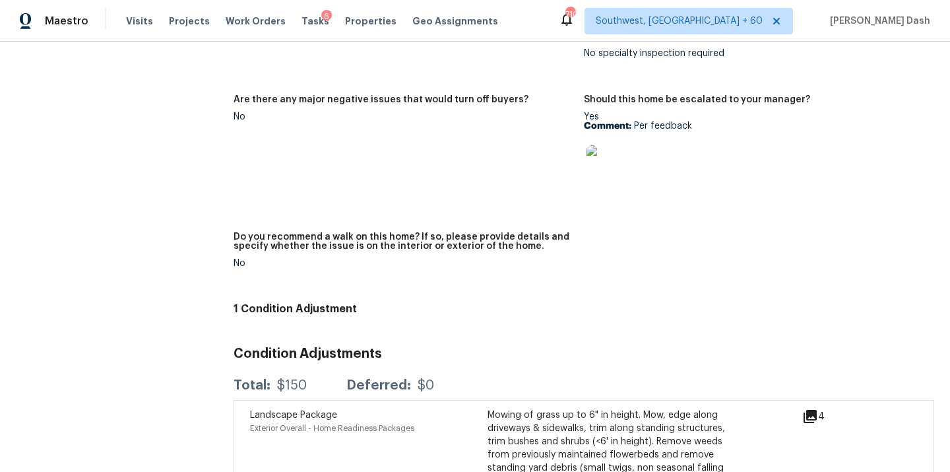
scroll to position [2963, 0]
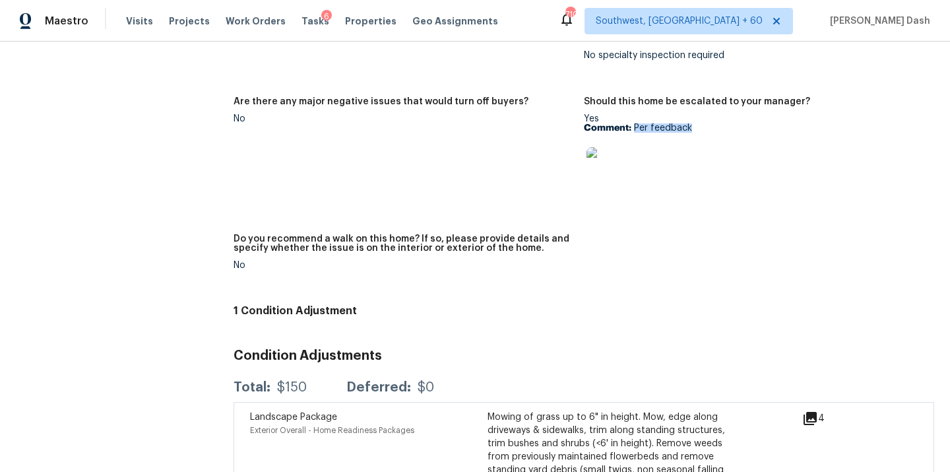
drag, startPoint x: 633, startPoint y: 98, endPoint x: 690, endPoint y: 98, distance: 57.4
click at [690, 123] on p "Comment: Per feedback" at bounding box center [754, 127] width 340 height 9
copy p "Per feedback"
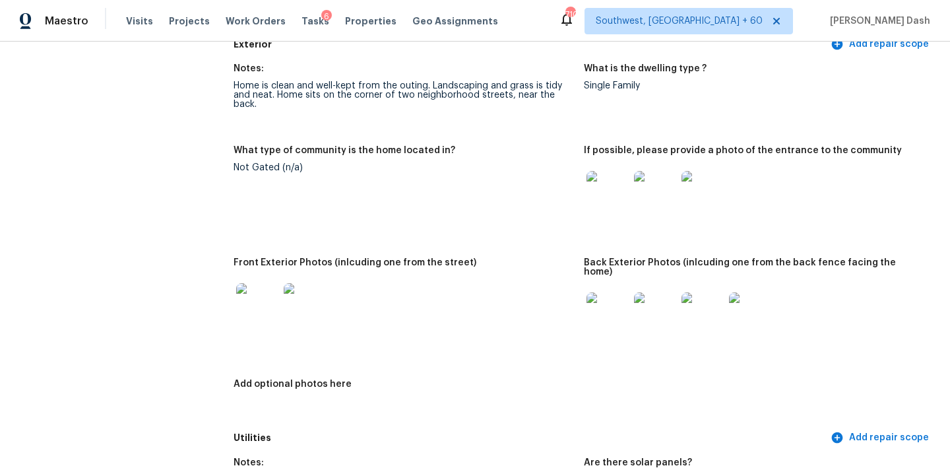
scroll to position [0, 0]
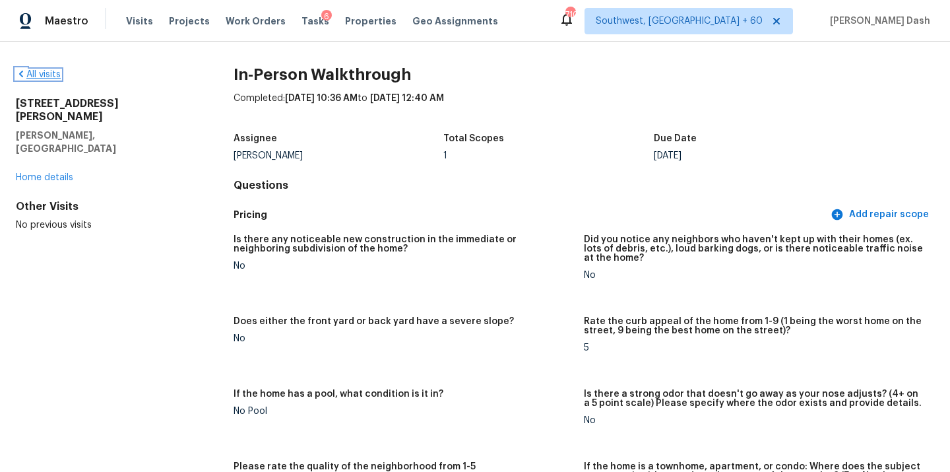
click at [52, 70] on link "All visits" at bounding box center [38, 74] width 45 height 9
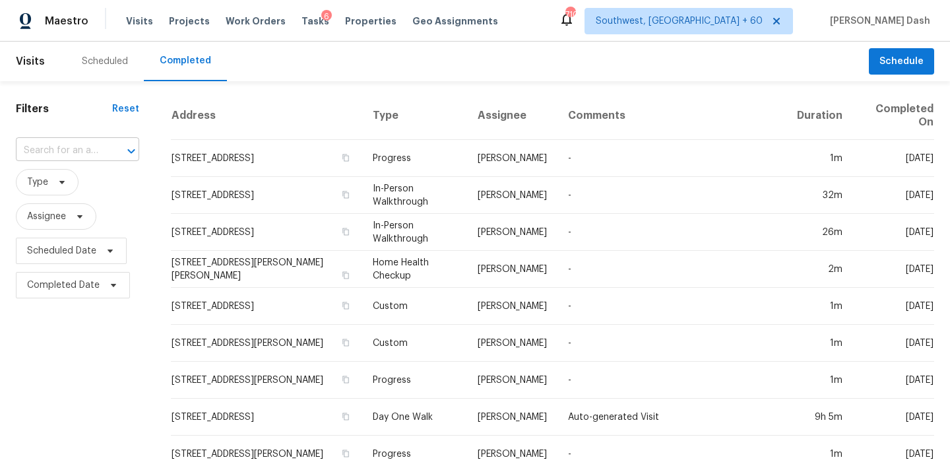
click at [92, 148] on input "text" at bounding box center [59, 151] width 86 height 20
paste input "[STREET_ADDRESS]"
type input "[STREET_ADDRESS]"
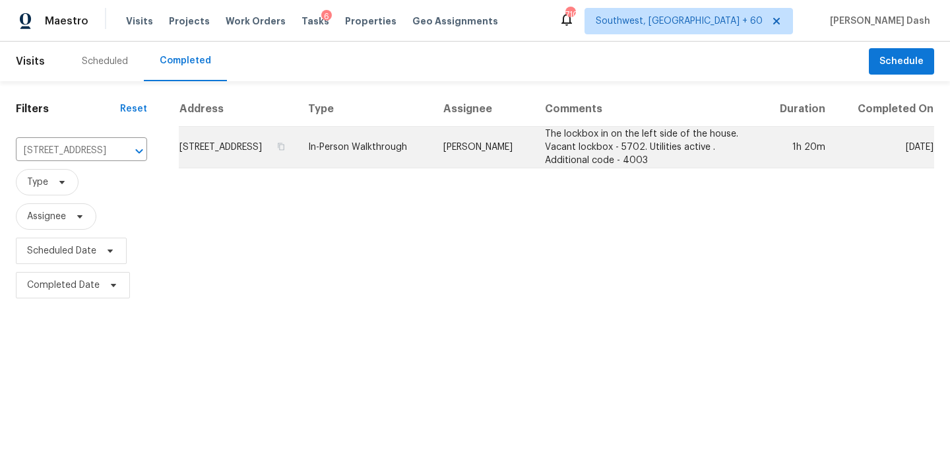
click at [433, 152] on td "In-Person Walkthrough" at bounding box center [365, 148] width 135 height 42
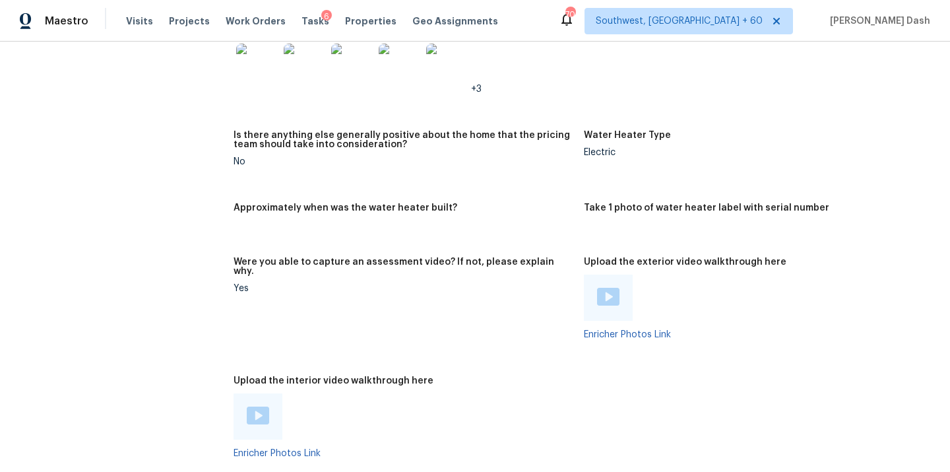
scroll to position [2730, 0]
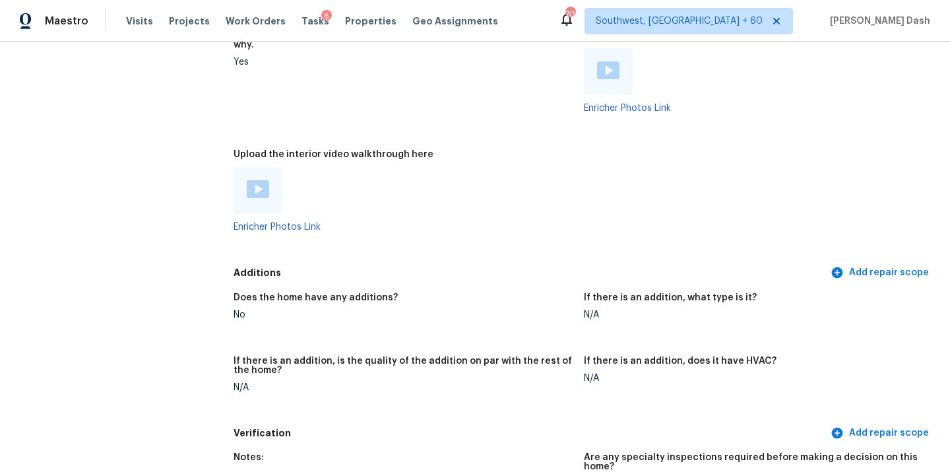
click at [260, 180] on img at bounding box center [258, 189] width 22 height 18
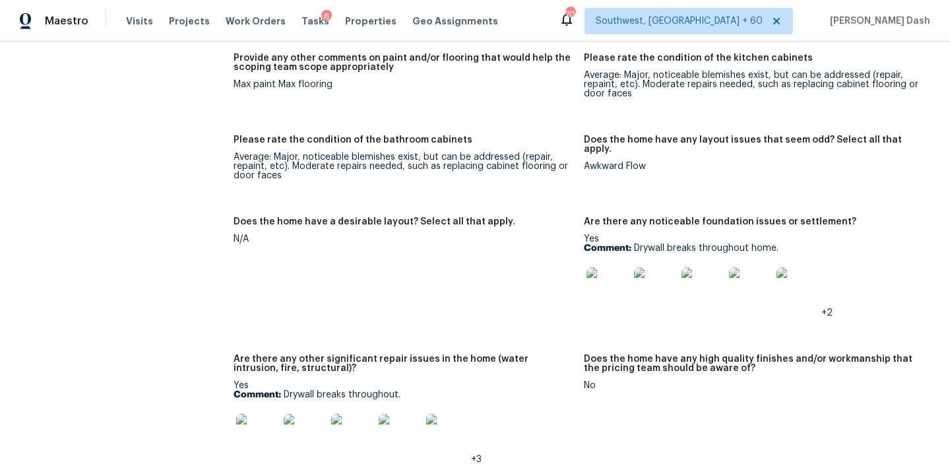
scroll to position [2168, 0]
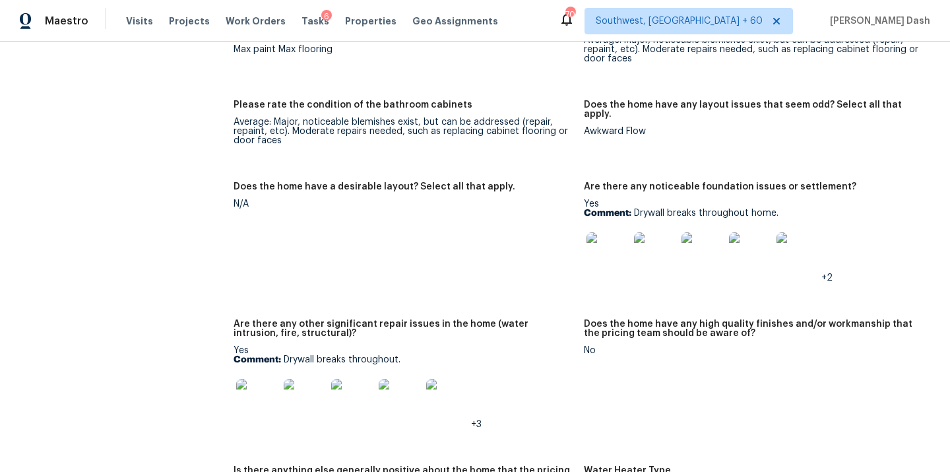
click at [618, 232] on img at bounding box center [608, 253] width 42 height 42
drag, startPoint x: 632, startPoint y: 197, endPoint x: 779, endPoint y: 198, distance: 147.2
click at [779, 209] on p "Comment: Drywall breaks throughout home." at bounding box center [754, 213] width 340 height 9
copy p "Drywall breaks throughout home."
click at [610, 232] on img at bounding box center [608, 253] width 42 height 42
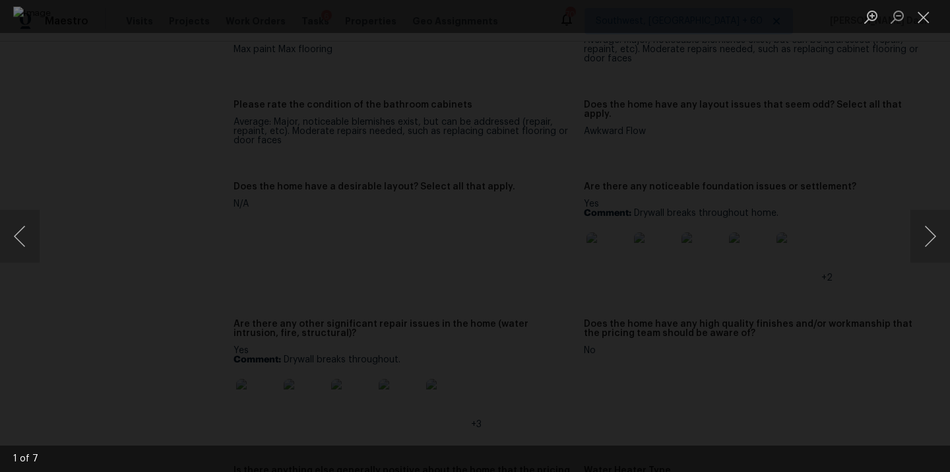
click at [75, 83] on div "Lightbox" at bounding box center [475, 236] width 950 height 472
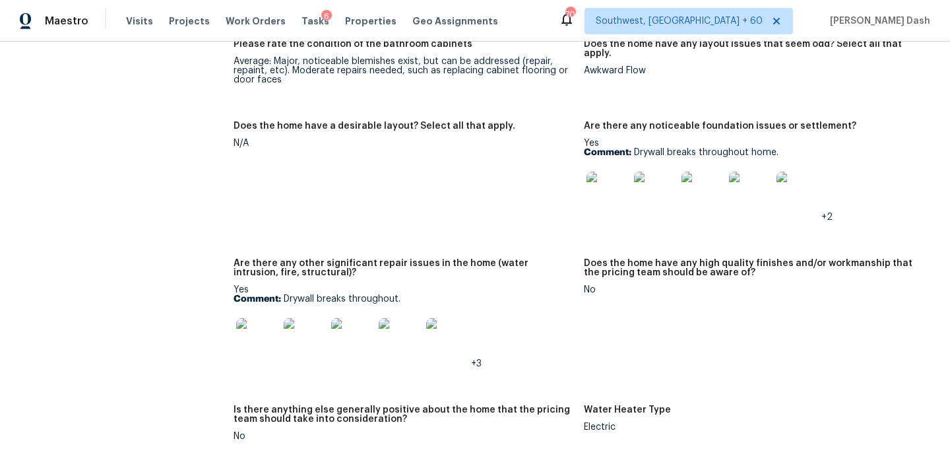
scroll to position [2265, 0]
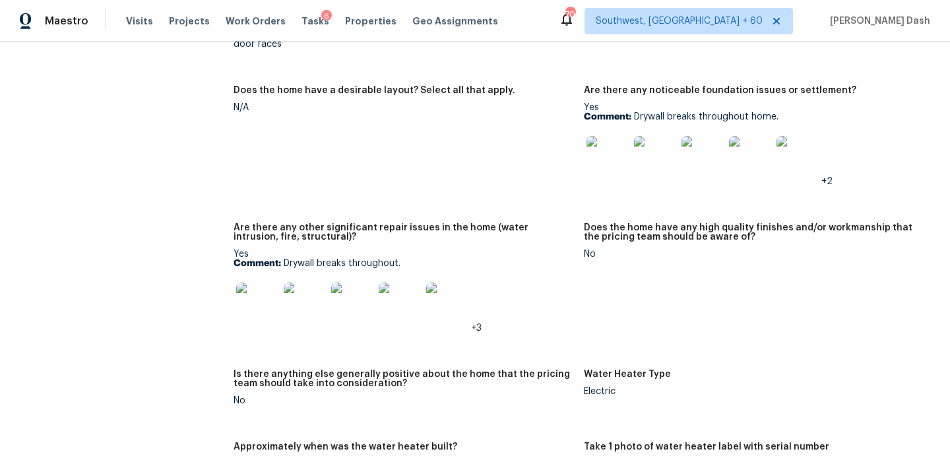
click at [261, 286] on img at bounding box center [257, 303] width 42 height 42
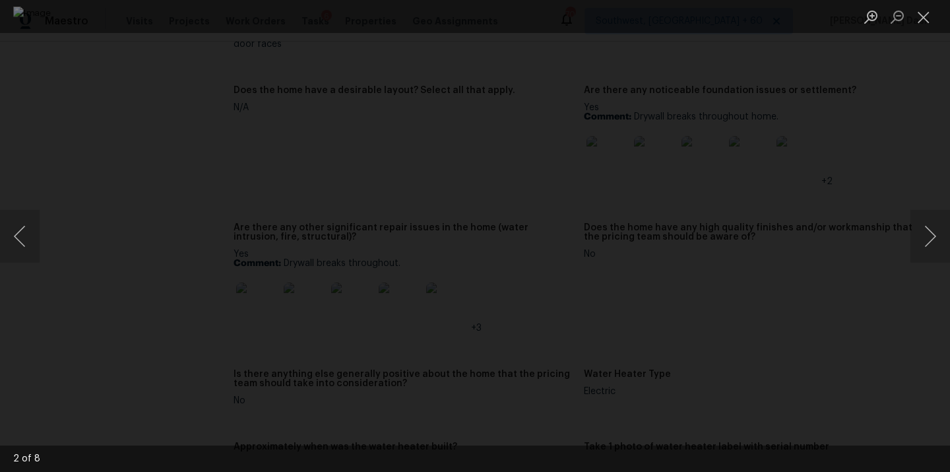
click at [98, 168] on div "Lightbox" at bounding box center [475, 236] width 950 height 472
click at [113, 162] on div "Lightbox" at bounding box center [475, 236] width 950 height 472
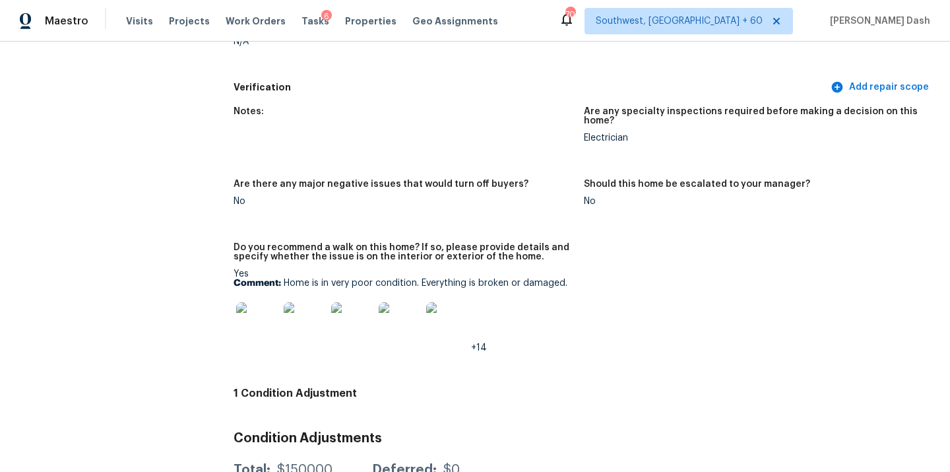
scroll to position [3118, 0]
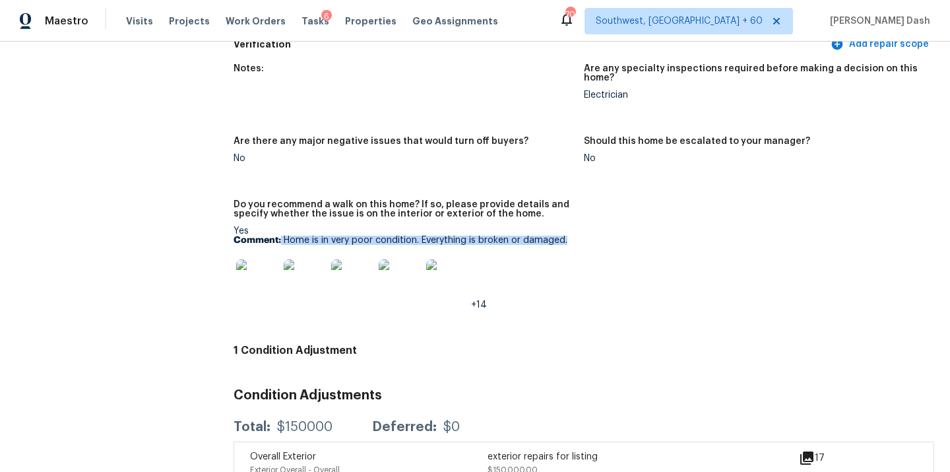
drag, startPoint x: 280, startPoint y: 222, endPoint x: 571, endPoint y: 224, distance: 291.0
click at [571, 236] on p "Comment: Home is in very poor condition. Everything is broken or damaged." at bounding box center [404, 240] width 340 height 9
copy p "Home is in very poor condition. Everything is broken or damaged."
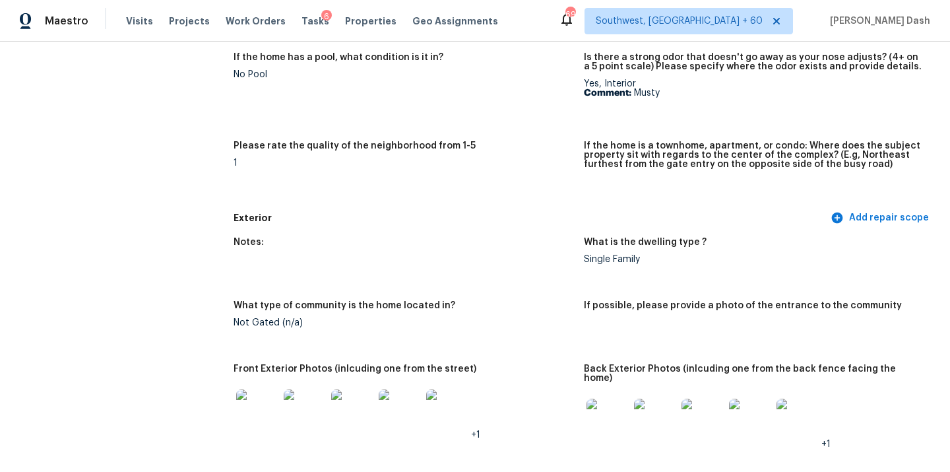
scroll to position [0, 0]
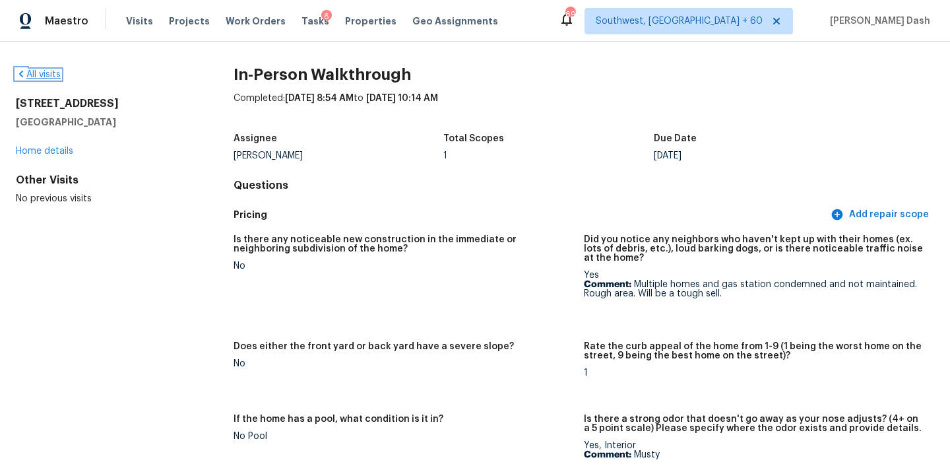
click at [54, 77] on link "All visits" at bounding box center [38, 74] width 45 height 9
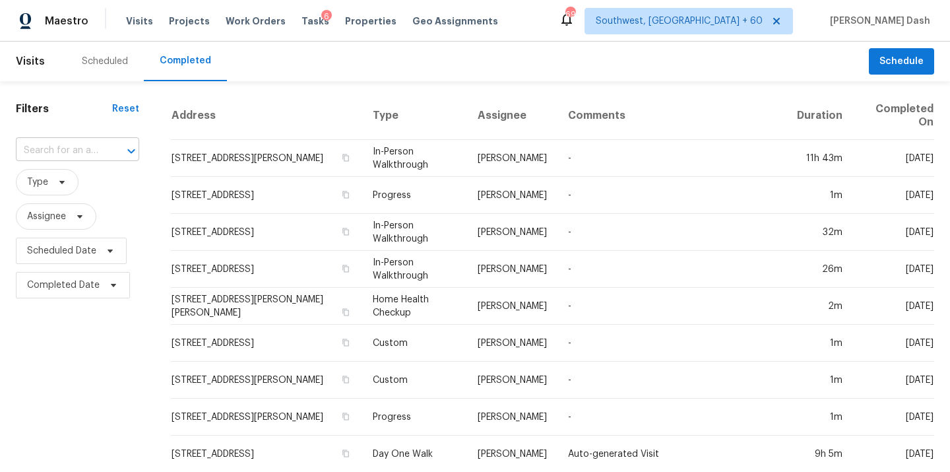
click at [80, 150] on input "text" at bounding box center [59, 151] width 86 height 20
paste input "[STREET_ADDRESS]"
type input "[STREET_ADDRESS]"
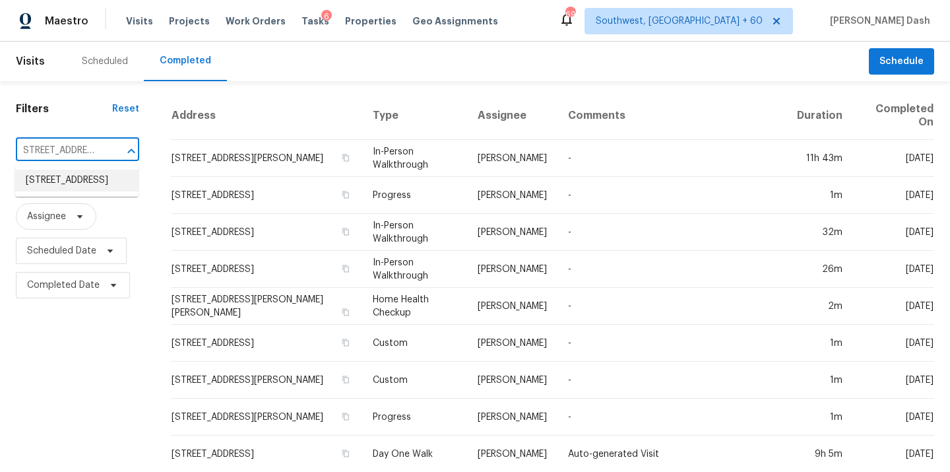
click at [77, 185] on li "[STREET_ADDRESS]" at bounding box center [76, 181] width 123 height 22
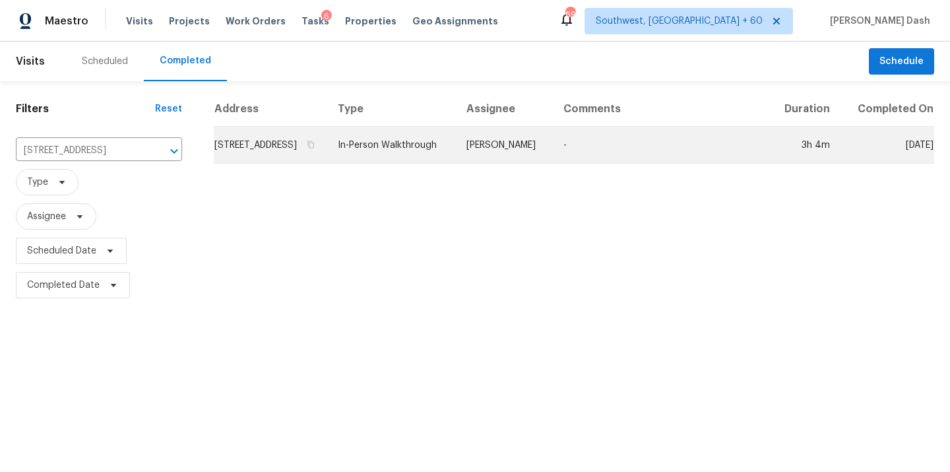
click at [443, 149] on td "In-Person Walkthrough" at bounding box center [391, 145] width 129 height 37
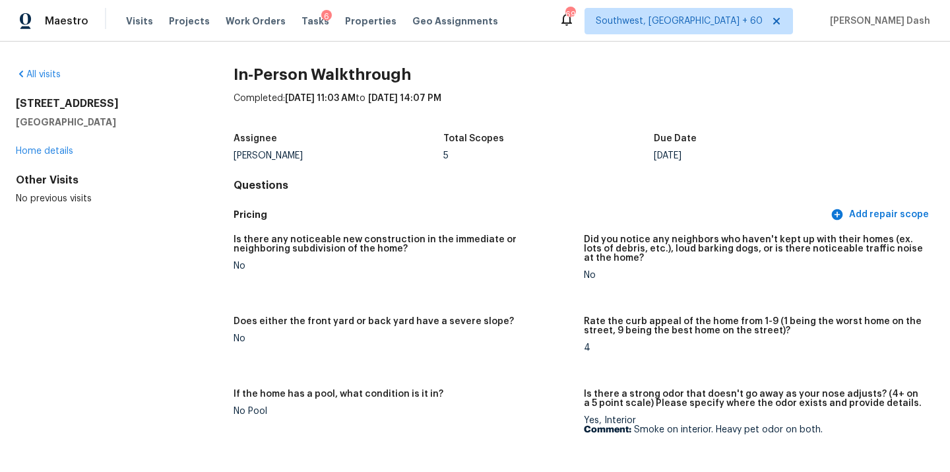
click at [195, 1] on div "Maestro Visits Projects Work Orders Tasks 6 Properties Geo Assignments [GEOGRAP…" at bounding box center [475, 21] width 950 height 42
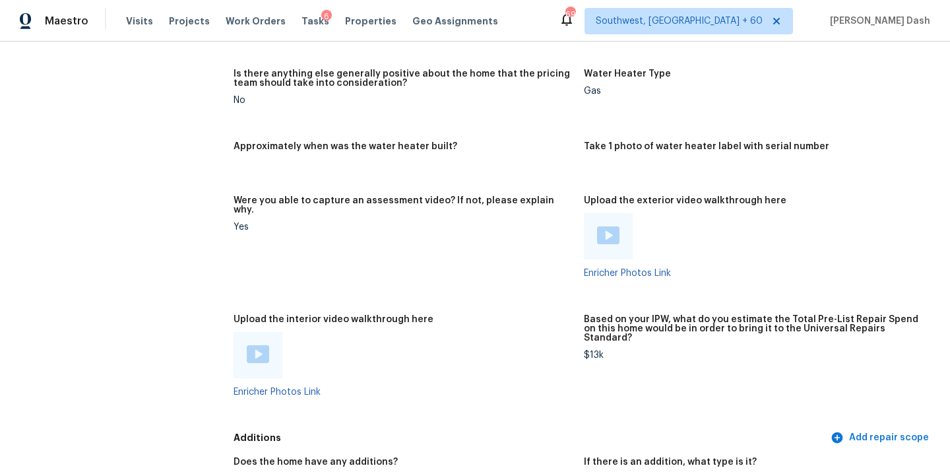
scroll to position [2744, 0]
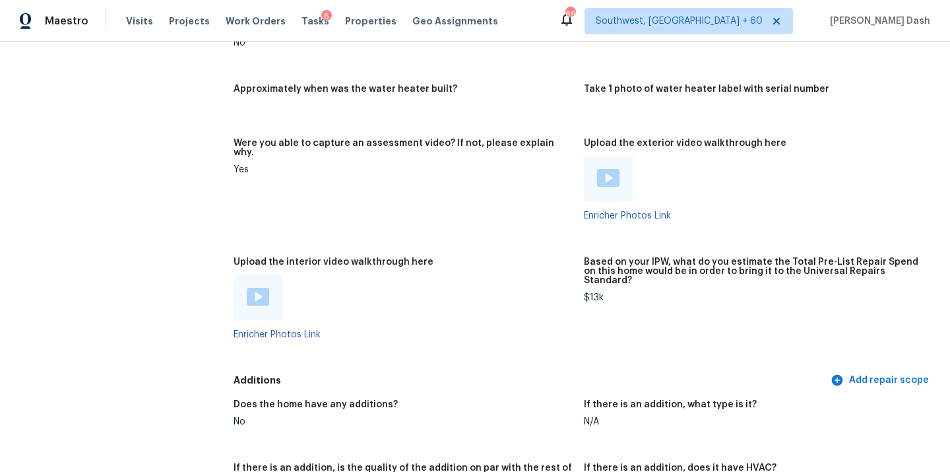
click at [252, 274] on div at bounding box center [258, 297] width 49 height 46
click at [259, 288] on img at bounding box center [258, 297] width 22 height 18
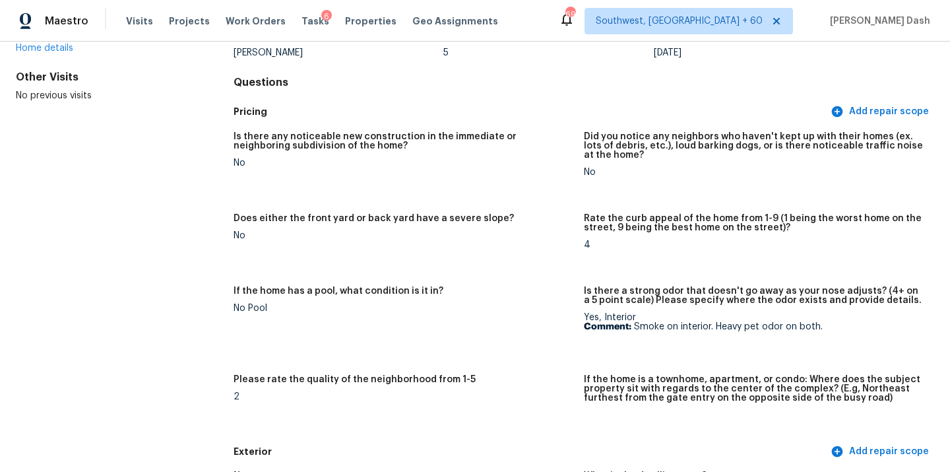
scroll to position [113, 0]
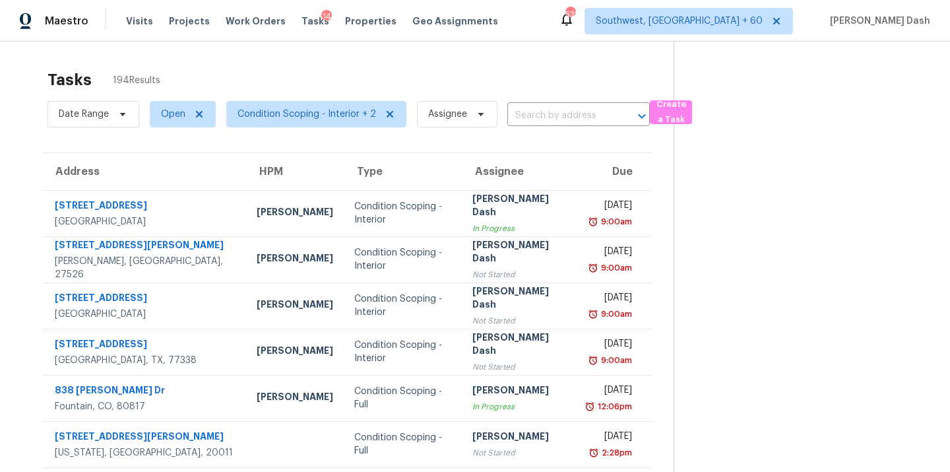
scroll to position [42, 0]
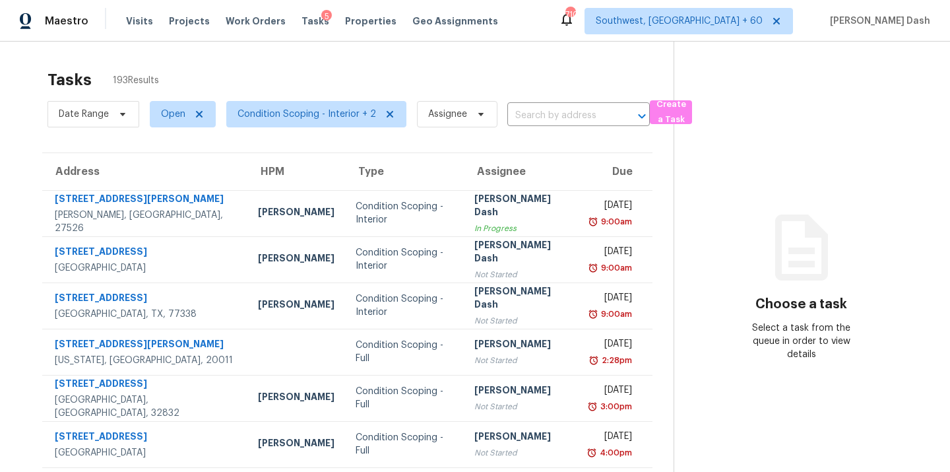
click at [537, 103] on div "Date Range Open Condition Scoping - Interior + 2 Assignee ​" at bounding box center [349, 114] width 602 height 34
click at [534, 121] on input "text" at bounding box center [560, 116] width 106 height 20
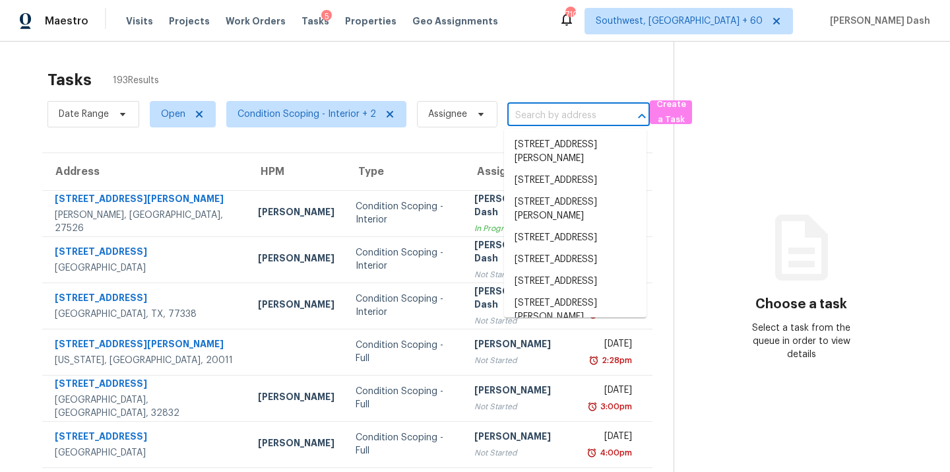
paste input "1372 Sweet Gum, [GEOGRAPHIC_DATA]"
type input "1372 Sweet Gum, [GEOGRAPHIC_DATA]"
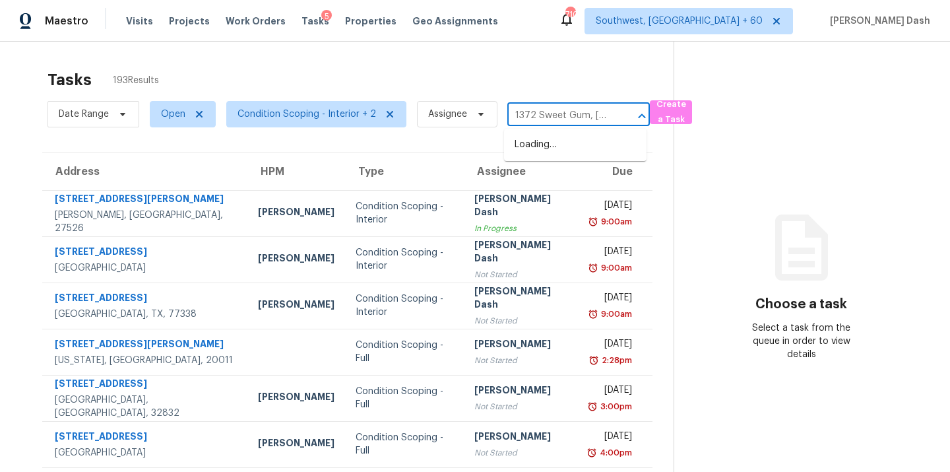
scroll to position [0, 43]
click at [536, 142] on li "1372 Sweet Gum, [GEOGRAPHIC_DATA]" at bounding box center [575, 152] width 143 height 36
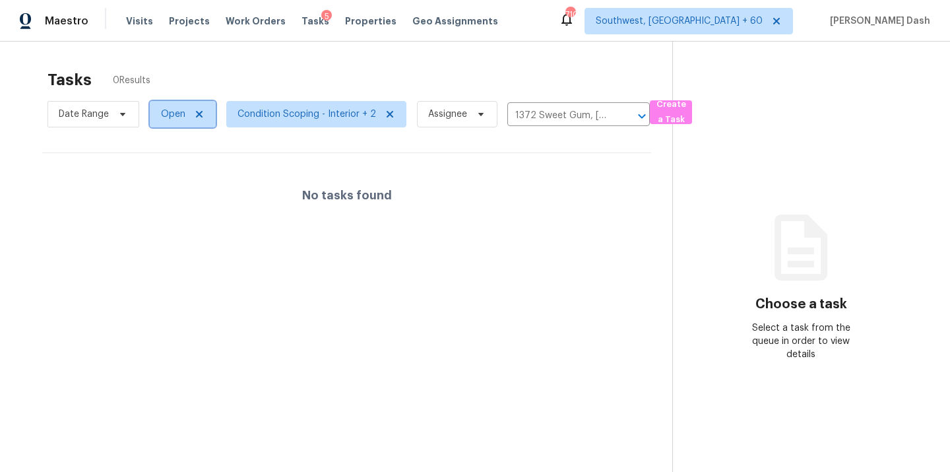
click at [178, 117] on span "Open" at bounding box center [173, 114] width 24 height 13
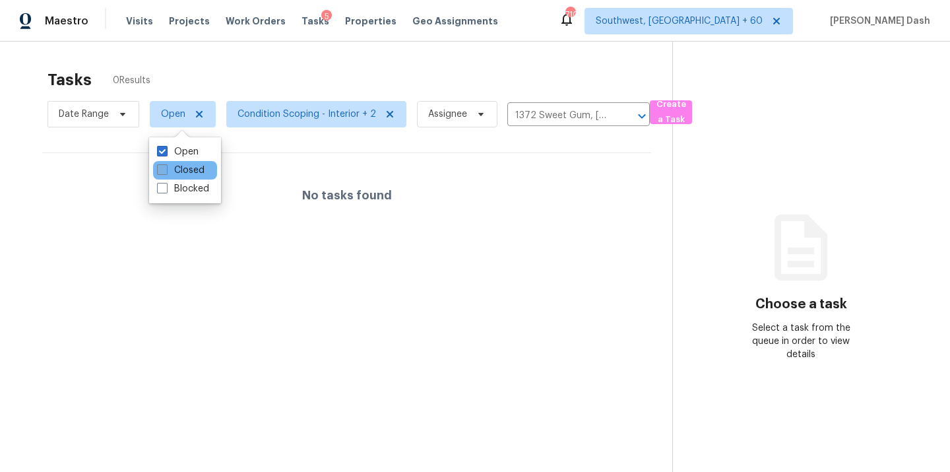
click at [182, 170] on label "Closed" at bounding box center [181, 170] width 48 height 13
click at [166, 170] on input "Closed" at bounding box center [161, 168] width 9 height 9
checkbox input "true"
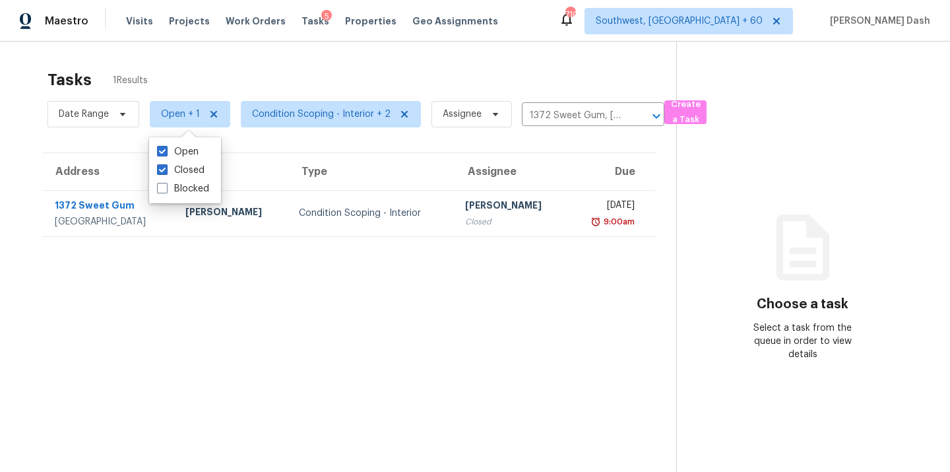
click at [322, 250] on section "Tasks 1 Results Date Range Open + 1 Condition Scoping - Interior + 2 Assignee […" at bounding box center [348, 288] width 655 height 451
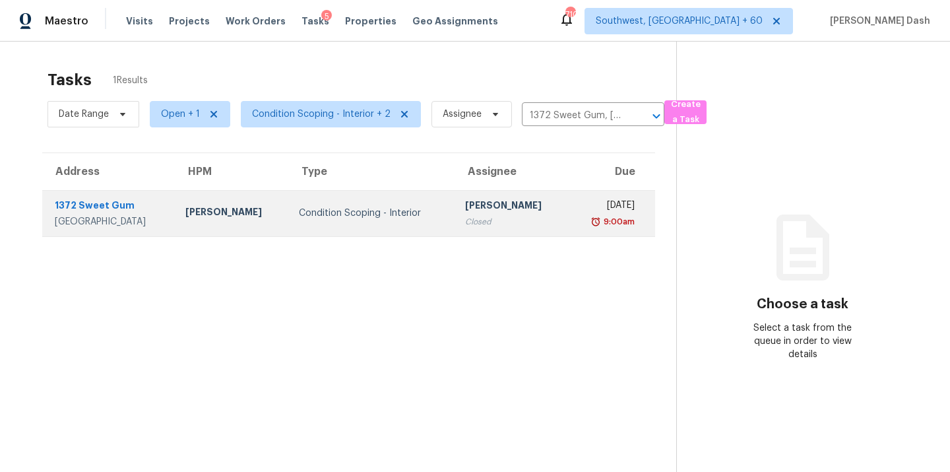
click at [238, 203] on td "[PERSON_NAME]" at bounding box center [231, 213] width 113 height 46
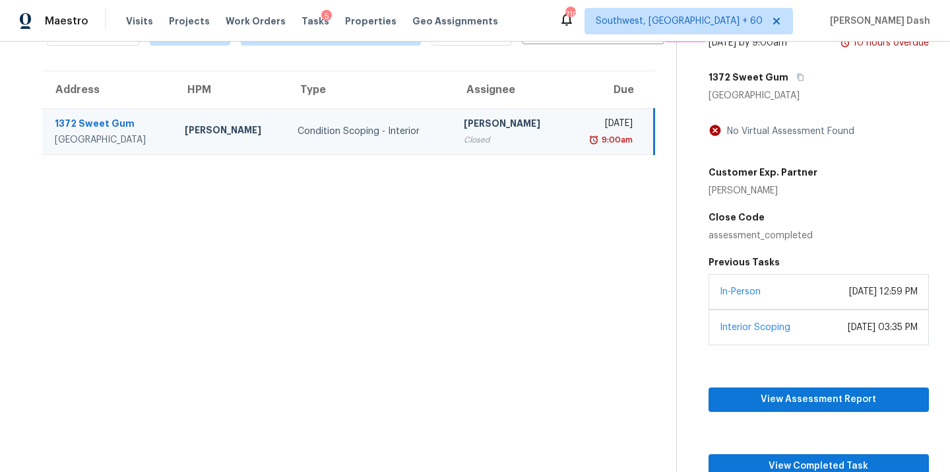
scroll to position [101, 0]
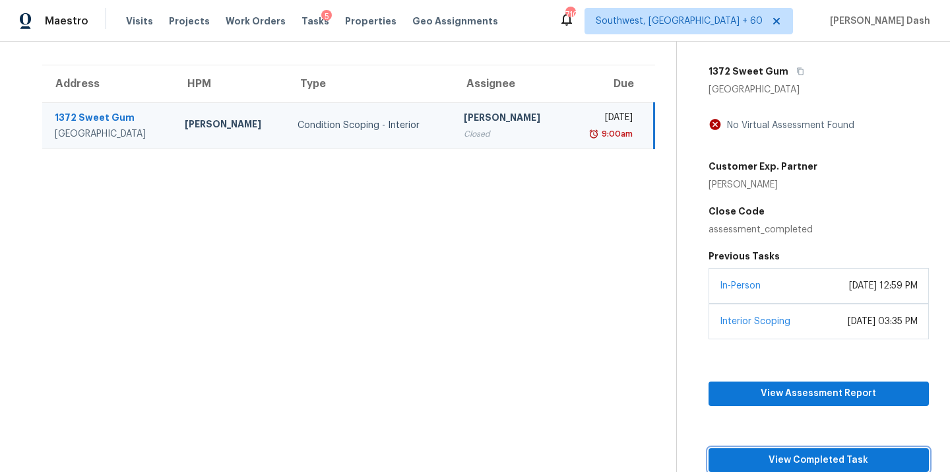
click at [810, 459] on span "View Completed Task" at bounding box center [818, 460] width 199 height 16
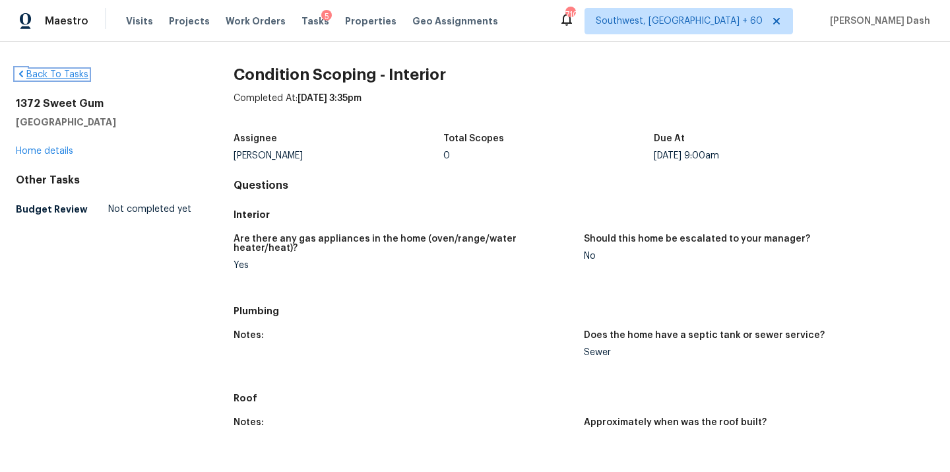
click at [57, 72] on link "Back To Tasks" at bounding box center [52, 74] width 73 height 9
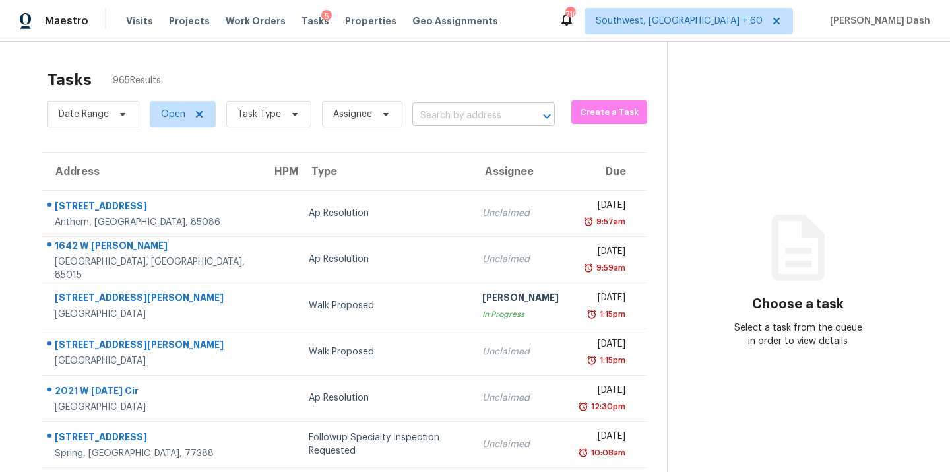
click at [446, 121] on input "text" at bounding box center [465, 116] width 106 height 20
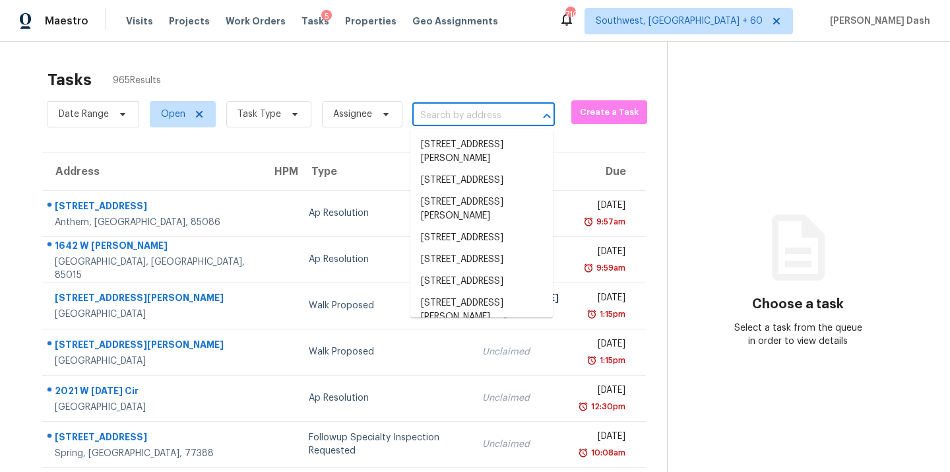
paste input "[STREET_ADDRESS][US_STATE]"
type input "[STREET_ADDRESS][US_STATE]"
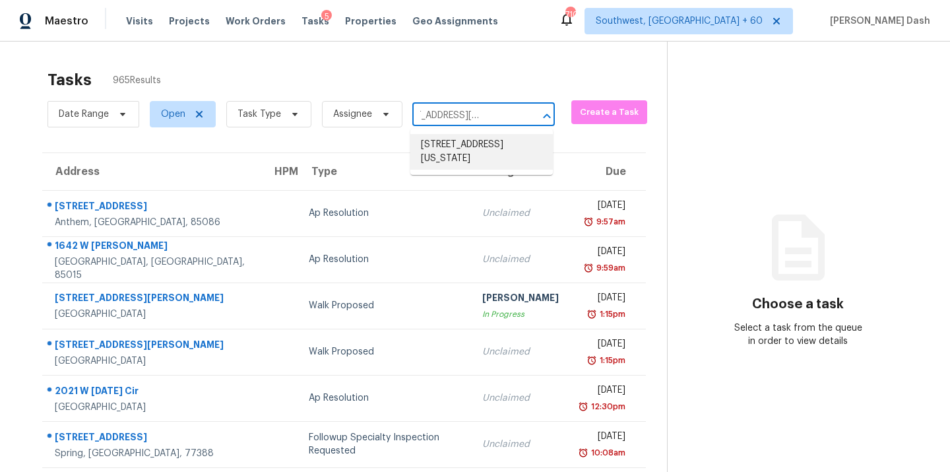
click at [443, 146] on li "[STREET_ADDRESS][US_STATE]" at bounding box center [481, 152] width 143 height 36
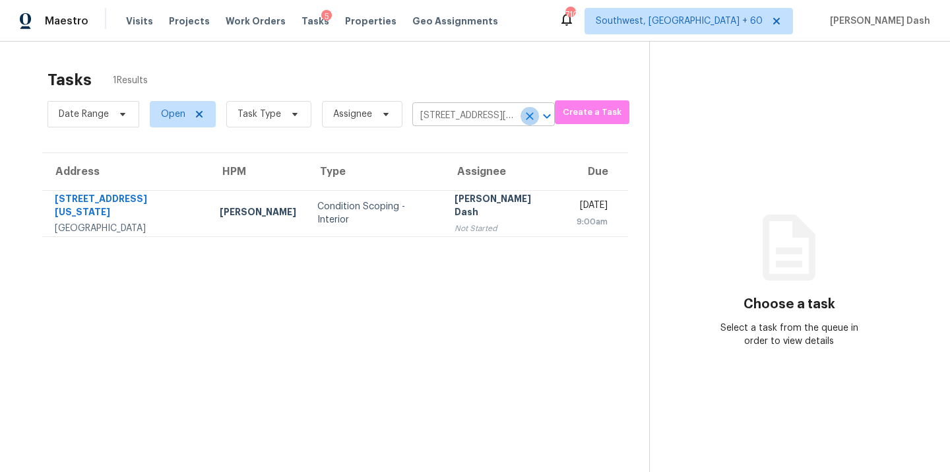
click at [531, 119] on icon "Clear" at bounding box center [529, 116] width 13 height 13
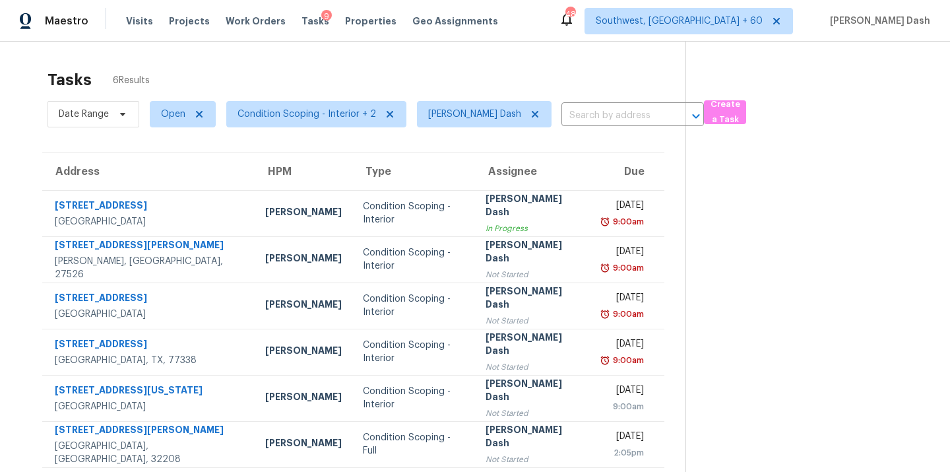
scroll to position [42, 0]
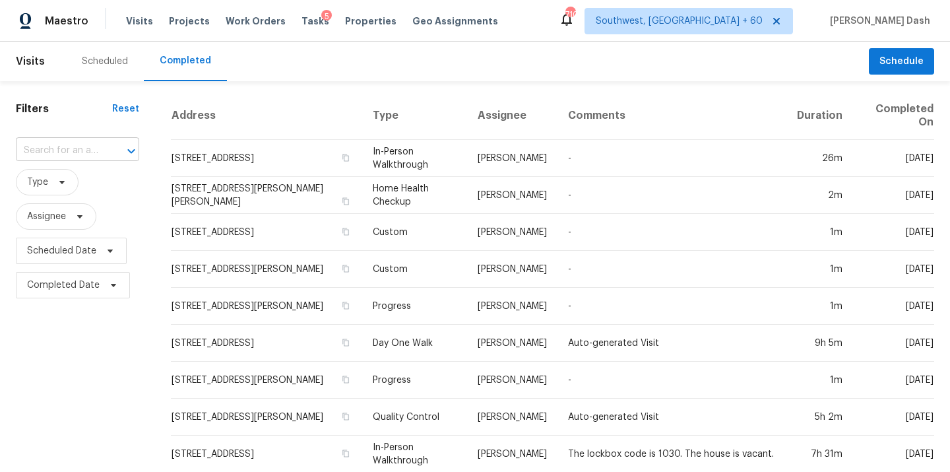
click at [106, 143] on div at bounding box center [122, 151] width 34 height 18
paste input "1372 Sweet Gum, [GEOGRAPHIC_DATA]"
type input "1372 Sweet Gum, [GEOGRAPHIC_DATA]"
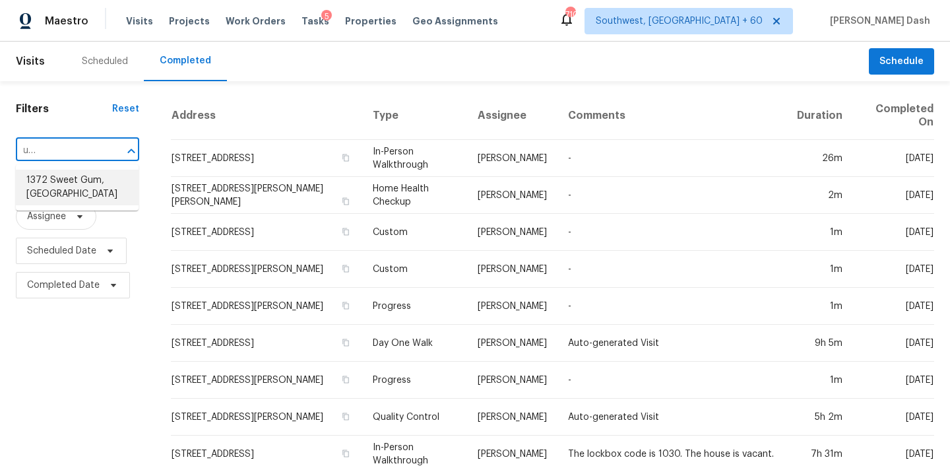
click at [103, 181] on li "1372 Sweet Gum, [GEOGRAPHIC_DATA]" at bounding box center [77, 188] width 123 height 36
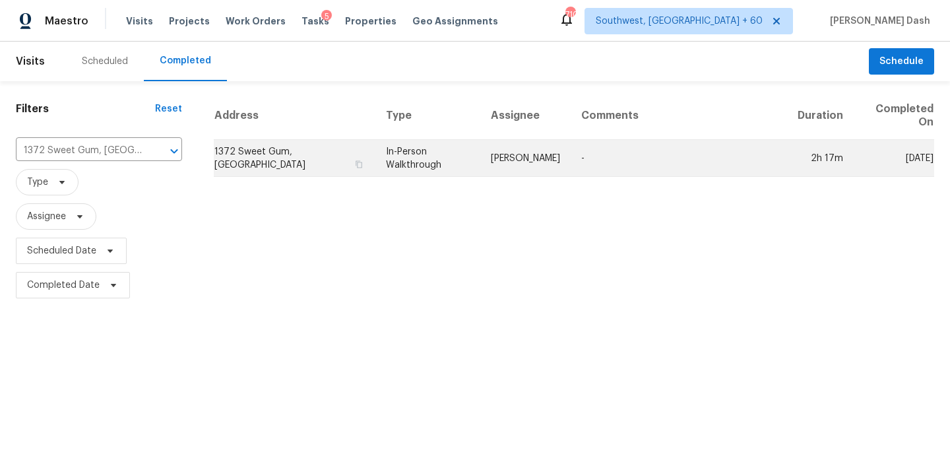
click at [496, 169] on td "[PERSON_NAME]" at bounding box center [525, 158] width 90 height 37
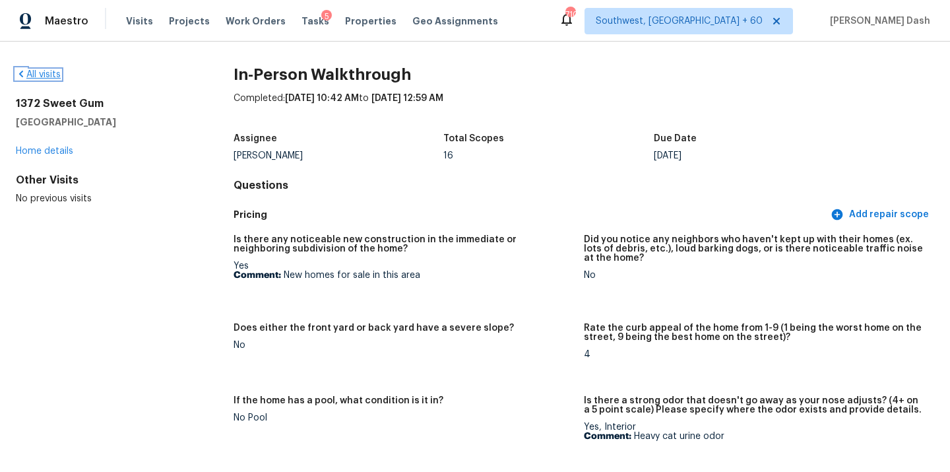
click at [59, 75] on link "All visits" at bounding box center [38, 74] width 45 height 9
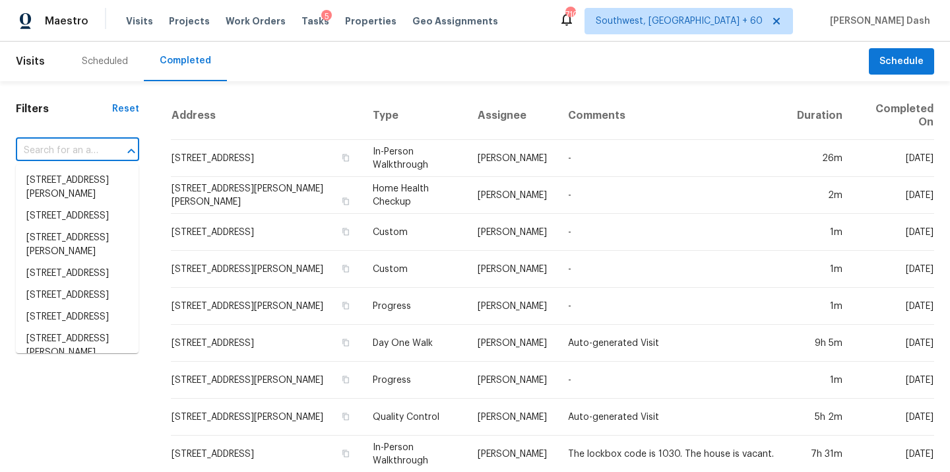
click at [101, 146] on input "text" at bounding box center [59, 151] width 86 height 20
paste input "[STREET_ADDRESS][US_STATE]"
type input "[STREET_ADDRESS][US_STATE]"
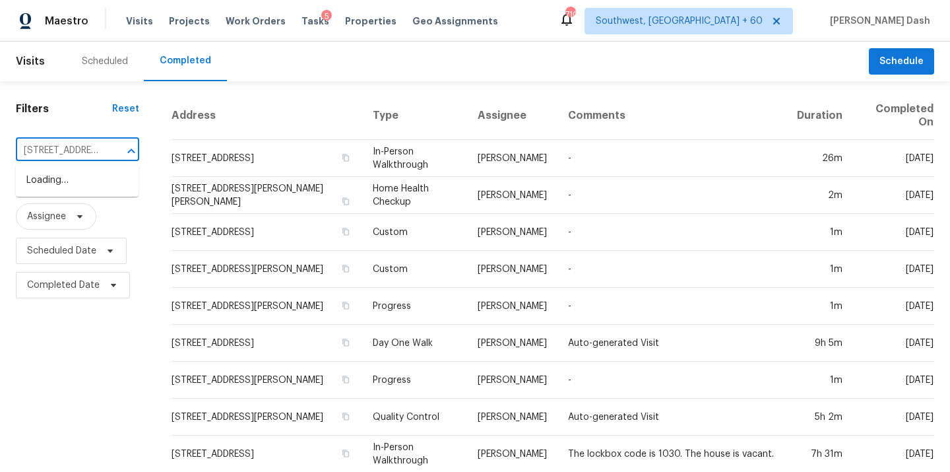
scroll to position [0, 119]
click at [98, 187] on li "[STREET_ADDRESS][US_STATE]" at bounding box center [77, 188] width 123 height 36
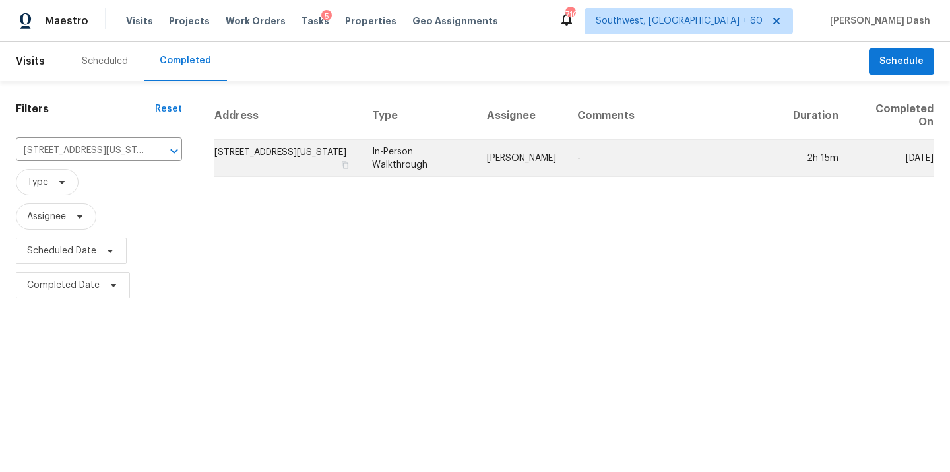
click at [472, 146] on td "In-Person Walkthrough" at bounding box center [419, 158] width 115 height 37
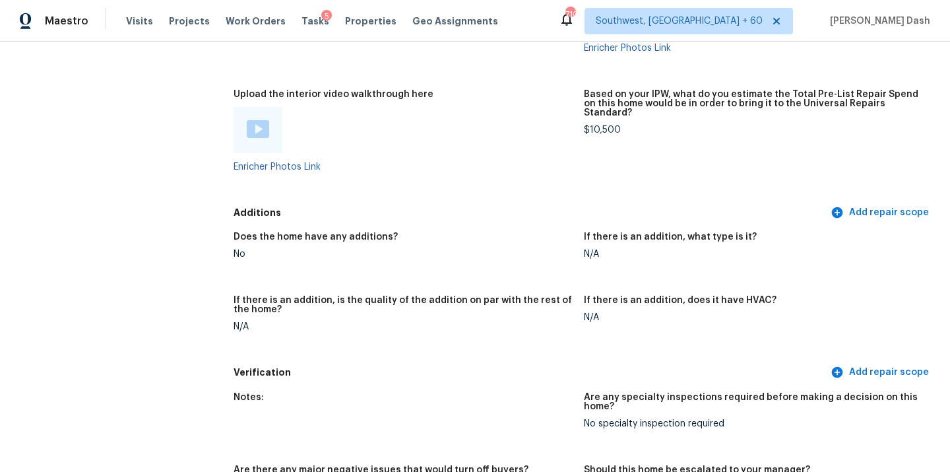
scroll to position [2424, 0]
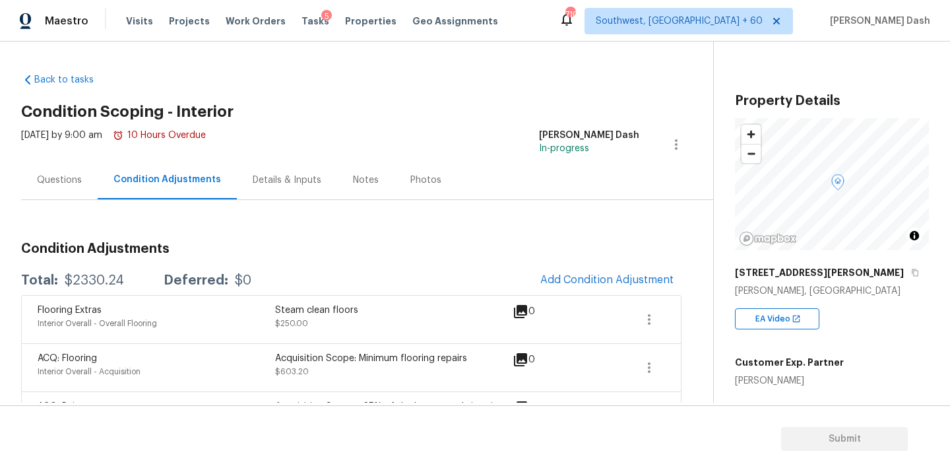
click at [101, 274] on div "$2330.24" at bounding box center [94, 280] width 59 height 13
copy div "$2330.24"
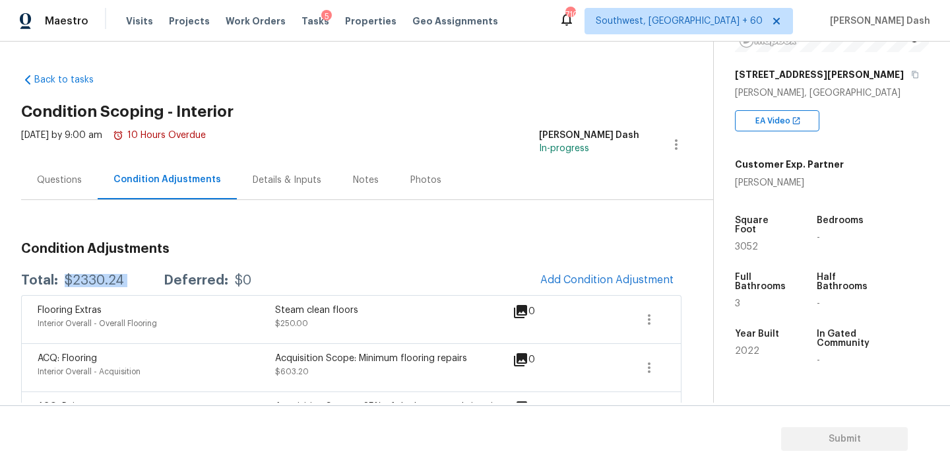
scroll to position [203, 0]
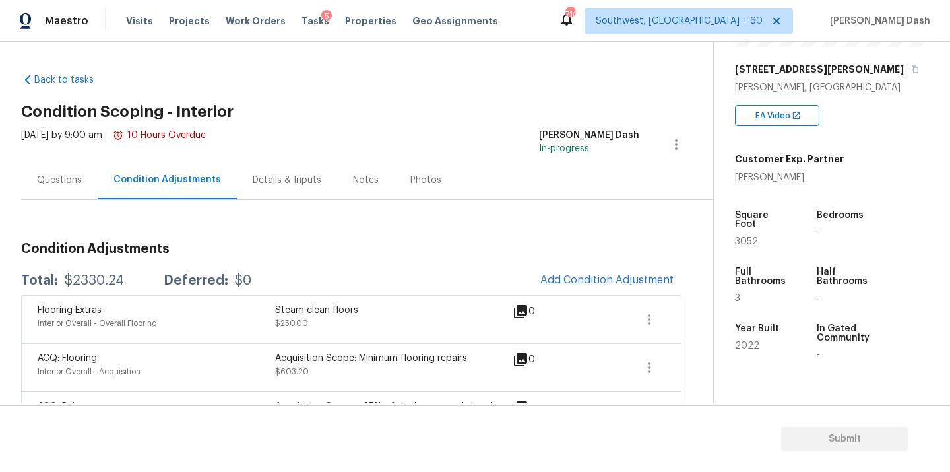
click at [51, 178] on div "Questions" at bounding box center [59, 180] width 45 height 13
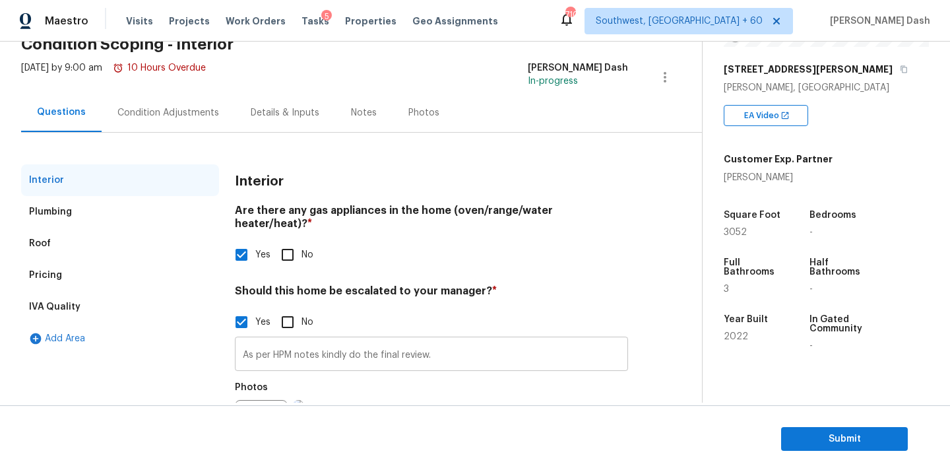
scroll to position [90, 0]
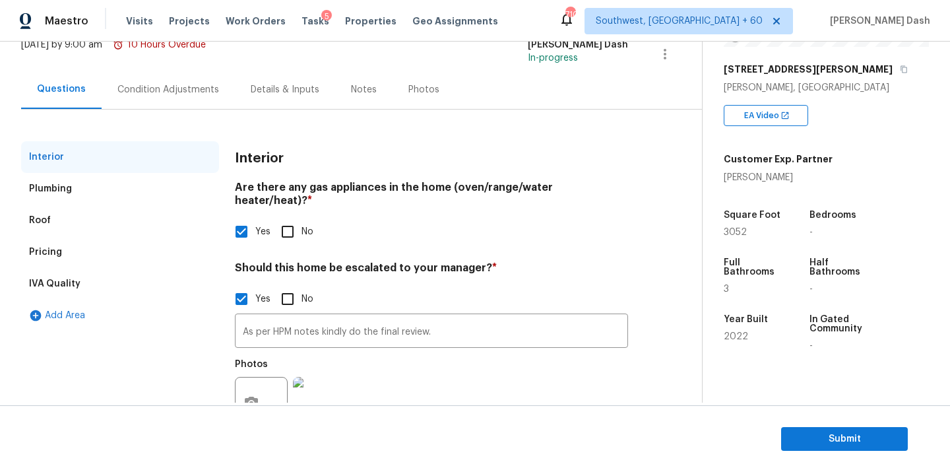
click at [61, 254] on div "Pricing" at bounding box center [120, 252] width 198 height 32
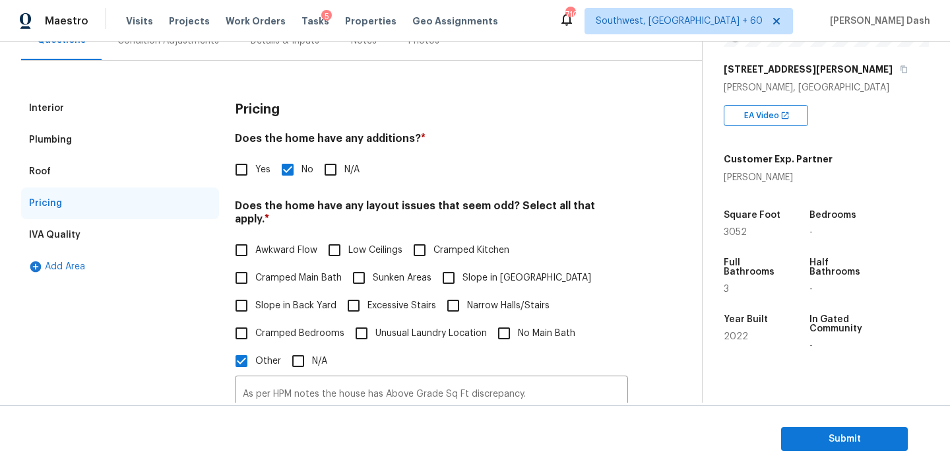
scroll to position [197, 0]
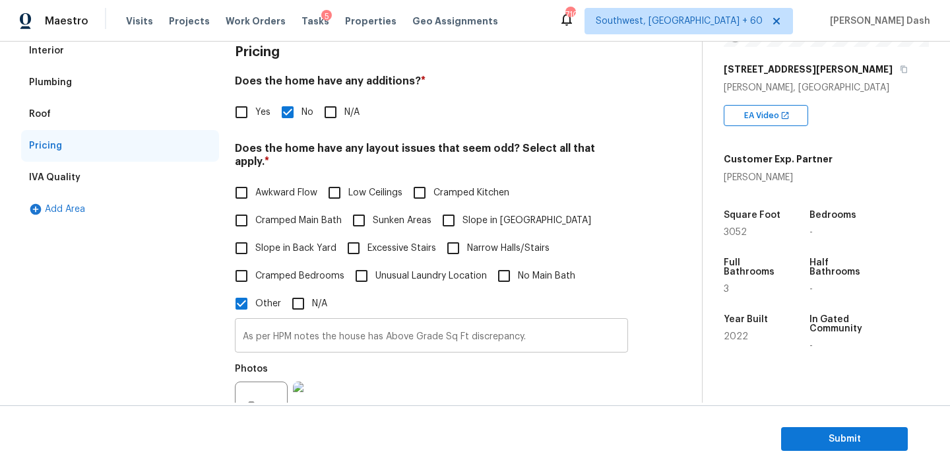
click at [364, 326] on input "As per HPM notes the house has Above Grade Sq Ft discrepancy." at bounding box center [431, 336] width 393 height 31
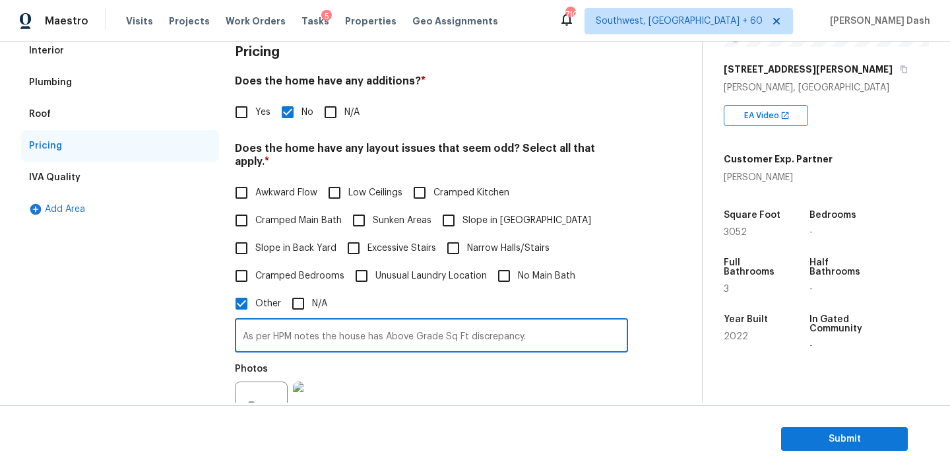
click at [364, 326] on input "As per HPM notes the house has Above Grade Sq Ft discrepancy." at bounding box center [431, 336] width 393 height 31
click at [85, 53] on div "Interior" at bounding box center [120, 51] width 198 height 32
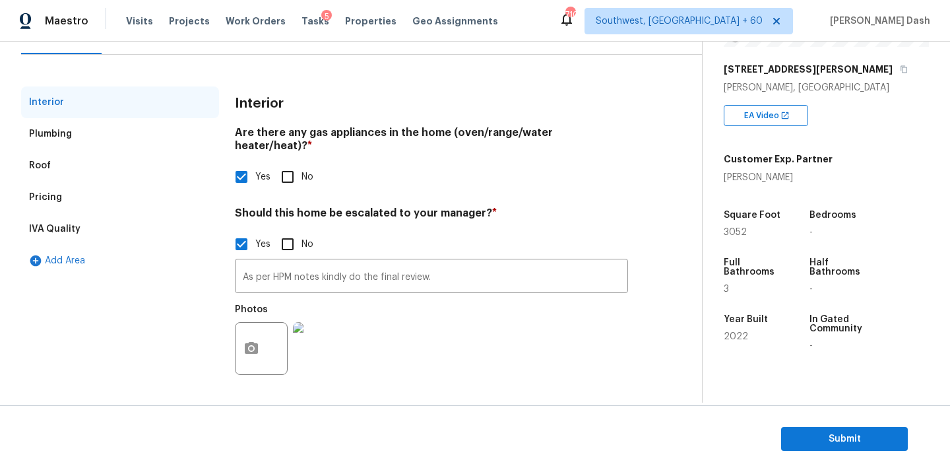
scroll to position [132, 0]
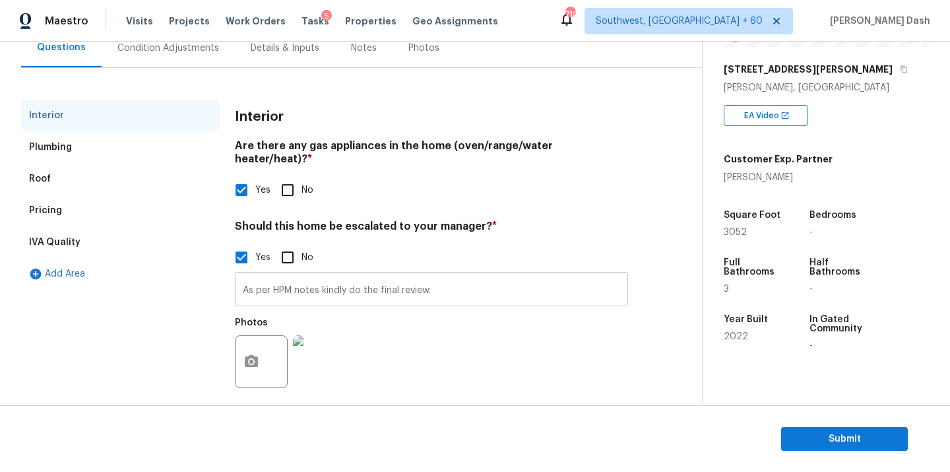
click at [342, 281] on input "As per HPM notes kindly do the final review." at bounding box center [431, 290] width 393 height 31
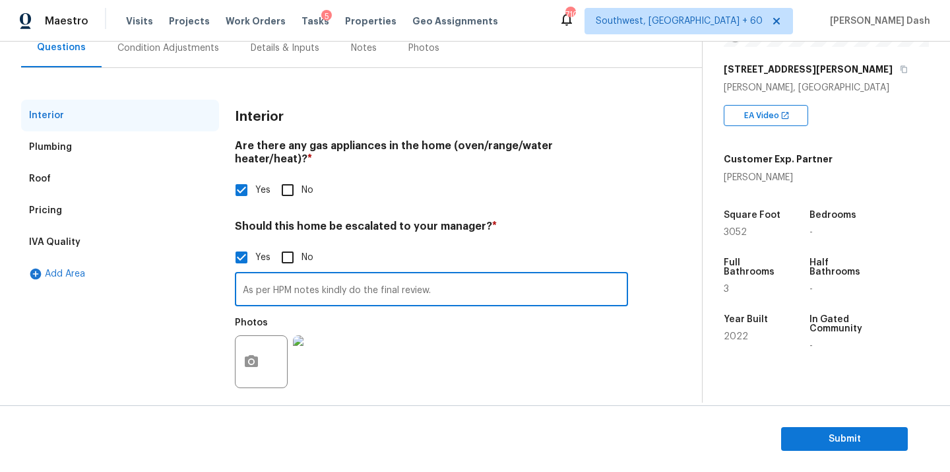
click at [342, 281] on input "As per HPM notes kindly do the final review." at bounding box center [431, 290] width 393 height 31
click at [829, 433] on span "Submit" at bounding box center [845, 439] width 106 height 16
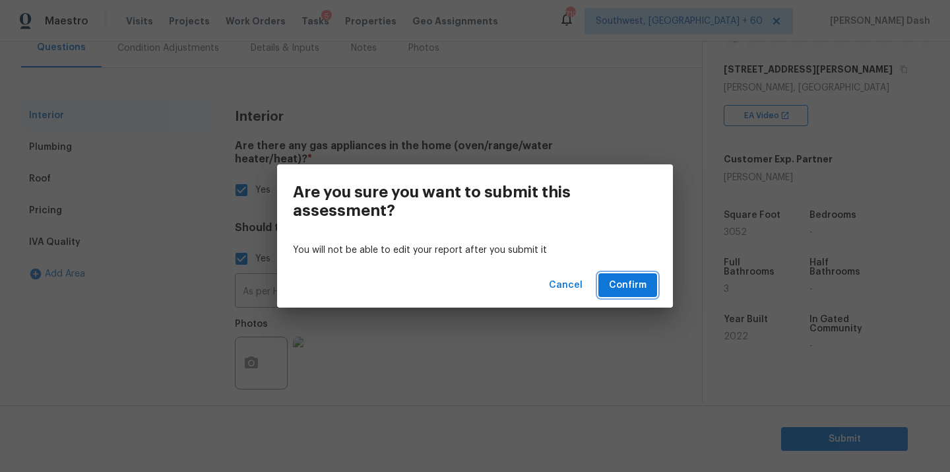
click at [637, 291] on span "Confirm" at bounding box center [628, 285] width 38 height 16
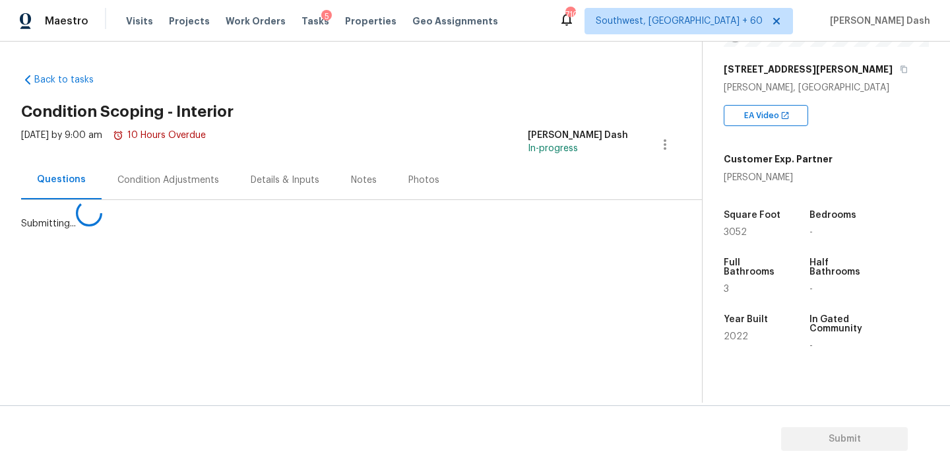
scroll to position [0, 0]
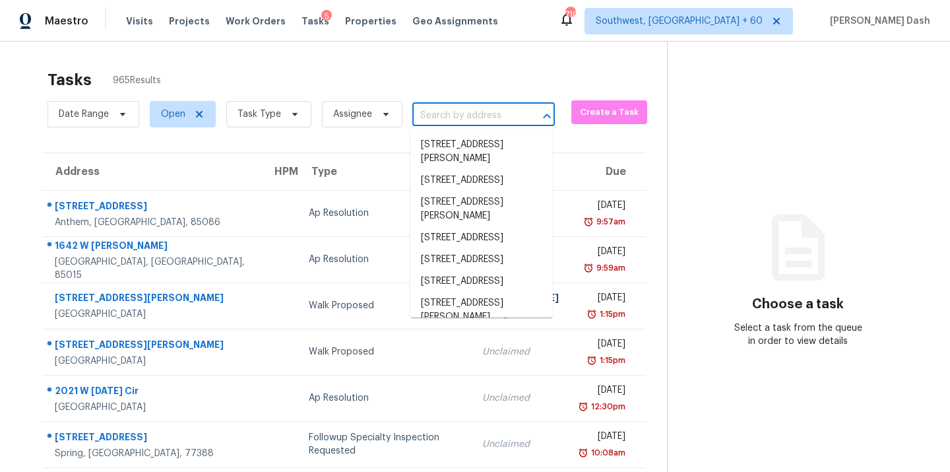
click at [440, 119] on input "text" at bounding box center [465, 116] width 106 height 20
paste input "[STREET_ADDRESS]"
type input "[STREET_ADDRESS]"
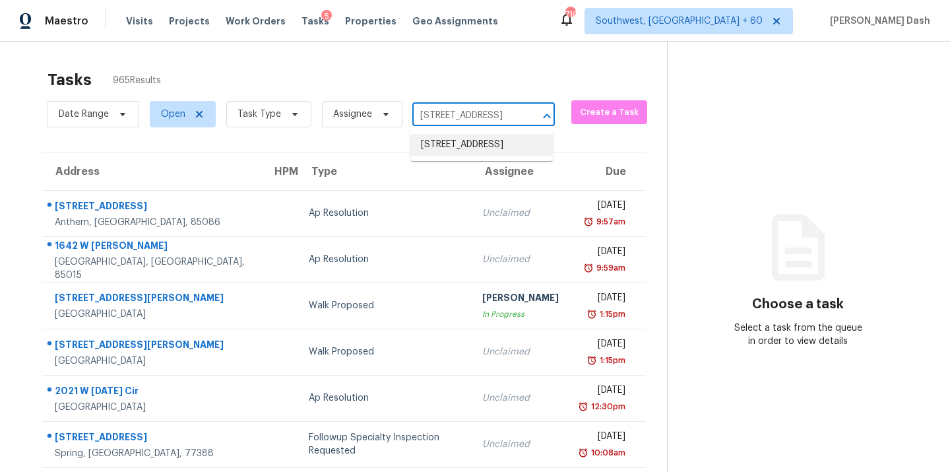
click at [445, 143] on li "[STREET_ADDRESS]" at bounding box center [481, 145] width 143 height 22
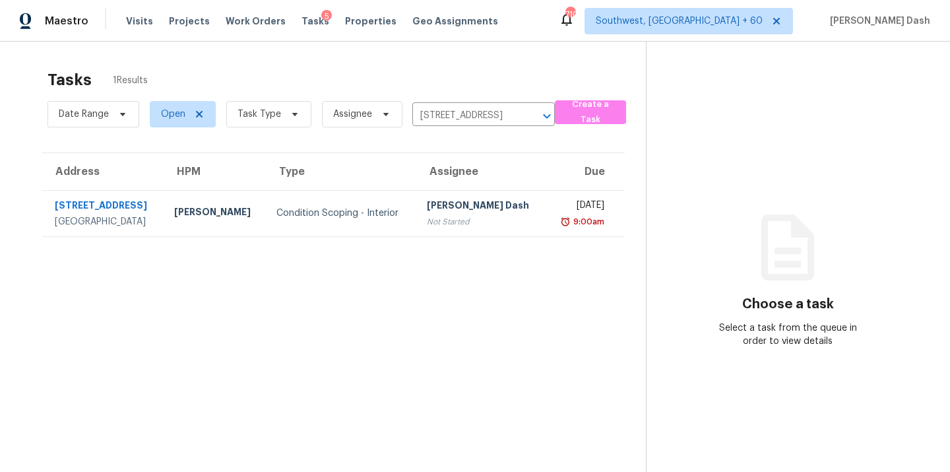
click at [347, 195] on td "Condition Scoping - Interior" at bounding box center [341, 213] width 150 height 46
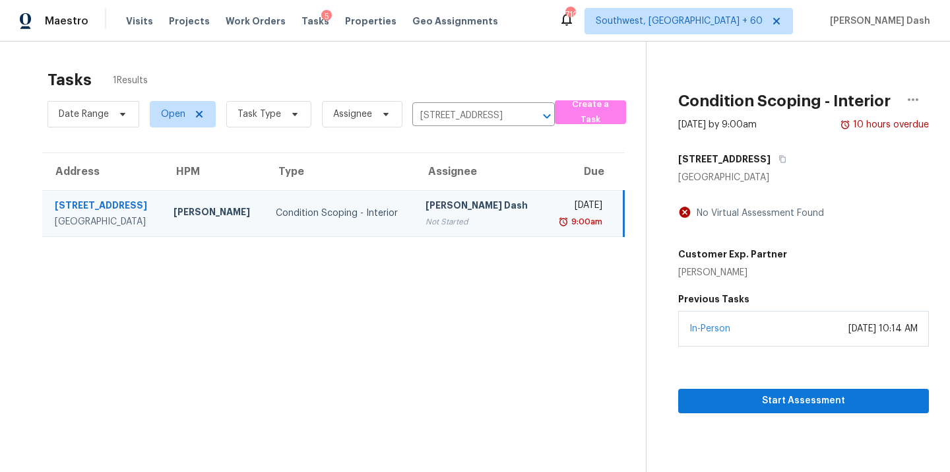
click at [777, 331] on div "In-Person [DATE] 10:14 AM" at bounding box center [803, 329] width 251 height 36
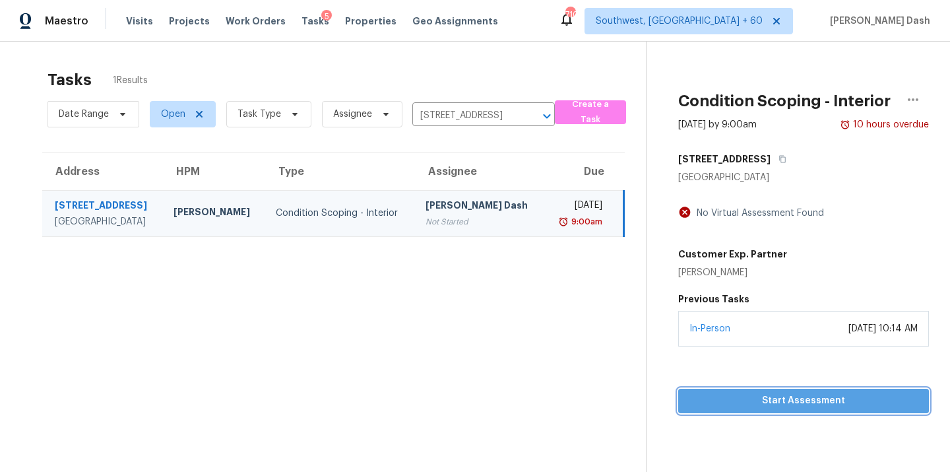
click at [785, 400] on span "Start Assessment" at bounding box center [804, 401] width 230 height 16
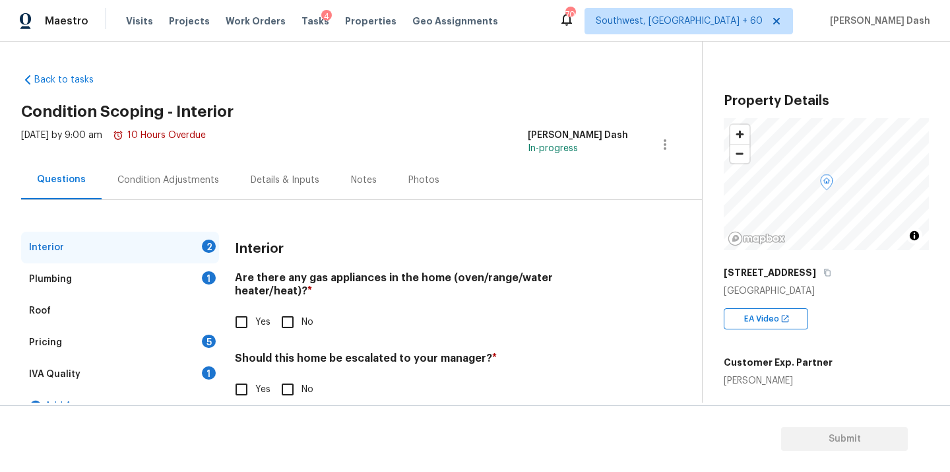
click at [59, 343] on div "Pricing" at bounding box center [45, 342] width 33 height 13
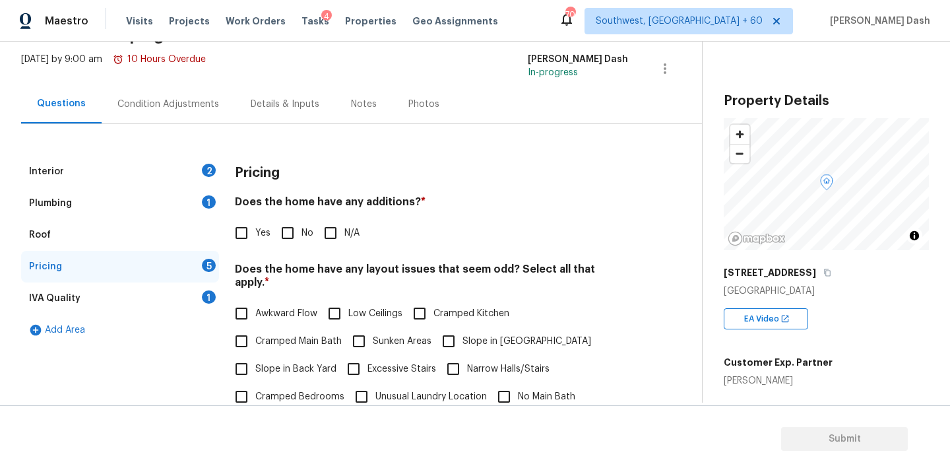
scroll to position [218, 0]
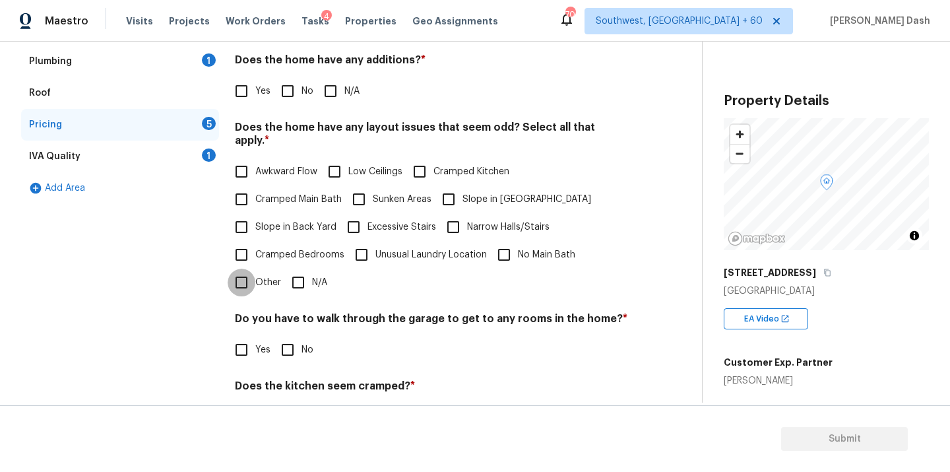
click at [251, 282] on input "Other" at bounding box center [242, 283] width 28 height 28
checkbox input "true"
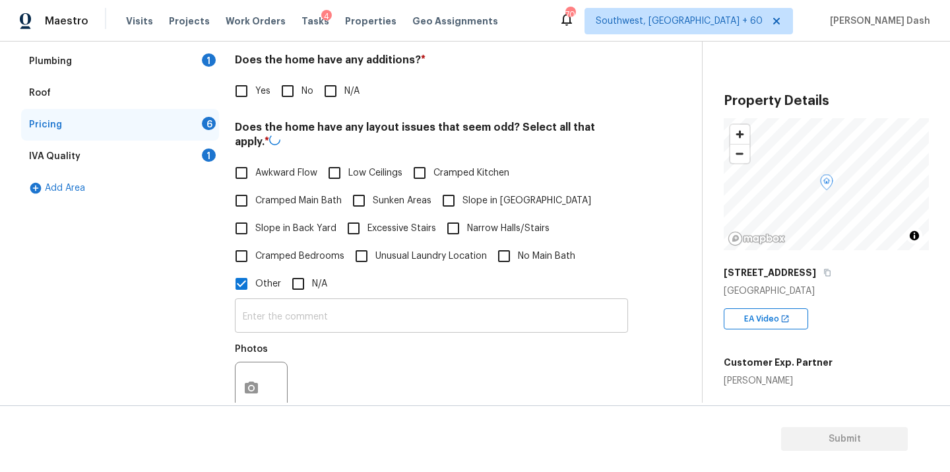
click at [299, 313] on input "text" at bounding box center [431, 317] width 393 height 31
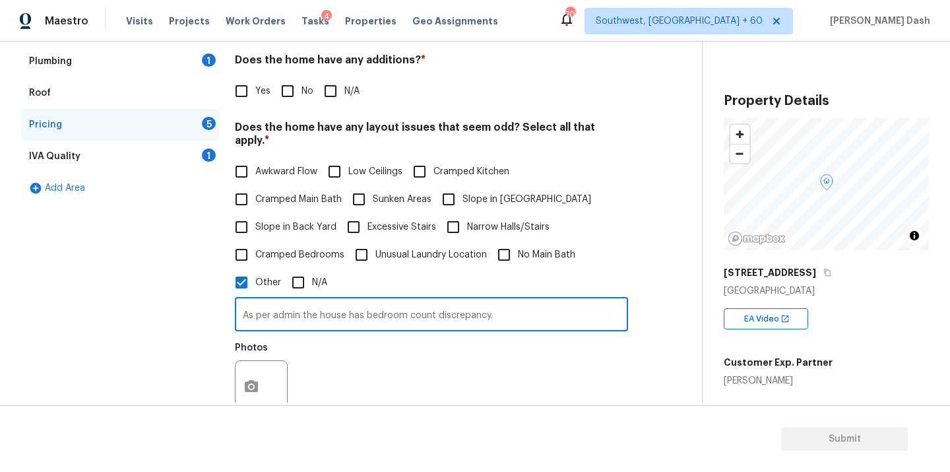
type input "As per admin the house has bedroom count discrepancy."
click at [264, 377] on button "button" at bounding box center [252, 386] width 32 height 51
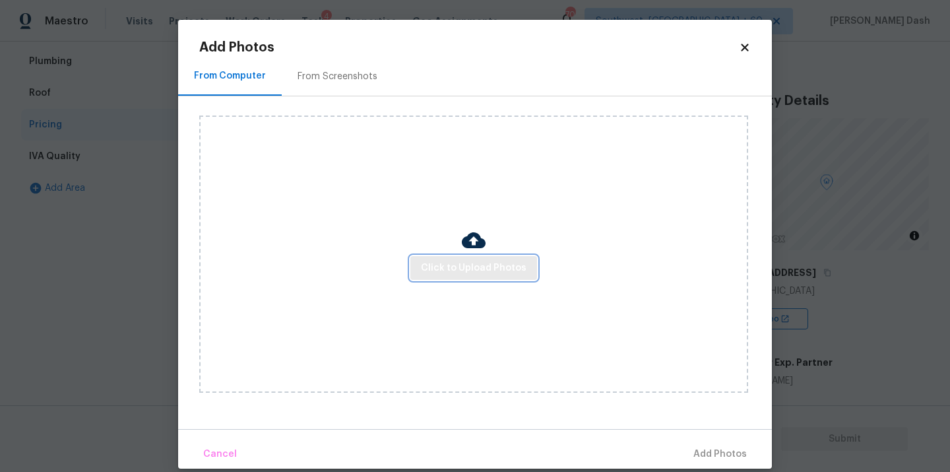
click at [443, 266] on span "Click to Upload Photos" at bounding box center [474, 268] width 106 height 16
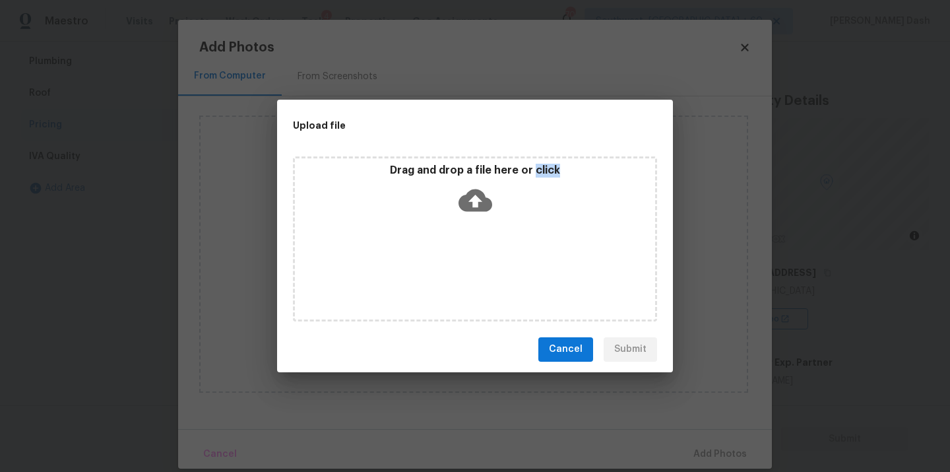
click at [443, 266] on div "Drag and drop a file here or click" at bounding box center [475, 238] width 364 height 165
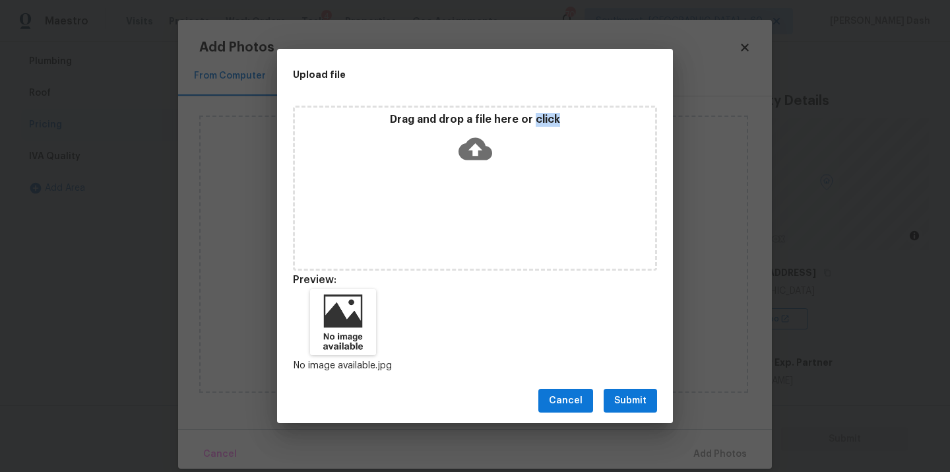
click at [622, 393] on span "Submit" at bounding box center [630, 401] width 32 height 16
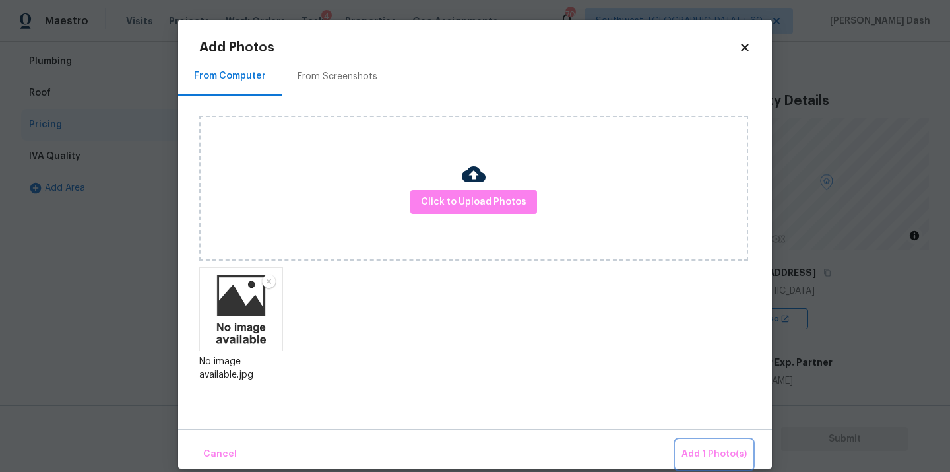
click at [696, 446] on span "Add 1 Photo(s)" at bounding box center [714, 454] width 65 height 16
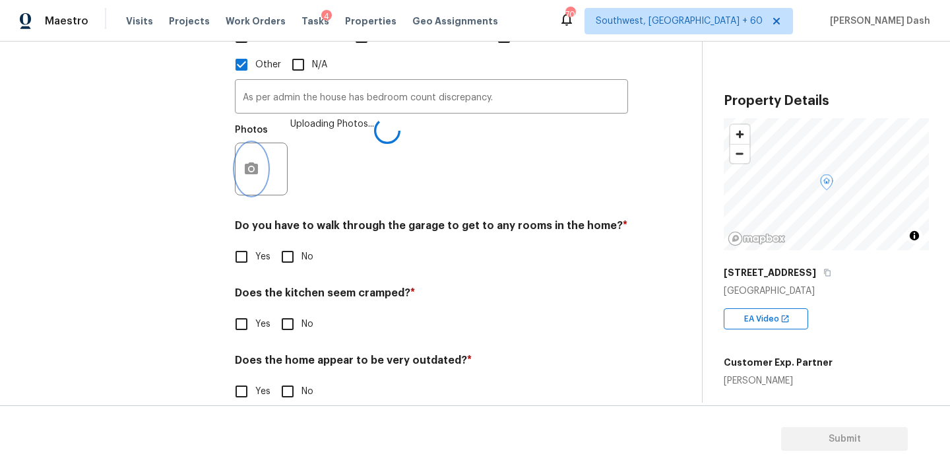
scroll to position [437, 0]
drag, startPoint x: 284, startPoint y: 249, endPoint x: 286, endPoint y: 261, distance: 12.0
click at [284, 249] on input "No" at bounding box center [288, 256] width 28 height 28
checkbox input "true"
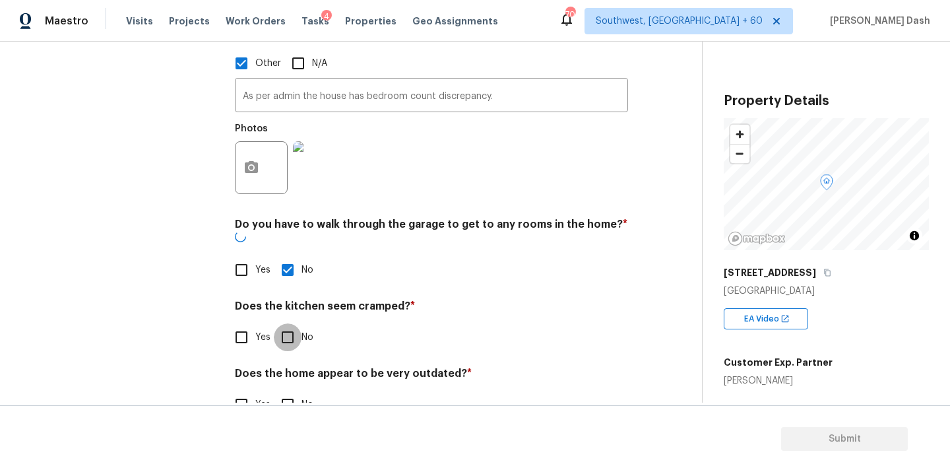
click at [286, 323] on input "No" at bounding box center [288, 337] width 28 height 28
checkbox input "true"
click at [286, 392] on input "No" at bounding box center [288, 406] width 28 height 28
checkbox input "true"
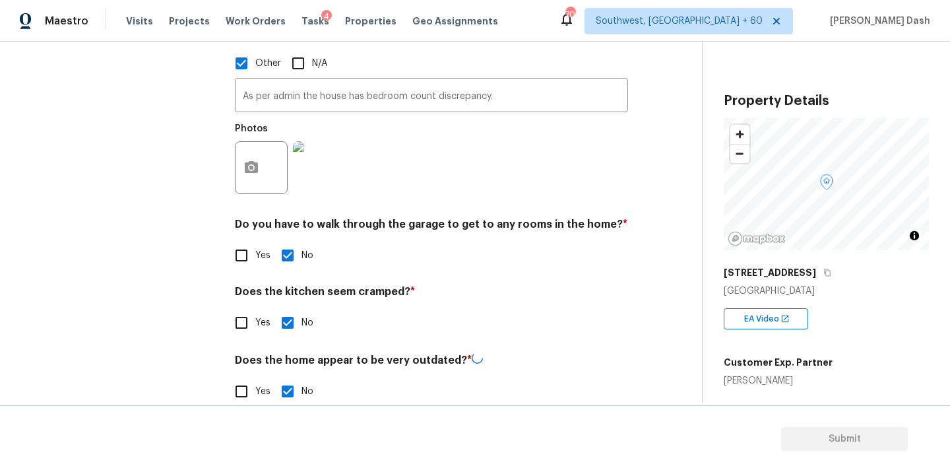
click at [515, 285] on h4 "Does the kitchen seem cramped? *" at bounding box center [431, 294] width 393 height 18
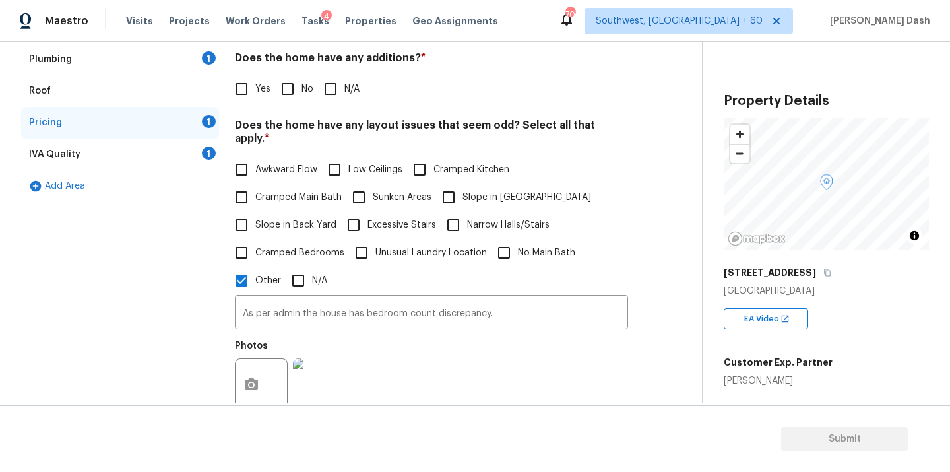
scroll to position [181, 0]
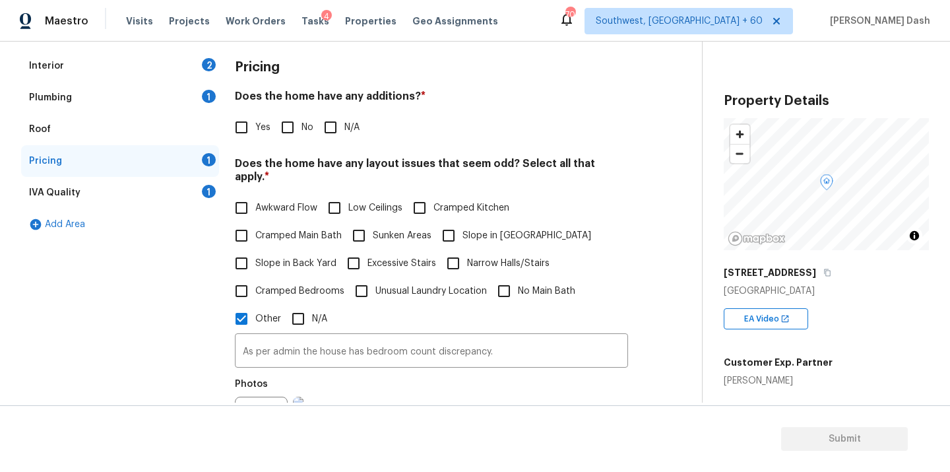
click at [279, 128] on input "No" at bounding box center [288, 127] width 28 height 28
checkbox input "true"
click at [192, 199] on div "IVA Quality 1" at bounding box center [120, 193] width 198 height 32
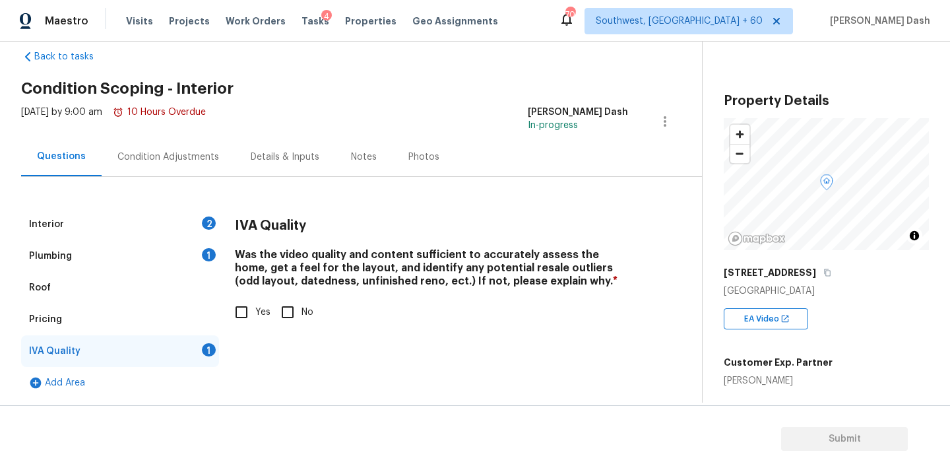
click at [258, 312] on span "Yes" at bounding box center [262, 313] width 15 height 14
click at [255, 312] on input "Yes" at bounding box center [242, 312] width 28 height 28
checkbox input "true"
click at [202, 236] on div "Interior 2" at bounding box center [120, 225] width 198 height 32
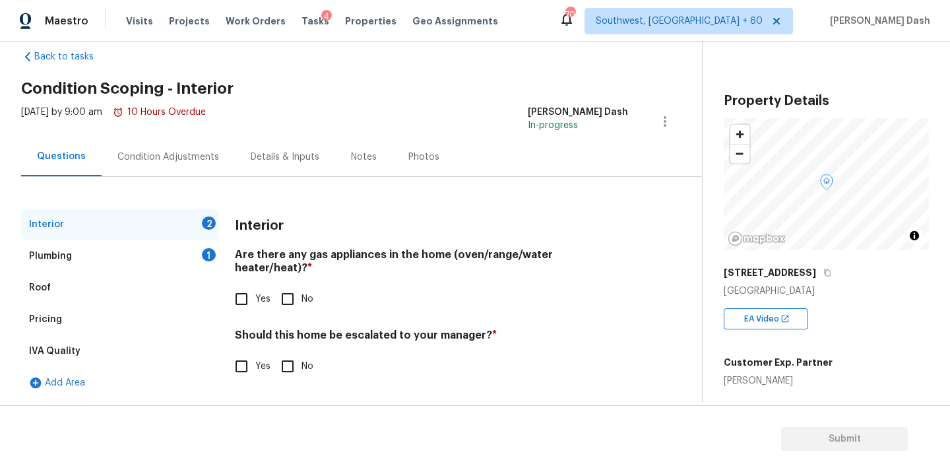
click at [205, 253] on div "1" at bounding box center [209, 254] width 14 height 13
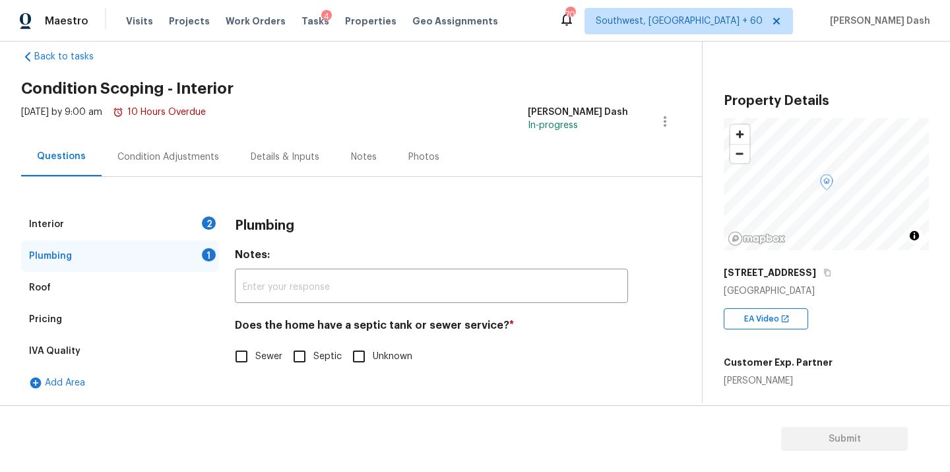
click at [269, 360] on span "Sewer" at bounding box center [268, 357] width 27 height 14
click at [255, 360] on input "Sewer" at bounding box center [242, 356] width 28 height 28
checkbox input "true"
click at [203, 226] on div "Interior 2" at bounding box center [120, 225] width 198 height 32
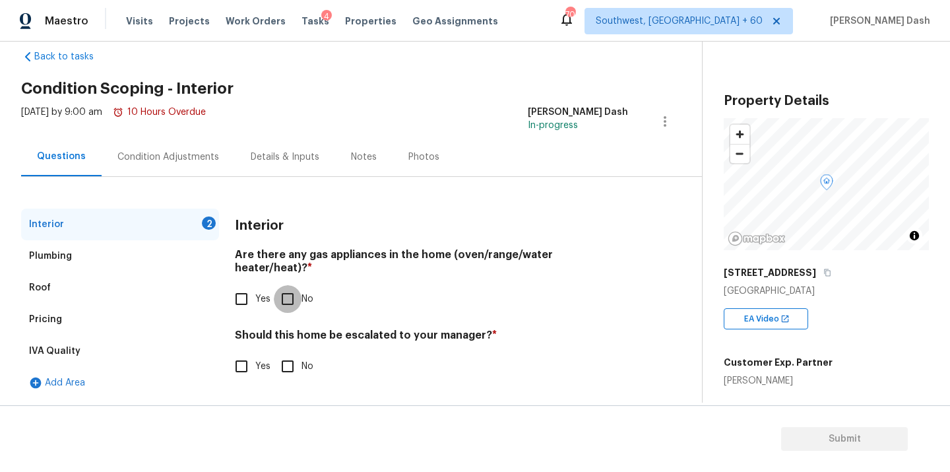
click at [286, 293] on input "No" at bounding box center [288, 299] width 28 height 28
checkbox input "true"
click at [243, 369] on div "Interior Are there any gas appliances in the home (oven/range/water heater/heat…" at bounding box center [431, 302] width 393 height 187
click at [242, 354] on input "Yes" at bounding box center [242, 366] width 28 height 28
checkbox input "true"
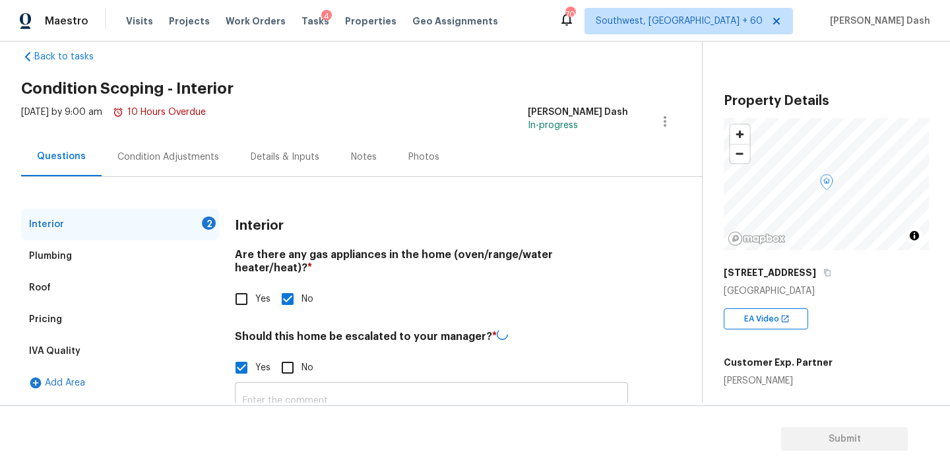
click at [290, 385] on input "text" at bounding box center [431, 400] width 393 height 31
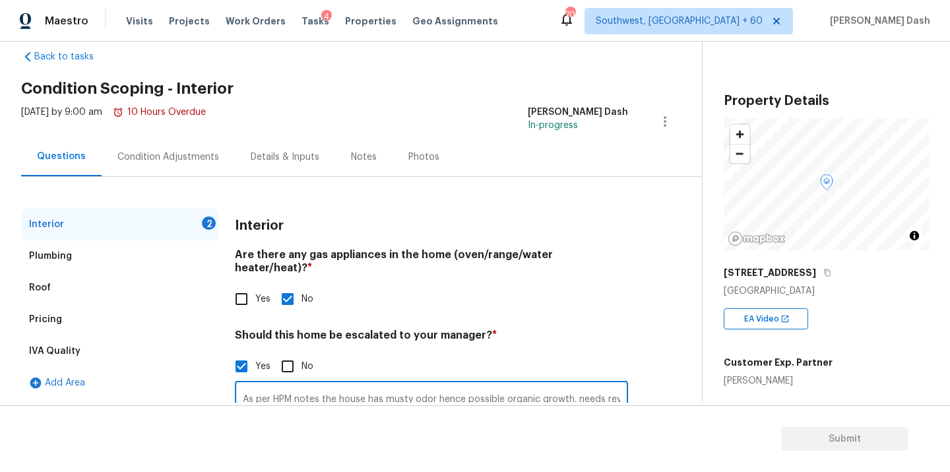
click at [581, 388] on input "As per HPM notes the house has musty odor hence possible organic growth. needs …" at bounding box center [431, 399] width 393 height 31
click at [609, 386] on input "As per HPM notes the house has musty odor hence possible organic growth. Needs …" at bounding box center [431, 399] width 393 height 31
click at [617, 386] on input "As per HPM notes the house has musty odor hence possible organic growth. Needs …" at bounding box center [431, 399] width 393 height 31
type input "As per HPM notes the house has musty odor hence possible organic growth. Needs …"
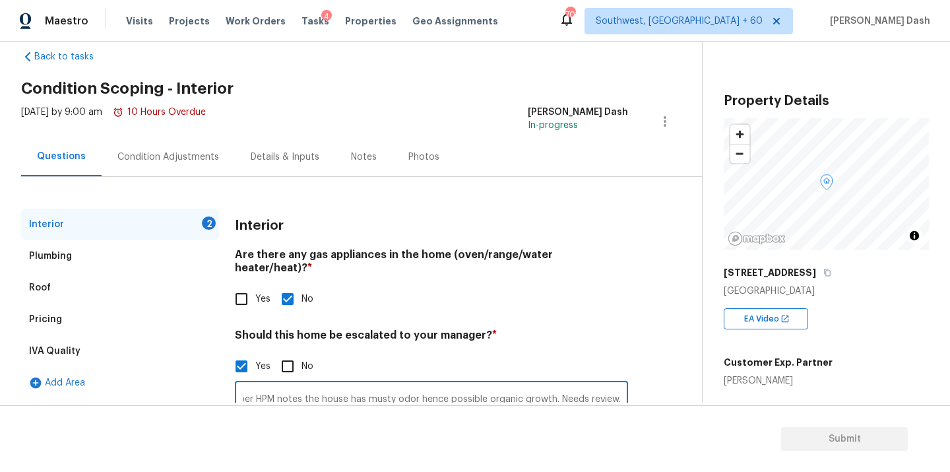
click at [639, 358] on div "Interior 2 Plumbing Roof Pricing IVA Quality Add Area Interior Are there any ga…" at bounding box center [345, 365] width 649 height 312
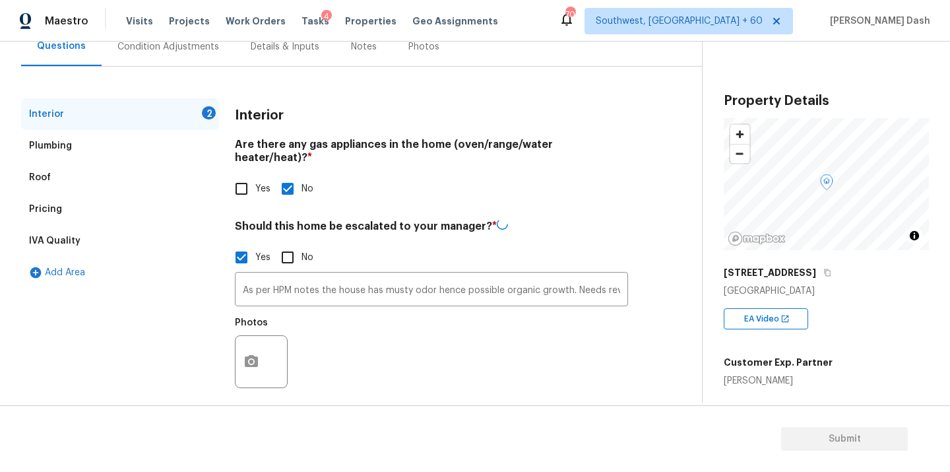
scroll to position [132, 0]
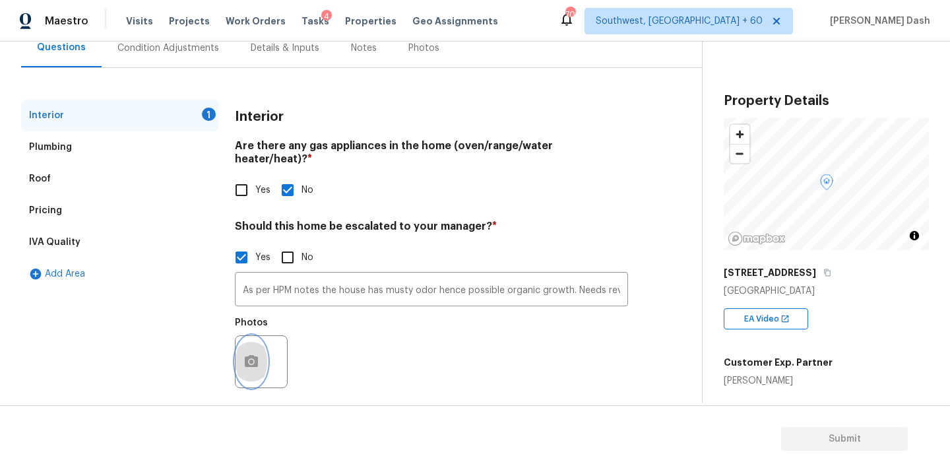
click at [261, 342] on button "button" at bounding box center [252, 361] width 32 height 51
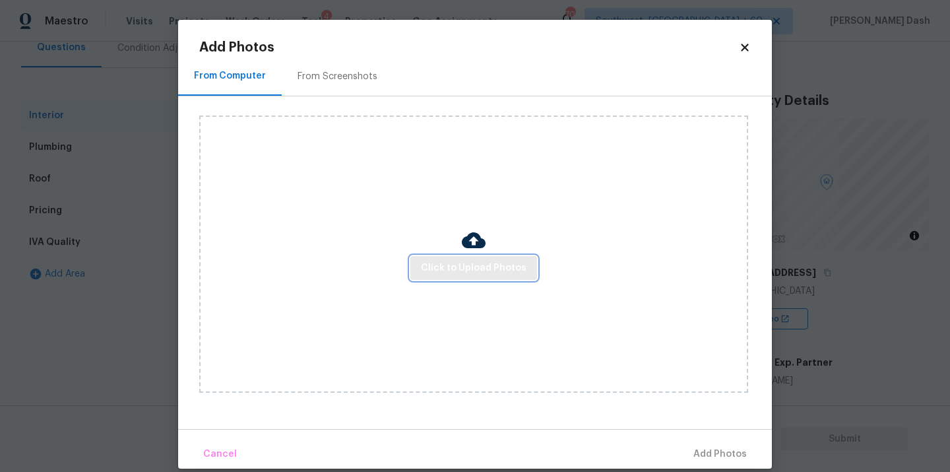
click at [449, 269] on span "Click to Upload Photos" at bounding box center [474, 268] width 106 height 16
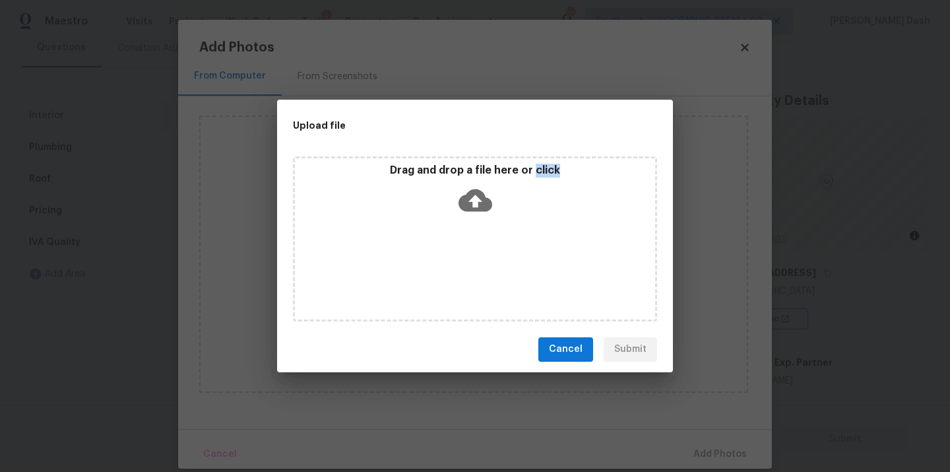
click at [449, 269] on div "Drag and drop a file here or click" at bounding box center [475, 238] width 364 height 165
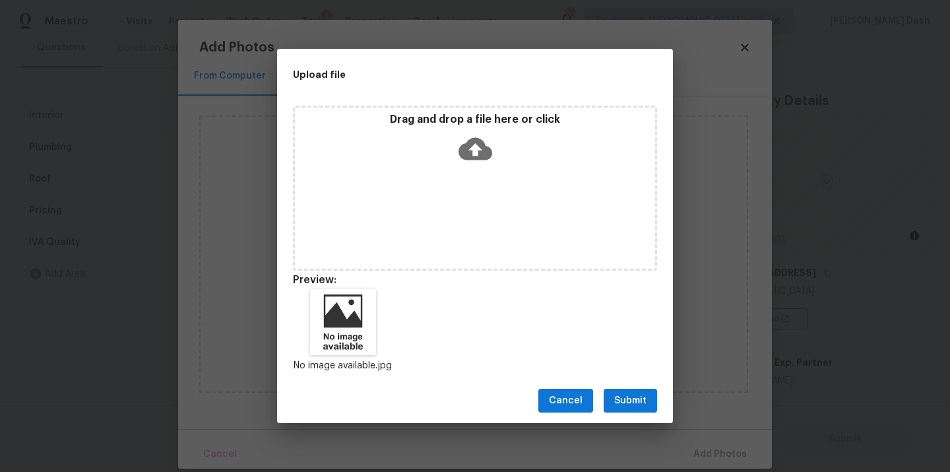
click at [641, 387] on div "Cancel Submit" at bounding box center [475, 401] width 396 height 46
click at [653, 403] on button "Submit" at bounding box center [630, 401] width 53 height 24
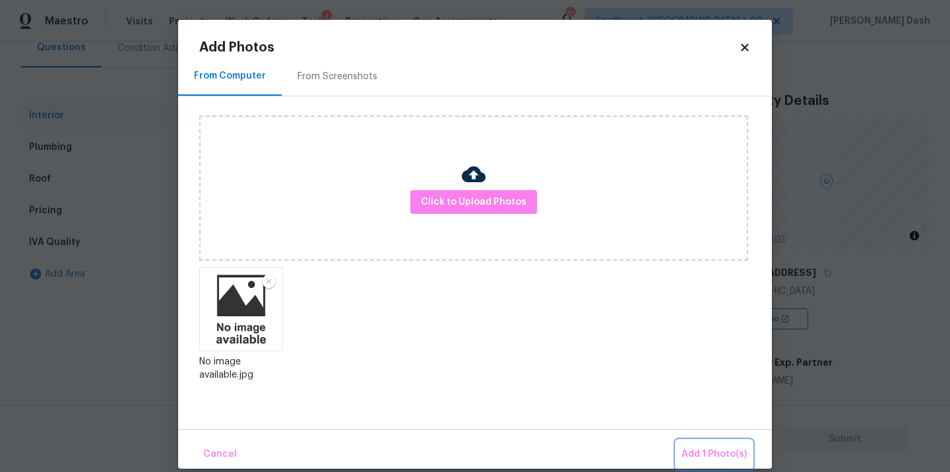
click at [691, 446] on span "Add 1 Photo(s)" at bounding box center [714, 454] width 65 height 16
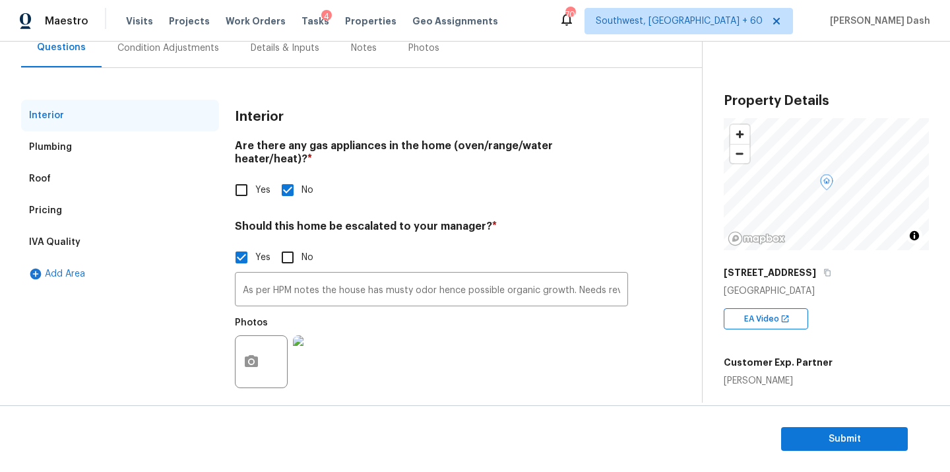
click at [92, 204] on div "Pricing" at bounding box center [120, 211] width 198 height 32
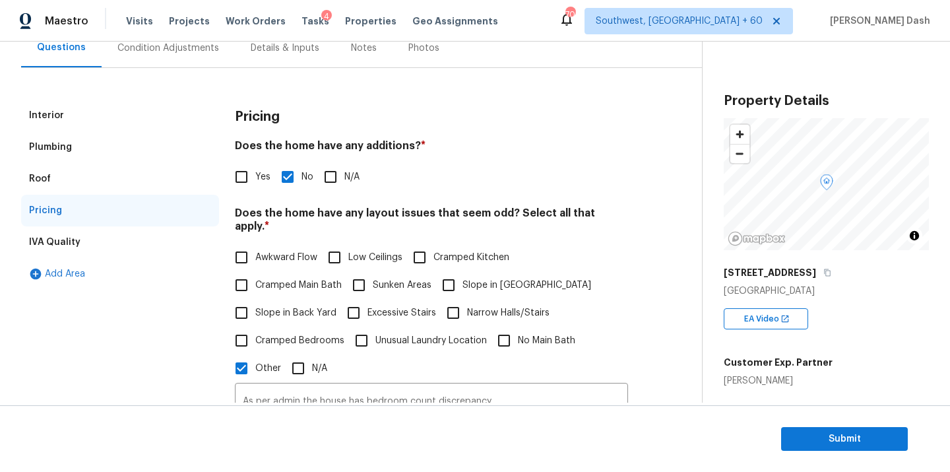
click at [267, 251] on span "Awkward Flow" at bounding box center [286, 258] width 62 height 14
click at [255, 247] on input "Awkward Flow" at bounding box center [242, 257] width 28 height 28
checkbox input "true"
click at [113, 100] on div "Interior" at bounding box center [120, 116] width 198 height 32
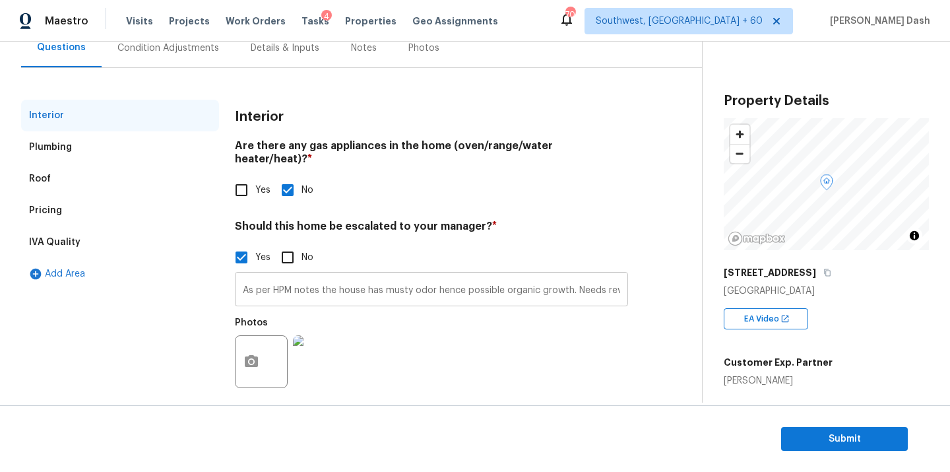
click at [475, 283] on input "As per HPM notes the house has musty odor hence possible organic growth. Needs …" at bounding box center [431, 290] width 393 height 31
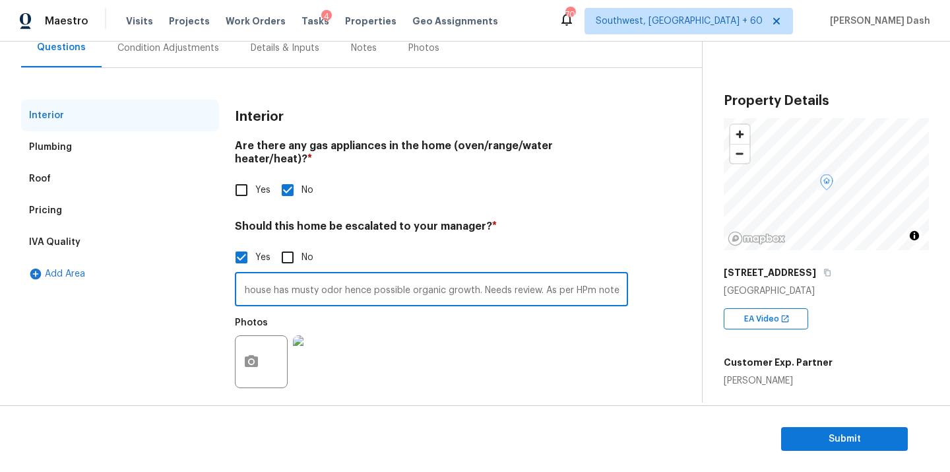
scroll to position [0, 97]
click at [588, 277] on input "As per HPM notes the house has musty odor hence possible organic growth. Needs …" at bounding box center [431, 290] width 393 height 31
click at [596, 278] on input "As per HPM notes the house has musty odor hence possible organic growth. Needs …" at bounding box center [431, 290] width 393 height 31
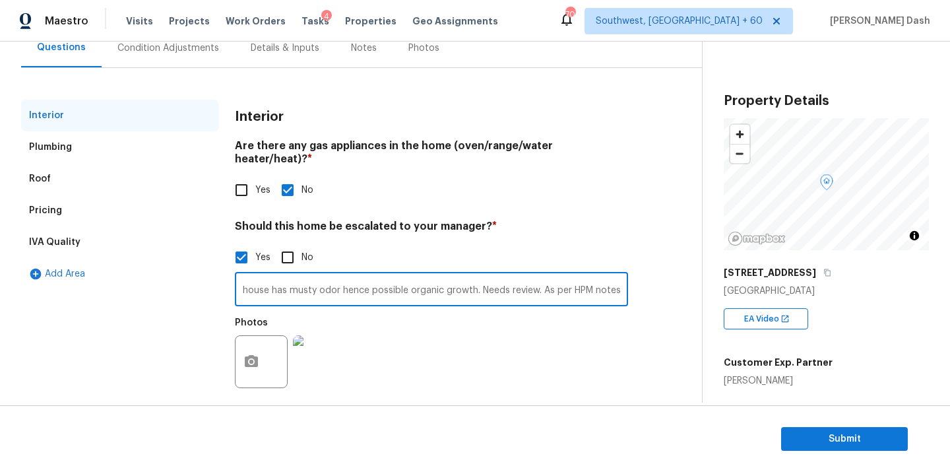
drag, startPoint x: 618, startPoint y: 278, endPoint x: 668, endPoint y: 338, distance: 77.8
click at [618, 278] on input "As per HPM notes the house has musty odor hence possible organic growth. Needs …" at bounding box center [431, 290] width 393 height 31
paste input "Drywall breaks throughout home."
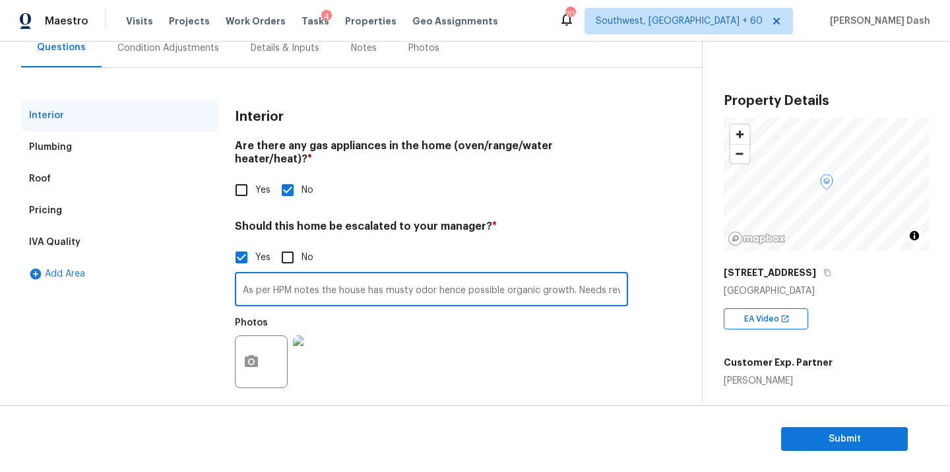
click at [513, 275] on input "As per HPM notes the house has musty odor hence possible organic growth. Needs …" at bounding box center [431, 290] width 393 height 31
drag, startPoint x: 620, startPoint y: 278, endPoint x: 626, endPoint y: 286, distance: 9.5
click at [620, 278] on input "As per HPM notes the house has musty odor hence possible organic growth. Needs …" at bounding box center [431, 290] width 393 height 31
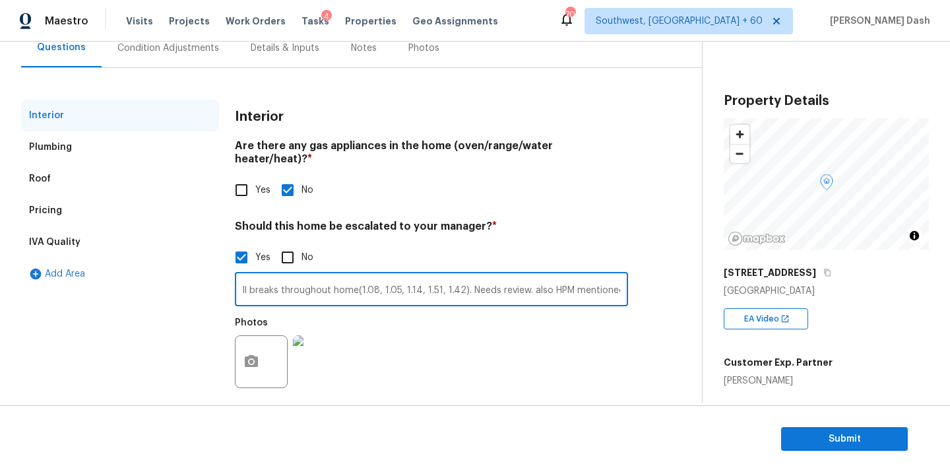
paste input "Home is in very poor condition. Everything is broken or damaged."
click at [336, 278] on input "As per HPM notes the house has musty odor hence possible organic growth. Needs …" at bounding box center [431, 290] width 393 height 31
drag, startPoint x: 618, startPoint y: 275, endPoint x: 645, endPoint y: 331, distance: 62.3
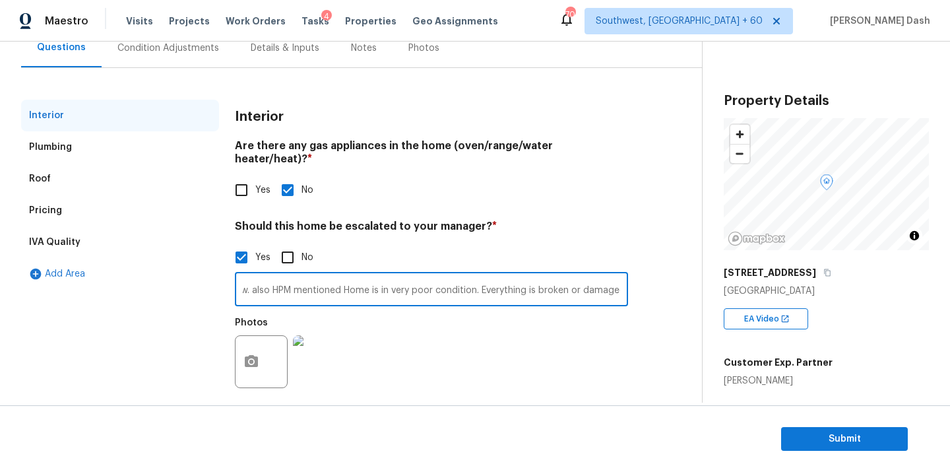
click at [620, 278] on input "As per HPM notes the house has musty odor hence possible organic growth. Needs …" at bounding box center [431, 290] width 393 height 31
drag, startPoint x: 624, startPoint y: 280, endPoint x: 652, endPoint y: 327, distance: 54.2
click at [624, 280] on input "As per HPM notes the house has musty odor hence possible organic growth. Needs …" at bounding box center [431, 290] width 393 height 31
type input "As per HPM notes the house has musty odor hence possible organic growth. Needs …"
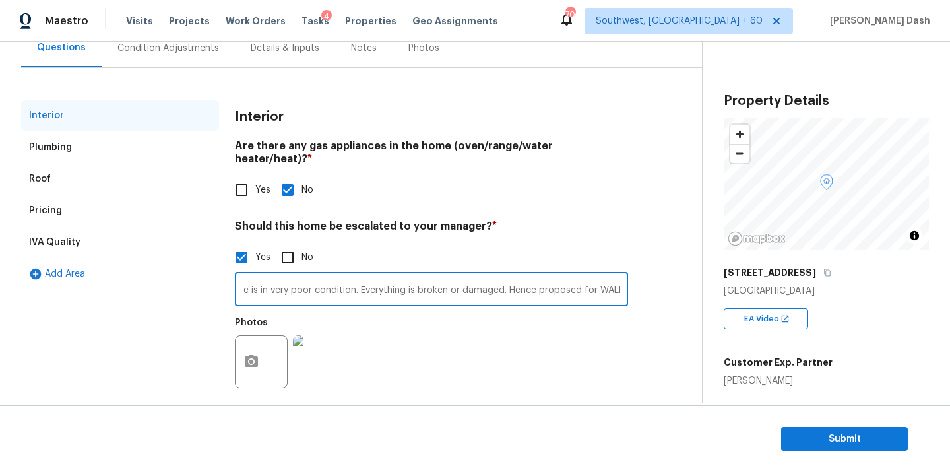
scroll to position [0, 0]
click at [174, 53] on div "Condition Adjustments" at bounding box center [168, 48] width 102 height 13
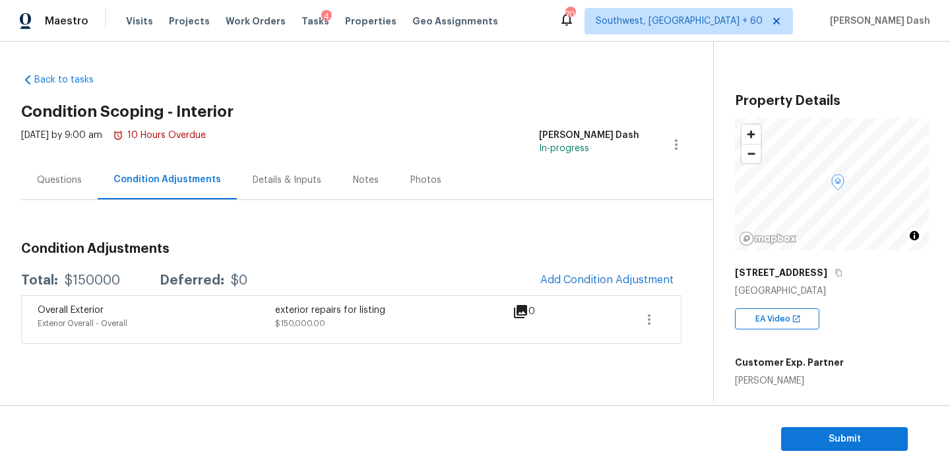
click at [93, 281] on div "$150000" at bounding box center [92, 280] width 55 height 13
copy div "$150000"
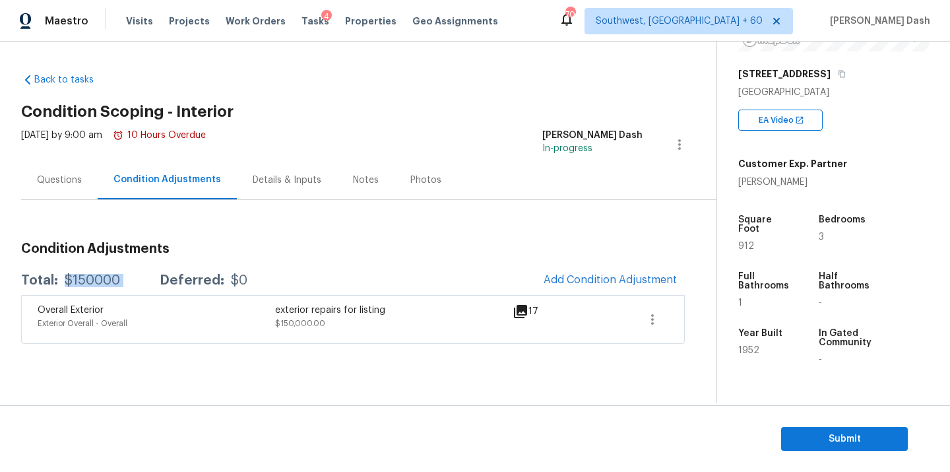
scroll to position [210, 0]
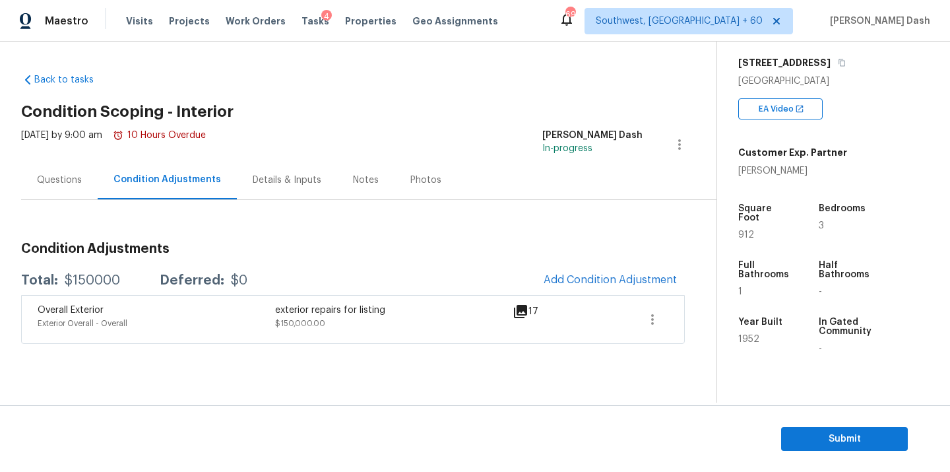
drag, startPoint x: 65, startPoint y: 184, endPoint x: 96, endPoint y: 229, distance: 54.5
click at [65, 184] on div "Questions" at bounding box center [59, 180] width 45 height 13
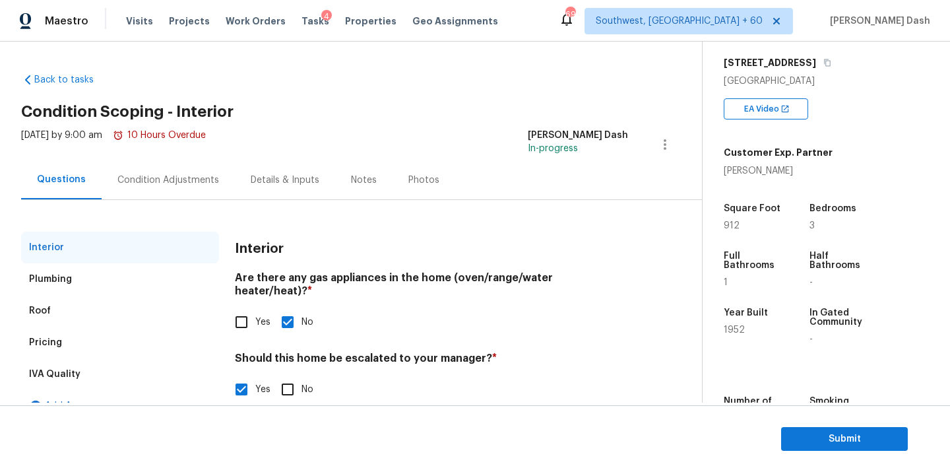
scroll to position [115, 0]
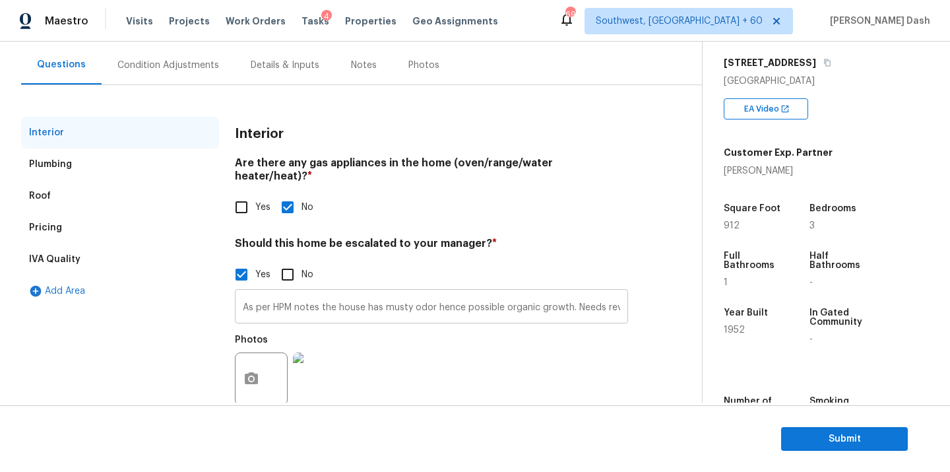
click at [326, 300] on input "As per HPM notes the house has musty odor hence possible organic growth. Needs …" at bounding box center [431, 307] width 393 height 31
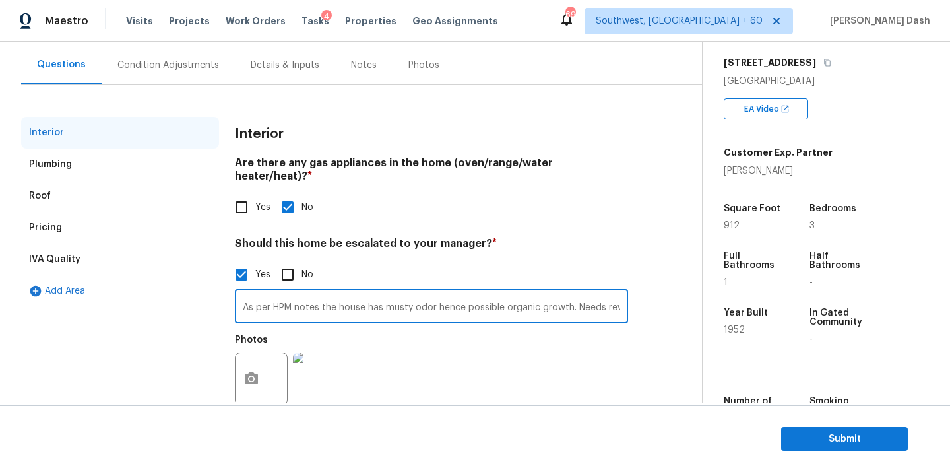
click at [326, 300] on input "As per HPM notes the house has musty odor hence possible organic growth. Needs …" at bounding box center [431, 307] width 393 height 31
click at [80, 225] on div "Pricing" at bounding box center [120, 228] width 198 height 32
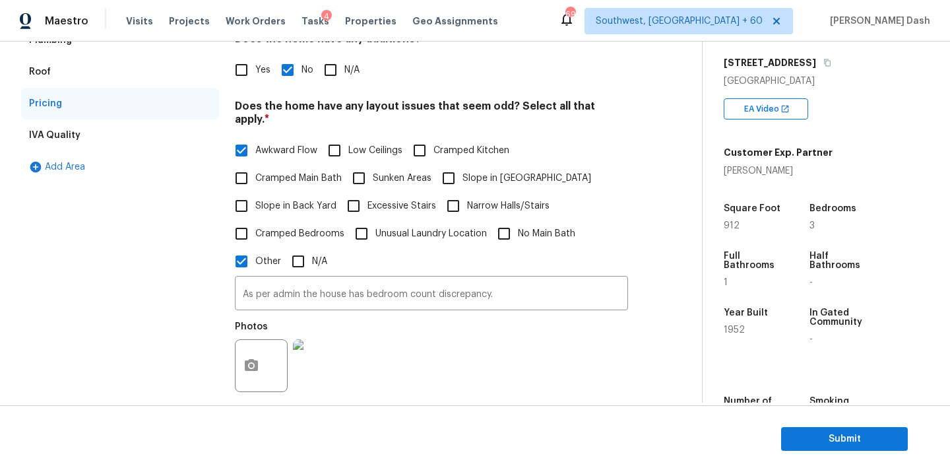
scroll to position [287, 0]
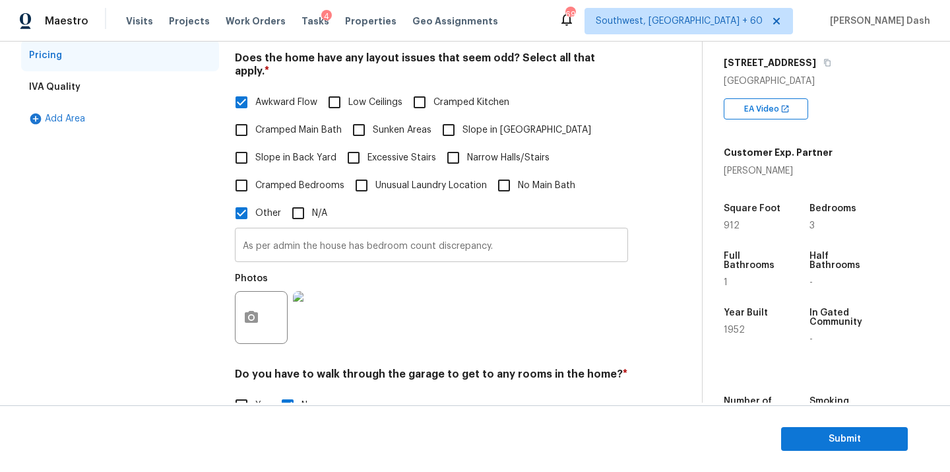
click at [327, 232] on input "As per admin the house has bedroom count discrepancy." at bounding box center [431, 246] width 393 height 31
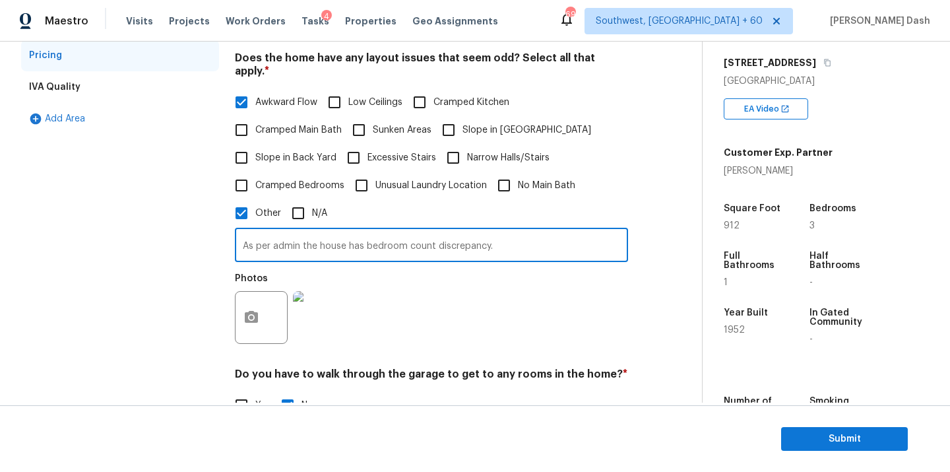
click at [327, 232] on input "As per admin the house has bedroom count discrepancy." at bounding box center [431, 246] width 393 height 31
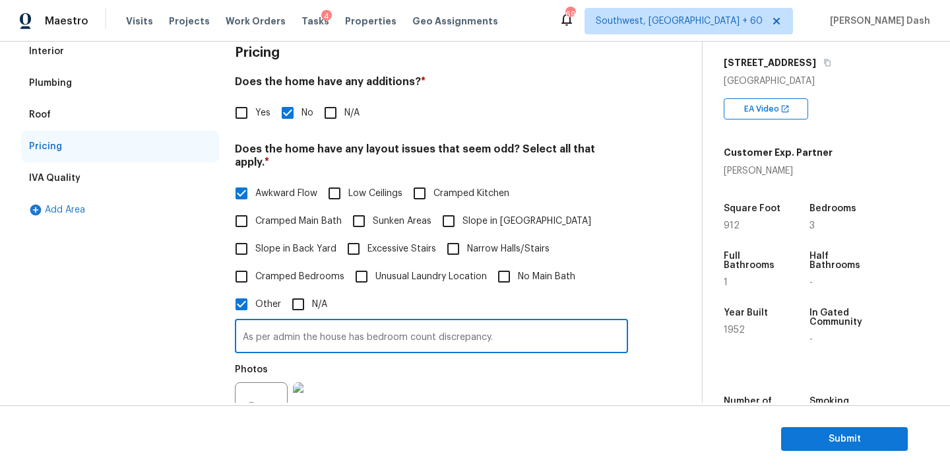
click at [87, 69] on div "Plumbing" at bounding box center [120, 83] width 198 height 32
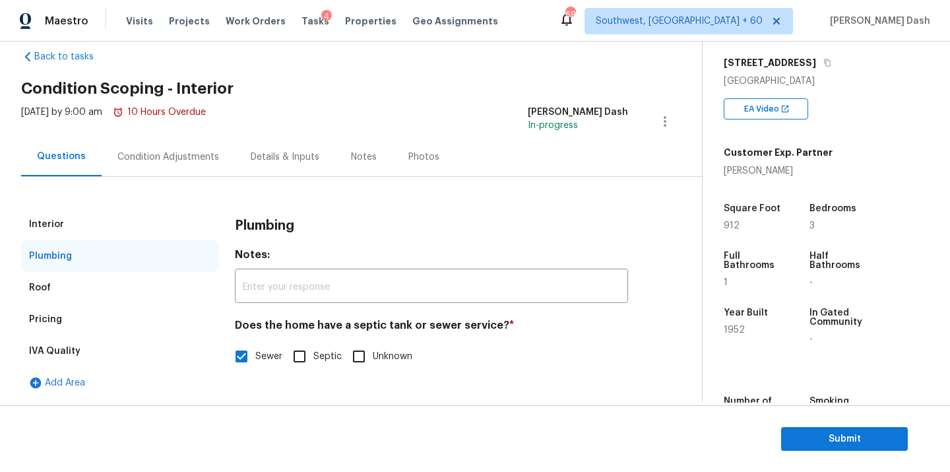
scroll to position [23, 0]
click at [82, 222] on div "Interior" at bounding box center [120, 225] width 198 height 32
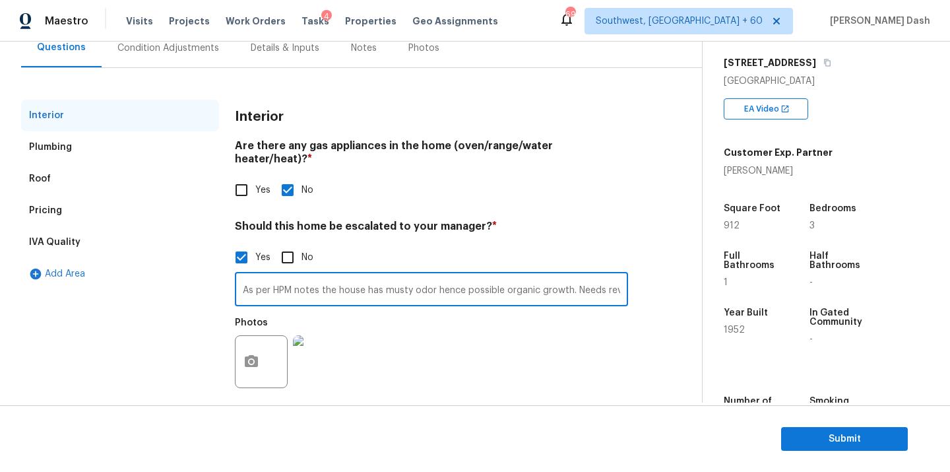
click at [439, 275] on input "As per HPM notes the house has musty odor hence possible organic growth. Needs …" at bounding box center [431, 290] width 393 height 31
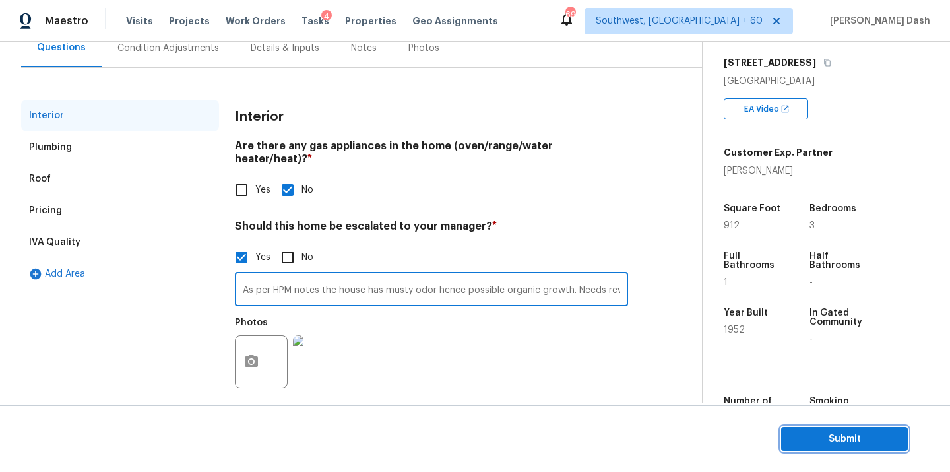
click at [835, 436] on span "Submit" at bounding box center [845, 439] width 106 height 16
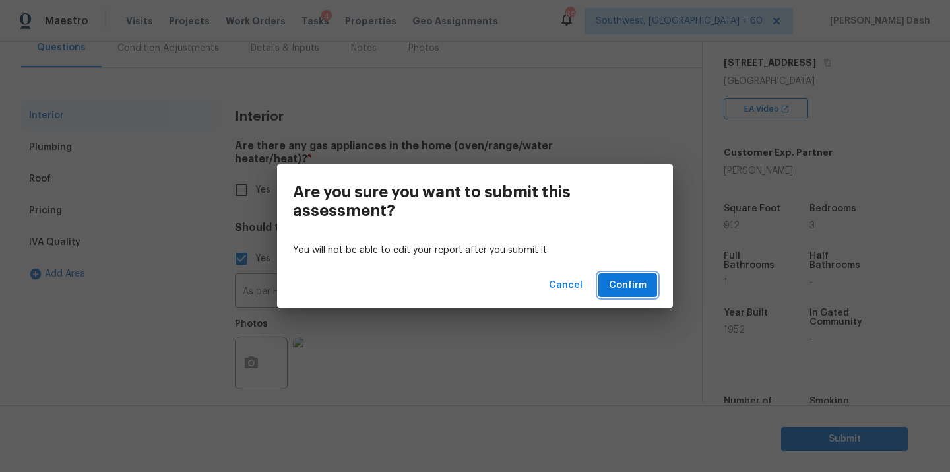
click at [631, 282] on span "Confirm" at bounding box center [628, 285] width 38 height 16
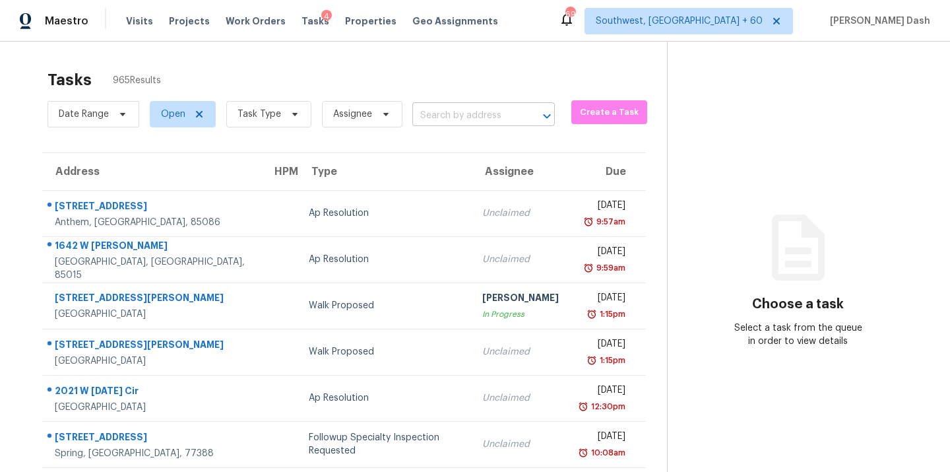
click at [437, 118] on input "text" at bounding box center [465, 116] width 106 height 20
paste input "[STREET_ADDRESS]"
type input "[STREET_ADDRESS]"
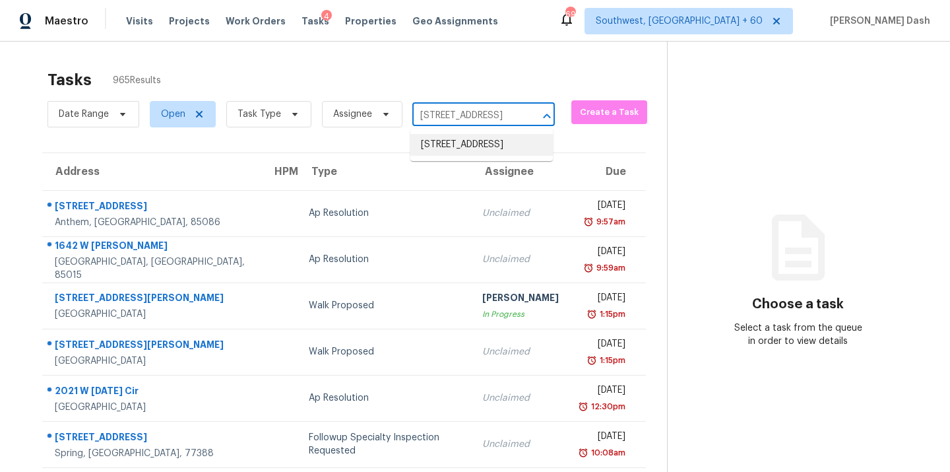
click at [448, 148] on li "[STREET_ADDRESS]" at bounding box center [481, 145] width 143 height 22
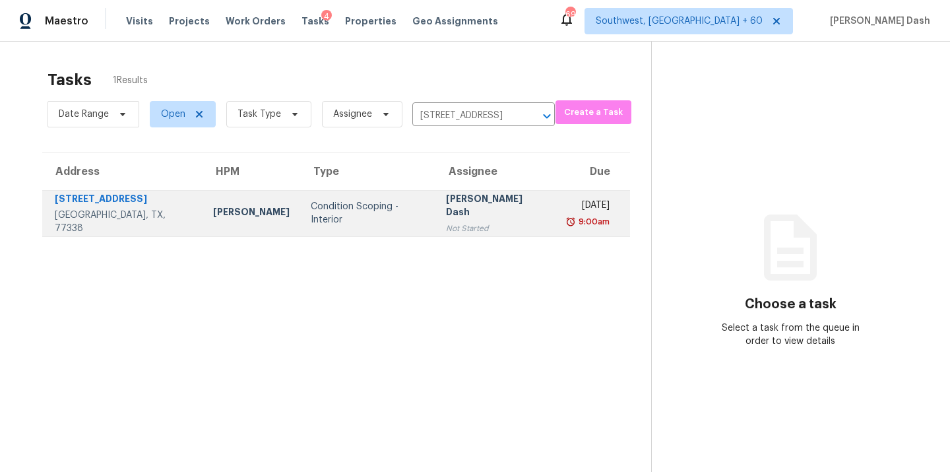
click at [446, 214] on div "[PERSON_NAME] Dash" at bounding box center [496, 207] width 100 height 30
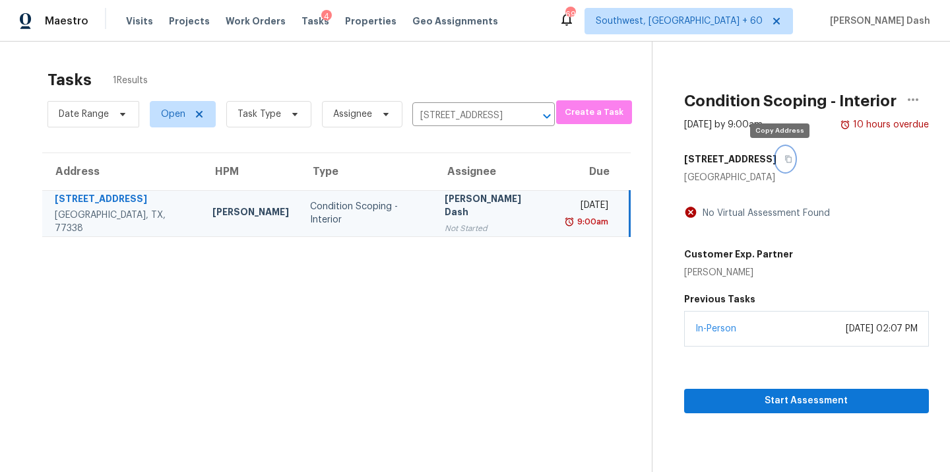
drag, startPoint x: 779, startPoint y: 157, endPoint x: 779, endPoint y: 300, distance: 143.2
click at [785, 157] on icon "button" at bounding box center [788, 159] width 7 height 7
click at [781, 387] on div "Start Assessment" at bounding box center [806, 379] width 245 height 67
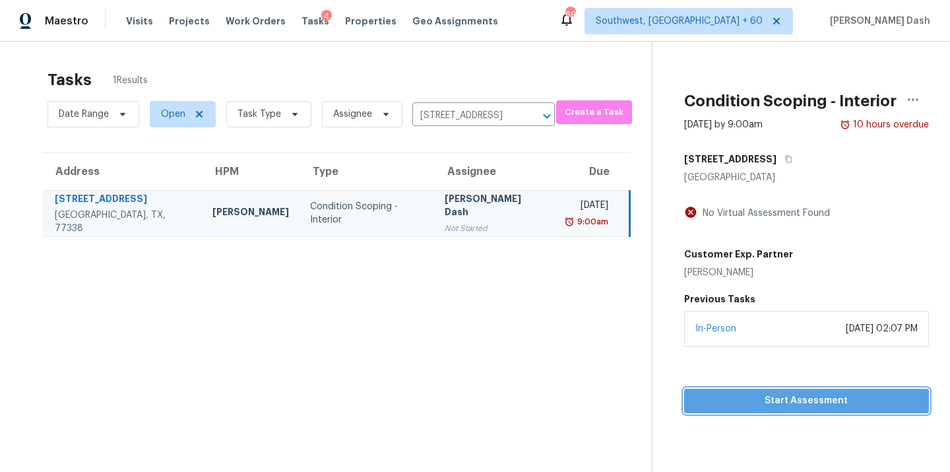
click at [783, 399] on span "Start Assessment" at bounding box center [807, 401] width 224 height 16
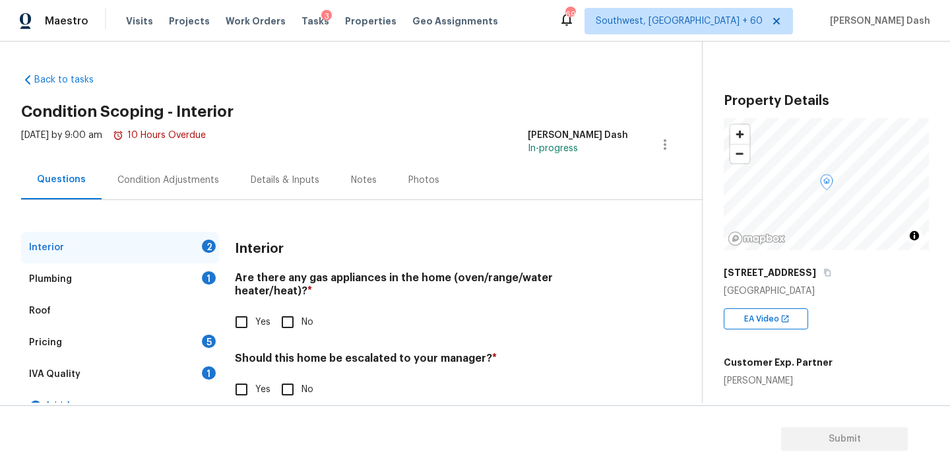
click at [186, 174] on div "Condition Adjustments" at bounding box center [168, 180] width 102 height 13
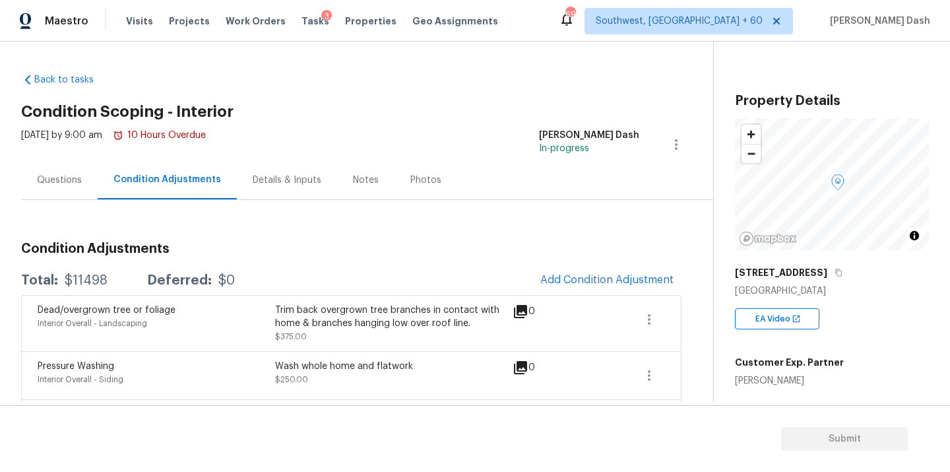
click at [599, 263] on div "Condition Adjustments Total: $11498 Deferred: $0 Add Condition Adjustment Dead/…" at bounding box center [351, 403] width 661 height 342
click at [591, 274] on span "Add Condition Adjustment" at bounding box center [610, 280] width 133 height 12
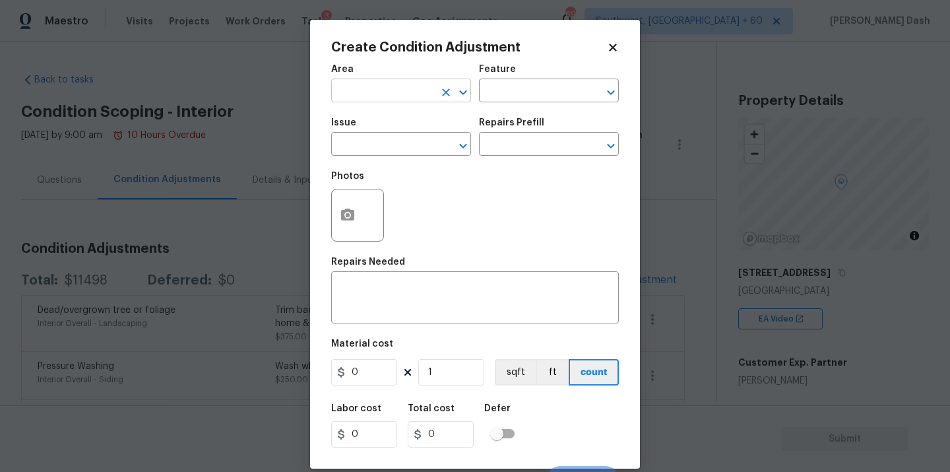
click at [418, 89] on input "text" at bounding box center [382, 92] width 103 height 20
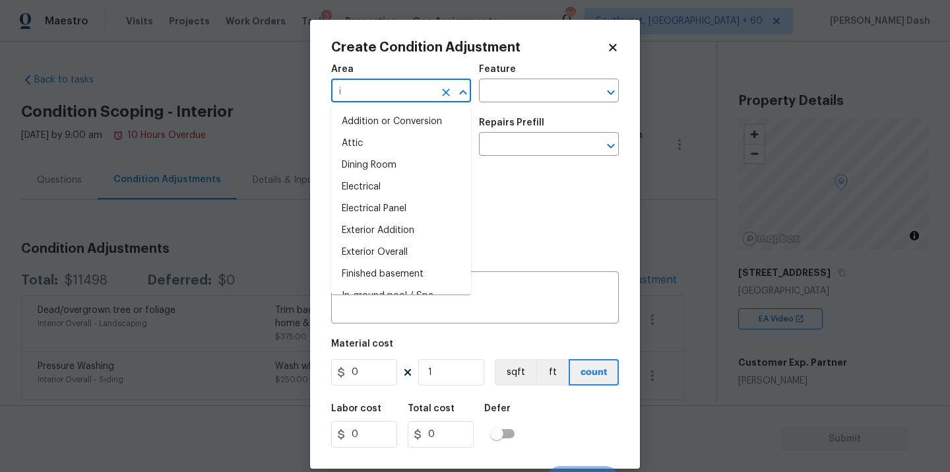
type input "in"
click at [376, 207] on li "Interior Overall" at bounding box center [401, 209] width 140 height 22
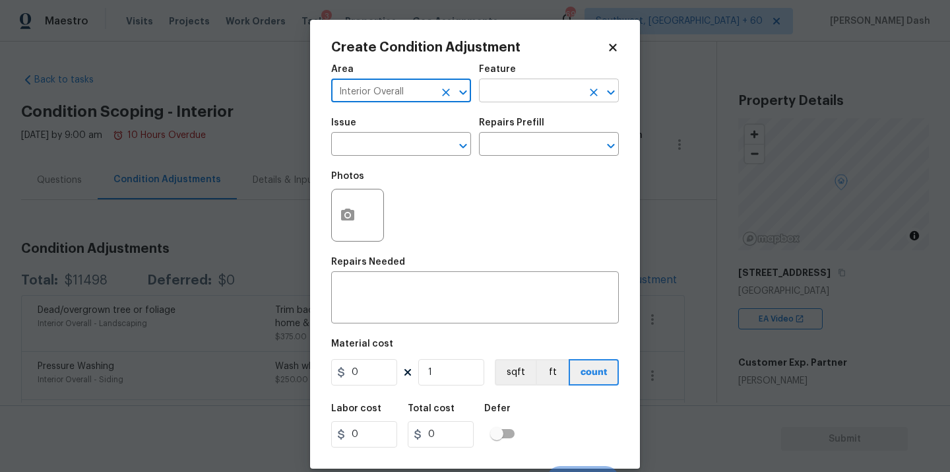
type input "Interior Overall"
click at [501, 92] on input "text" at bounding box center [530, 92] width 103 height 20
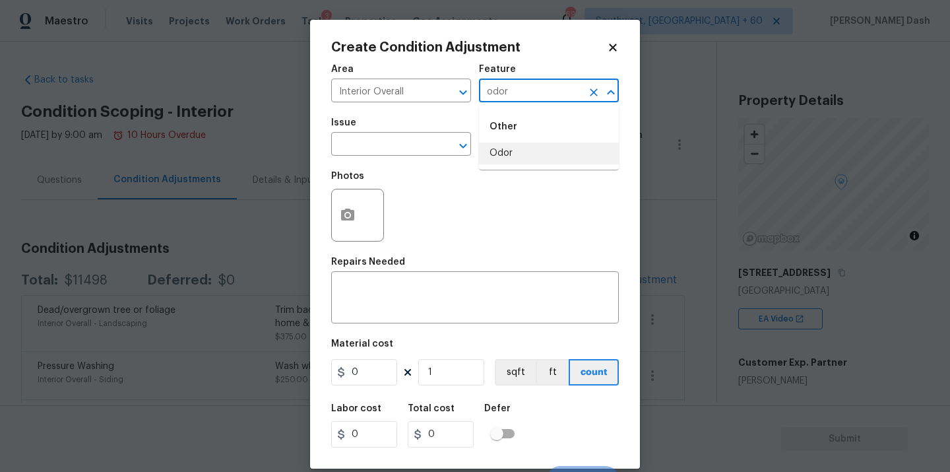
click at [503, 148] on li "Odor" at bounding box center [549, 154] width 140 height 22
type input "Odor"
click at [388, 145] on input "text" at bounding box center [382, 145] width 103 height 20
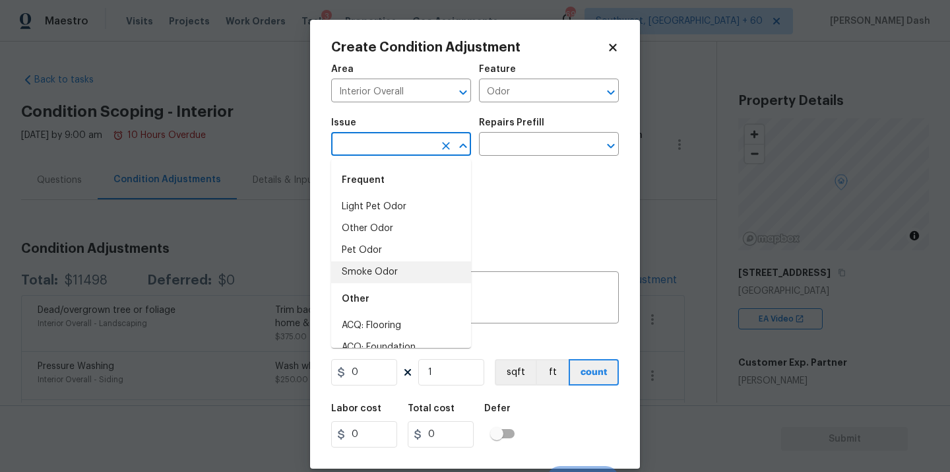
drag, startPoint x: 385, startPoint y: 272, endPoint x: 476, endPoint y: 192, distance: 121.1
click at [385, 271] on li "Smoke Odor" at bounding box center [401, 272] width 140 height 22
type input "Smoke Odor"
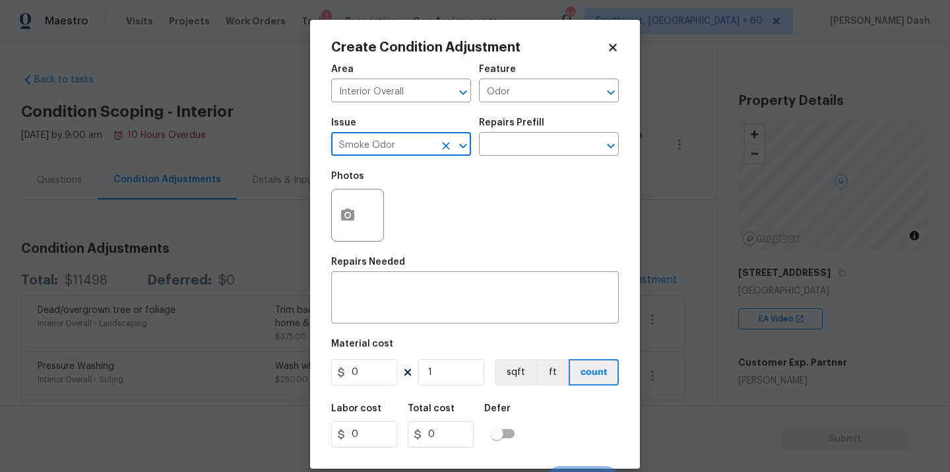
drag, startPoint x: 513, startPoint y: 148, endPoint x: 514, endPoint y: 203, distance: 54.8
click at [514, 148] on input "text" at bounding box center [530, 145] width 103 height 20
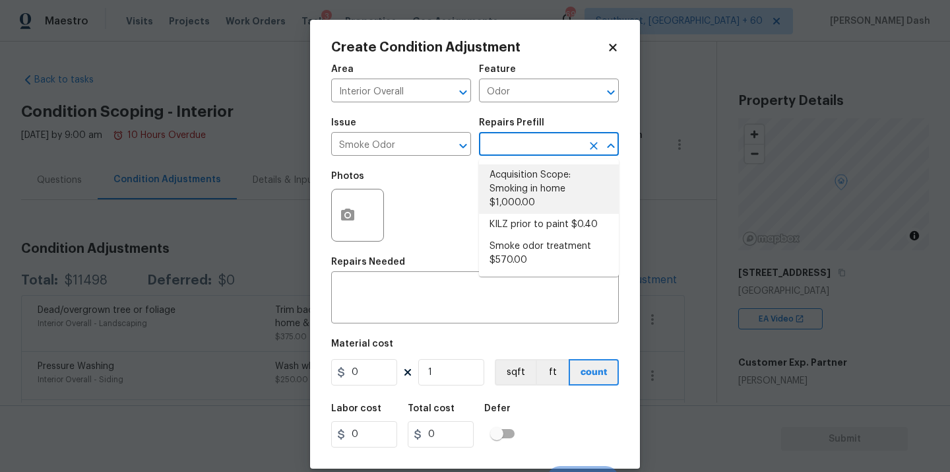
click at [513, 185] on li "Acquisition Scope: Smoking in home $1,000.00" at bounding box center [549, 188] width 140 height 49
type textarea "Acquisition Scope: Smoking in home"
type input "1000"
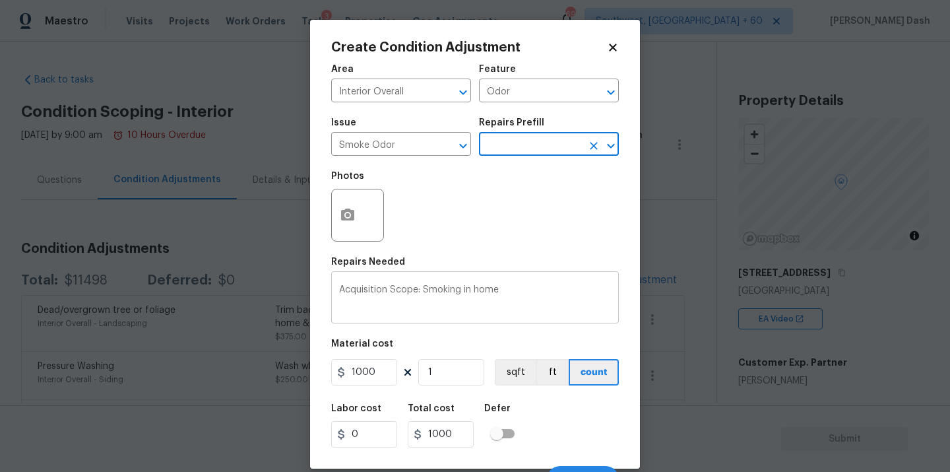
scroll to position [21, 0]
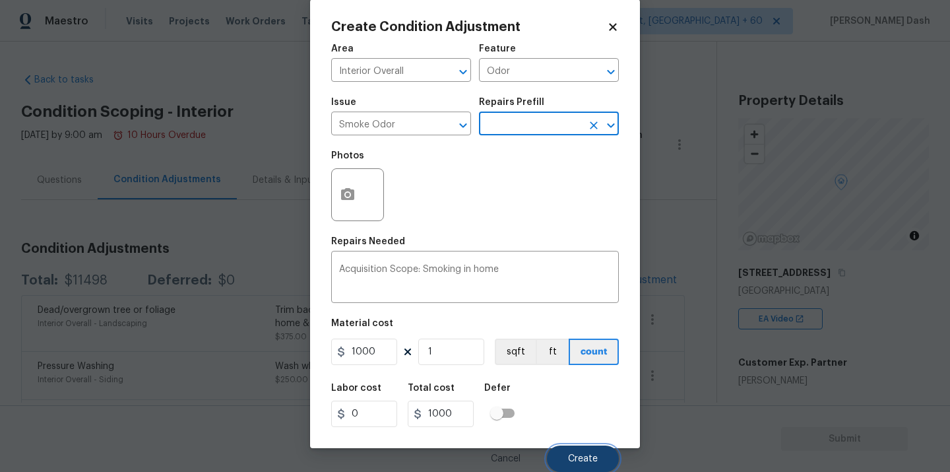
click at [591, 445] on button "Create" at bounding box center [583, 458] width 72 height 26
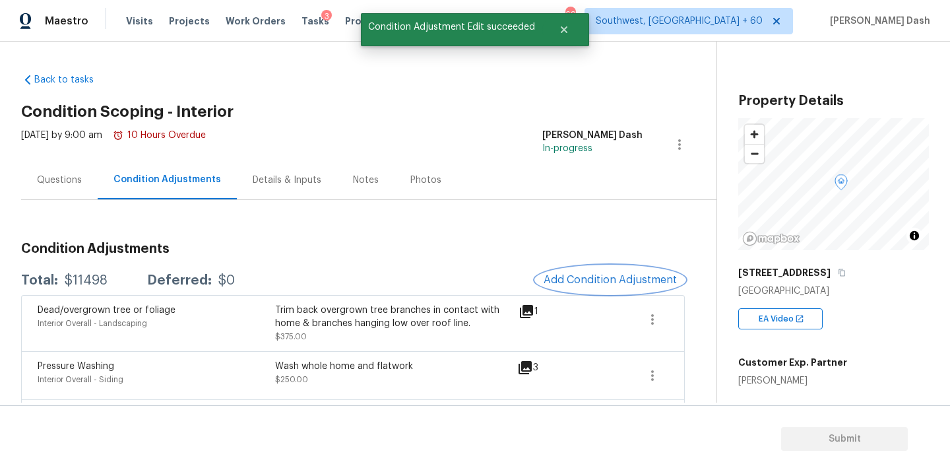
scroll to position [0, 0]
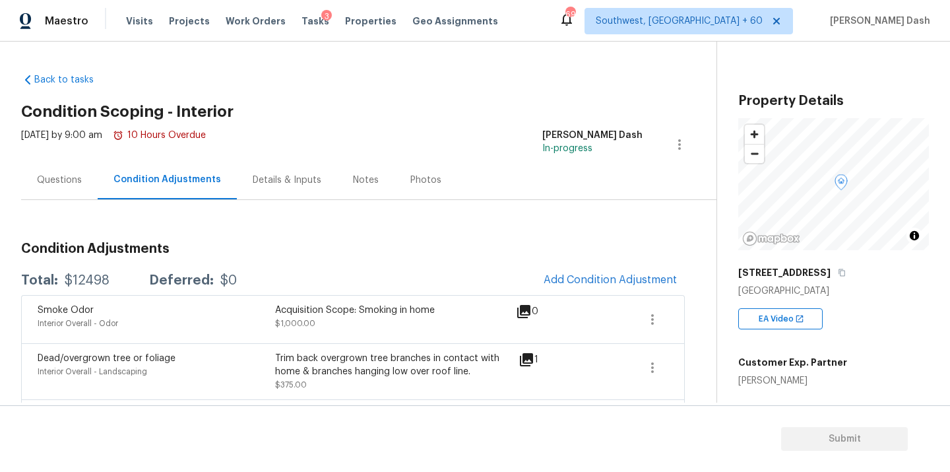
click at [88, 189] on div "Questions" at bounding box center [59, 179] width 77 height 39
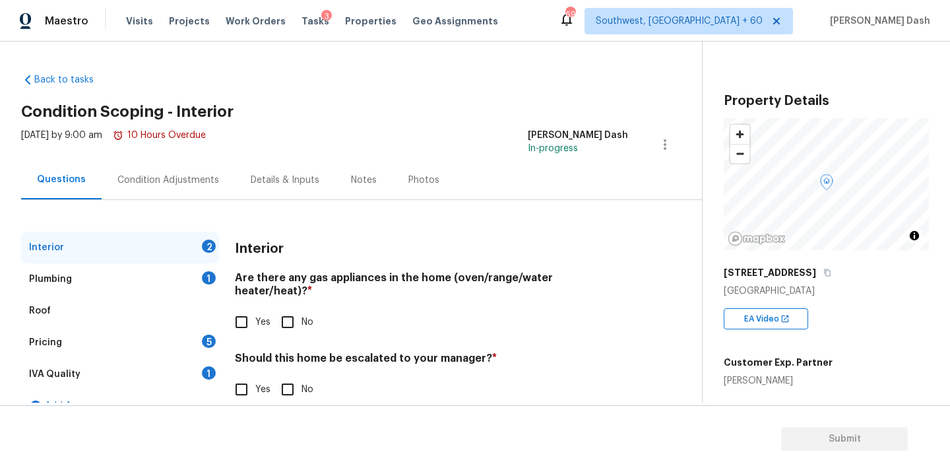
click at [257, 308] on label "Yes" at bounding box center [249, 322] width 43 height 28
click at [255, 308] on input "Yes" at bounding box center [242, 322] width 28 height 28
checkbox input "true"
click at [306, 396] on span "No" at bounding box center [308, 391] width 12 height 14
click at [302, 396] on input "No" at bounding box center [288, 391] width 28 height 28
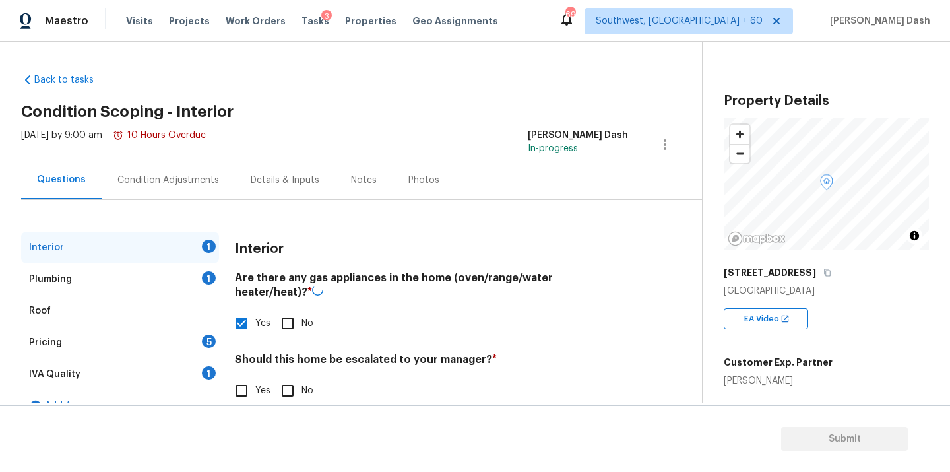
checkbox input "true"
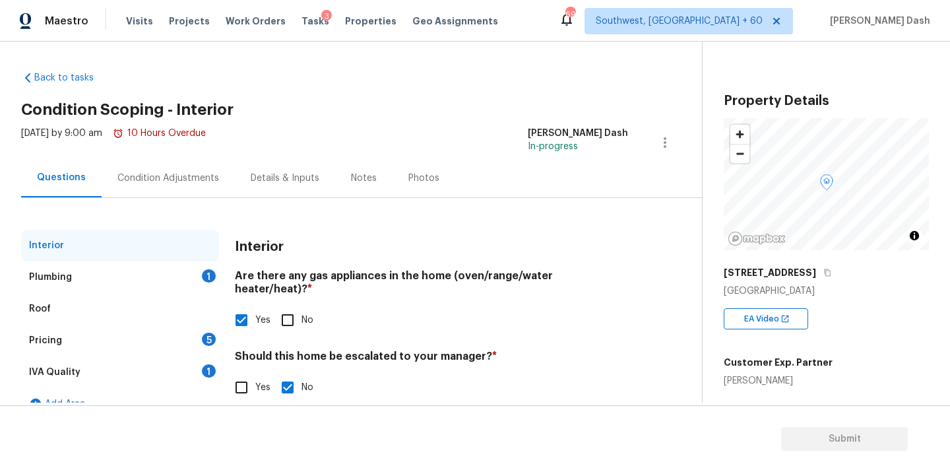
click at [210, 269] on div "1" at bounding box center [209, 275] width 14 height 13
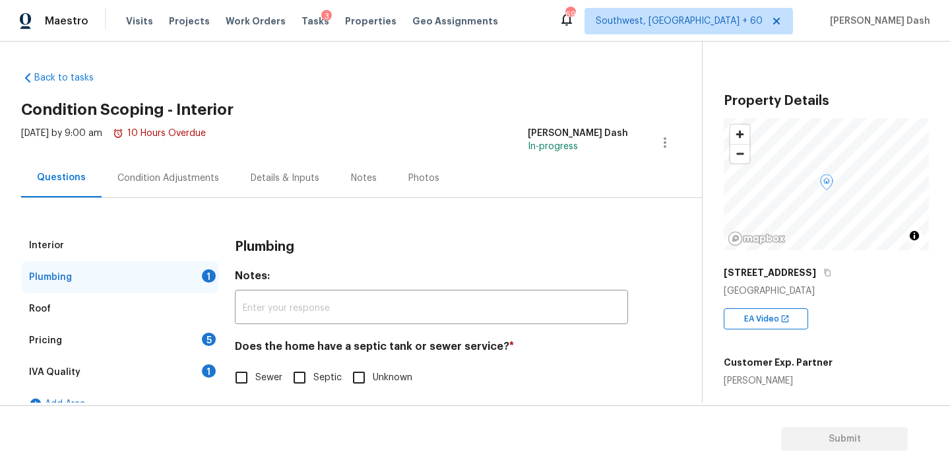
click at [261, 385] on label "Sewer" at bounding box center [255, 378] width 55 height 28
click at [255, 385] on input "Sewer" at bounding box center [242, 378] width 28 height 28
checkbox input "true"
click at [200, 368] on div "IVA Quality 1" at bounding box center [120, 372] width 198 height 32
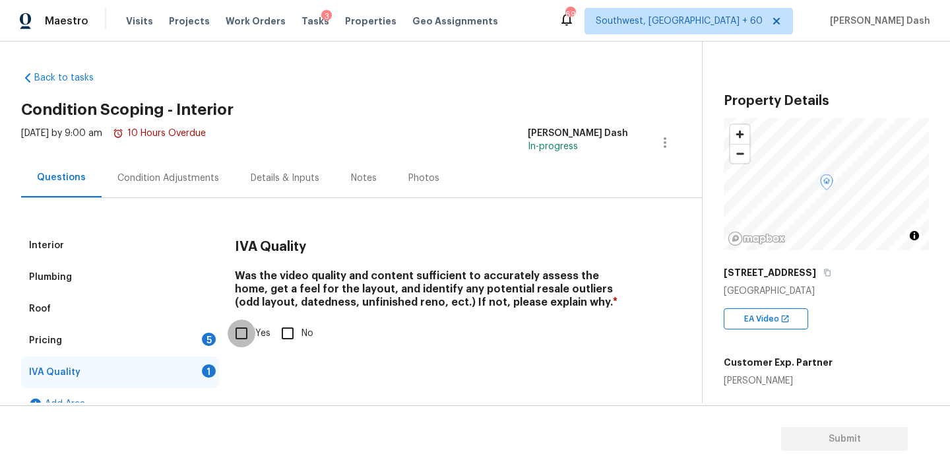
click at [246, 333] on input "Yes" at bounding box center [242, 333] width 28 height 28
checkbox input "true"
click at [203, 348] on div "Pricing 5" at bounding box center [120, 341] width 198 height 32
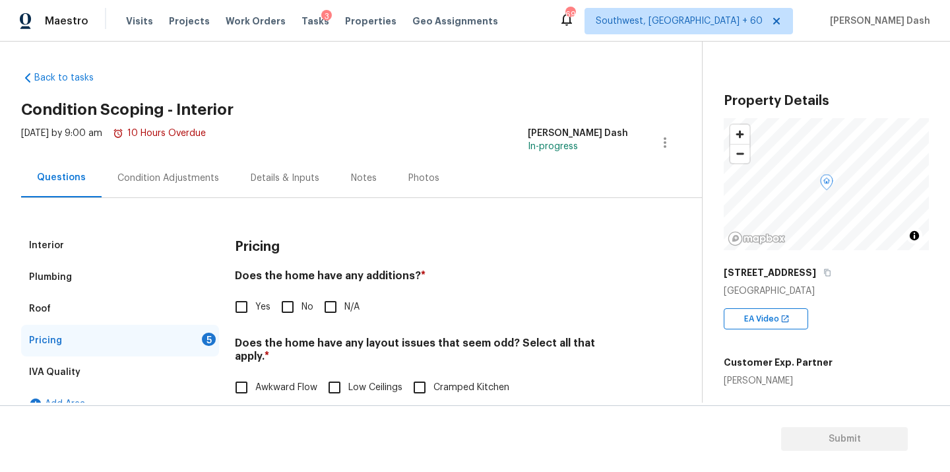
drag, startPoint x: 291, startPoint y: 313, endPoint x: 291, endPoint y: 360, distance: 47.5
click at [291, 313] on input "No" at bounding box center [288, 307] width 28 height 28
checkbox input "true"
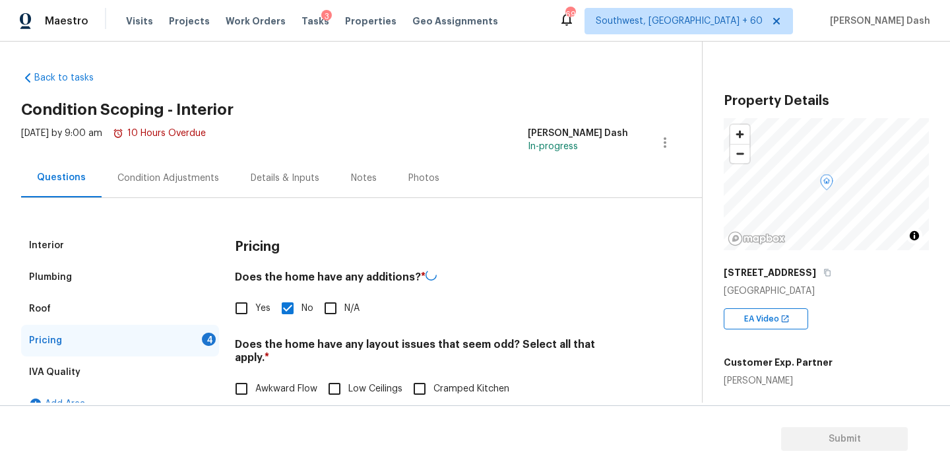
scroll to position [179, 0]
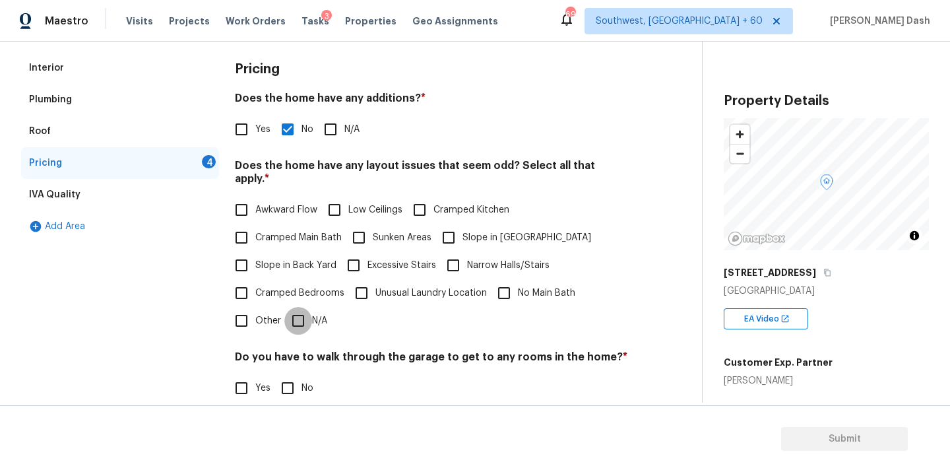
click at [288, 307] on input "N/A" at bounding box center [298, 321] width 28 height 28
checkbox input "true"
click at [285, 381] on input "No" at bounding box center [288, 388] width 28 height 28
checkbox input "true"
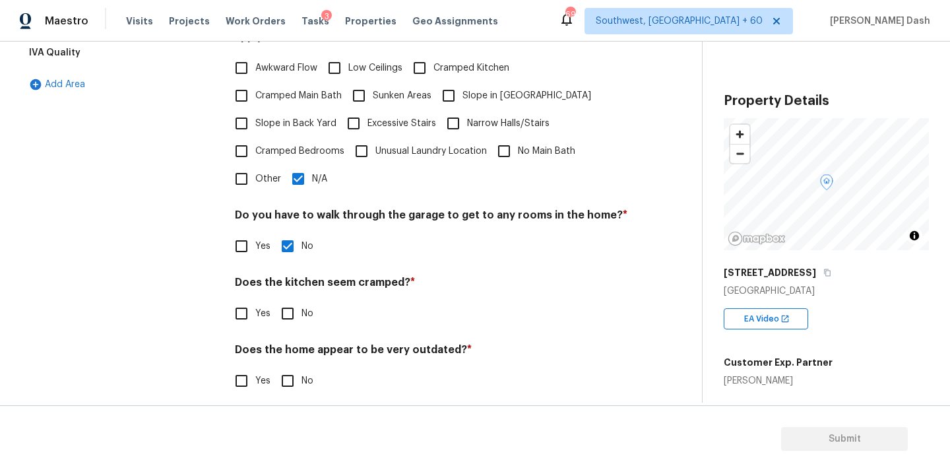
scroll to position [320, 0]
drag, startPoint x: 286, startPoint y: 306, endPoint x: 286, endPoint y: 339, distance: 33.7
click at [286, 306] on input "No" at bounding box center [288, 315] width 28 height 28
checkbox input "true"
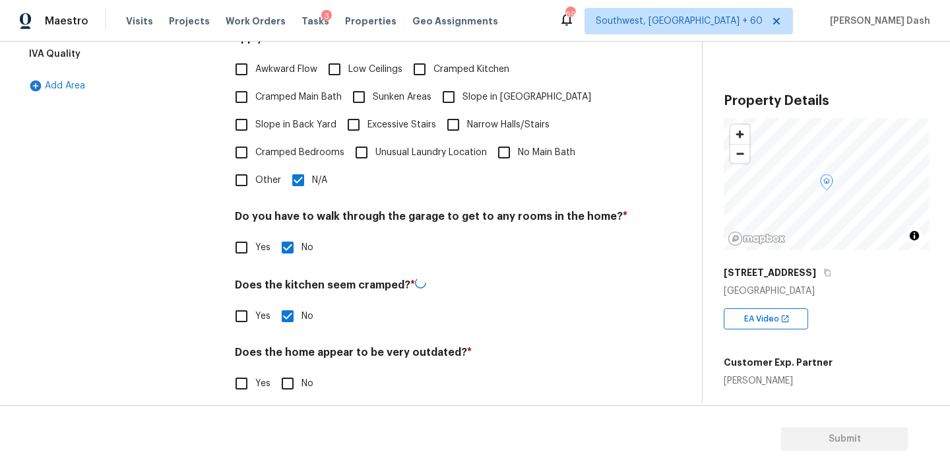
click at [288, 383] on input "No" at bounding box center [288, 384] width 28 height 28
checkbox input "true"
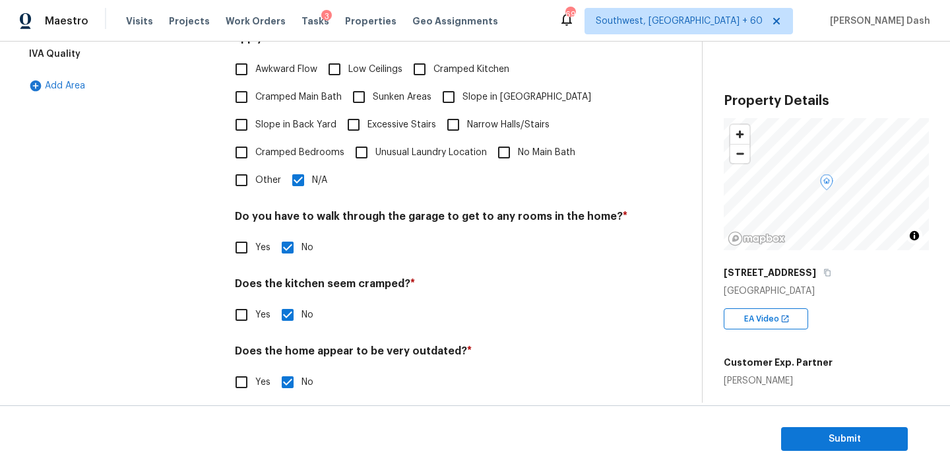
click at [168, 311] on div "Interior Plumbing Roof Pricing IVA Quality Add Area" at bounding box center [120, 162] width 198 height 500
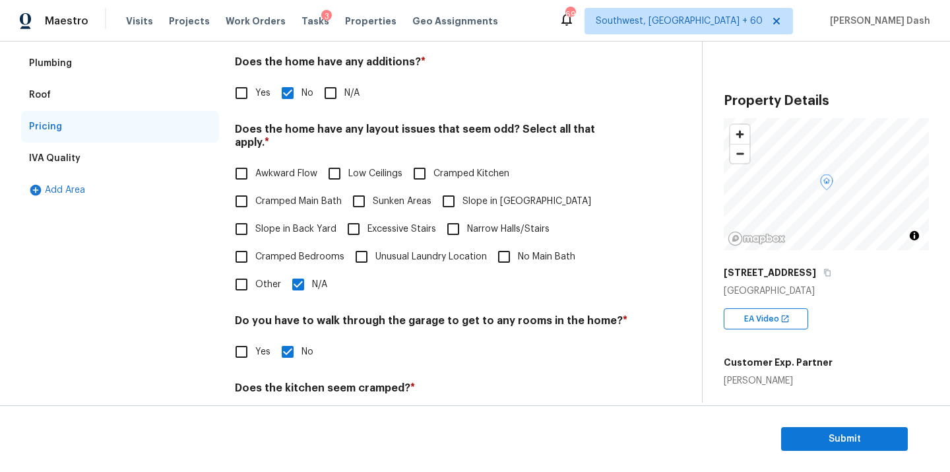
scroll to position [1, 0]
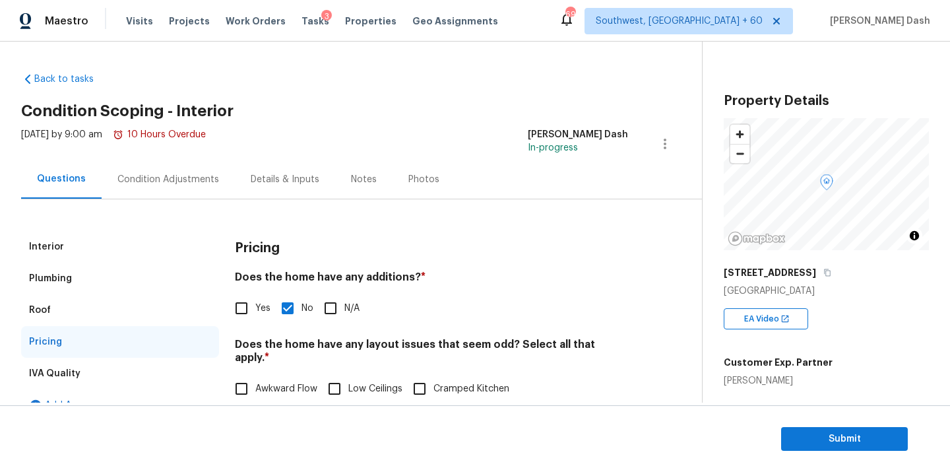
click at [163, 186] on div "Condition Adjustments" at bounding box center [168, 179] width 133 height 39
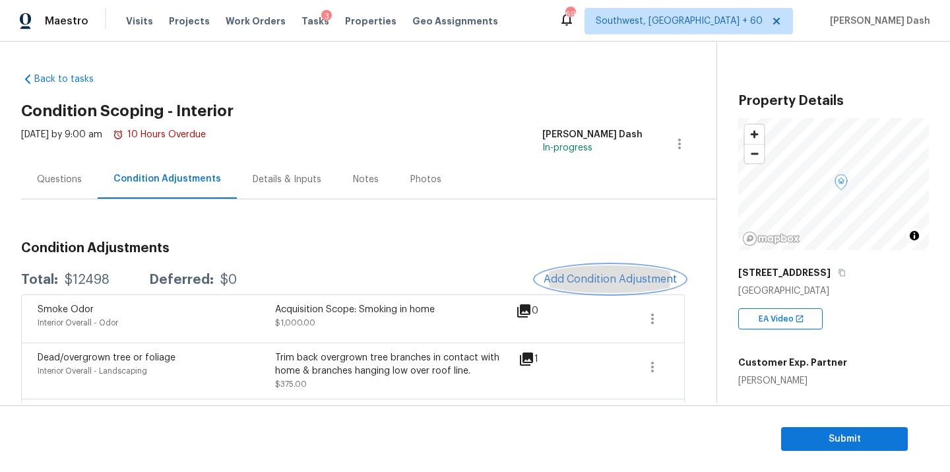
click at [562, 280] on span "Add Condition Adjustment" at bounding box center [610, 279] width 133 height 12
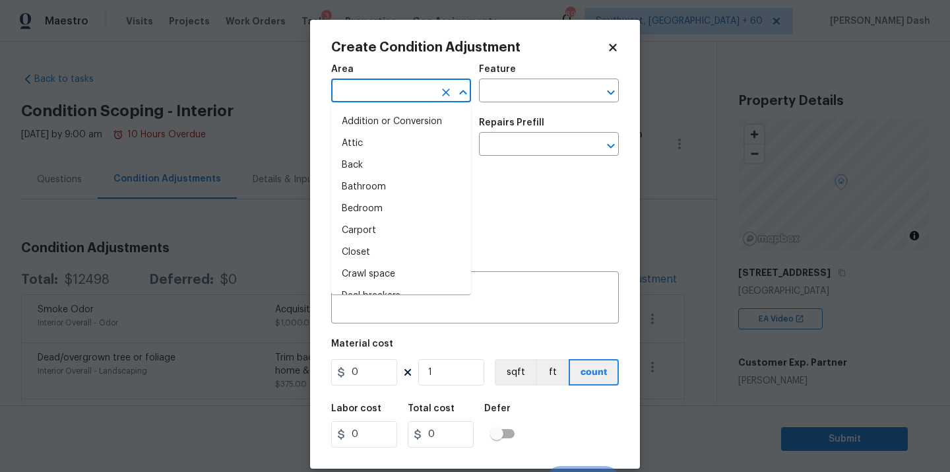
click at [415, 95] on input "text" at bounding box center [382, 92] width 103 height 20
click at [392, 213] on li "Interior Overall" at bounding box center [401, 209] width 140 height 22
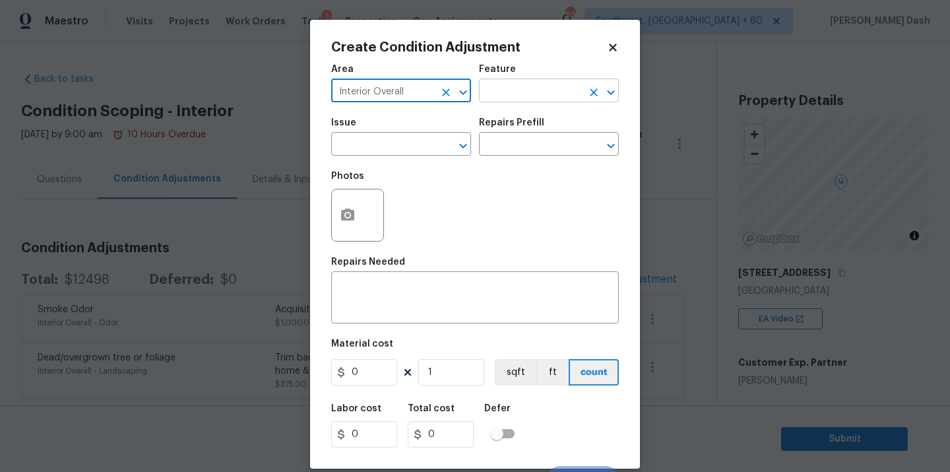
type input "Interior Overall"
click at [516, 88] on input "text" at bounding box center [530, 92] width 103 height 20
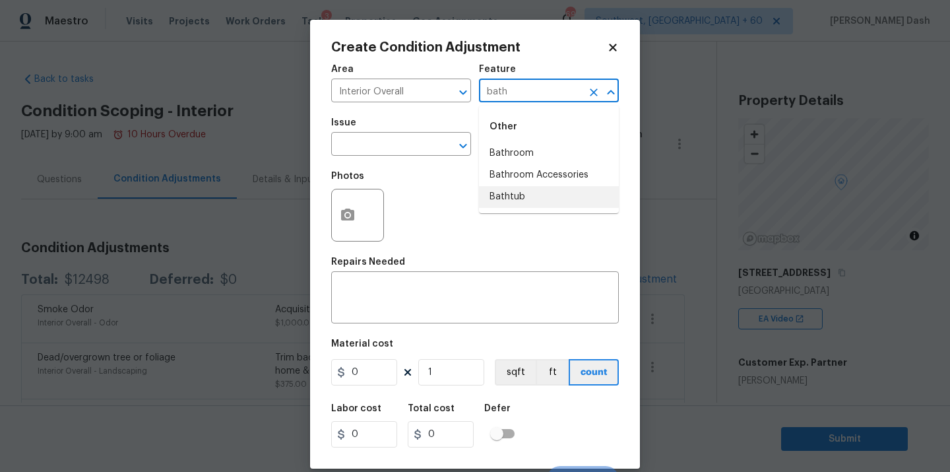
click at [519, 190] on li "Bathtub" at bounding box center [549, 197] width 140 height 22
click at [437, 152] on div at bounding box center [454, 146] width 34 height 18
type input "Bathtub"
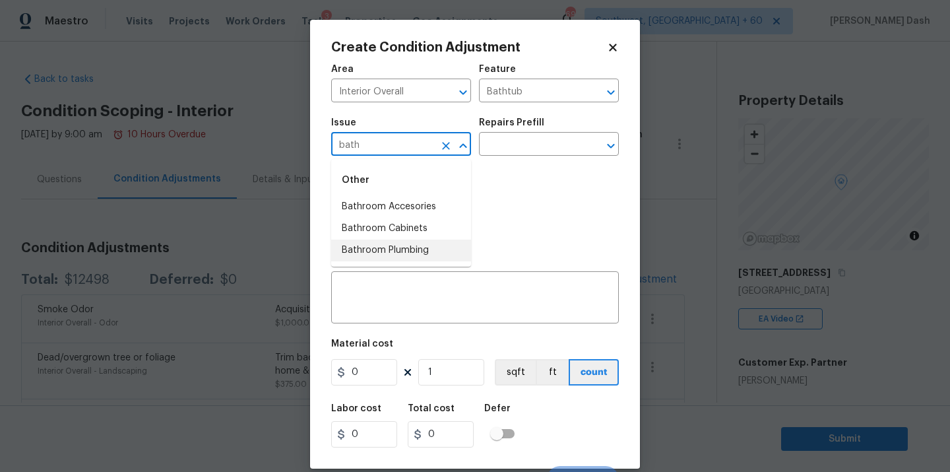
click at [425, 245] on li "Bathroom Plumbing" at bounding box center [401, 251] width 140 height 22
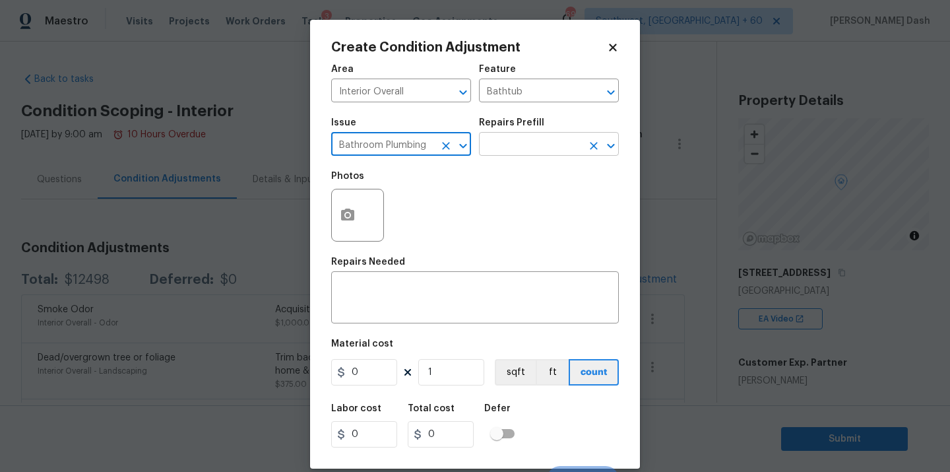
type input "Bathroom Plumbing"
click at [521, 146] on input "text" at bounding box center [530, 145] width 103 height 20
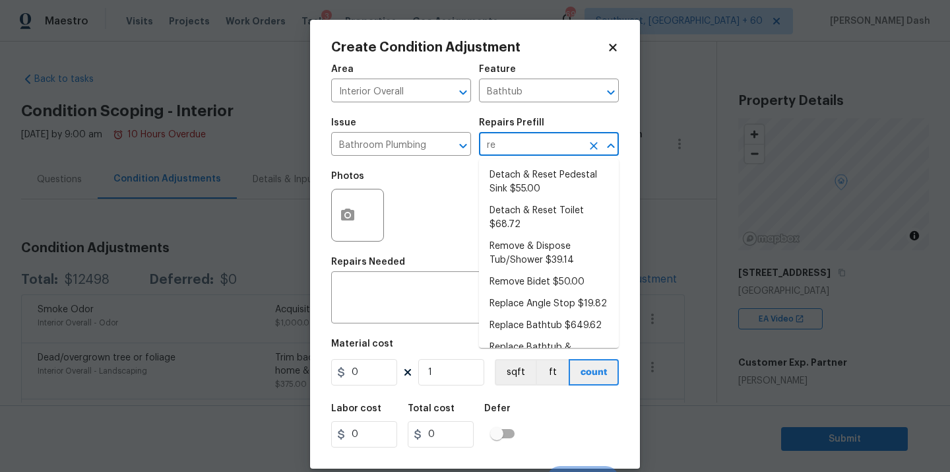
type input "ref"
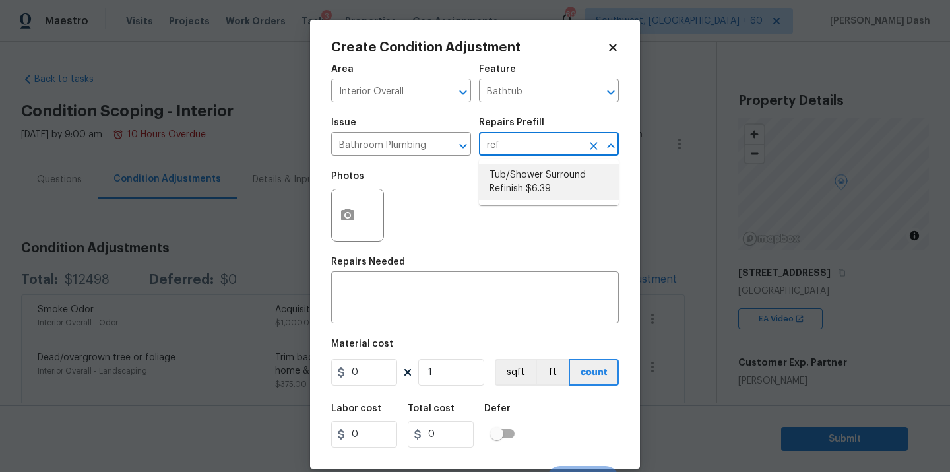
click at [513, 174] on li "Tub/Shower Surround Refinish $6.39" at bounding box center [549, 182] width 140 height 36
type input "Plumbing"
type textarea "Prep, mask, clean and refinish the tub/shower tile surround both all sides ensu…"
type input "6.39"
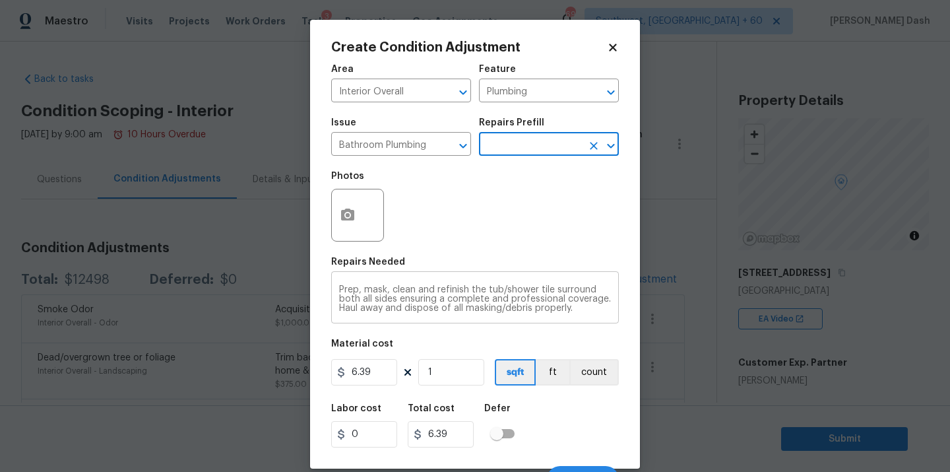
click at [536, 290] on textarea "Prep, mask, clean and refinish the tub/shower tile surround both all sides ensu…" at bounding box center [475, 299] width 272 height 28
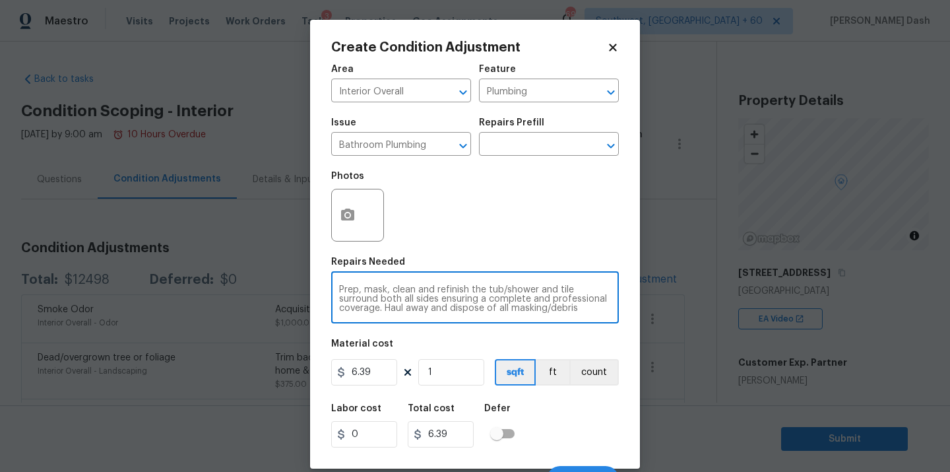
type textarea "Prep, mask, clean and refinish the tub/shower and tile surround both all sides …"
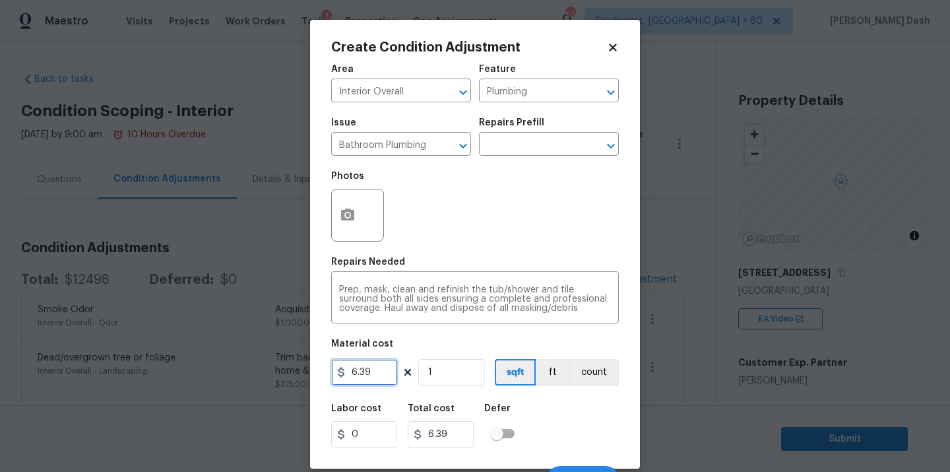
click at [384, 369] on input "6.39" at bounding box center [364, 372] width 66 height 26
type input "1000"
click at [459, 371] on input "1" at bounding box center [451, 372] width 66 height 26
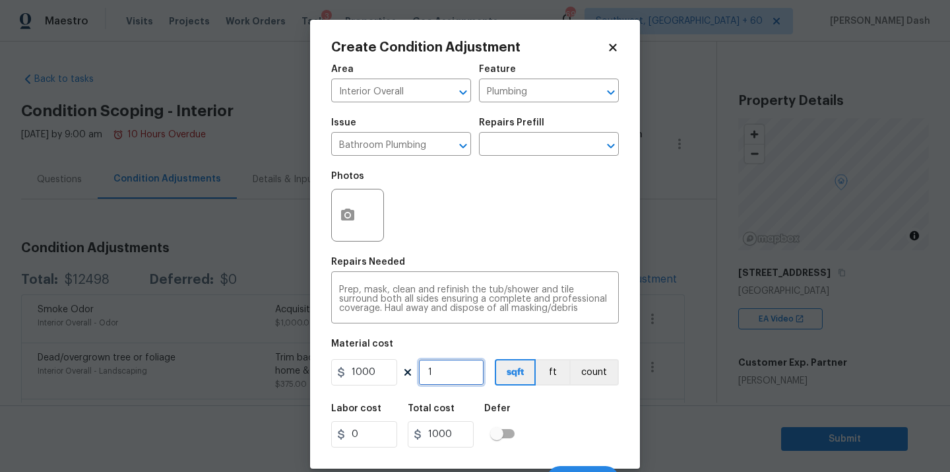
type input "0"
type input "2"
type input "2000"
type input "2"
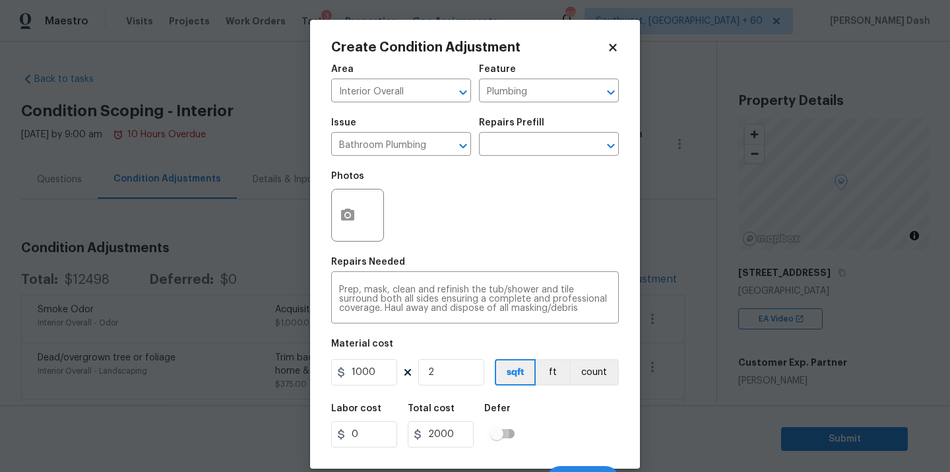
click at [521, 445] on input "checkbox" at bounding box center [496, 433] width 75 height 25
click at [506, 441] on input "checkbox" at bounding box center [509, 433] width 75 height 25
checkbox input "false"
drag, startPoint x: 583, startPoint y: 379, endPoint x: 583, endPoint y: 449, distance: 69.9
click at [583, 449] on div "Area Interior Overall ​ Feature Plumbing ​ Issue Bathroom Plumbing ​ Repairs Pr…" at bounding box center [475, 275] width 288 height 436
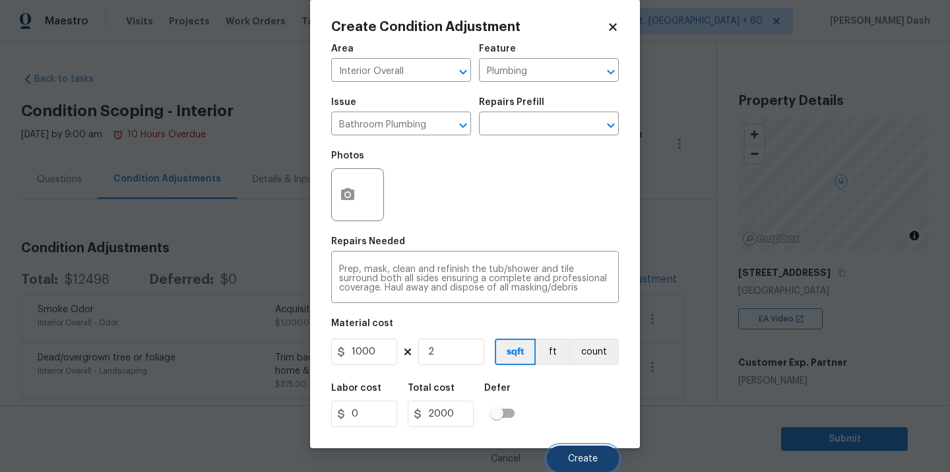
click at [585, 455] on span "Create" at bounding box center [583, 459] width 30 height 10
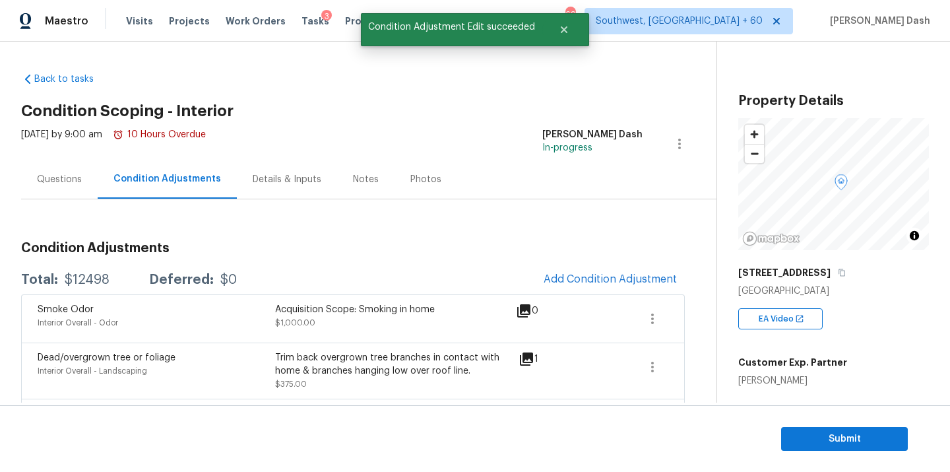
scroll to position [16, 0]
click at [600, 360] on body "Maestro Visits Projects Work Orders Tasks 3 Properties Geo Assignments 696 Sout…" at bounding box center [475, 236] width 950 height 472
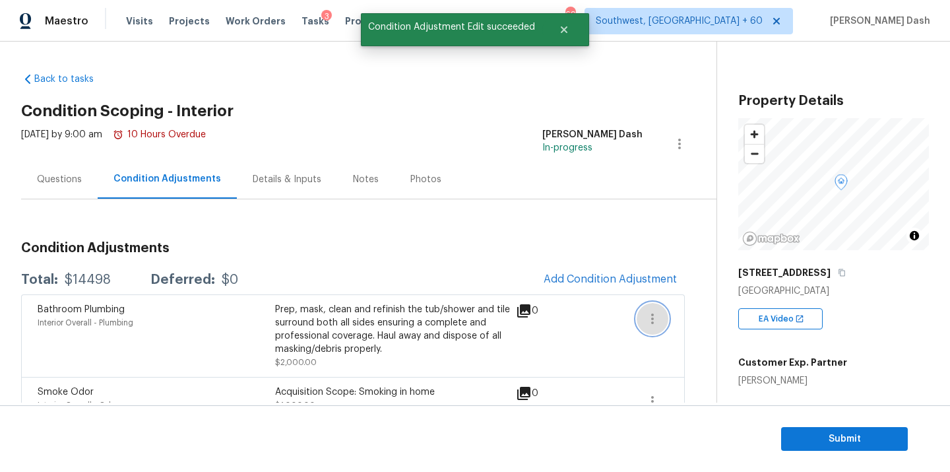
click at [652, 317] on icon "button" at bounding box center [652, 318] width 3 height 11
click at [691, 317] on div "Edit" at bounding box center [727, 315] width 103 height 13
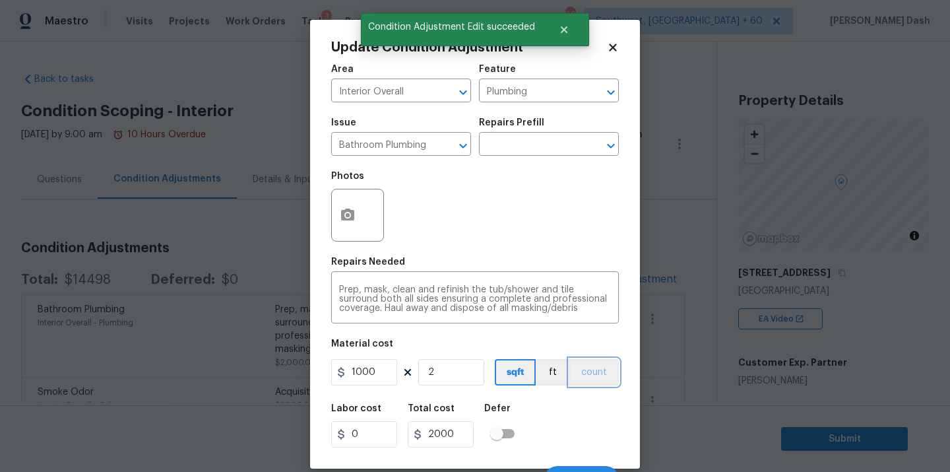
click at [584, 375] on button "count" at bounding box center [593, 372] width 49 height 26
click at [583, 412] on div "Labor cost 0 Total cost 2000 Defer" at bounding box center [475, 425] width 288 height 59
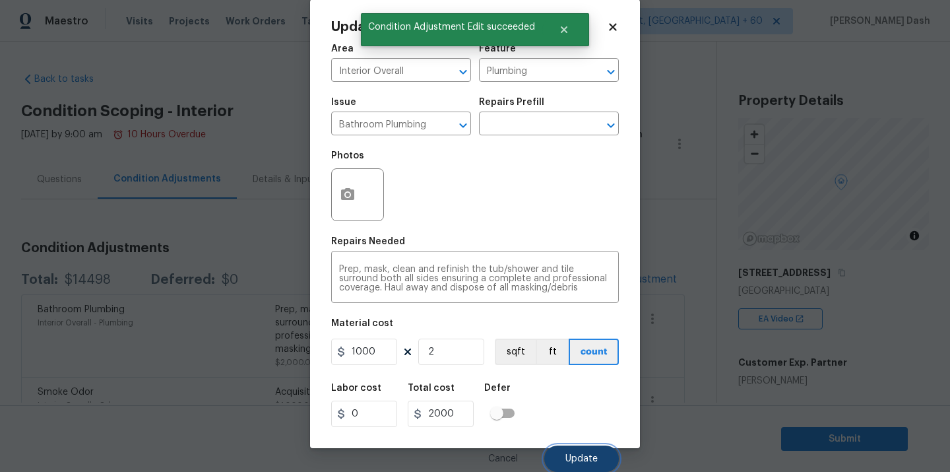
click at [591, 459] on span "Update" at bounding box center [581, 459] width 32 height 10
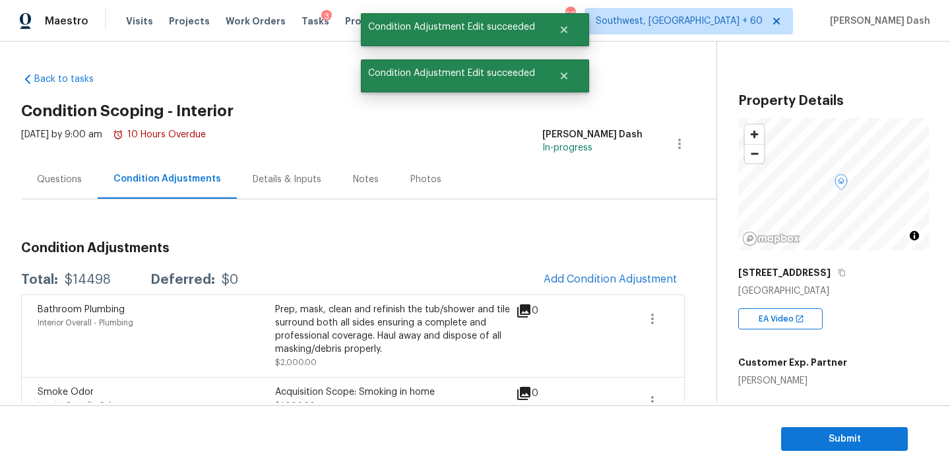
scroll to position [0, 0]
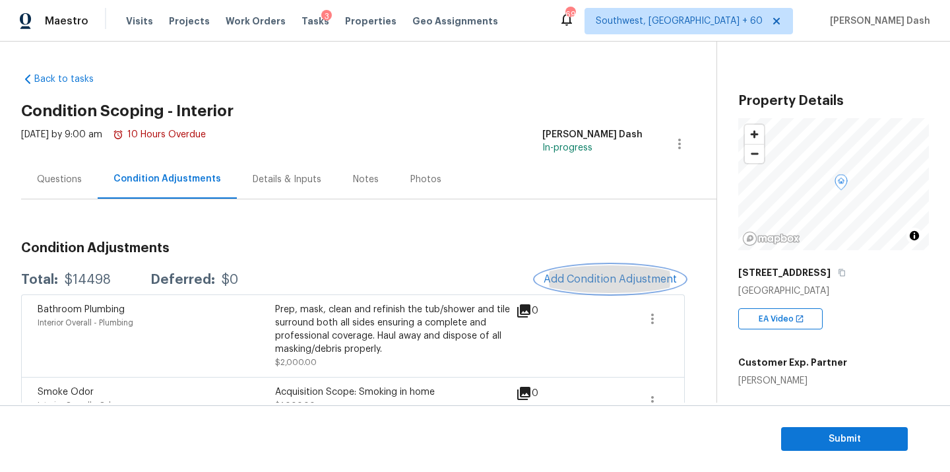
click at [605, 285] on button "Add Condition Adjustment" at bounding box center [610, 279] width 149 height 28
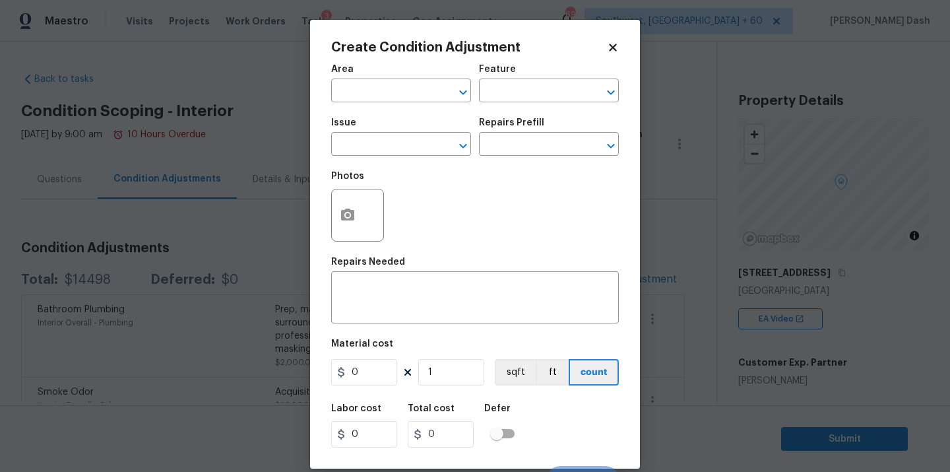
click at [879, 355] on body "Maestro Visits Projects Work Orders Tasks 3 Properties Geo Assignments 694 Sout…" at bounding box center [475, 236] width 950 height 472
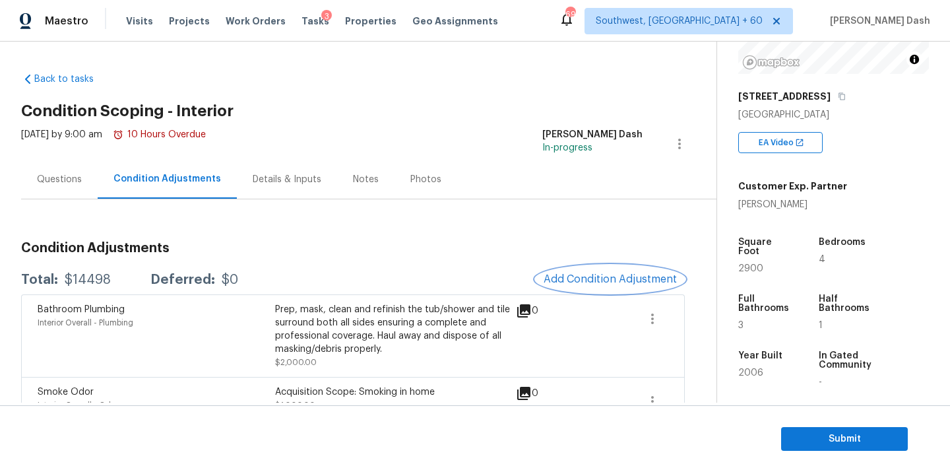
scroll to position [190, 0]
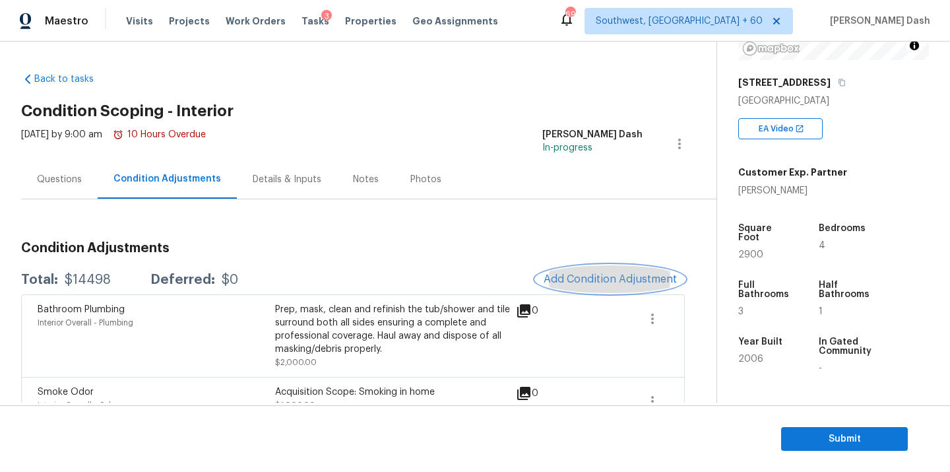
click at [608, 280] on span "Add Condition Adjustment" at bounding box center [610, 279] width 133 height 12
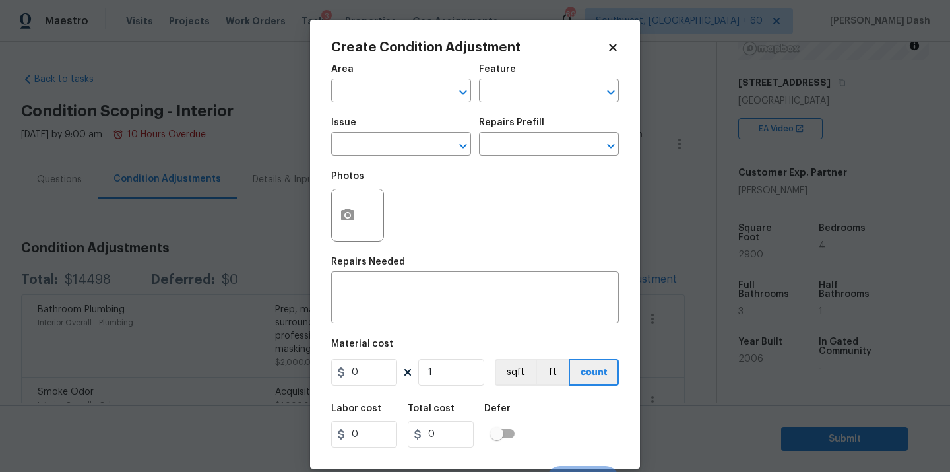
click at [396, 103] on span "Area ​" at bounding box center [401, 83] width 140 height 53
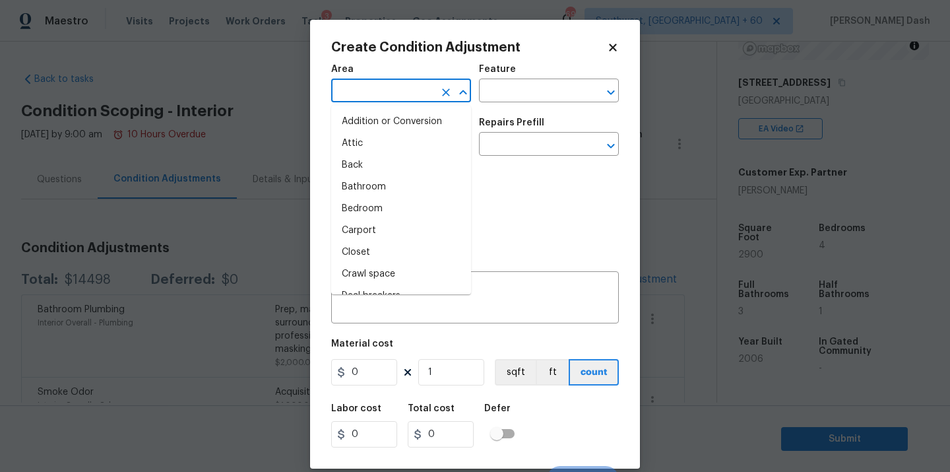
click at [395, 94] on input "text" at bounding box center [382, 92] width 103 height 20
click at [391, 205] on li "Interior Overall" at bounding box center [401, 209] width 140 height 22
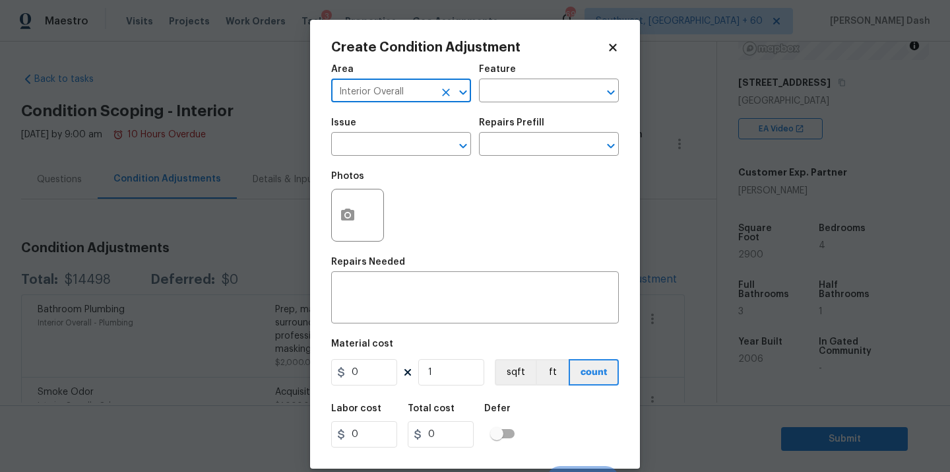
type input "Interior Overall"
click at [487, 103] on div "Area Interior Overall ​ Feature ​" at bounding box center [475, 83] width 288 height 53
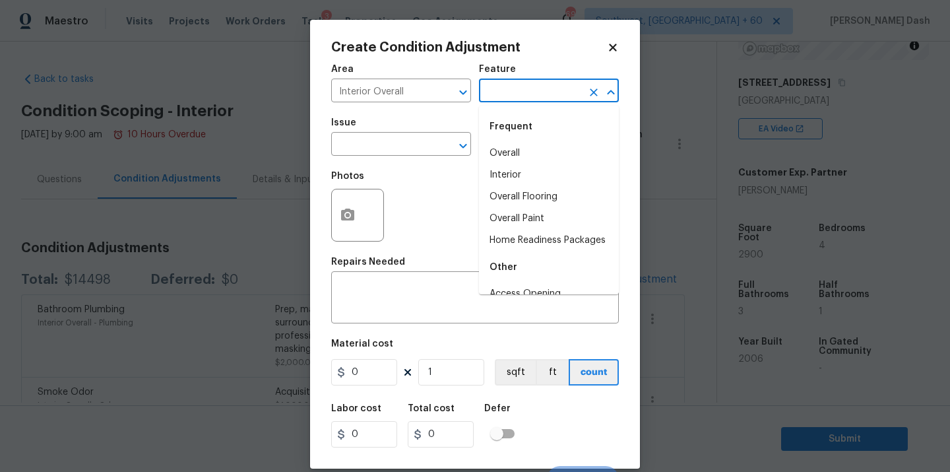
click at [487, 102] on input "text" at bounding box center [530, 92] width 103 height 20
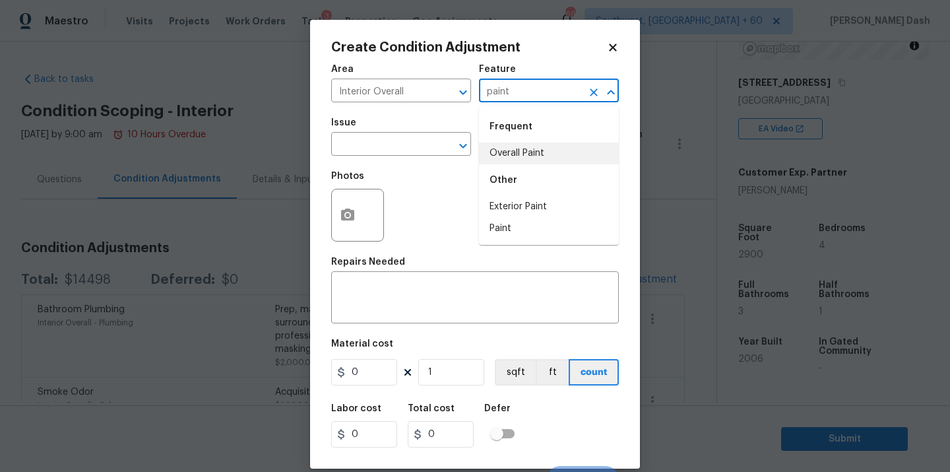
click at [504, 158] on li "Overall Paint" at bounding box center [549, 154] width 140 height 22
type input "Overall Paint"
click at [410, 143] on input "text" at bounding box center [382, 145] width 103 height 20
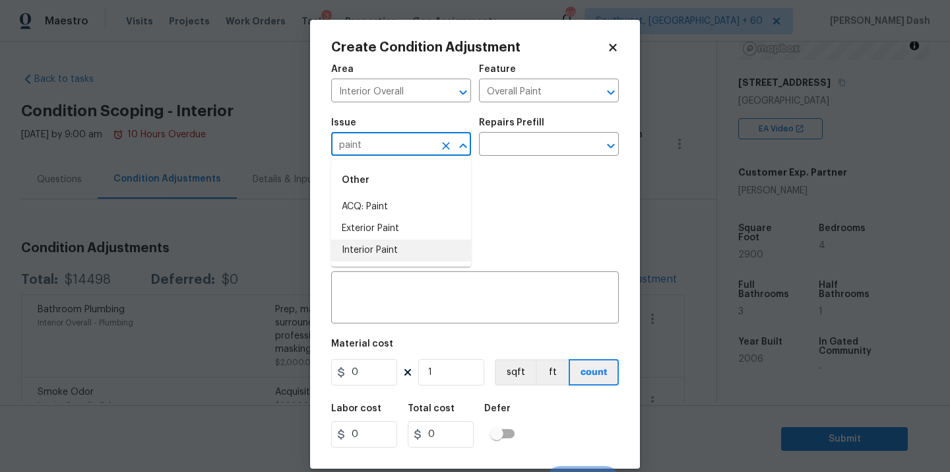
drag, startPoint x: 397, startPoint y: 256, endPoint x: 414, endPoint y: 237, distance: 26.1
click at [397, 256] on li "Interior Paint" at bounding box center [401, 251] width 140 height 22
type input "Interior Paint"
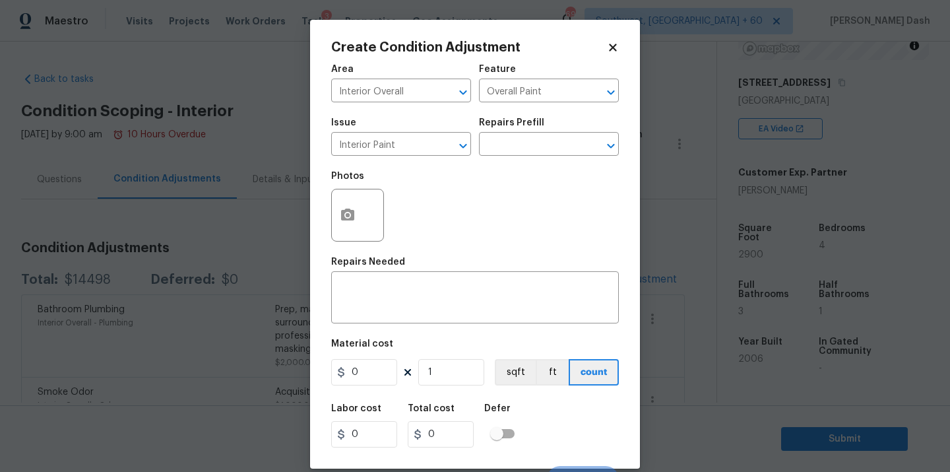
click at [507, 160] on div "Issue Interior Paint ​ Repairs Prefill ​" at bounding box center [475, 136] width 288 height 53
click at [507, 154] on input "text" at bounding box center [530, 145] width 103 height 20
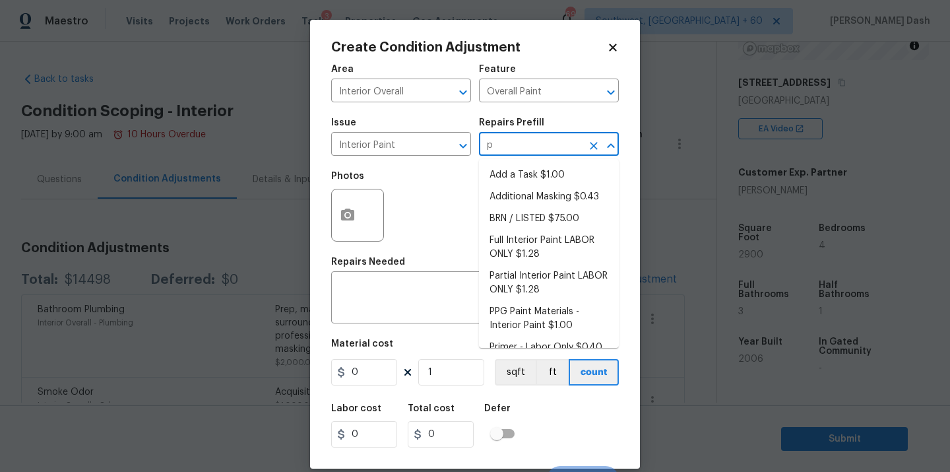
type input "pr"
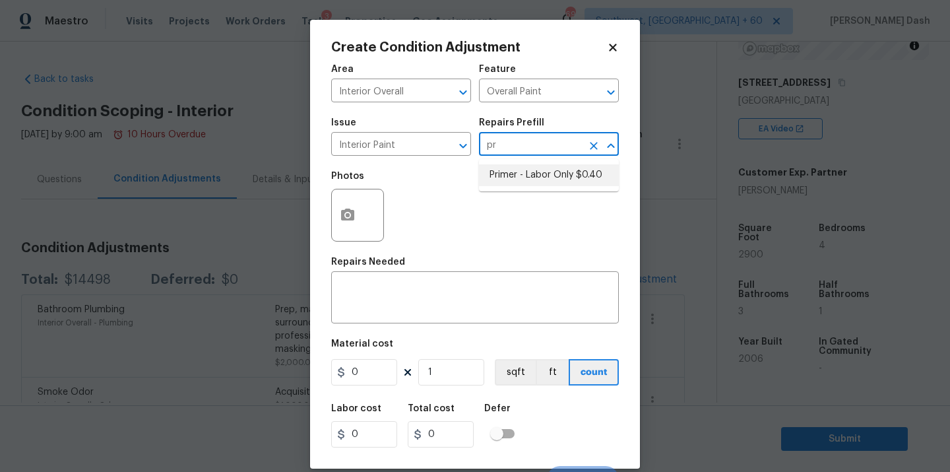
click at [519, 172] on li "Primer - Labor Only $0.40" at bounding box center [549, 175] width 140 height 22
type textarea "Interior primer - PRIMER PROVIDED BY OPENDOOR - All nails, screws, drywall anch…"
type input "0.4"
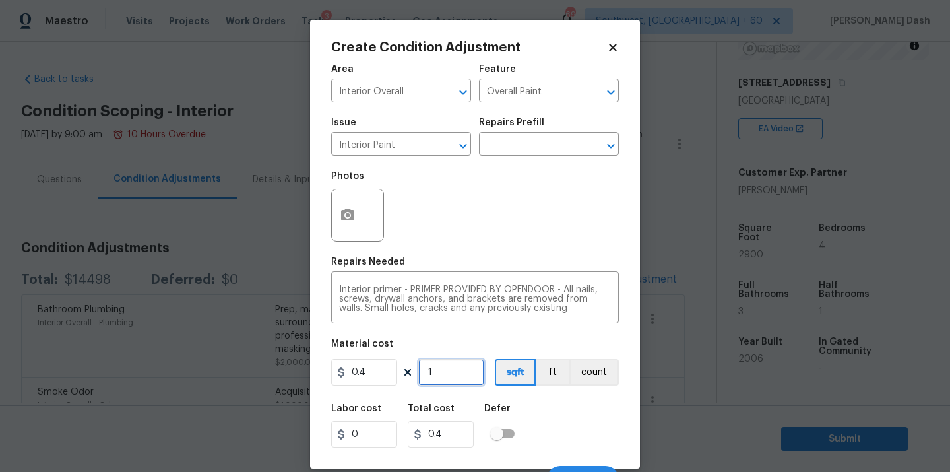
click at [463, 373] on input "1" at bounding box center [451, 372] width 66 height 26
type input "0"
type input "2"
type input "0.8"
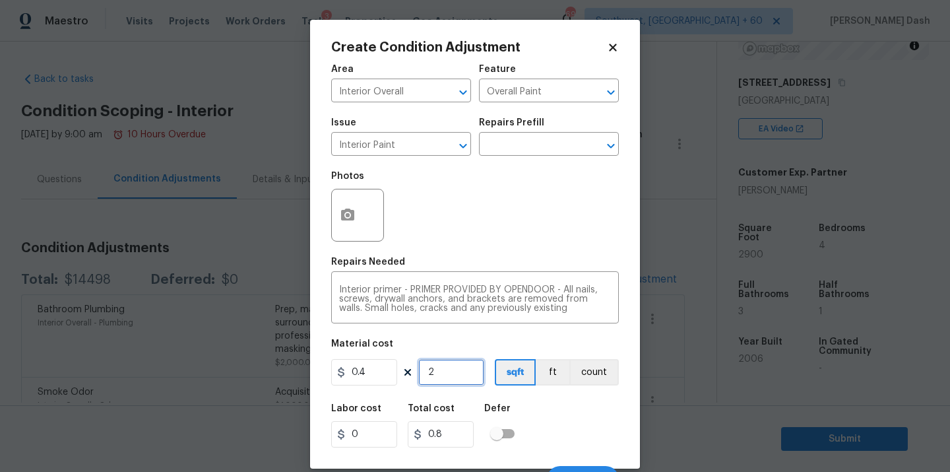
type input "29"
type input "11.6"
type input "290"
type input "116"
type input "2900"
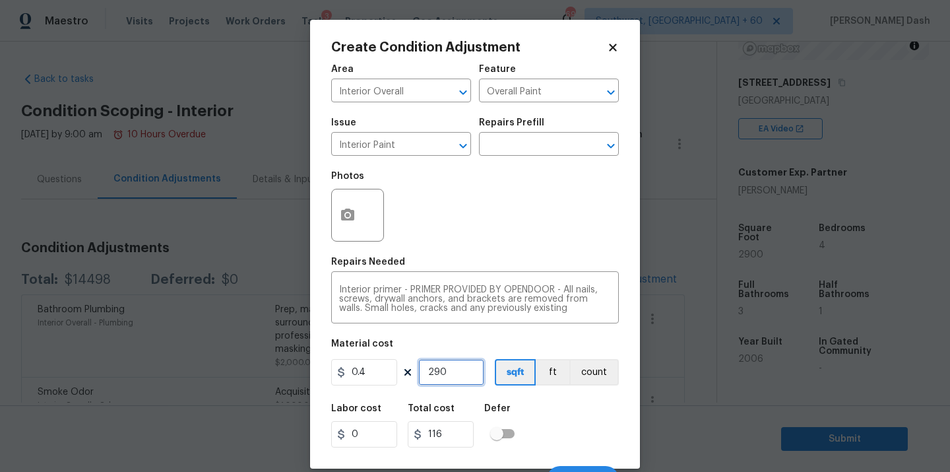
type input "1160"
type input "2900"
click at [542, 432] on div "Labor cost 0 Total cost 1160 Defer" at bounding box center [475, 425] width 288 height 59
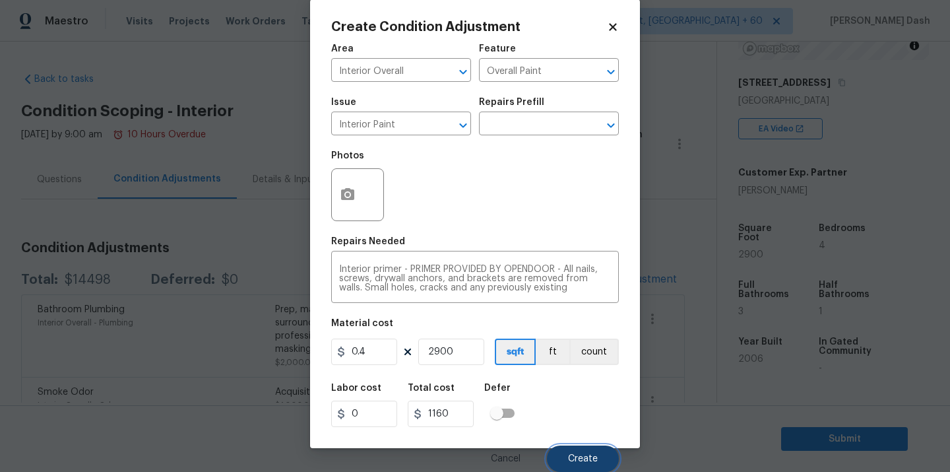
click at [577, 454] on span "Create" at bounding box center [583, 459] width 30 height 10
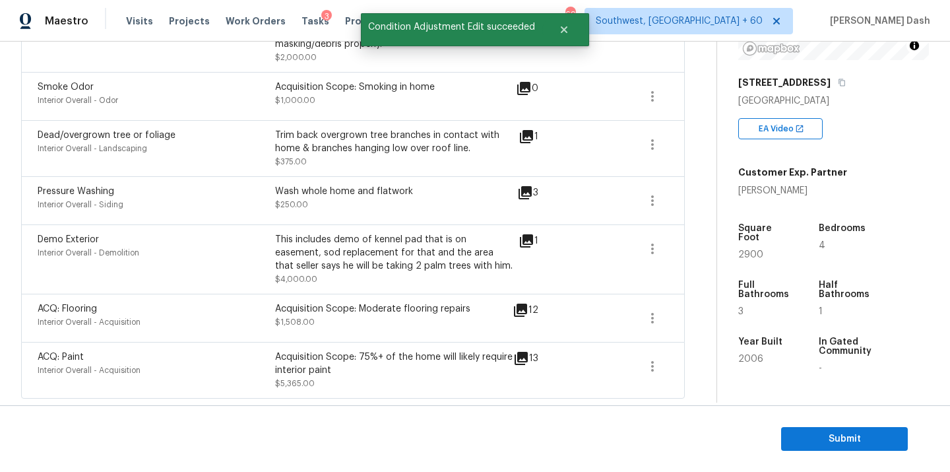
scroll to position [0, 0]
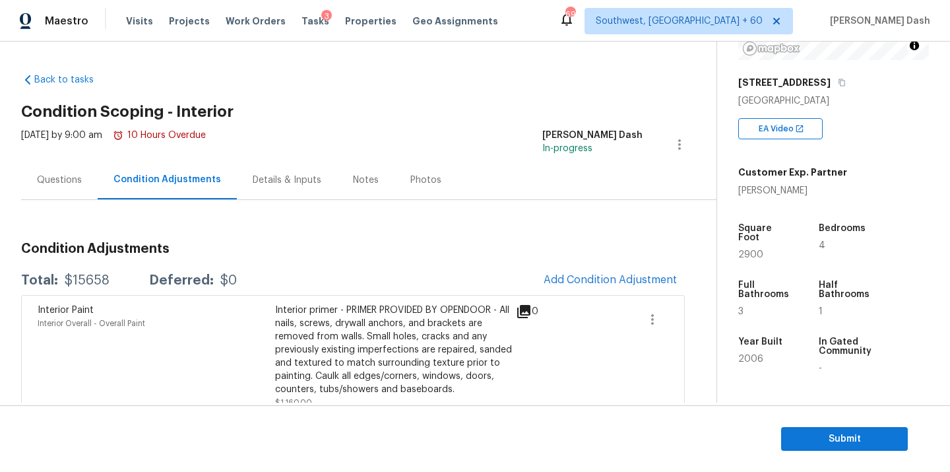
click at [93, 275] on div "$15658" at bounding box center [87, 280] width 45 height 13
copy div "$15658"
click at [609, 290] on button "Add Condition Adjustment" at bounding box center [610, 280] width 149 height 28
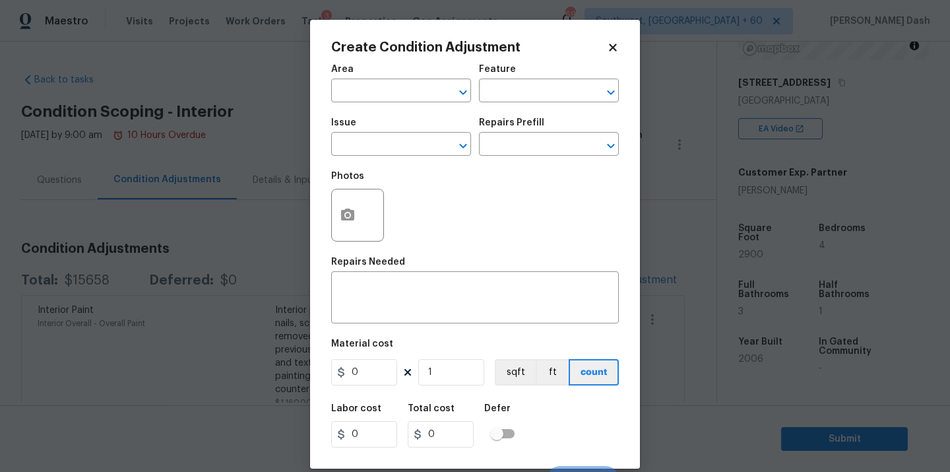
click at [414, 113] on span "Issue ​" at bounding box center [401, 136] width 140 height 53
click at [410, 90] on input "text" at bounding box center [382, 92] width 103 height 20
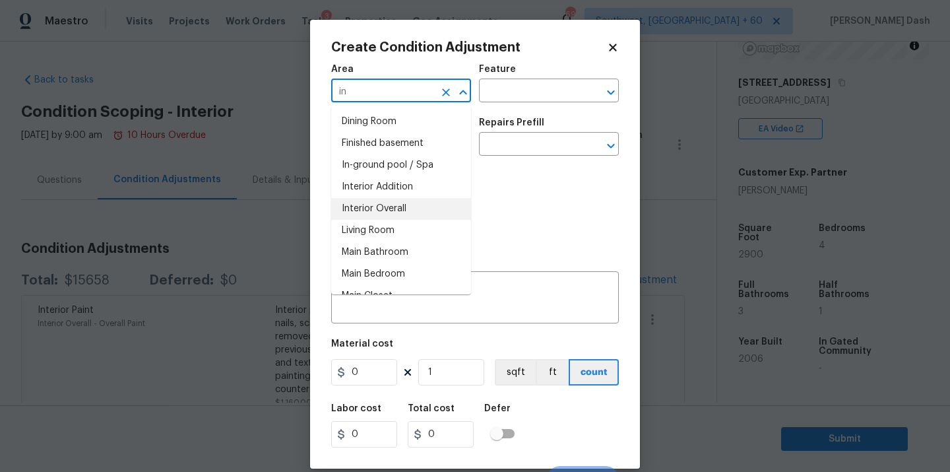
click at [388, 203] on li "Interior Overall" at bounding box center [401, 209] width 140 height 22
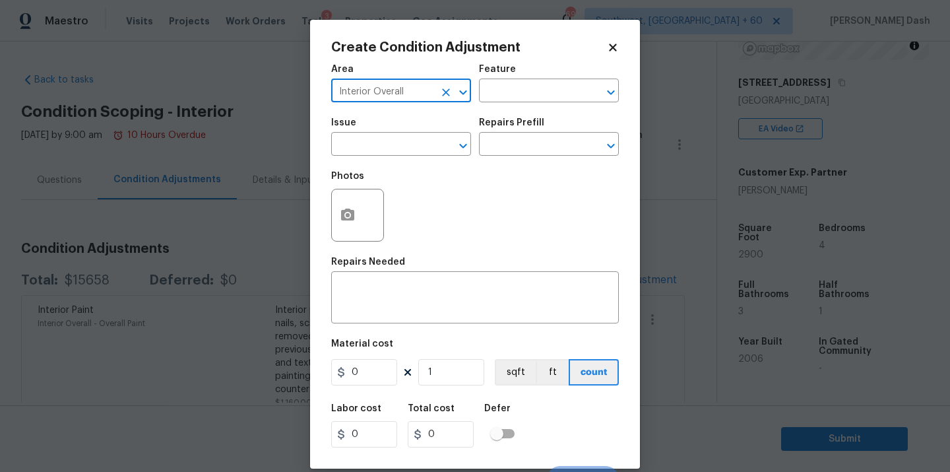
type input "Interior Overall"
click at [524, 73] on div "Feature" at bounding box center [549, 73] width 140 height 17
click at [524, 92] on input "text" at bounding box center [530, 92] width 103 height 20
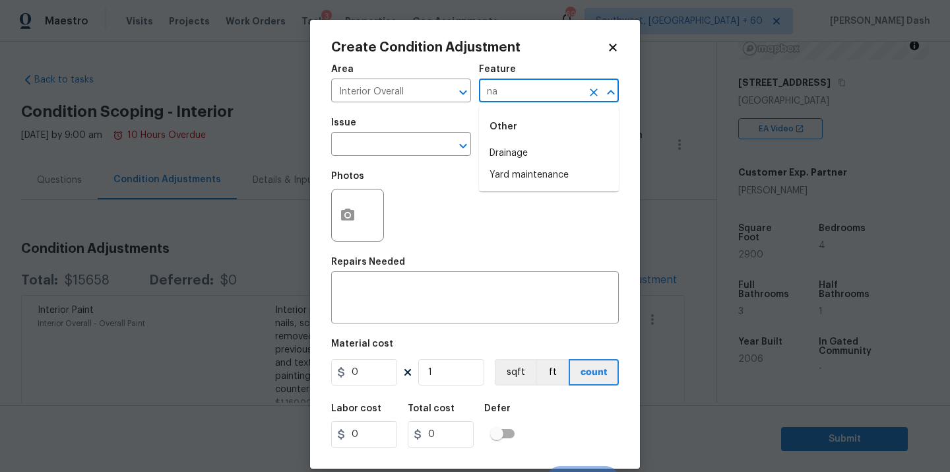
type input "n"
click at [522, 194] on li "Bathtub" at bounding box center [549, 197] width 140 height 22
type input "Bathtub"
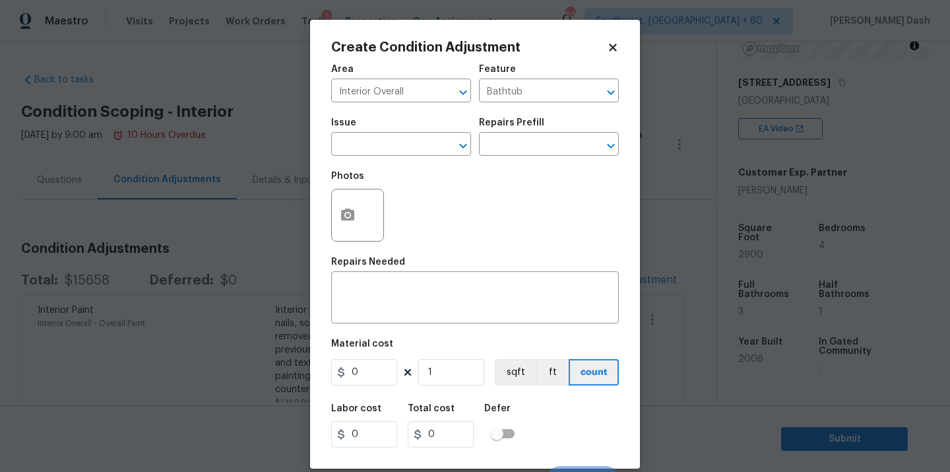
click at [430, 158] on span "Issue ​" at bounding box center [401, 136] width 140 height 53
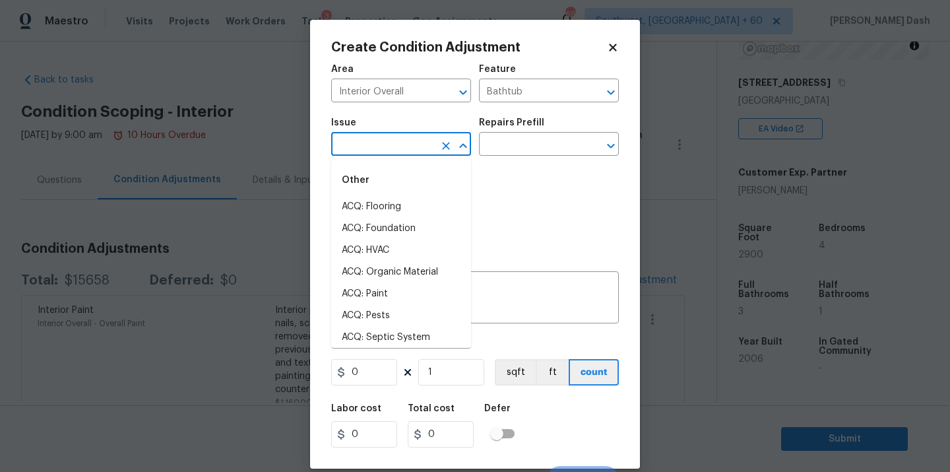
click at [430, 149] on input "text" at bounding box center [382, 145] width 103 height 20
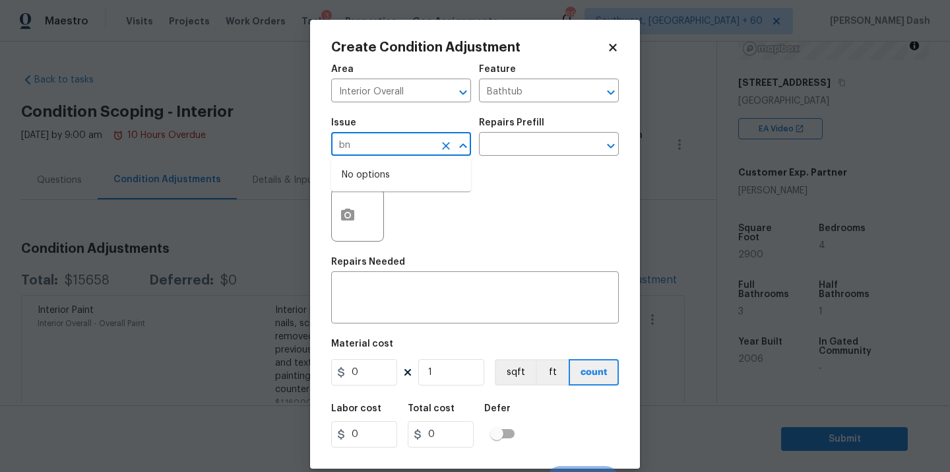
type input "b"
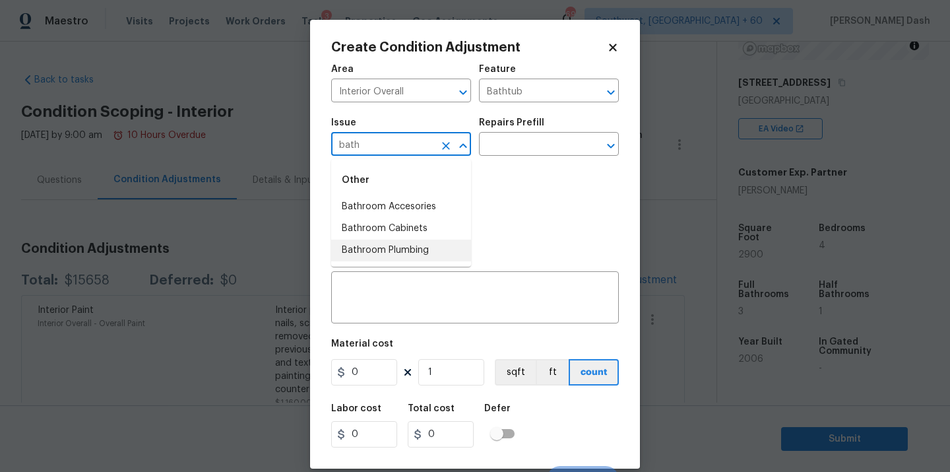
click at [412, 242] on li "Bathroom Plumbing" at bounding box center [401, 251] width 140 height 22
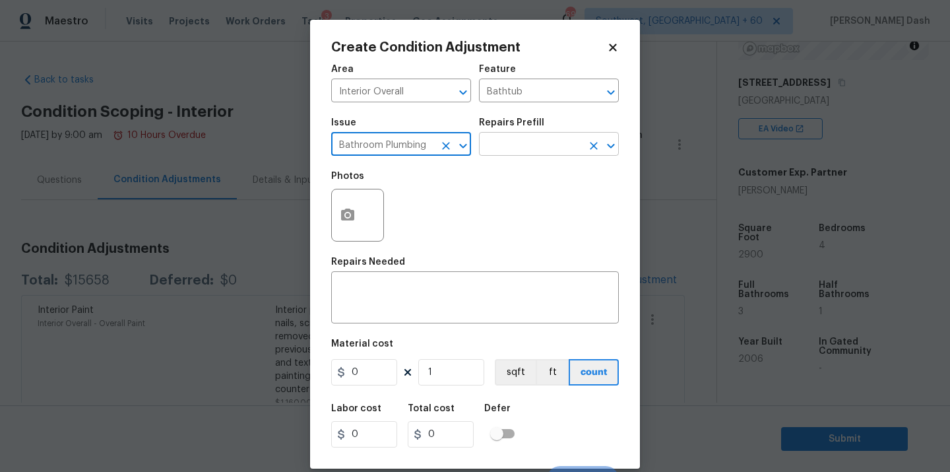
type input "Bathroom Plumbing"
click at [501, 143] on input "text" at bounding box center [530, 145] width 103 height 20
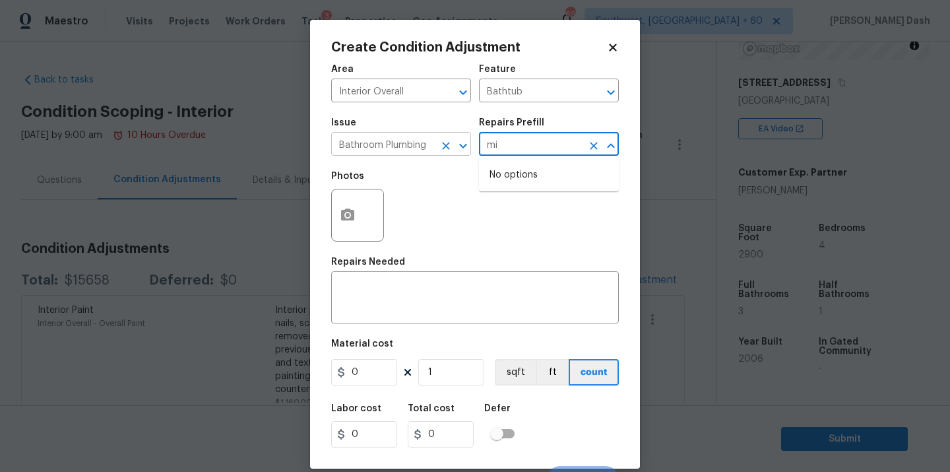
click at [444, 146] on icon "Clear" at bounding box center [446, 146] width 8 height 8
type input "mi"
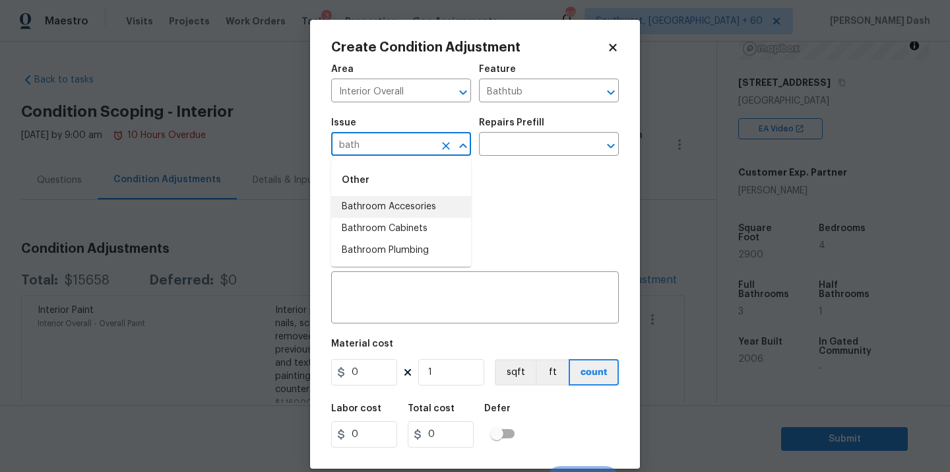
click at [395, 210] on li "Bathroom Accesories" at bounding box center [401, 207] width 140 height 22
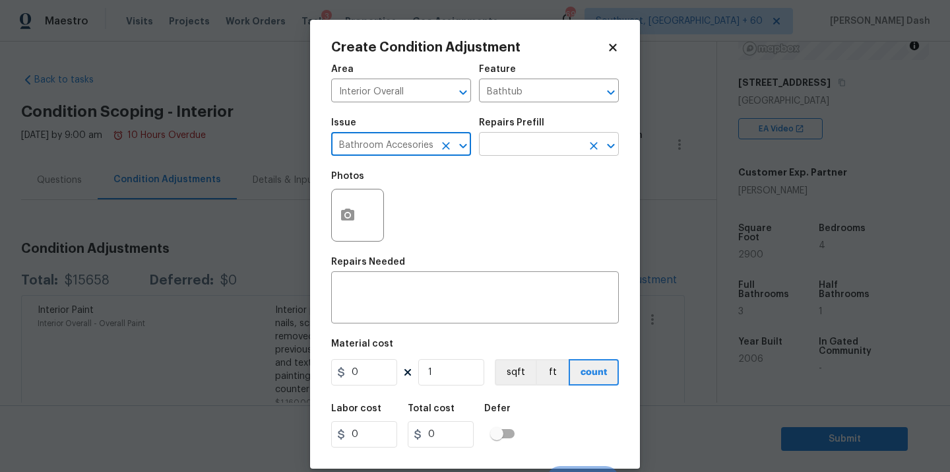
type input "Bathroom Accesories"
click at [505, 138] on input "text" at bounding box center [530, 145] width 103 height 20
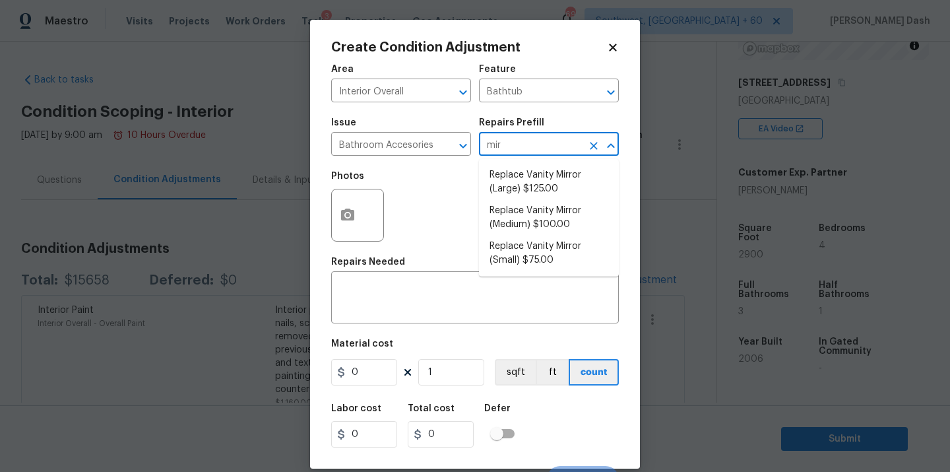
type input "mirr"
click at [521, 213] on li "Replace Vanity Mirror (Medium) $100.00" at bounding box center [549, 218] width 140 height 36
type input "Interior Trim"
type textarea "Remove the existing vanity mirror and install a new vanity mirror. Ensure that …"
type input "100"
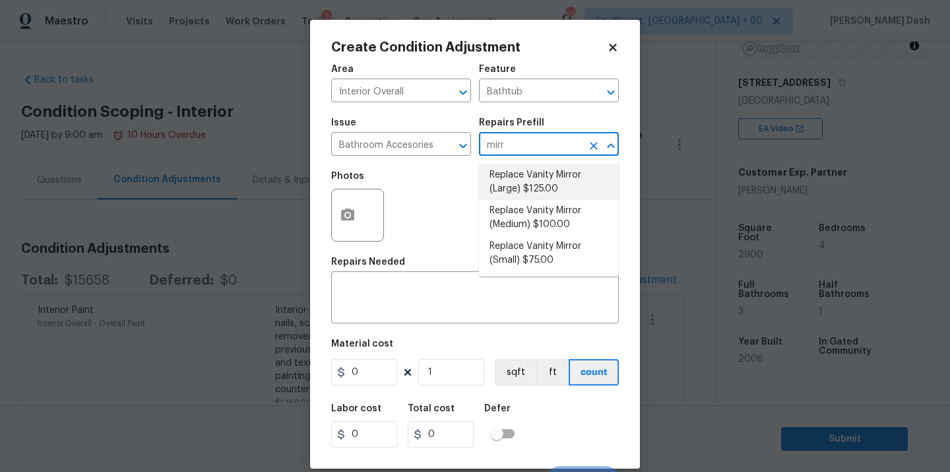
type input "100"
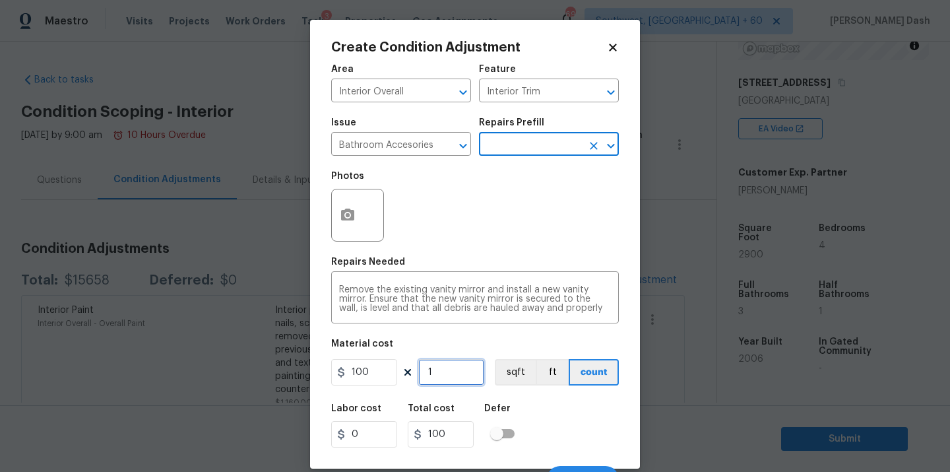
click at [454, 371] on input "1" at bounding box center [451, 372] width 66 height 26
type input "0"
type input "2"
type input "200"
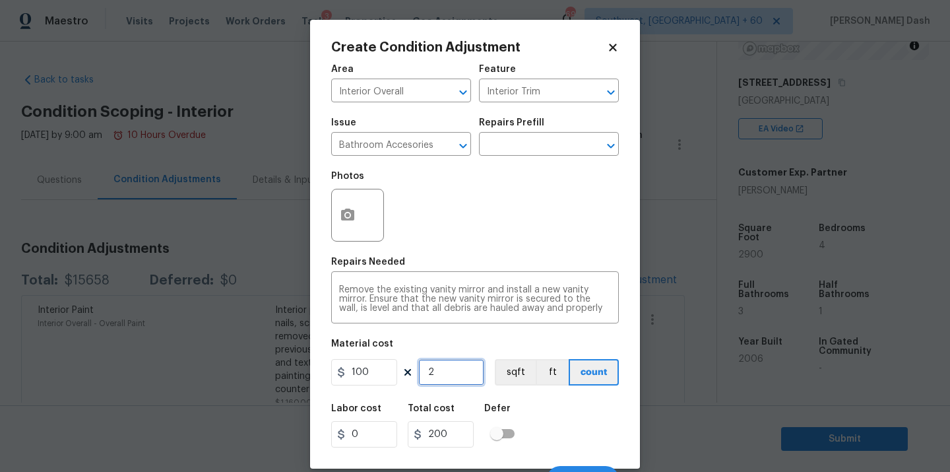
type input "2"
click at [572, 405] on div "Labor cost 0 Total cost 200 Defer" at bounding box center [475, 425] width 288 height 59
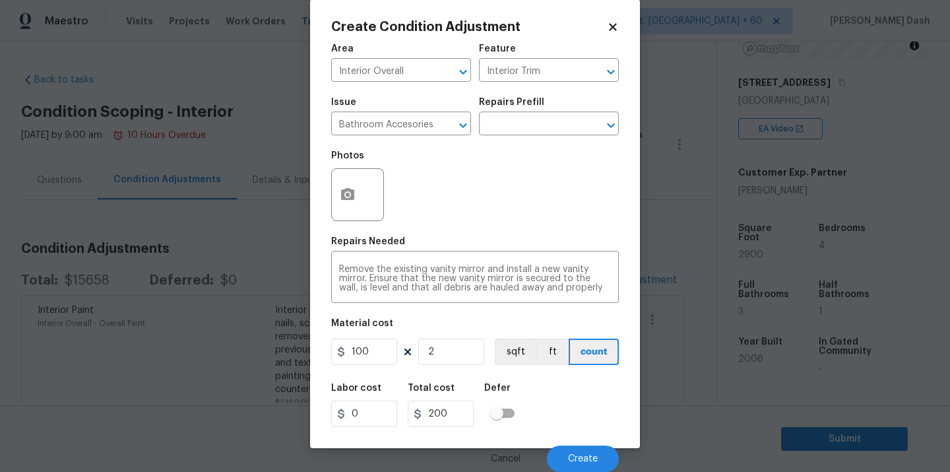
click at [591, 443] on div "Cancel Create" at bounding box center [475, 453] width 288 height 37
click at [593, 457] on span "Create" at bounding box center [583, 459] width 30 height 10
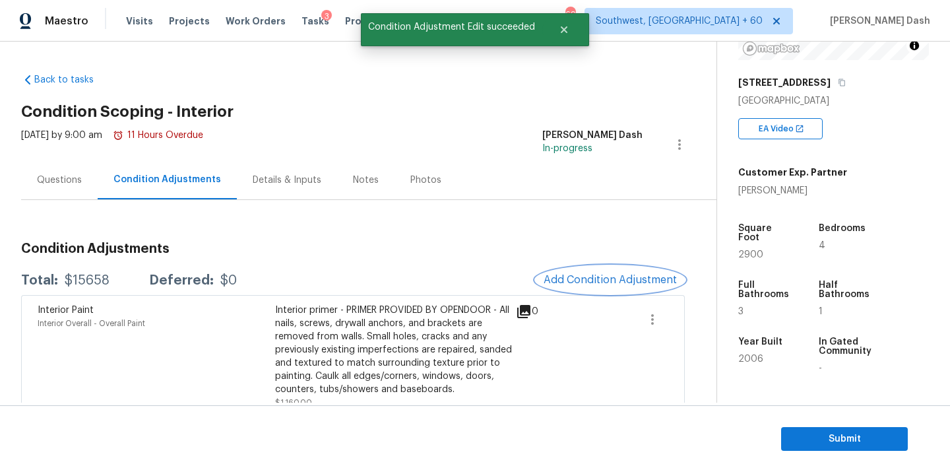
scroll to position [0, 0]
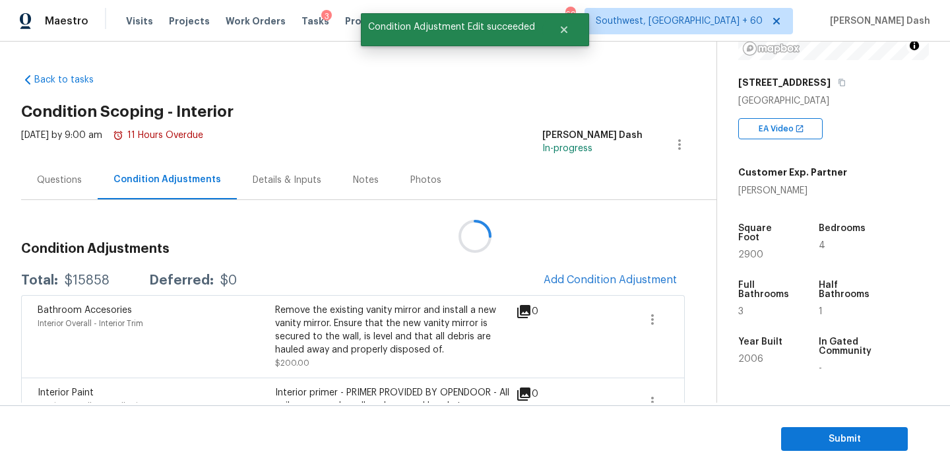
click at [98, 278] on div at bounding box center [475, 236] width 950 height 472
click at [98, 278] on div "$15858" at bounding box center [87, 280] width 45 height 13
copy div "$15858"
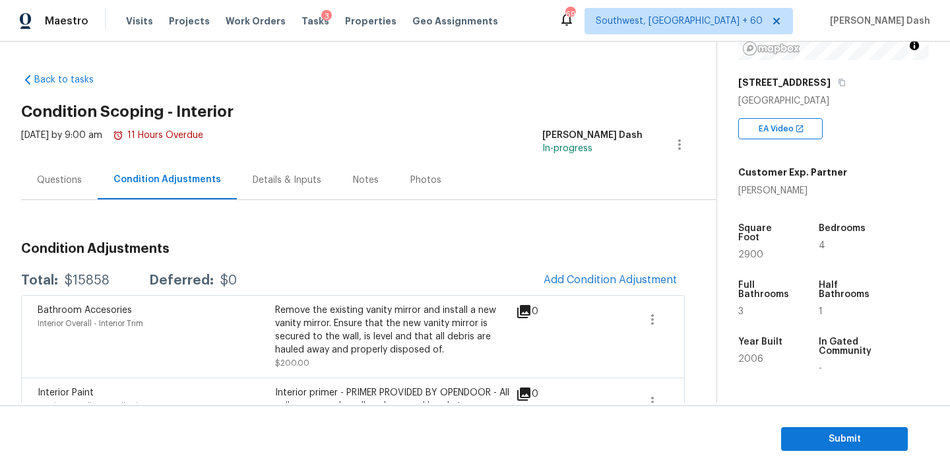
click at [94, 281] on div "$15858" at bounding box center [87, 280] width 45 height 13
copy div "$15858"
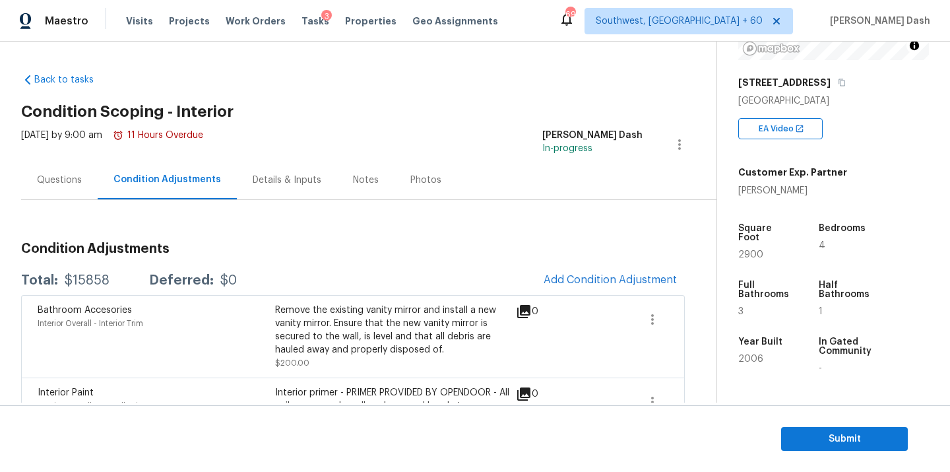
click at [64, 191] on div "Questions" at bounding box center [59, 179] width 77 height 39
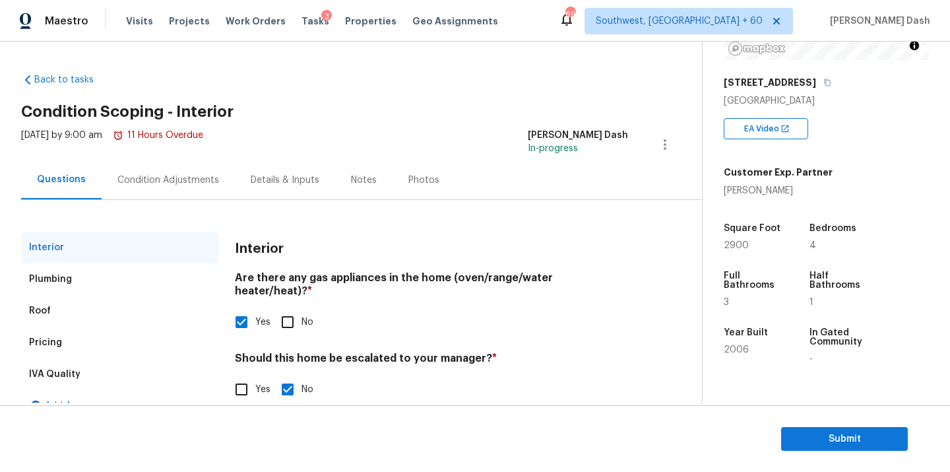
scroll to position [23, 0]
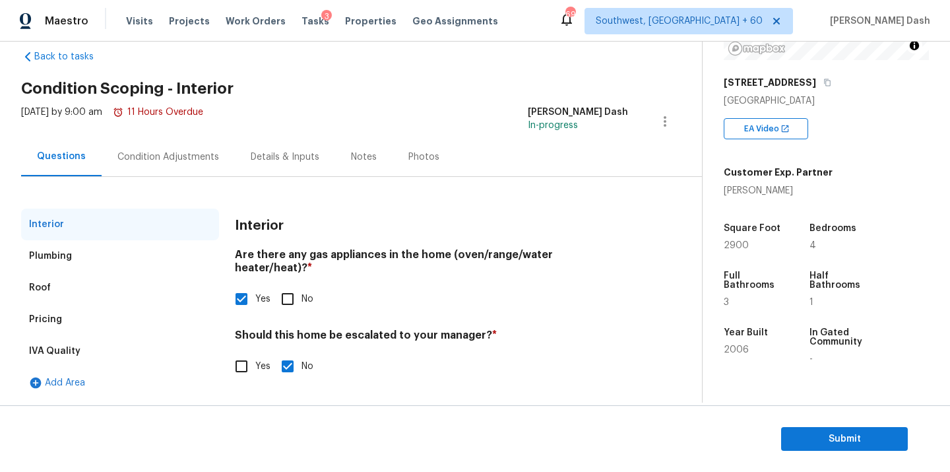
click at [59, 319] on div "Pricing" at bounding box center [45, 319] width 33 height 13
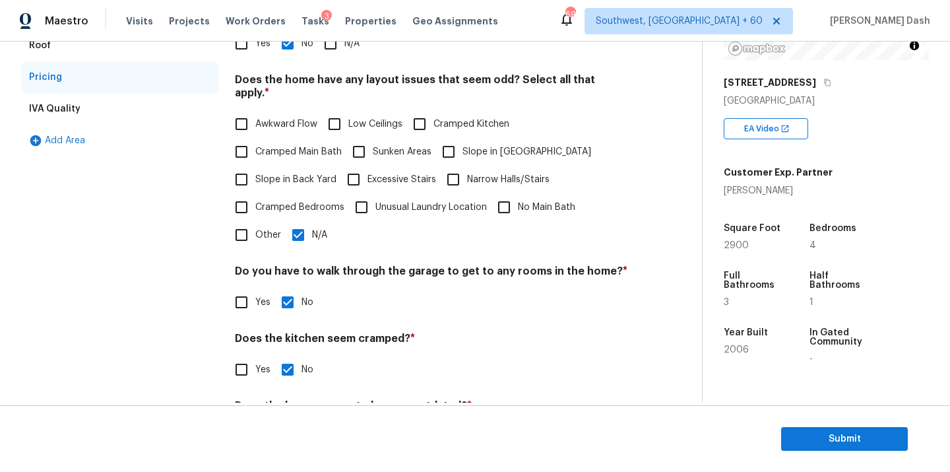
scroll to position [268, 0]
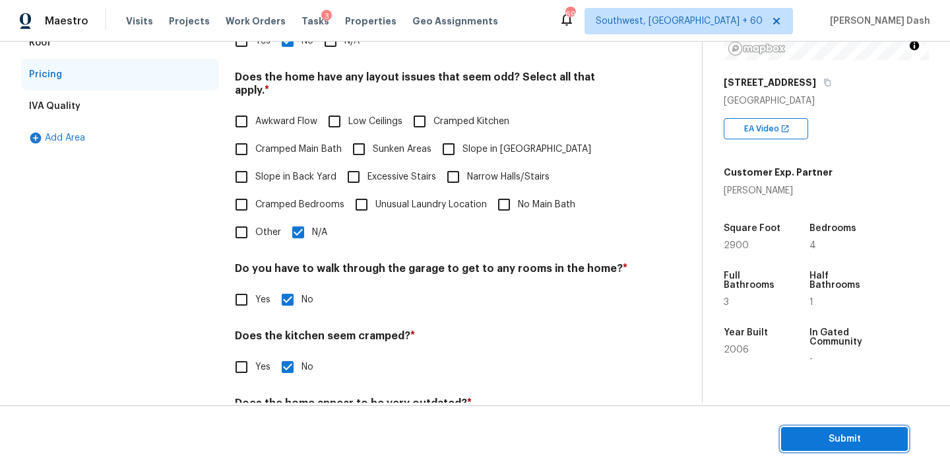
click at [835, 433] on span "Submit" at bounding box center [845, 439] width 106 height 16
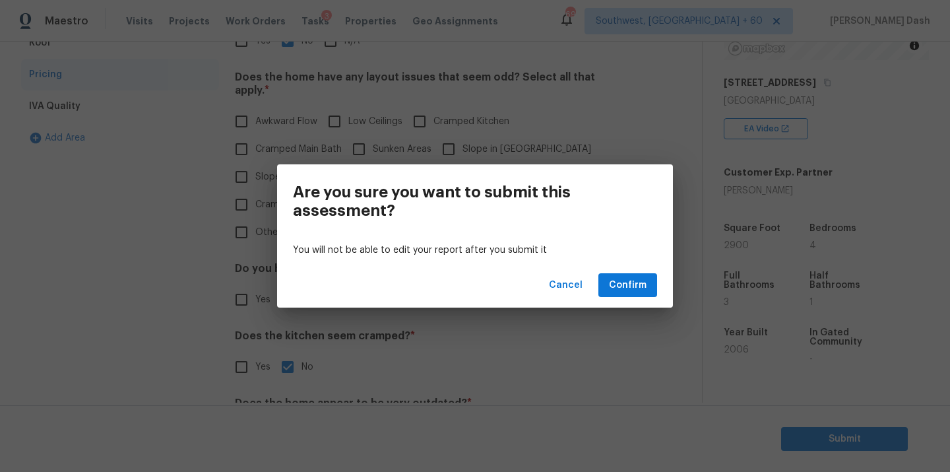
click at [621, 269] on div "Cancel Confirm" at bounding box center [475, 286] width 396 height 46
click at [633, 288] on span "Confirm" at bounding box center [628, 285] width 38 height 16
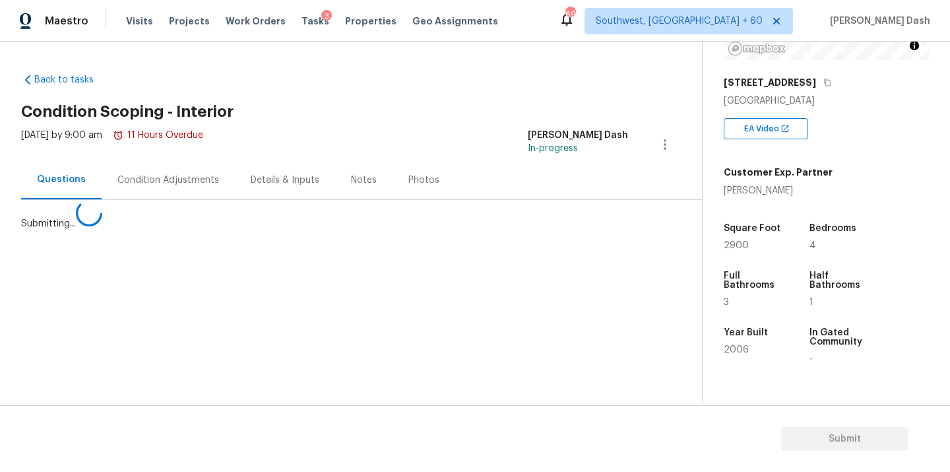
scroll to position [0, 0]
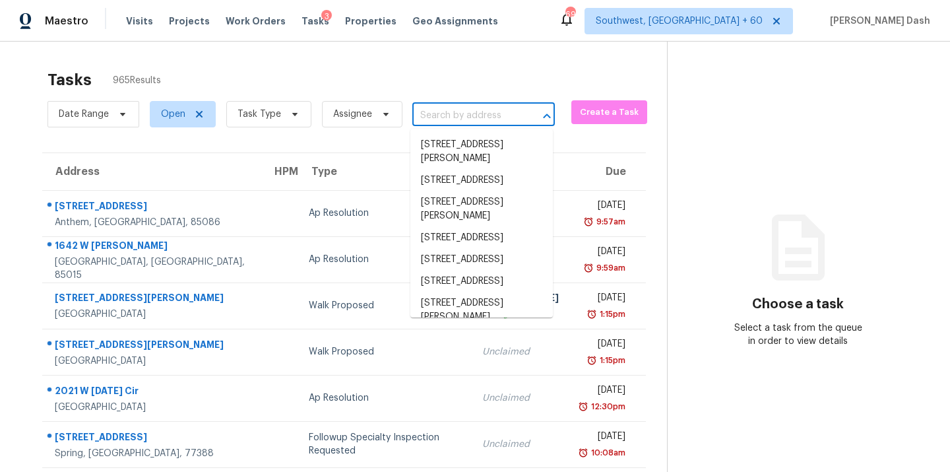
click at [447, 121] on input "text" at bounding box center [465, 116] width 106 height 20
paste input "[STREET_ADDRESS][US_STATE]"
type input "[STREET_ADDRESS][US_STATE]"
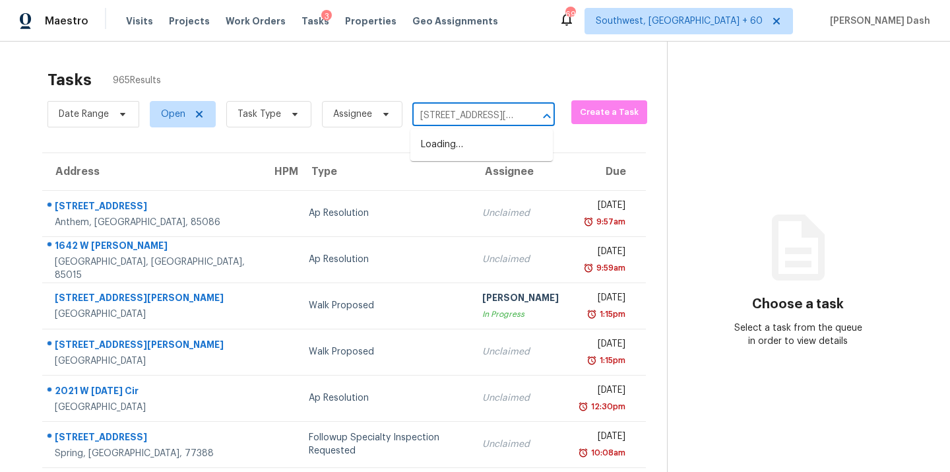
scroll to position [0, 100]
click at [445, 146] on li "[STREET_ADDRESS][US_STATE]" at bounding box center [481, 152] width 143 height 36
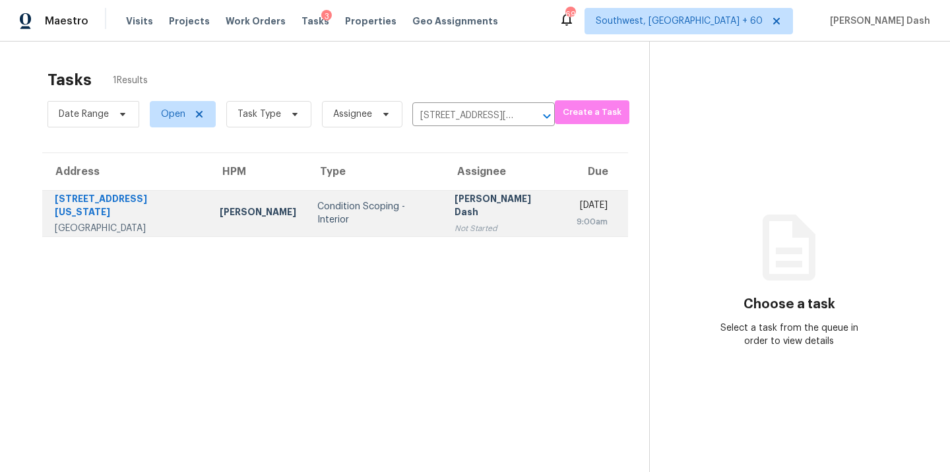
click at [317, 215] on div "Condition Scoping - Interior" at bounding box center [375, 213] width 116 height 26
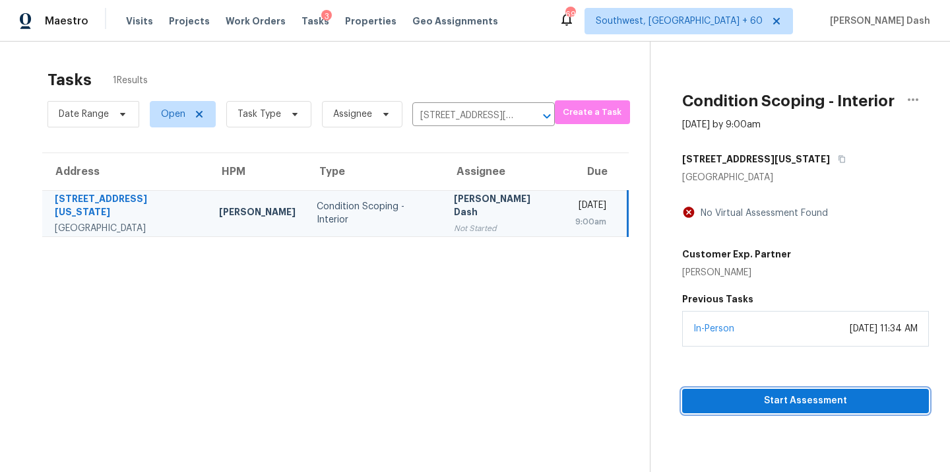
click at [763, 403] on span "Start Assessment" at bounding box center [806, 401] width 226 height 16
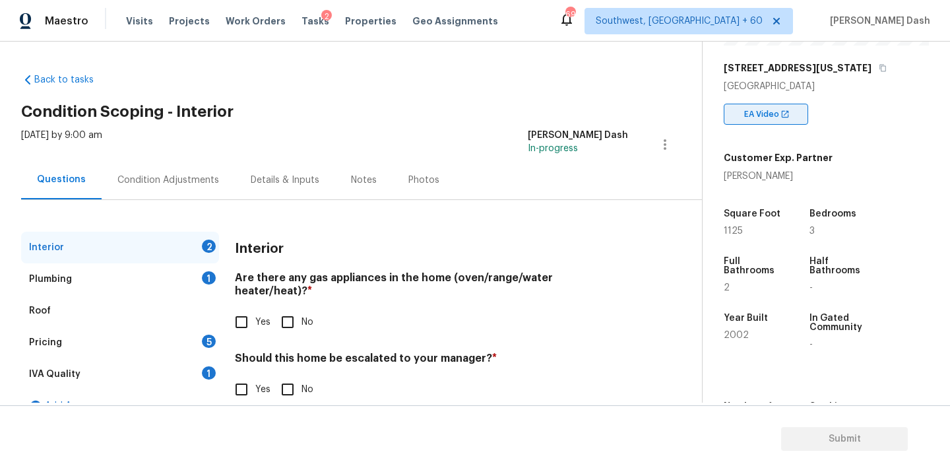
scroll to position [210, 0]
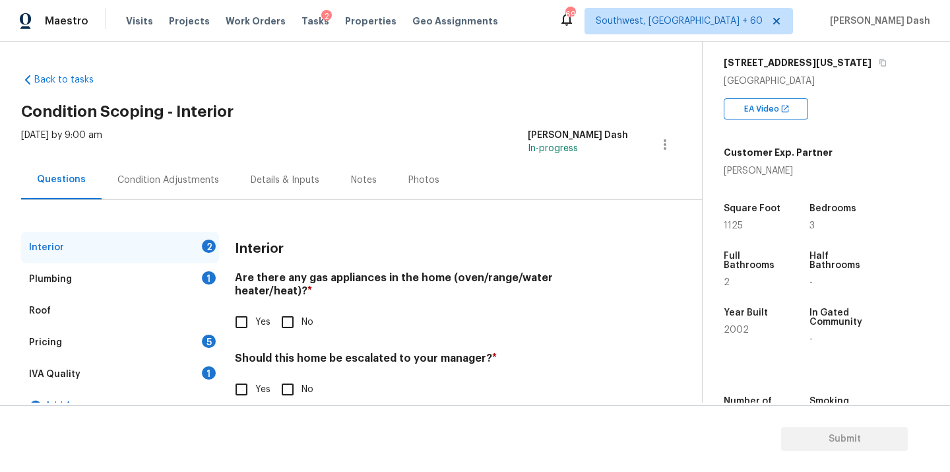
click at [284, 308] on input "No" at bounding box center [288, 322] width 28 height 28
checkbox input "true"
click at [284, 377] on input "No" at bounding box center [288, 391] width 28 height 28
checkbox input "true"
click at [201, 272] on div "Plumbing 1" at bounding box center [120, 279] width 198 height 32
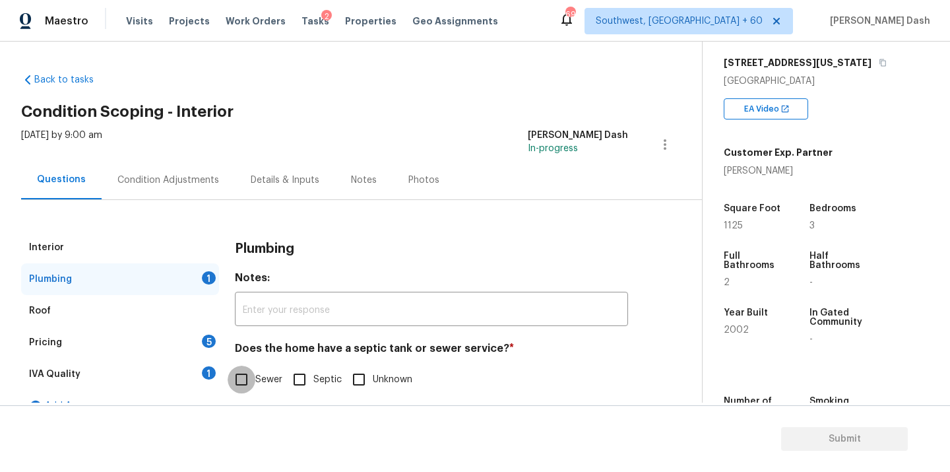
click at [242, 383] on input "Sewer" at bounding box center [242, 380] width 28 height 28
checkbox input "true"
click at [187, 379] on div "IVA Quality 1" at bounding box center [120, 374] width 198 height 32
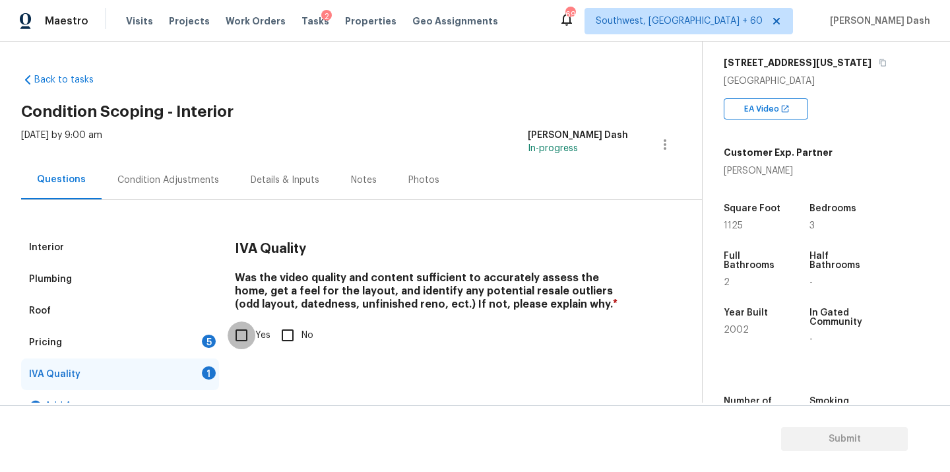
click at [246, 323] on input "Yes" at bounding box center [242, 335] width 28 height 28
checkbox input "true"
drag, startPoint x: 203, startPoint y: 355, endPoint x: 241, endPoint y: 323, distance: 49.6
click at [203, 355] on div "Pricing 5" at bounding box center [120, 343] width 198 height 32
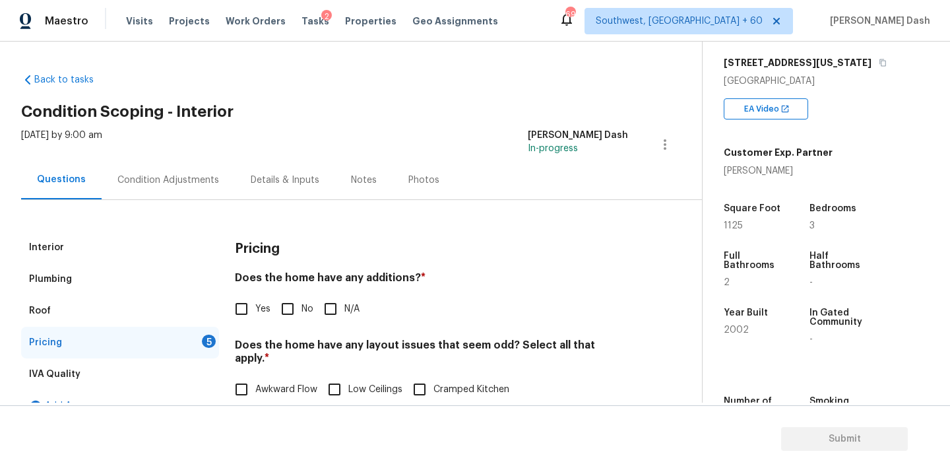
click at [303, 307] on span "No" at bounding box center [308, 309] width 12 height 14
click at [302, 307] on input "No" at bounding box center [288, 309] width 28 height 28
checkbox input "true"
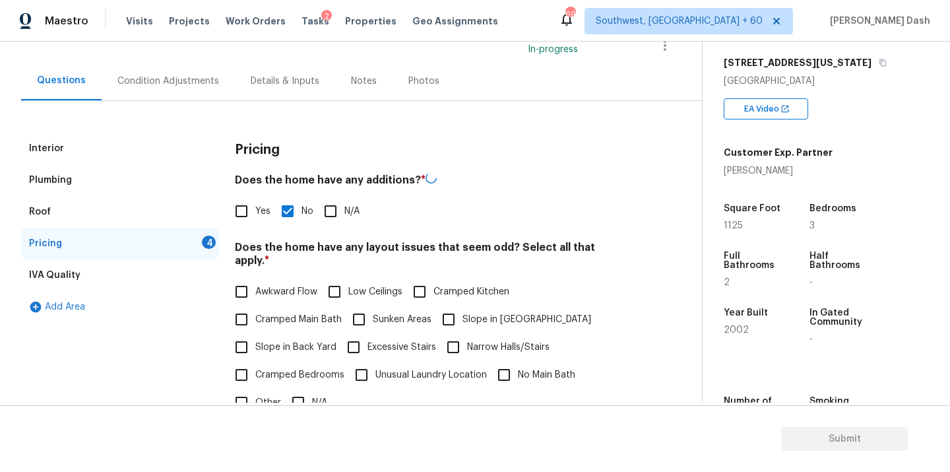
scroll to position [203, 0]
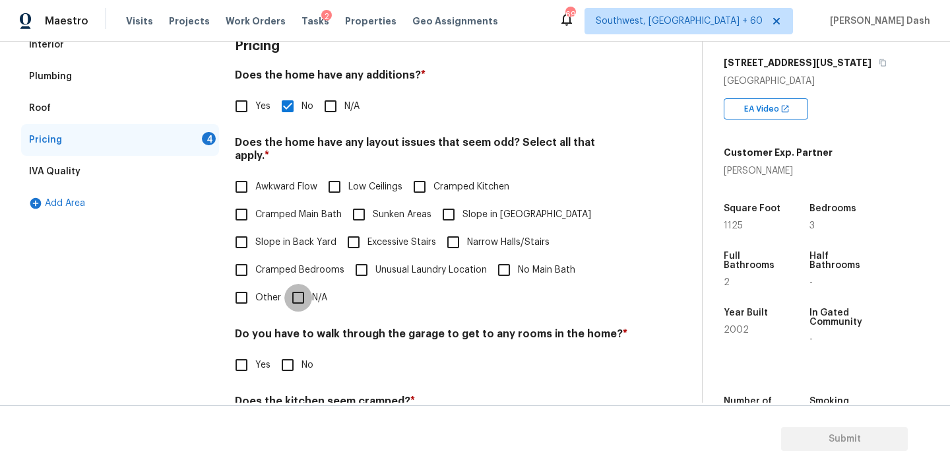
click at [297, 284] on input "N/A" at bounding box center [298, 298] width 28 height 28
checkbox input "true"
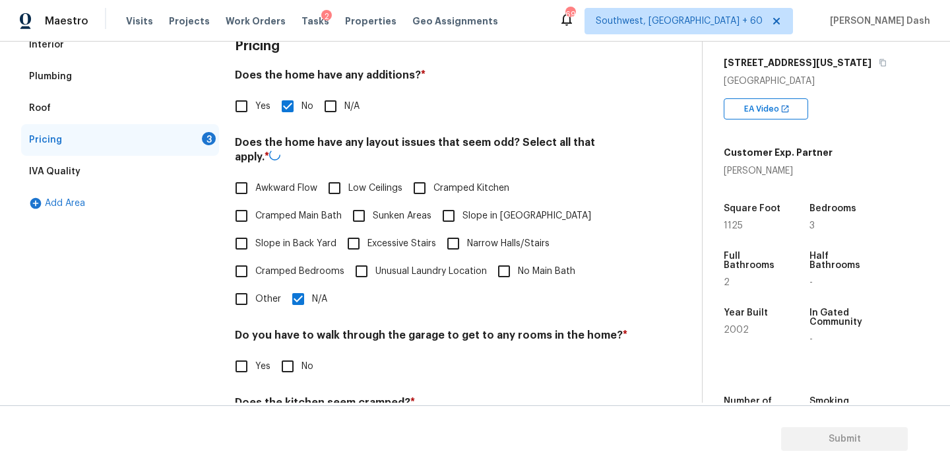
click at [291, 363] on input "No" at bounding box center [288, 366] width 28 height 28
checkbox input "true"
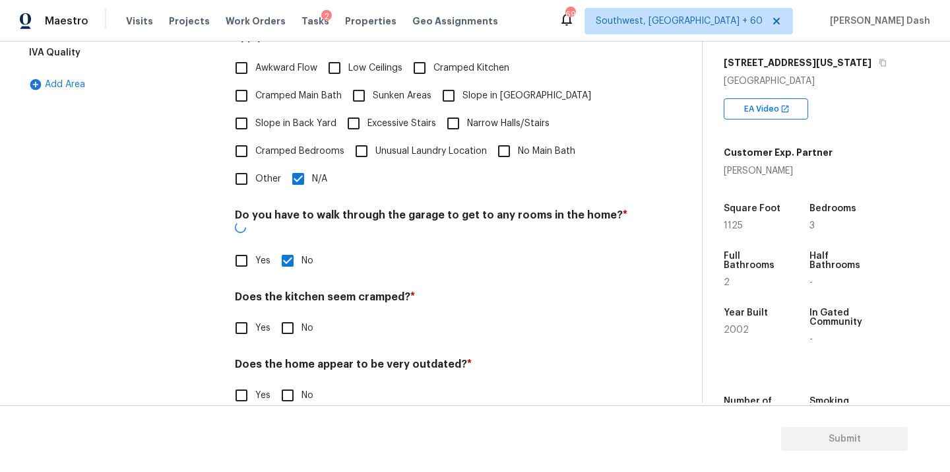
scroll to position [320, 0]
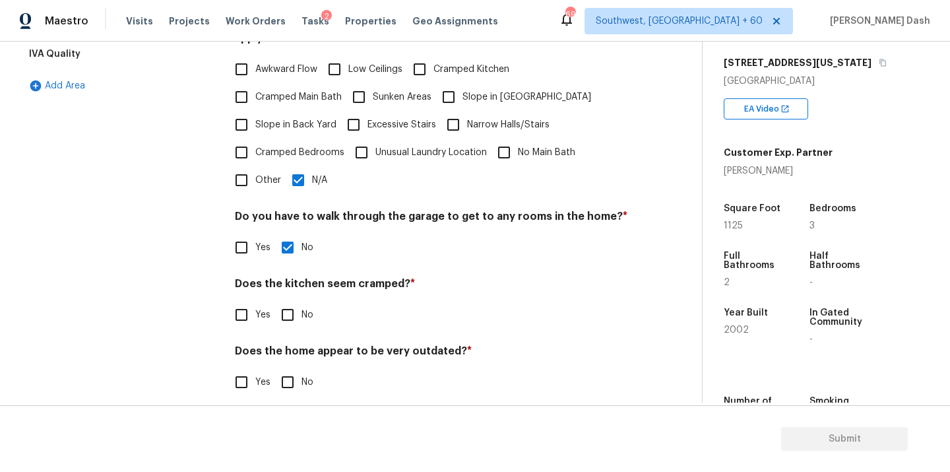
click at [287, 327] on div "Pricing Does the home have any additions? * Yes No N/A Does the home have any l…" at bounding box center [431, 162] width 393 height 500
drag, startPoint x: 287, startPoint y: 317, endPoint x: 287, endPoint y: 353, distance: 35.6
click at [287, 318] on div "Pricing Does the home have any additions? * Yes No N/A Does the home have any l…" at bounding box center [431, 162] width 393 height 500
click at [287, 370] on input "No" at bounding box center [288, 382] width 28 height 28
checkbox input "true"
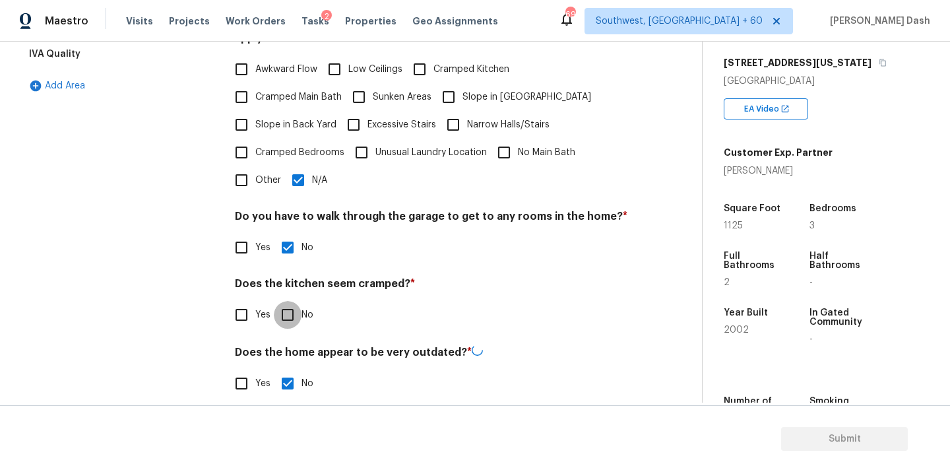
click at [287, 301] on input "No" at bounding box center [288, 315] width 28 height 28
checkbox input "true"
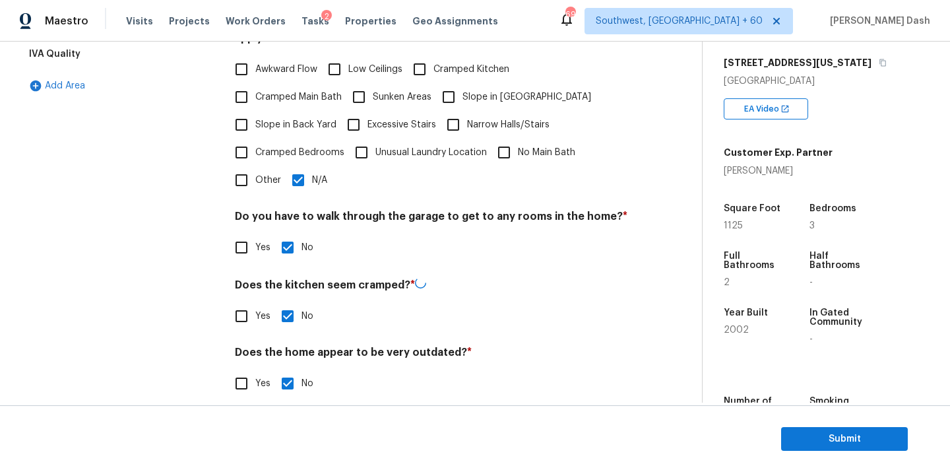
click at [189, 298] on div "Interior Plumbing Roof Pricing IVA Quality Add Area" at bounding box center [120, 162] width 198 height 501
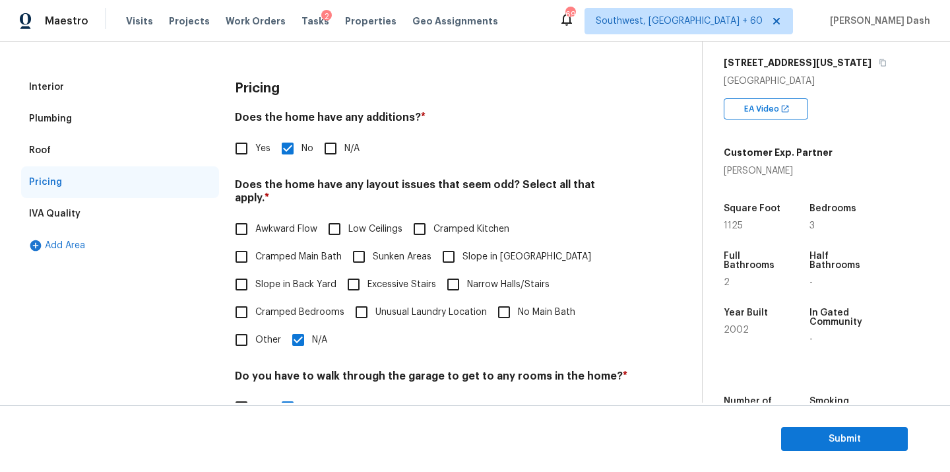
scroll to position [0, 0]
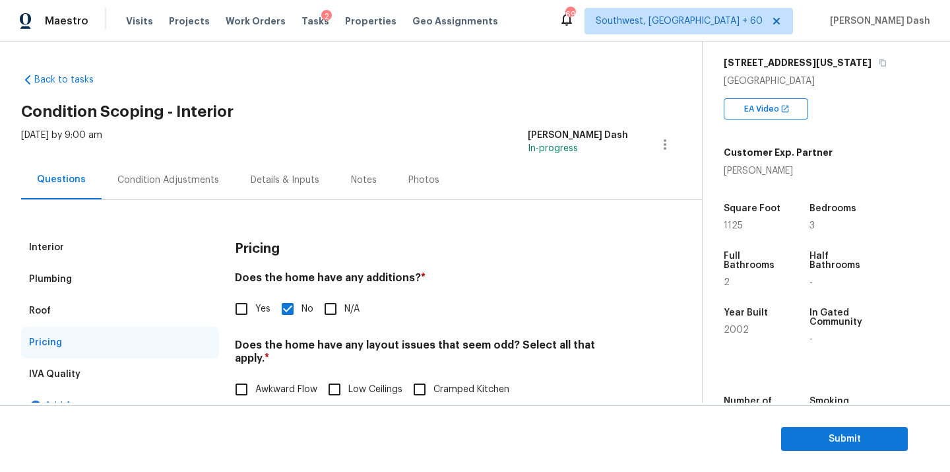
click at [187, 177] on div "Condition Adjustments" at bounding box center [168, 180] width 102 height 13
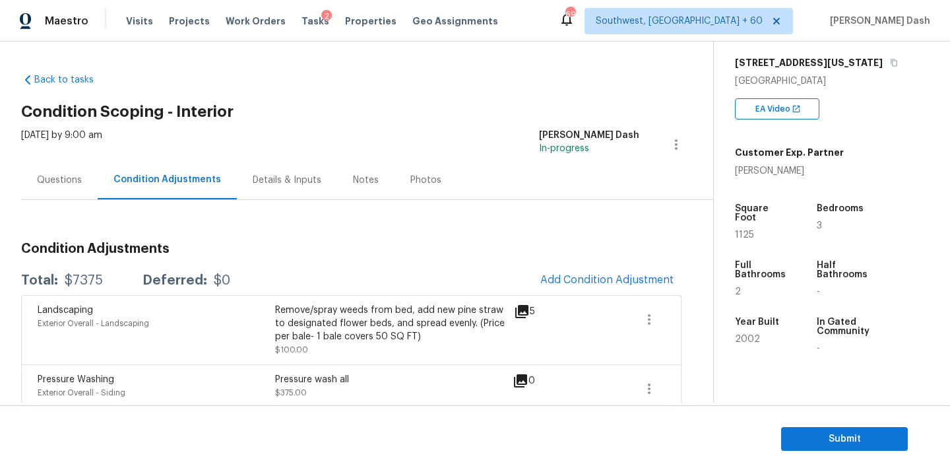
click at [548, 271] on span "Add Condition Adjustment" at bounding box center [607, 280] width 149 height 29
click at [310, 223] on div "Condition Adjustments Total: $7375 Deferred: $0 Add Condition Adjustment Landsc…" at bounding box center [351, 444] width 661 height 488
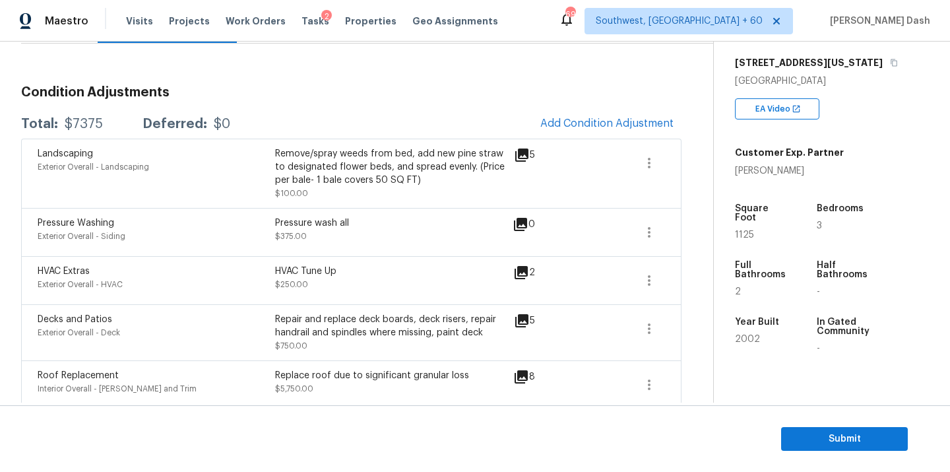
scroll to position [147, 0]
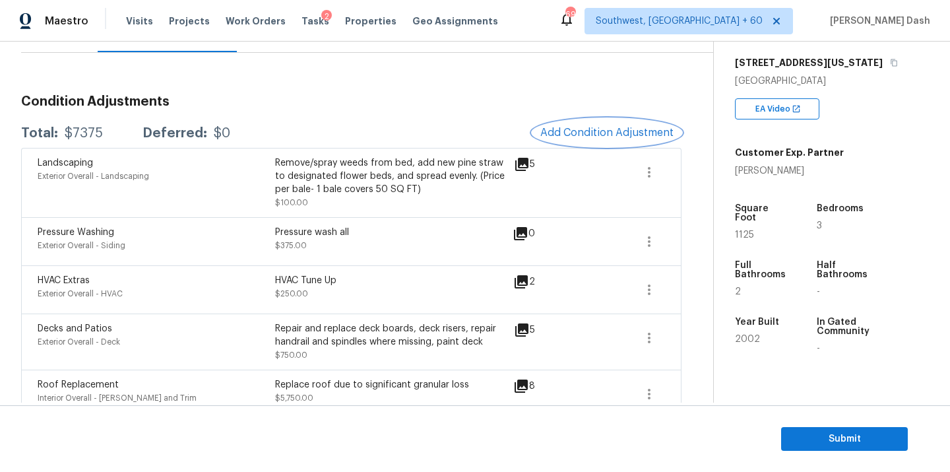
click at [597, 132] on span "Add Condition Adjustment" at bounding box center [606, 133] width 133 height 12
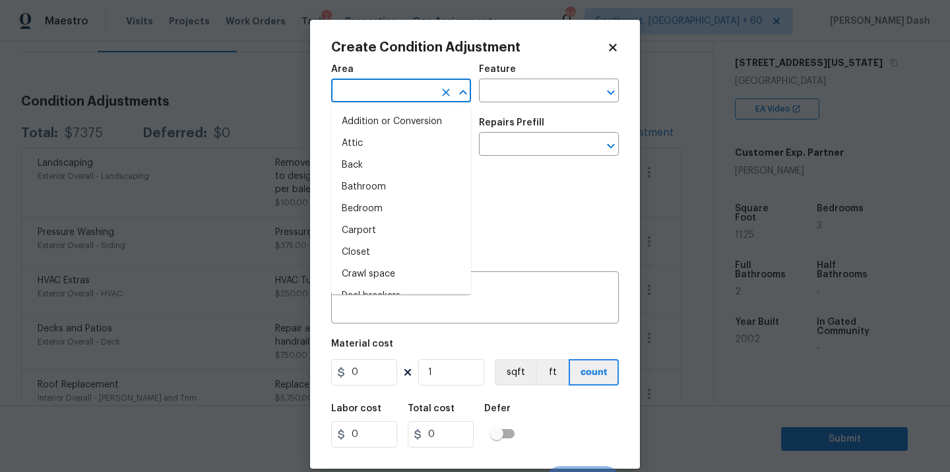
click at [413, 93] on input "text" at bounding box center [382, 92] width 103 height 20
type input "in"
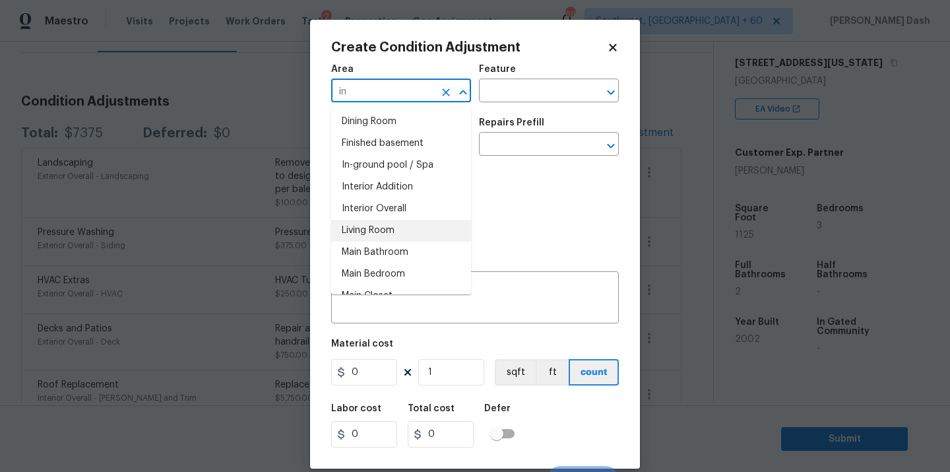
click at [389, 210] on li "Interior Overall" at bounding box center [401, 209] width 140 height 22
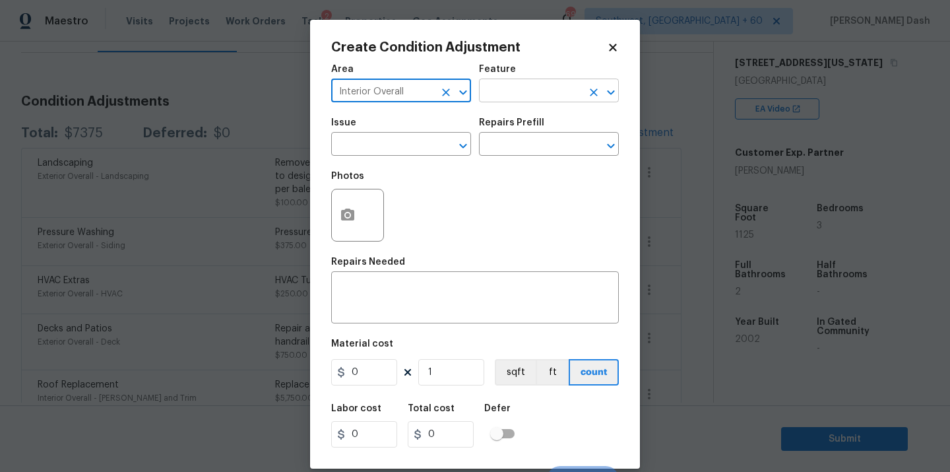
type input "Interior Overall"
click at [513, 100] on input "text" at bounding box center [530, 92] width 103 height 20
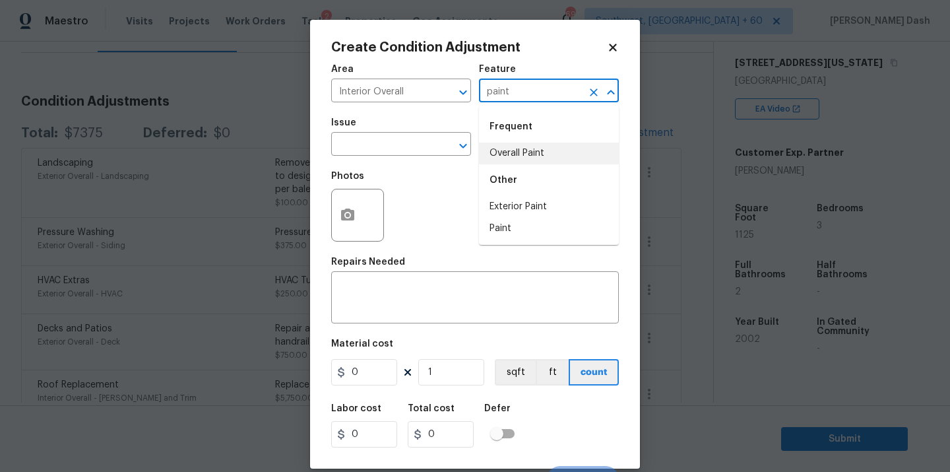
click at [512, 145] on li "Overall Paint" at bounding box center [549, 154] width 140 height 22
type input "Overall Paint"
click at [391, 145] on input "text" at bounding box center [382, 145] width 103 height 20
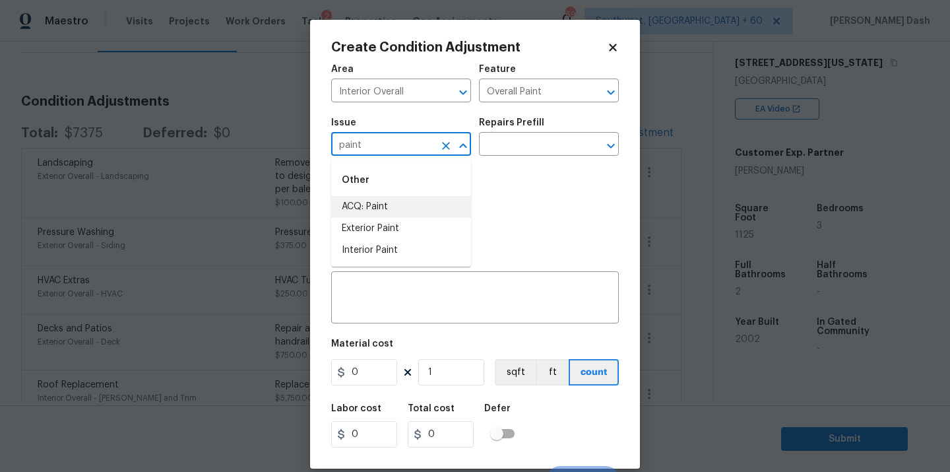
drag, startPoint x: 362, startPoint y: 209, endPoint x: 395, endPoint y: 197, distance: 35.1
click at [362, 209] on li "ACQ: Paint" at bounding box center [401, 207] width 140 height 22
type input "ACQ: Paint"
click at [515, 160] on div "Issue ACQ: Paint ​ Repairs Prefill ​" at bounding box center [475, 136] width 288 height 53
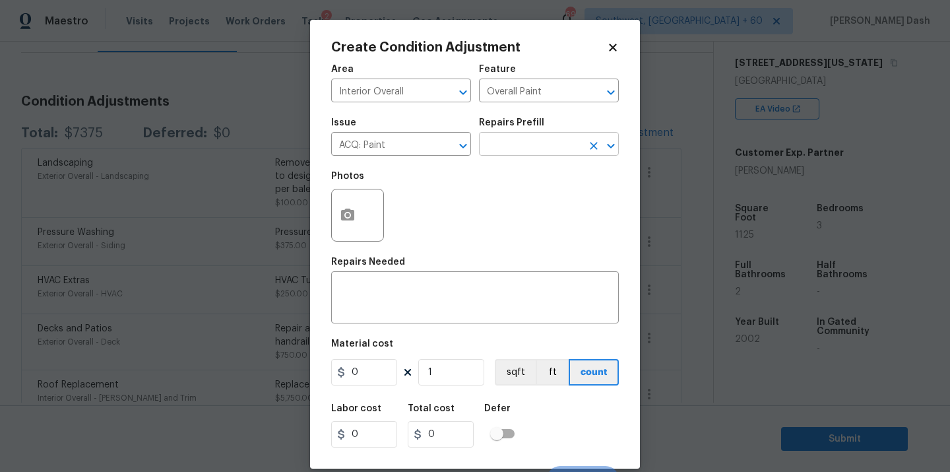
click at [515, 148] on input "text" at bounding box center [530, 145] width 103 height 20
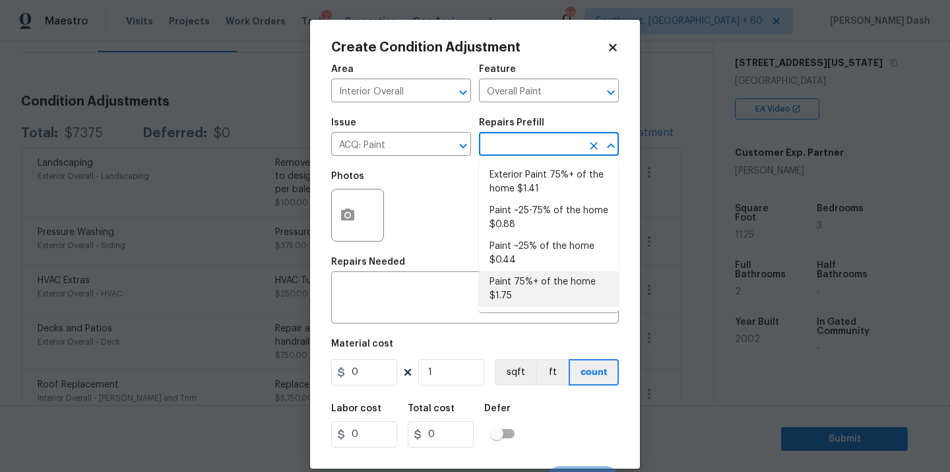
click at [515, 280] on li "Paint 75%+ of the home $1.75" at bounding box center [549, 289] width 140 height 36
type input "Acquisition"
type textarea "Acquisition Scope: 75%+ of the home will likely require interior paint"
type input "1.75"
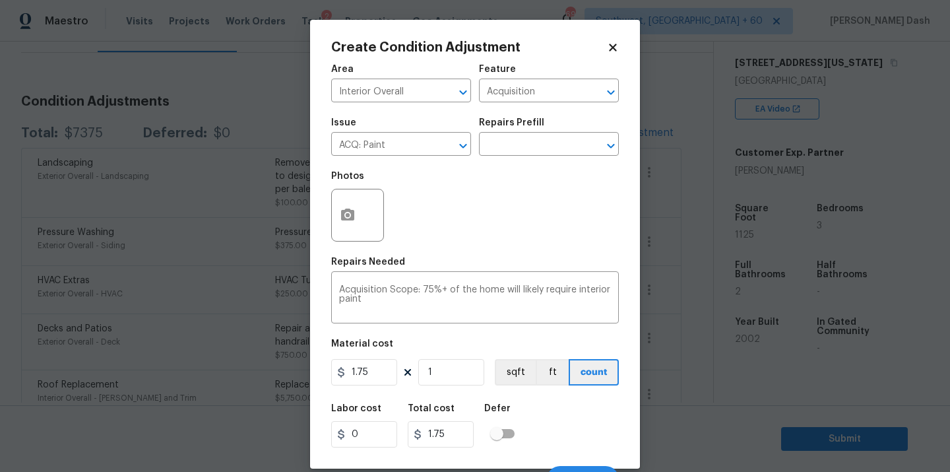
click at [520, 121] on h5 "Repairs Prefill" at bounding box center [511, 122] width 65 height 9
click at [520, 147] on input "text" at bounding box center [530, 145] width 103 height 20
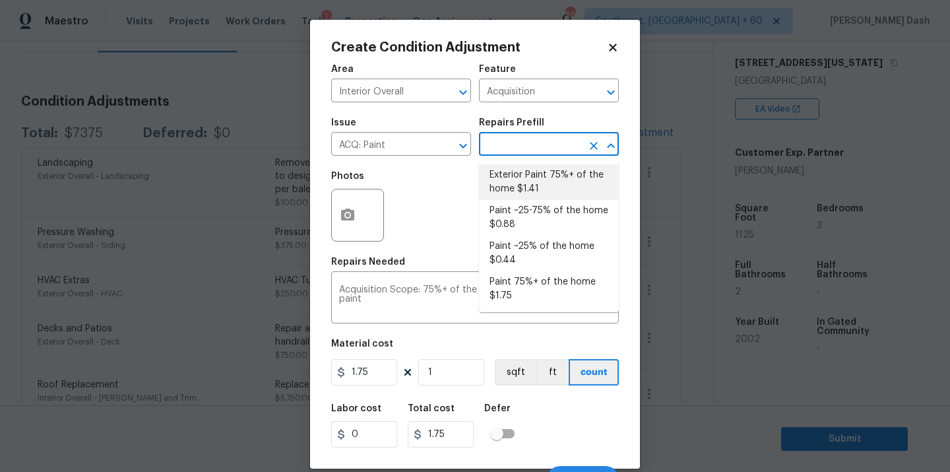
click at [520, 203] on li "Paint ~25-75% of the home $0.88" at bounding box center [549, 218] width 140 height 36
type textarea "Acquisition Scope: ~25 - 75% of the home needs interior paint"
type input "0.88"
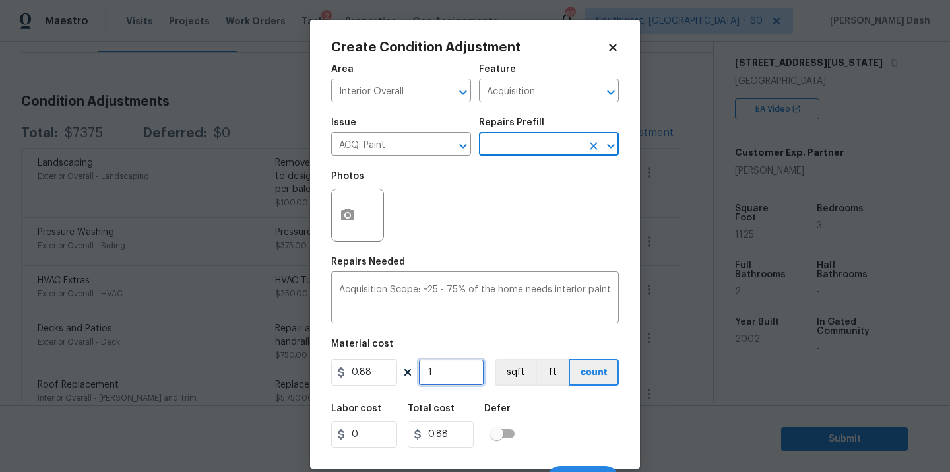
click at [444, 362] on input "1" at bounding box center [451, 372] width 66 height 26
type input "0"
type input "1"
type input "0.88"
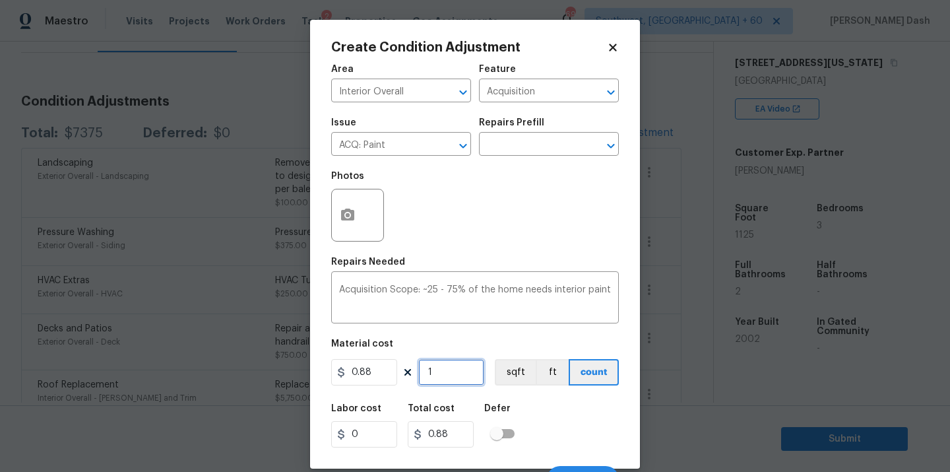
type input "11"
type input "9.68"
type input "112"
type input "98.56"
type input "1125"
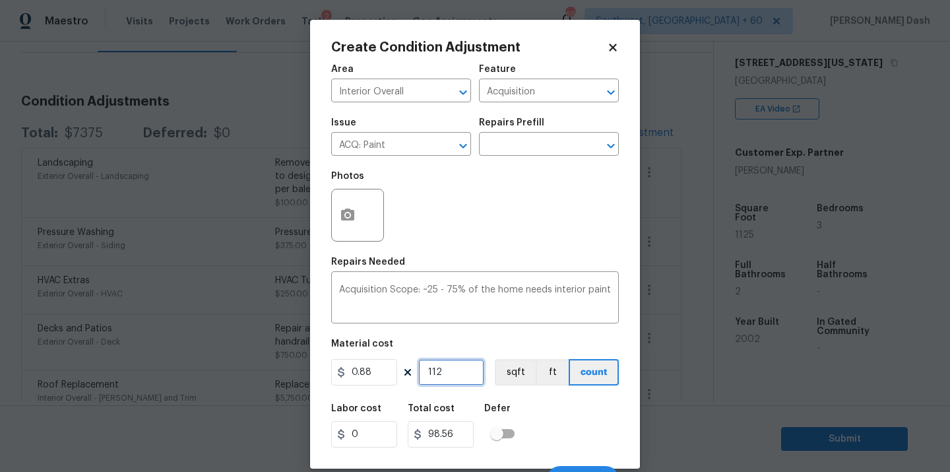
type input "990"
type input "1125"
click at [507, 385] on button "sqft" at bounding box center [515, 372] width 41 height 26
click at [540, 419] on div "Labor cost 0 Total cost 990 Defer" at bounding box center [475, 425] width 288 height 59
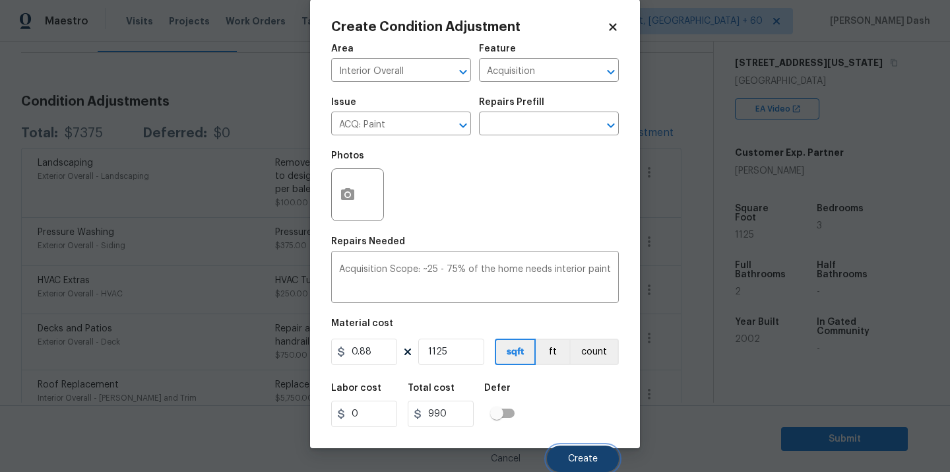
click at [589, 462] on span "Create" at bounding box center [583, 459] width 30 height 10
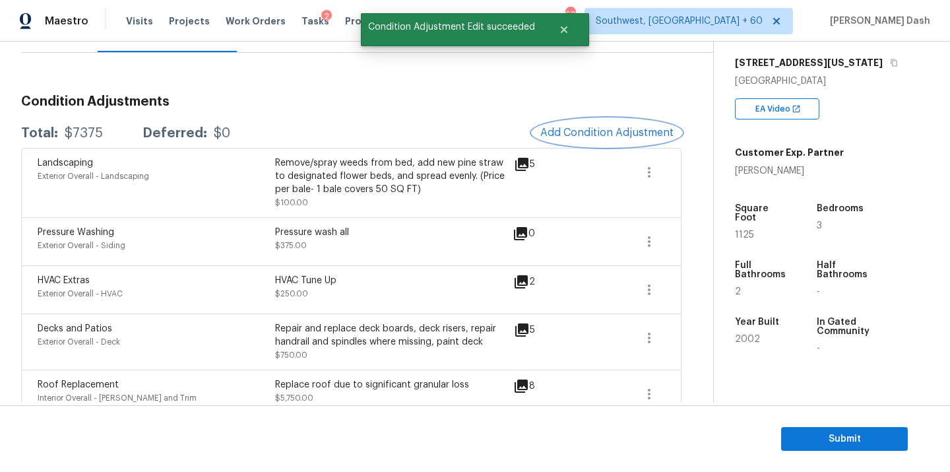
scroll to position [0, 0]
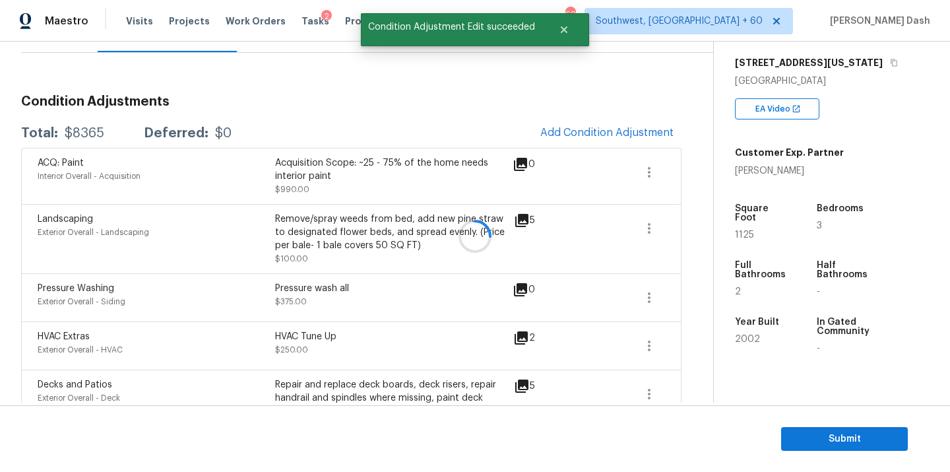
click at [581, 129] on div at bounding box center [475, 236] width 950 height 472
click at [581, 129] on span "Add Condition Adjustment" at bounding box center [606, 133] width 133 height 12
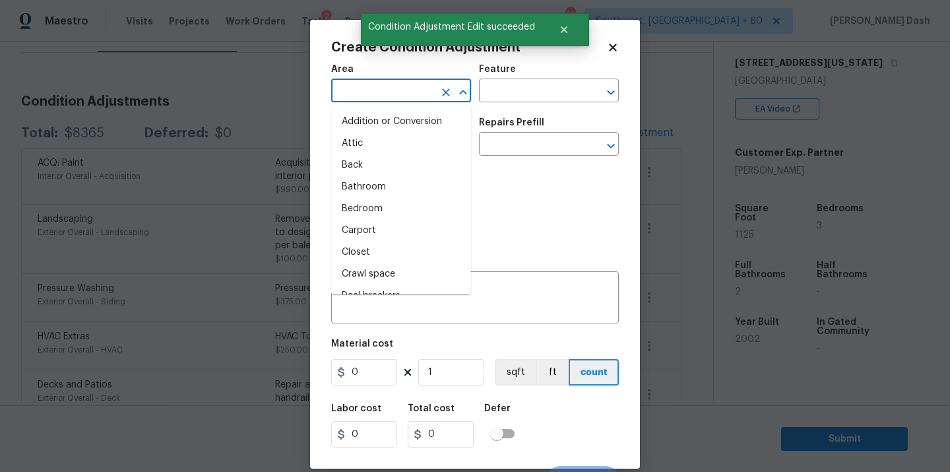
click at [391, 94] on input "text" at bounding box center [382, 92] width 103 height 20
click at [386, 196] on li "Interior Addition" at bounding box center [401, 187] width 140 height 22
type input "Interior Addition"
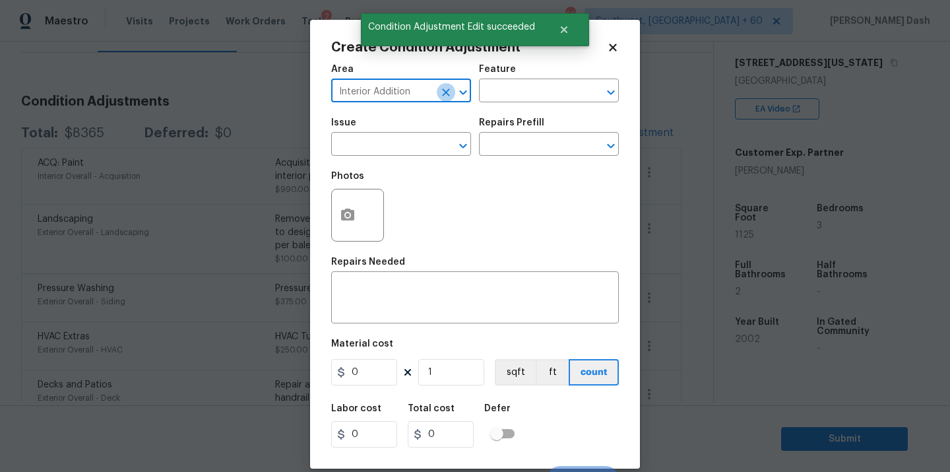
click at [447, 92] on icon "Clear" at bounding box center [446, 92] width 8 height 8
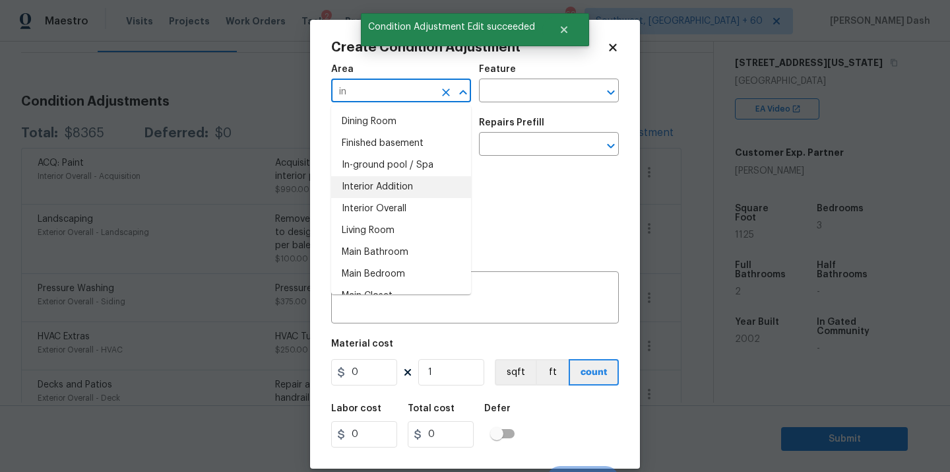
click at [424, 207] on li "Interior Overall" at bounding box center [401, 209] width 140 height 22
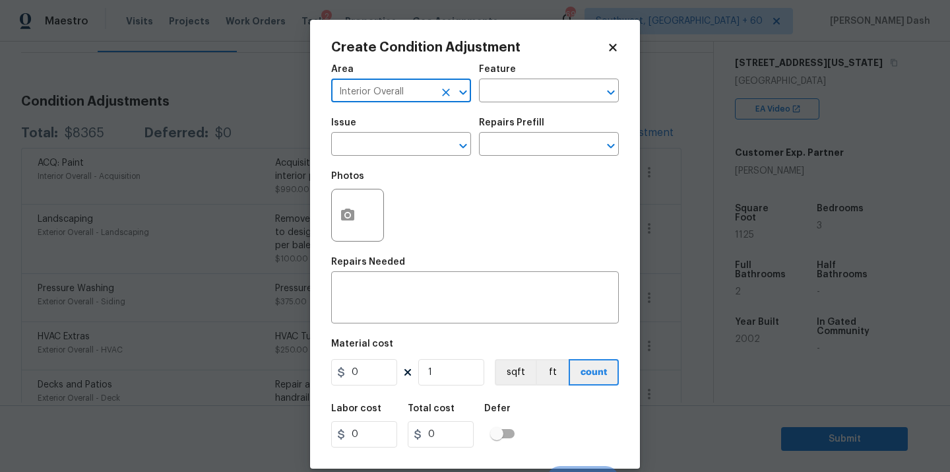
type input "Interior Overall"
click at [496, 104] on div "Area Interior Overall ​ Feature ​" at bounding box center [475, 83] width 288 height 53
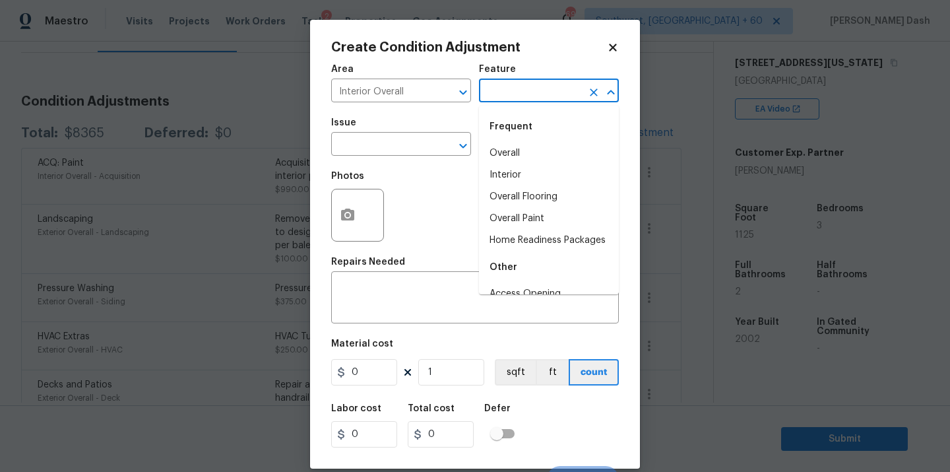
click at [496, 97] on input "text" at bounding box center [530, 92] width 103 height 20
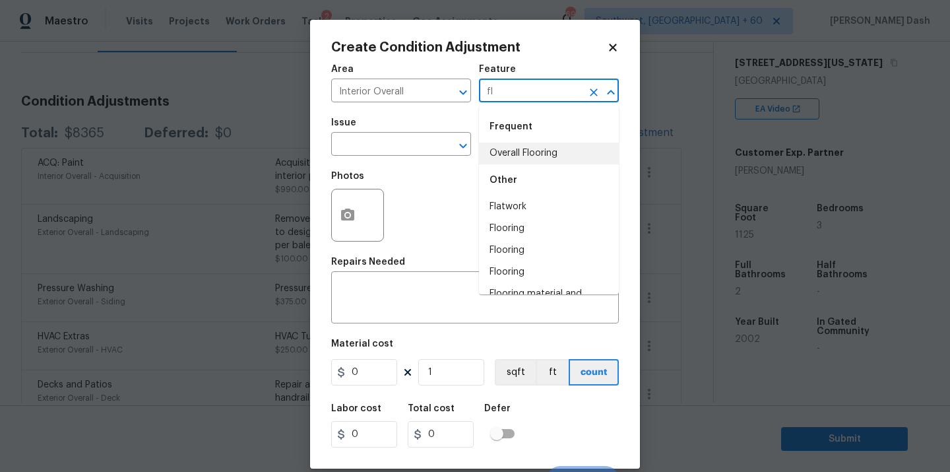
click at [501, 154] on li "Overall Flooring" at bounding box center [549, 154] width 140 height 22
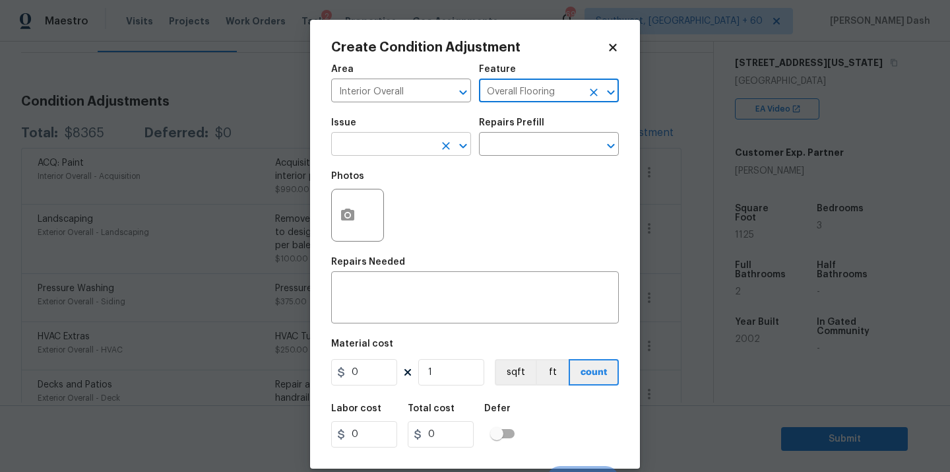
type input "Overall Flooring"
click at [408, 154] on input "text" at bounding box center [382, 145] width 103 height 20
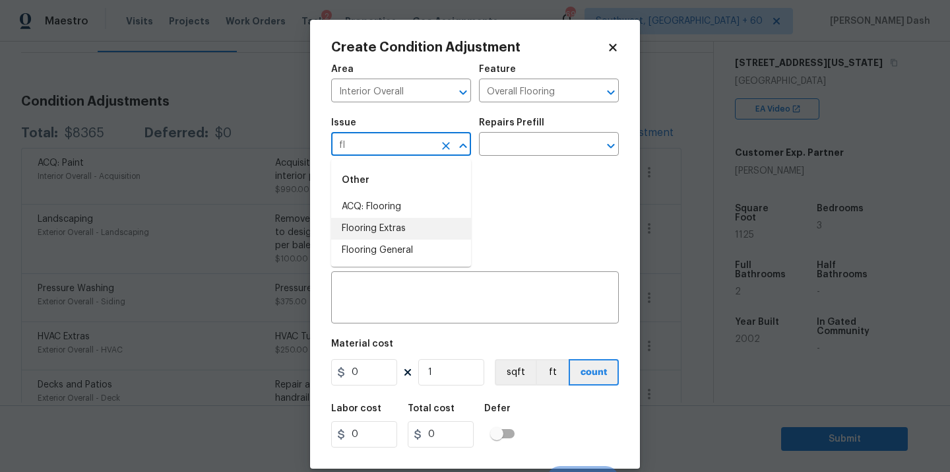
click at [372, 210] on li "ACQ: Flooring" at bounding box center [401, 207] width 140 height 22
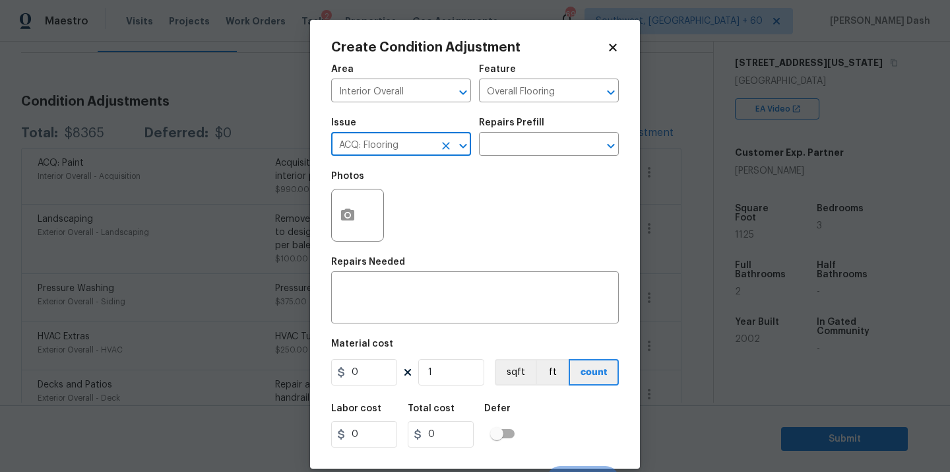
type input "ACQ: Flooring"
click at [505, 157] on div "Issue ACQ: Flooring ​ Repairs Prefill ​" at bounding box center [475, 136] width 288 height 53
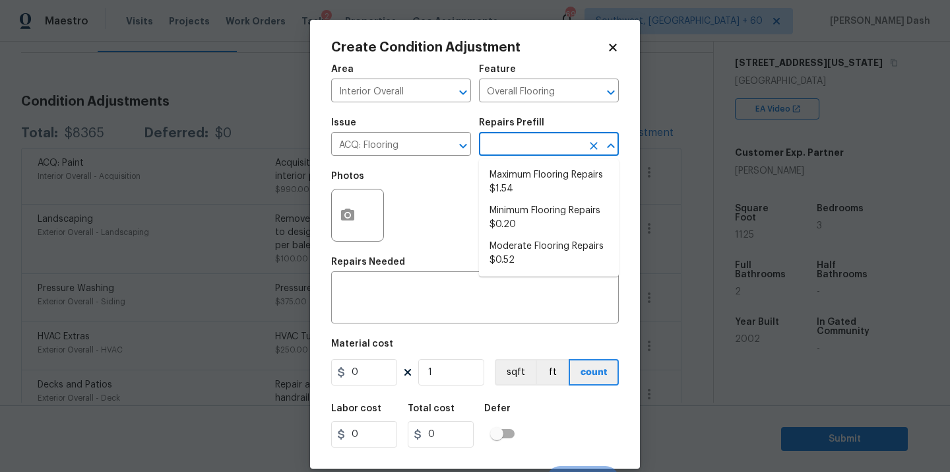
click at [505, 151] on input "text" at bounding box center [530, 145] width 103 height 20
click at [505, 265] on li "Moderate Flooring Repairs $0.52" at bounding box center [549, 254] width 140 height 36
type input "Acquisition"
type textarea "Acquisition Scope: Moderate flooring repairs"
type input "0.52"
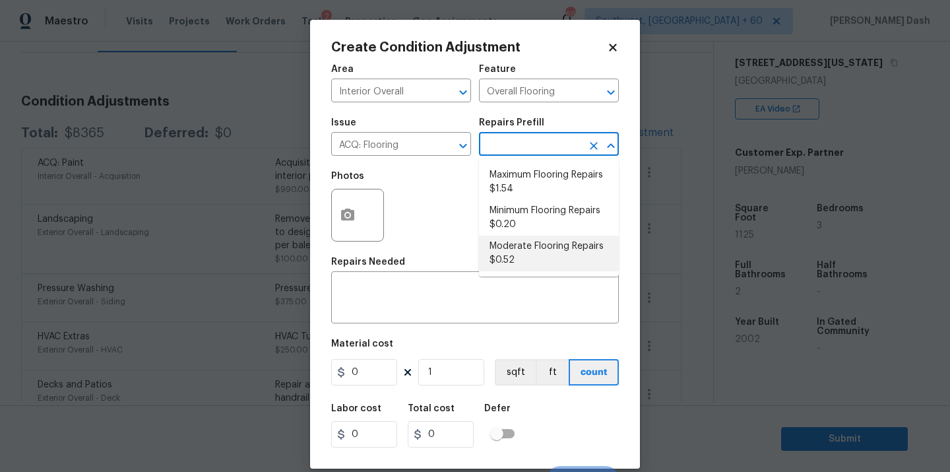
type input "0.52"
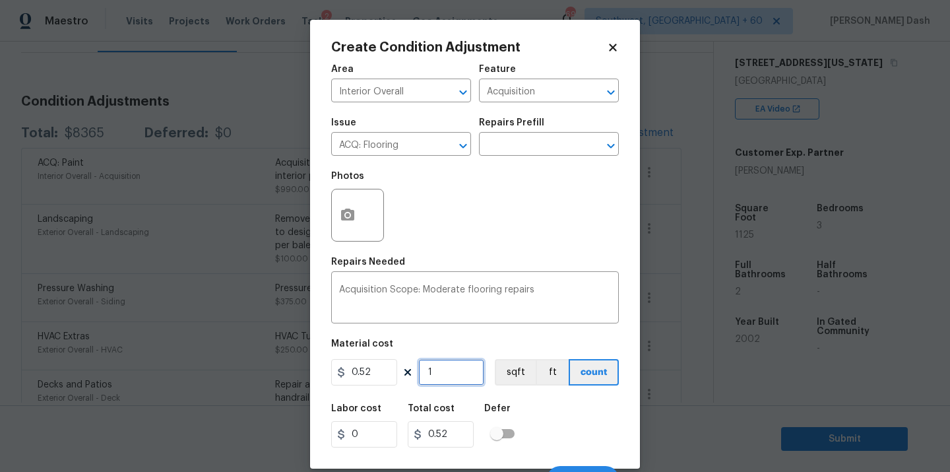
click at [450, 368] on input "1" at bounding box center [451, 372] width 66 height 26
type input "11"
type input "5.72"
type input "112"
type input "58.24"
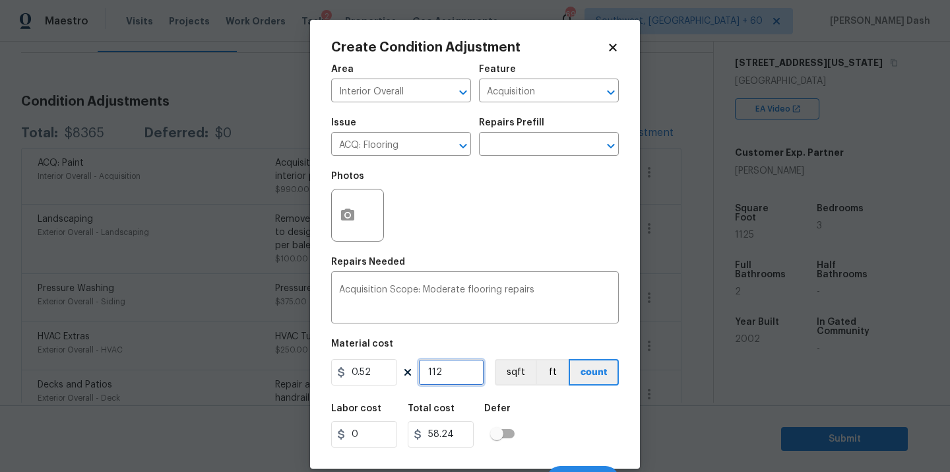
type input "1125"
type input "585"
type input "1125"
click at [518, 371] on button "sqft" at bounding box center [515, 372] width 41 height 26
click at [546, 412] on div "Labor cost 0 Total cost 585 Defer" at bounding box center [475, 425] width 288 height 59
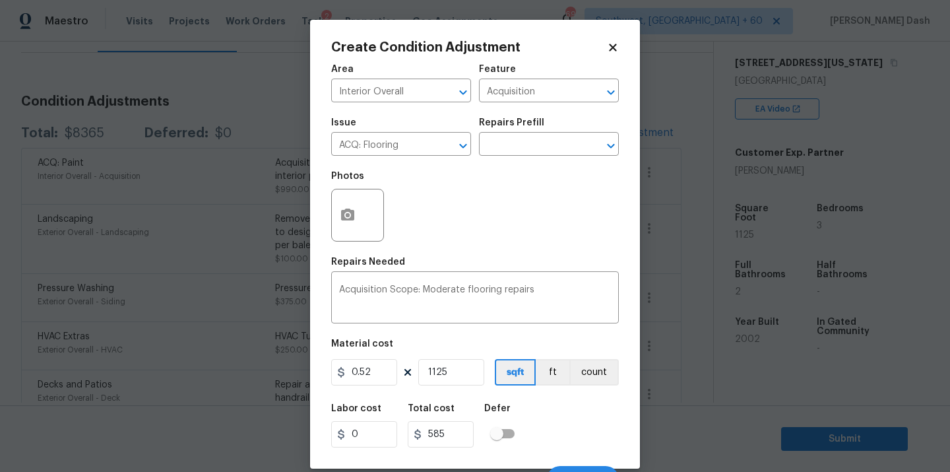
scroll to position [21, 0]
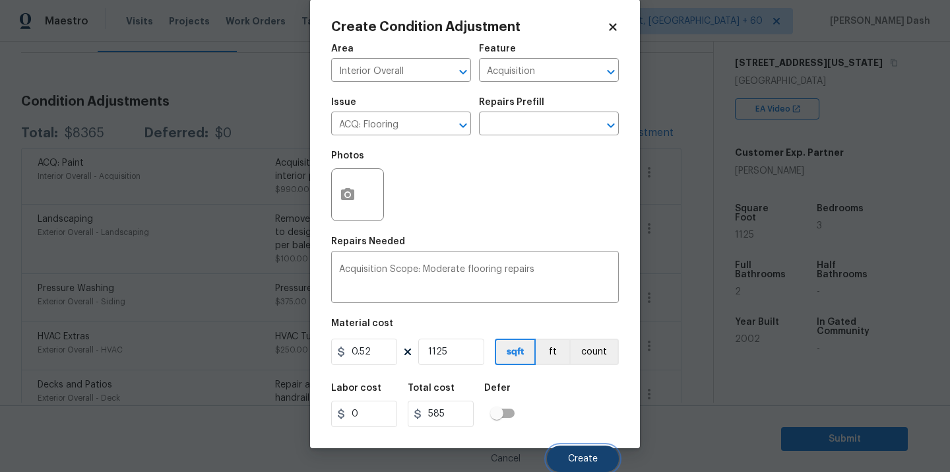
click at [589, 465] on button "Create" at bounding box center [583, 458] width 72 height 26
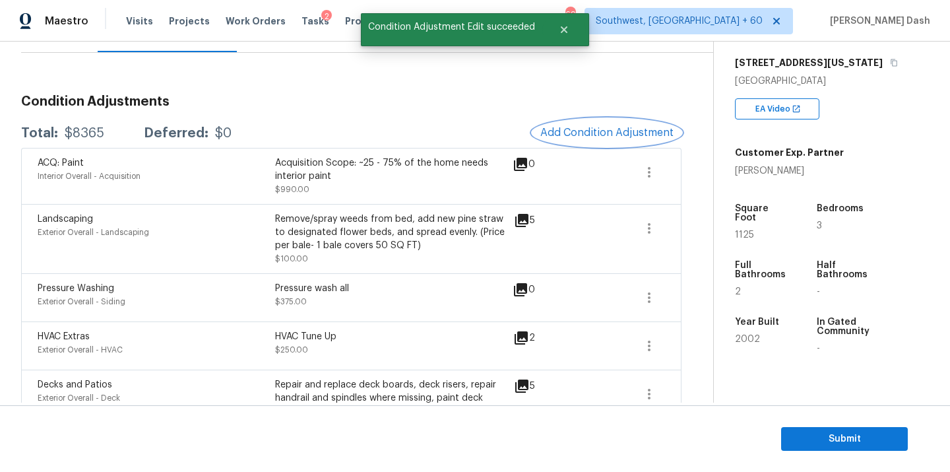
scroll to position [0, 0]
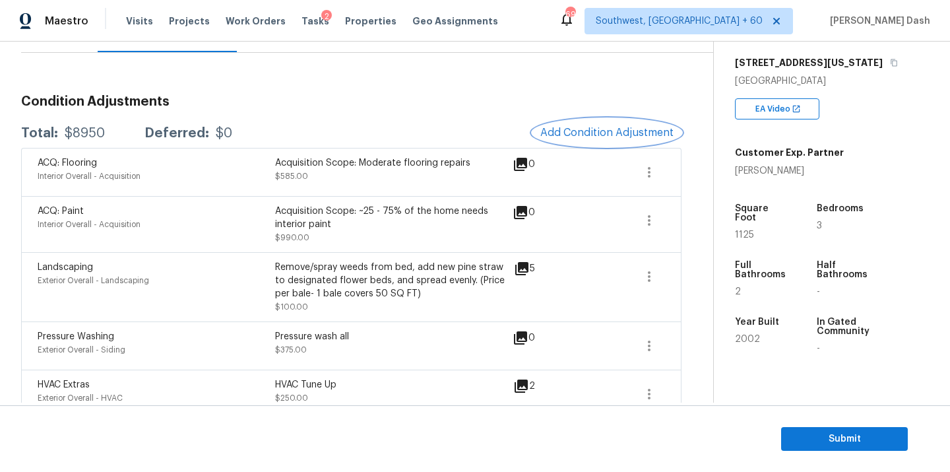
click at [602, 134] on span "Add Condition Adjustment" at bounding box center [606, 133] width 133 height 12
click at [602, 134] on body "Maestro Visits Projects Work Orders Tasks 2 Properties Geo Assignments 694 Sout…" at bounding box center [475, 236] width 950 height 472
click at [579, 137] on span "Add Condition Adjustment" at bounding box center [606, 133] width 133 height 12
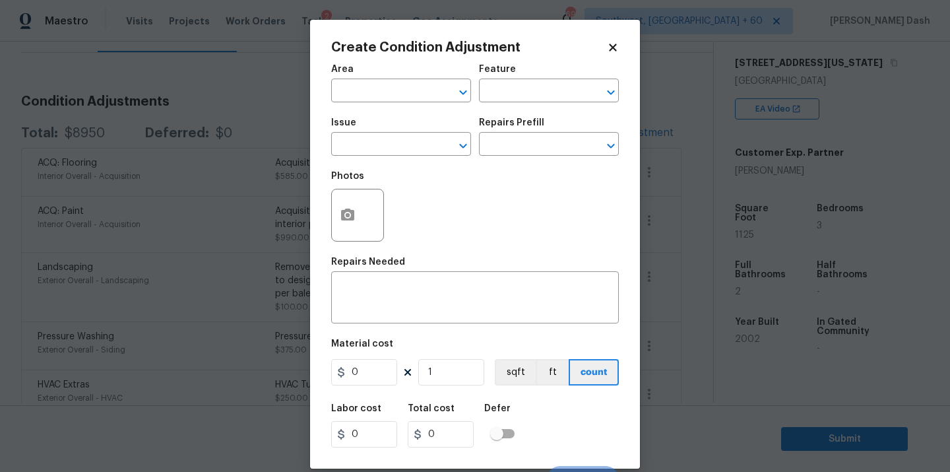
click at [409, 81] on div "Area" at bounding box center [401, 73] width 140 height 17
click at [409, 88] on input "text" at bounding box center [382, 92] width 103 height 20
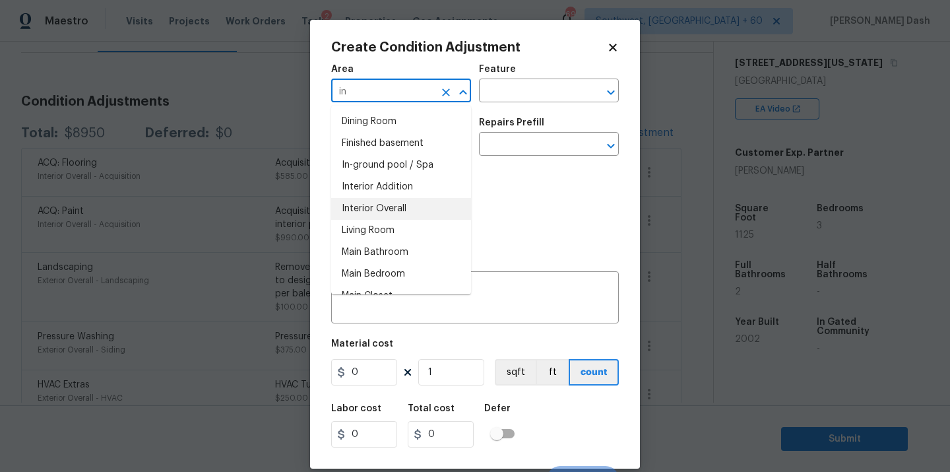
click at [398, 209] on li "Interior Overall" at bounding box center [401, 209] width 140 height 22
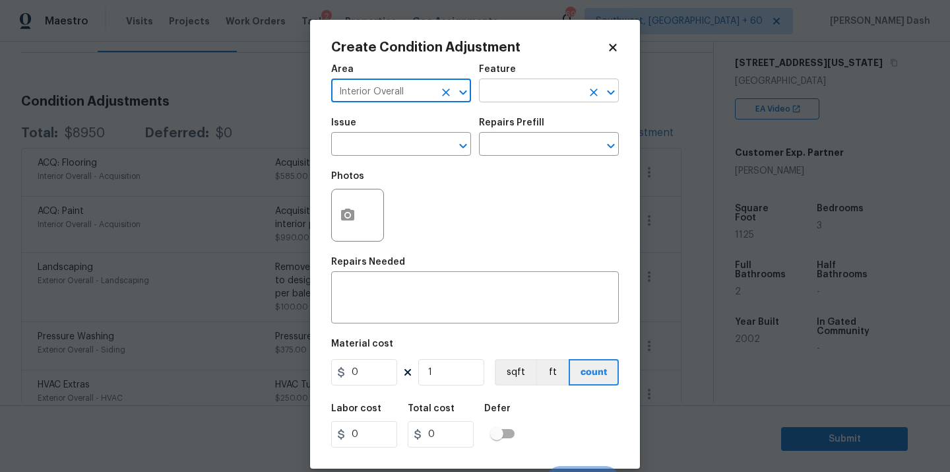
type input "Interior Overall"
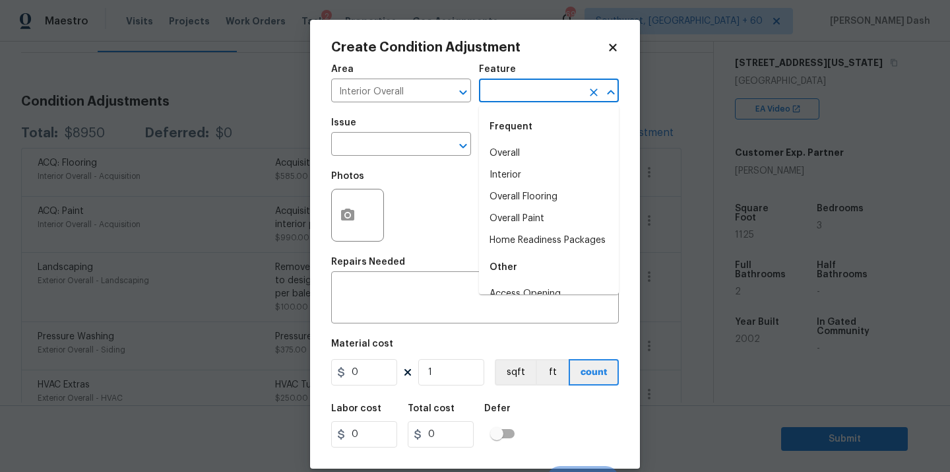
click at [514, 102] on input "text" at bounding box center [530, 92] width 103 height 20
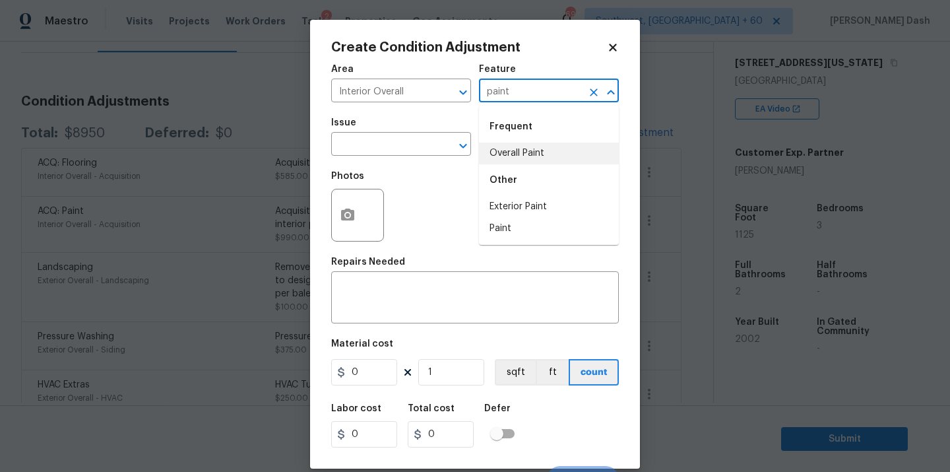
click at [507, 150] on li "Overall Paint" at bounding box center [549, 154] width 140 height 22
type input "Overall Paint"
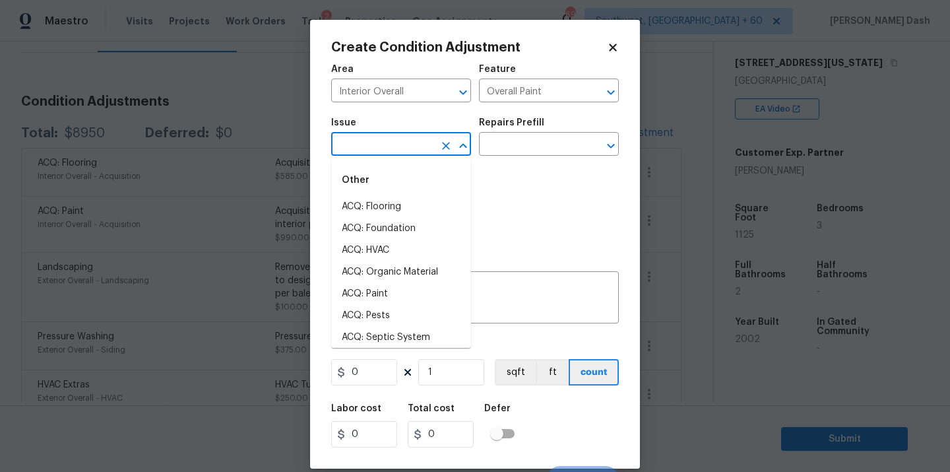
click at [403, 152] on input "text" at bounding box center [382, 145] width 103 height 20
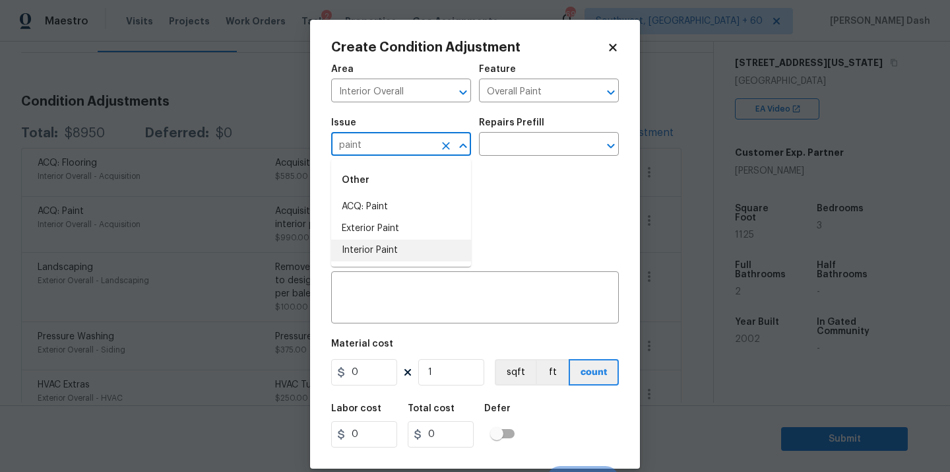
click at [395, 253] on li "Interior Paint" at bounding box center [401, 251] width 140 height 22
type input "Interior Paint"
click at [498, 152] on input "text" at bounding box center [530, 145] width 103 height 20
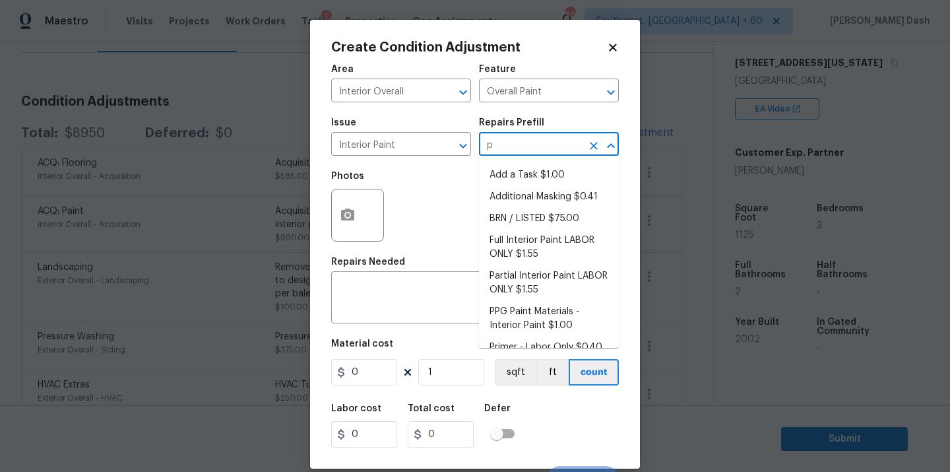
type input "pr"
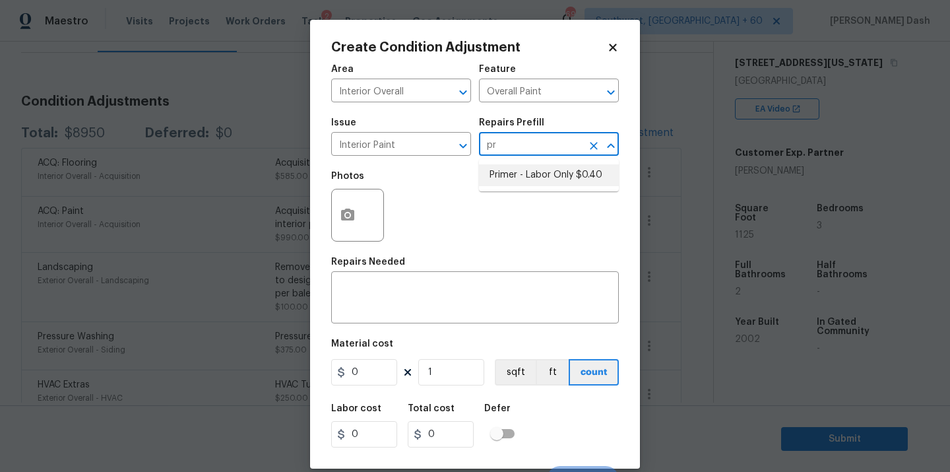
click at [509, 177] on li "Primer - Labor Only $0.40" at bounding box center [549, 175] width 140 height 22
type textarea "Interior primer - PRIMER PROVIDED BY OPENDOOR - All nails, screws, drywall anch…"
type input "0.4"
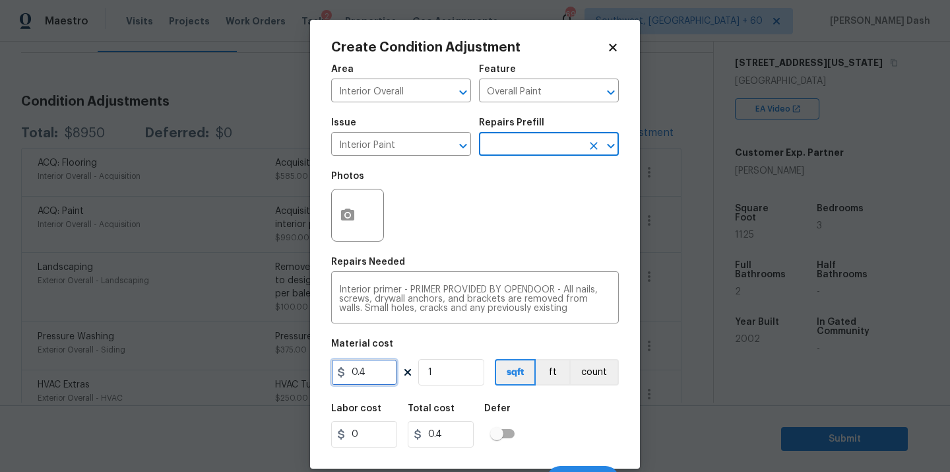
click at [373, 378] on input "0.4" at bounding box center [364, 372] width 66 height 26
click at [387, 371] on input "1125" at bounding box center [364, 372] width 66 height 26
type input "1125"
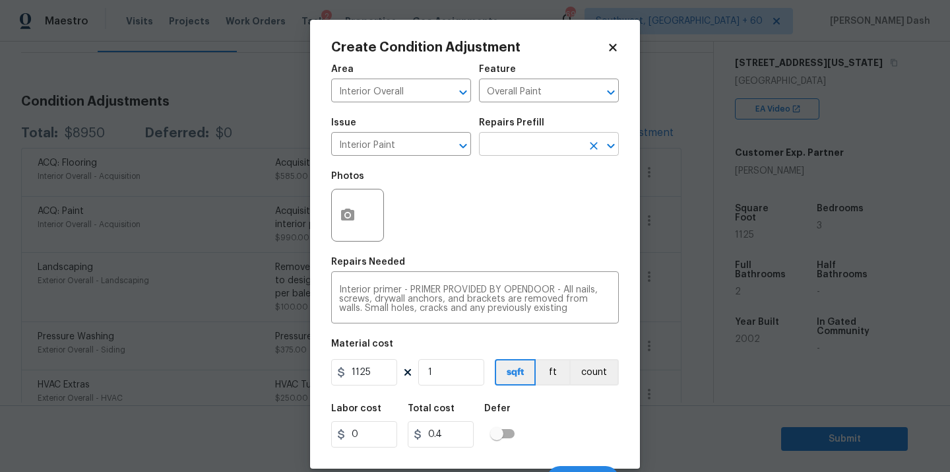
type input "1125"
click at [524, 146] on input "text" at bounding box center [530, 145] width 103 height 20
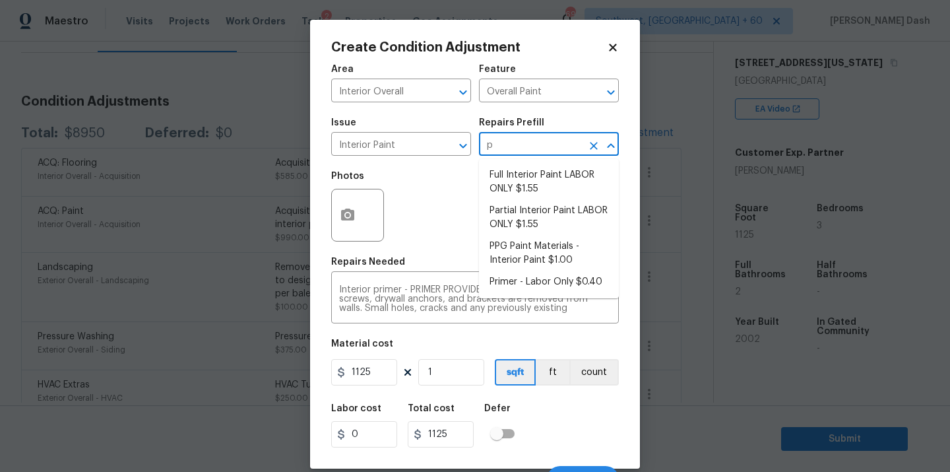
type input "pr"
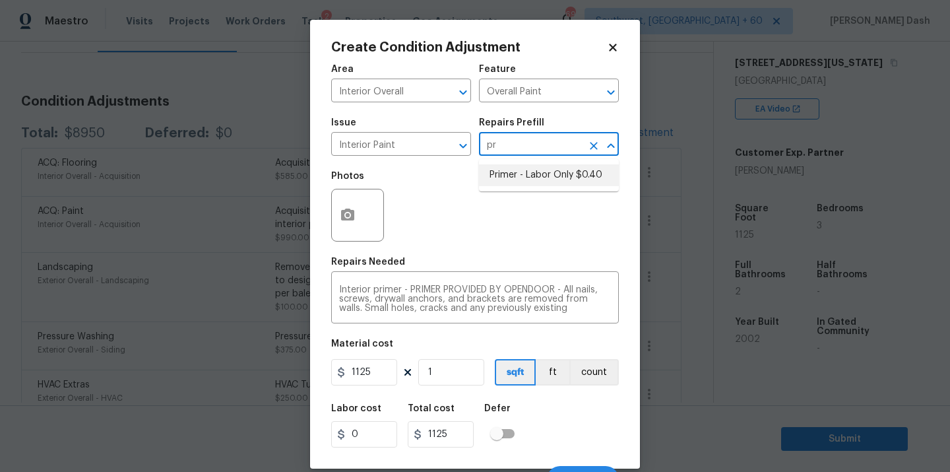
click at [511, 176] on li "Primer - Labor Only $0.40" at bounding box center [549, 175] width 140 height 22
type input "0.4"
click at [369, 375] on input "0.4" at bounding box center [364, 372] width 66 height 26
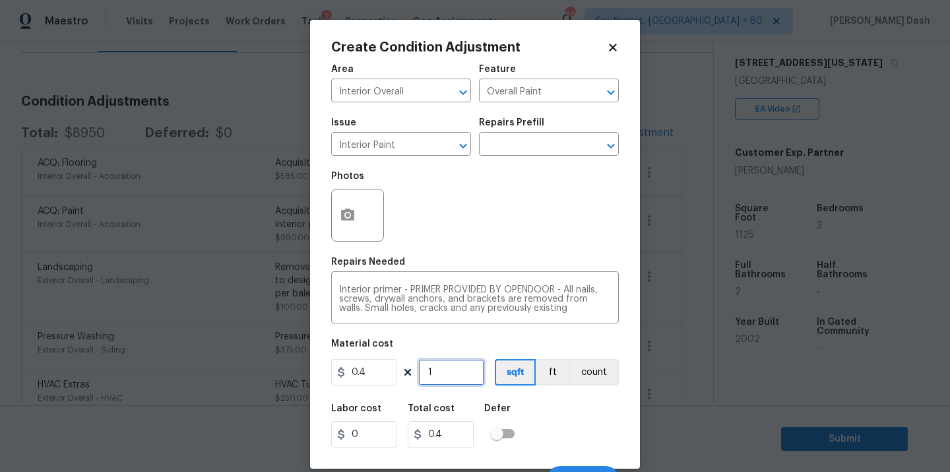
click at [455, 378] on input "1" at bounding box center [451, 372] width 66 height 26
type input "11"
type input "4.4"
type input "112"
type input "44.8"
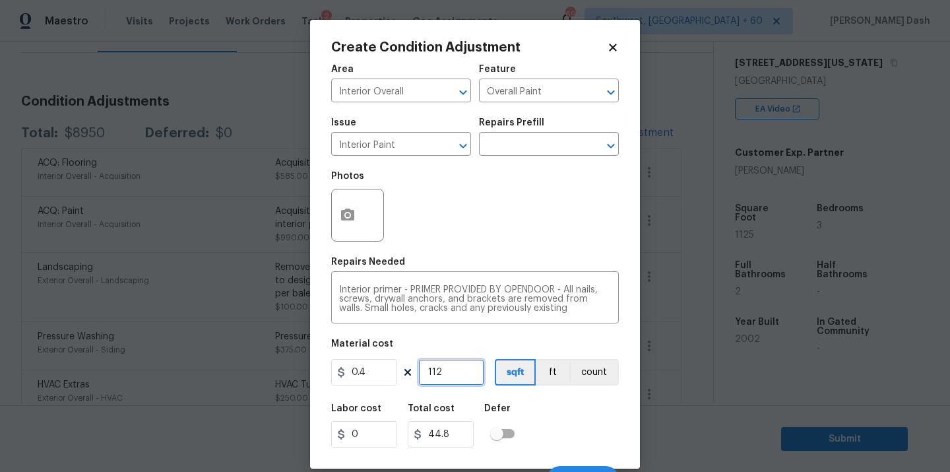
type input "1125"
type input "450"
type input "1125"
click at [556, 414] on div "Labor cost 0 Total cost 450 Defer" at bounding box center [475, 425] width 288 height 59
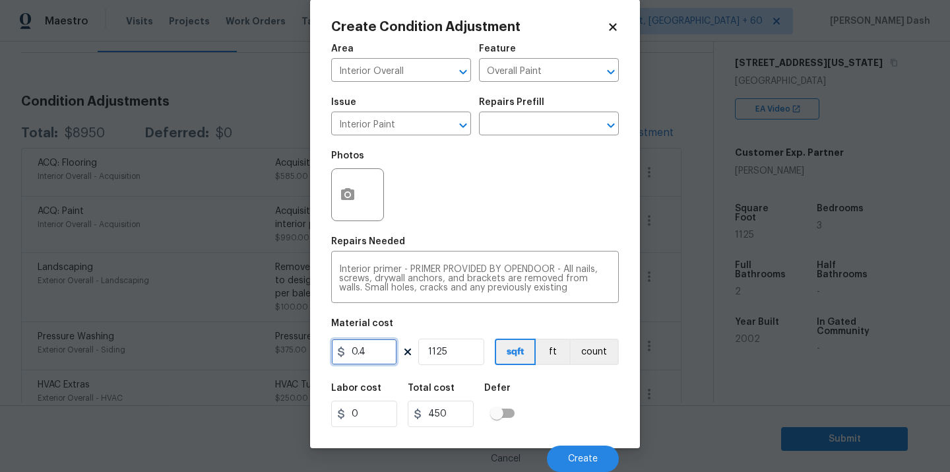
click at [373, 349] on input "0.4" at bounding box center [364, 352] width 66 height 26
type input "500"
type input "562500"
click at [461, 357] on input "1125" at bounding box center [451, 352] width 66 height 26
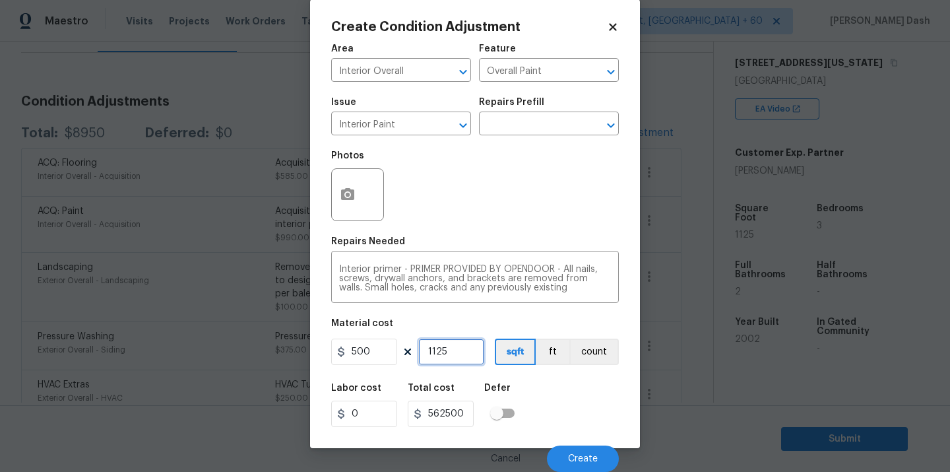
type input "112"
type input "56000"
type input "11"
type input "5500"
type input "1"
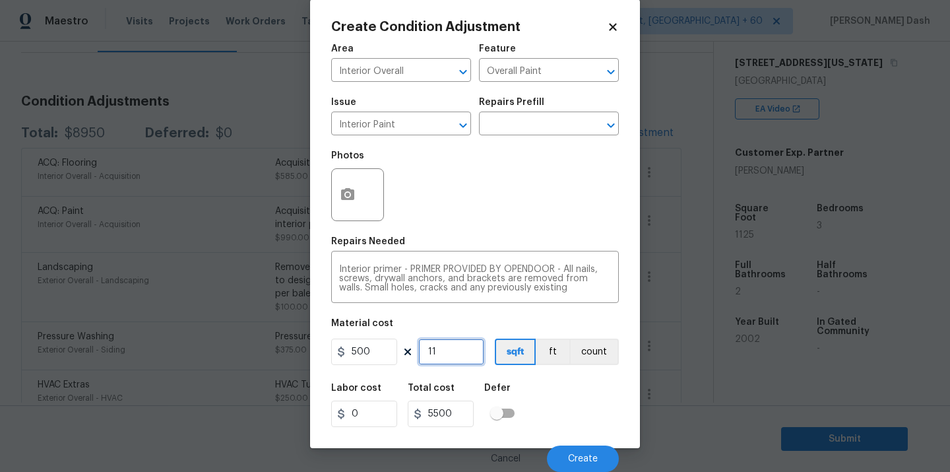
type input "500"
type input "1"
click at [591, 358] on button "count" at bounding box center [593, 352] width 49 height 26
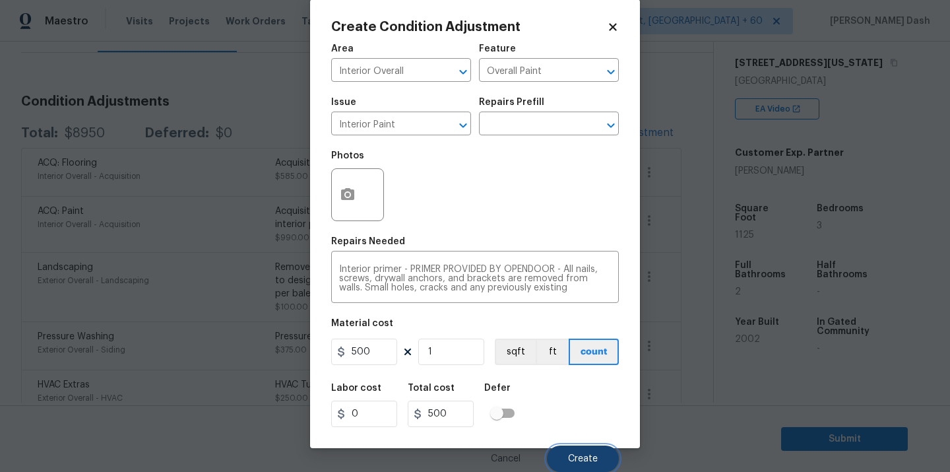
click at [589, 454] on span "Create" at bounding box center [583, 459] width 30 height 10
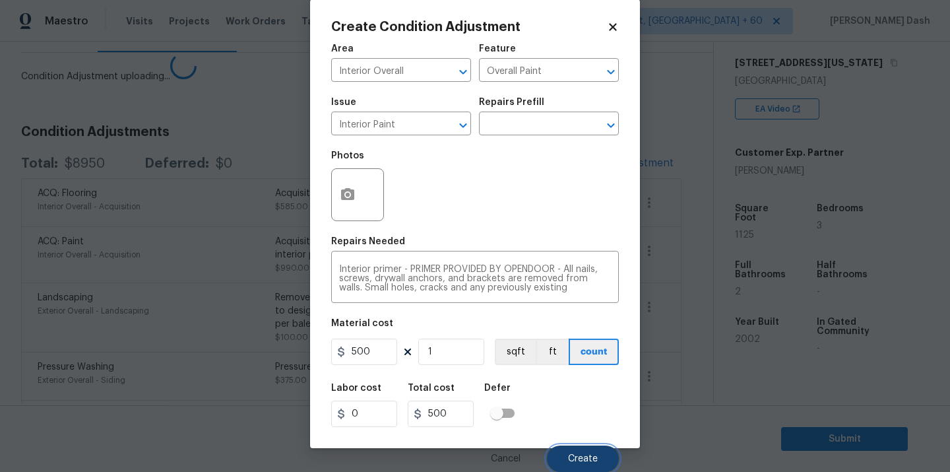
click at [585, 459] on button "Create" at bounding box center [583, 458] width 72 height 26
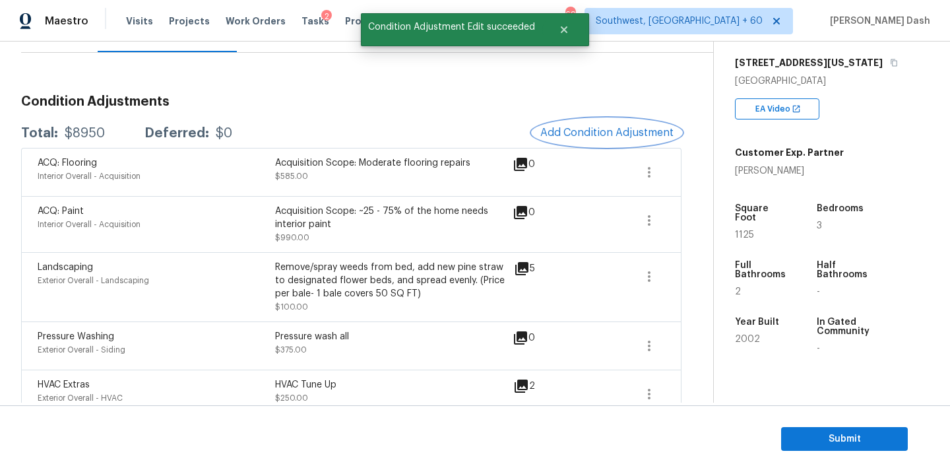
scroll to position [0, 0]
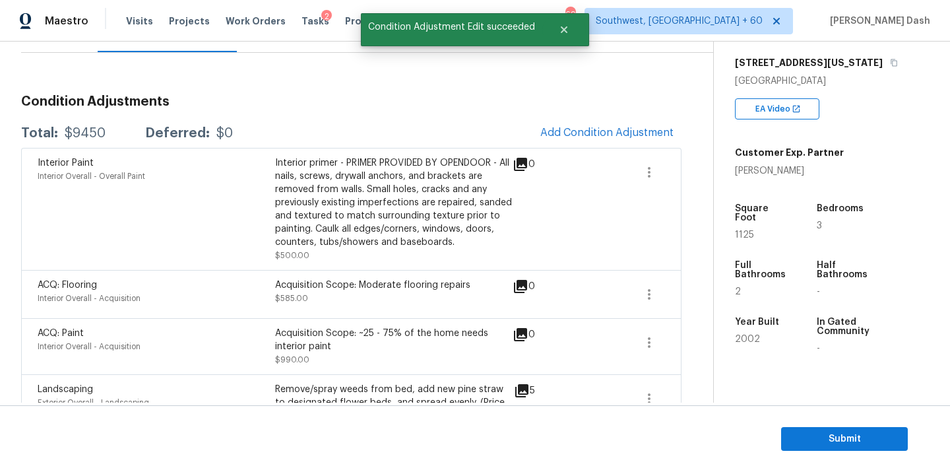
click at [92, 133] on div "$9450" at bounding box center [85, 133] width 41 height 13
copy div "$9450"
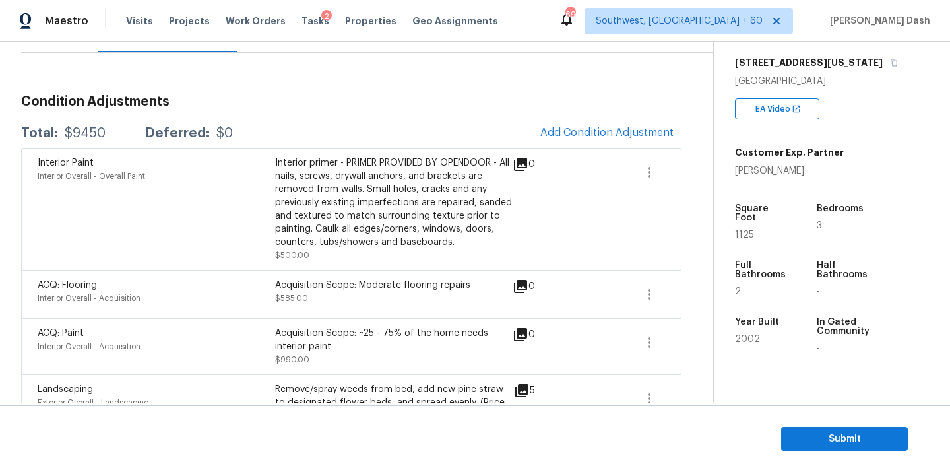
click at [81, 135] on div "$9450" at bounding box center [85, 133] width 41 height 13
copy div "$9450"
click at [835, 443] on span "Submit" at bounding box center [845, 439] width 106 height 16
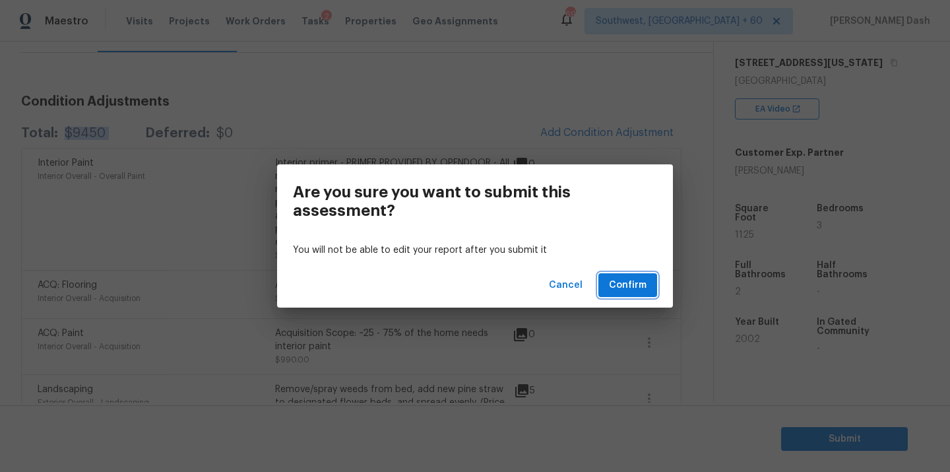
click at [630, 288] on span "Confirm" at bounding box center [628, 285] width 38 height 16
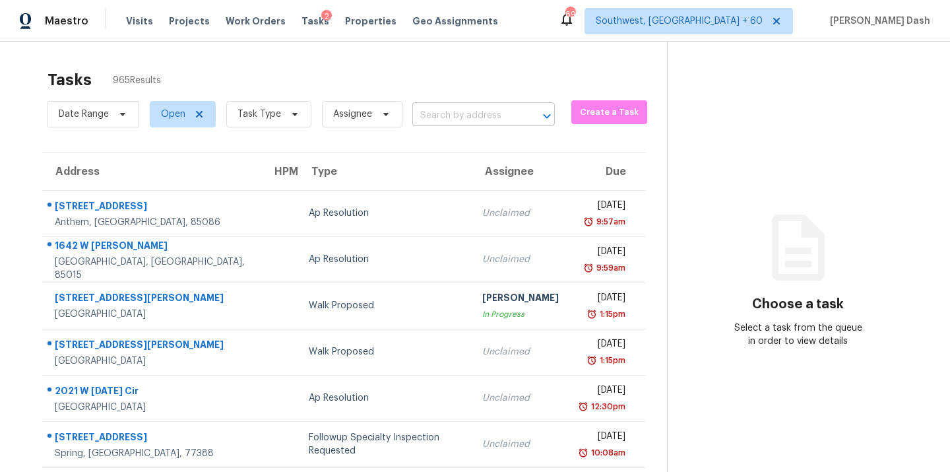
click at [413, 120] on input "text" at bounding box center [465, 116] width 106 height 20
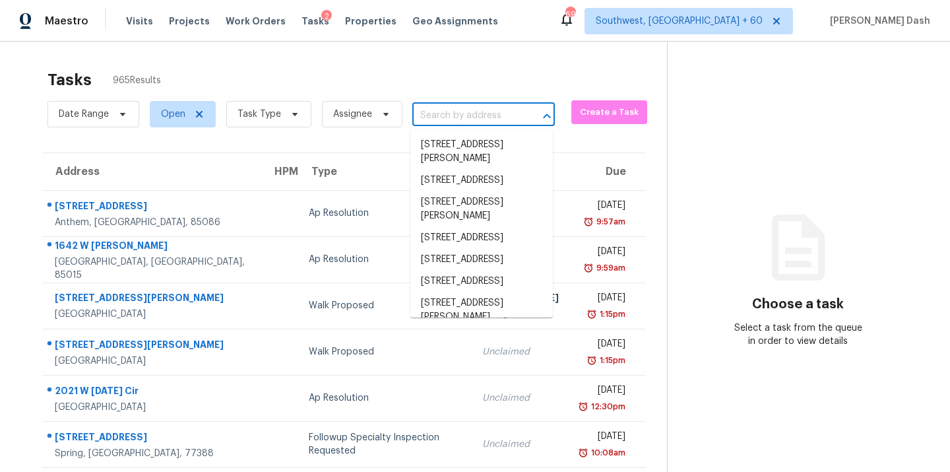
paste input "1372 Sweet Gum, Kyle, TX 78640"
type input "1372 Sweet Gum, Kyle, TX 78640"
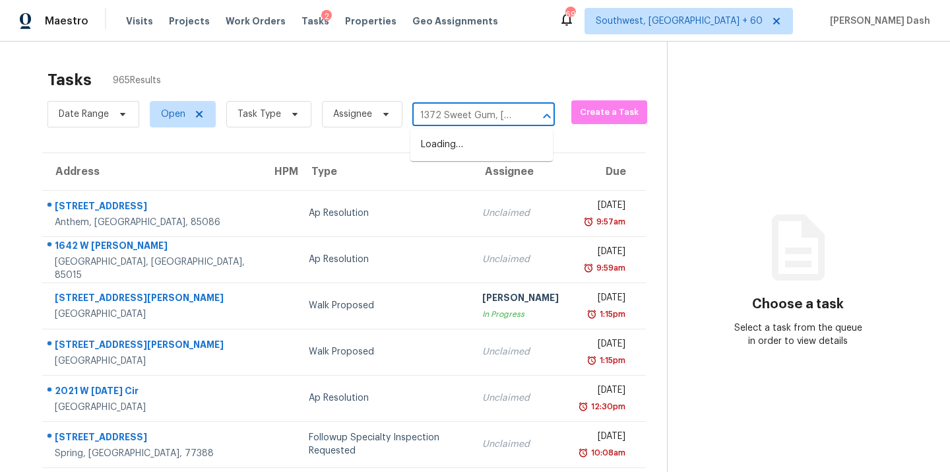
scroll to position [0, 43]
click at [445, 146] on li "1372 Sweet Gum, Kyle, TX 78640" at bounding box center [481, 152] width 143 height 36
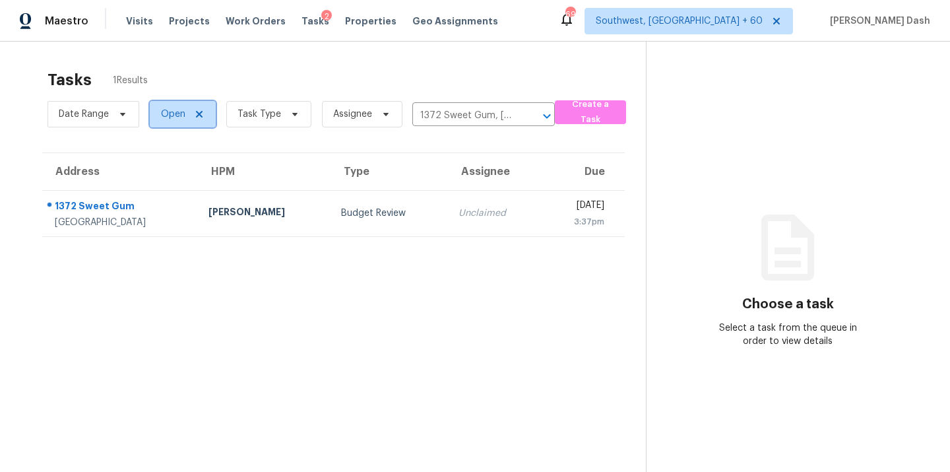
click at [169, 121] on span "Open" at bounding box center [183, 114] width 66 height 26
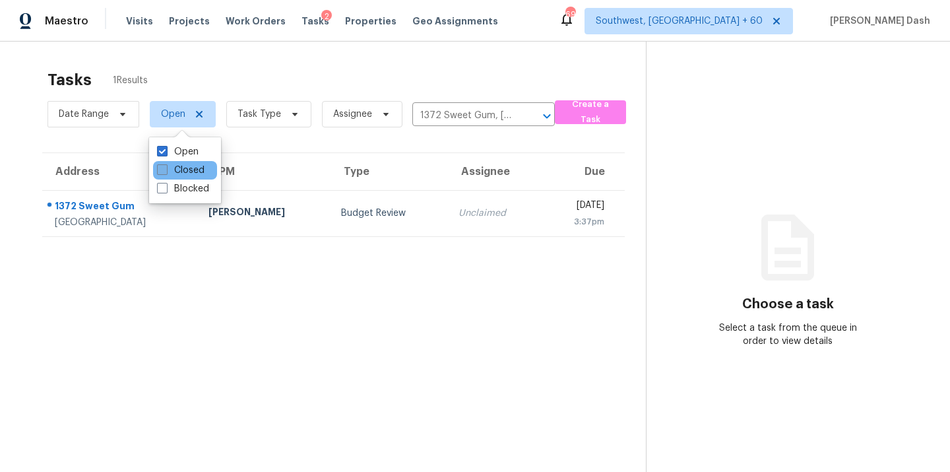
click at [183, 170] on label "Closed" at bounding box center [181, 170] width 48 height 13
click at [166, 170] on input "Closed" at bounding box center [161, 168] width 9 height 9
checkbox input "true"
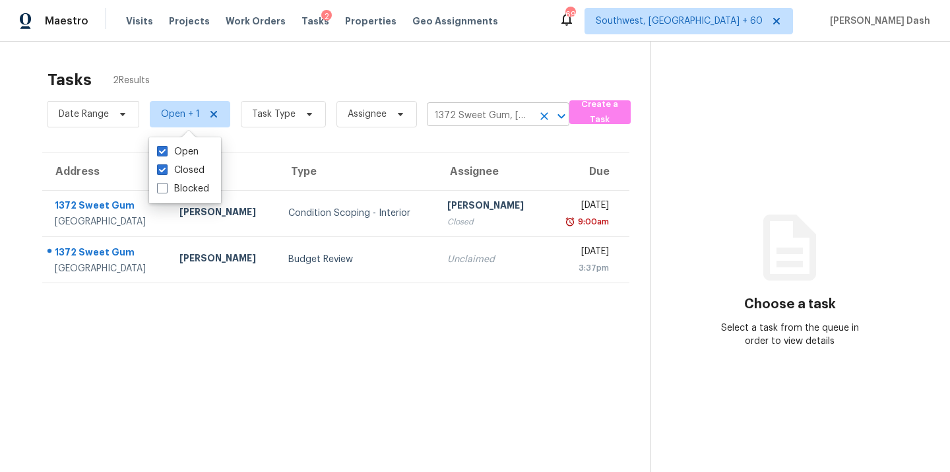
click at [461, 115] on input "1372 Sweet Gum, Kyle, TX 78640" at bounding box center [480, 116] width 106 height 20
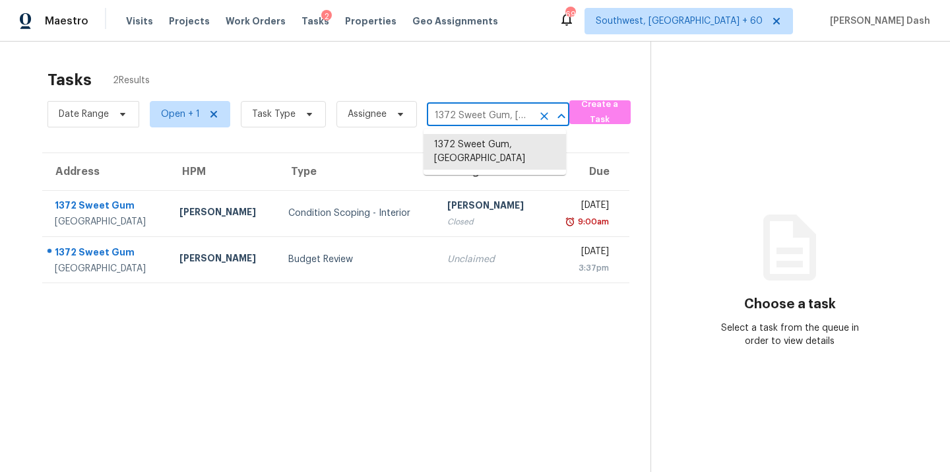
paste input "3125 Lansdell Dr, Jacksonville, FL 32208"
type input "3125 Lansdell Dr, Jacksonville, FL 32208"
click at [464, 153] on li "3125 Lansdell Dr, Jacksonville, FL 32208" at bounding box center [495, 152] width 143 height 36
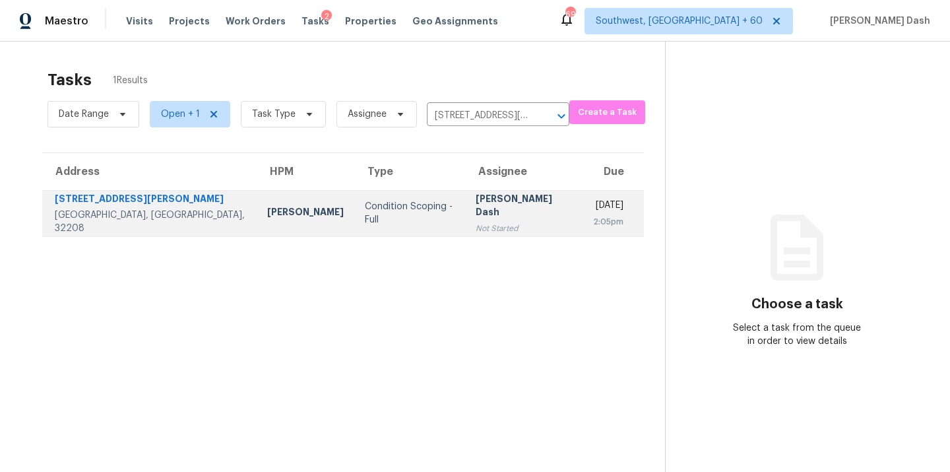
click at [354, 226] on td "Condition Scoping - Full" at bounding box center [409, 213] width 111 height 46
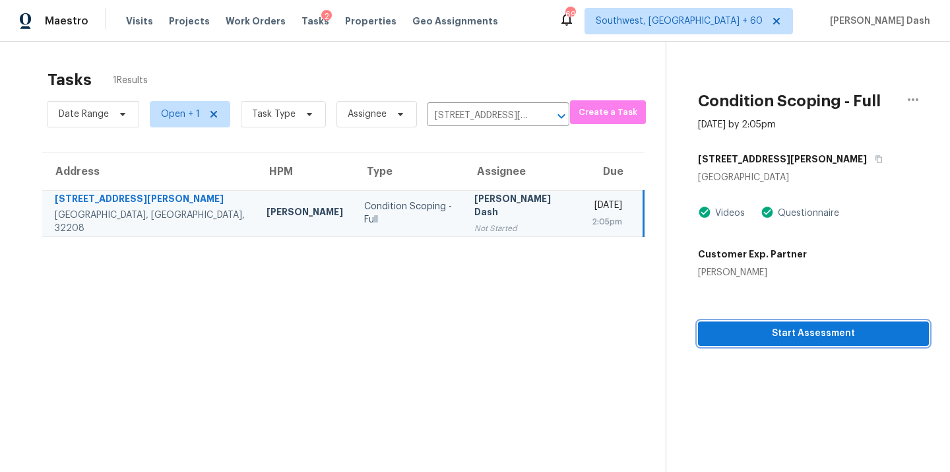
click at [736, 322] on button "Start Assessment" at bounding box center [813, 333] width 231 height 24
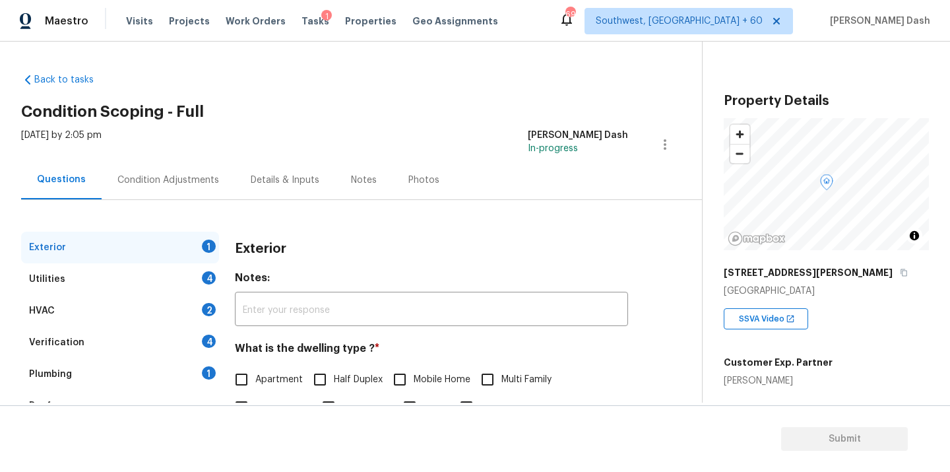
scroll to position [103, 0]
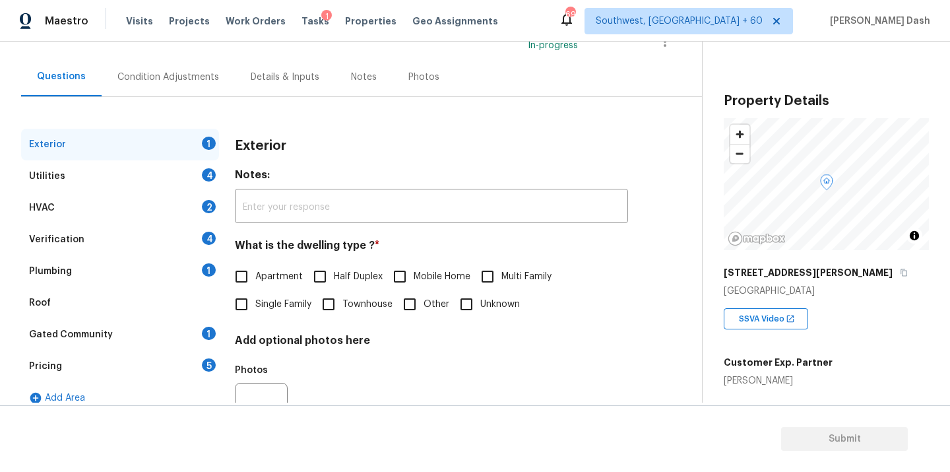
click at [273, 305] on span "Single Family" at bounding box center [283, 305] width 56 height 14
click at [255, 305] on input "Single Family" at bounding box center [242, 304] width 28 height 28
checkbox input "true"
click at [194, 181] on div "Utilities 4" at bounding box center [120, 176] width 198 height 32
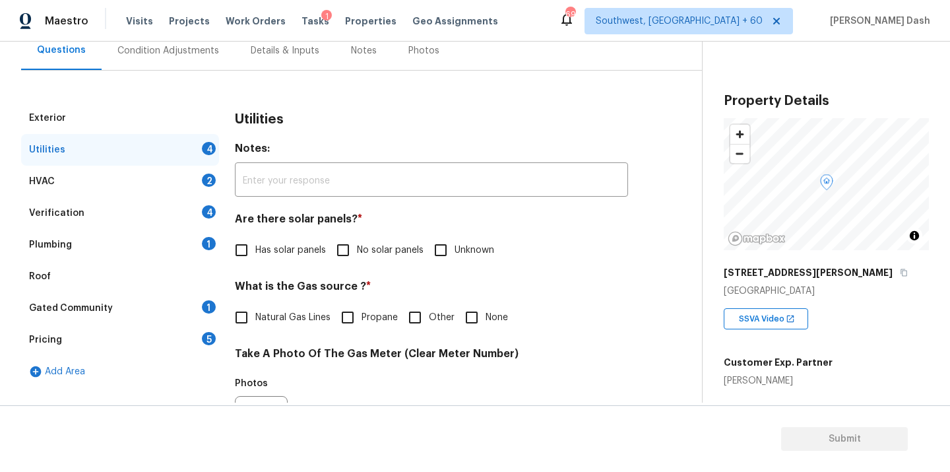
scroll to position [153, 0]
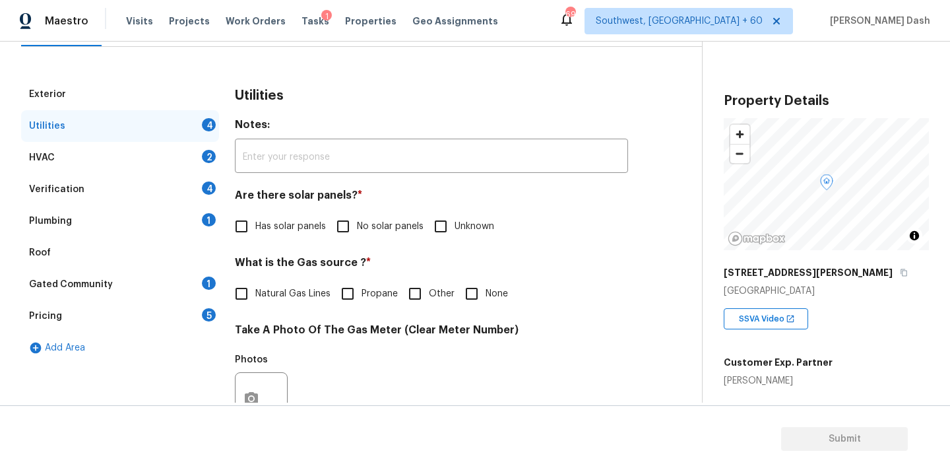
click at [374, 228] on span "No solar panels" at bounding box center [390, 227] width 67 height 14
click at [357, 228] on input "No solar panels" at bounding box center [343, 226] width 28 height 28
checkbox input "true"
click at [375, 292] on span "Propane" at bounding box center [380, 294] width 36 height 14
click at [362, 292] on input "Propane" at bounding box center [348, 294] width 28 height 28
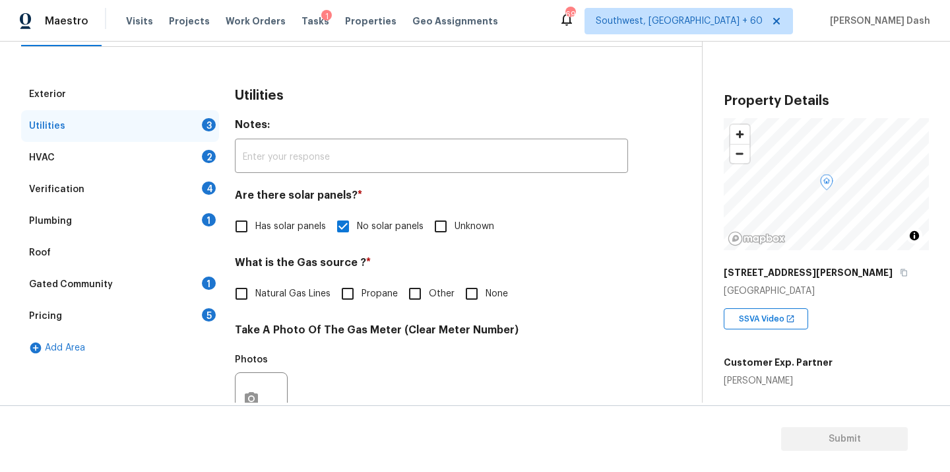
checkbox input "true"
click at [426, 293] on input "Other" at bounding box center [415, 295] width 28 height 28
checkbox input "true"
click at [364, 294] on span "Propane" at bounding box center [380, 295] width 36 height 14
click at [362, 294] on input "Propane" at bounding box center [348, 295] width 28 height 28
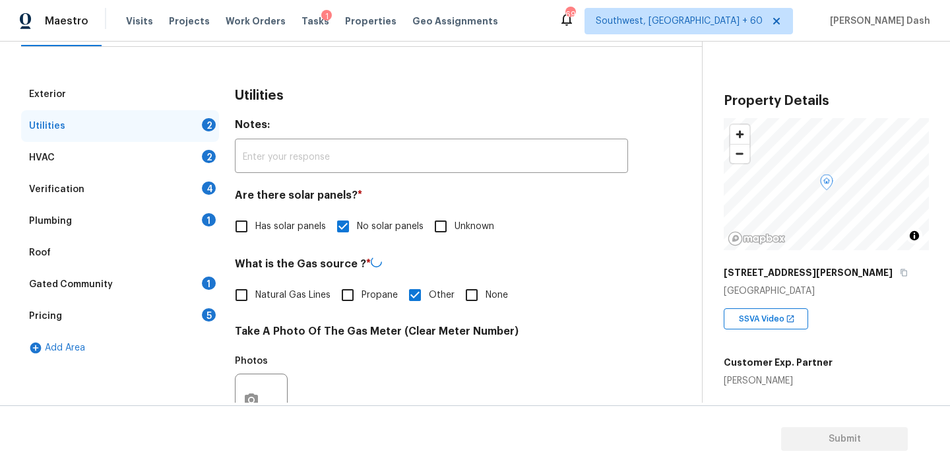
checkbox input "true"
click at [416, 286] on input "Other" at bounding box center [415, 294] width 28 height 28
checkbox input "true"
checkbox input "false"
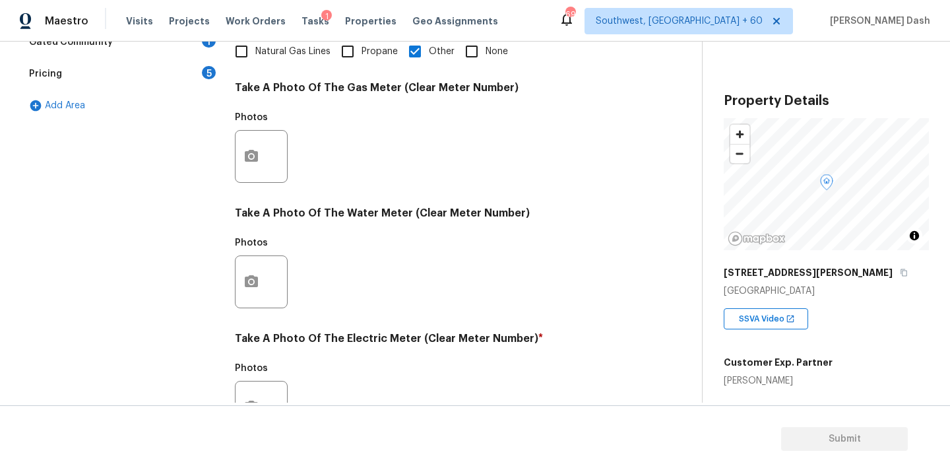
scroll to position [483, 0]
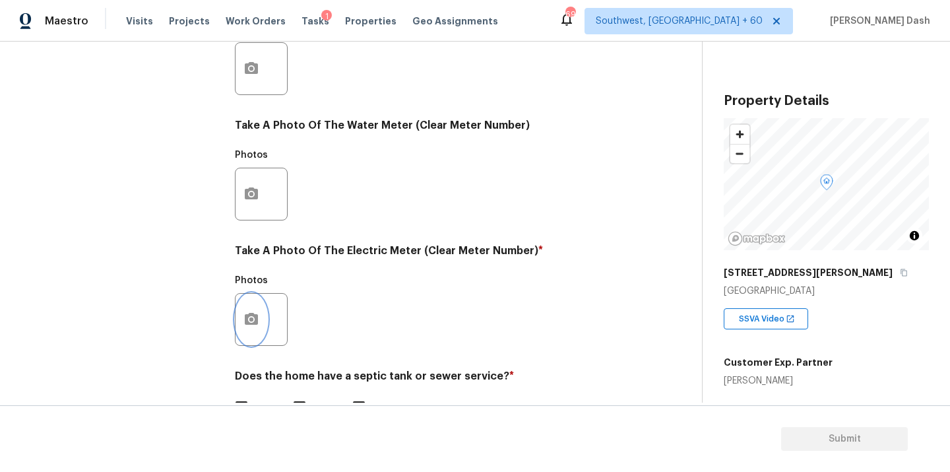
click at [251, 300] on button "button" at bounding box center [252, 319] width 32 height 51
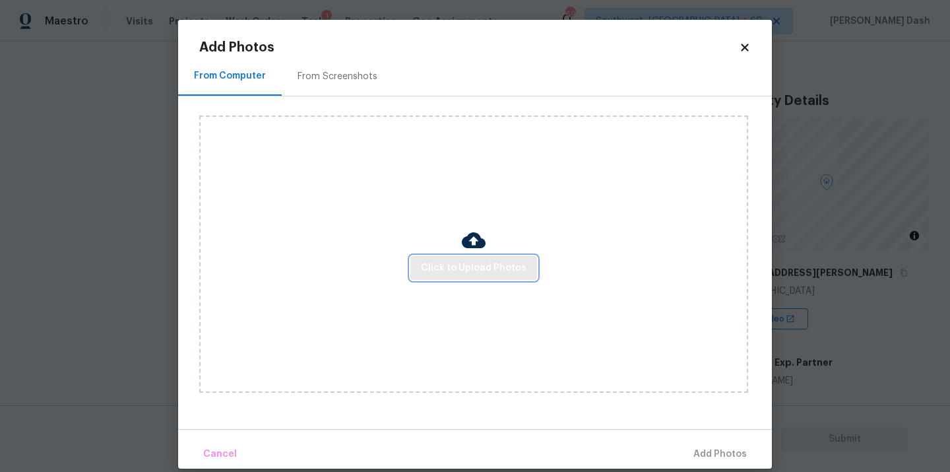
click at [461, 271] on span "Click to Upload Photos" at bounding box center [474, 268] width 106 height 16
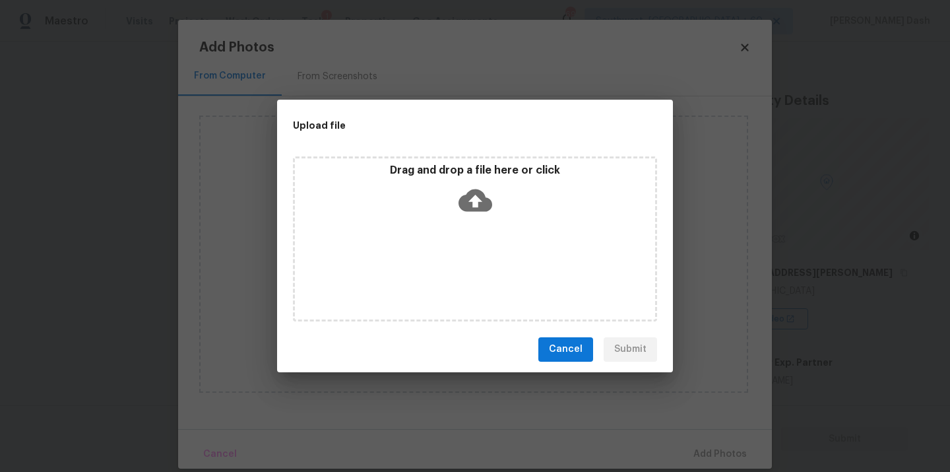
click at [461, 271] on div "Drag and drop a file here or click" at bounding box center [475, 238] width 364 height 165
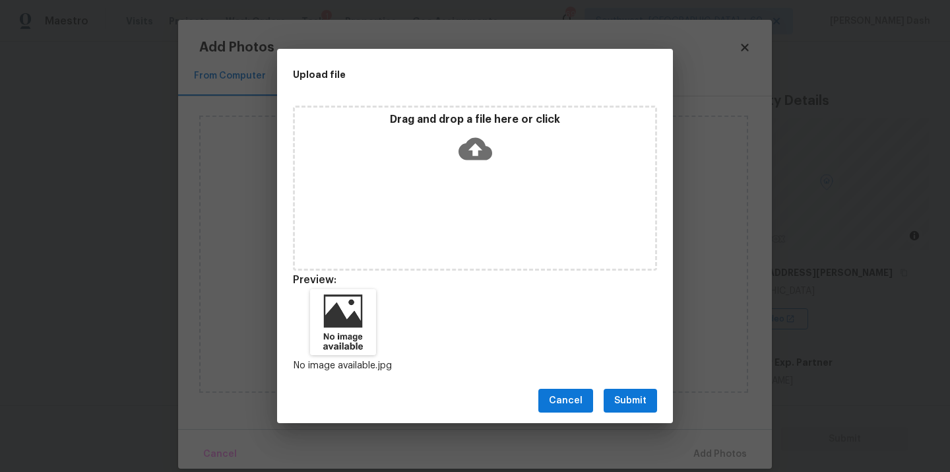
click at [627, 403] on span "Submit" at bounding box center [630, 401] width 32 height 16
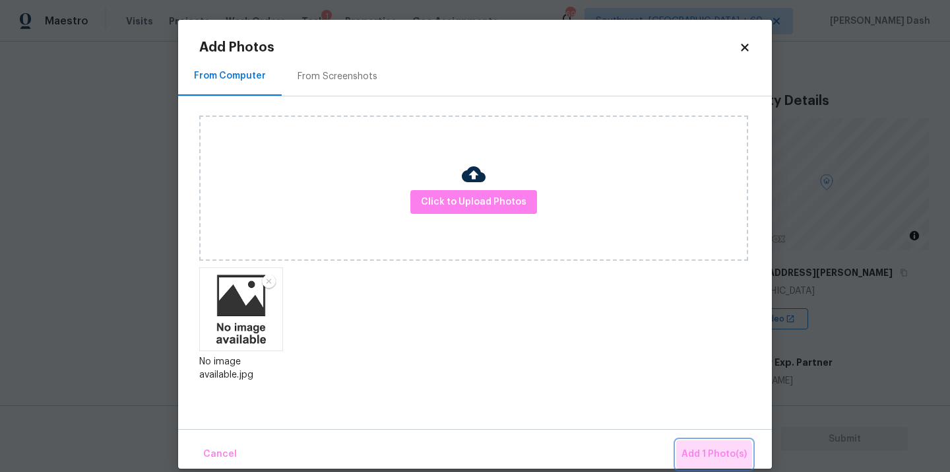
click at [697, 463] on button "Add 1 Photo(s)" at bounding box center [714, 454] width 76 height 28
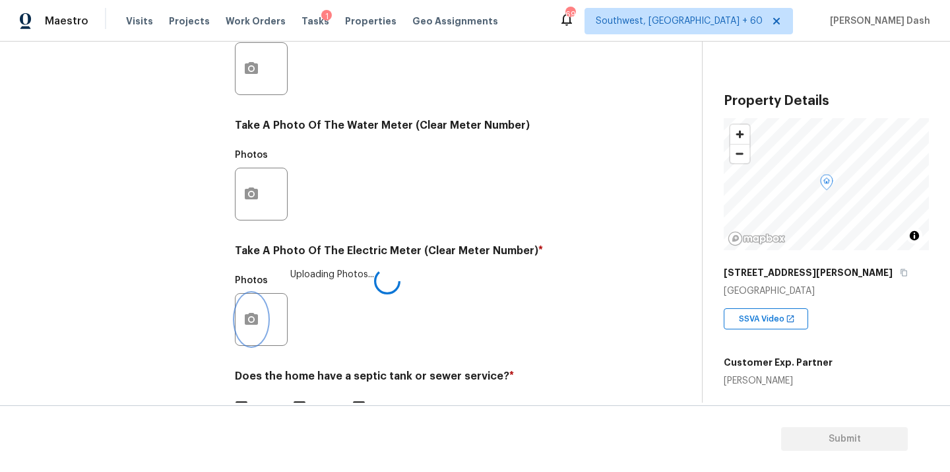
scroll to position [521, 0]
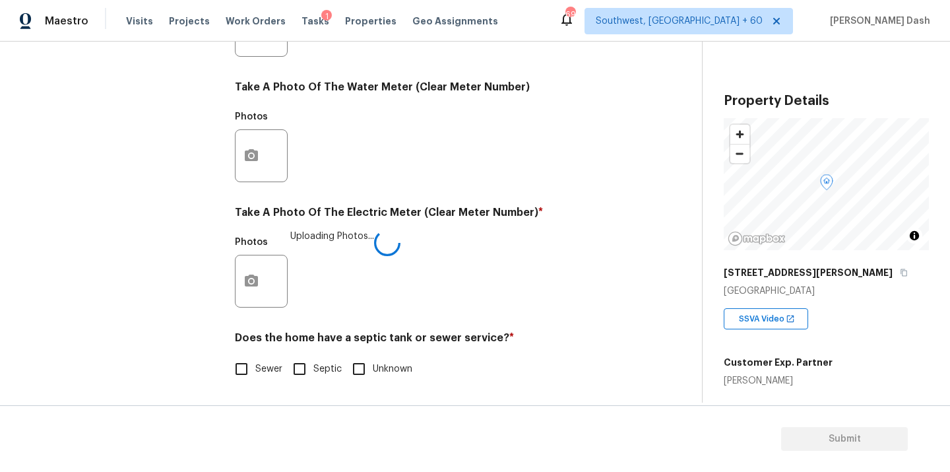
click at [231, 383] on div "Exterior Utilities 2 HVAC 2 Verification 4 Plumbing 1 Roof Gated Community 1 Pr…" at bounding box center [345, 54] width 649 height 688
click at [246, 366] on input "Sewer" at bounding box center [242, 369] width 28 height 28
checkbox input "true"
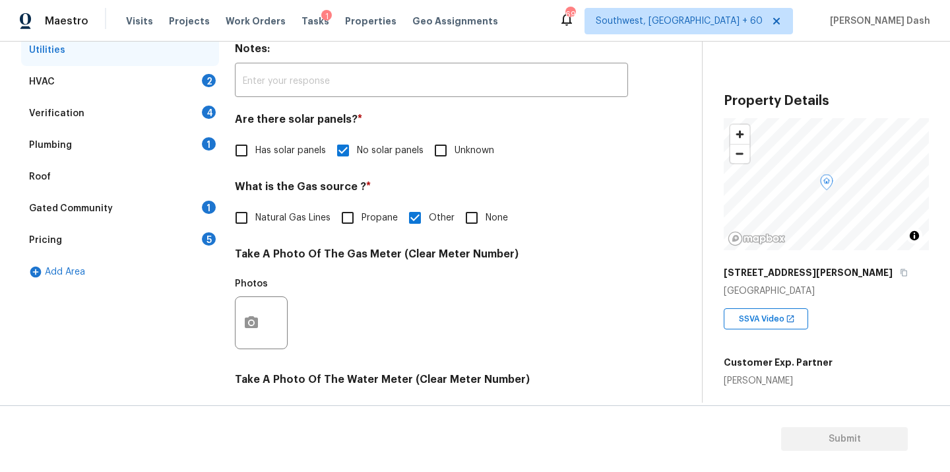
scroll to position [150, 0]
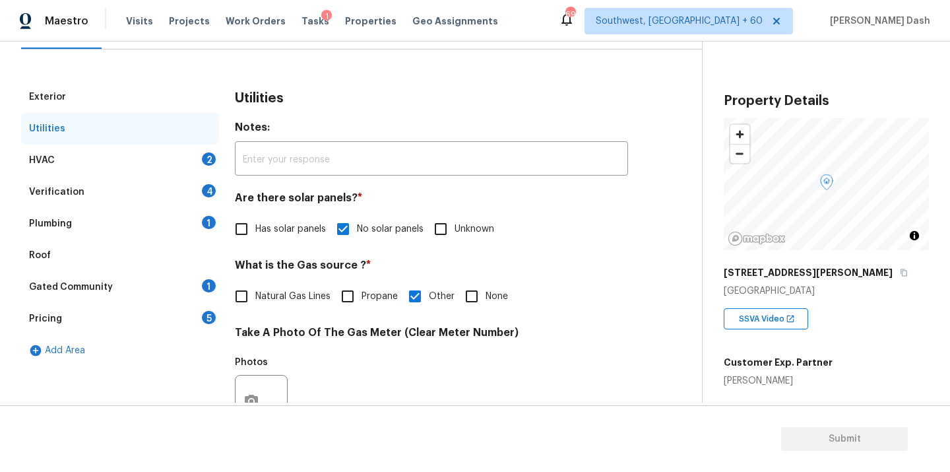
click at [164, 166] on div "HVAC 2" at bounding box center [120, 161] width 198 height 32
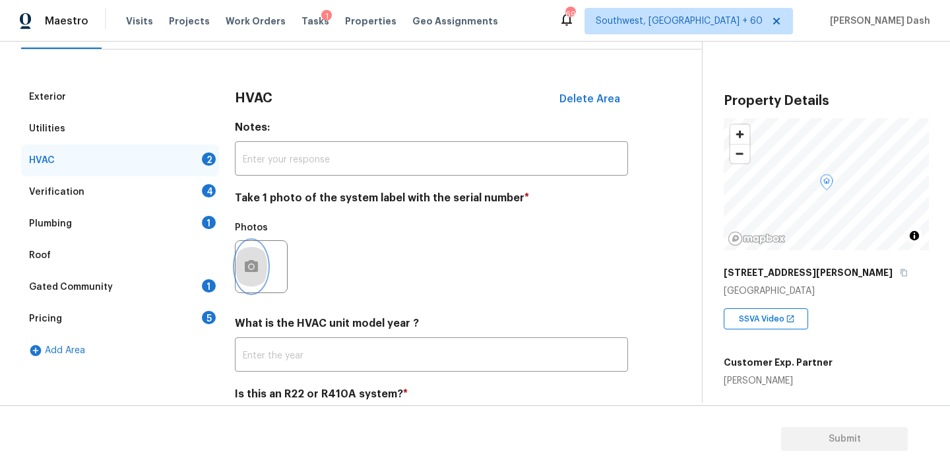
click at [249, 266] on circle "button" at bounding box center [251, 267] width 4 height 4
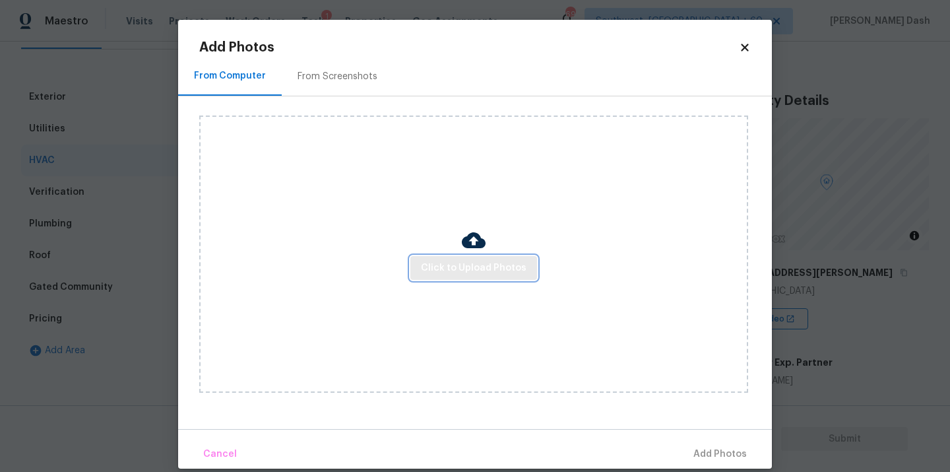
click at [453, 256] on button "Click to Upload Photos" at bounding box center [473, 268] width 127 height 24
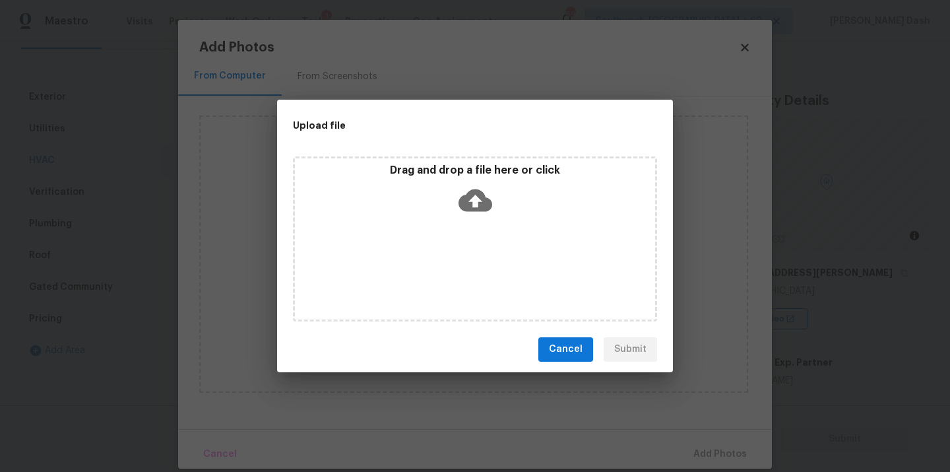
click at [453, 256] on div "Drag and drop a file here or click" at bounding box center [475, 238] width 364 height 165
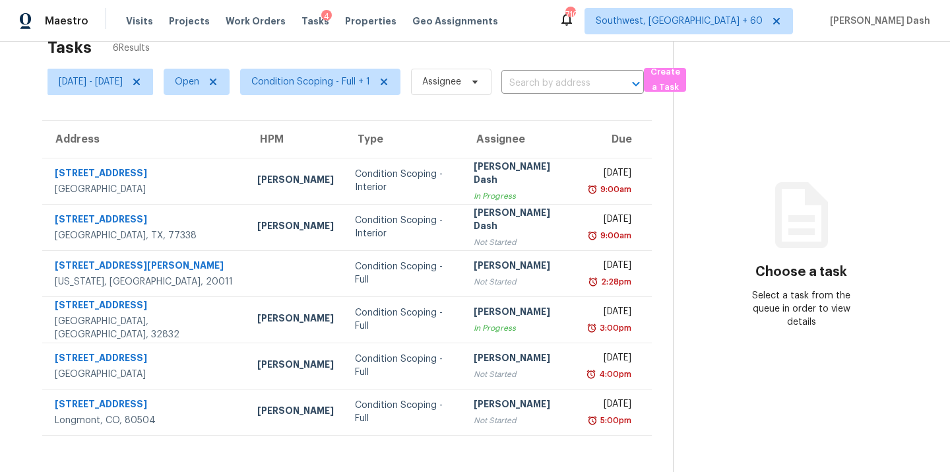
scroll to position [42, 0]
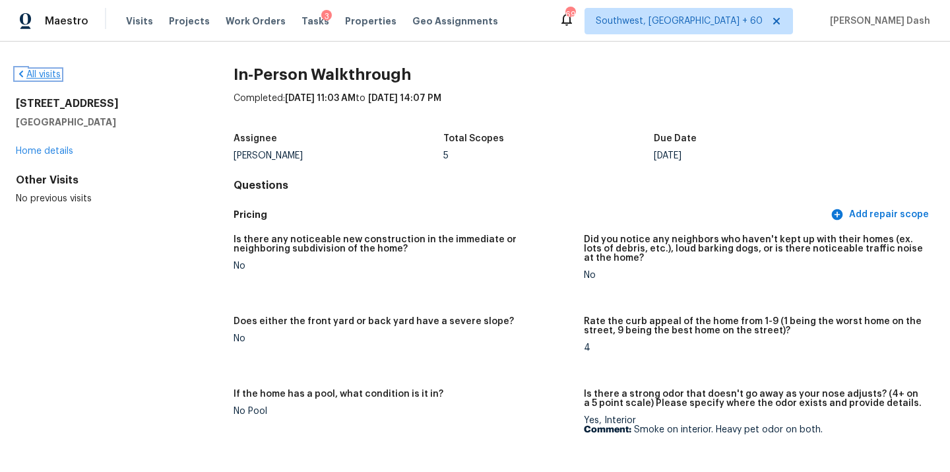
click at [50, 75] on link "All visits" at bounding box center [38, 74] width 45 height 9
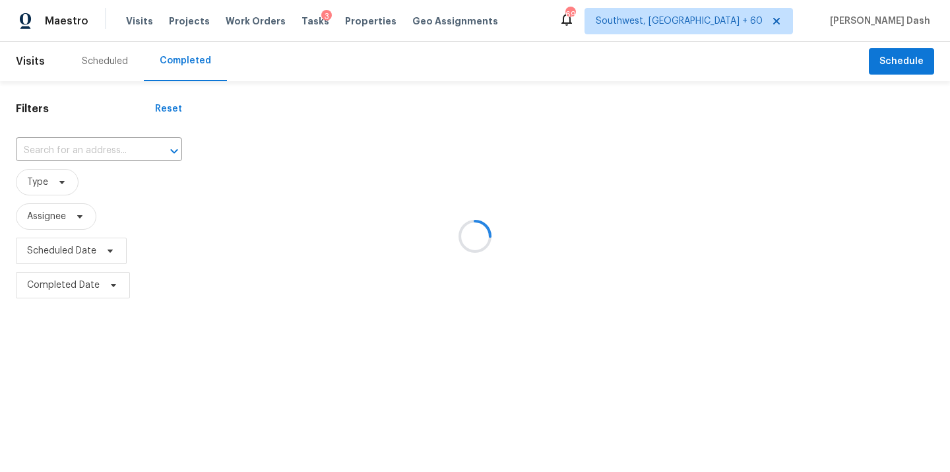
click at [65, 148] on div at bounding box center [475, 236] width 950 height 472
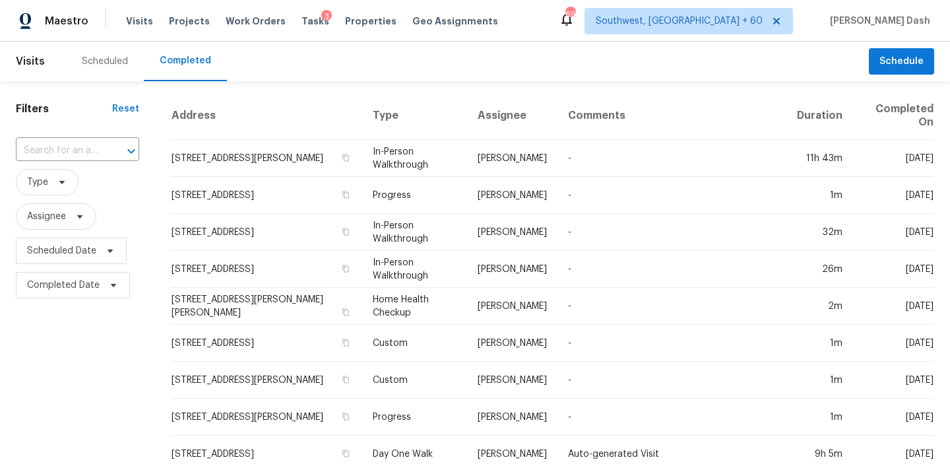
click at [65, 148] on input "text" at bounding box center [59, 151] width 86 height 20
paste input "[STREET_ADDRESS][US_STATE]"
type input "[STREET_ADDRESS][US_STATE]"
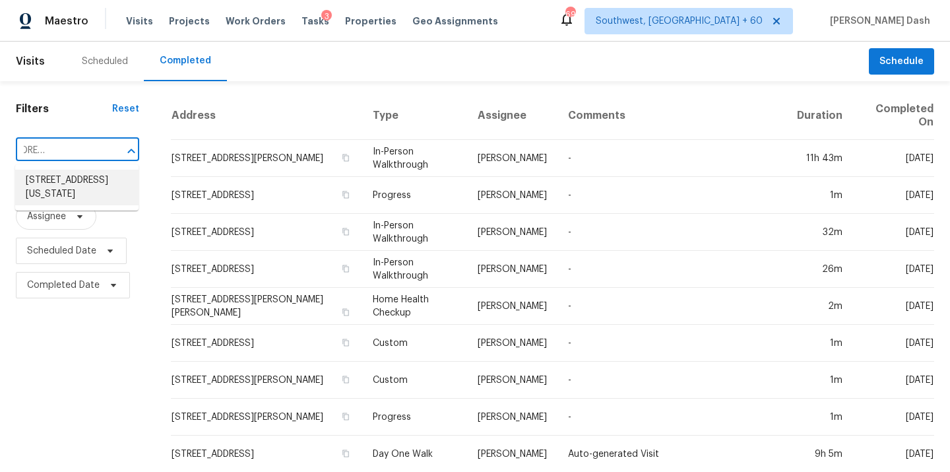
click at [82, 181] on li "[STREET_ADDRESS][US_STATE]" at bounding box center [76, 188] width 123 height 36
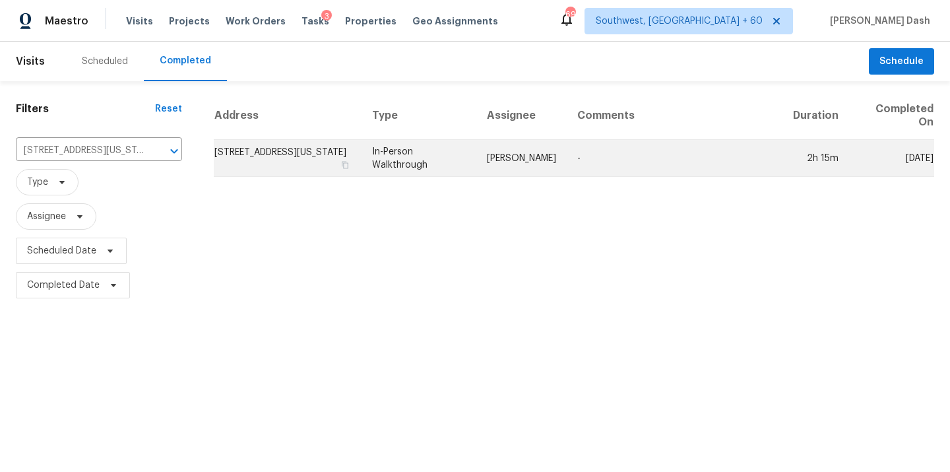
click at [416, 167] on td "In-Person Walkthrough" at bounding box center [419, 158] width 115 height 37
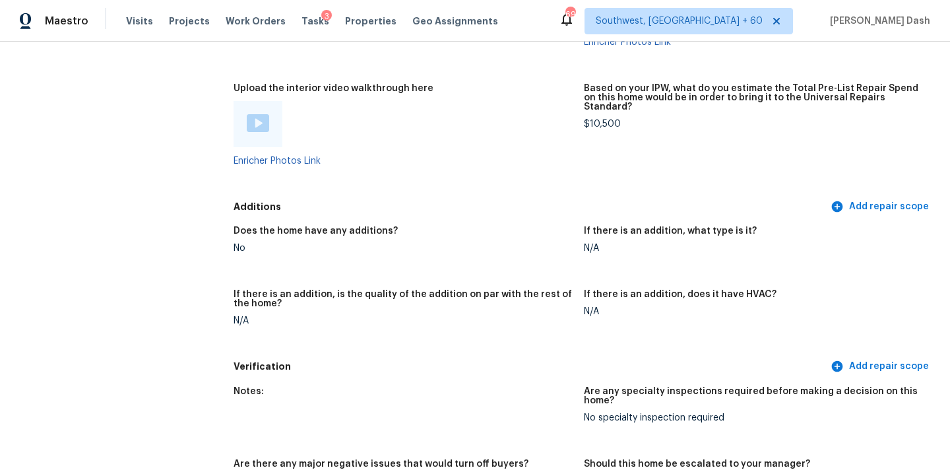
scroll to position [2572, 0]
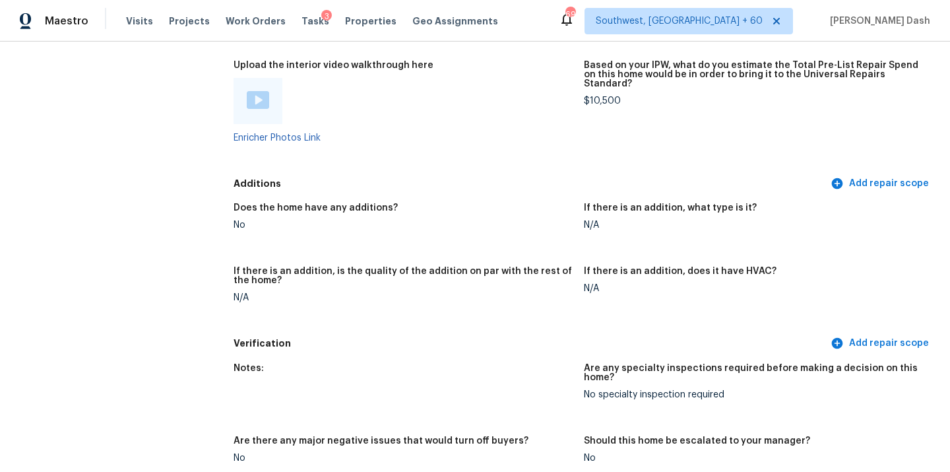
click at [259, 91] on img at bounding box center [258, 100] width 22 height 18
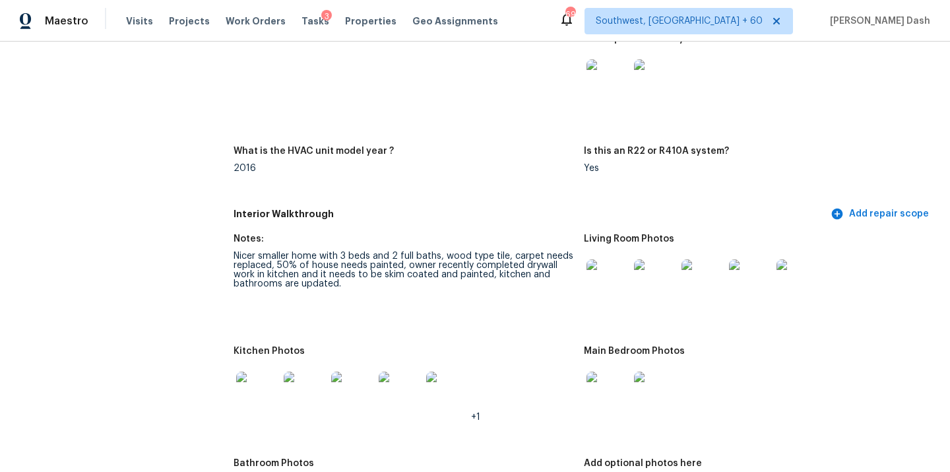
scroll to position [0, 0]
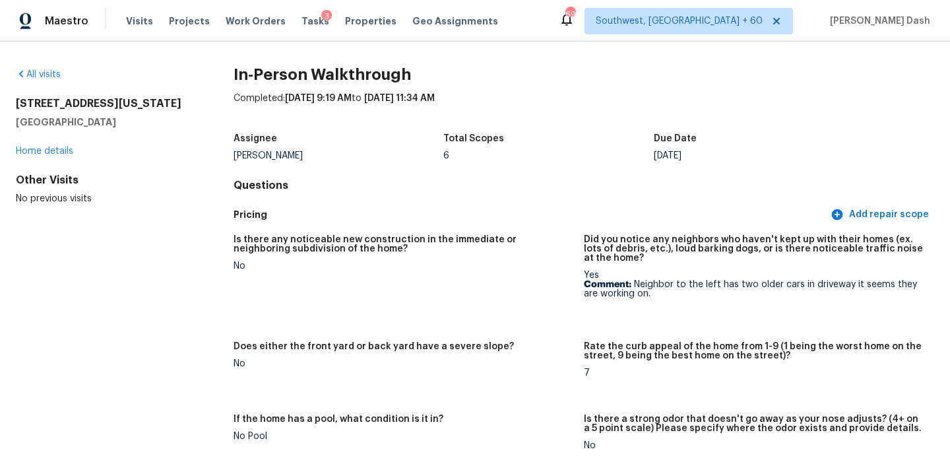
click at [59, 80] on div "All visits" at bounding box center [104, 74] width 176 height 13
click at [57, 79] on link "All visits" at bounding box center [38, 74] width 45 height 9
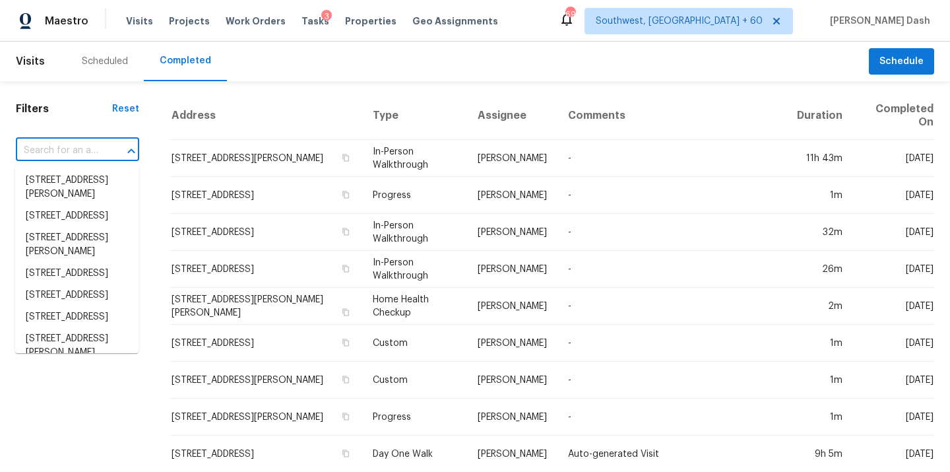
click at [66, 150] on input "text" at bounding box center [59, 151] width 86 height 20
paste input "1372 Sweet Gum, [GEOGRAPHIC_DATA]"
type input "1372 Sweet Gum, [GEOGRAPHIC_DATA]"
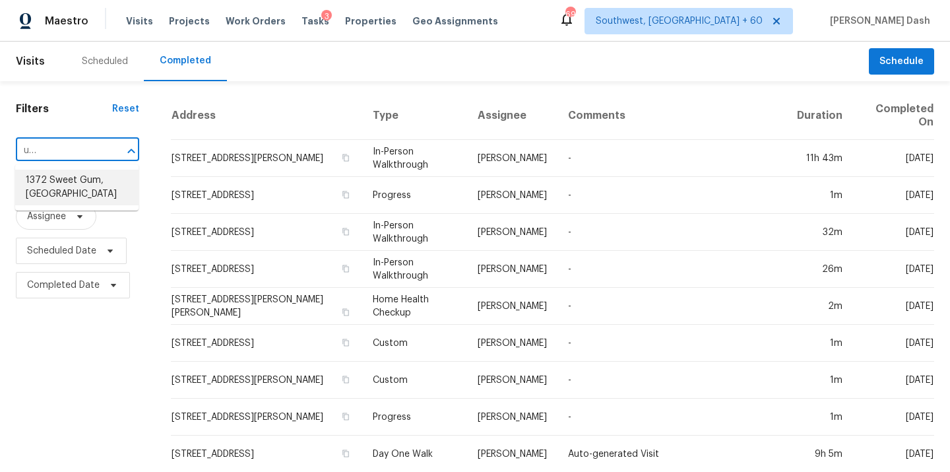
click at [75, 182] on li "1372 Sweet Gum, [GEOGRAPHIC_DATA]" at bounding box center [76, 188] width 123 height 36
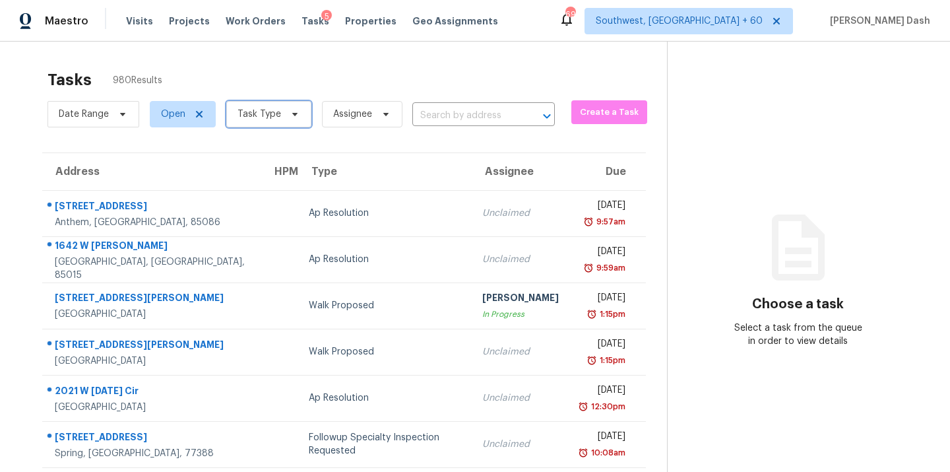
click at [254, 117] on span "Task Type" at bounding box center [260, 114] width 44 height 13
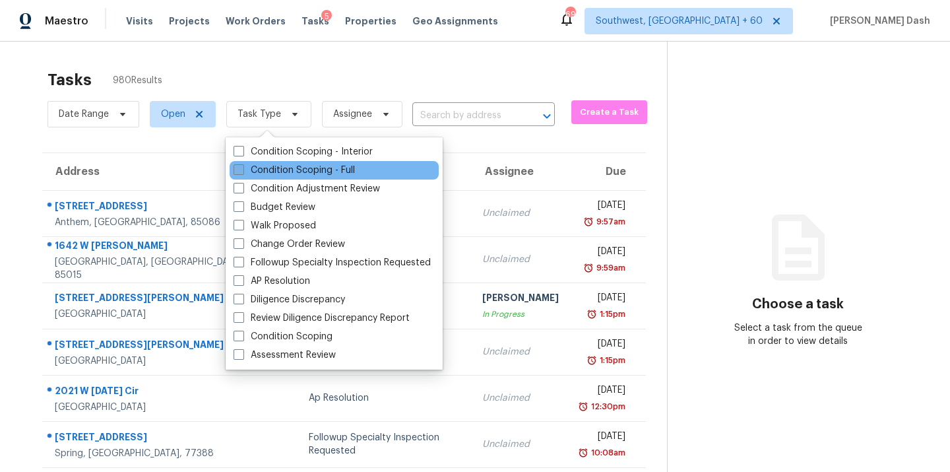
click at [280, 164] on label "Condition Scoping - Full" at bounding box center [294, 170] width 121 height 13
click at [242, 164] on input "Condition Scoping - Full" at bounding box center [238, 168] width 9 height 9
checkbox input "true"
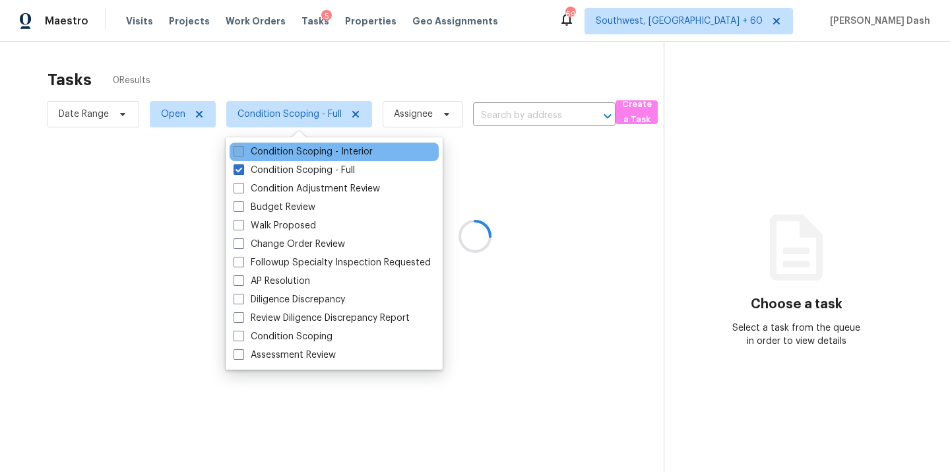
click at [286, 151] on label "Condition Scoping - Interior" at bounding box center [303, 151] width 139 height 13
click at [242, 151] on input "Condition Scoping - Interior" at bounding box center [238, 149] width 9 height 9
checkbox input "true"
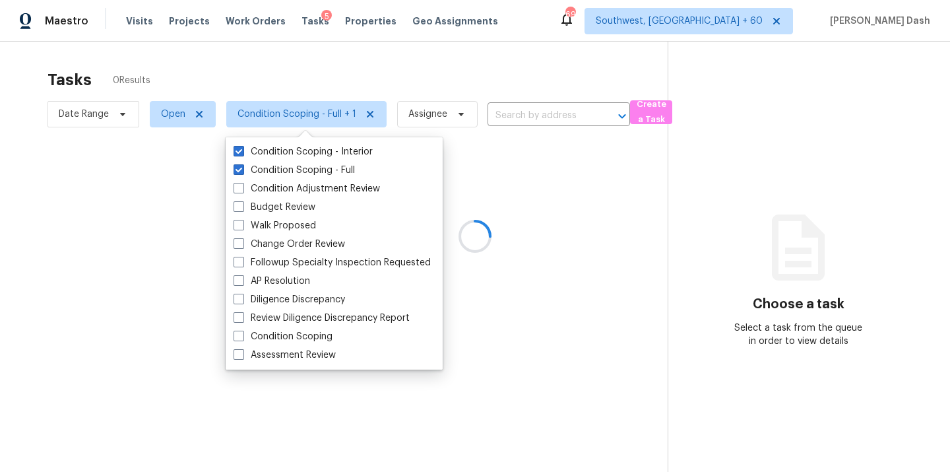
click at [290, 53] on div at bounding box center [475, 236] width 950 height 472
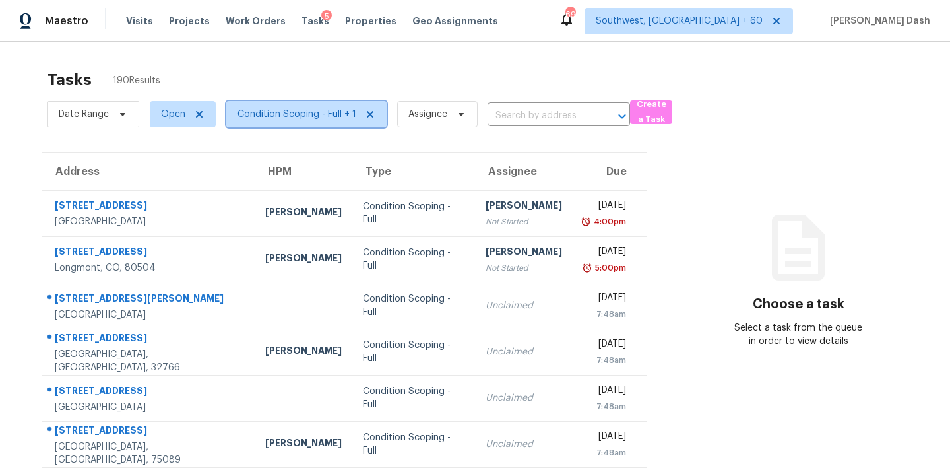
click at [312, 106] on span "Condition Scoping - Full + 1" at bounding box center [306, 114] width 160 height 26
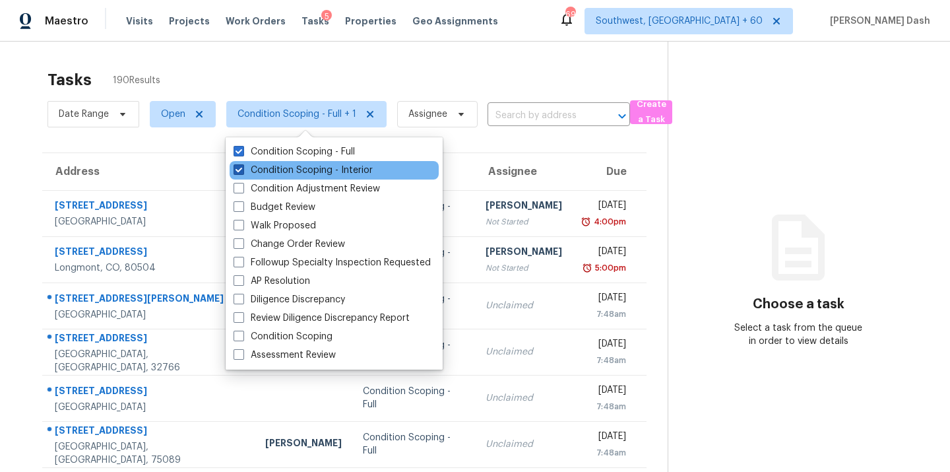
click at [305, 169] on label "Condition Scoping - Interior" at bounding box center [303, 170] width 139 height 13
click at [242, 169] on input "Condition Scoping - Interior" at bounding box center [238, 168] width 9 height 9
checkbox input "false"
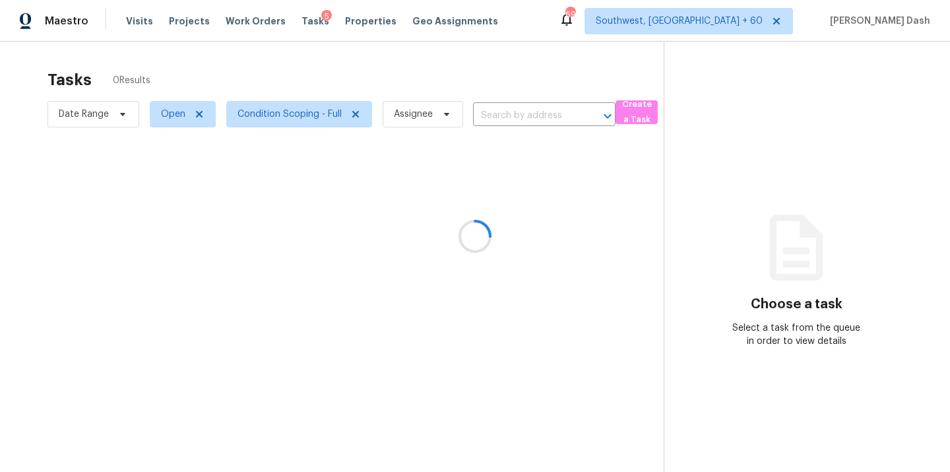
click at [304, 77] on div at bounding box center [475, 236] width 950 height 472
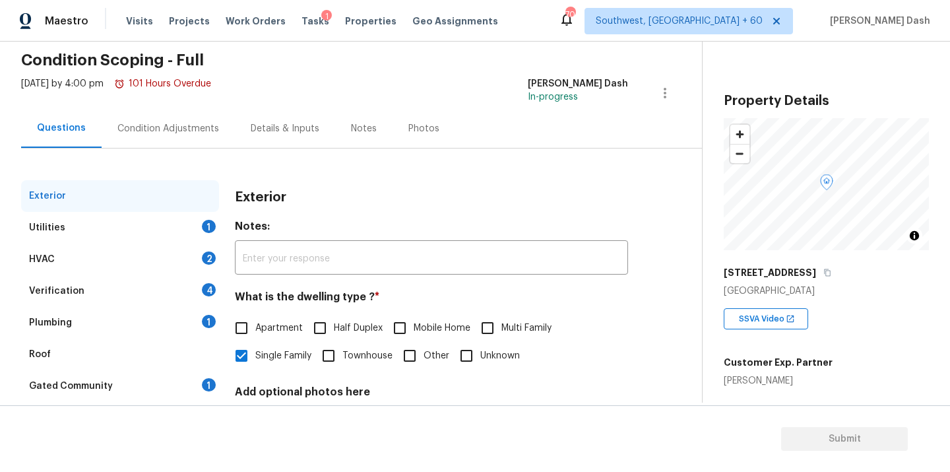
scroll to position [164, 0]
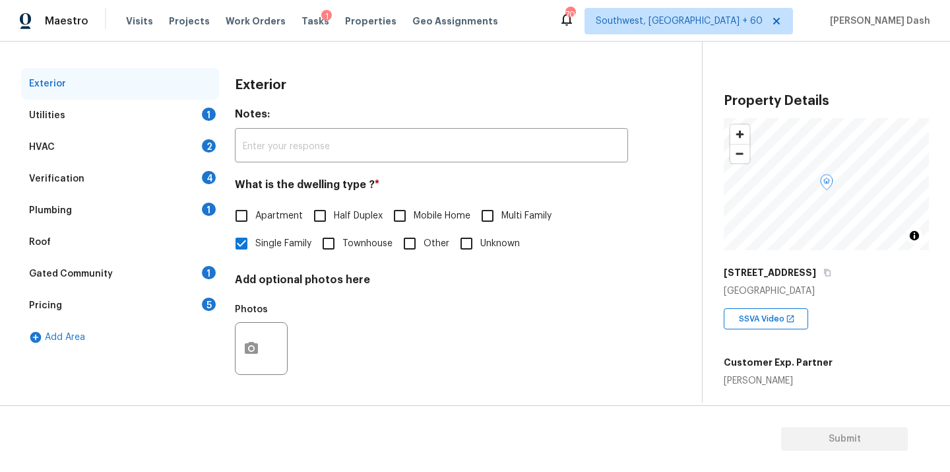
click at [191, 108] on div "Utilities 1" at bounding box center [120, 116] width 198 height 32
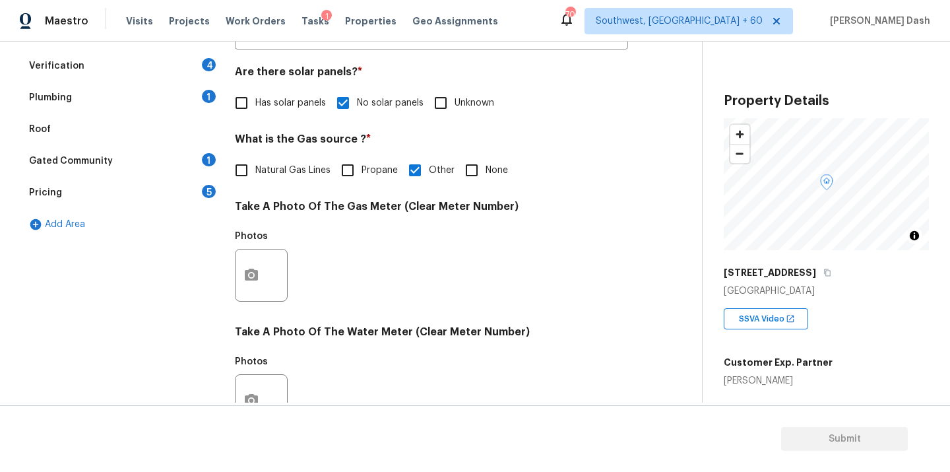
scroll to position [521, 0]
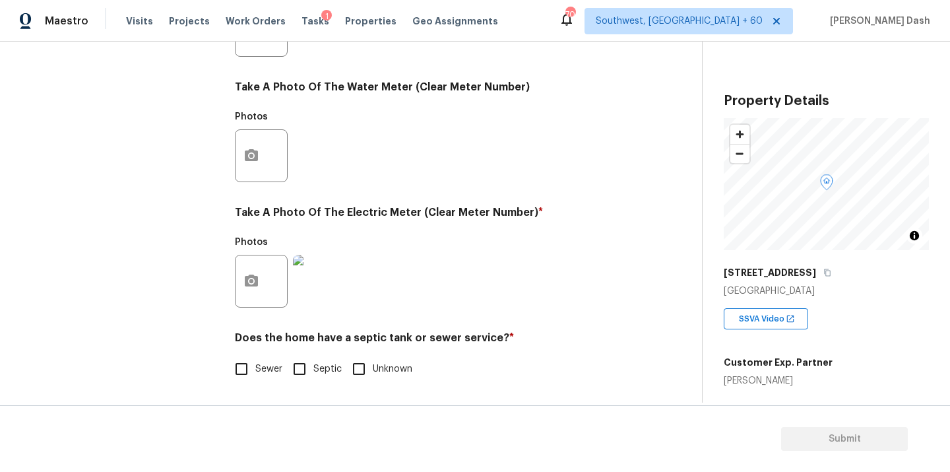
click at [249, 376] on input "Sewer" at bounding box center [242, 369] width 28 height 28
checkbox input "true"
click at [189, 267] on div "Exterior Utilities HVAC 2 Verification 4 Plumbing 1 Roof Gated Community 1 Pric…" at bounding box center [120, 55] width 198 height 690
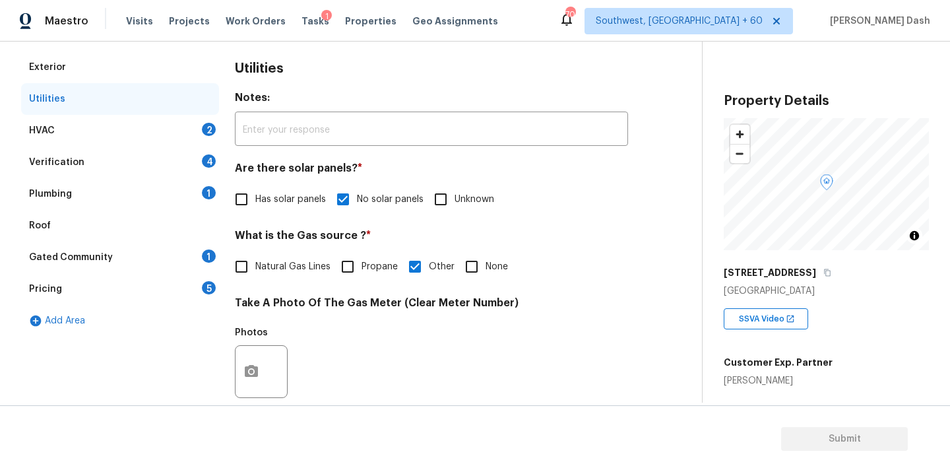
scroll to position [34, 0]
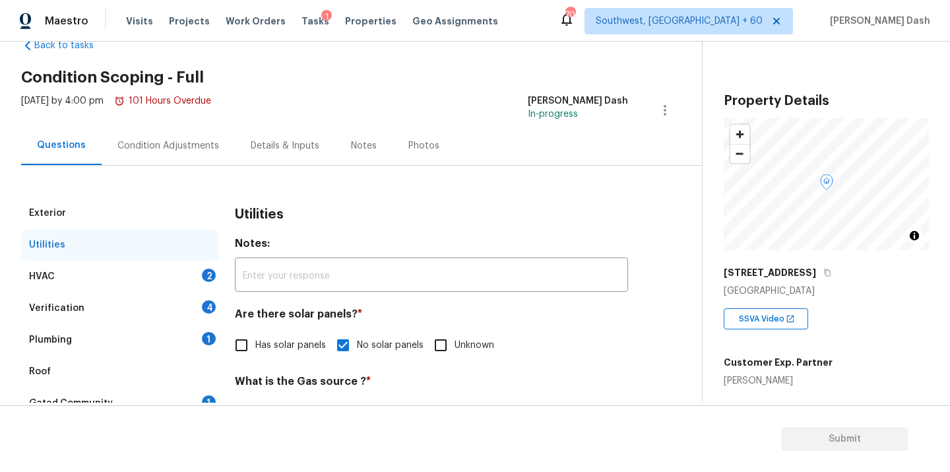
click at [192, 265] on div "HVAC 2" at bounding box center [120, 277] width 198 height 32
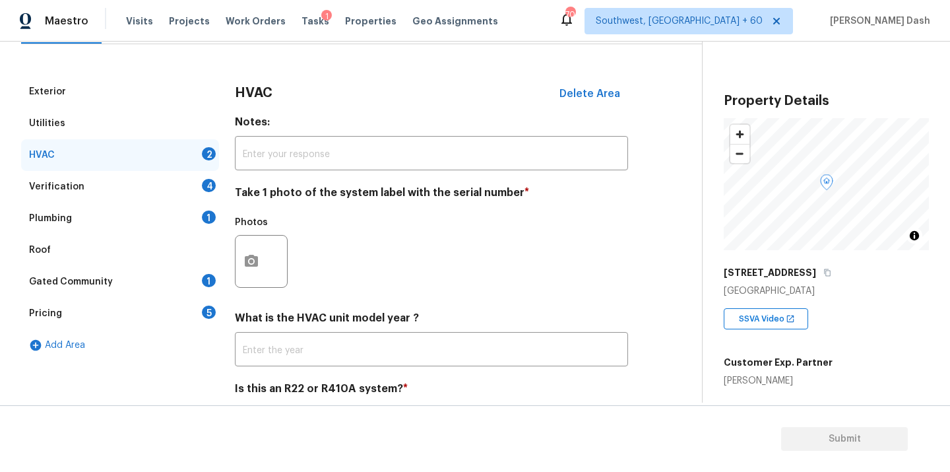
scroll to position [207, 0]
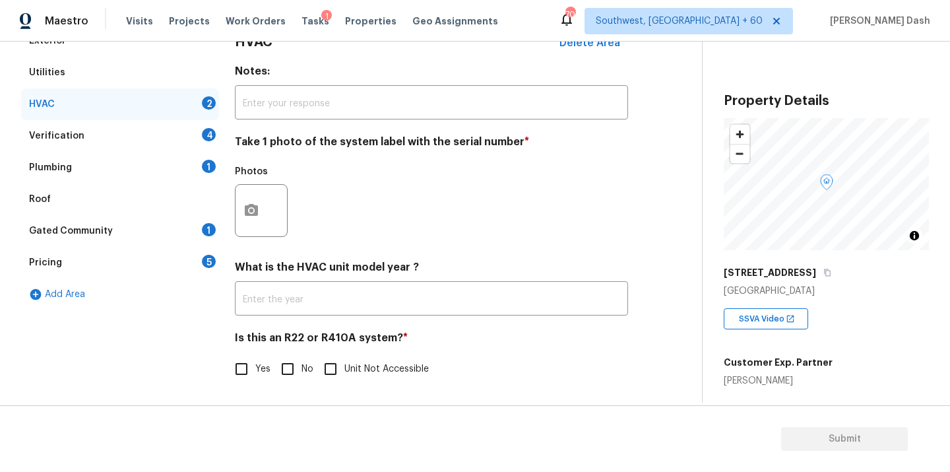
click at [158, 66] on div "Utilities" at bounding box center [120, 73] width 198 height 32
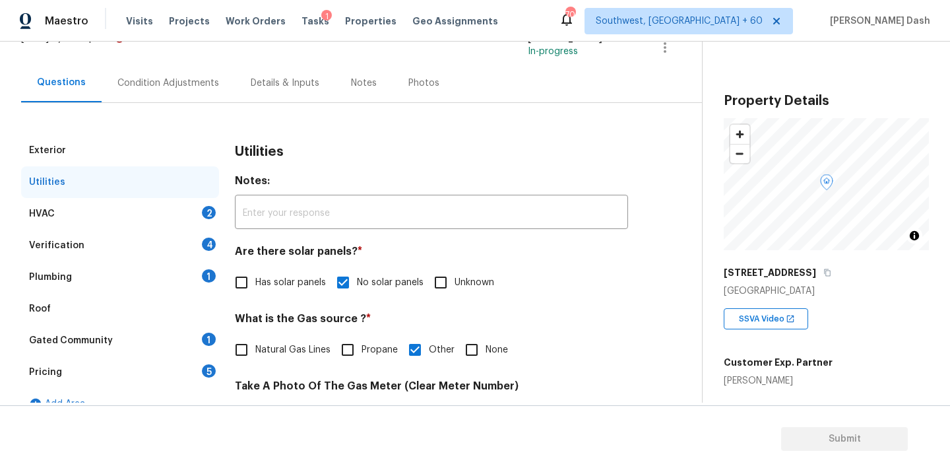
scroll to position [521, 0]
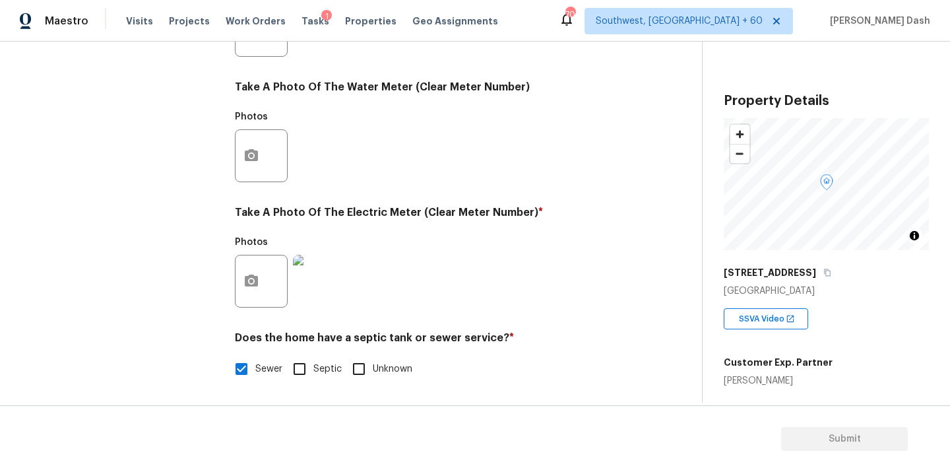
click at [331, 282] on img at bounding box center [319, 281] width 53 height 53
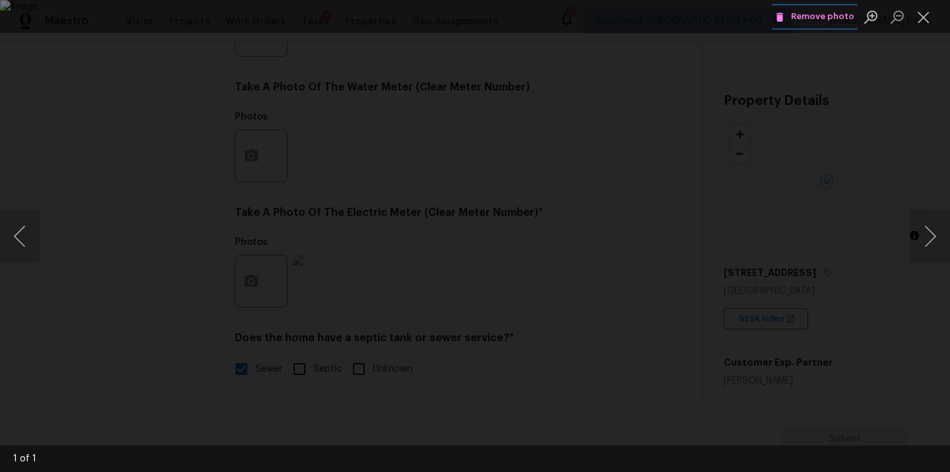
click at [808, 18] on span "Remove photo" at bounding box center [814, 16] width 79 height 15
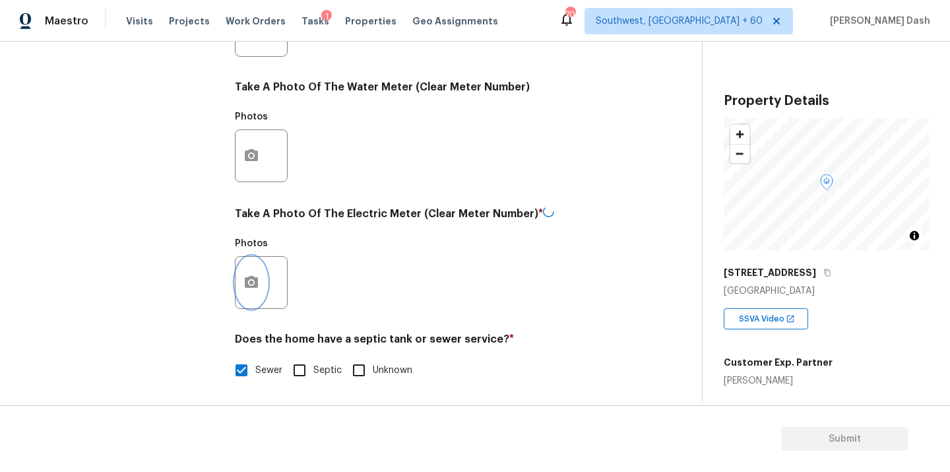
click at [258, 269] on button "button" at bounding box center [252, 282] width 32 height 51
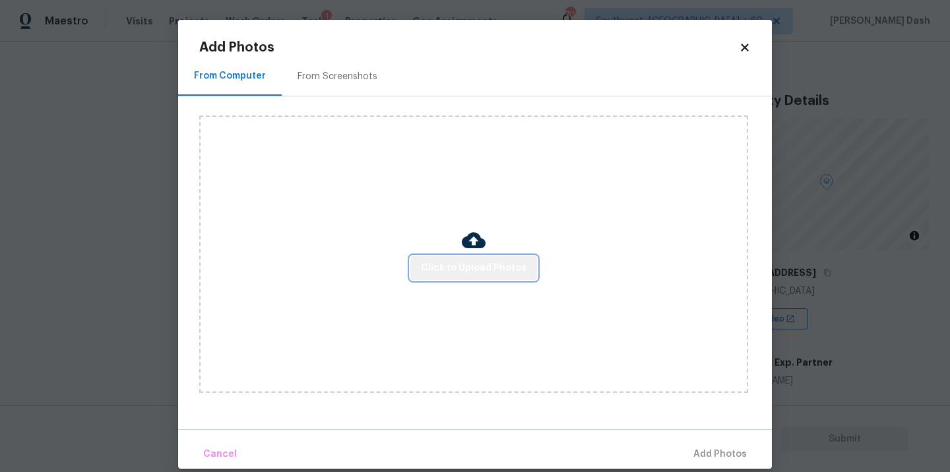
click at [480, 267] on span "Click to Upload Photos" at bounding box center [474, 268] width 106 height 16
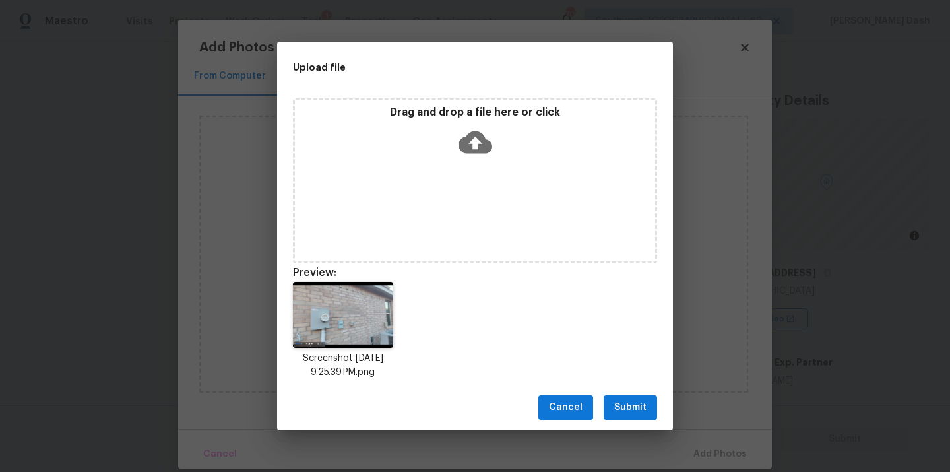
click at [638, 403] on span "Submit" at bounding box center [630, 407] width 32 height 16
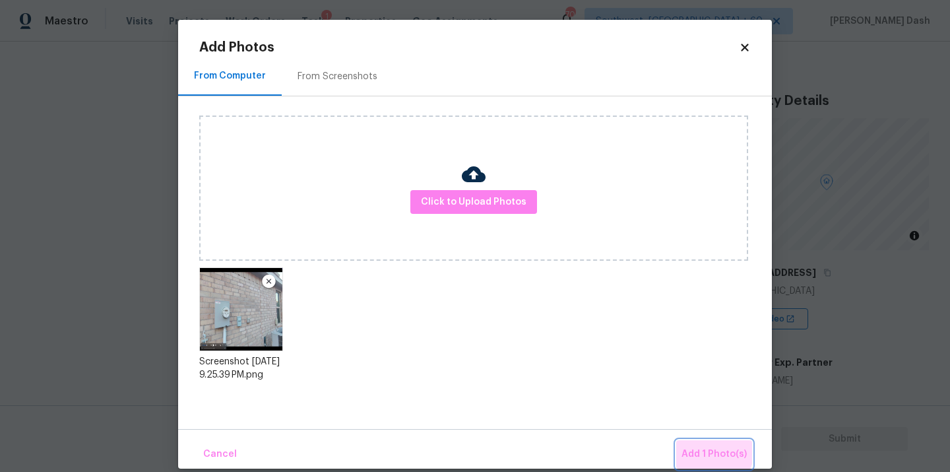
click at [708, 450] on span "Add 1 Photo(s)" at bounding box center [714, 454] width 65 height 16
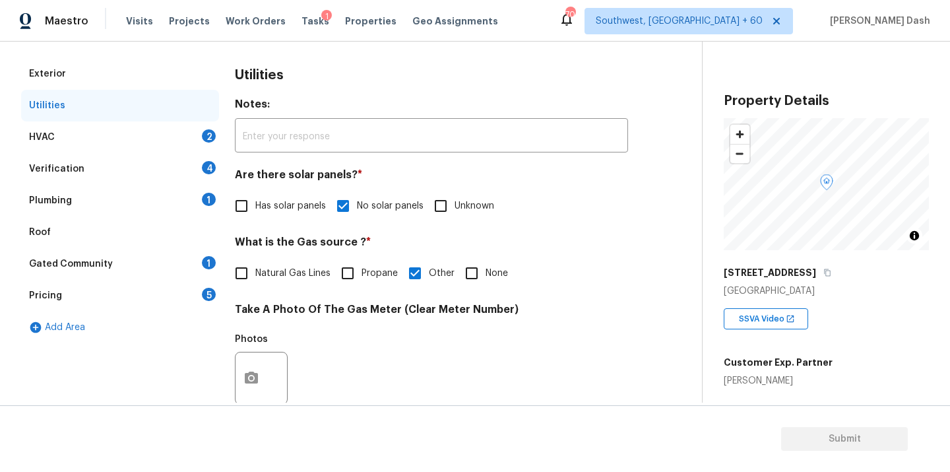
scroll to position [154, 0]
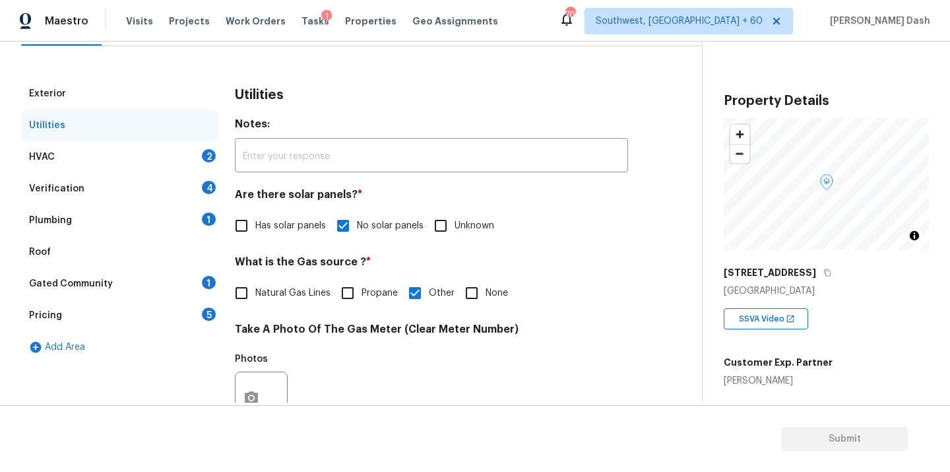
click at [182, 160] on div "HVAC 2" at bounding box center [120, 157] width 198 height 32
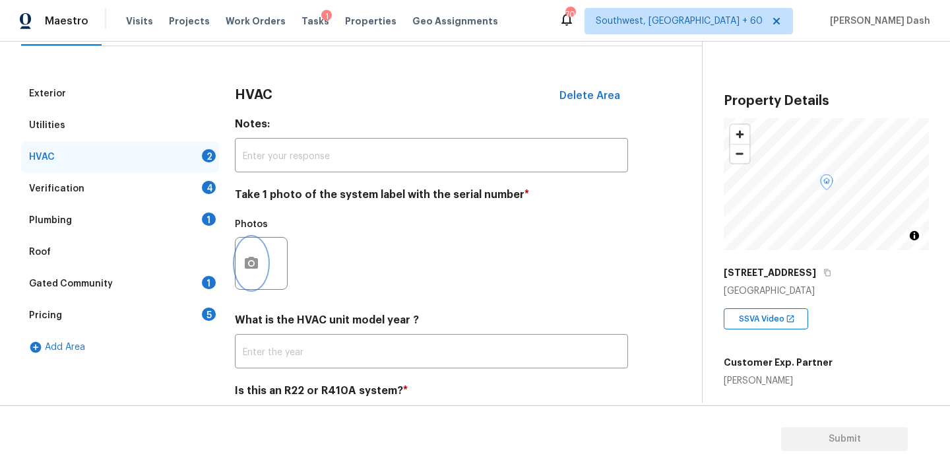
click at [246, 259] on icon "button" at bounding box center [251, 263] width 13 height 12
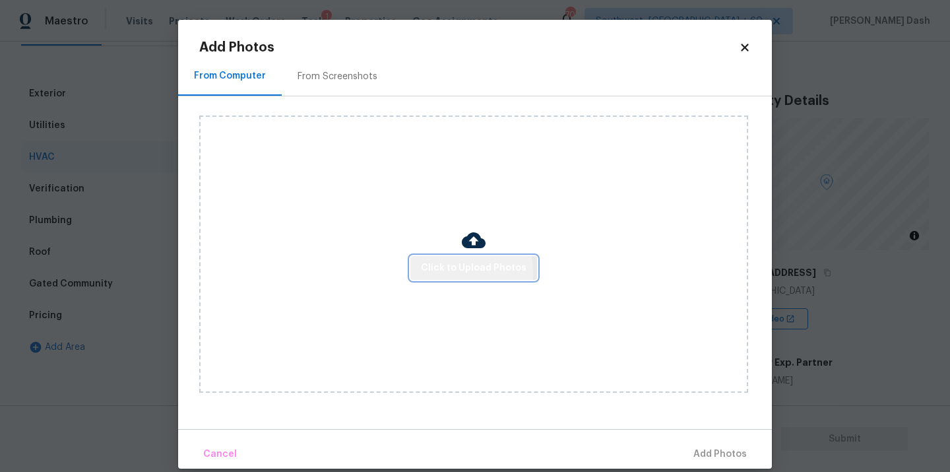
click at [424, 273] on span "Click to Upload Photos" at bounding box center [474, 268] width 106 height 16
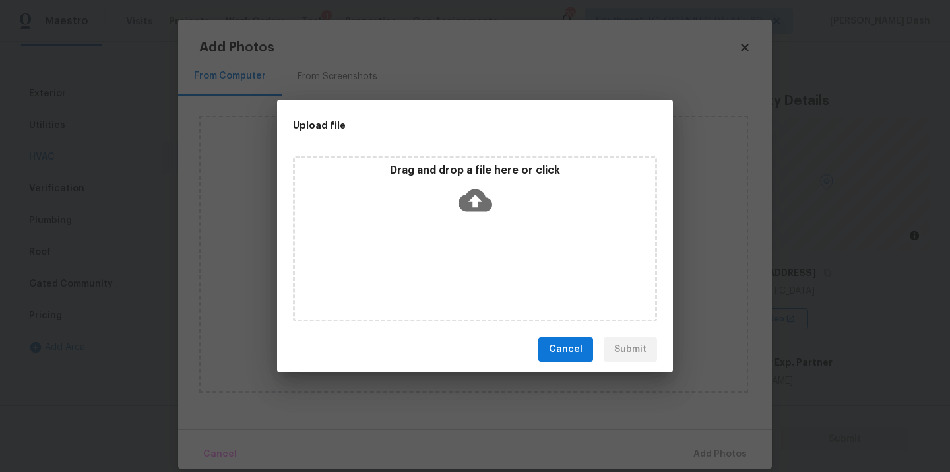
click at [424, 273] on div "Drag and drop a file here or click" at bounding box center [475, 238] width 364 height 165
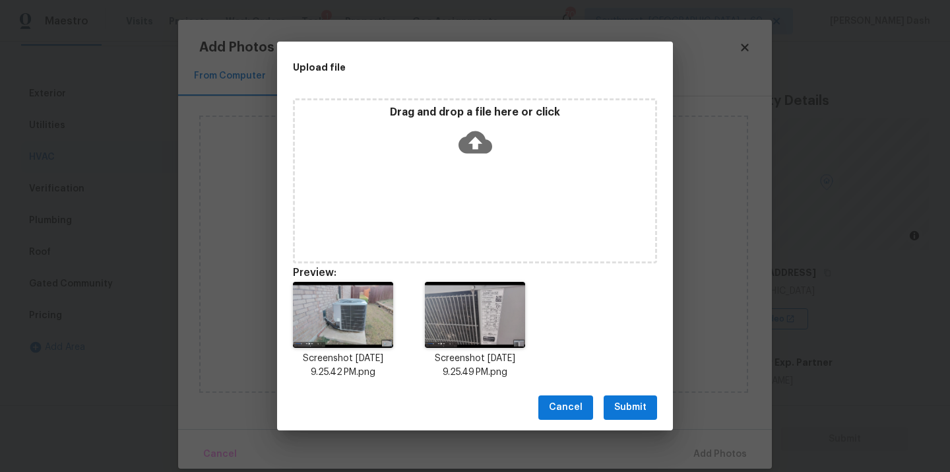
click at [638, 406] on span "Submit" at bounding box center [630, 407] width 32 height 16
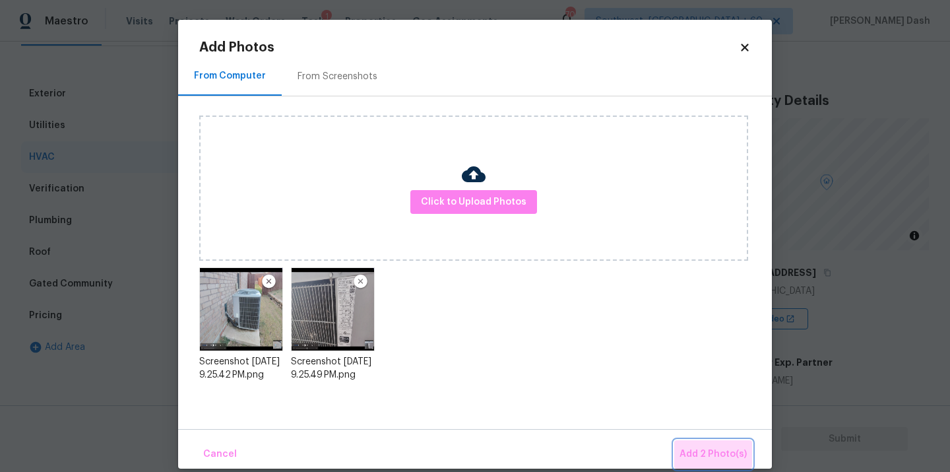
click at [717, 447] on span "Add 2 Photo(s)" at bounding box center [713, 454] width 67 height 16
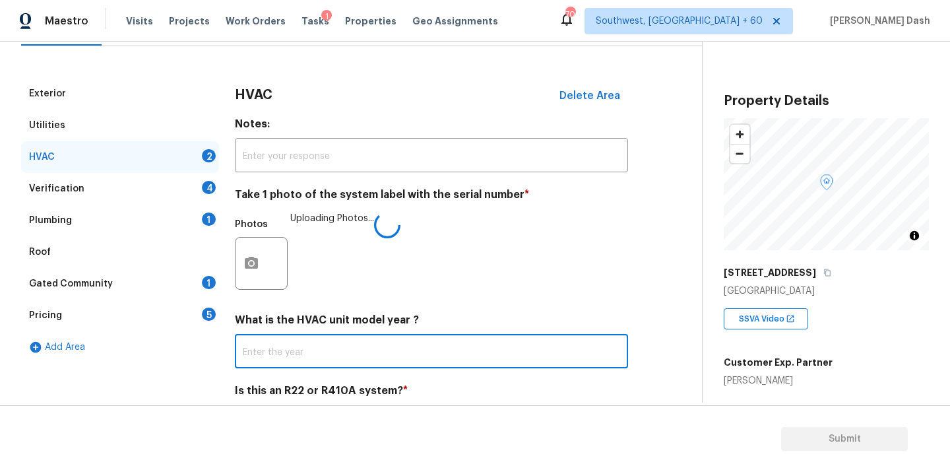
click at [372, 354] on input "text" at bounding box center [431, 352] width 393 height 31
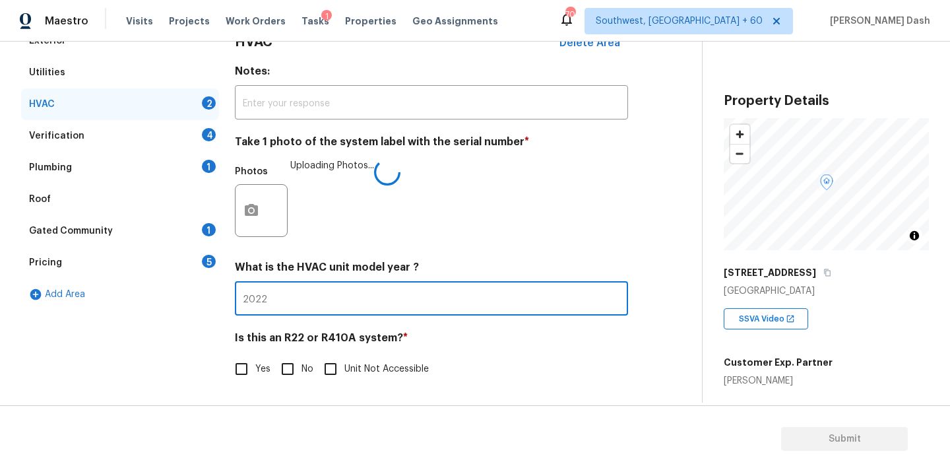
type input "2022"
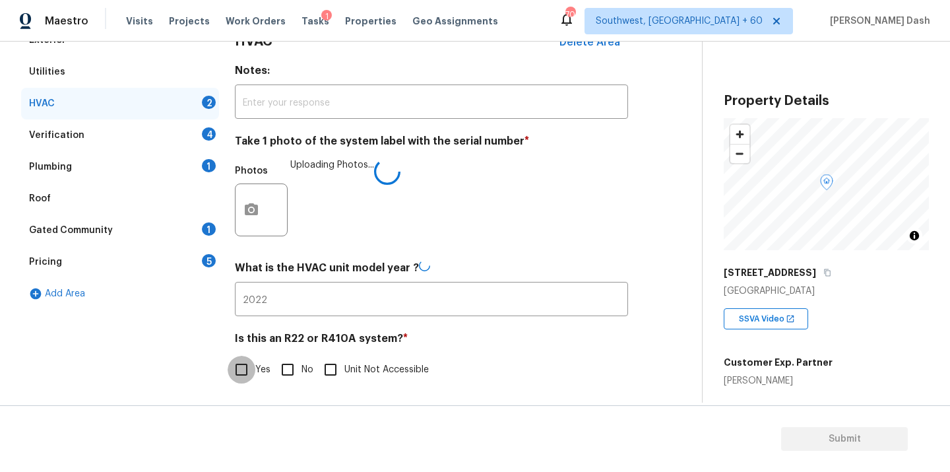
click at [248, 369] on input "Yes" at bounding box center [242, 370] width 28 height 28
checkbox input "true"
click at [197, 131] on div "Verification 4" at bounding box center [120, 136] width 198 height 32
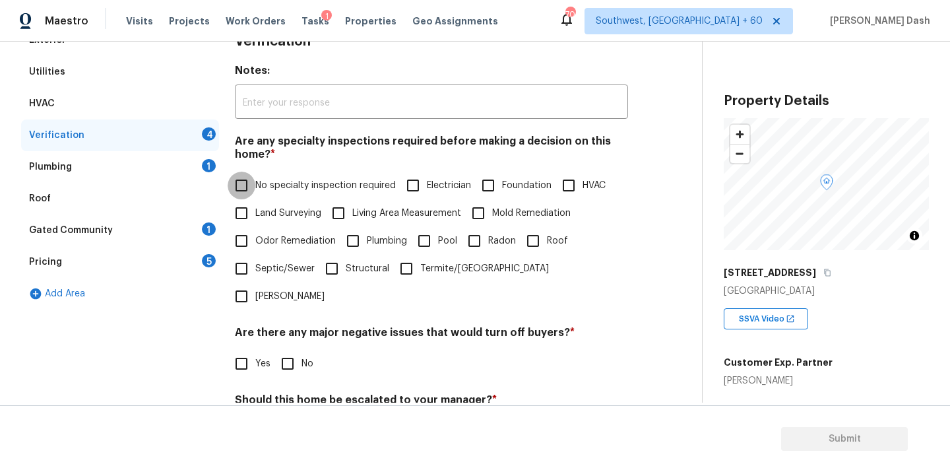
click at [254, 176] on input "No specialty inspection required" at bounding box center [242, 186] width 28 height 28
checkbox input "true"
click at [294, 350] on input "No" at bounding box center [288, 364] width 28 height 28
checkbox input "true"
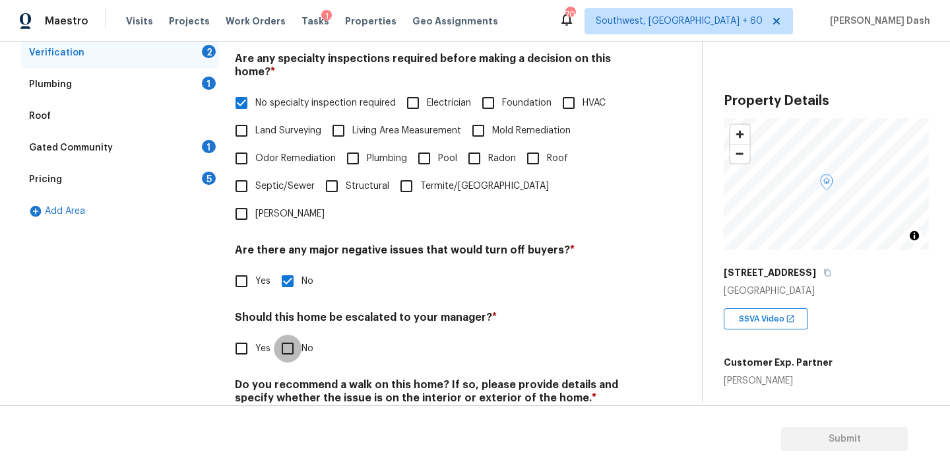
click at [280, 335] on input "No" at bounding box center [288, 349] width 28 height 28
checkbox input "true"
click at [282, 403] on div "Back to tasks Condition Scoping - Full [DATE] by 4:00 pm 101 Hours Overdue [PER…" at bounding box center [475, 257] width 950 height 430
click at [296, 415] on input "No" at bounding box center [288, 429] width 28 height 28
checkbox input "true"
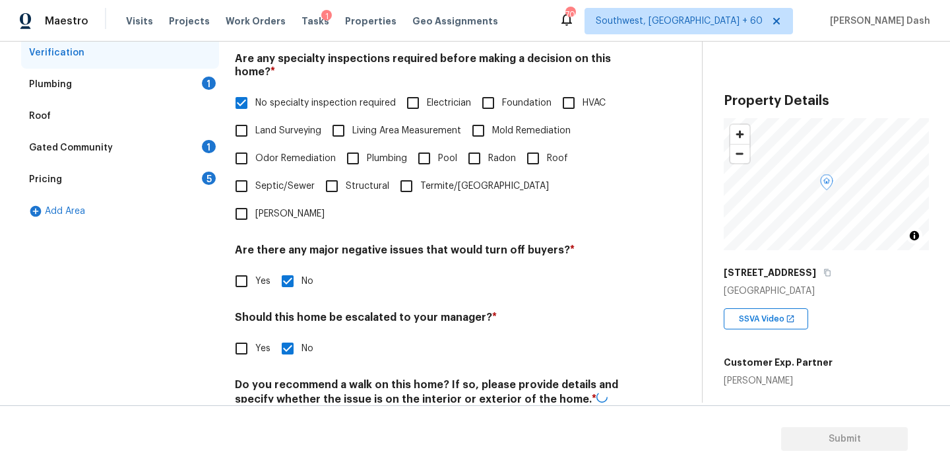
click at [195, 343] on div "Exterior Utilities HVAC Verification Plumbing 1 Roof Gated Community 1 Pricing …" at bounding box center [120, 201] width 198 height 518
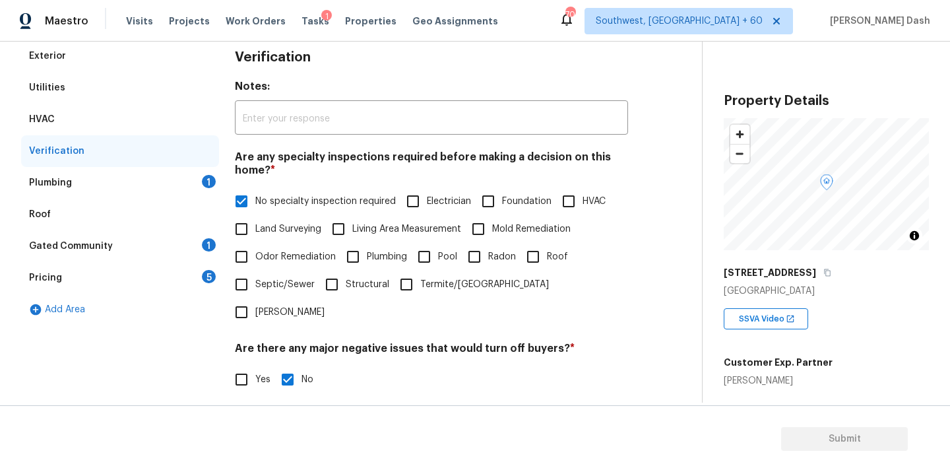
click at [181, 184] on div "Plumbing 1" at bounding box center [120, 183] width 198 height 32
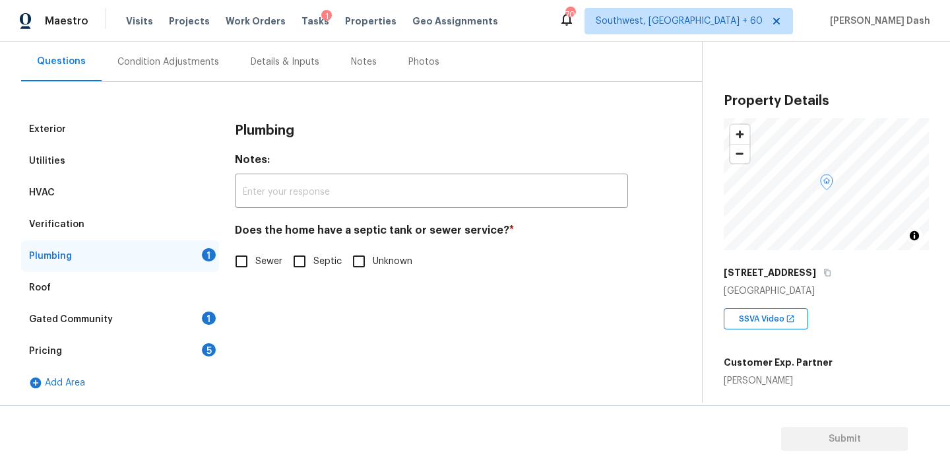
click at [257, 257] on span "Sewer" at bounding box center [268, 262] width 27 height 14
click at [255, 257] on input "Sewer" at bounding box center [242, 261] width 28 height 28
checkbox input "true"
click at [209, 307] on div "Gated Community 1" at bounding box center [120, 320] width 198 height 32
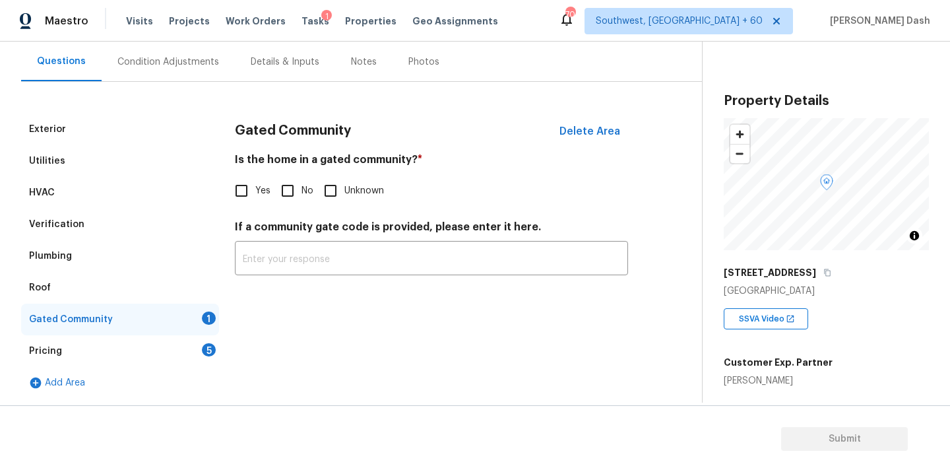
click at [285, 181] on input "No" at bounding box center [288, 191] width 28 height 28
checkbox input "true"
drag, startPoint x: 205, startPoint y: 359, endPoint x: 209, endPoint y: 345, distance: 14.4
click at [205, 358] on div "Pricing 5" at bounding box center [120, 351] width 198 height 32
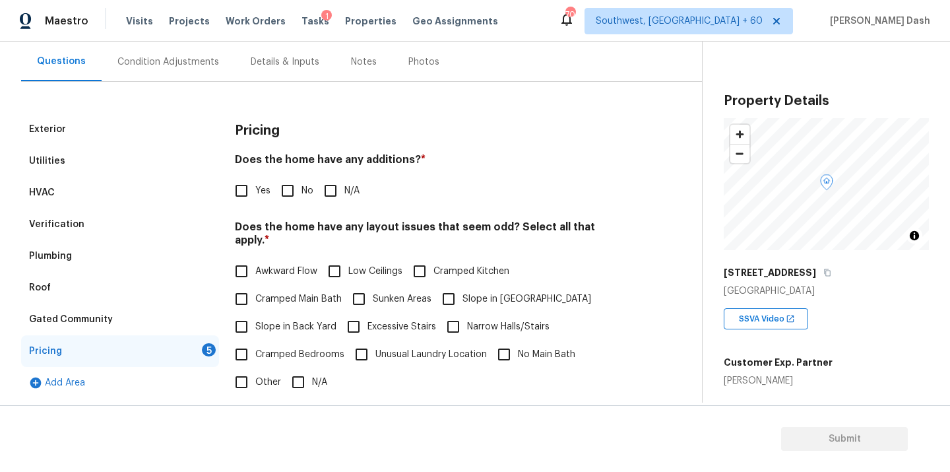
drag, startPoint x: 271, startPoint y: 208, endPoint x: 277, endPoint y: 252, distance: 44.6
click at [272, 210] on div "Pricing Does the home have any additions? * Yes No N/A Does the home have any l…" at bounding box center [431, 363] width 393 height 500
drag, startPoint x: 277, startPoint y: 189, endPoint x: 276, endPoint y: 304, distance: 114.2
click at [277, 197] on input "No" at bounding box center [288, 191] width 28 height 28
checkbox input "true"
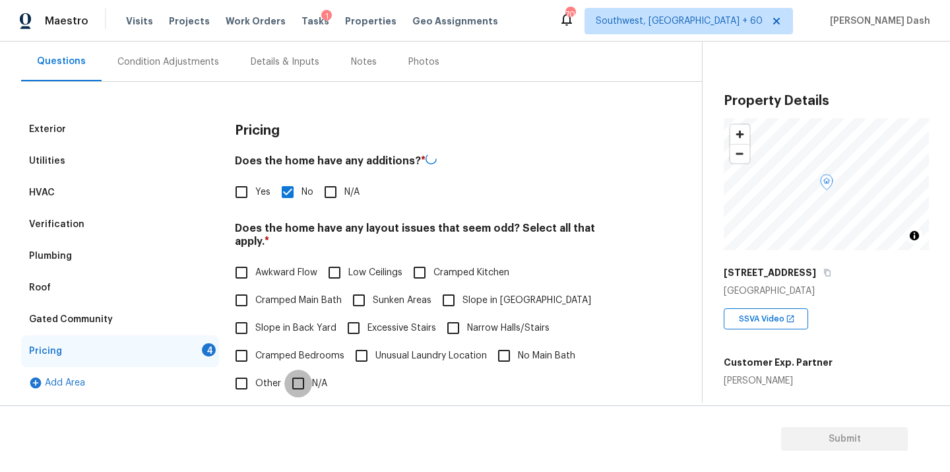
click at [284, 370] on input "N/A" at bounding box center [298, 384] width 28 height 28
checkbox input "true"
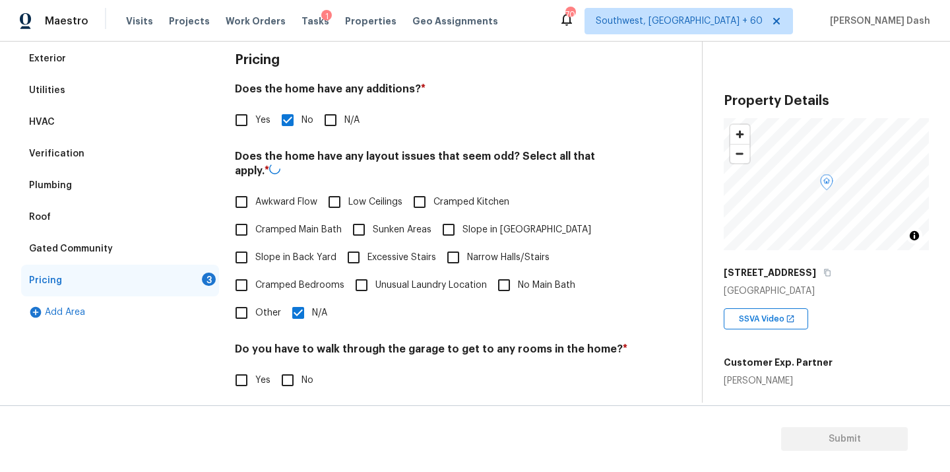
scroll to position [320, 0]
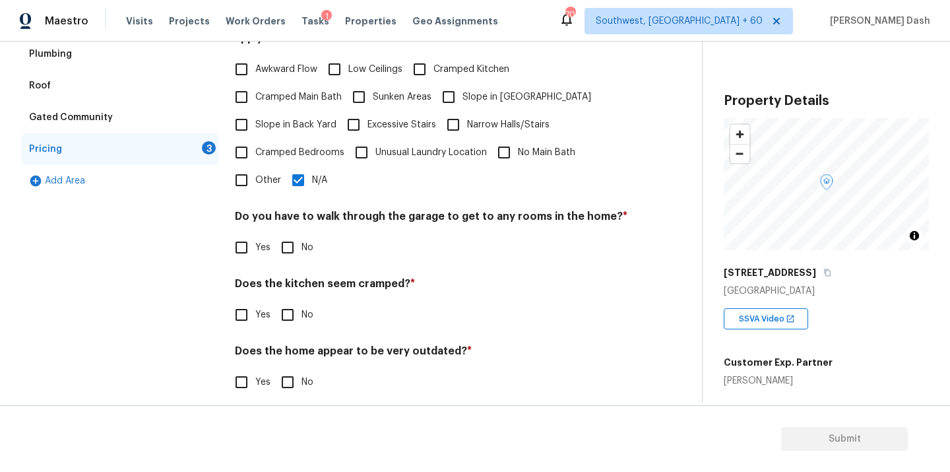
click at [269, 175] on label "Other" at bounding box center [254, 180] width 53 height 28
click at [255, 175] on input "Other" at bounding box center [242, 180] width 28 height 28
checkbox input "true"
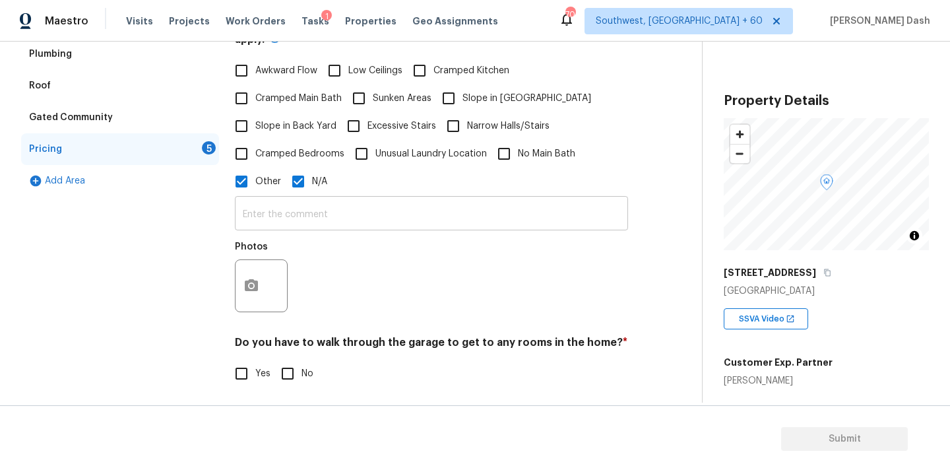
click at [279, 208] on input "text" at bounding box center [431, 214] width 393 height 31
click at [313, 161] on div "Awkward Flow Low Ceilings Cramped Kitchen Cramped Main Bath Sunken Areas Slope …" at bounding box center [431, 126] width 393 height 139
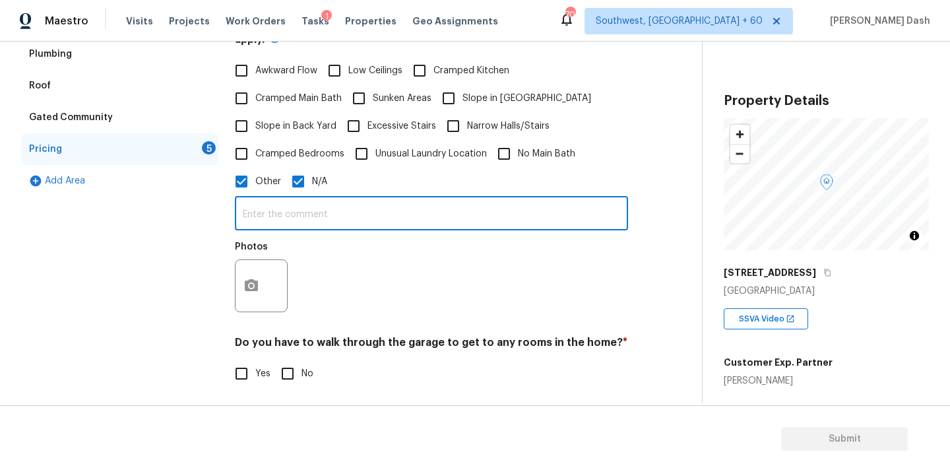
click at [308, 205] on input "text" at bounding box center [431, 214] width 393 height 31
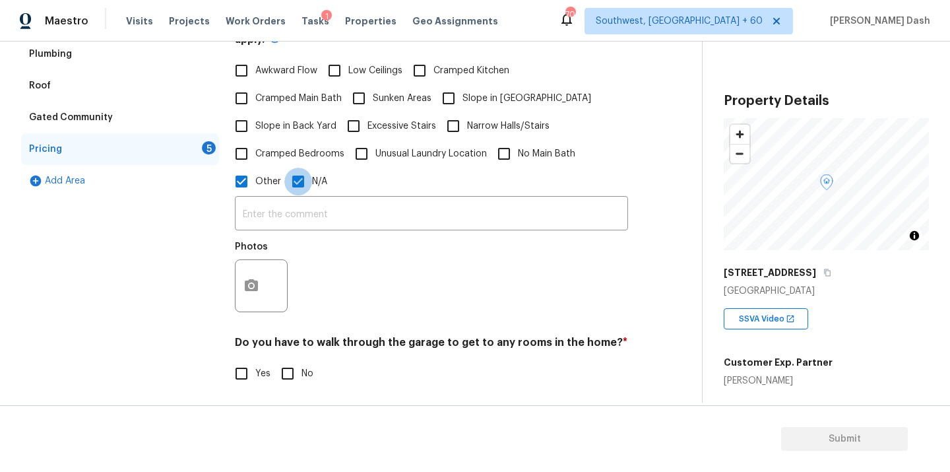
click at [298, 172] on input "N/A" at bounding box center [298, 182] width 28 height 28
checkbox input "false"
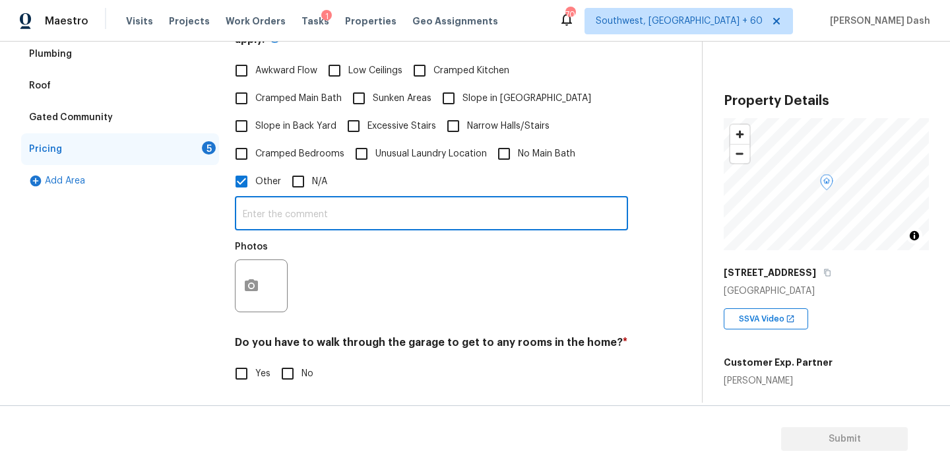
click at [298, 218] on input "text" at bounding box center [431, 214] width 393 height 31
type input "The house has slope on side and on back with retaing wall. s"
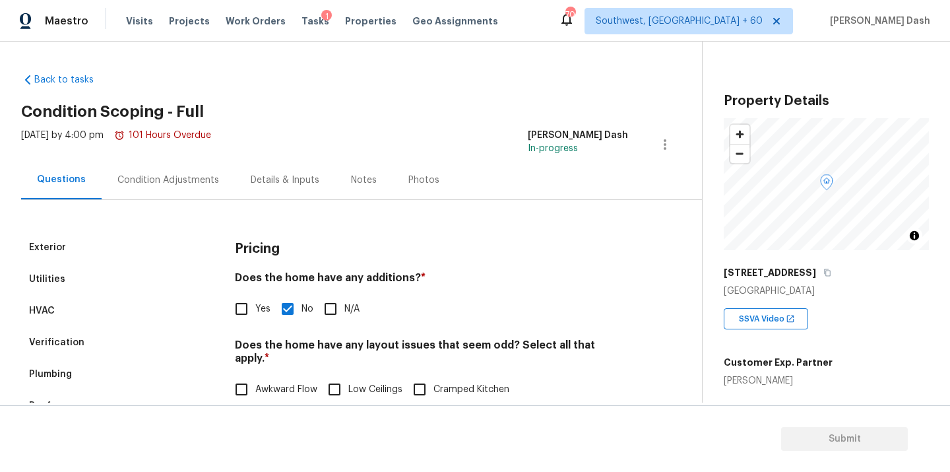
scroll to position [320, 0]
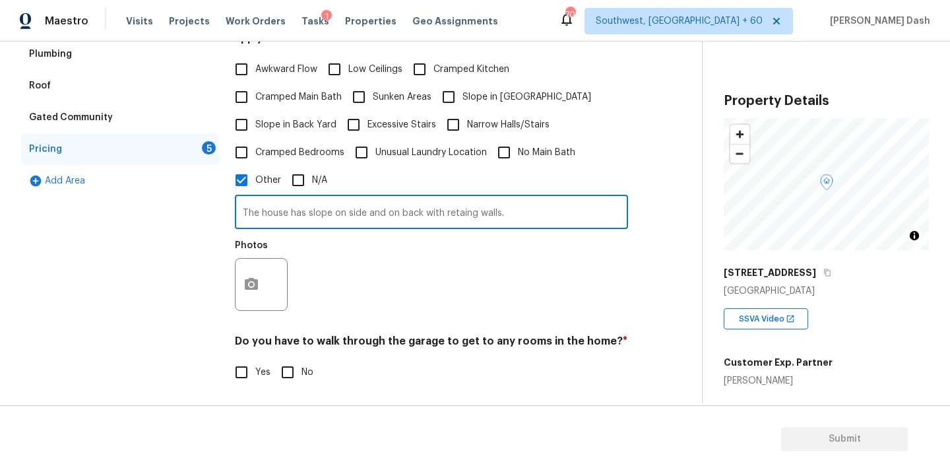
click at [473, 203] on input "The house has slope on side and on back with retaing walls." at bounding box center [431, 213] width 393 height 31
click at [509, 198] on input "The house has slope on side and on back with retain walls." at bounding box center [431, 213] width 393 height 31
type input "The house has slope on side and on back with retain walls."
click at [236, 280] on div at bounding box center [261, 284] width 53 height 53
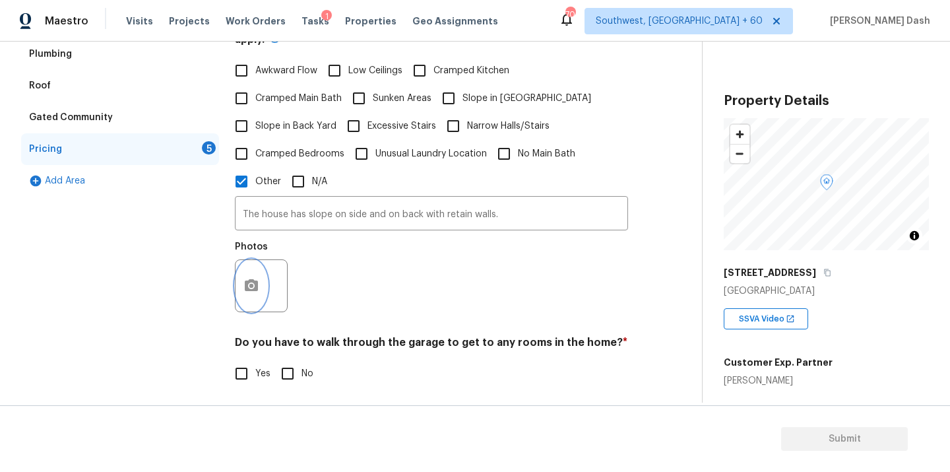
click at [236, 280] on button "button" at bounding box center [252, 285] width 32 height 51
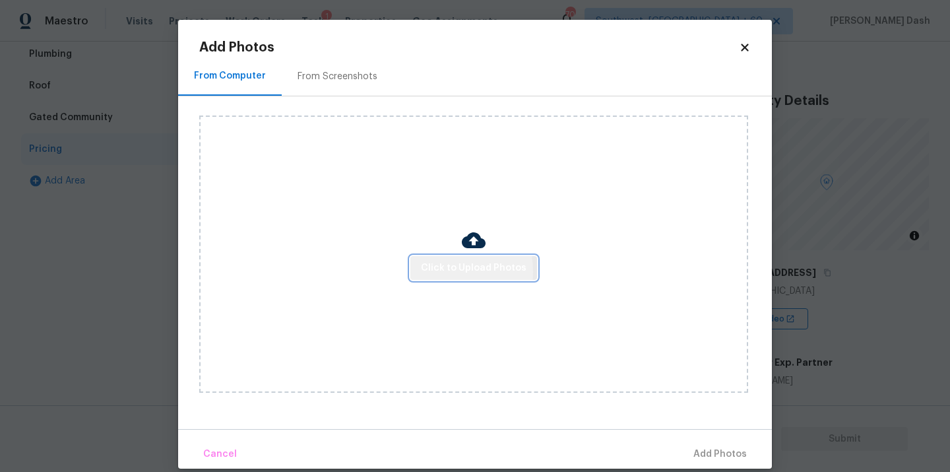
click at [423, 271] on button "Click to Upload Photos" at bounding box center [473, 268] width 127 height 24
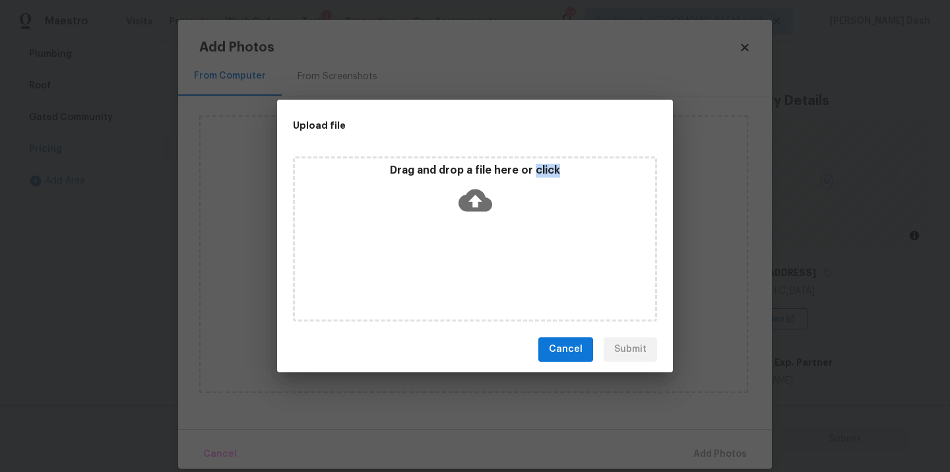
click at [423, 271] on div "Drag and drop a file here or click" at bounding box center [475, 238] width 364 height 165
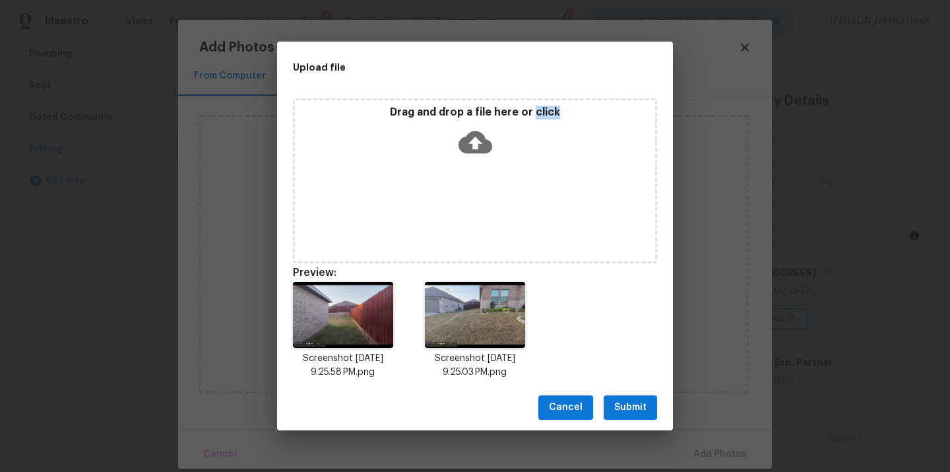
click at [646, 412] on span "Submit" at bounding box center [630, 407] width 32 height 16
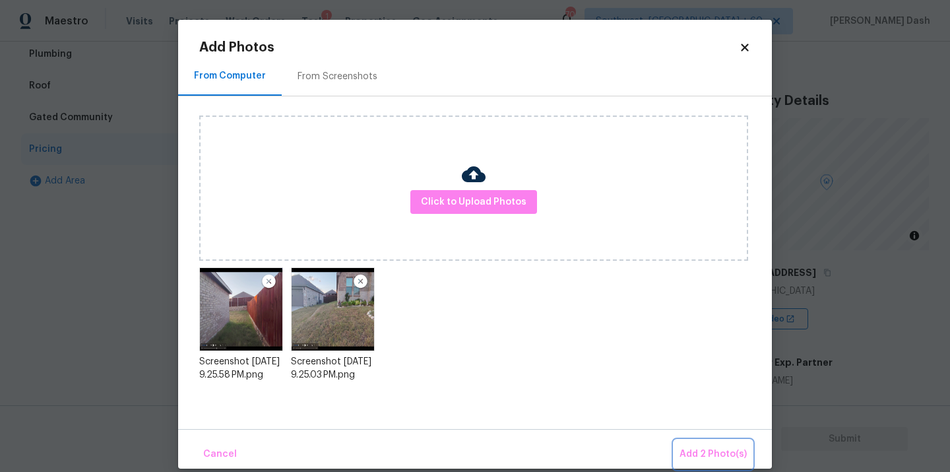
click at [716, 453] on span "Add 2 Photo(s)" at bounding box center [713, 454] width 67 height 16
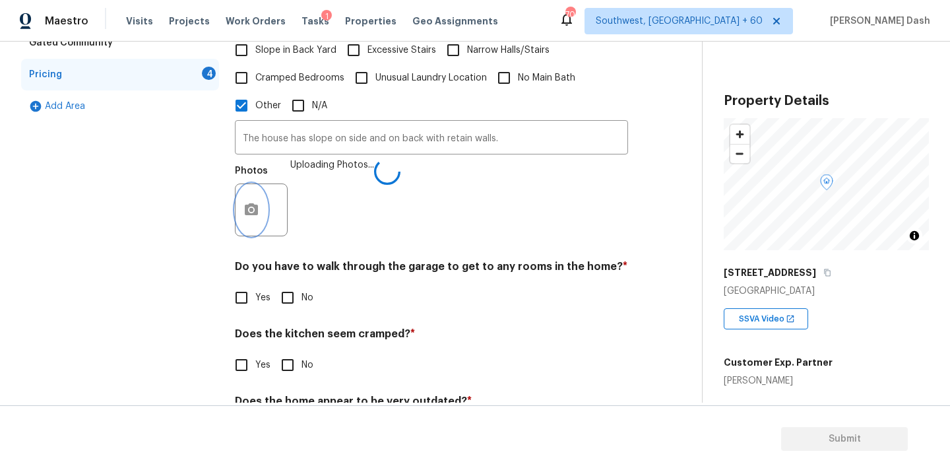
scroll to position [445, 0]
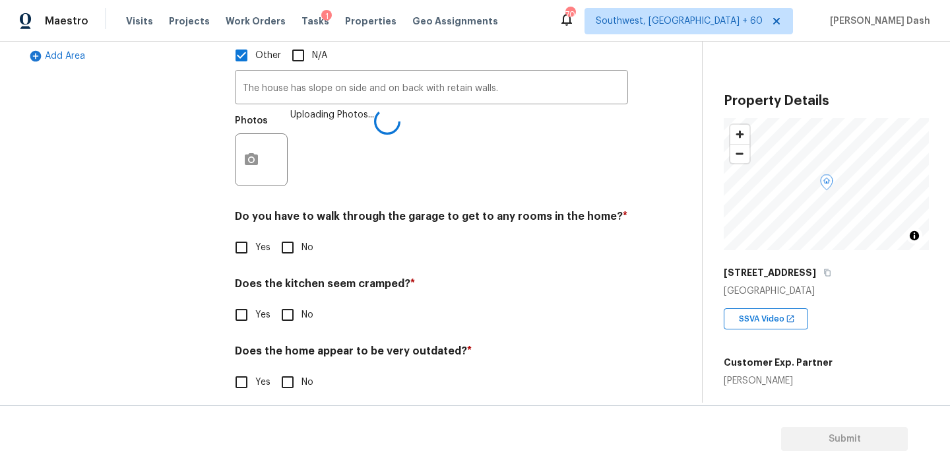
click at [289, 234] on input "No" at bounding box center [288, 248] width 28 height 28
checkbox input "true"
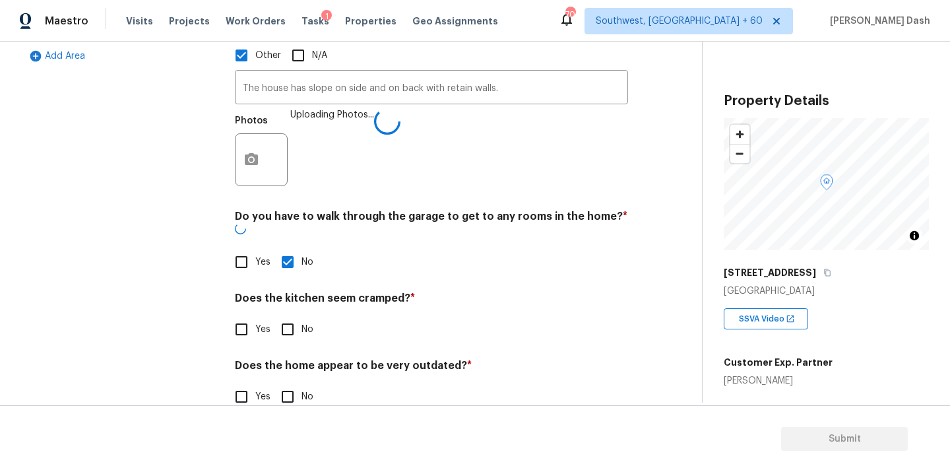
click at [289, 318] on div "Pricing Does the home have any additions? * Yes No N/A Does the home have any l…" at bounding box center [431, 106] width 393 height 639
click at [286, 315] on input "No" at bounding box center [288, 329] width 28 height 28
checkbox input "true"
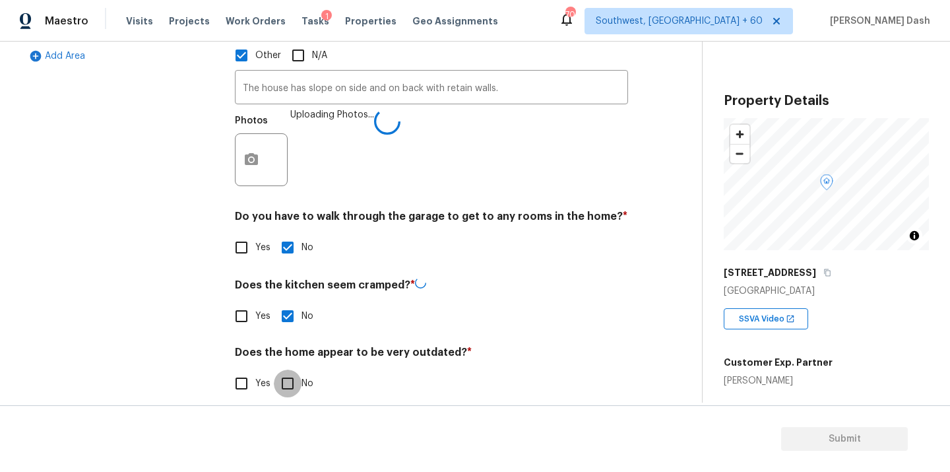
click at [286, 370] on input "No" at bounding box center [288, 384] width 28 height 28
checkbox input "true"
click at [172, 295] on div "Exterior Utilities HVAC Verification Plumbing Roof Gated Community Pricing 1 Ad…" at bounding box center [120, 101] width 198 height 628
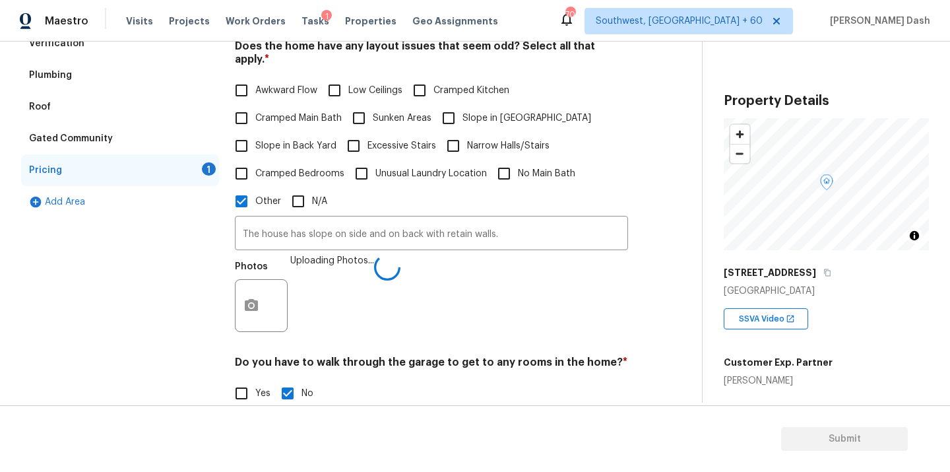
scroll to position [300, 0]
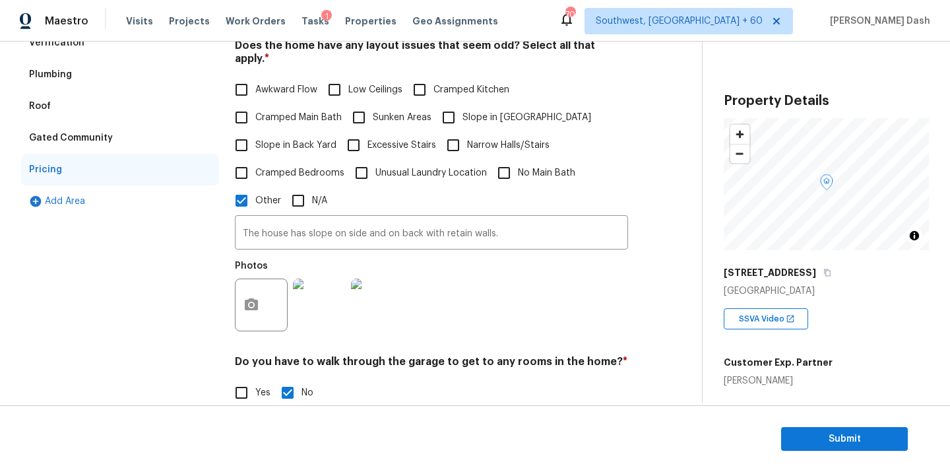
click at [166, 293] on div "Exterior Utilities HVAC Verification Plumbing Roof Gated Community Pricing Add …" at bounding box center [120, 244] width 198 height 625
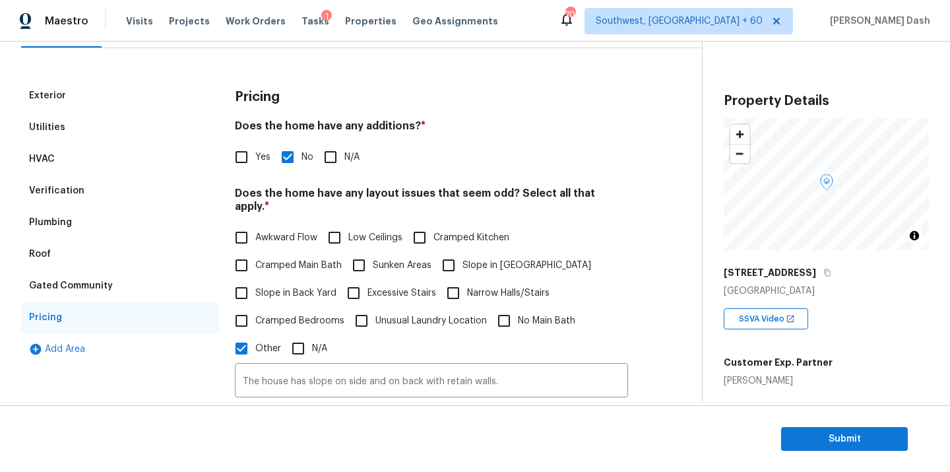
scroll to position [108, 0]
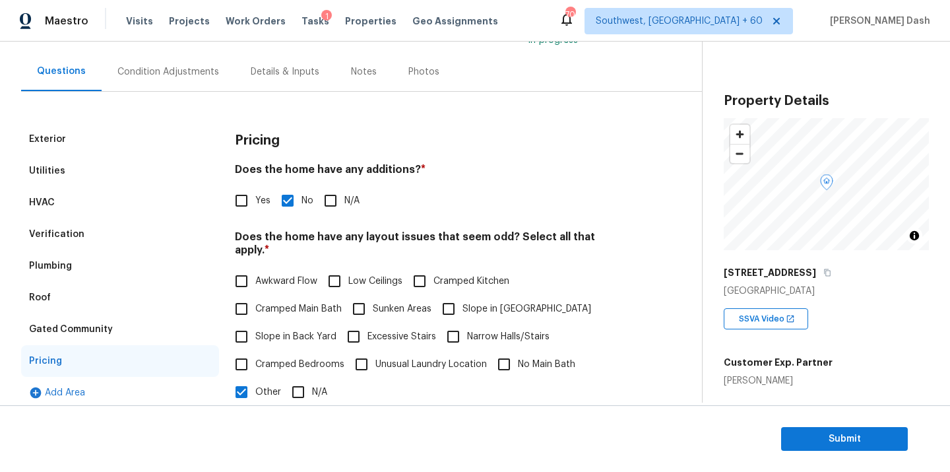
click at [142, 68] on div "Condition Adjustments" at bounding box center [168, 71] width 102 height 13
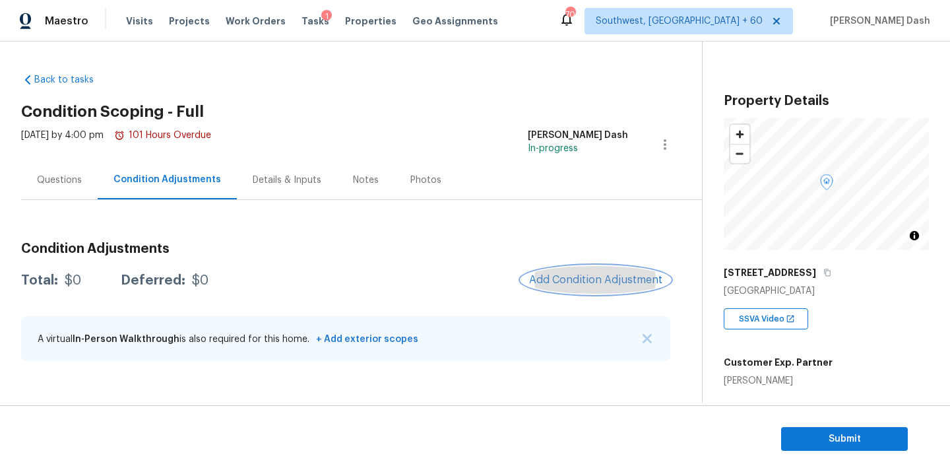
click at [600, 286] on button "Add Condition Adjustment" at bounding box center [595, 280] width 149 height 28
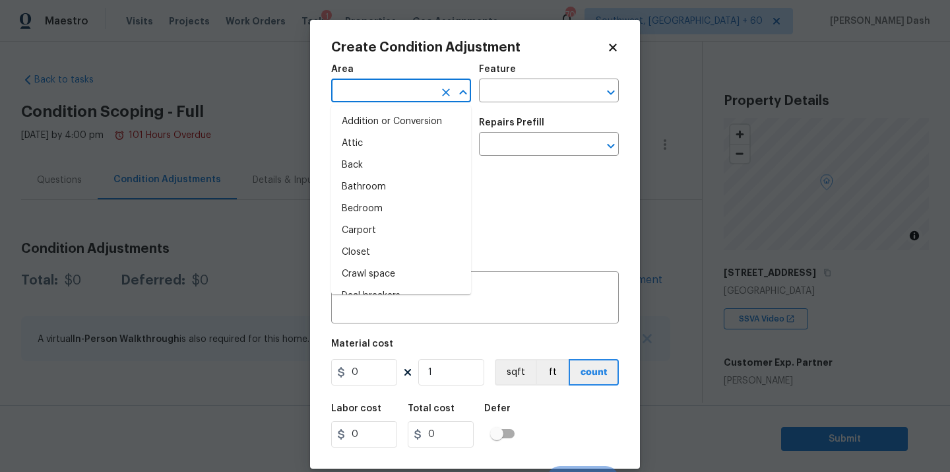
click at [393, 92] on input "text" at bounding box center [382, 92] width 103 height 20
type input "ex"
click at [377, 152] on li "Attic" at bounding box center [401, 144] width 140 height 22
type input "Attic"
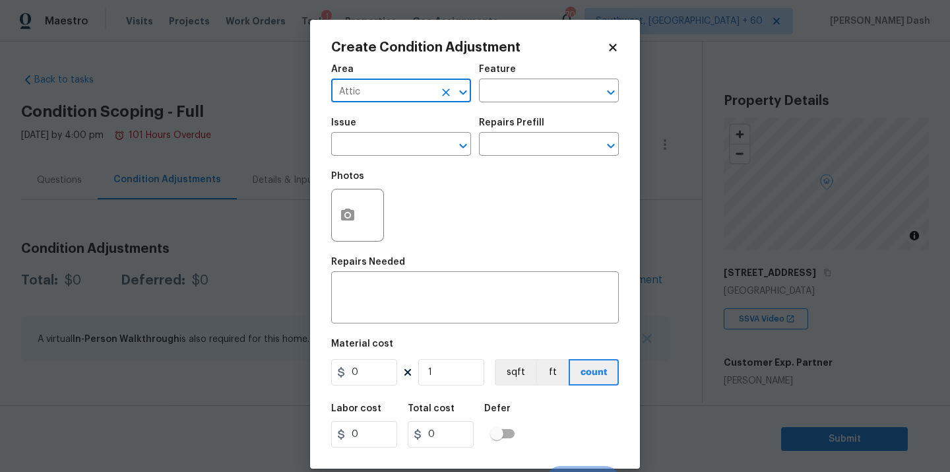
click at [445, 91] on icon "Clear" at bounding box center [446, 92] width 8 height 8
click at [392, 149] on li "Exterior Overall" at bounding box center [401, 144] width 140 height 22
type input "Exterior Overall"
click at [498, 105] on div "Area Exterior Overall ​ Feature ​" at bounding box center [475, 83] width 288 height 53
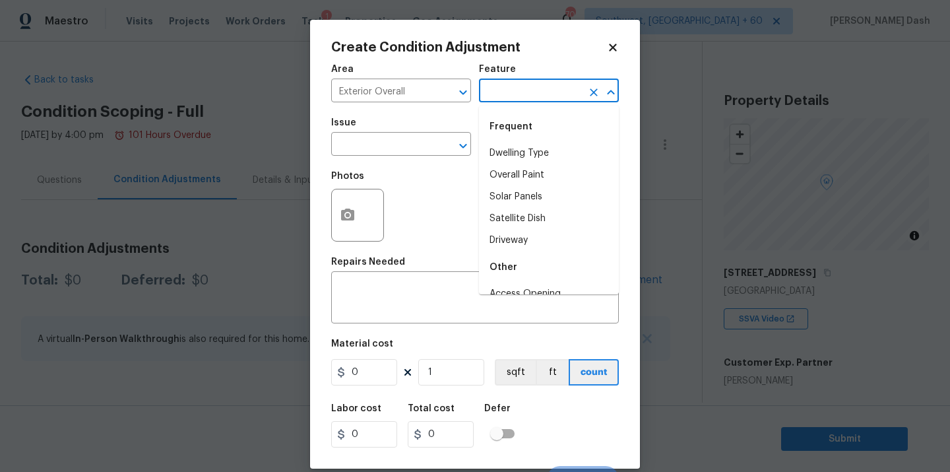
click at [498, 98] on input "text" at bounding box center [530, 92] width 103 height 20
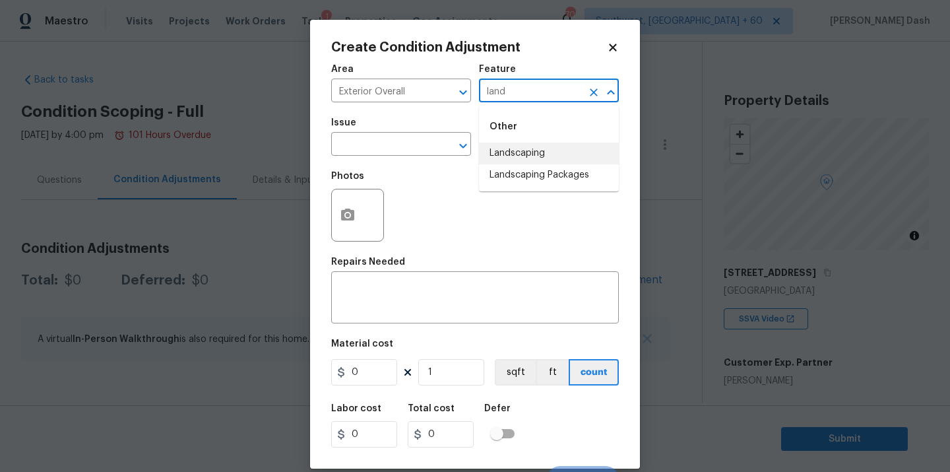
click at [492, 151] on li "Landscaping" at bounding box center [549, 154] width 140 height 22
type input "Landscaping"
click at [355, 216] on button "button" at bounding box center [348, 214] width 32 height 51
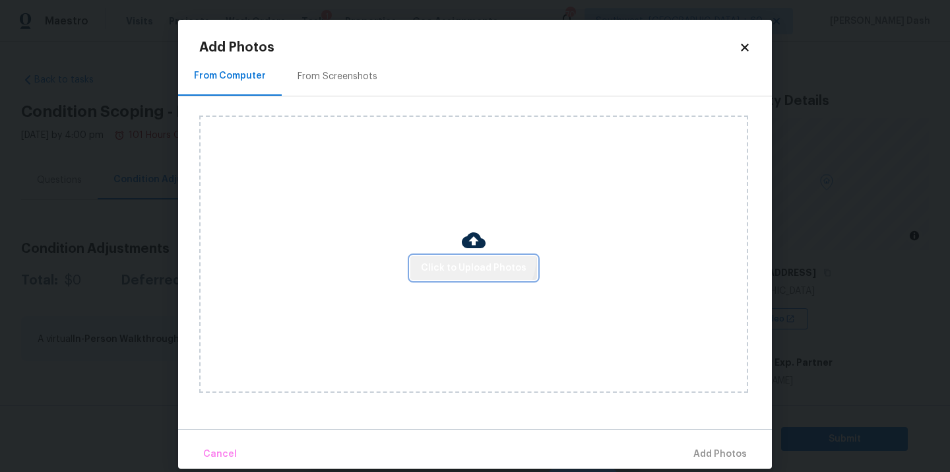
click at [463, 256] on button "Click to Upload Photos" at bounding box center [473, 268] width 127 height 24
